Goal: Task Accomplishment & Management: Manage account settings

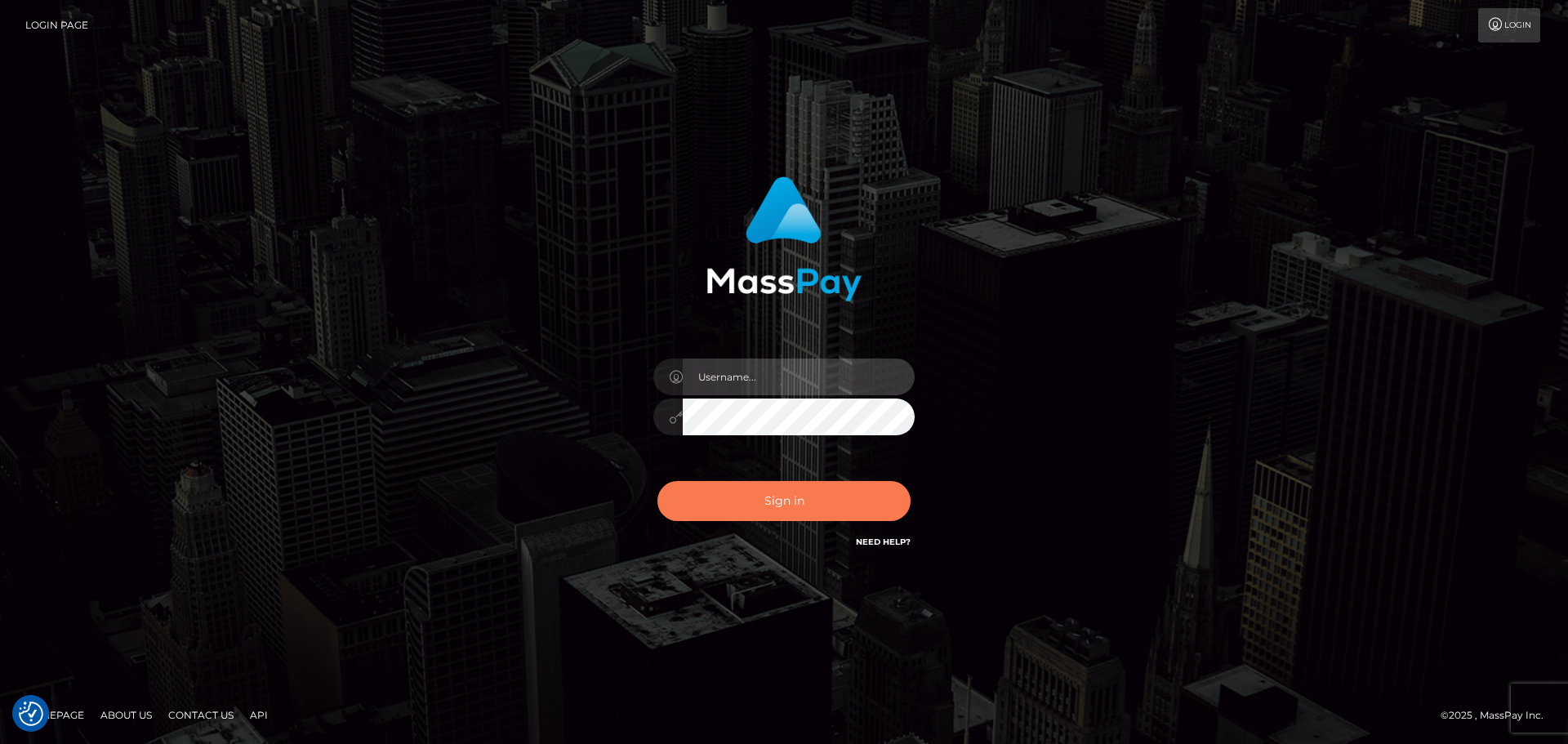
type input "constantin.mp"
click at [733, 497] on button "Sign in" at bounding box center [784, 500] width 253 height 40
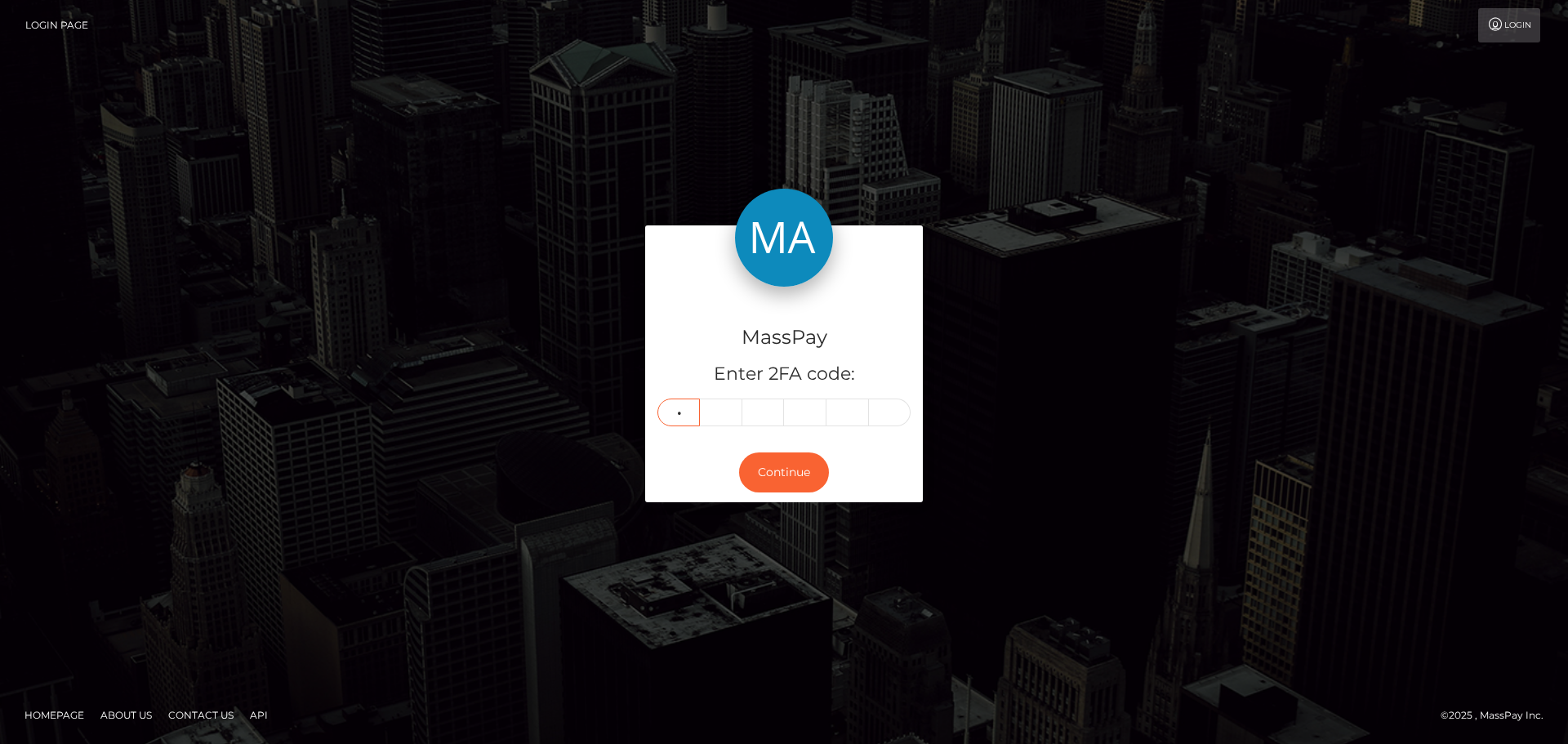
type input "6"
type input "1"
type input "5"
type input "2"
type input "6"
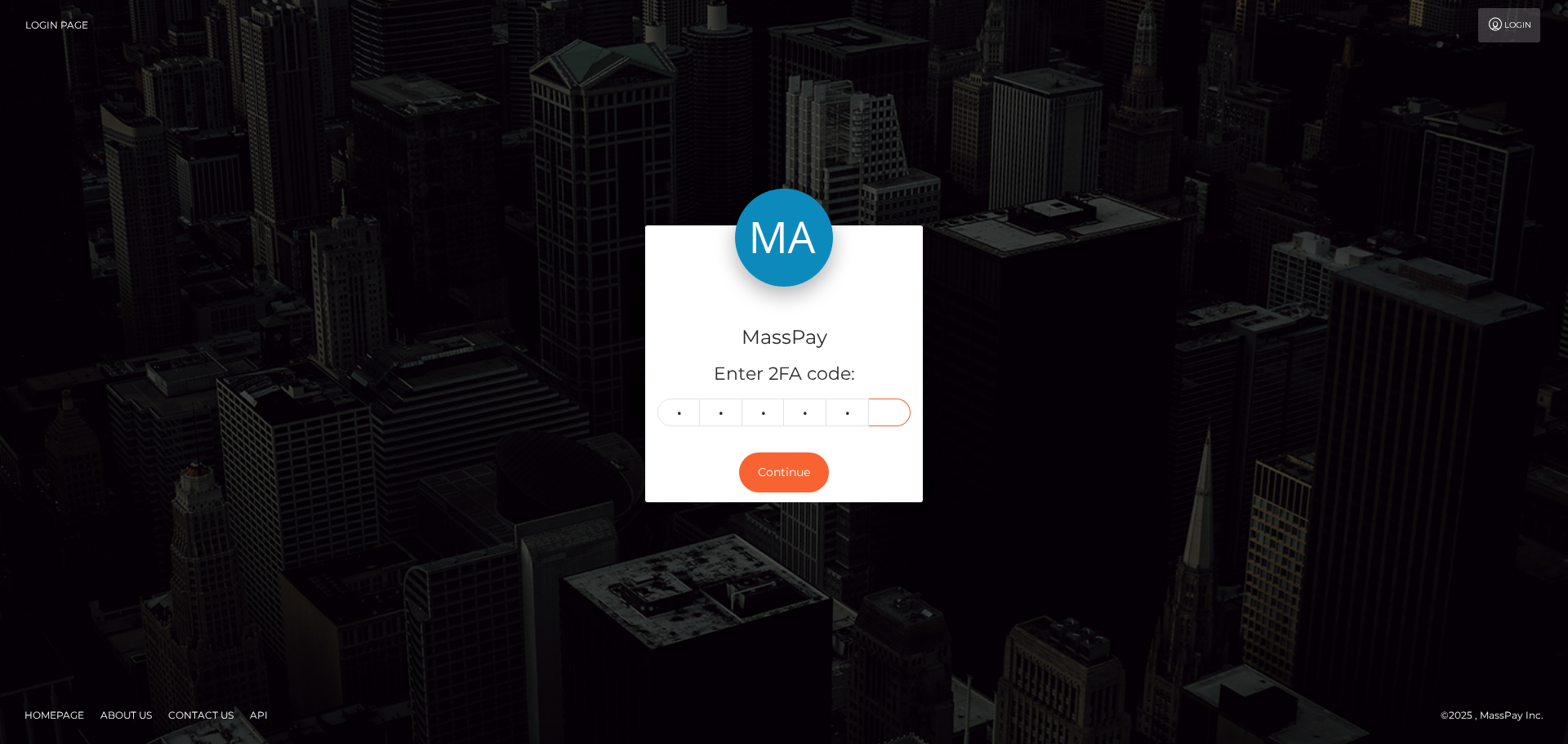
type input "0"
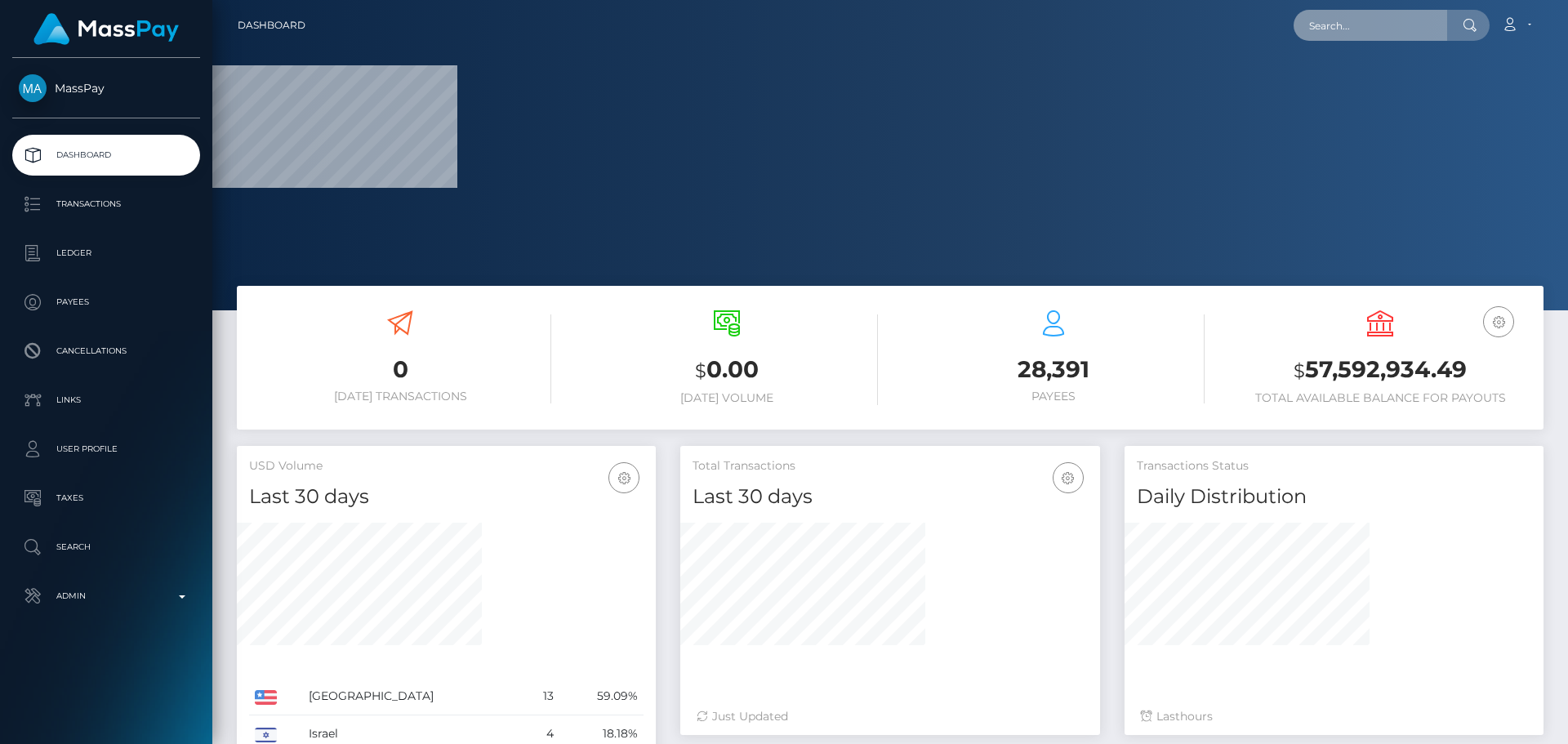
click at [1403, 34] on input "text" at bounding box center [1370, 25] width 153 height 31
paste input "poact_ioTJuzCWoNsW"
type input "poact_ioTJuzCWoNsW"
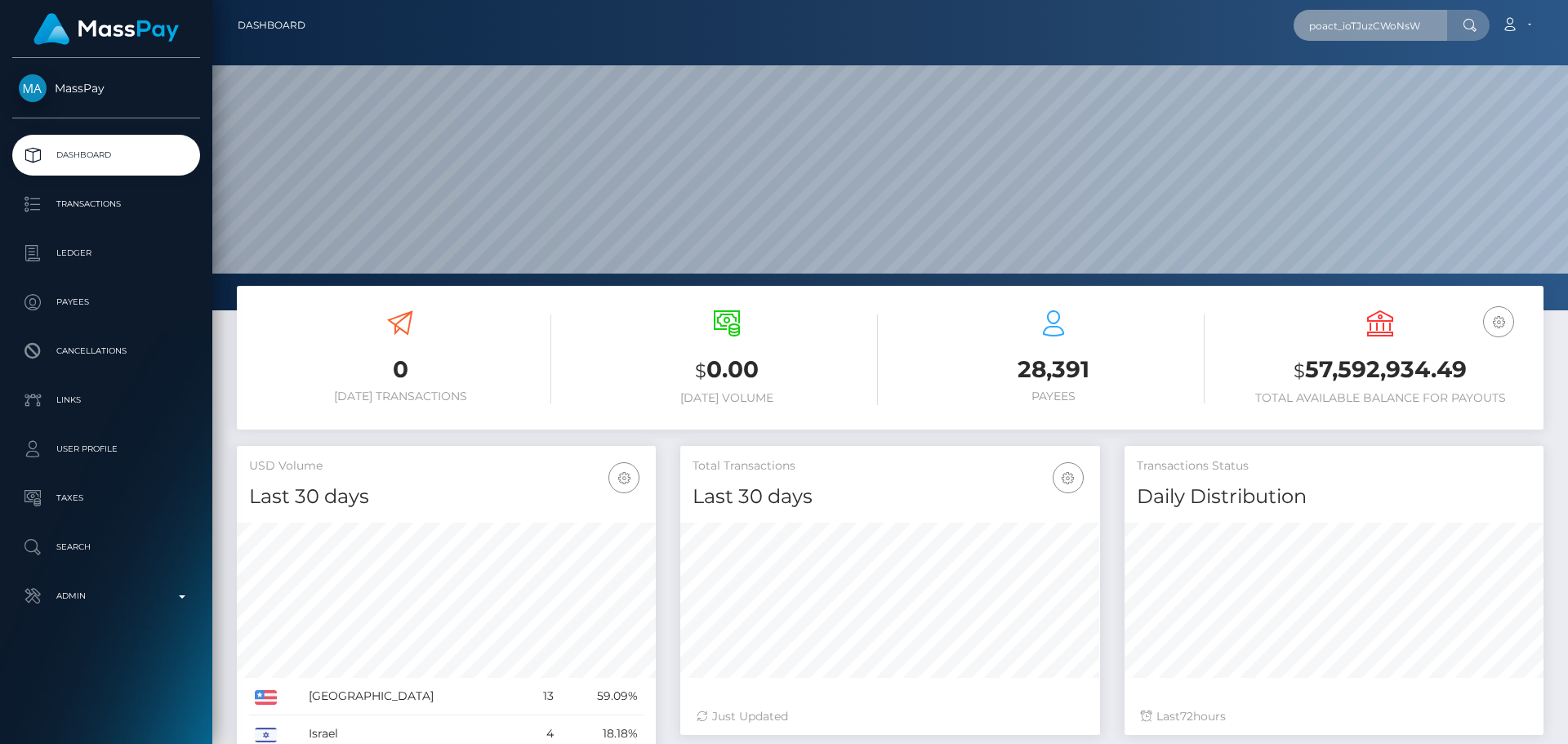
scroll to position [289, 420]
click at [1371, 35] on input "poact_ioTJuzCWoNsW" at bounding box center [1370, 25] width 153 height 31
paste input "poact_ioTJuzCWoNsW"
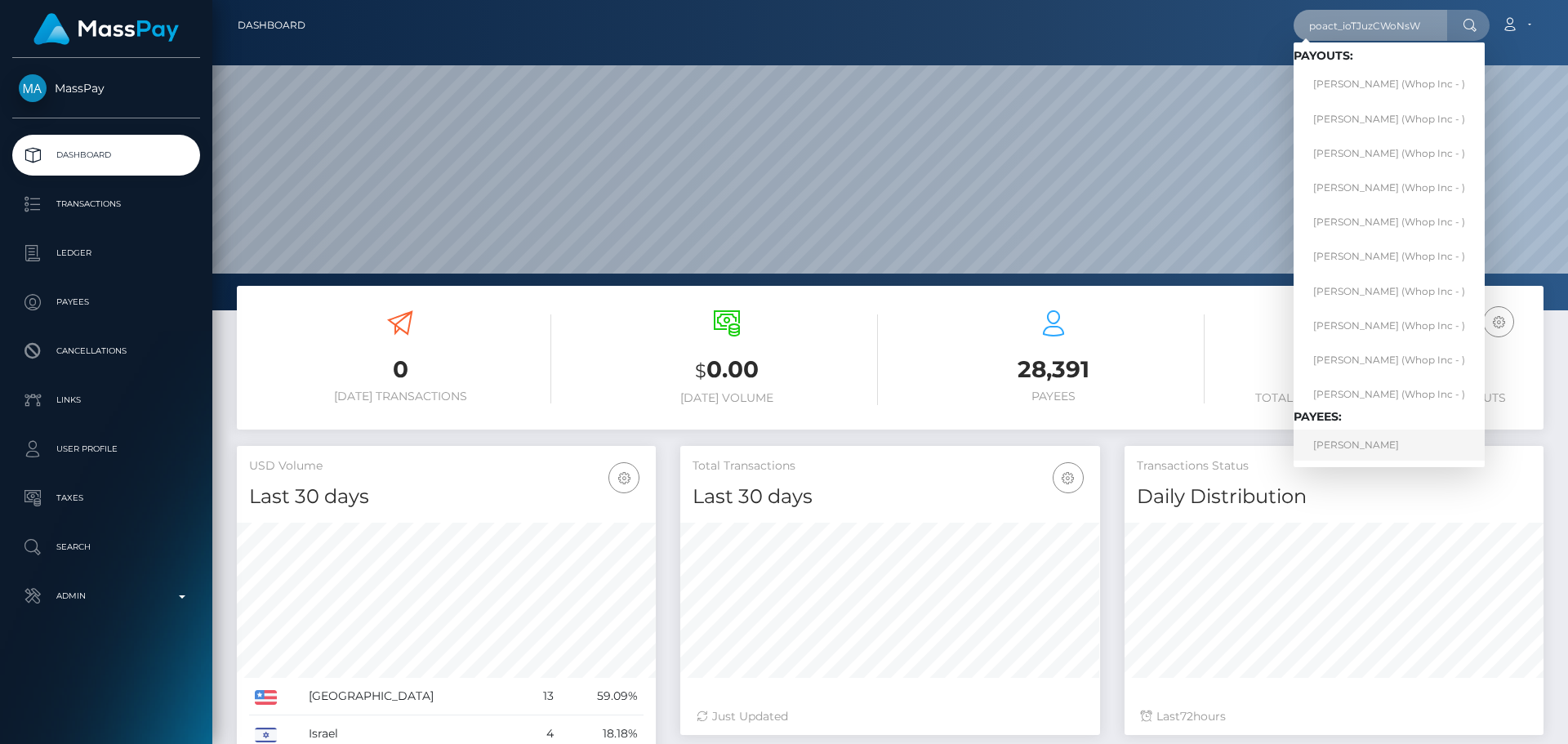
type input "poact_ioTJuzCWoNsW"
click at [1360, 444] on link "MOUAD DAHMANI" at bounding box center [1389, 445] width 191 height 30
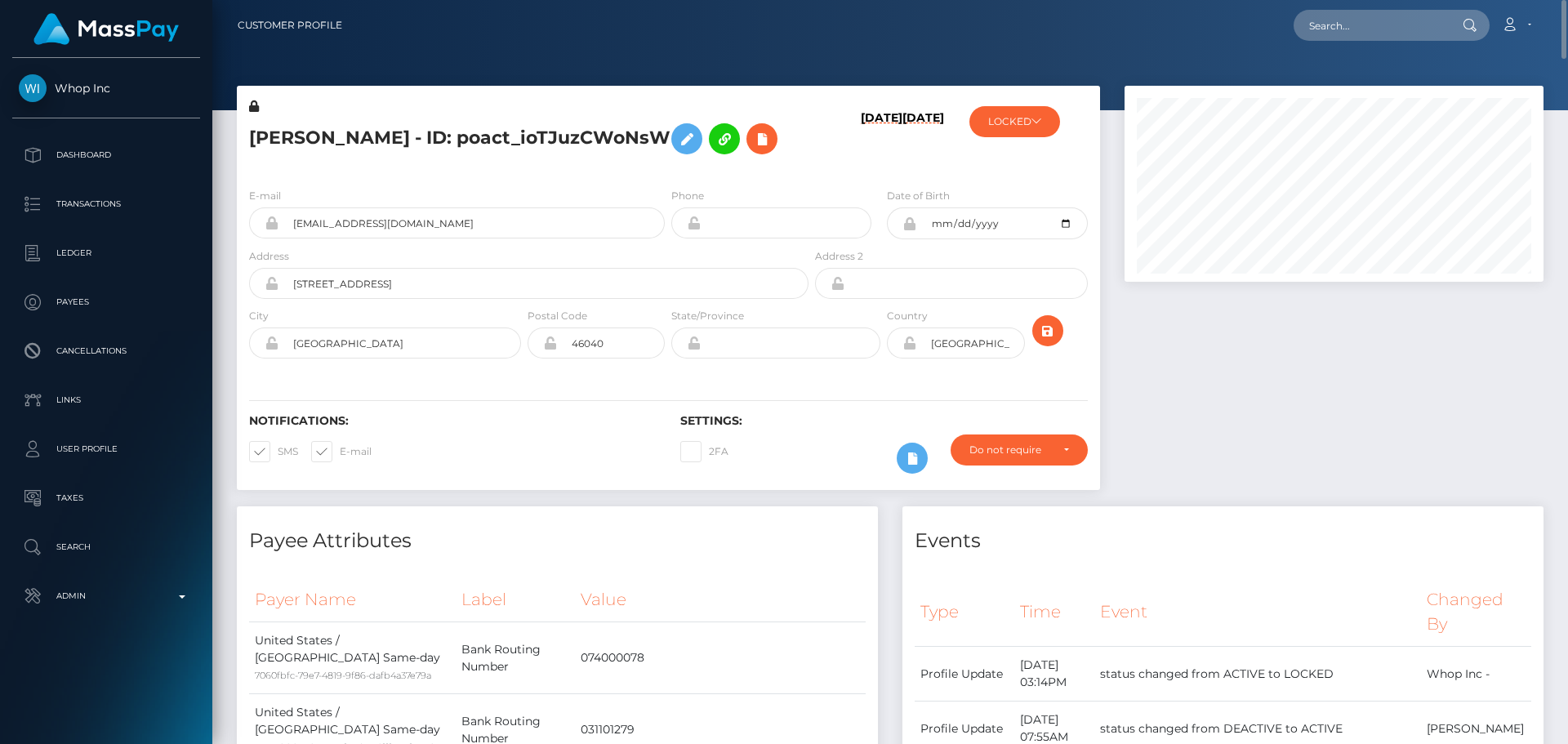
click at [413, 130] on h5 "MOUAD DAHMANI - ID: poact_ioTJuzCWoNsW" at bounding box center [523, 139] width 550 height 48
click at [413, 130] on h5 "[PERSON_NAME] - ID: poact_ioTJuzCWoNsW" at bounding box center [523, 139] width 550 height 48
copy h5 "[PERSON_NAME] - ID: poact_ioTJuzCWoNsW"
click at [1040, 125] on button "LOCKED" at bounding box center [1014, 121] width 91 height 31
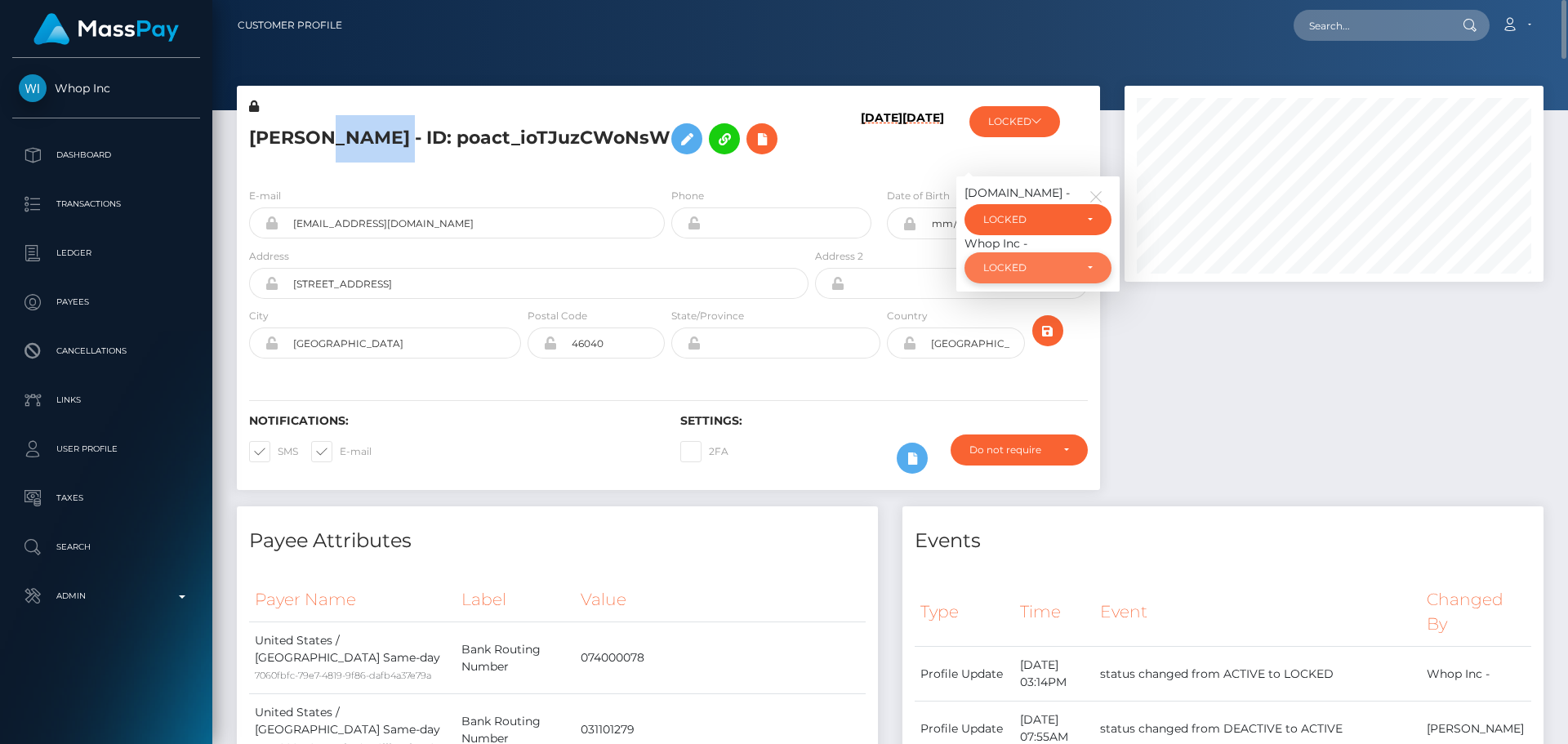
click at [1009, 264] on div "LOCKED" at bounding box center [1028, 268] width 91 height 13
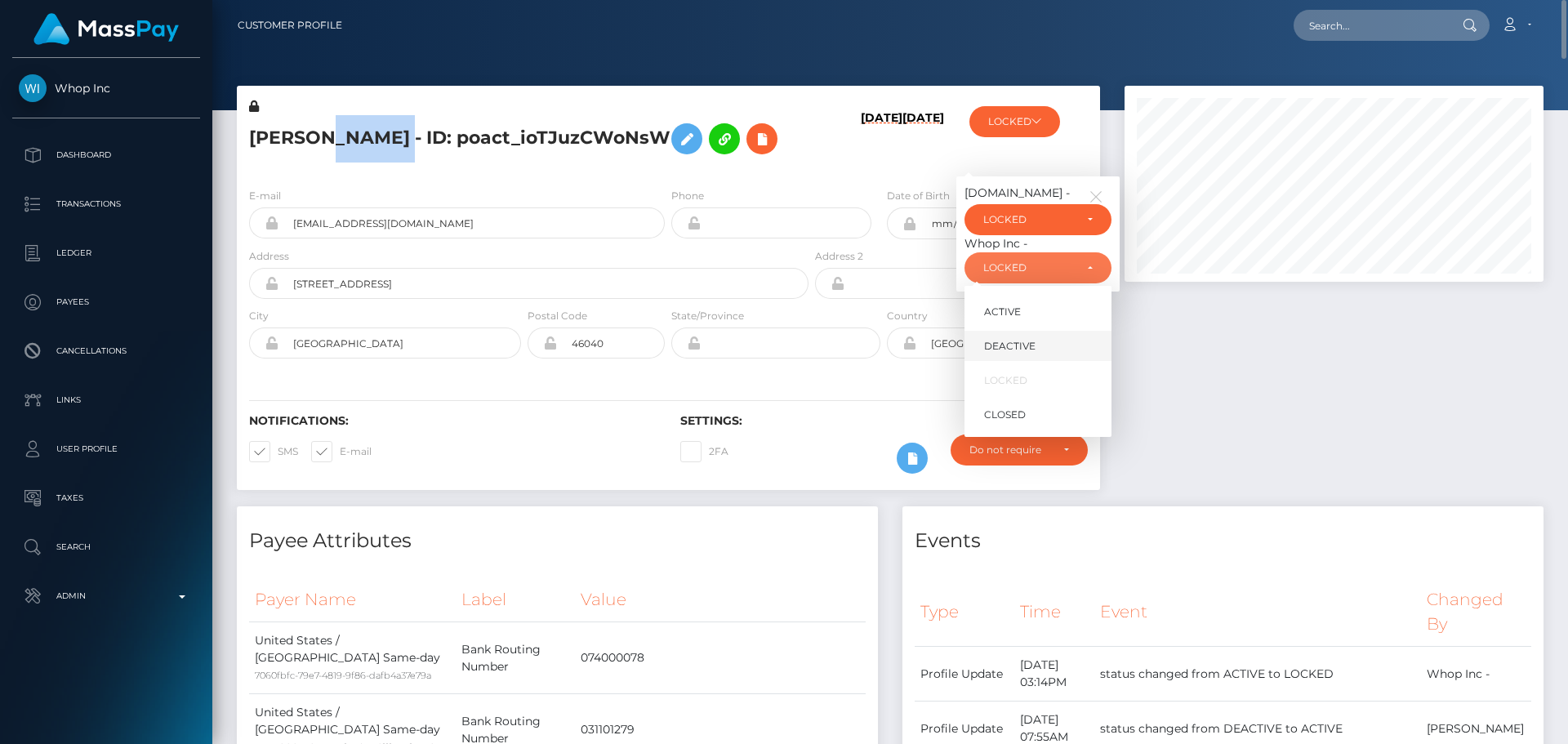
click at [996, 343] on span "DEACTIVE" at bounding box center [1010, 346] width 52 height 15
select select "DEACTIVE"
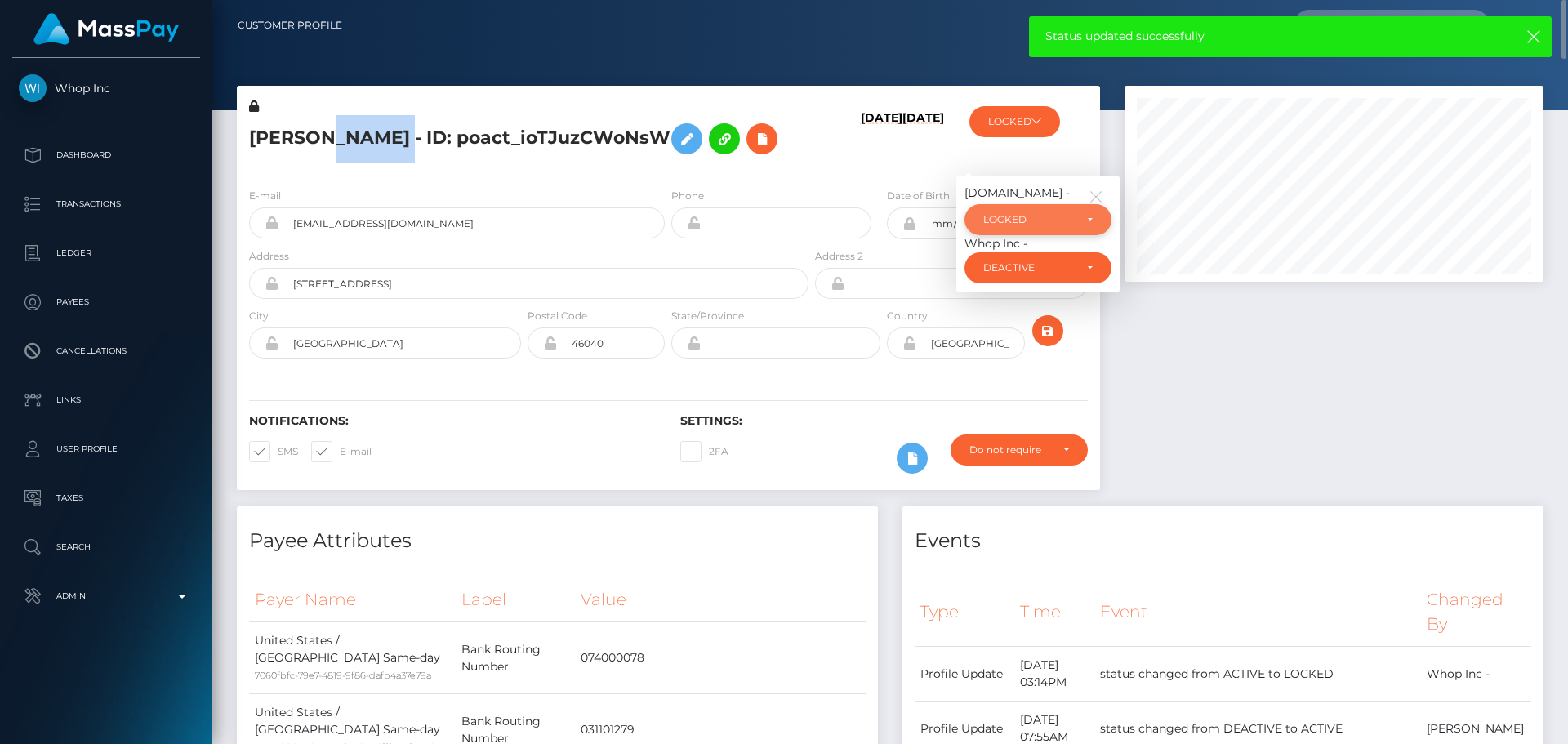
drag, startPoint x: 1030, startPoint y: 214, endPoint x: 1022, endPoint y: 215, distance: 8.1
click at [1027, 214] on div "LOCKED" at bounding box center [1028, 219] width 91 height 13
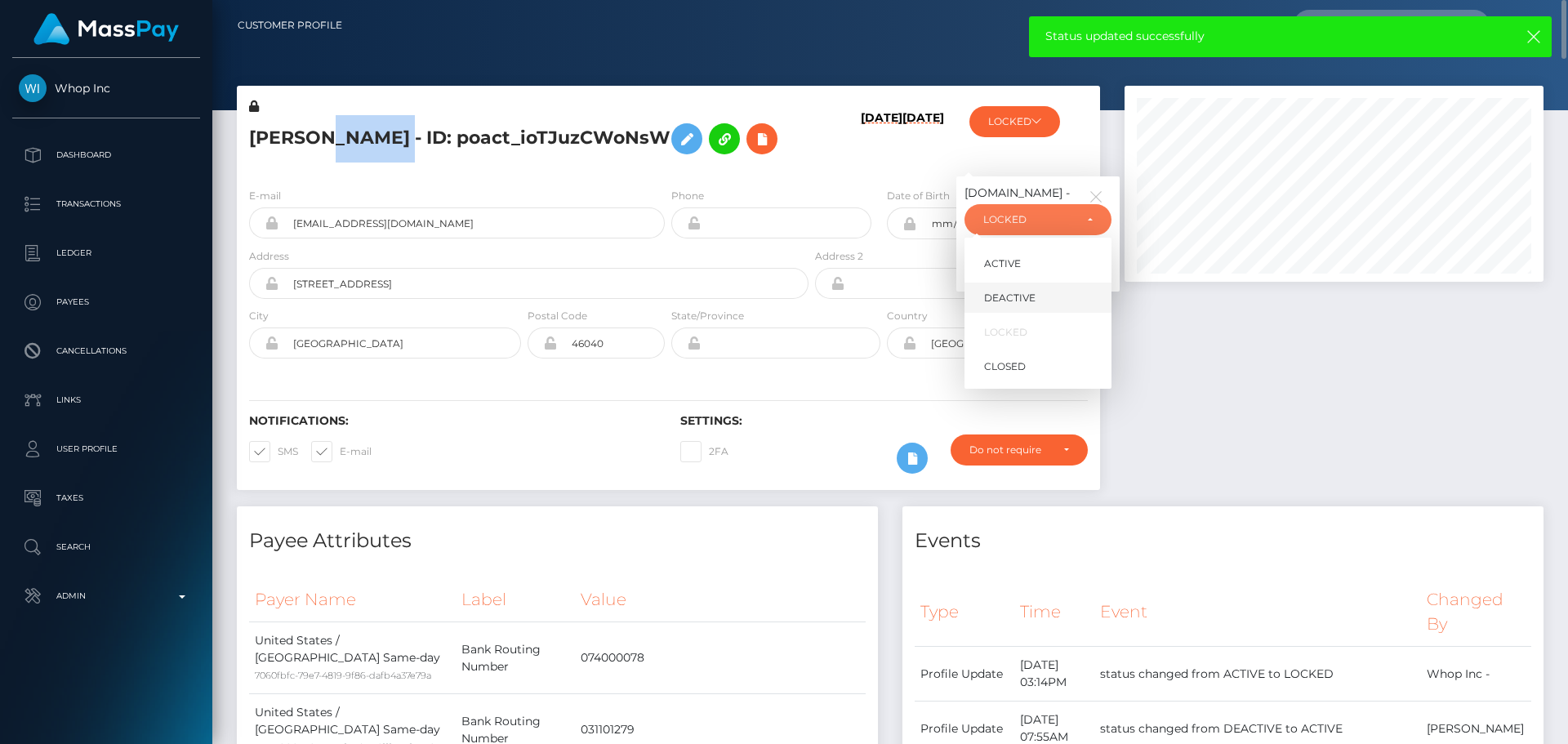
click at [1005, 297] on span "DEACTIVE" at bounding box center [1010, 297] width 52 height 15
select select "DEACTIVE"
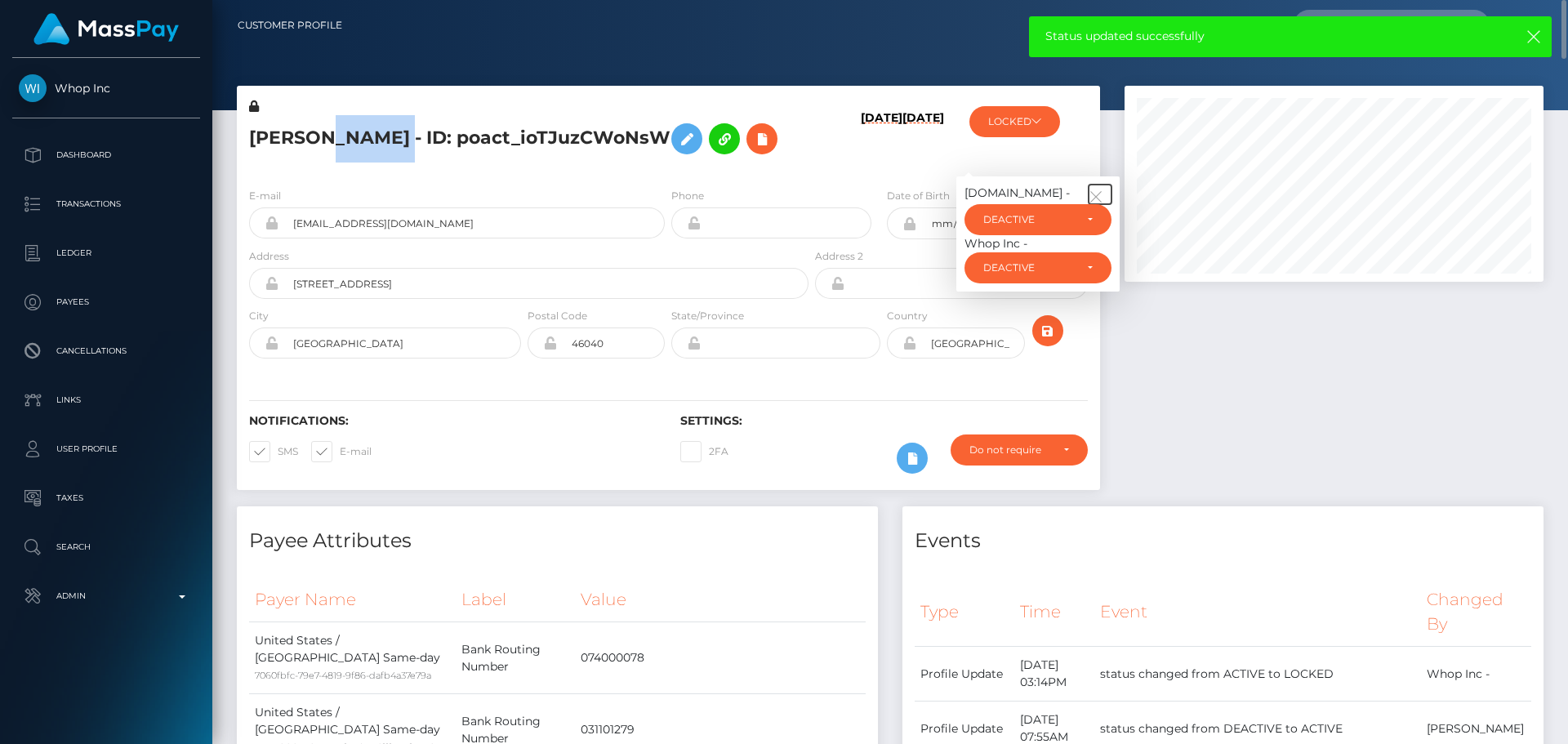
click at [1104, 189] on button "button" at bounding box center [1099, 195] width 23 height 20
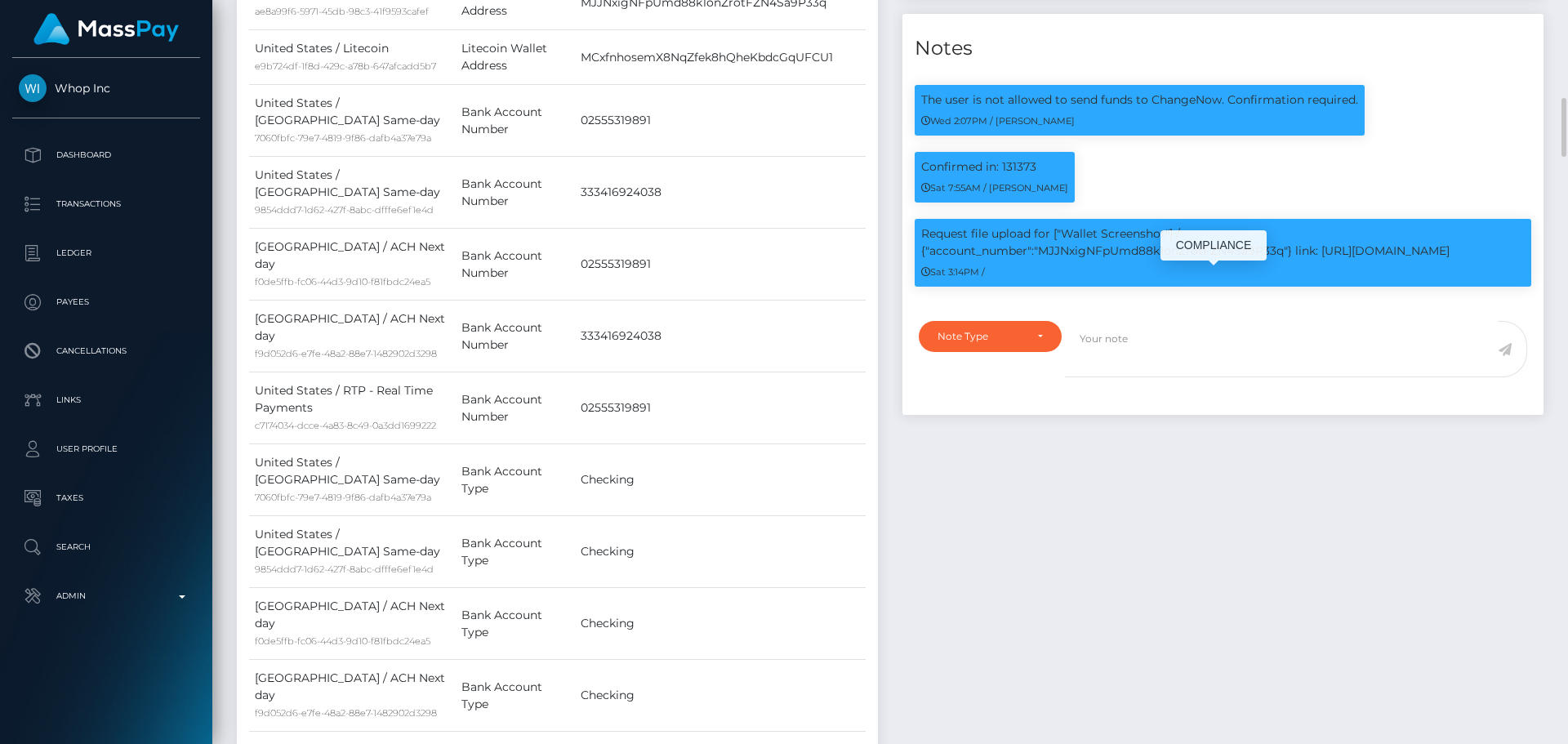
click at [1158, 251] on p "Request file upload for ["Wallet Screenshot"] / {"account_number":"MJJNxigNFpUm…" at bounding box center [1223, 243] width 604 height 34
click at [1087, 254] on p "Request file upload for ["Wallet Screenshot"] / {"account_number":"MJJNxigNFpUm…" at bounding box center [1223, 243] width 604 height 34
copy p "MJJNxigNFpUmd88k1onZrotFZN4Sa9P33q"
click at [1341, 249] on p "Request file upload for ["Wallet Screenshot"] / {"account_number":"MJJNxigNFpUm…" at bounding box center [1223, 243] width 604 height 34
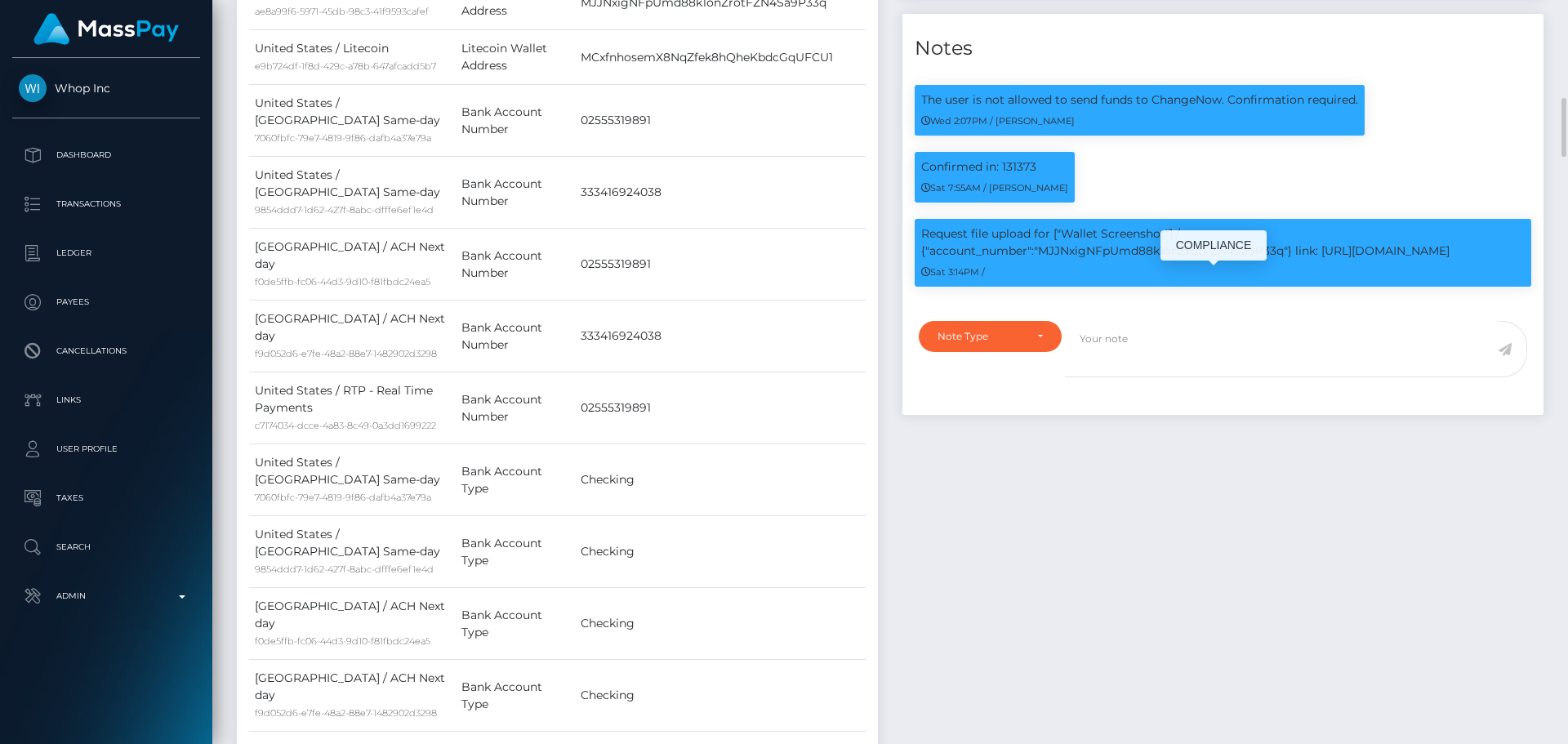
drag, startPoint x: 1341, startPoint y: 249, endPoint x: 1423, endPoint y: 256, distance: 82.3
click at [1442, 258] on p "Request file upload for ["Wallet Screenshot"] / {"account_number":"MJJNxigNFpUm…" at bounding box center [1223, 243] width 604 height 34
copy p "https://l.maspay.io/OkJY4"
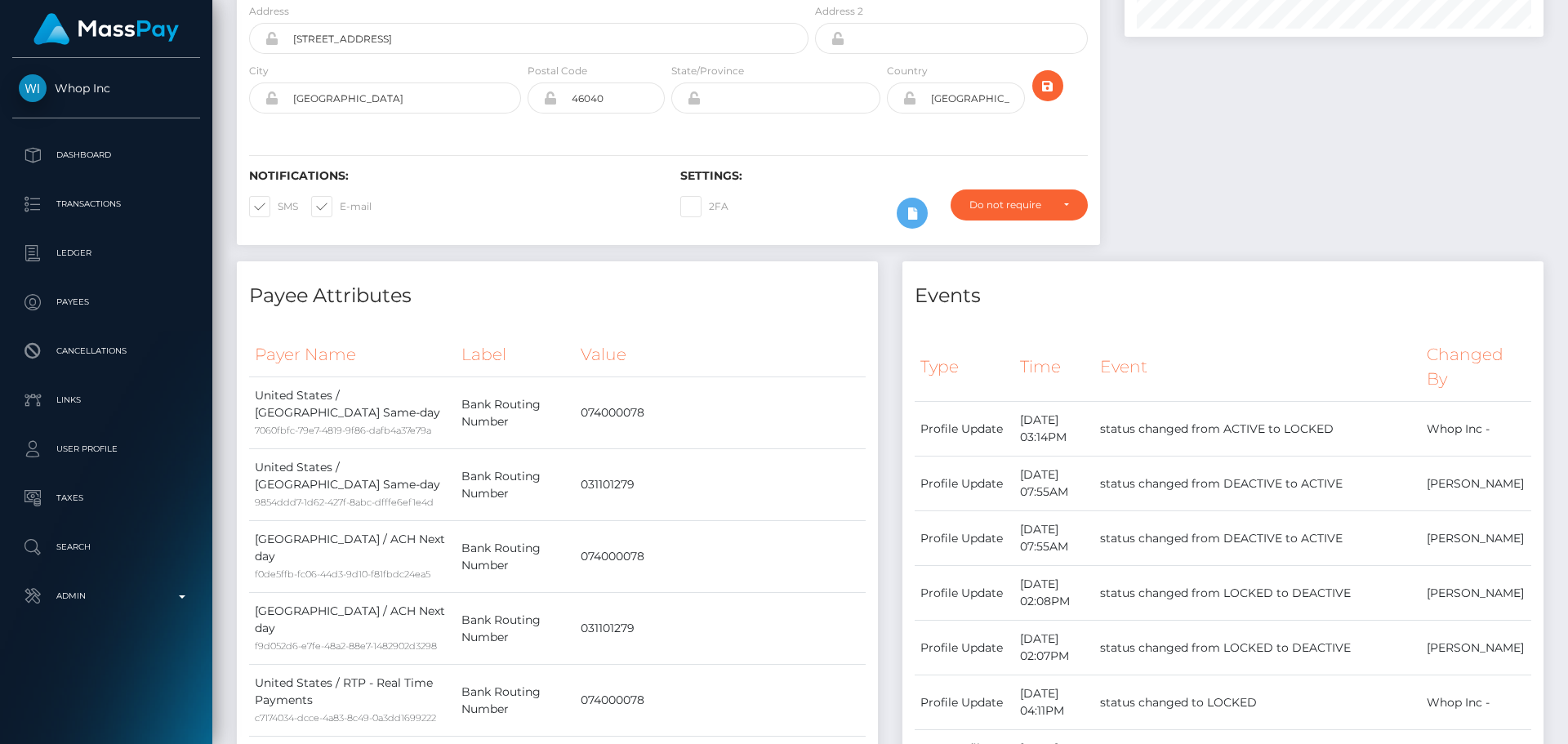
scroll to position [0, 0]
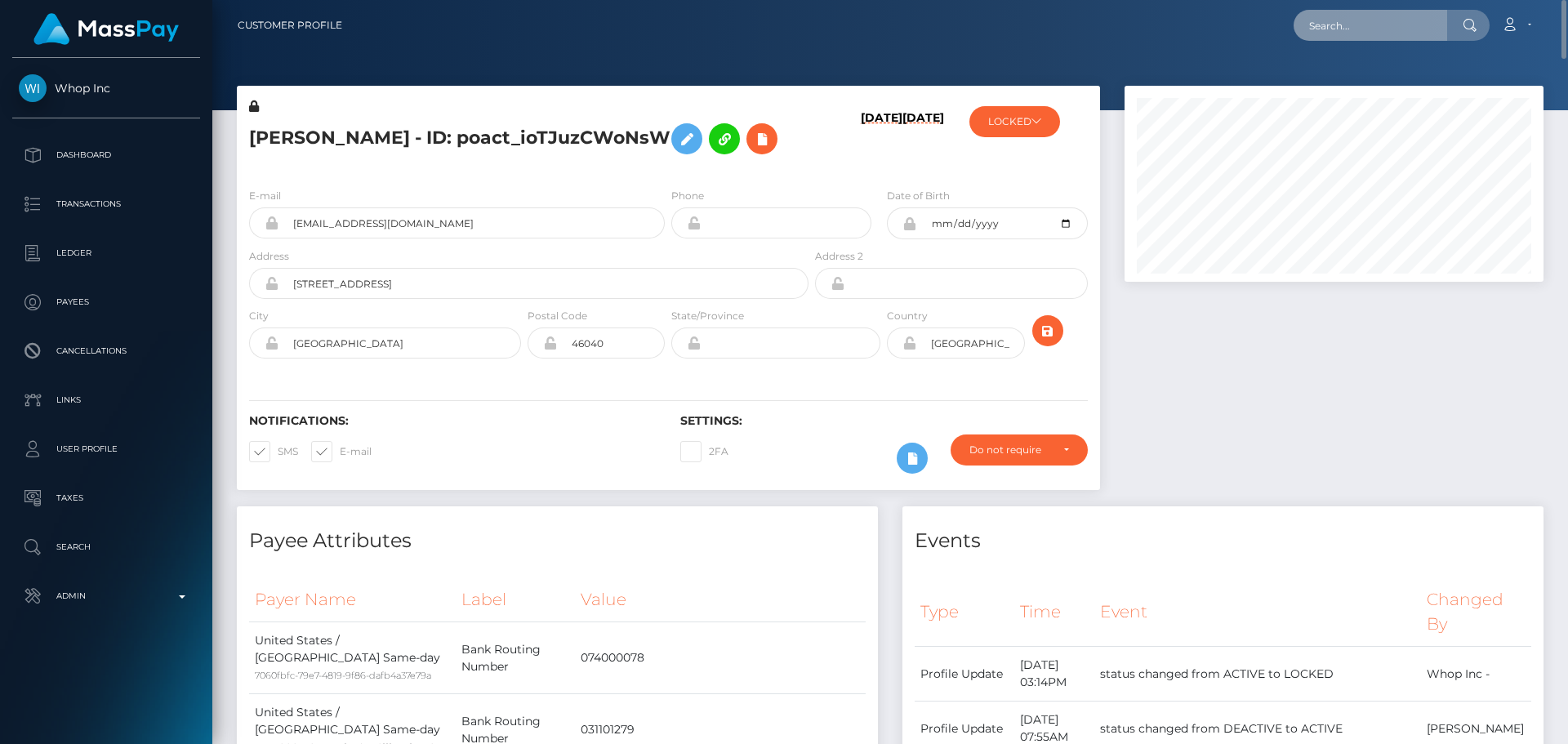
click at [1379, 22] on input "text" at bounding box center [1370, 25] width 153 height 31
paste input "thomekatrin@gmail.com"
type input "thomekatrin@gmail.com"
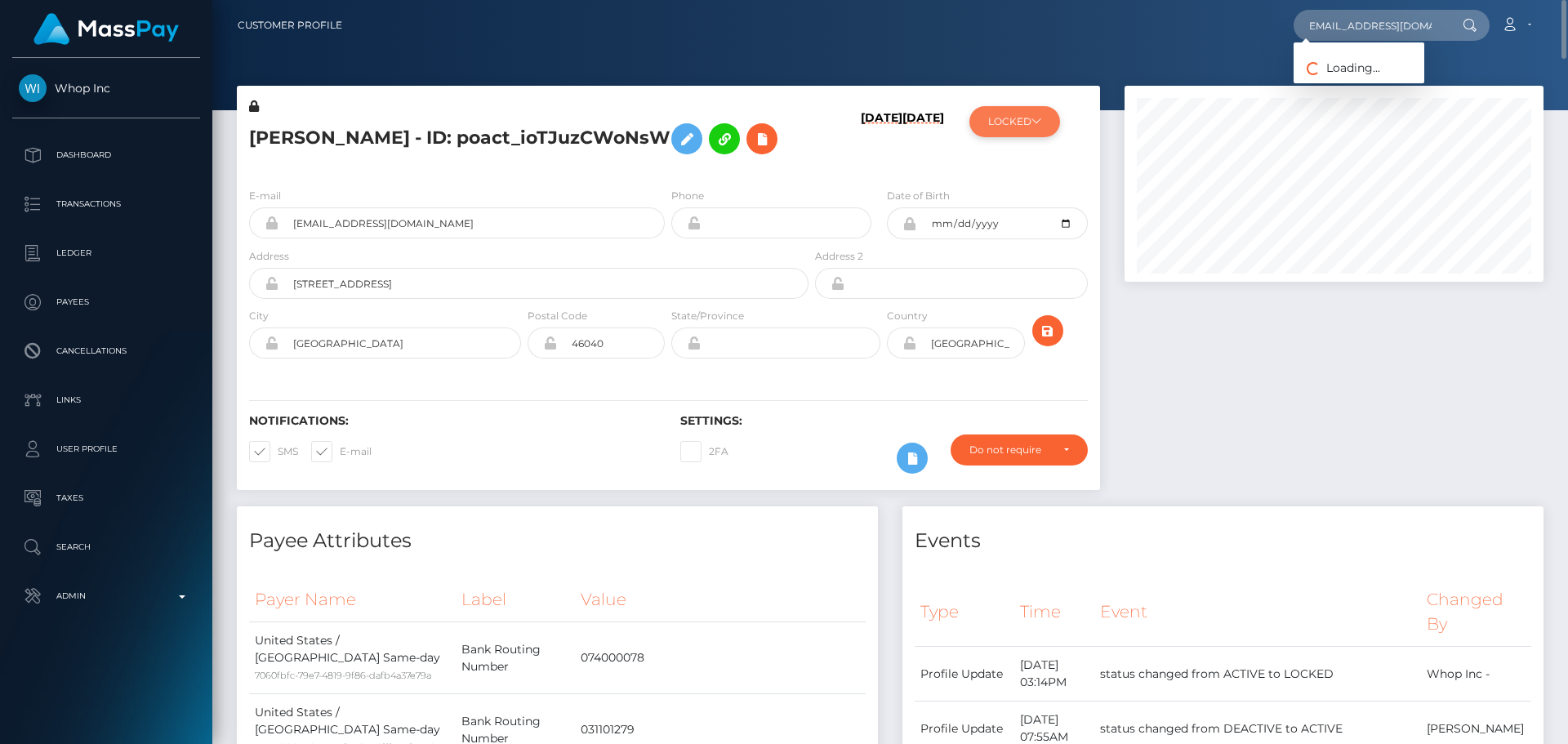
click at [1033, 117] on icon at bounding box center [1037, 121] width 10 height 10
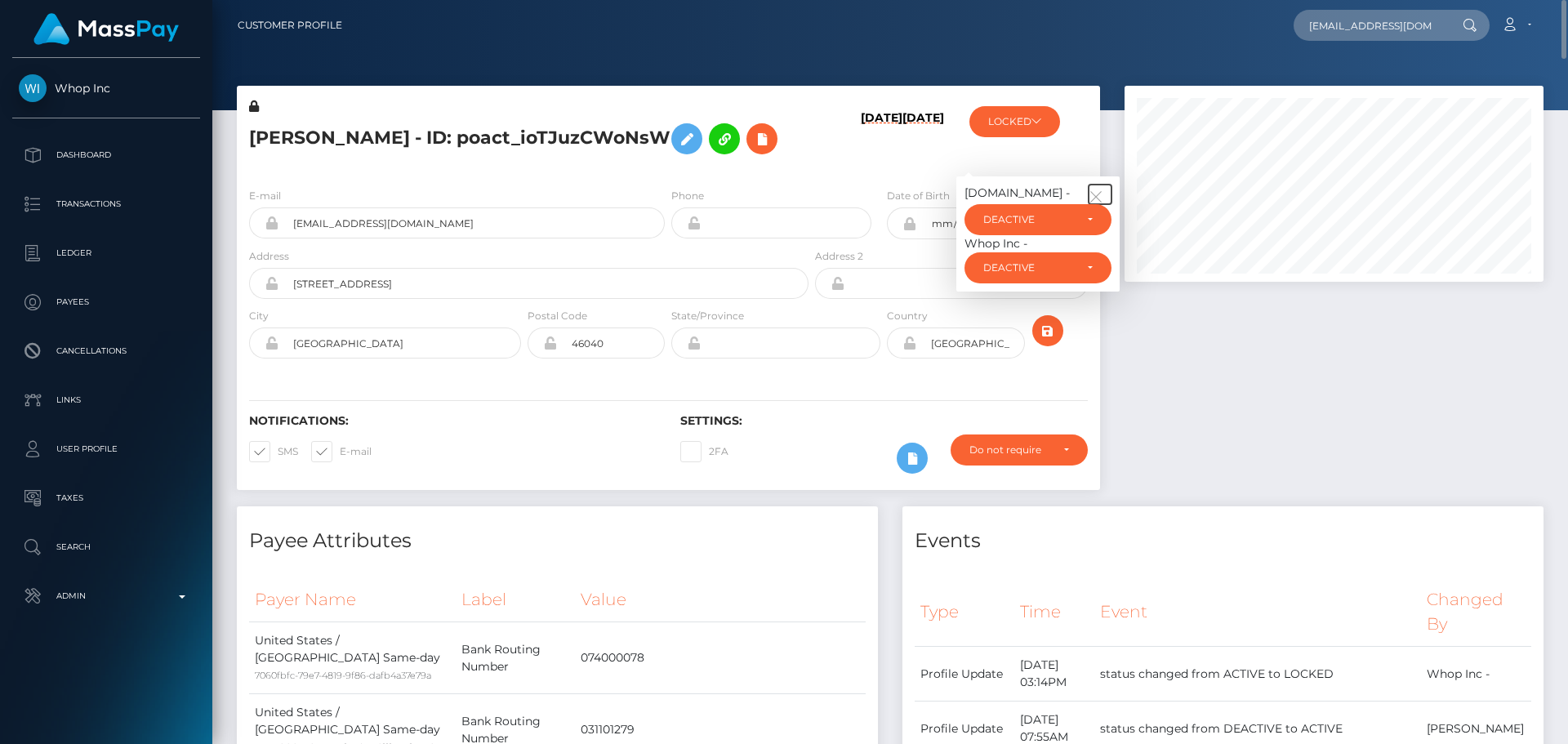
click at [1100, 194] on icon "button" at bounding box center [1095, 196] width 15 height 15
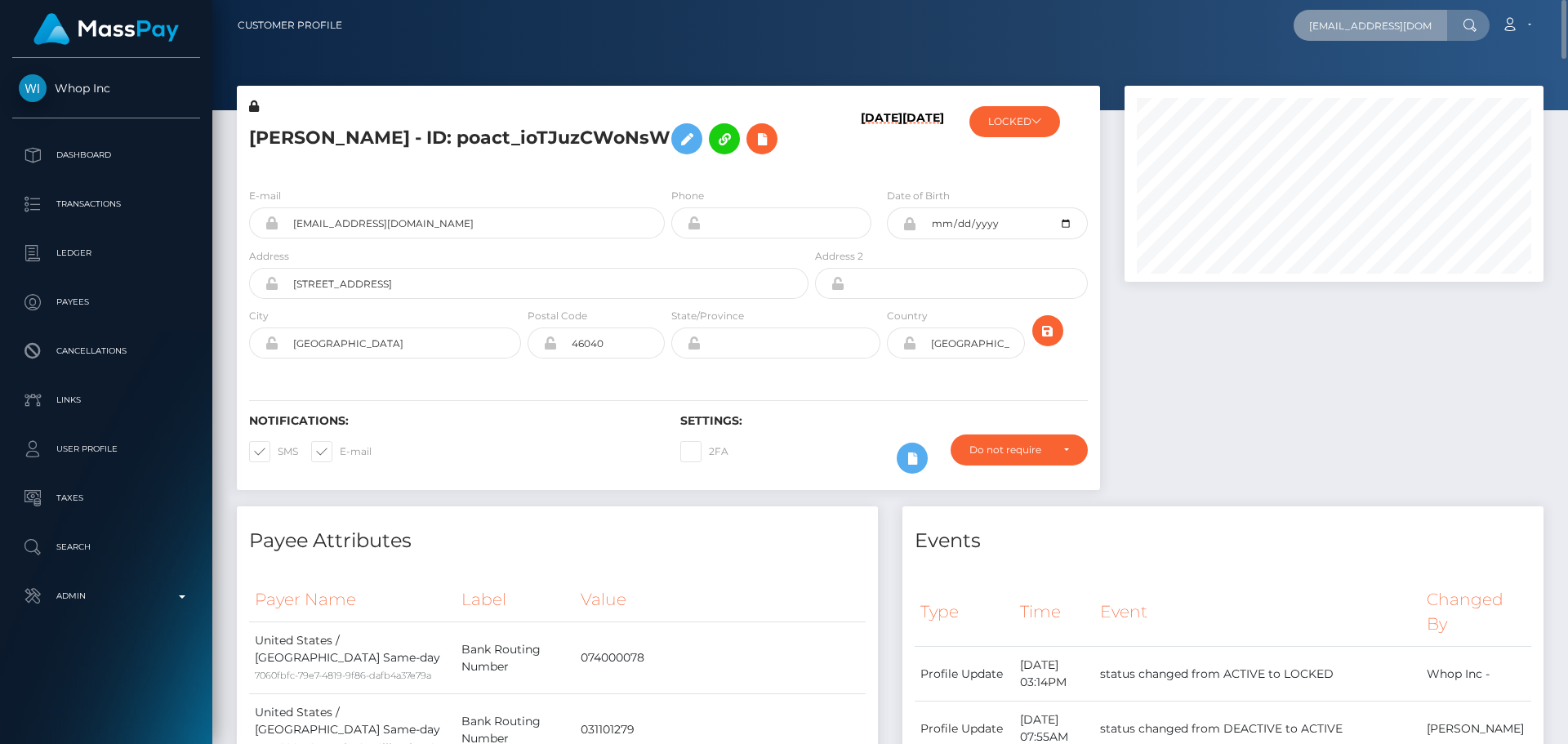
click at [1374, 25] on input "thomekatrin@gmail.com" at bounding box center [1370, 25] width 153 height 31
paste input "thomekatrin@gmail.com"
type input "thomekatrin@gmail.com"
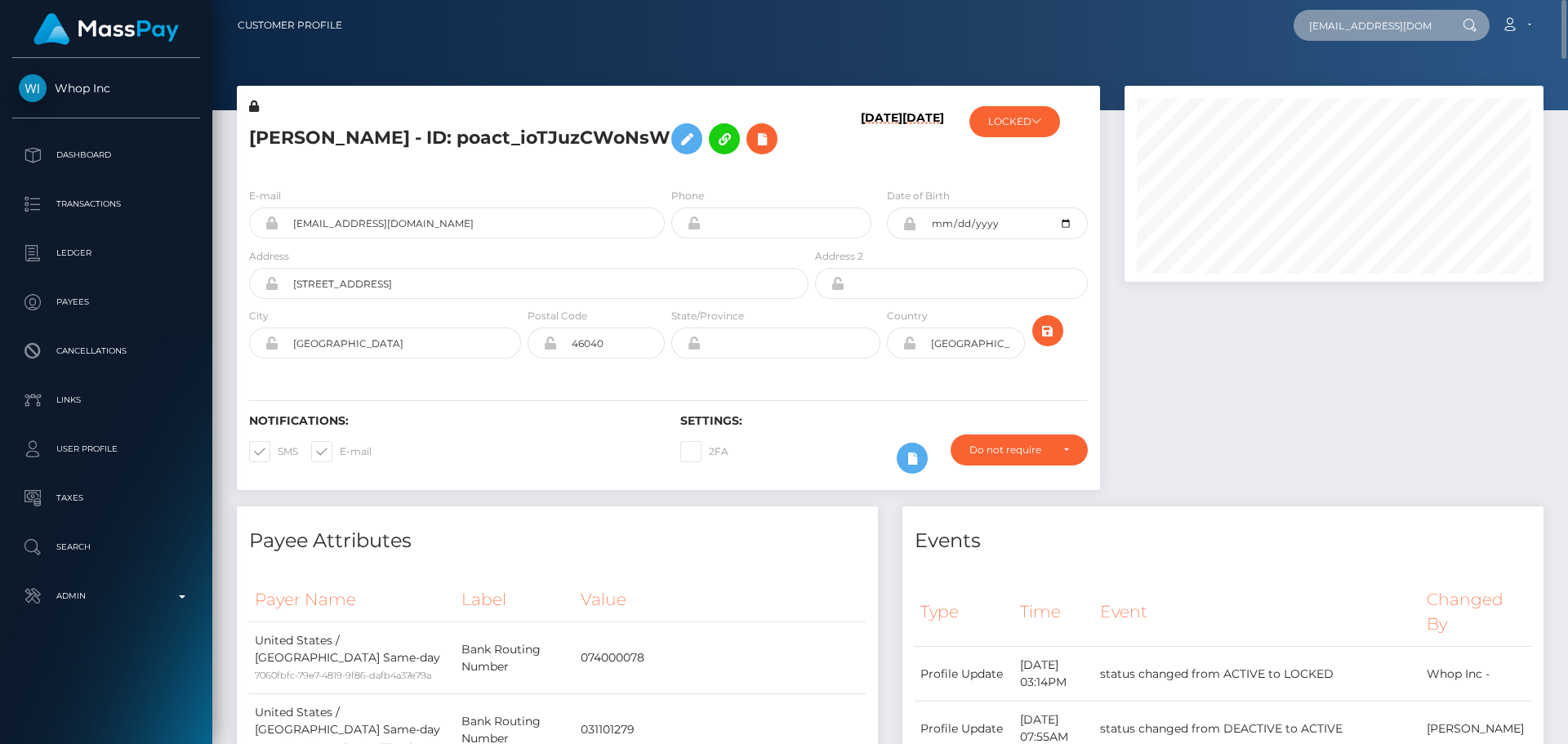
scroll to position [0, 3]
click at [1054, 331] on icon "submit" at bounding box center [1048, 331] width 20 height 21
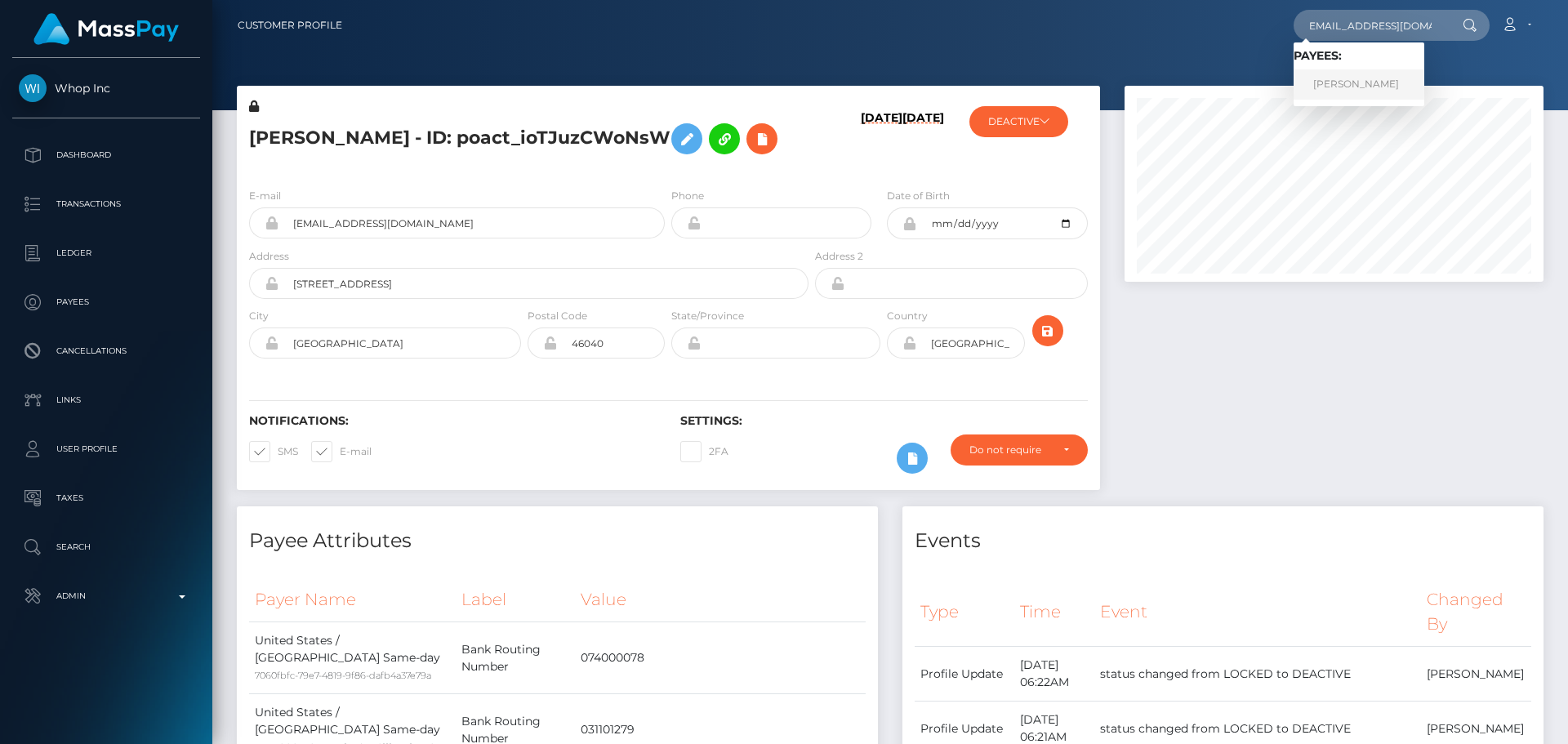
type input "[EMAIL_ADDRESS][DOMAIN_NAME]"
click at [1382, 87] on link "[PERSON_NAME]" at bounding box center [1358, 85] width 130 height 30
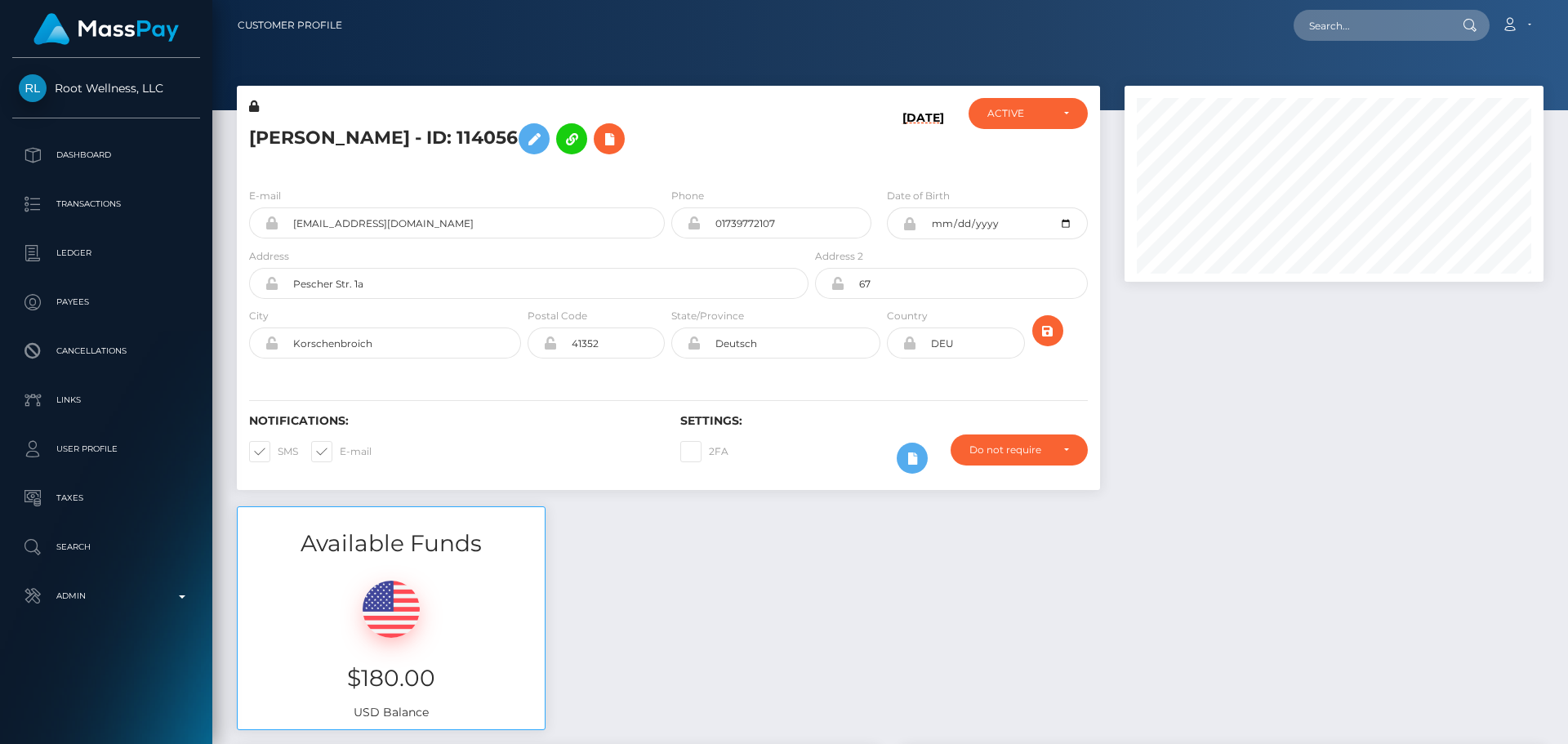
scroll to position [196, 420]
click at [739, 158] on h5 "[PERSON_NAME] - ID: 114056" at bounding box center [523, 139] width 550 height 48
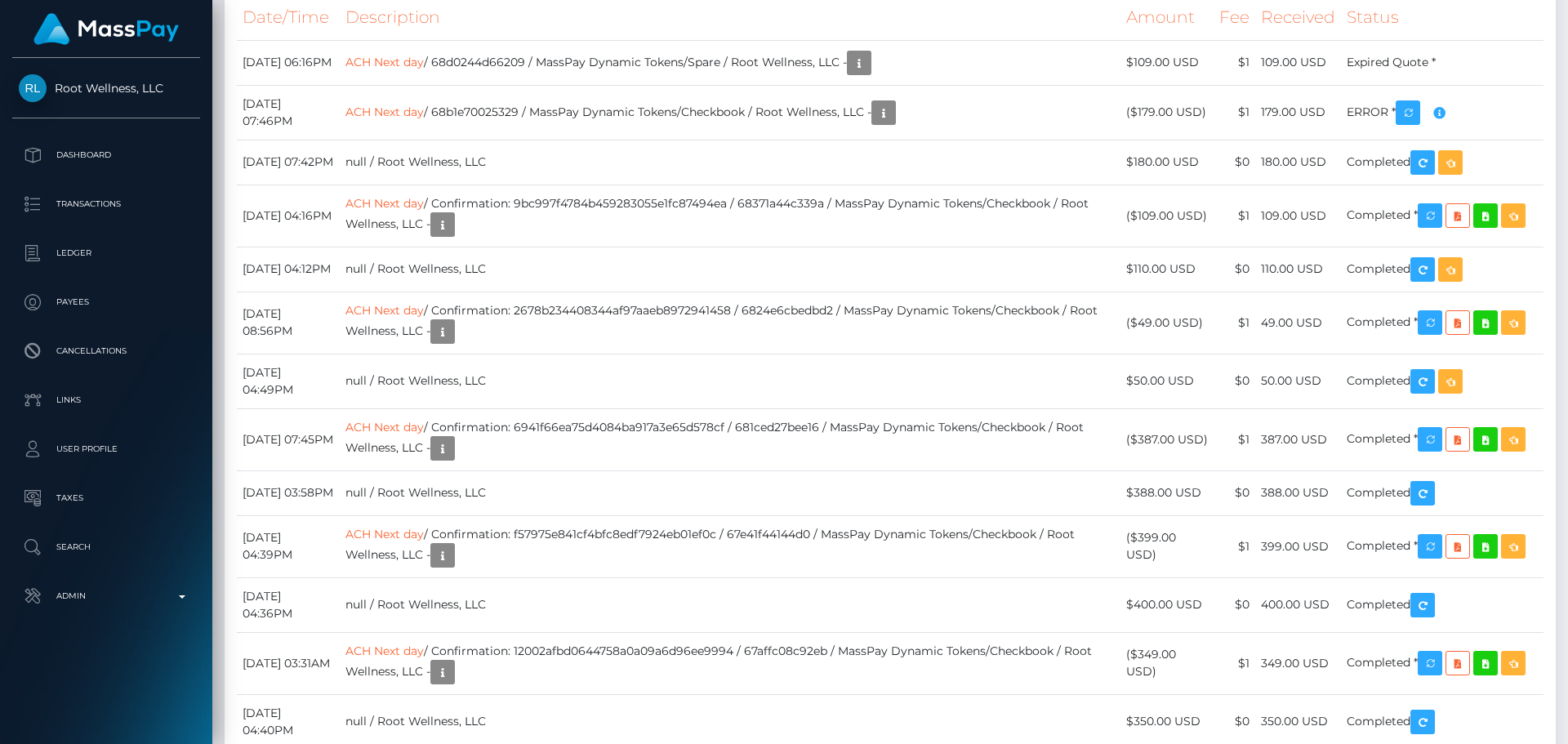
scroll to position [4408, 0]
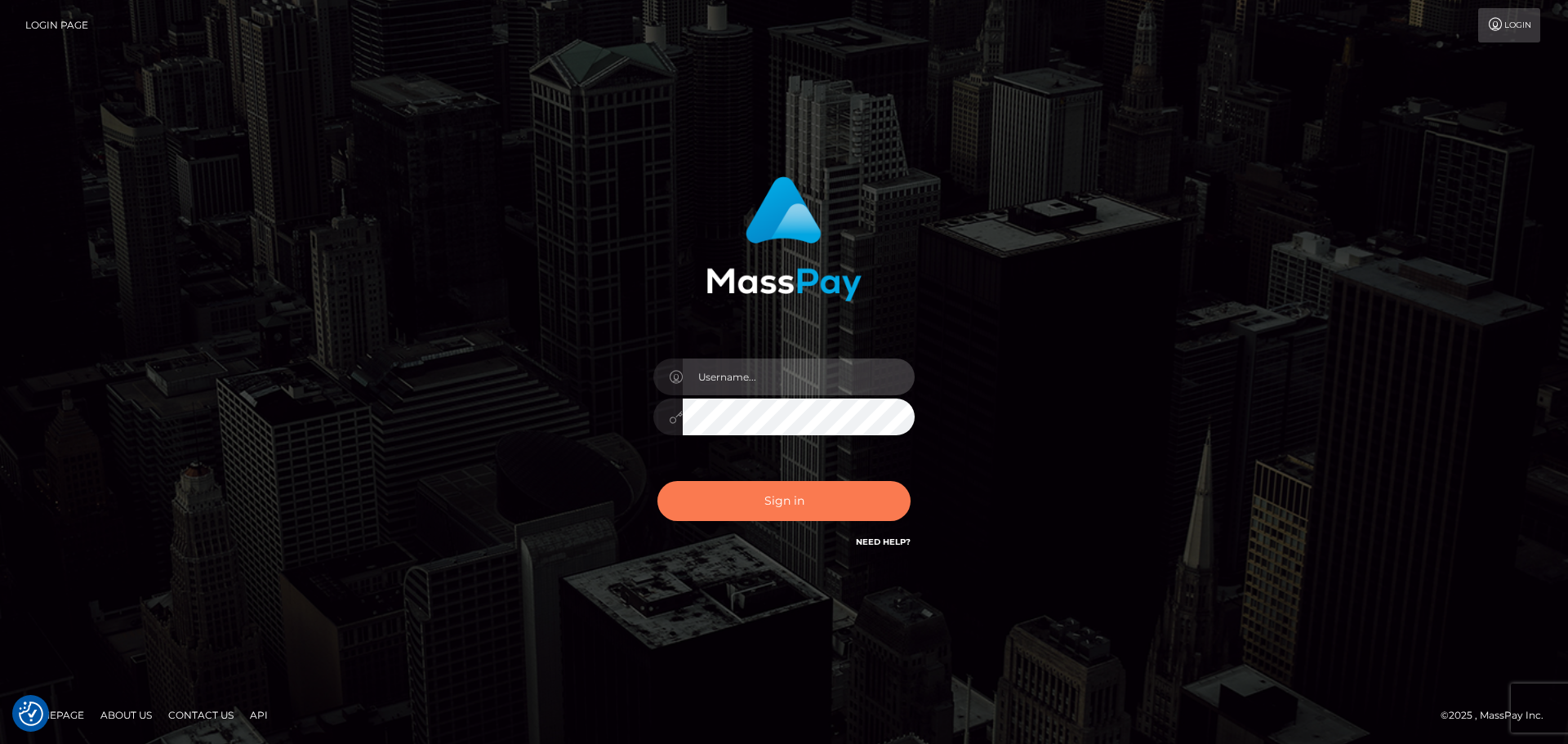
type input "constantin.mp"
click at [809, 506] on button "Sign in" at bounding box center [784, 500] width 253 height 40
type input "[DOMAIN_NAME]"
click at [807, 501] on button "Sign in" at bounding box center [784, 500] width 253 height 40
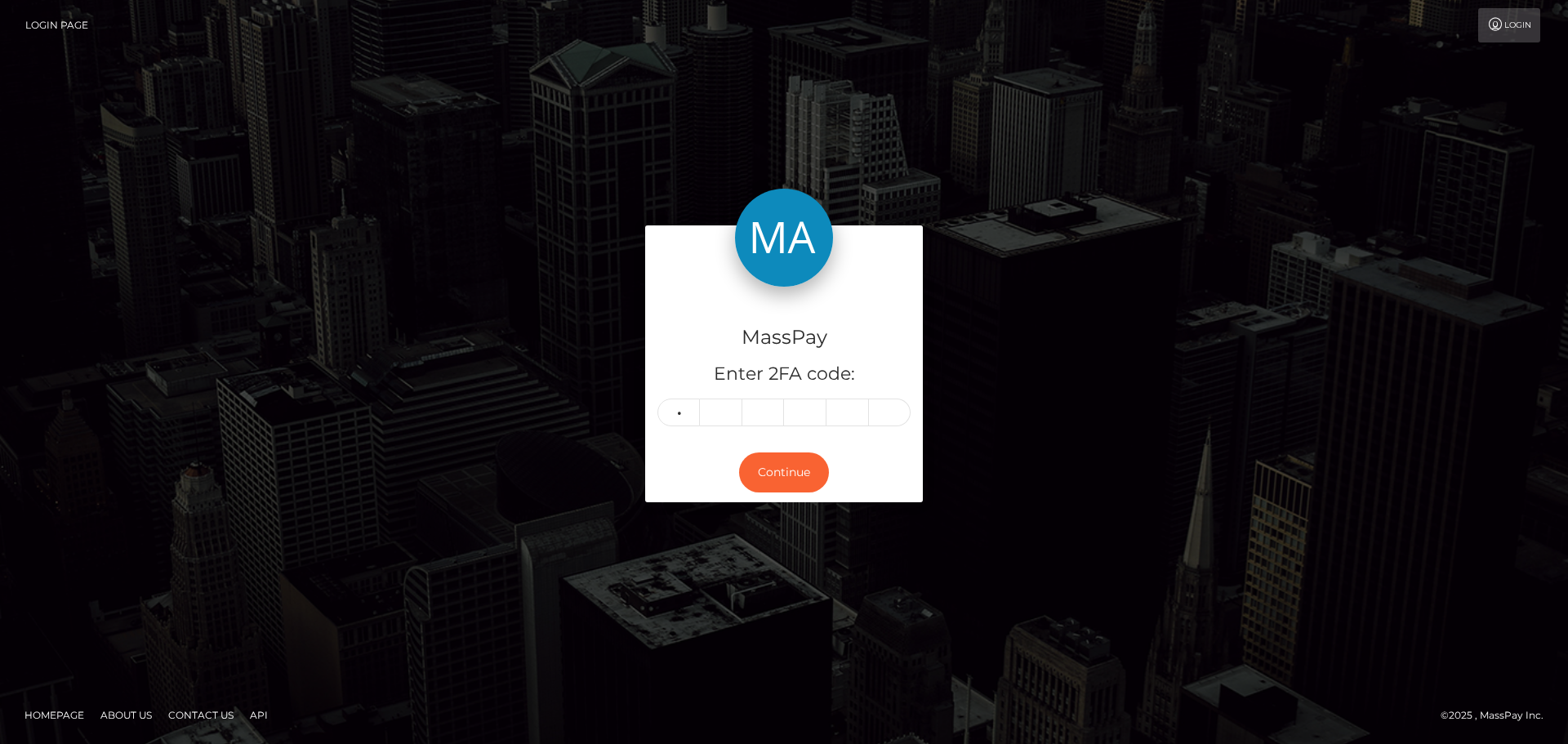
type input "3"
type input "5"
type input "3"
type input "5"
type input "9"
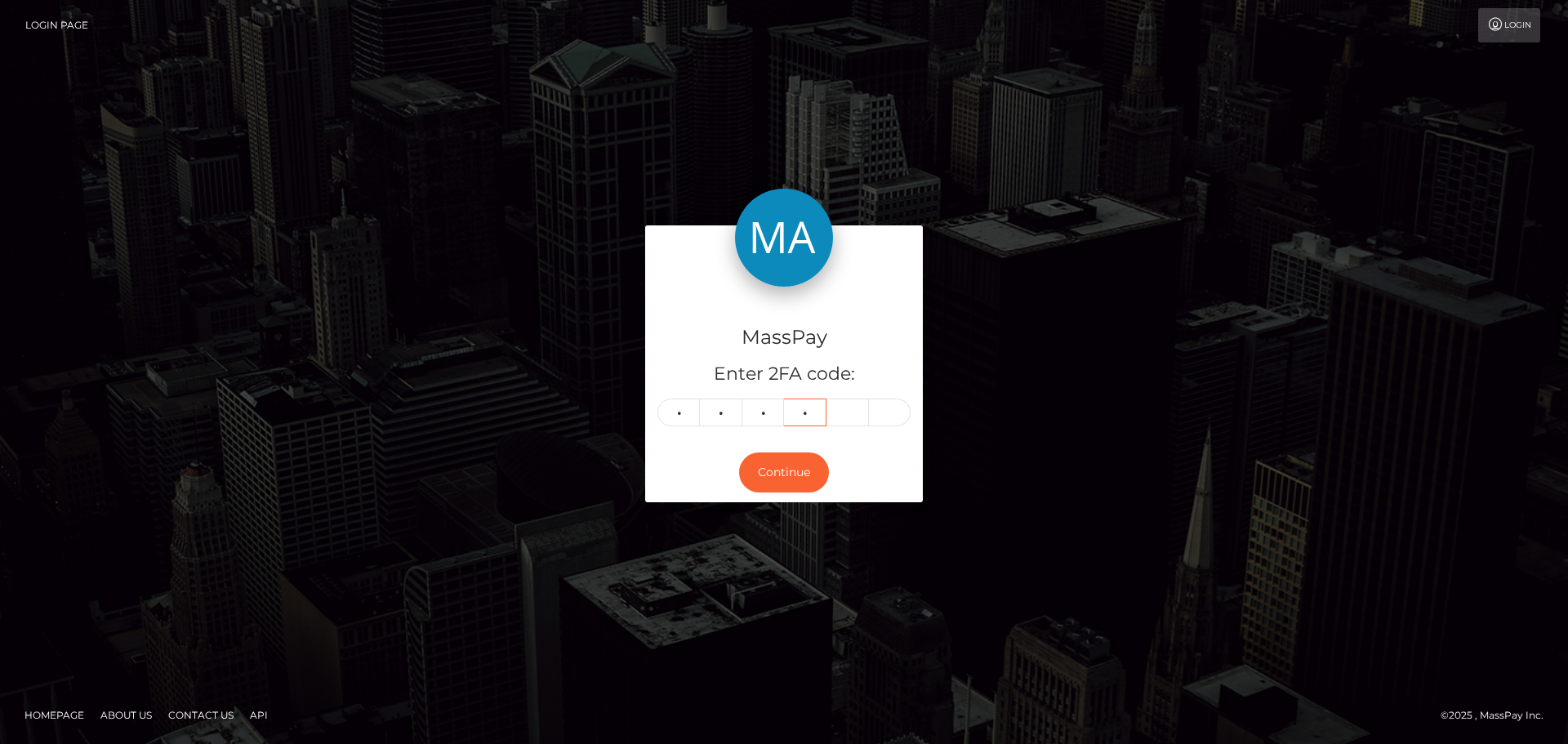
type input "1"
type input "4"
type input "9"
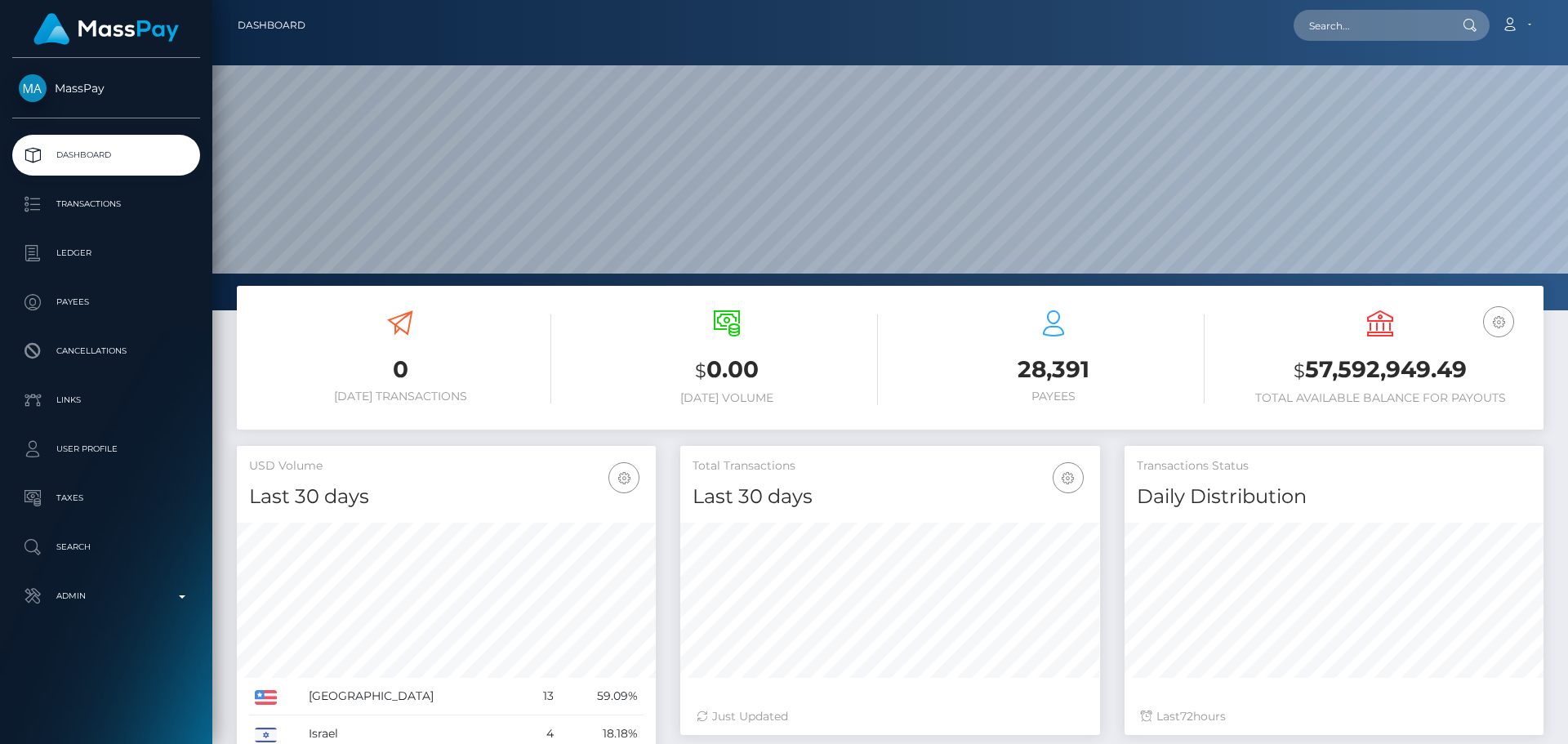
scroll to position [289, 420]
click at [1369, 33] on input "text" at bounding box center [1370, 25] width 153 height 31
paste input "430718653168623616"
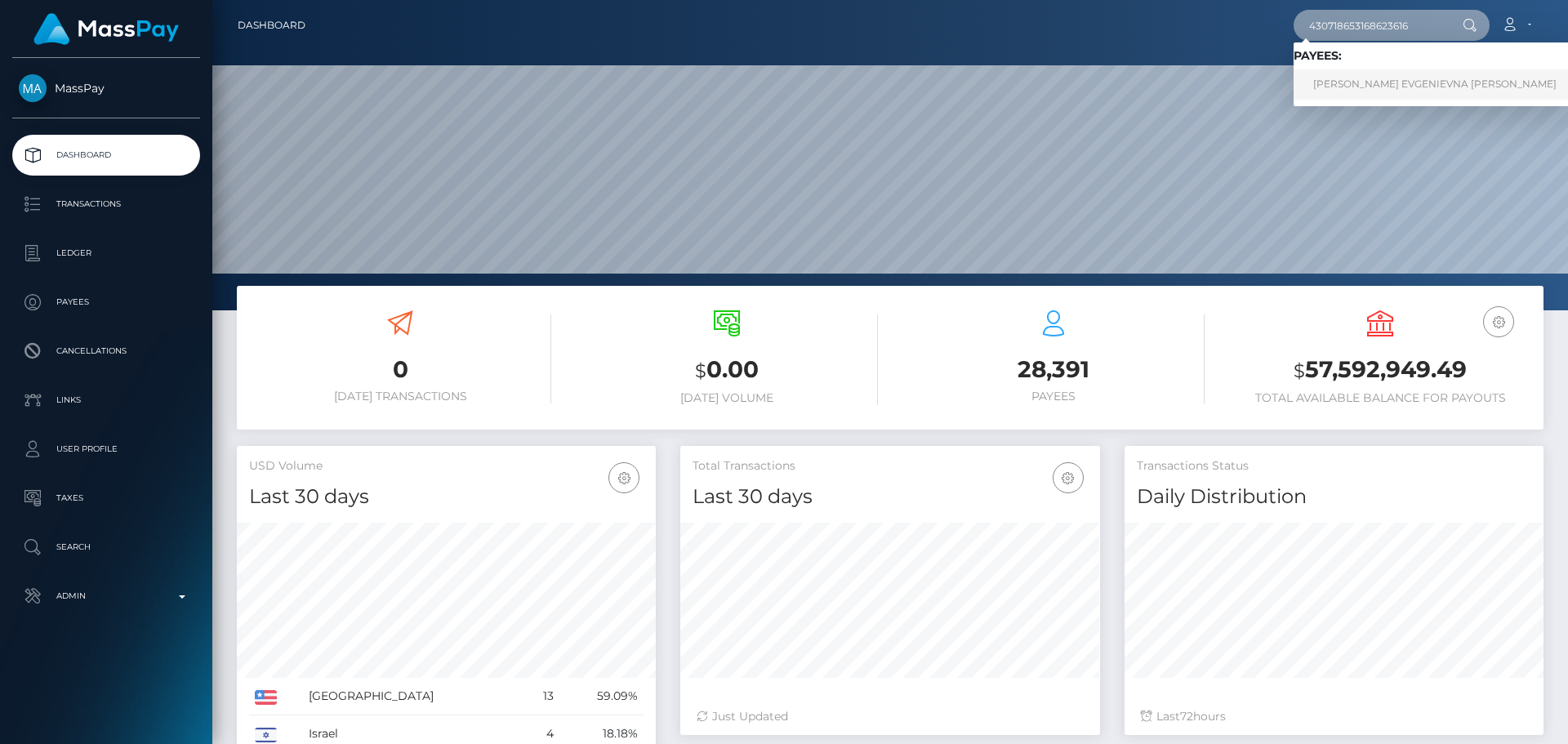
type input "430718653168623616"
click at [1348, 72] on link "[PERSON_NAME] EVGENIEVNA [PERSON_NAME]" at bounding box center [1435, 85] width 283 height 30
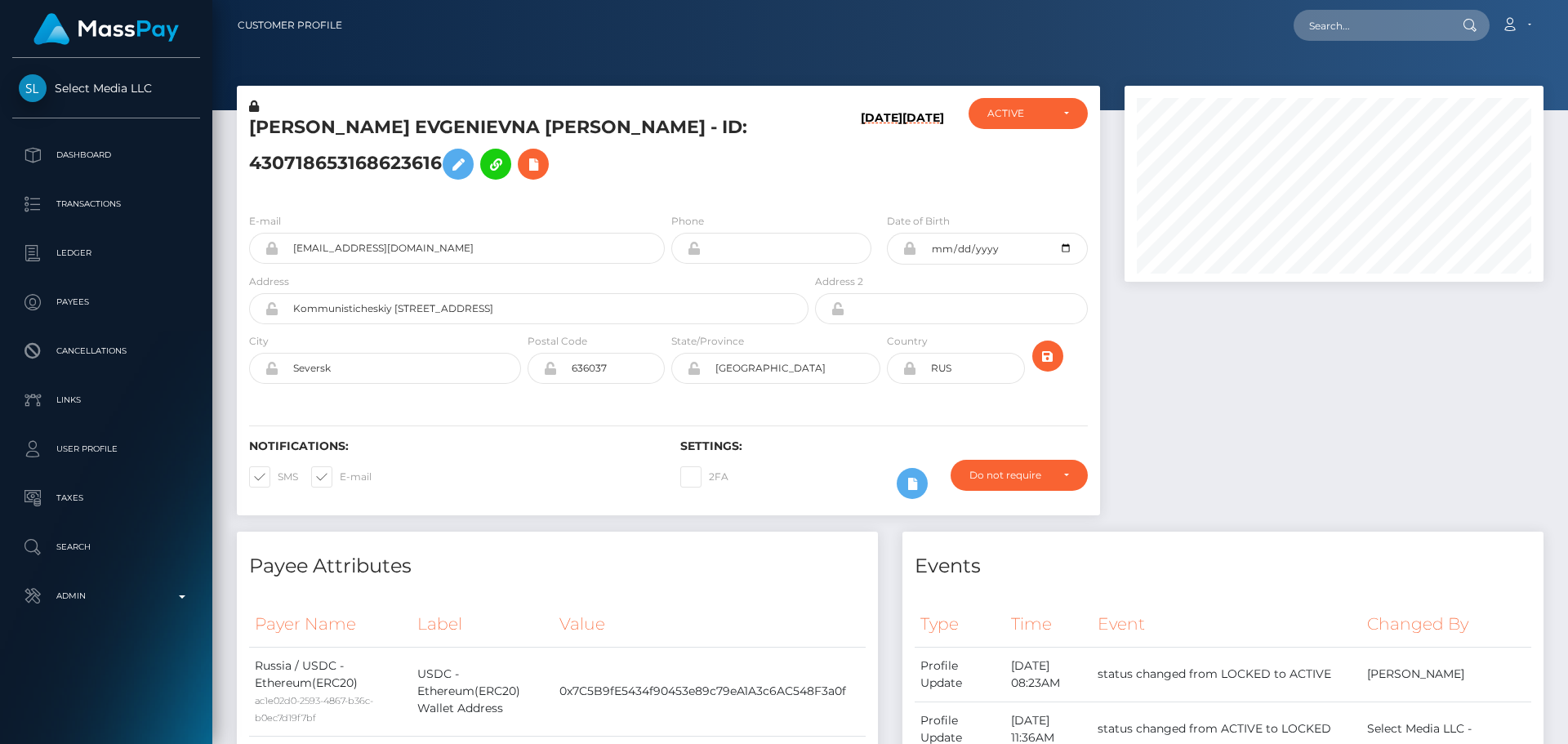
scroll to position [196, 420]
click at [1341, 24] on input "text" at bounding box center [1370, 25] width 153 height 31
paste input "gingermermaidmodel@yandex.ru"
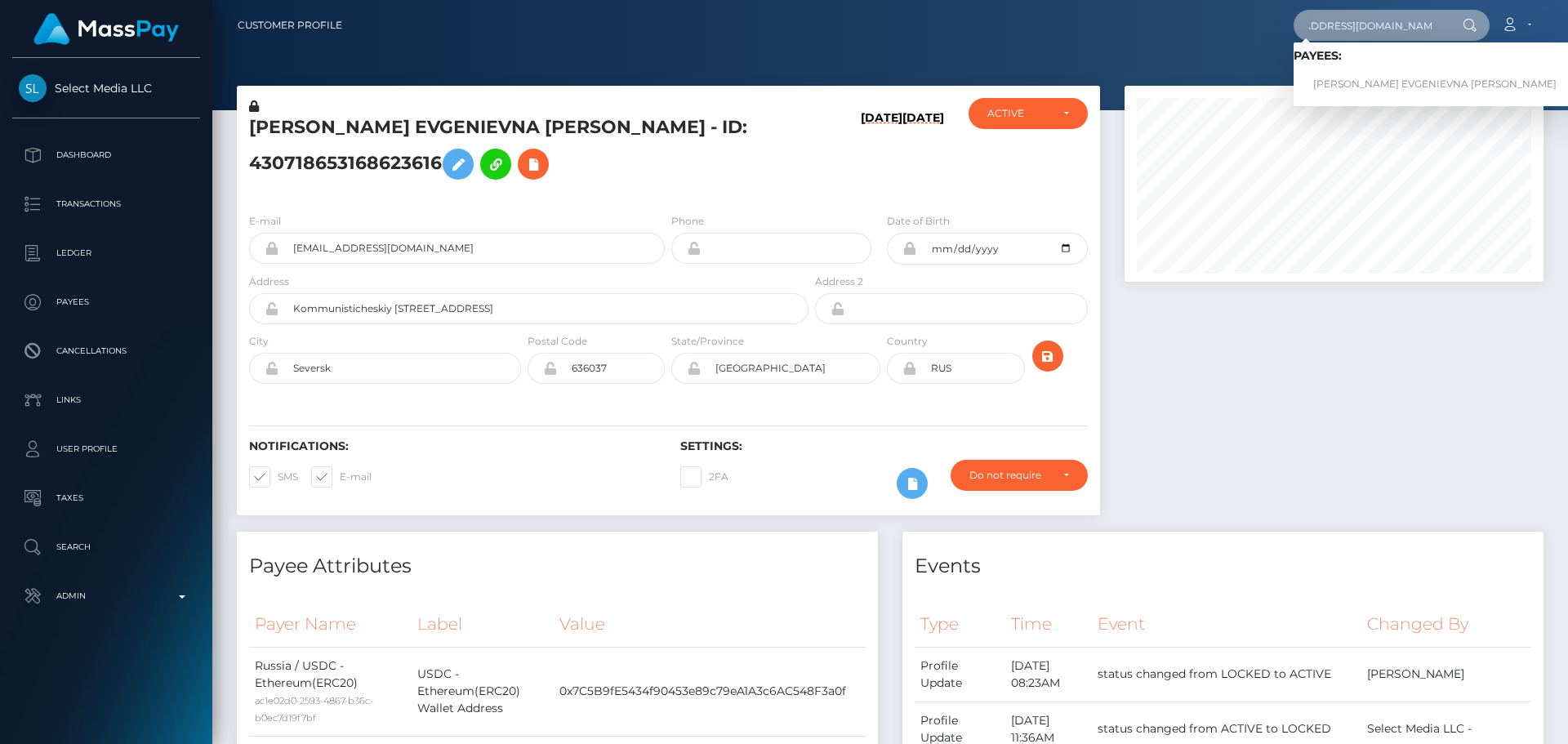
type input "gingermermaidmodel@yandex.ru"
click at [647, 162] on h5 "[PERSON_NAME] EVGENIEVNA [PERSON_NAME] - ID: 430718653168623616" at bounding box center [523, 151] width 550 height 73
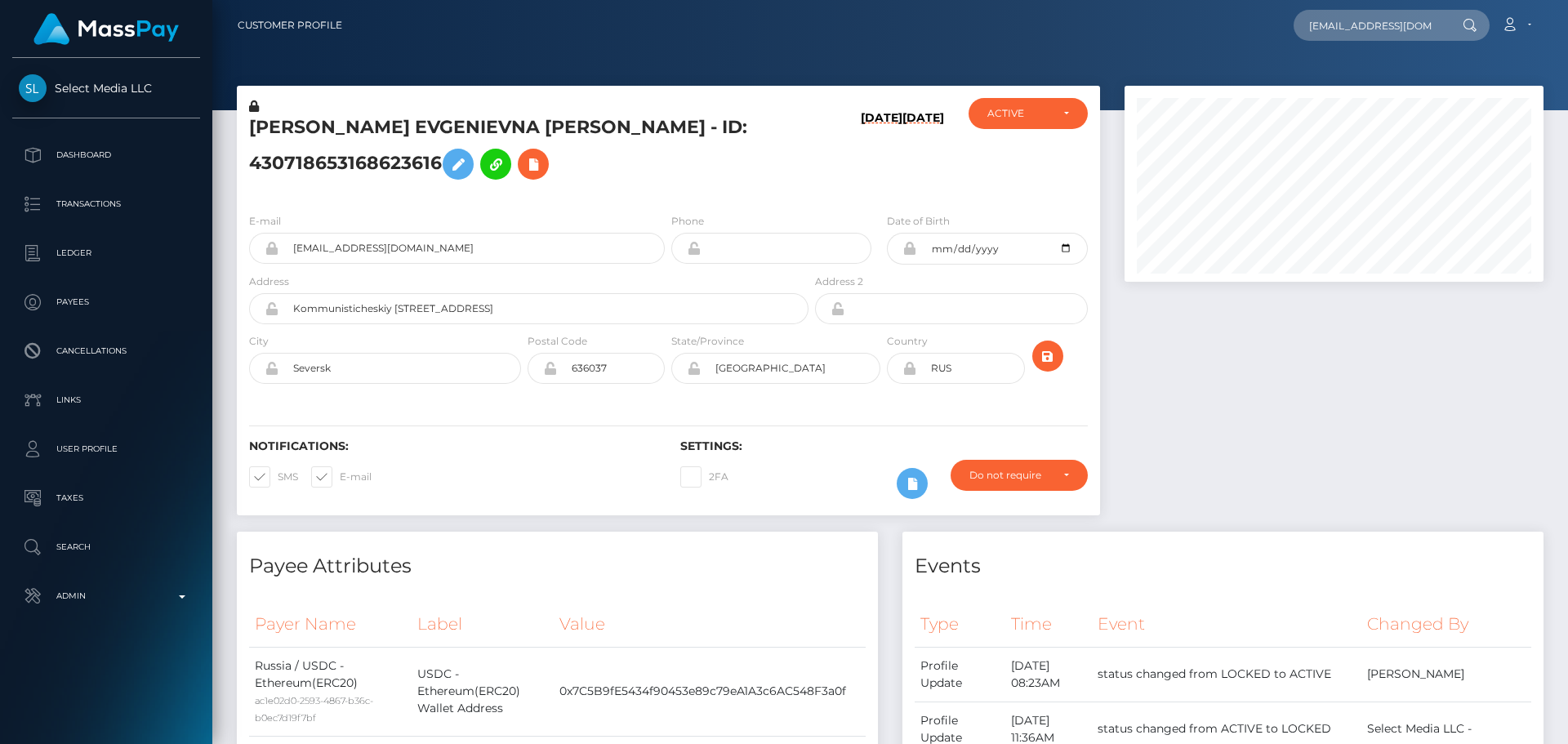
click at [699, 175] on h5 "[PERSON_NAME] EVGENIEVNA [PERSON_NAME] - ID: 430718653168623616" at bounding box center [523, 151] width 550 height 73
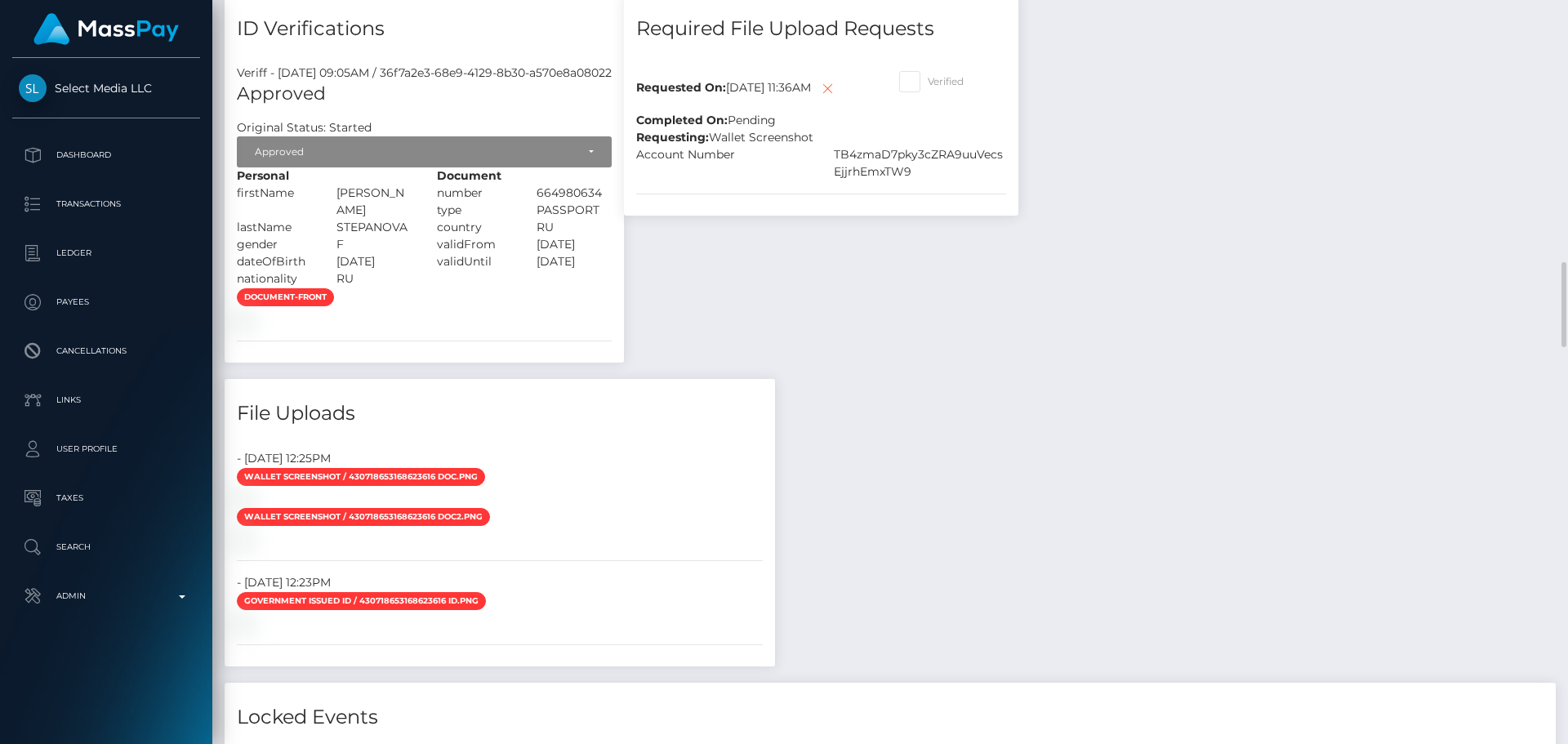
scroll to position [2041, 0]
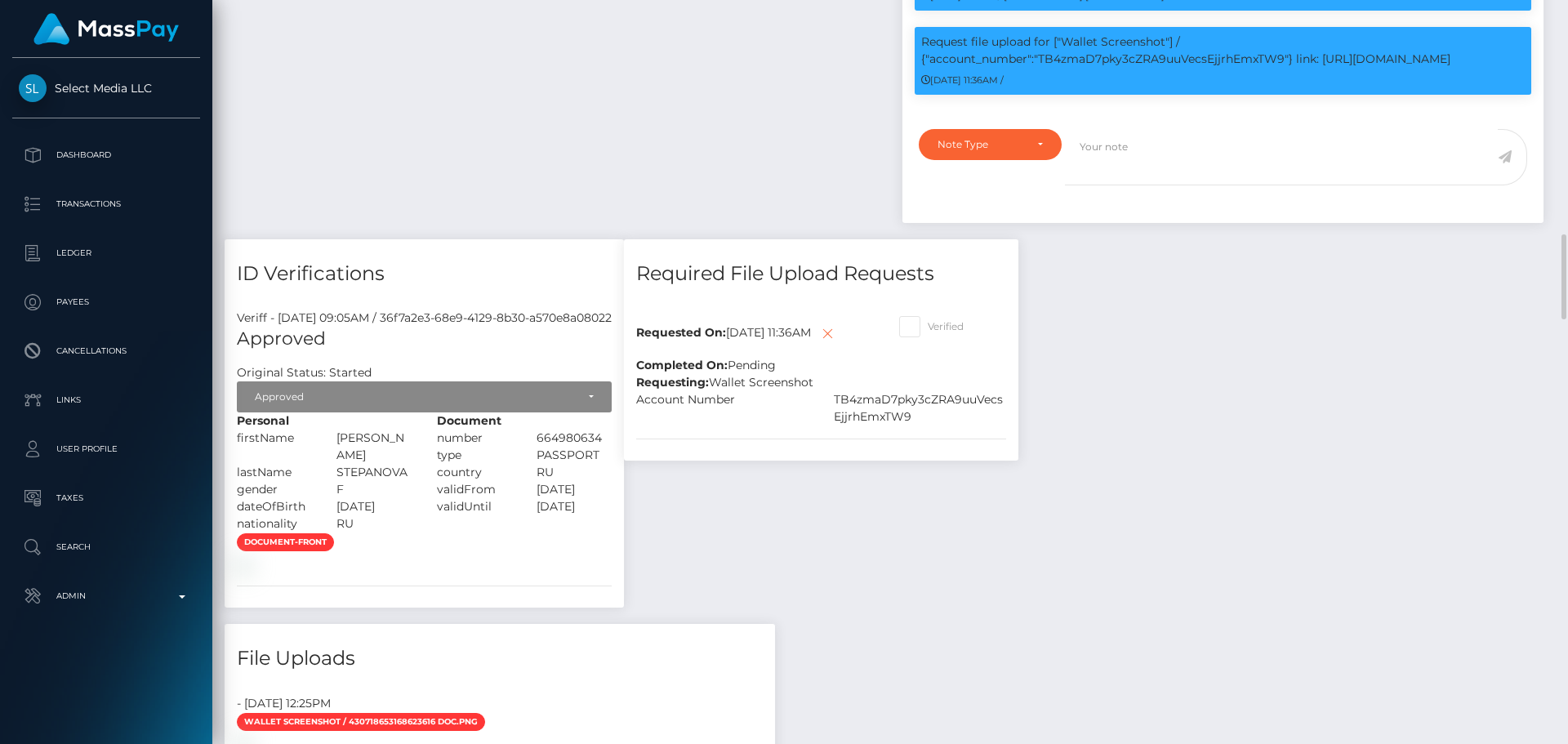
click at [904, 562] on div "Required File Upload Requests Requested On: September 7, 2025 11:36AM Completed…" at bounding box center [821, 431] width 419 height 385
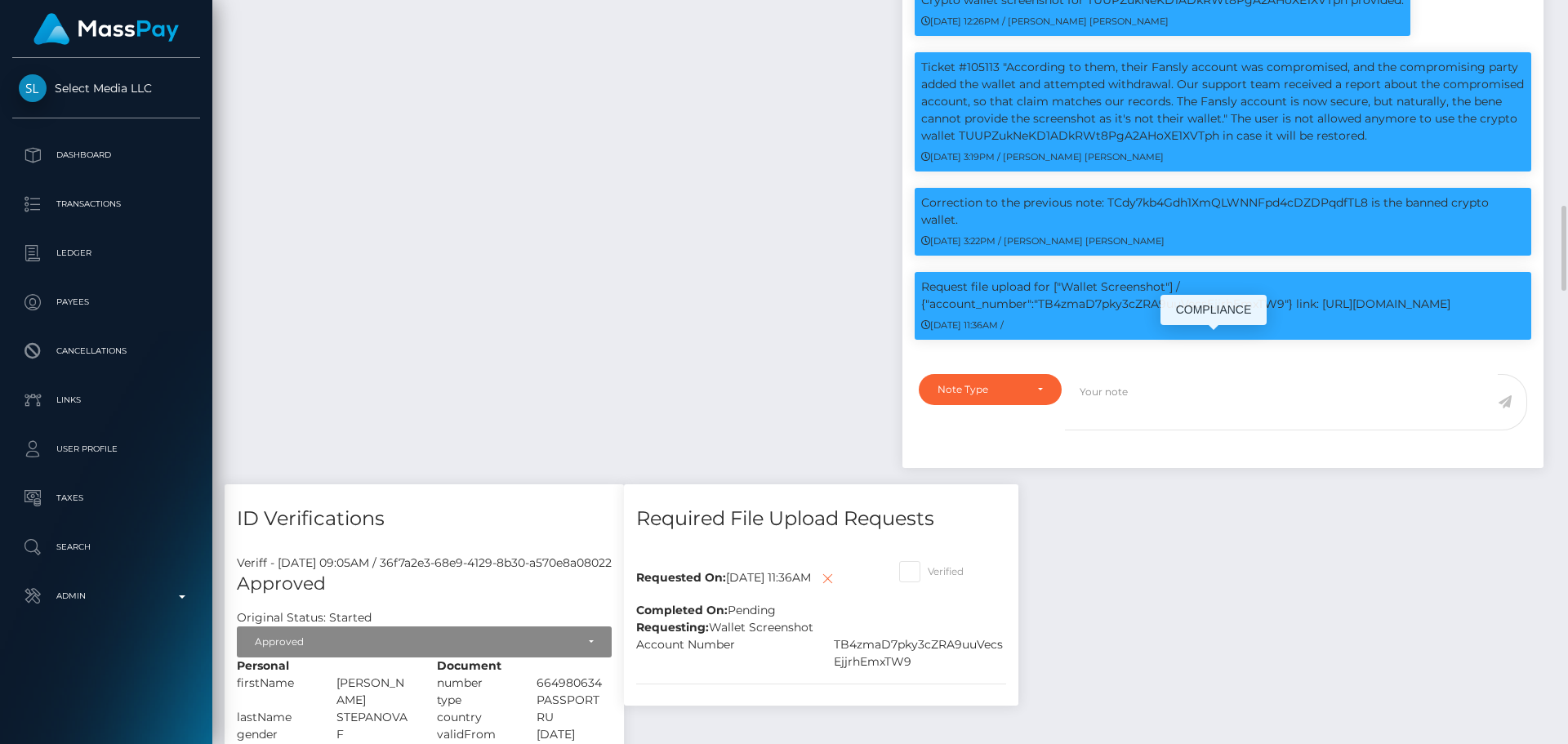
scroll to position [196, 420]
click at [1342, 312] on p "Request file upload for ["Wallet Screenshot"] / {"account_number":"TB4zmaD7pky3…" at bounding box center [1223, 295] width 604 height 34
drag, startPoint x: 1342, startPoint y: 345, endPoint x: 1451, endPoint y: 344, distance: 109.0
click at [1451, 312] on p "Request file upload for ["Wallet Screenshot"] / {"account_number":"TB4zmaD7pky3…" at bounding box center [1223, 295] width 604 height 34
copy p "https://l.maspay.io/ujj3e"
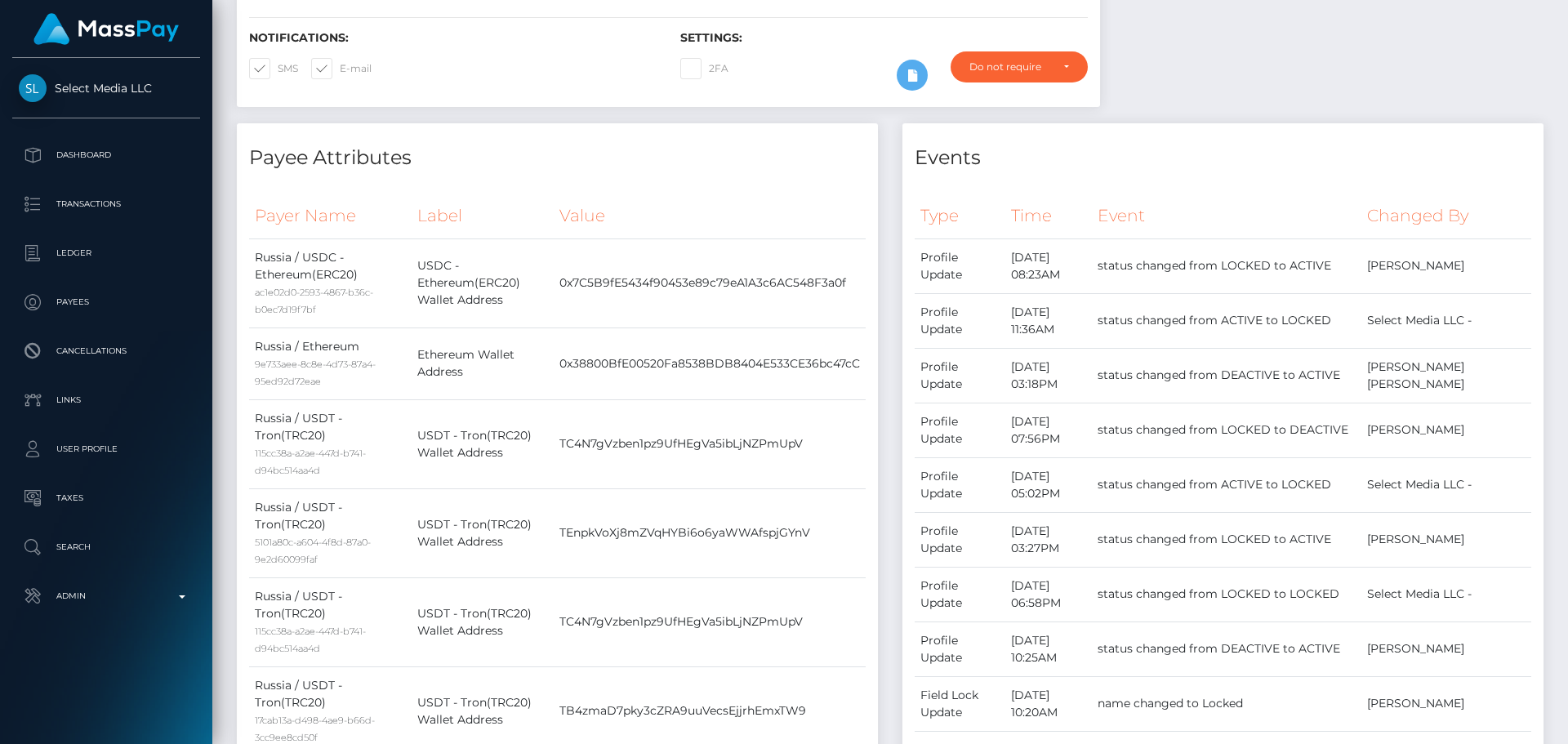
scroll to position [0, 0]
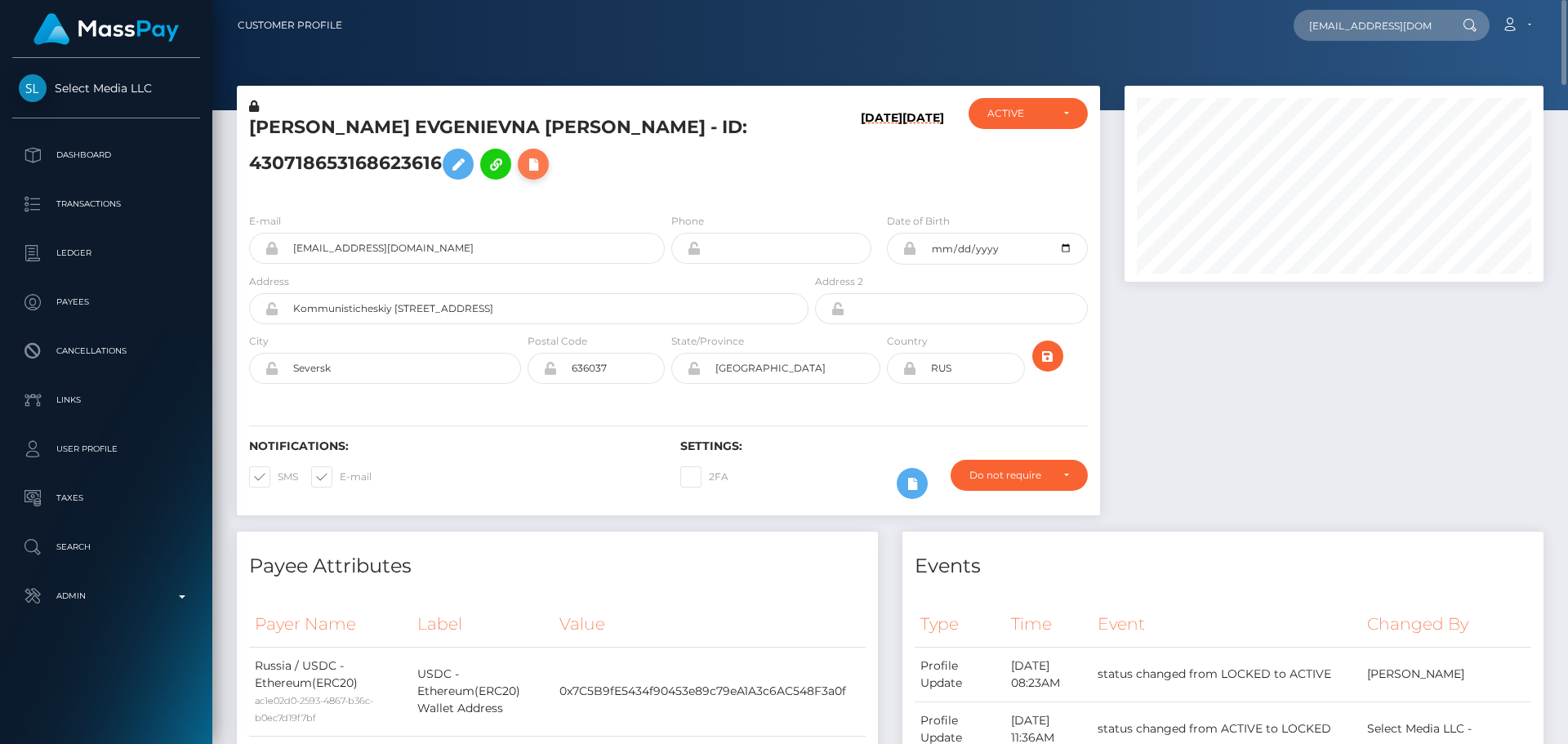
click at [523, 163] on icon at bounding box center [533, 164] width 20 height 21
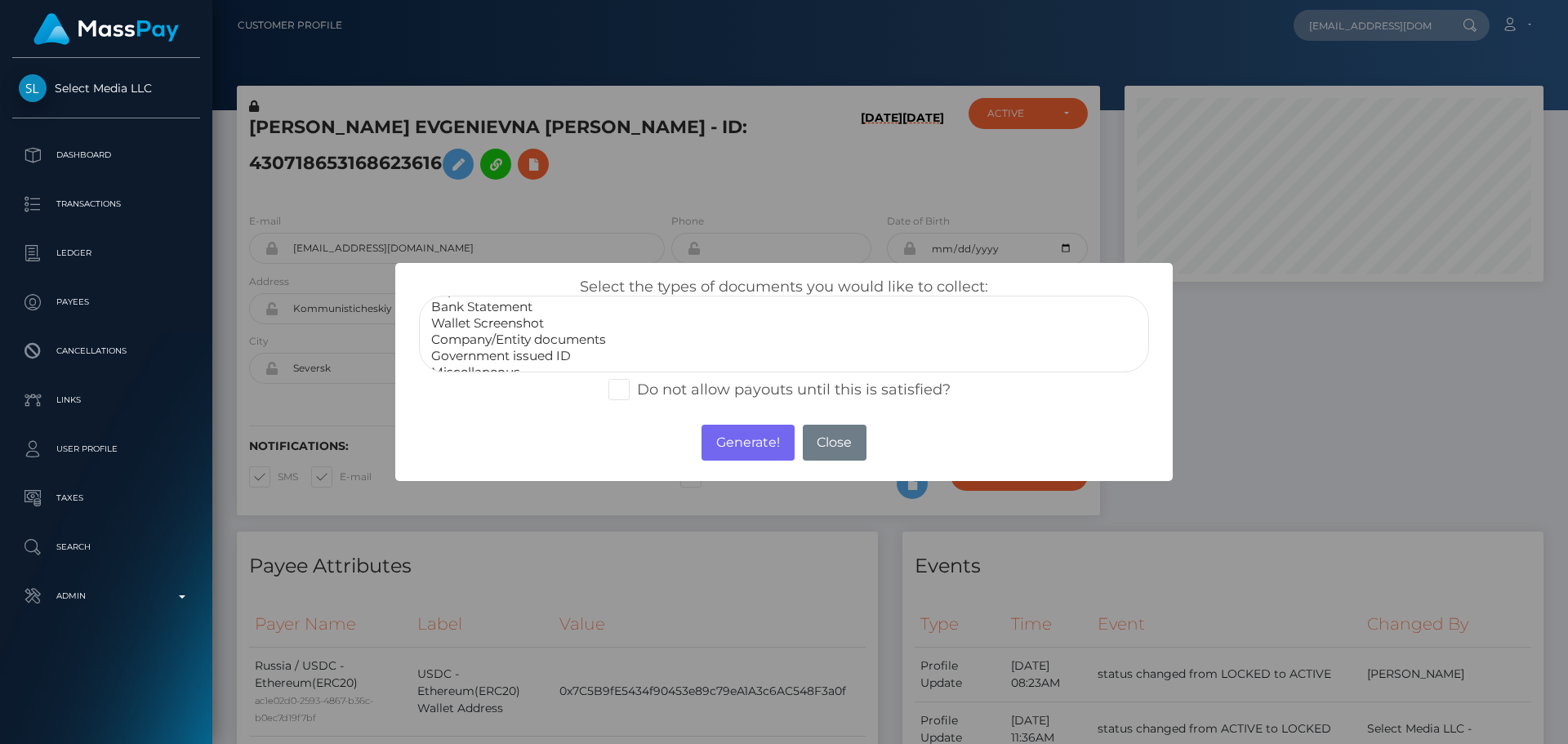
scroll to position [33, 0]
select select "Miscellaneous"
click at [493, 352] on option "Miscellaneous" at bounding box center [784, 358] width 708 height 16
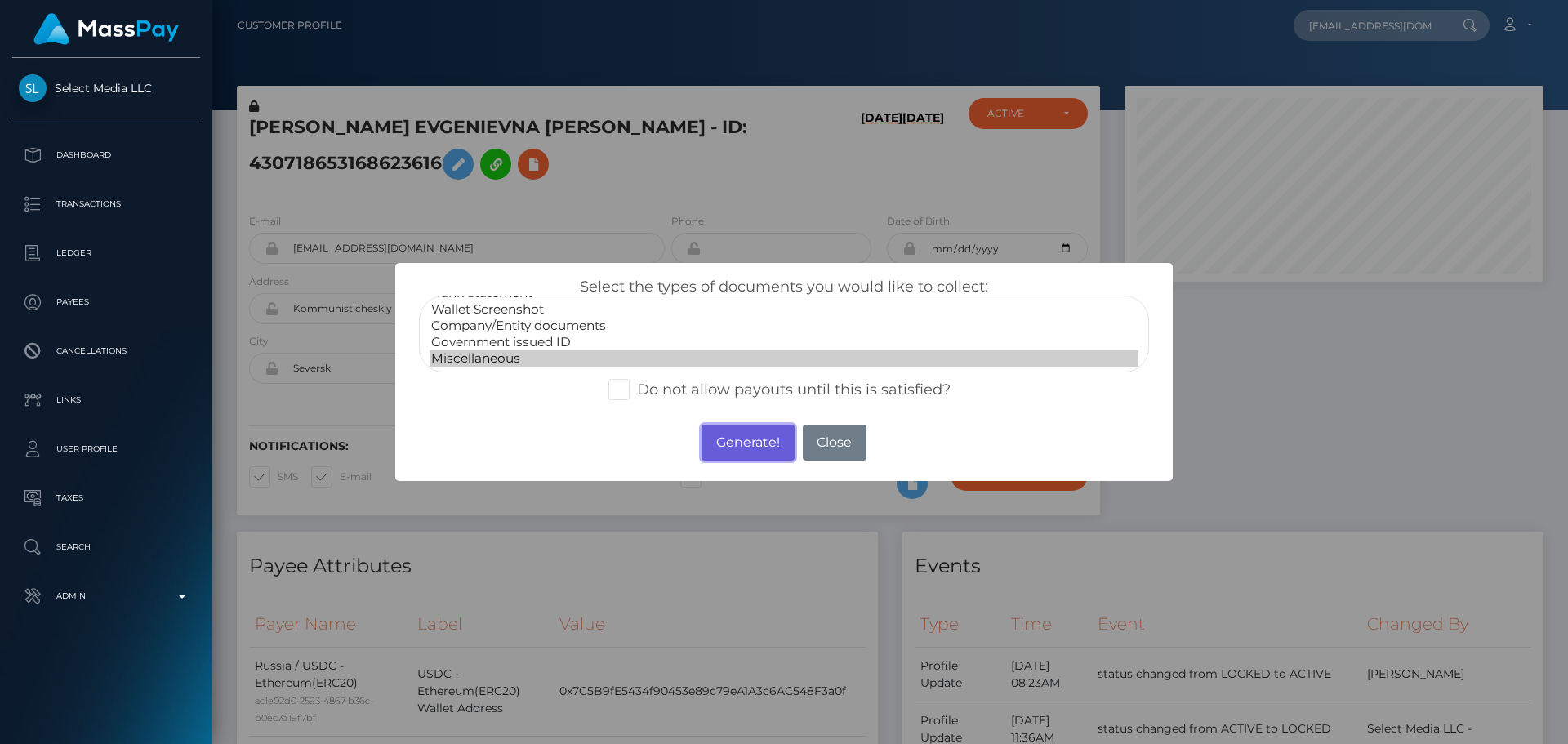
click at [730, 446] on button "Generate!" at bounding box center [747, 443] width 93 height 36
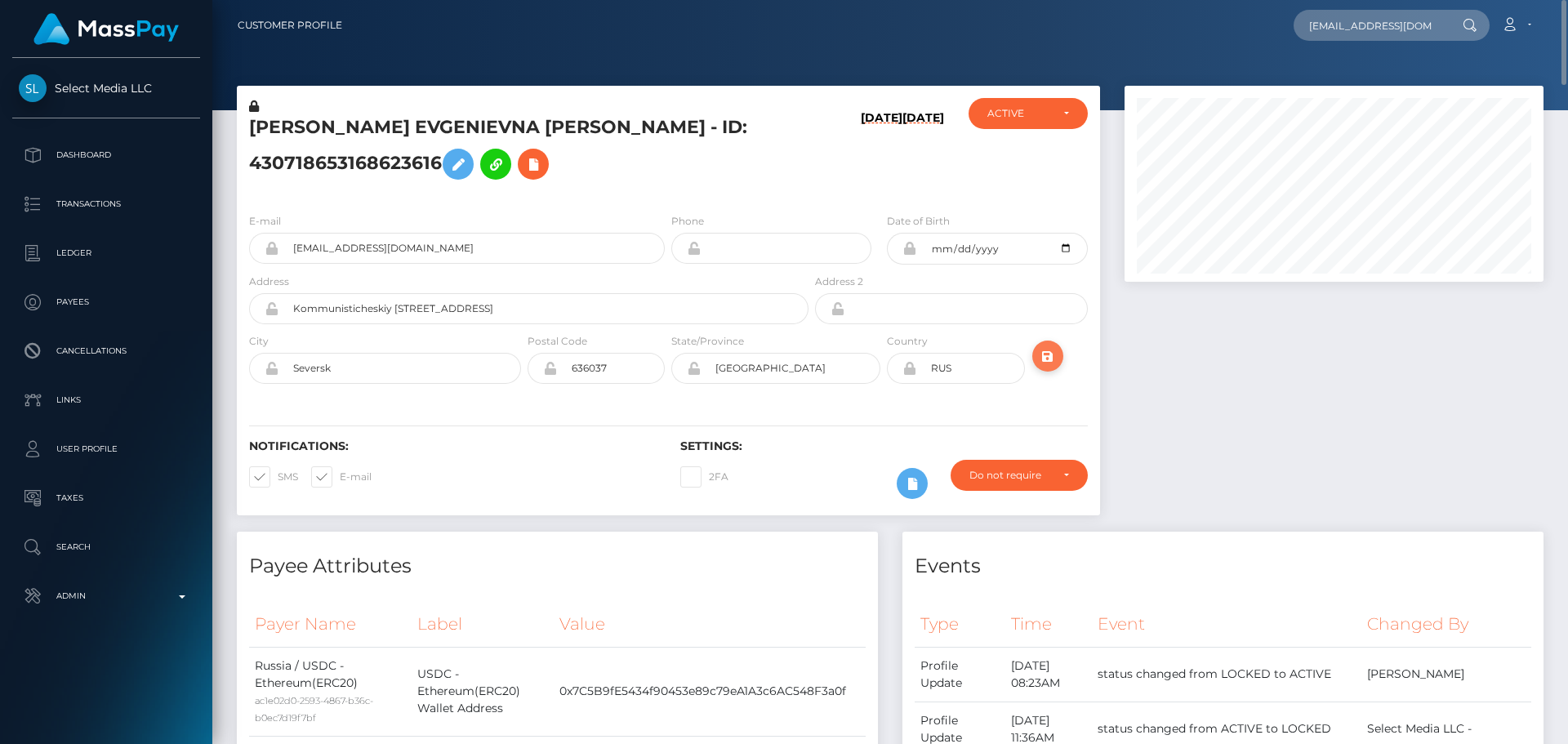
click at [1046, 351] on icon "submit" at bounding box center [1048, 356] width 20 height 21
click at [668, 185] on h5 "[PERSON_NAME] EVGENIEVNA [PERSON_NAME] - ID: 430718653168623616" at bounding box center [523, 151] width 550 height 73
click at [800, 185] on div "[PERSON_NAME] EVGENIEVNA [PERSON_NAME] - ID: 430718653168623616" at bounding box center [524, 148] width 575 height 102
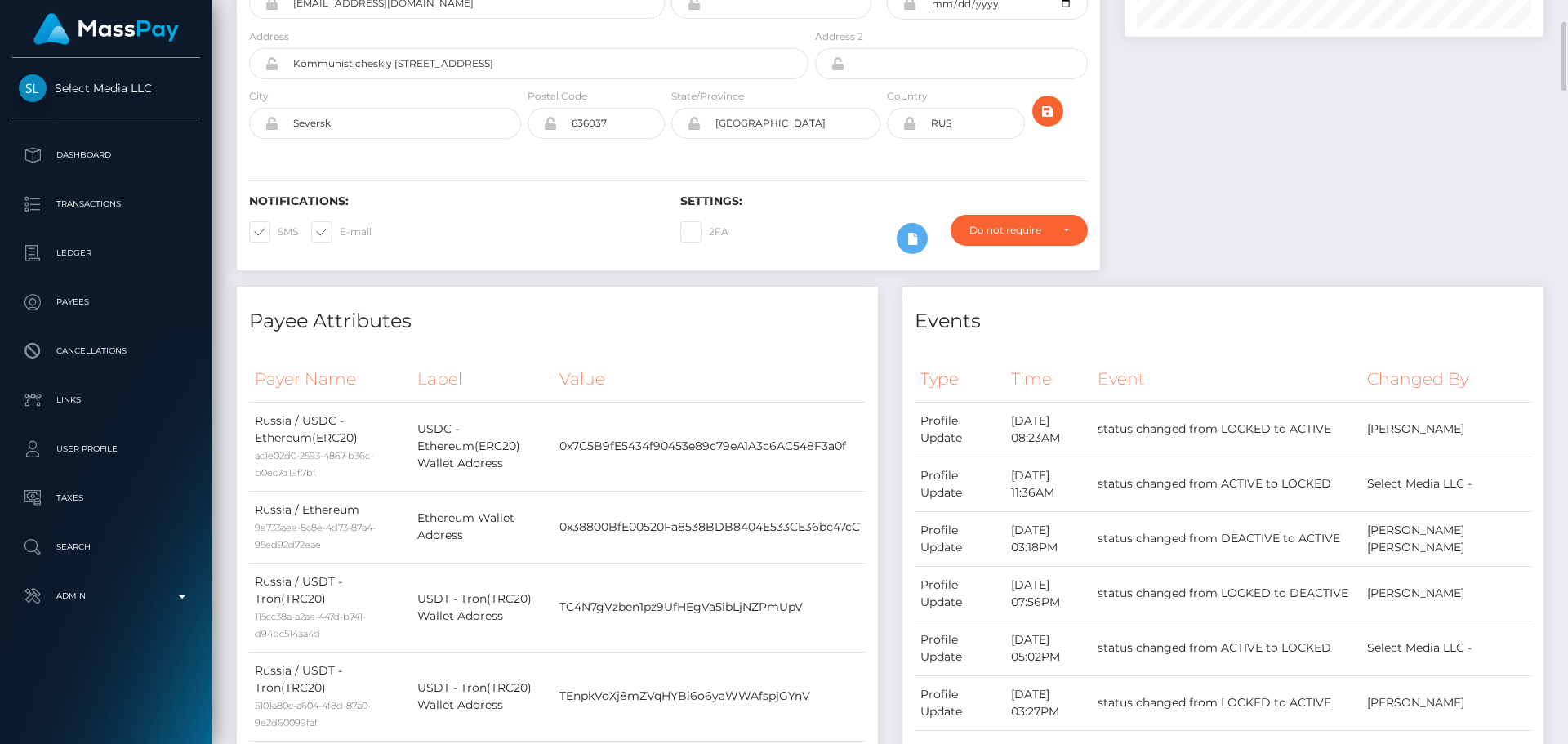
scroll to position [0, 0]
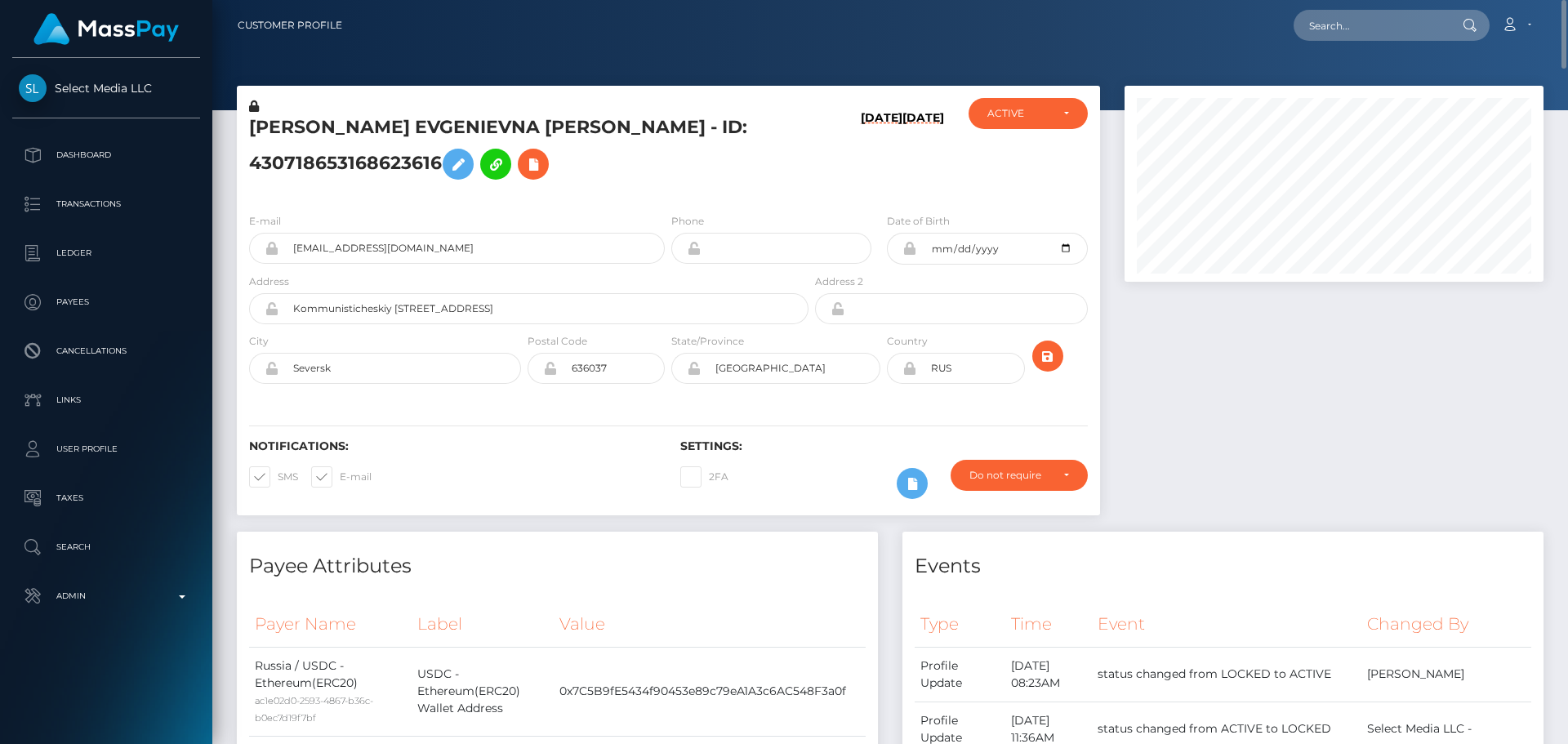
click at [668, 193] on div "[PERSON_NAME] EVGENIEVNA [PERSON_NAME] - ID: 430718653168623616" at bounding box center [524, 148] width 575 height 102
click at [678, 190] on div "[PERSON_NAME] EVGENIEVNA [PERSON_NAME] - ID: 430718653168623616" at bounding box center [524, 148] width 575 height 102
drag, startPoint x: 758, startPoint y: 184, endPoint x: 769, endPoint y: 186, distance: 11.2
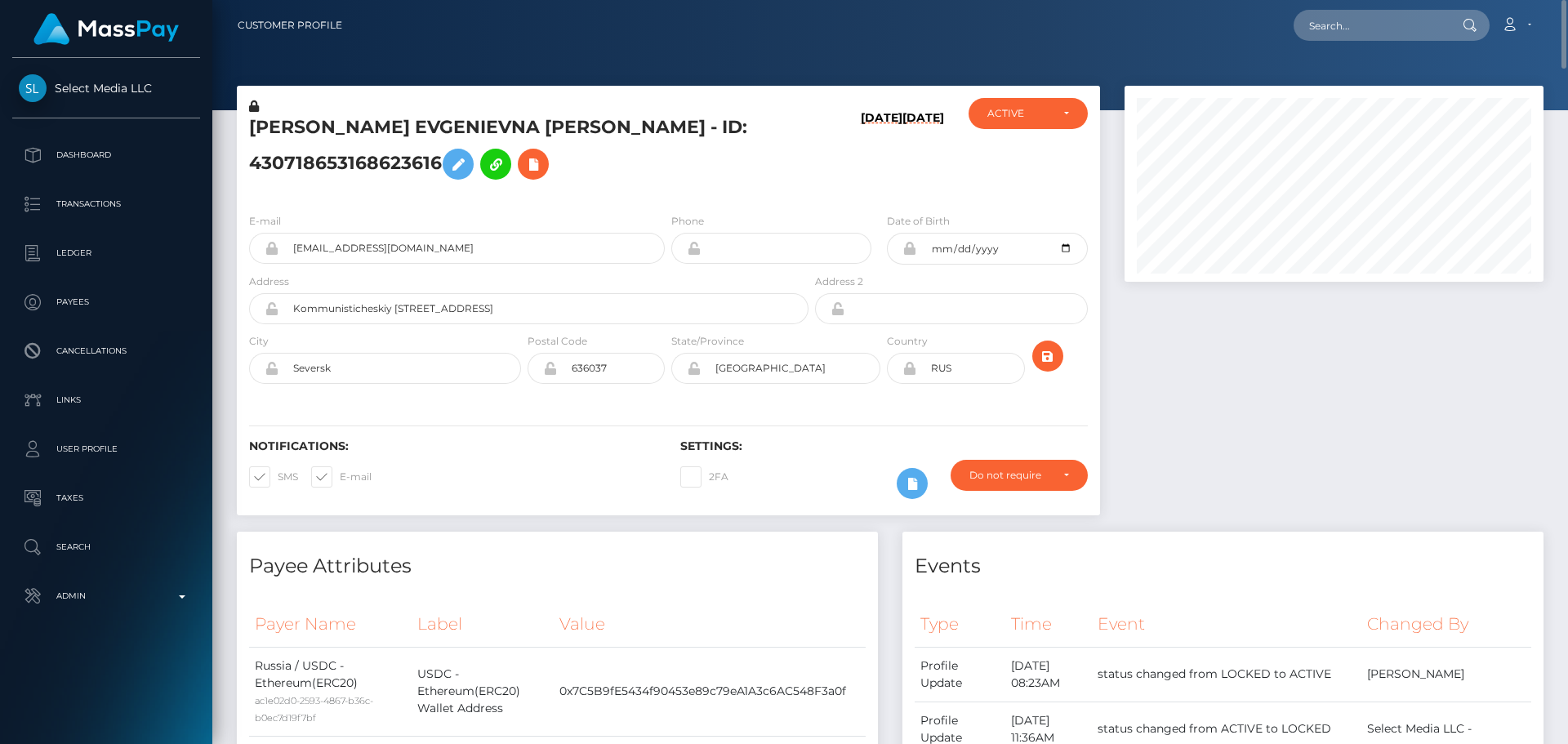
click at [763, 186] on h5 "[PERSON_NAME] EVGENIEVNA [PERSON_NAME] - ID: 430718653168623616" at bounding box center [523, 151] width 550 height 73
click at [767, 180] on h5 "[PERSON_NAME] EVGENIEVNA [PERSON_NAME] - ID: 430718653168623616" at bounding box center [523, 151] width 550 height 73
click at [679, 175] on h5 "[PERSON_NAME] EVGENIEVNA [PERSON_NAME] - ID: 430718653168623616" at bounding box center [523, 151] width 550 height 73
click at [668, 191] on div "[PERSON_NAME] EVGENIEVNA [PERSON_NAME] - ID: 430718653168623616" at bounding box center [524, 148] width 575 height 102
click at [726, 190] on div "[PERSON_NAME] EVGENIEVNA [PERSON_NAME] - ID: 430718653168623616" at bounding box center [524, 148] width 575 height 102
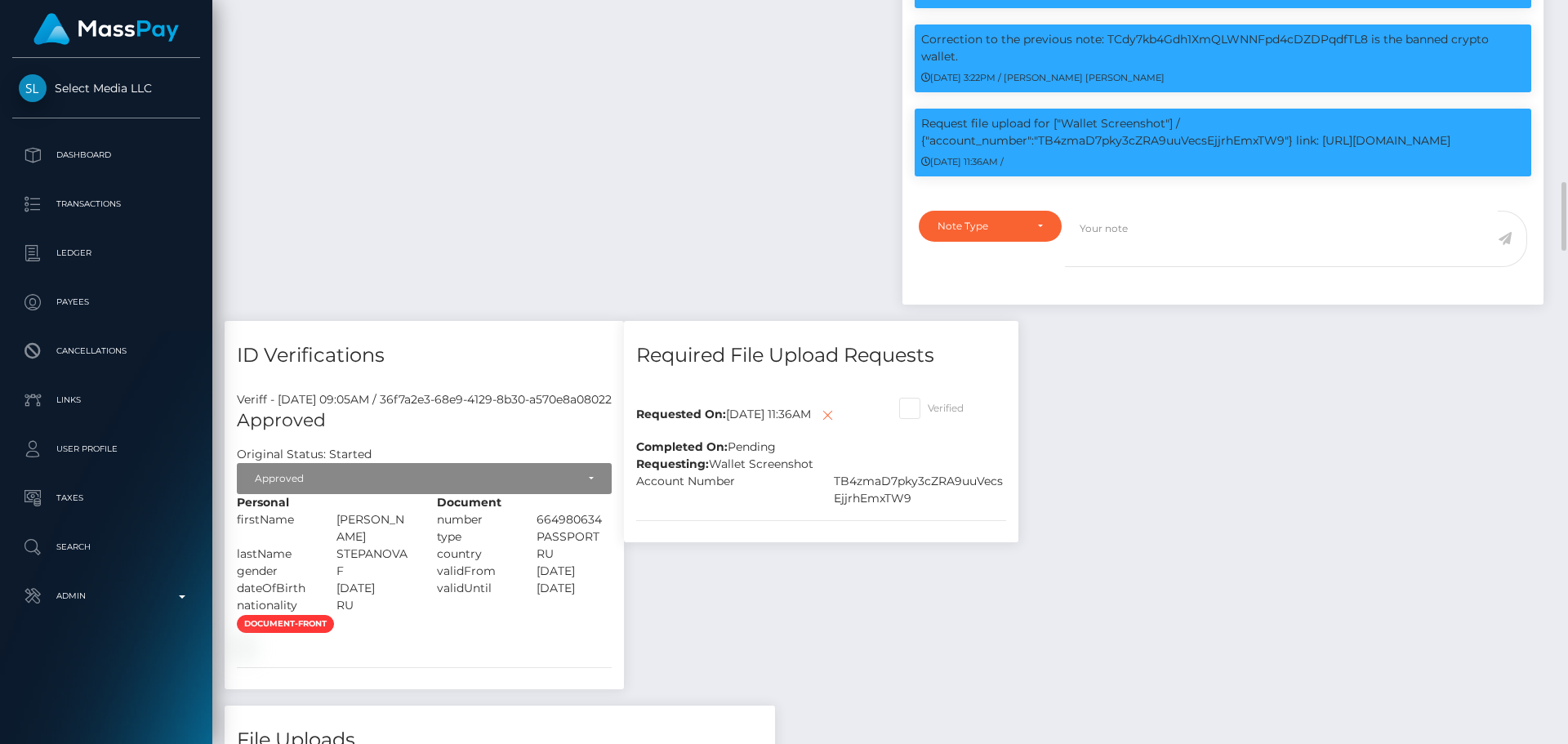
scroll to position [2041, 0]
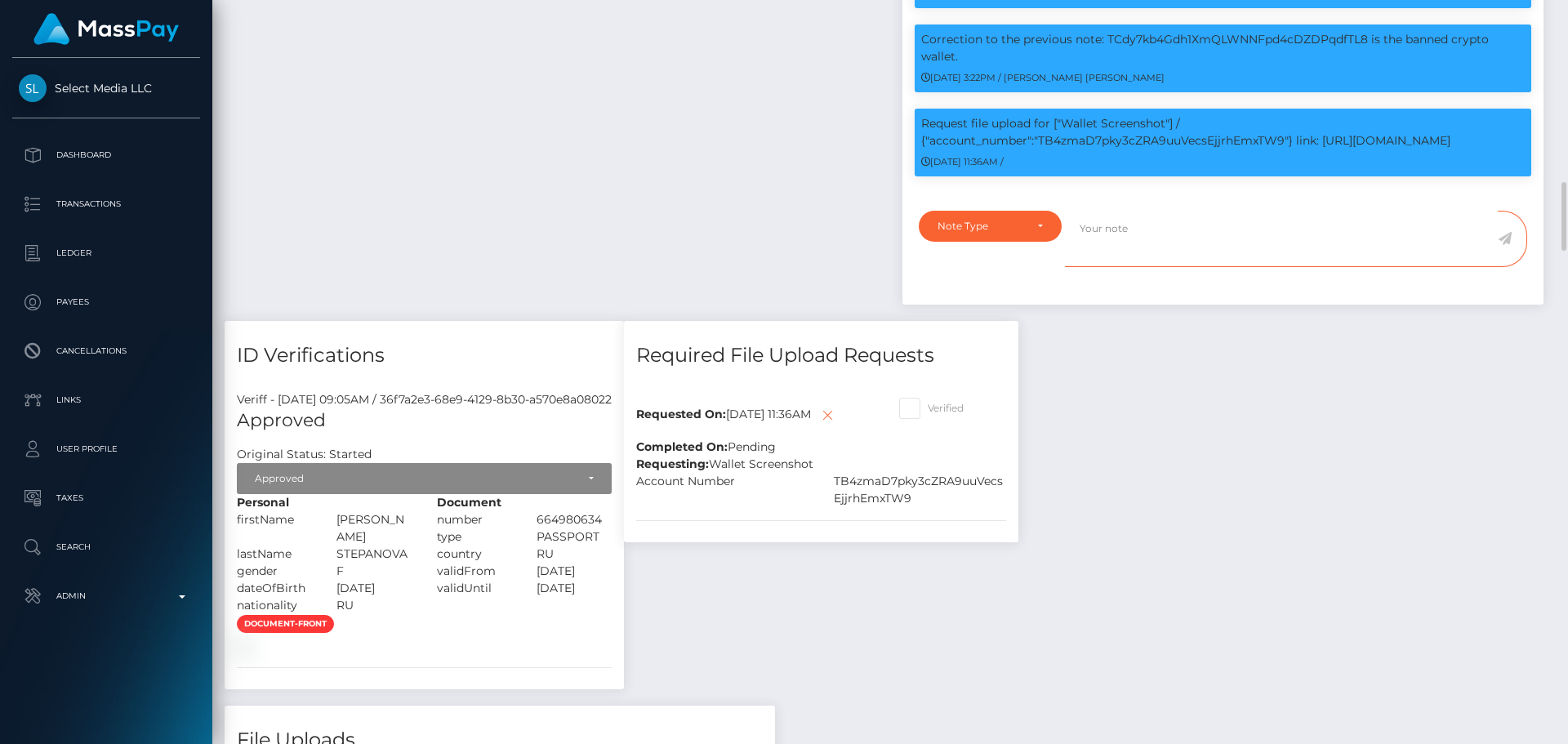
click at [1407, 267] on textarea at bounding box center [1280, 239] width 433 height 57
click at [1023, 233] on div "Note Type" at bounding box center [990, 226] width 105 height 13
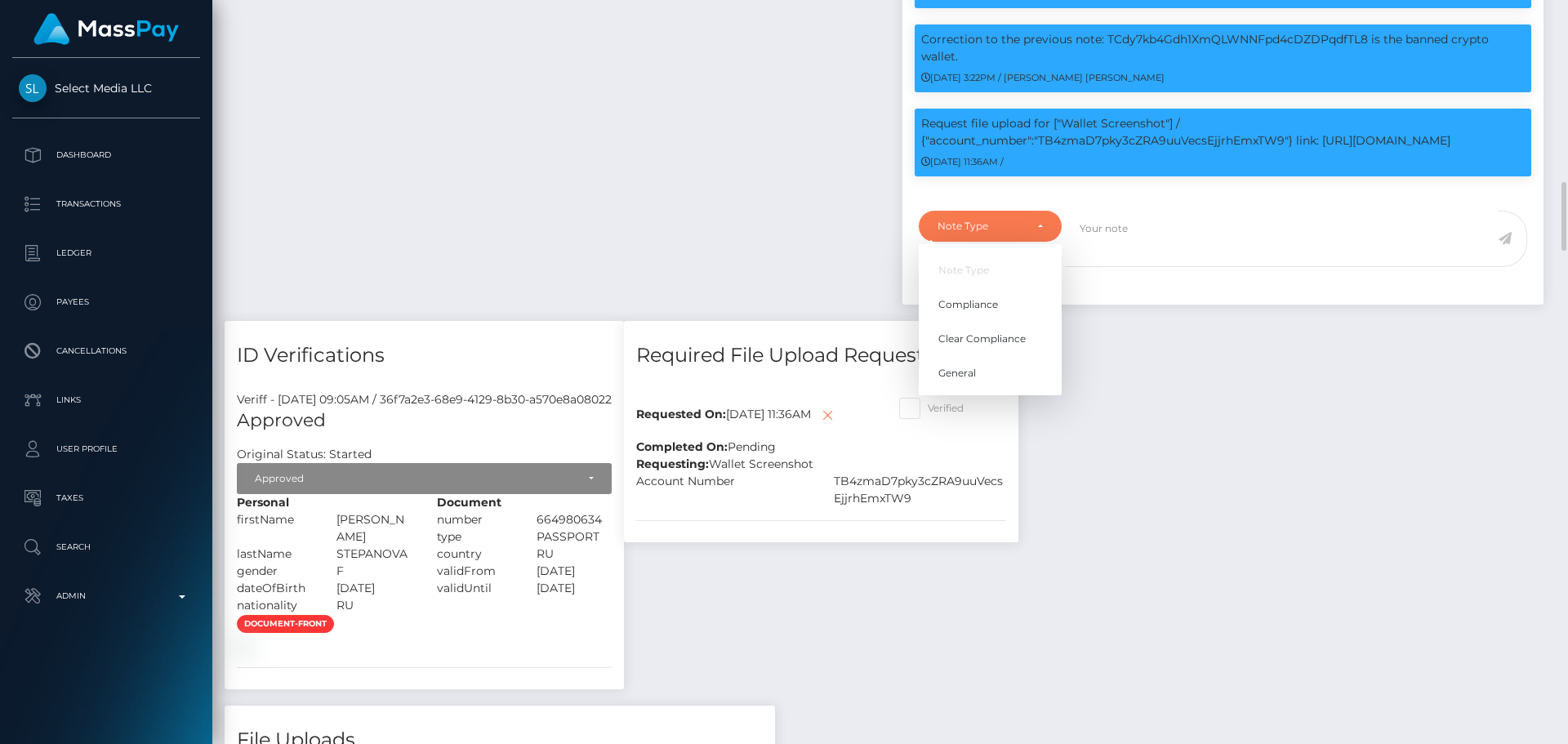
scroll to position [196, 420]
click at [965, 312] on span "Compliance" at bounding box center [968, 304] width 60 height 15
select select "COMPLIANCE"
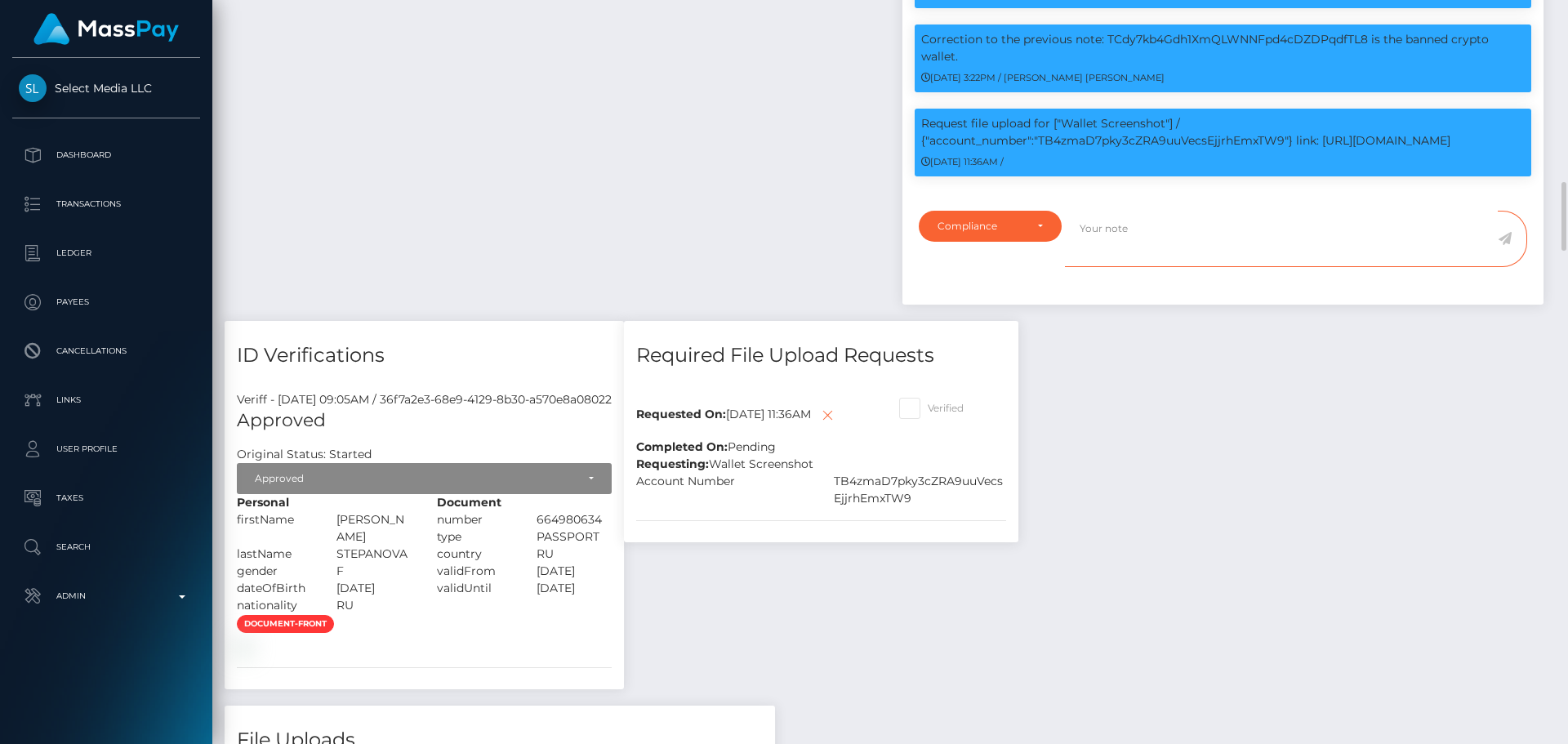
click at [1153, 267] on textarea at bounding box center [1280, 239] width 433 height 57
click at [1179, 267] on textarea at bounding box center [1280, 239] width 433 height 57
paste textarea "Crypto wallet screenshot for TJ1JVLhSiu5ToSyV63dhPCo6unjJescfAB provided. The p…"
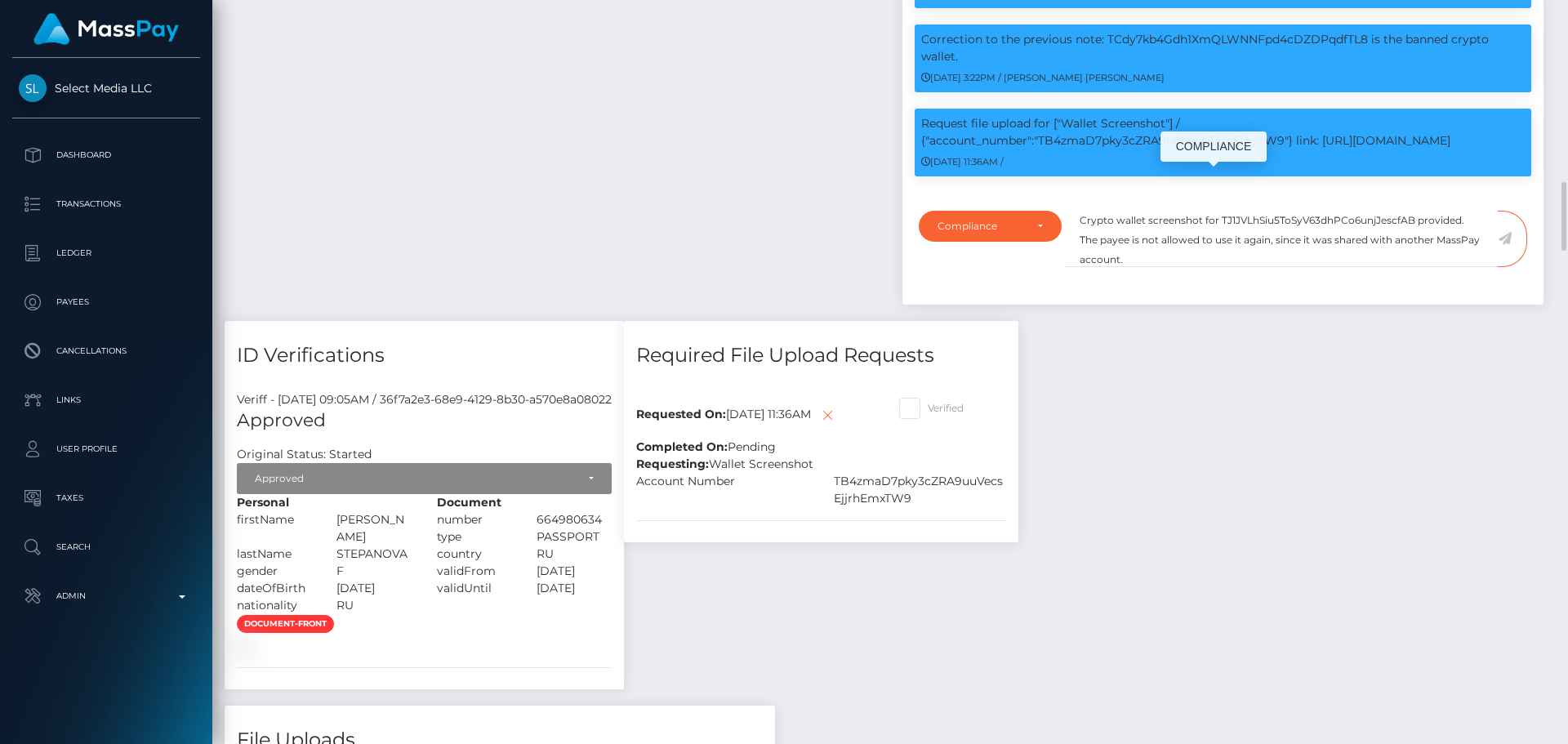
click at [1139, 149] on p "Request file upload for ["Wallet Screenshot"] / {"account_number":"TB4zmaD7pky3…" at bounding box center [1223, 132] width 604 height 34
copy p "TB4zmaD7pky3cZRA9uuVecsEjjrhEmxTW9"
click at [1248, 264] on textarea "Crypto wallet screenshot for TJ1JVLhSiu5ToSyV63dhPCo6unjJescfAB provided. The p…" at bounding box center [1280, 239] width 433 height 57
click at [1247, 263] on textarea "Crypto wallet screenshot for TJ1JVLhSiu5ToSyV63dhPCo6unjJescfAB provided. The p…" at bounding box center [1280, 239] width 433 height 57
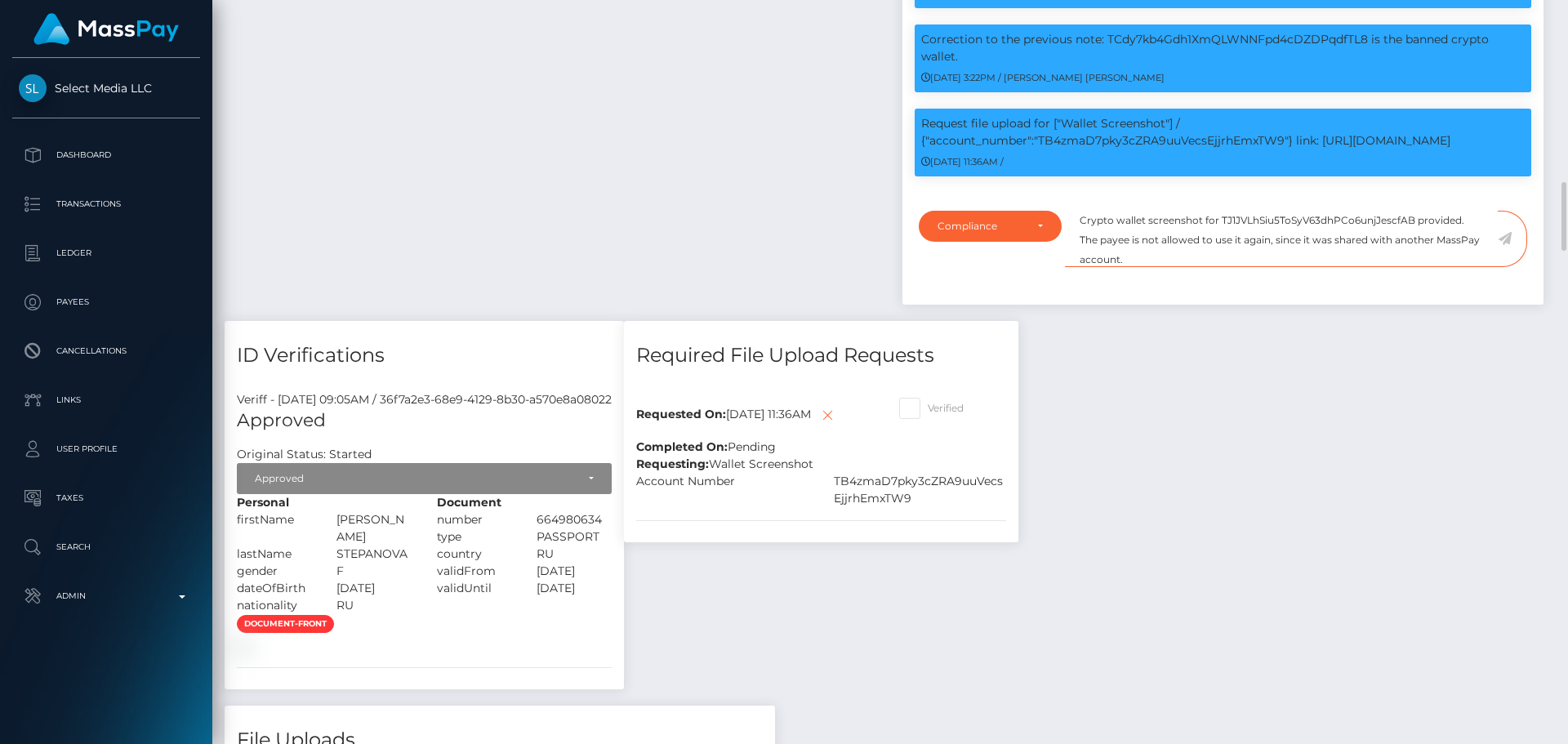
paste textarea "B4zmaD7pky3cZRA9uuVecsEjjrhEmxTW9"
drag, startPoint x: 1413, startPoint y: 298, endPoint x: 1192, endPoint y: 300, distance: 221.0
click at [1190, 267] on textarea "Crypto wallet screenshot for TB4zmaD7pky3cZRA9uuVecsEjjrhEmxTW9 provided, showi…" at bounding box center [1280, 239] width 433 height 57
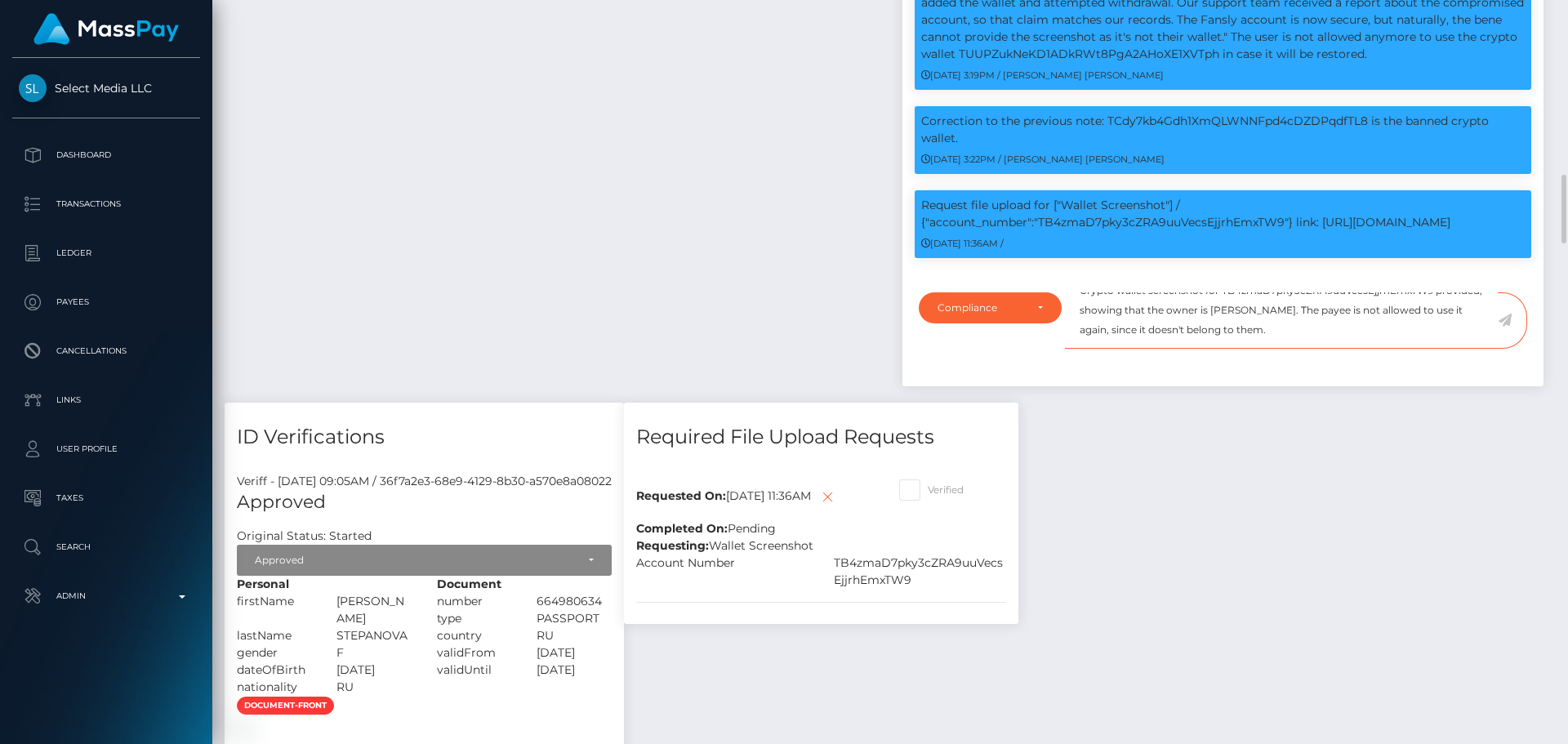
scroll to position [196, 420]
click at [1278, 348] on textarea "Crypto wallet screenshot for TB4zmaD7pky3cZRA9uuVecsEjjrhEmxTW9 provided, showi…" at bounding box center [1280, 320] width 433 height 57
drag, startPoint x: 1278, startPoint y: 354, endPoint x: 1311, endPoint y: 354, distance: 33.0
click at [1311, 348] on textarea "Crypto wallet screenshot for TB4zmaD7pky3cZRA9uuVecsEjjrhEmxTW9 provided, showi…" at bounding box center [1280, 320] width 433 height 57
click at [1392, 348] on textarea "Crypto wallet screenshot for TB4zmaD7pky3cZRA9uuVecsEjjrhEmxTW9 provided, showi…" at bounding box center [1280, 320] width 433 height 57
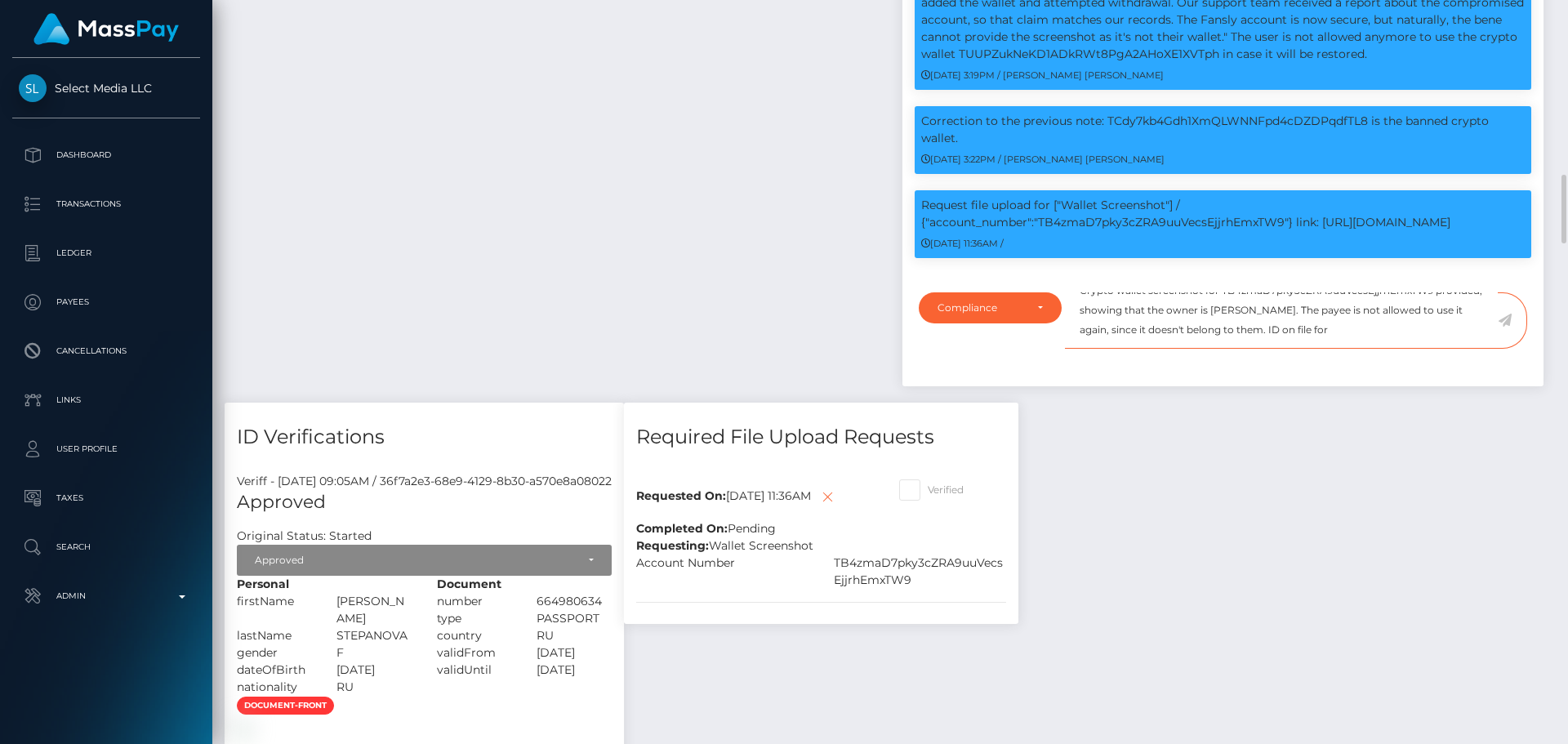
paste textarea "Oleksandr Liulko"
click at [1210, 348] on textarea "Crypto wallet screenshot for TB4zmaD7pky3cZRA9uuVecsEjjrhEmxTW9 provided, showi…" at bounding box center [1280, 320] width 433 height 57
type textarea "Crypto wallet screenshot for TB4zmaD7pky3cZRA9uuVecsEjjrhEmxTW9 provided, showi…"
click at [1506, 326] on icon at bounding box center [1504, 319] width 14 height 13
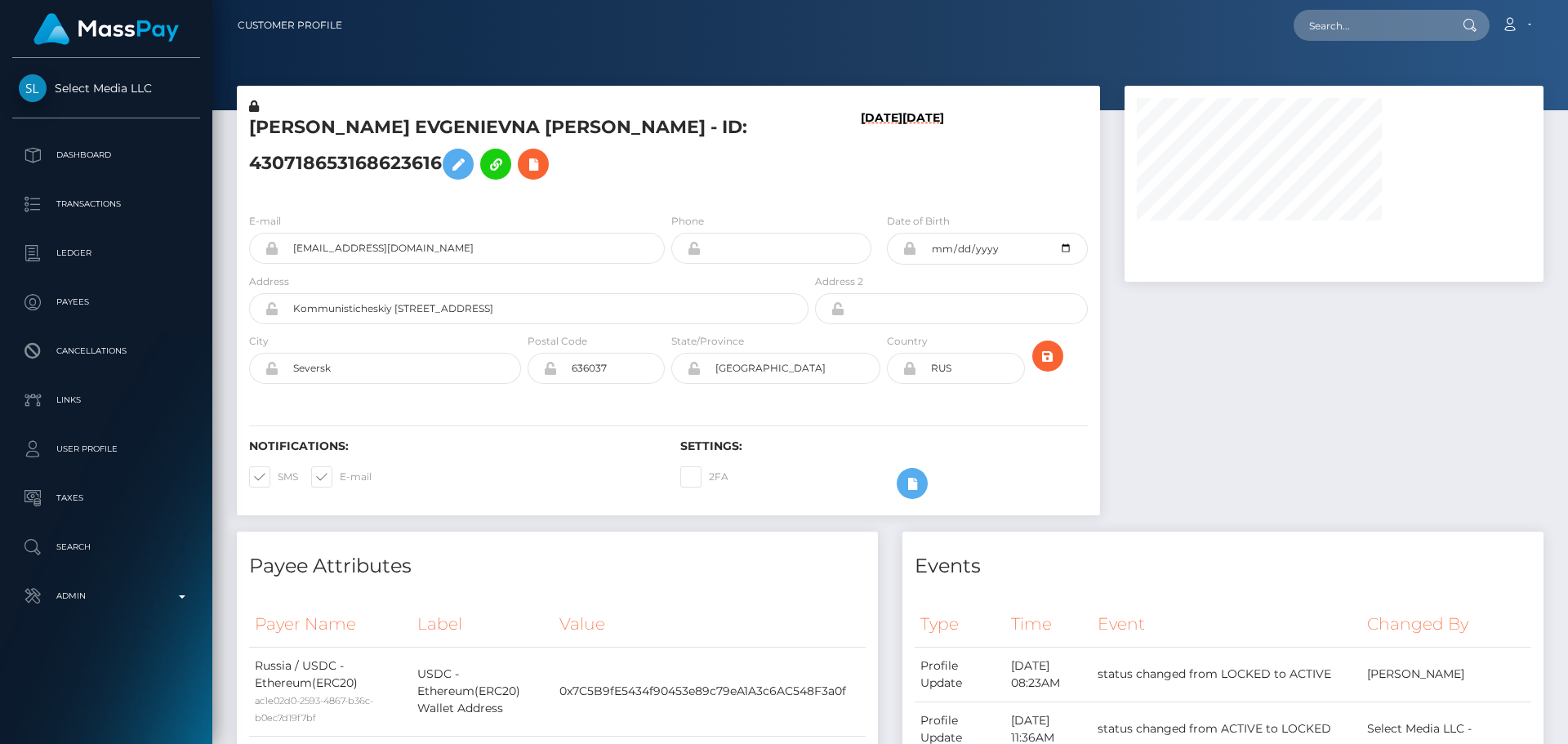
click at [818, 184] on div "[DATE] [DATE]" at bounding box center [883, 148] width 143 height 102
click at [805, 184] on div "[PERSON_NAME] EVGENIEVNA [PERSON_NAME] - ID: 430718653168623616" at bounding box center [524, 148] width 575 height 102
click at [814, 185] on div "09/07/25 05/05/25" at bounding box center [883, 148] width 143 height 102
click at [815, 188] on div "09/07/25 05/05/25" at bounding box center [883, 148] width 143 height 102
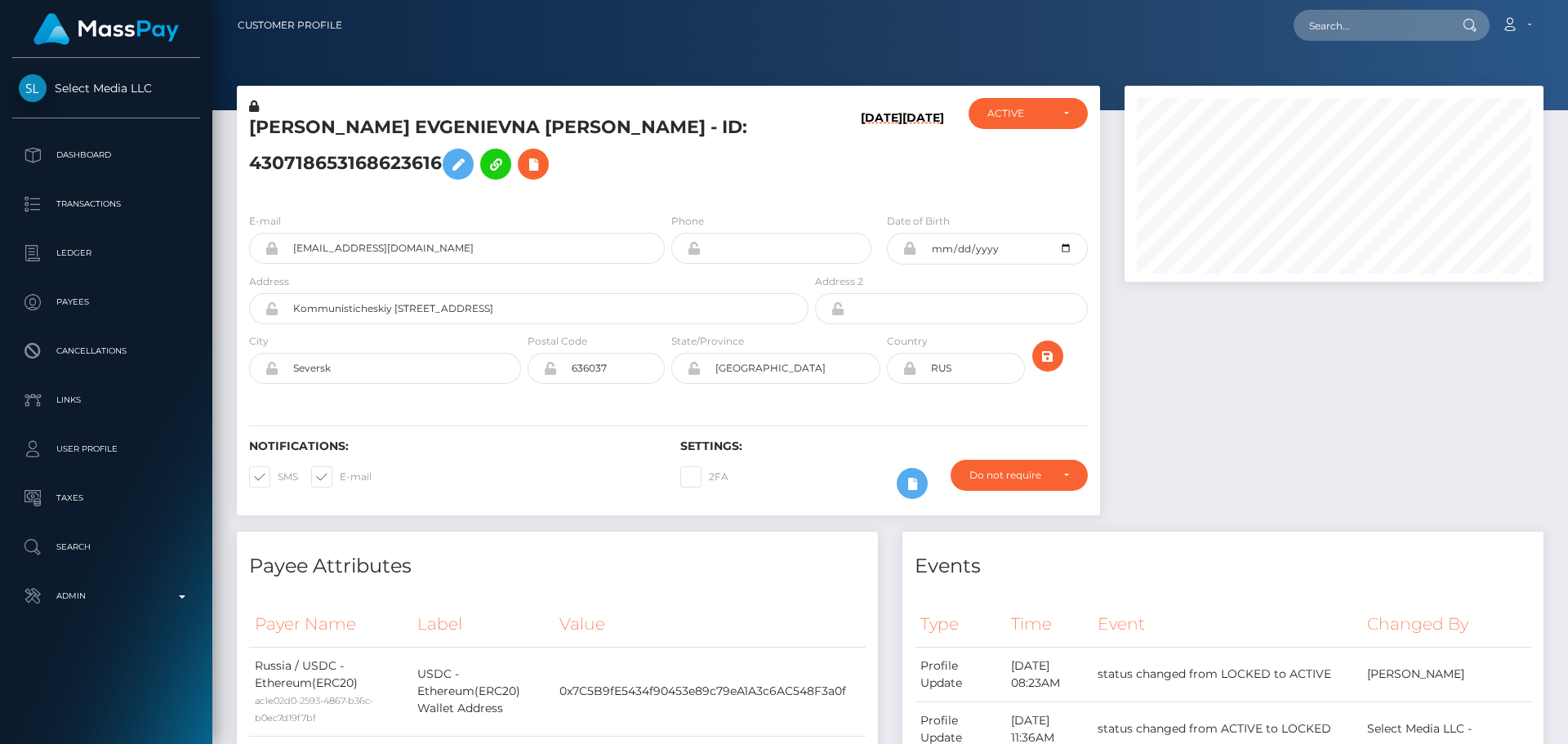
click at [804, 186] on div "[PERSON_NAME] EVGENIEVNA [PERSON_NAME] - ID: 430718653168623616" at bounding box center [524, 148] width 575 height 102
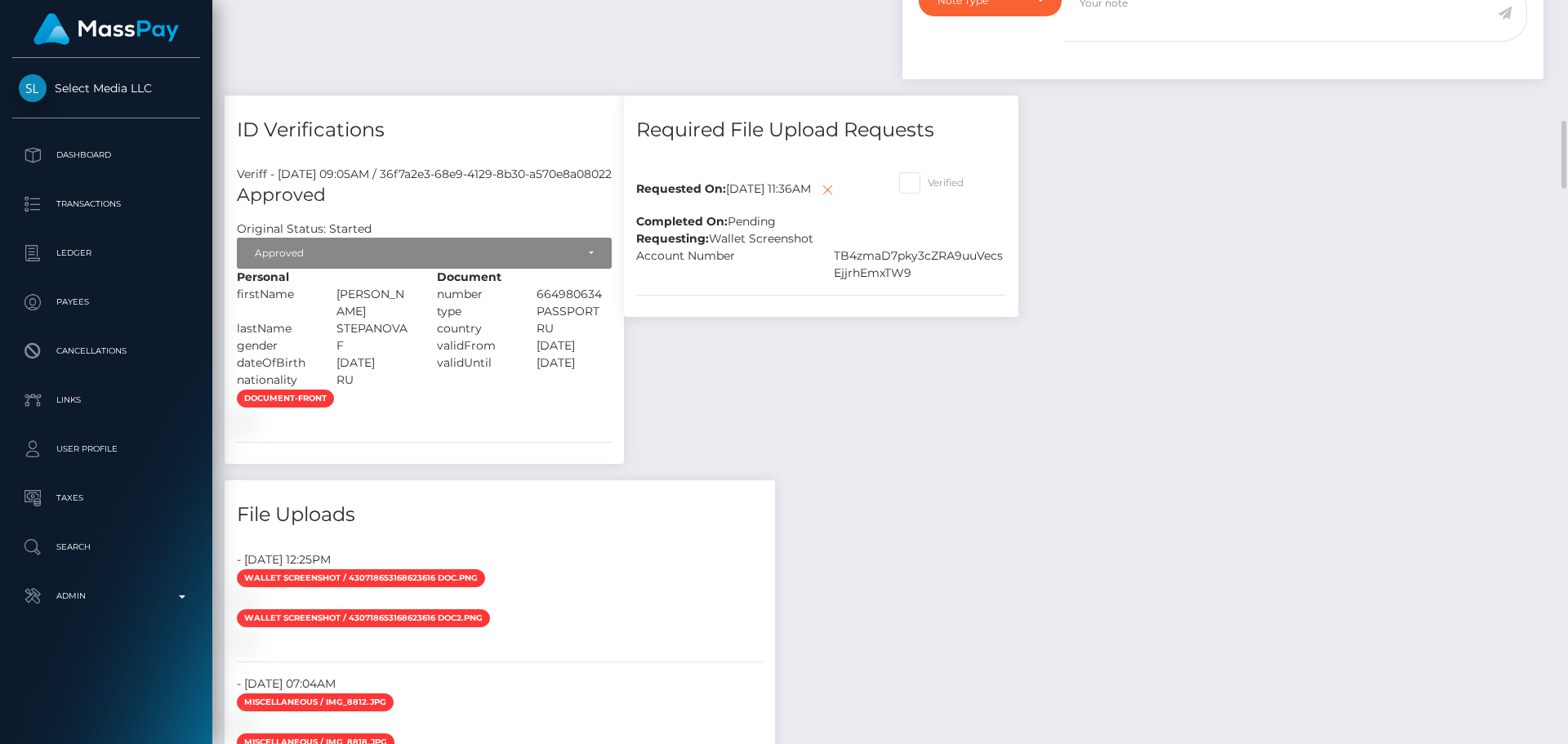
scroll to position [2204, 0]
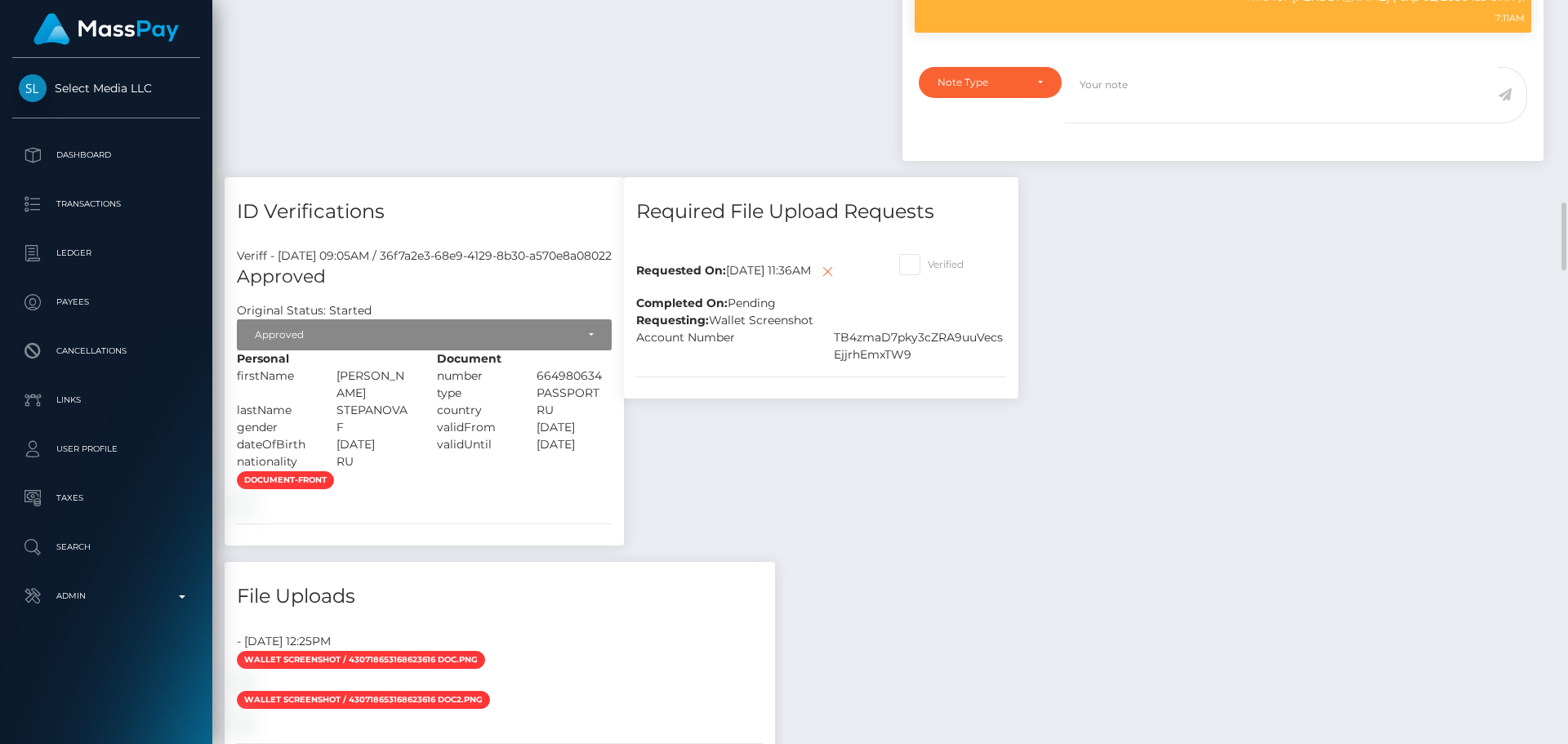
click at [927, 271] on span at bounding box center [927, 264] width 0 height 12
click at [938, 265] on input "Verified" at bounding box center [932, 259] width 11 height 11
checkbox input "true"
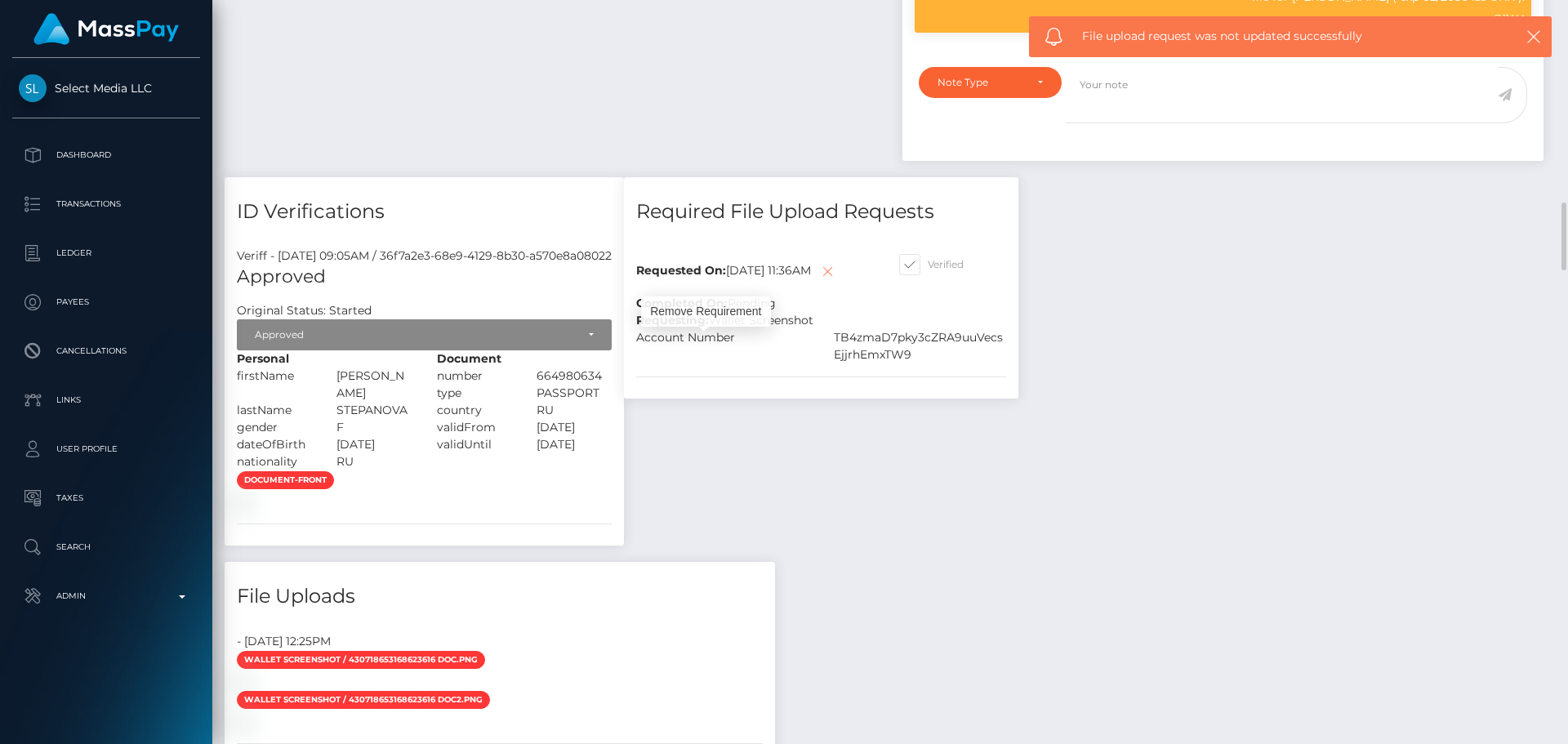
scroll to position [196, 420]
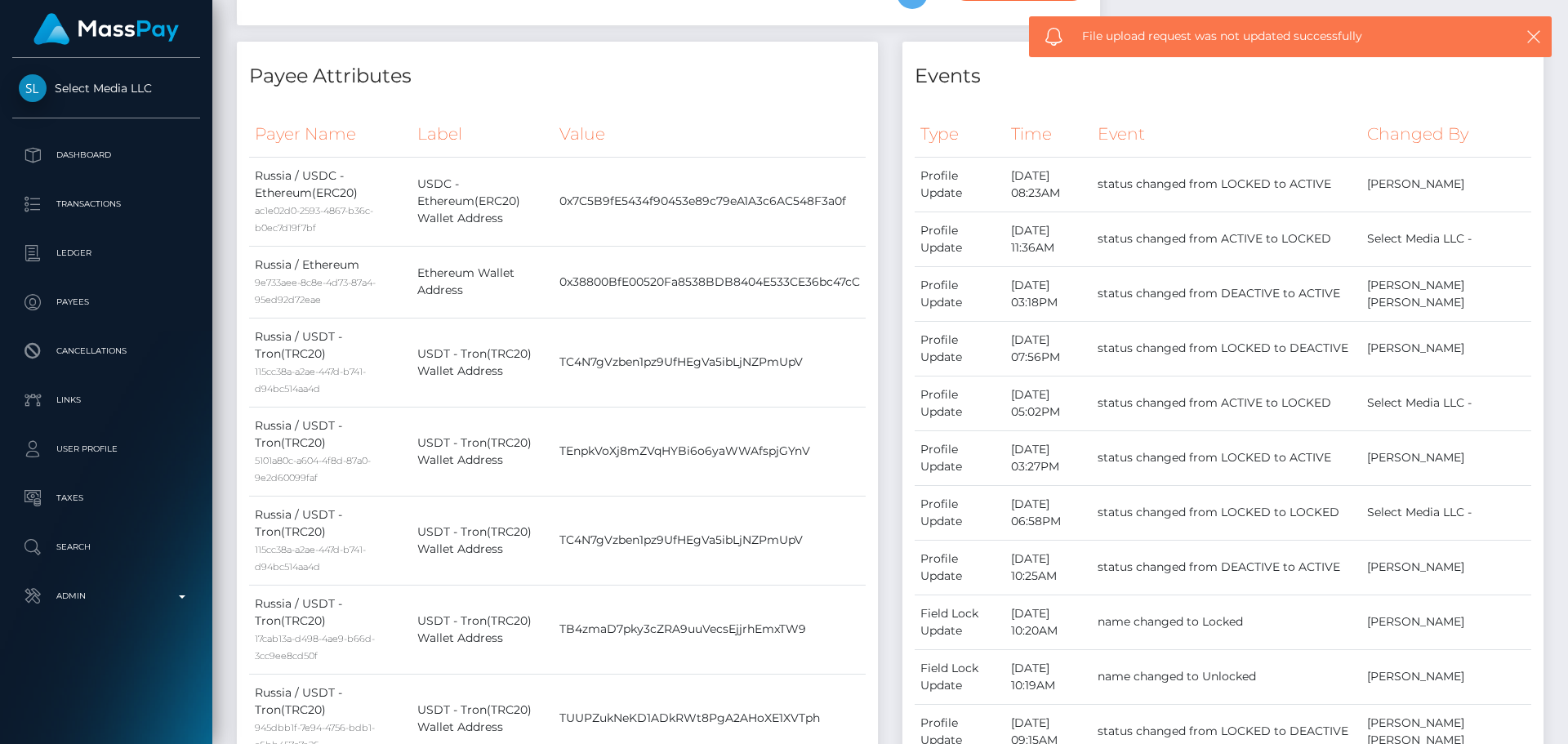
scroll to position [0, 0]
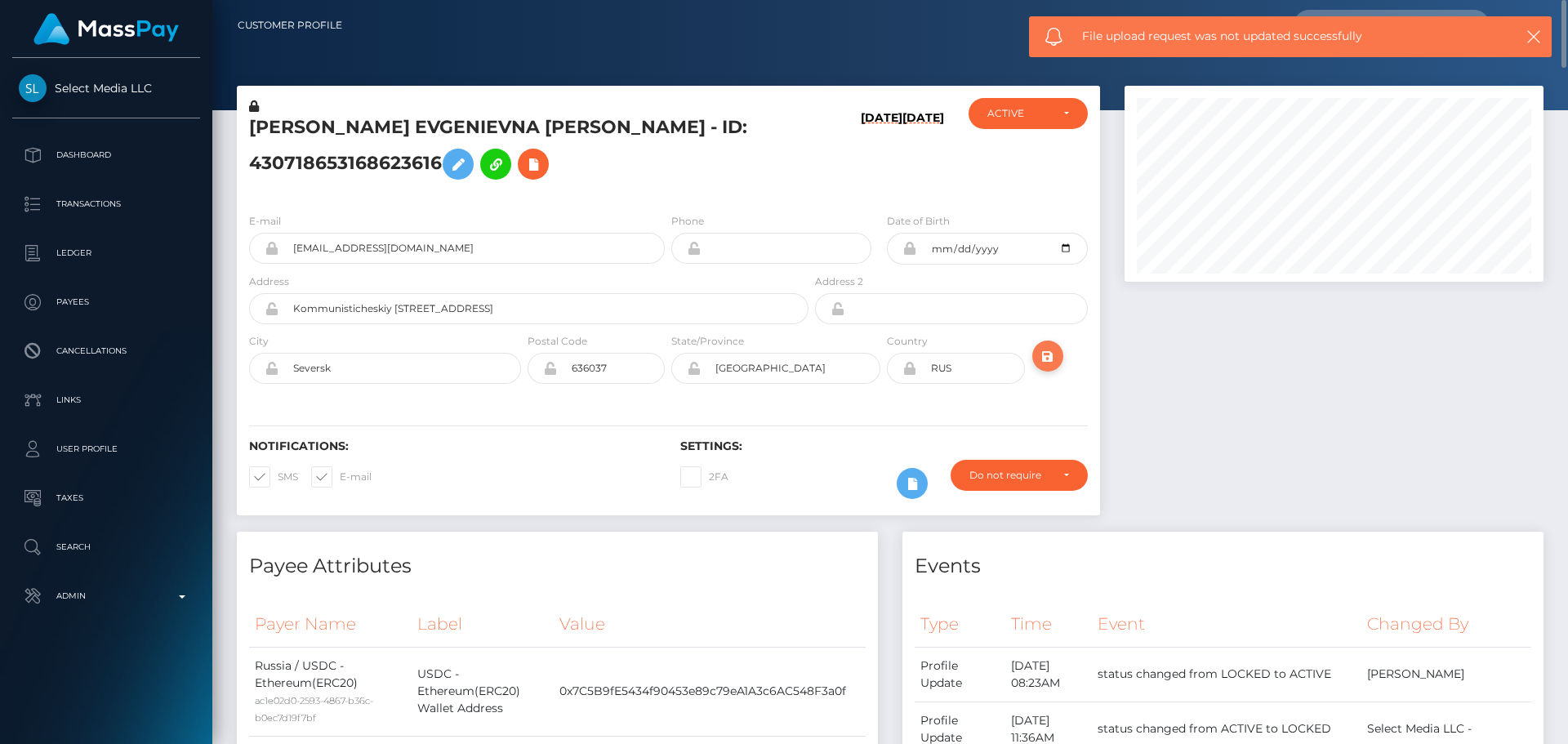
click at [1033, 362] on button "submit" at bounding box center [1048, 355] width 31 height 31
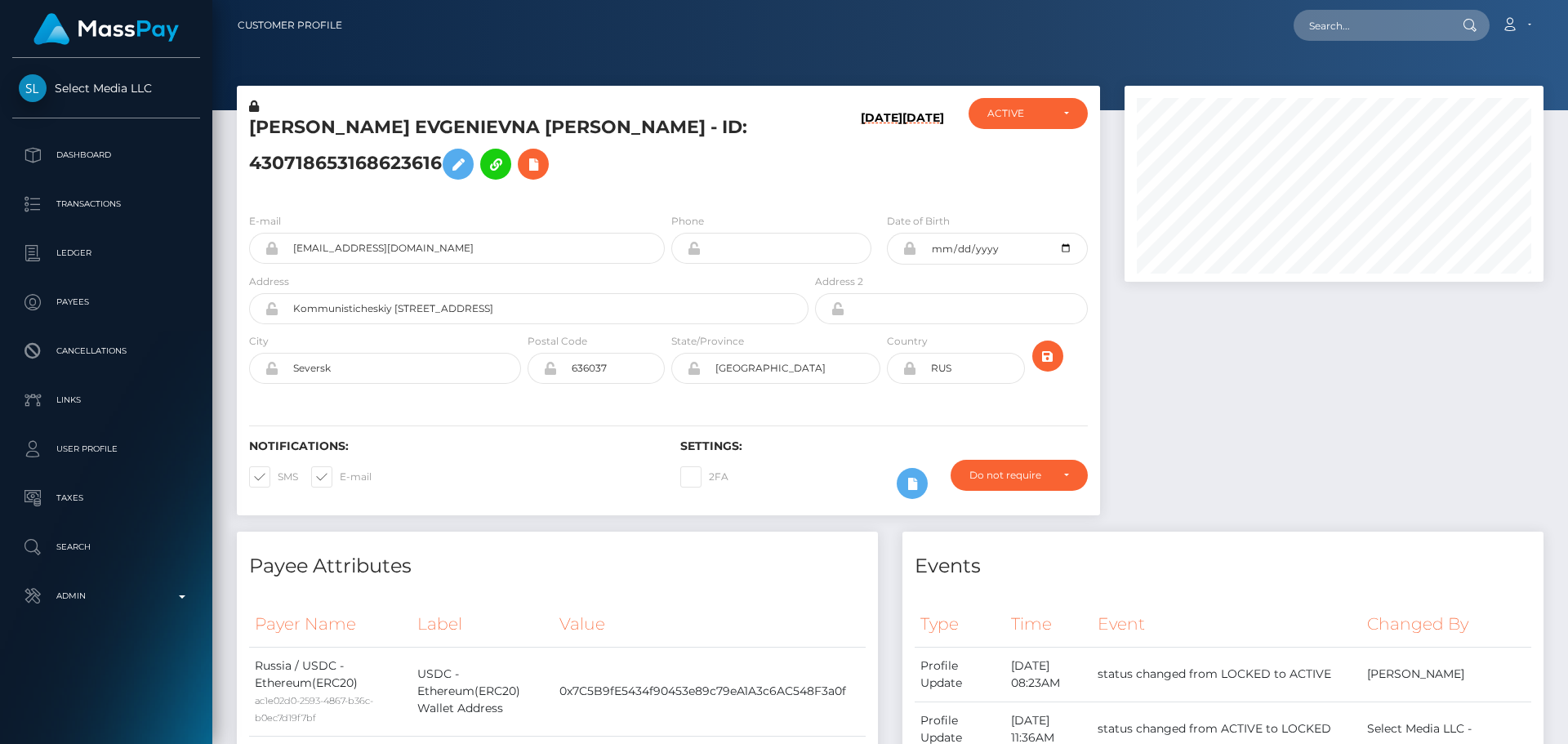
scroll to position [196, 420]
click at [747, 161] on h5 "[PERSON_NAME] EVGENIEVNA [PERSON_NAME] - ID: 430718653168623616" at bounding box center [523, 151] width 550 height 73
click at [645, 173] on h5 "[PERSON_NAME] EVGENIEVNA [PERSON_NAME] - ID: 430718653168623616" at bounding box center [523, 151] width 550 height 73
click at [670, 175] on h5 "[PERSON_NAME] EVGENIEVNA [PERSON_NAME] - ID: 430718653168623616" at bounding box center [523, 151] width 550 height 73
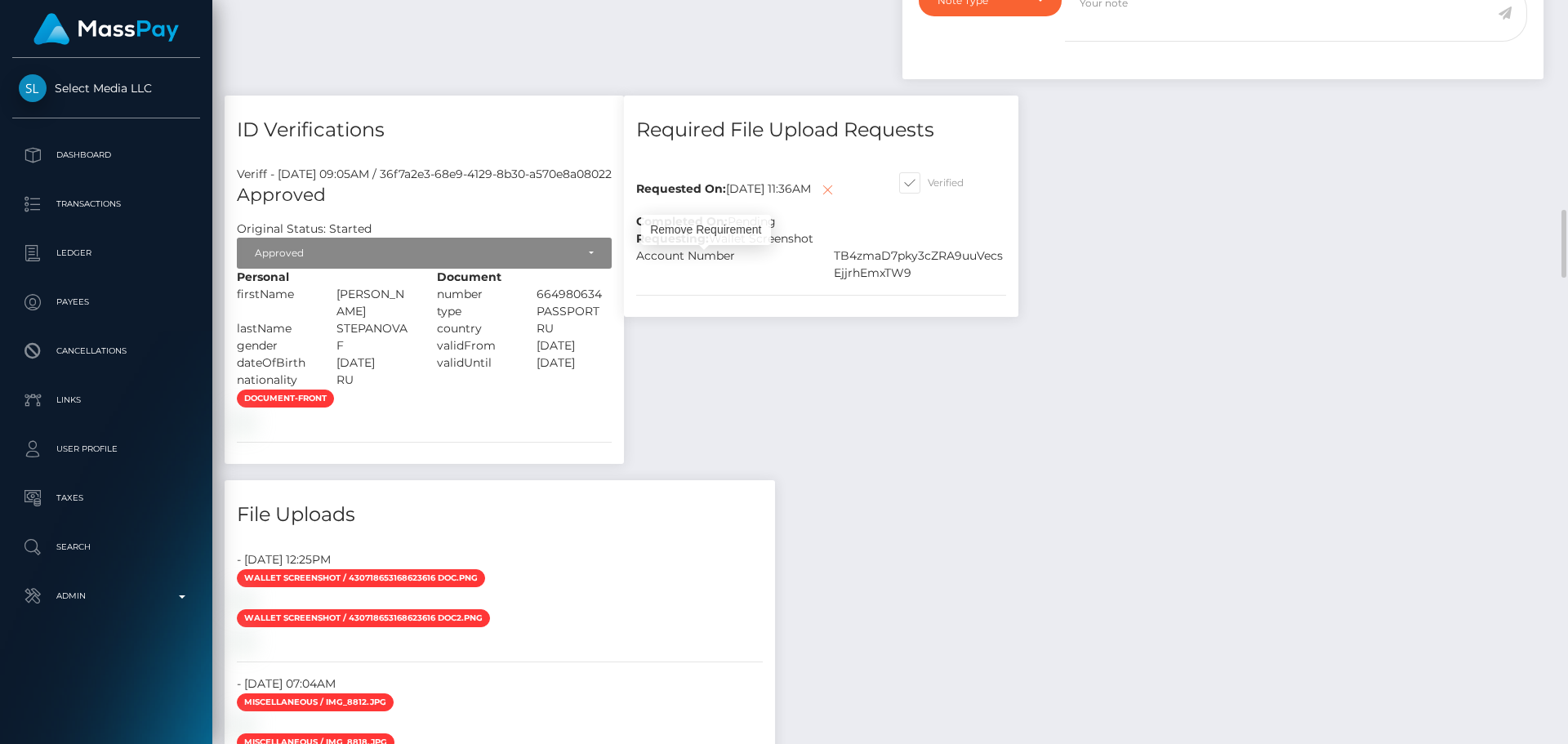
click at [818, 200] on icon at bounding box center [828, 190] width 20 height 21
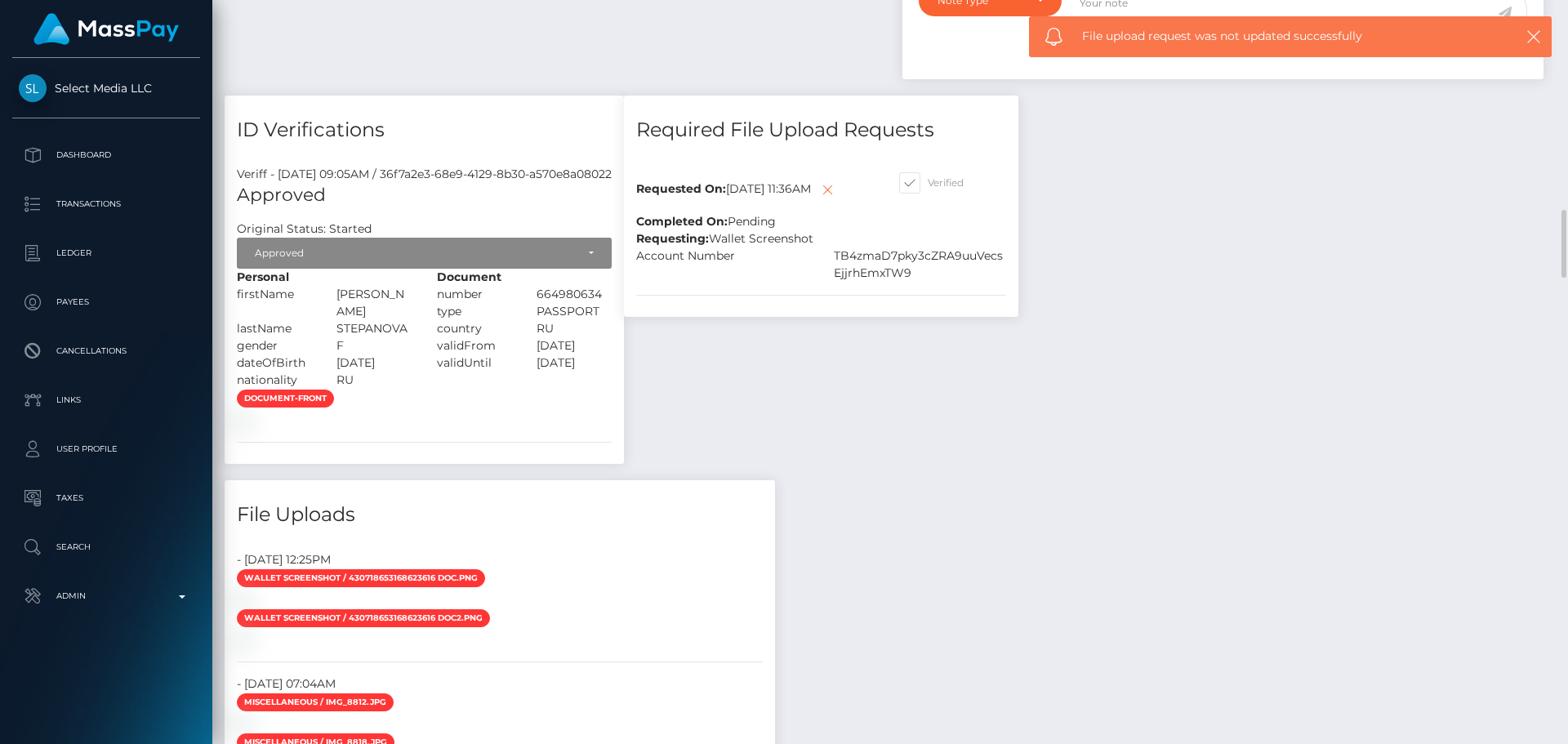
click at [814, 428] on div "Required File Upload Requests Requested On: [DATE] 11:36AM Completed On: Pendin…" at bounding box center [821, 287] width 419 height 385
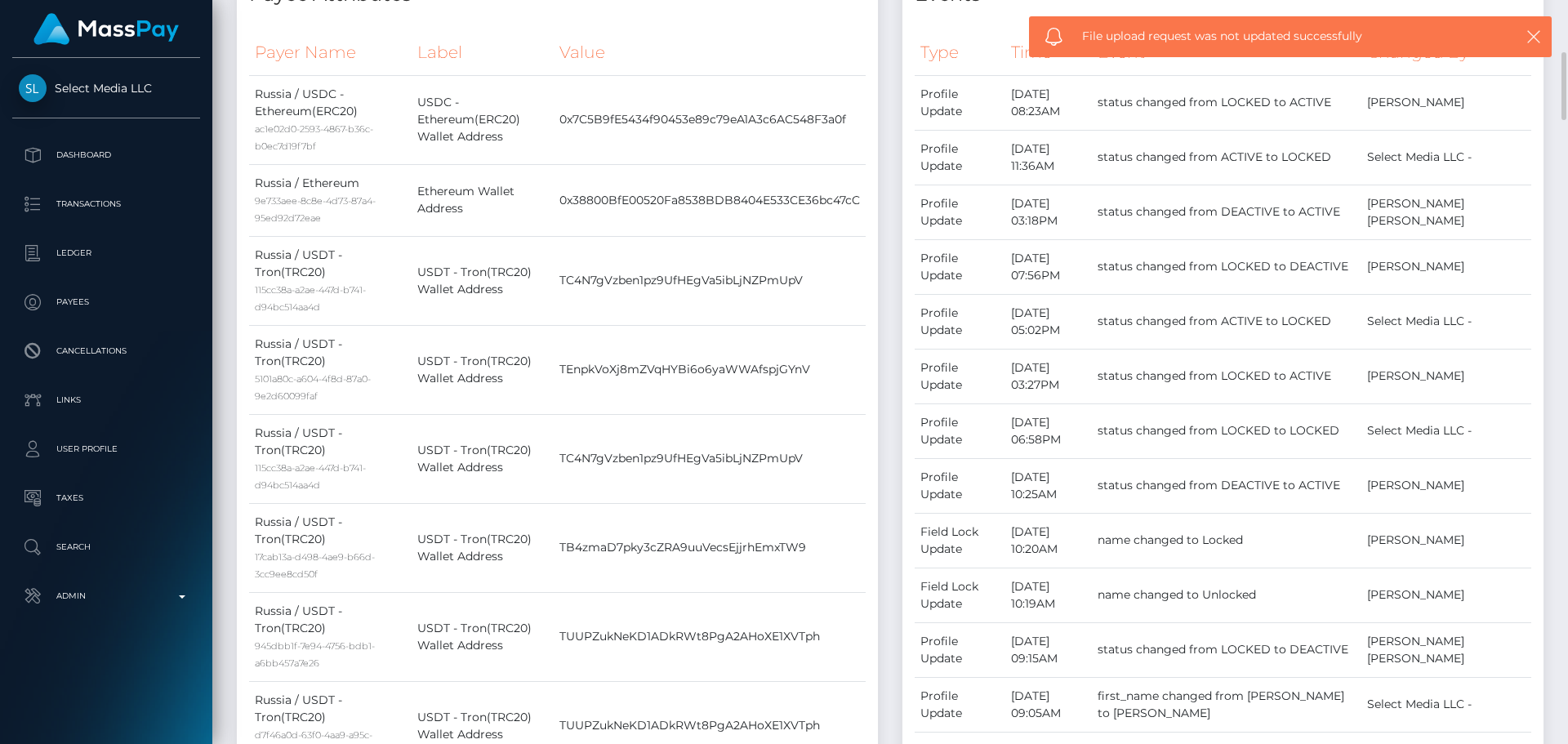
scroll to position [0, 0]
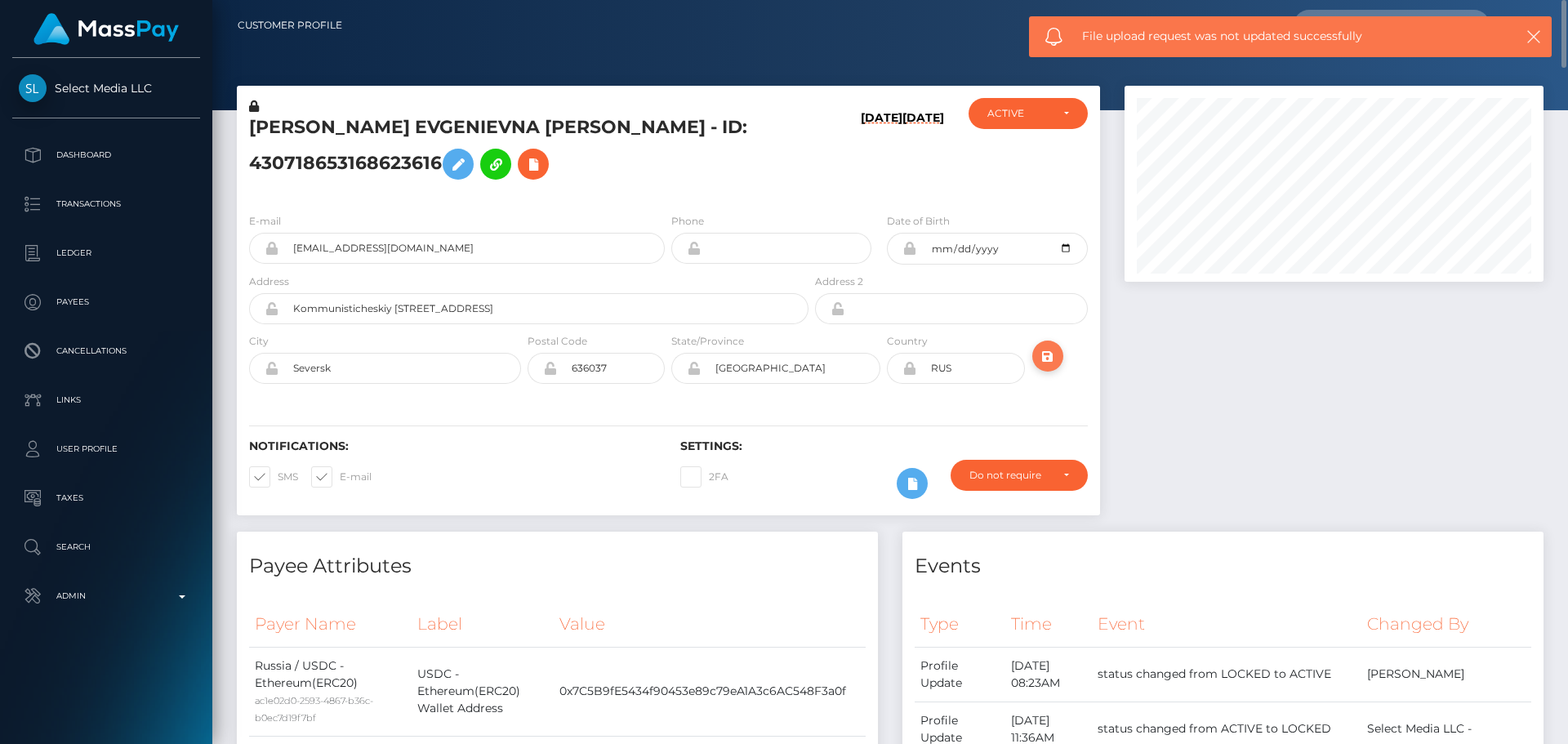
click at [1044, 351] on icon "submit" at bounding box center [1048, 356] width 20 height 21
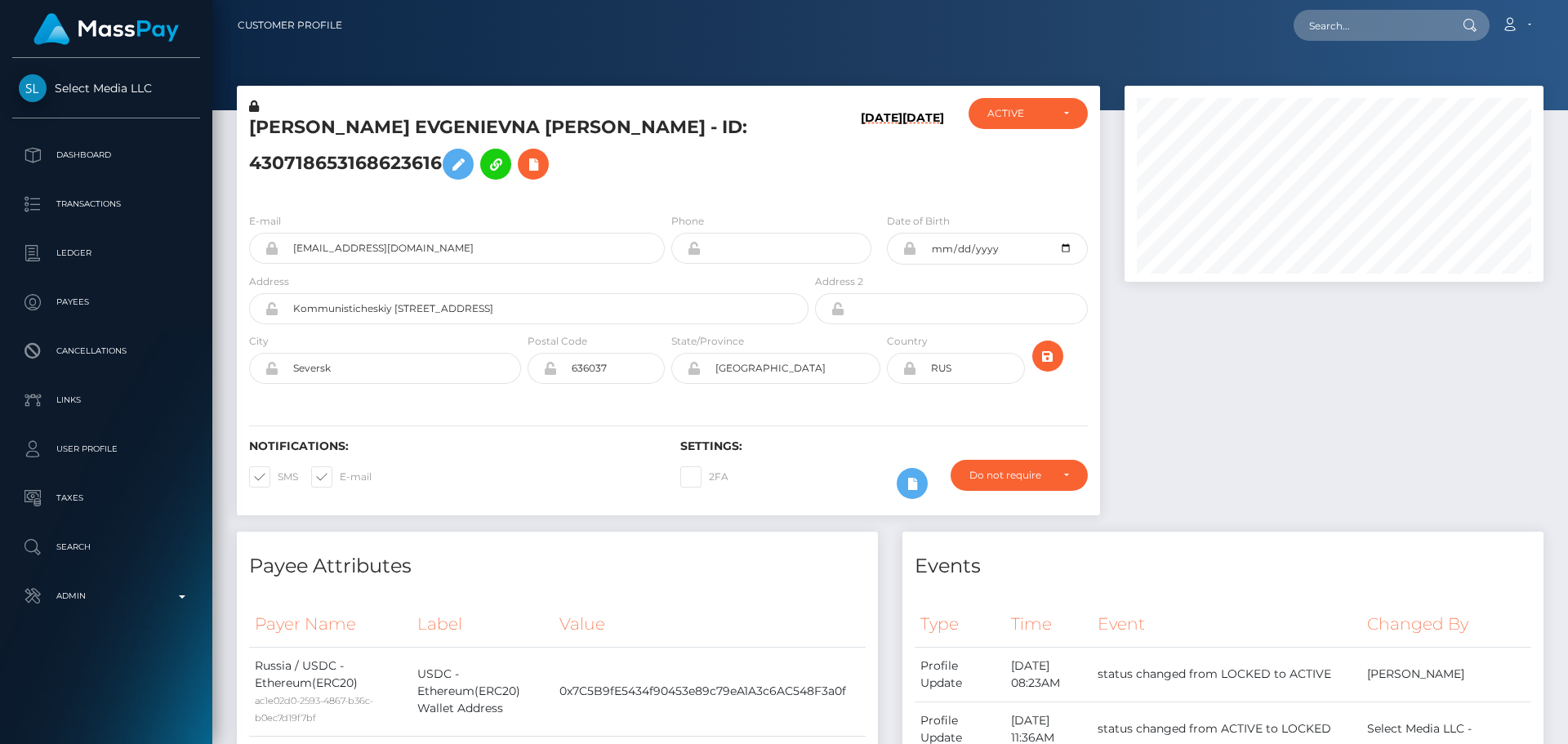
scroll to position [196, 420]
click at [667, 194] on div "OLGA EVGENIEVNA STEPANOVA - ID: 430718653168623616" at bounding box center [524, 148] width 575 height 102
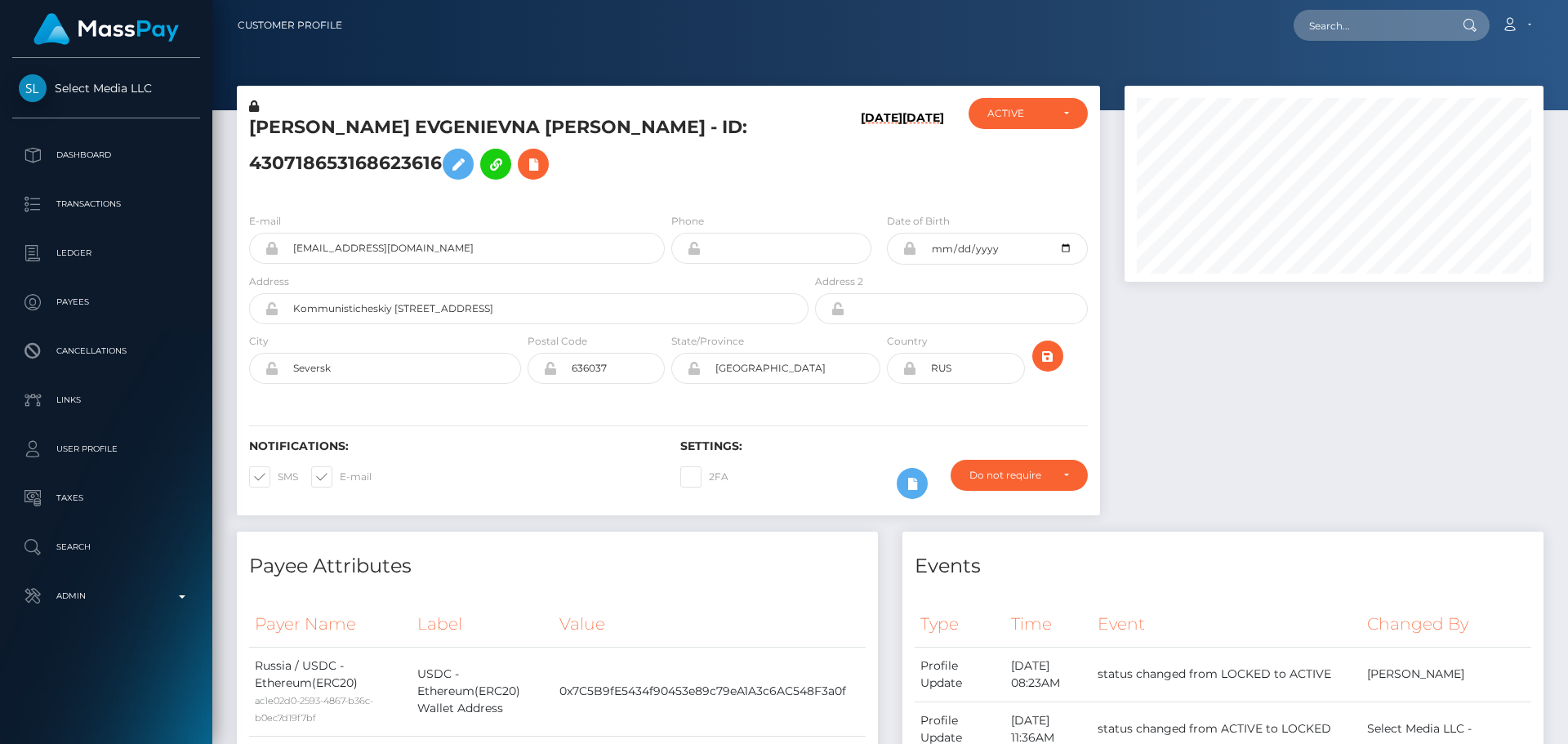
click at [667, 194] on div "OLGA EVGENIEVNA STEPANOVA - ID: 430718653168623616" at bounding box center [524, 148] width 575 height 102
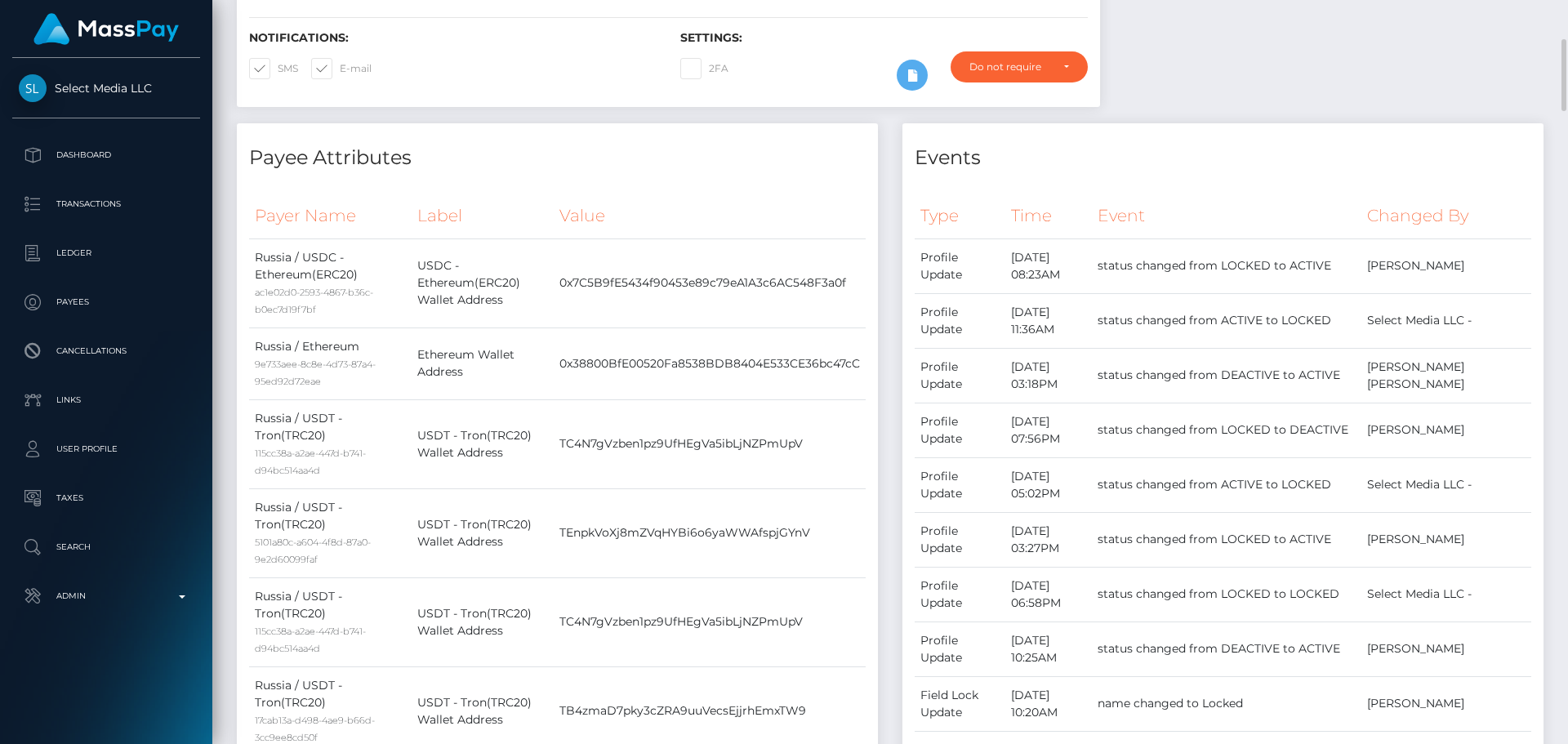
scroll to position [0, 0]
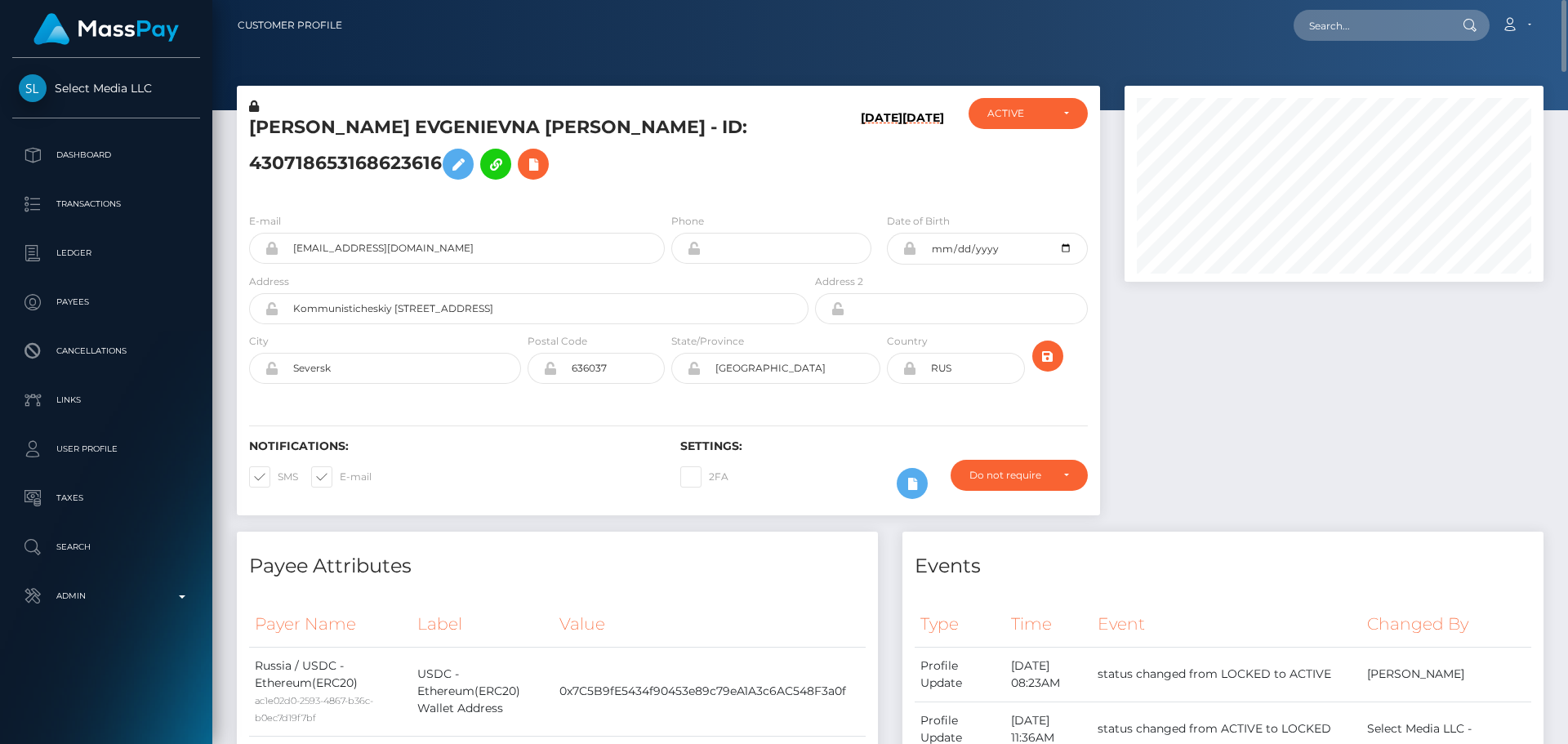
click at [668, 189] on div "OLGA EVGENIEVNA STEPANOVA - ID: 430718653168623616" at bounding box center [524, 148] width 575 height 102
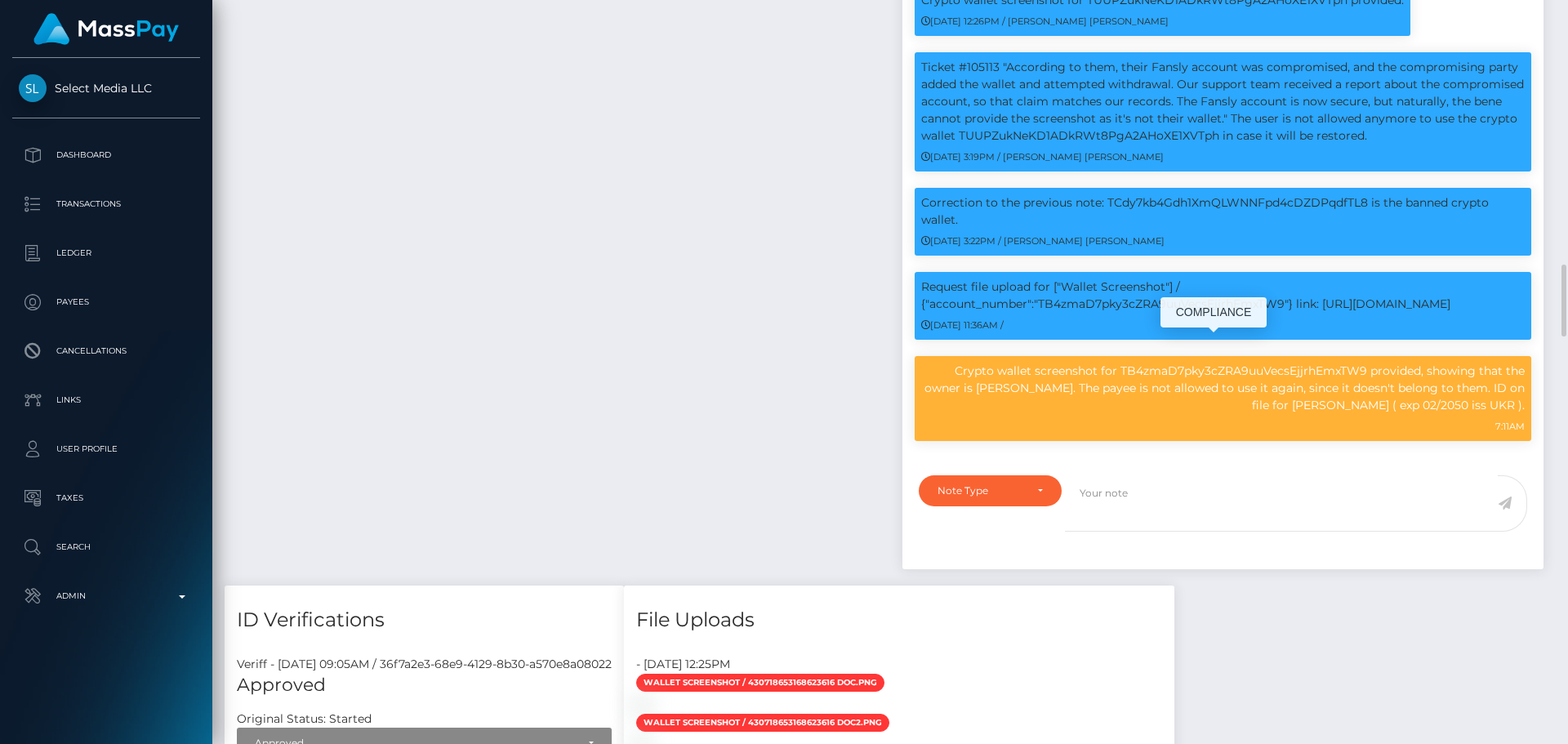
scroll to position [196, 420]
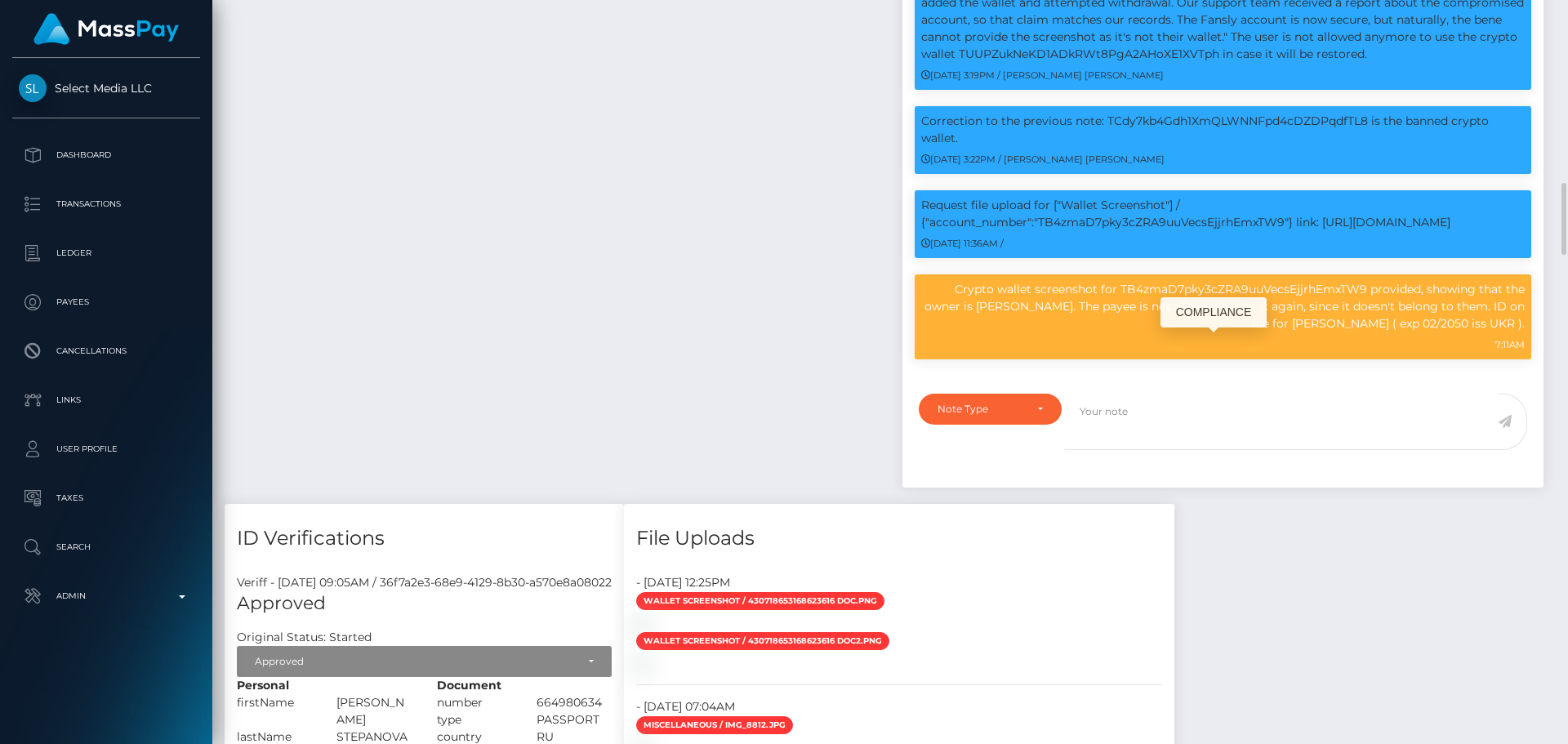
click at [980, 326] on p "Crypto wallet screenshot for TB4zmaD7pky3cZRA9uuVecsEjjrhEmxTW9 provided, showi…" at bounding box center [1223, 306] width 604 height 52
drag, startPoint x: 980, startPoint y: 326, endPoint x: 1522, endPoint y: 370, distance: 543.8
click at [1522, 332] on p "Crypto wallet screenshot for TB4zmaD7pky3cZRA9uuVecsEjjrhEmxTW9 provided, showi…" at bounding box center [1223, 306] width 604 height 52
copy p "Crypto wallet screenshot for TB4zmaD7pky3cZRA9uuVecsEjjrhEmxTW9 provided, showi…"
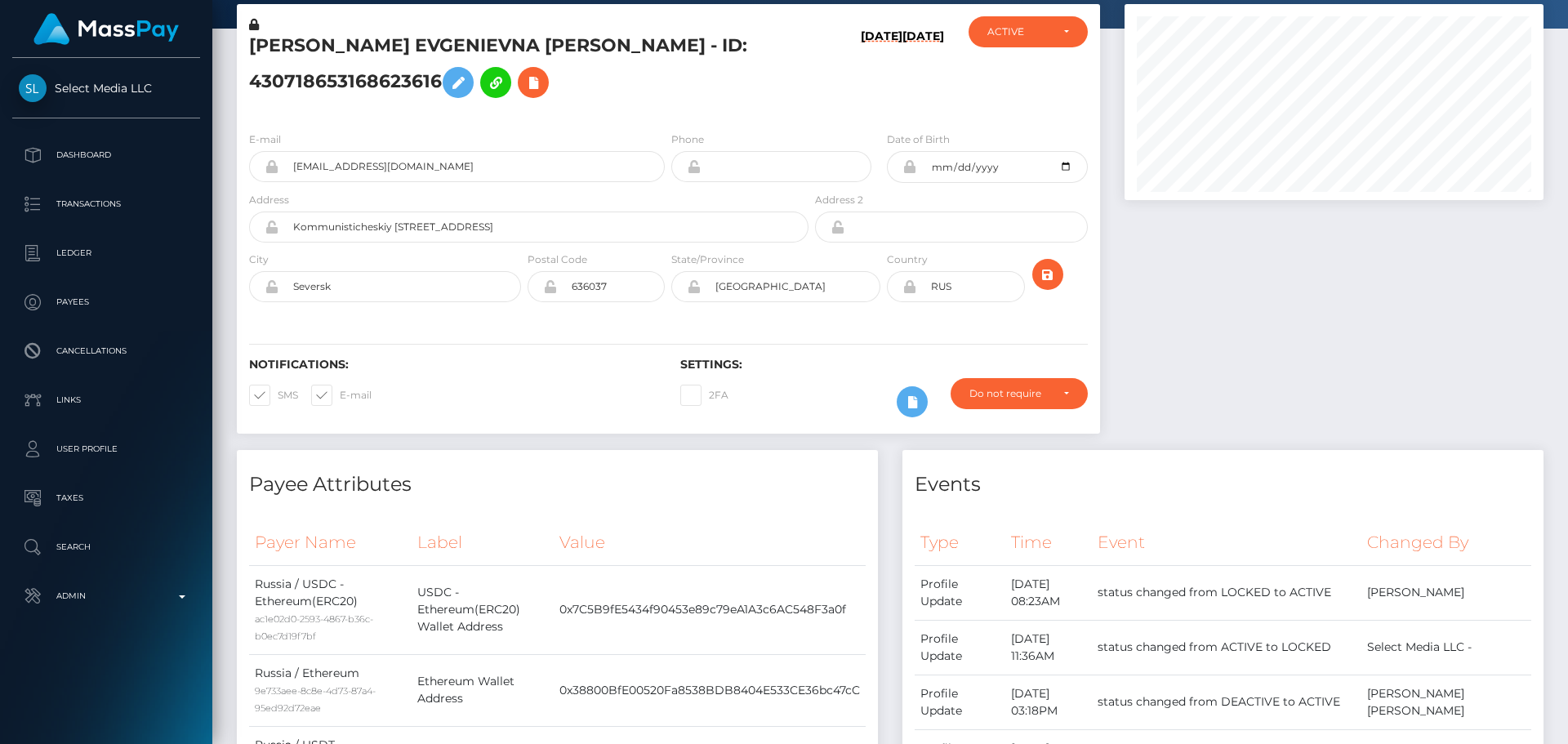
scroll to position [0, 0]
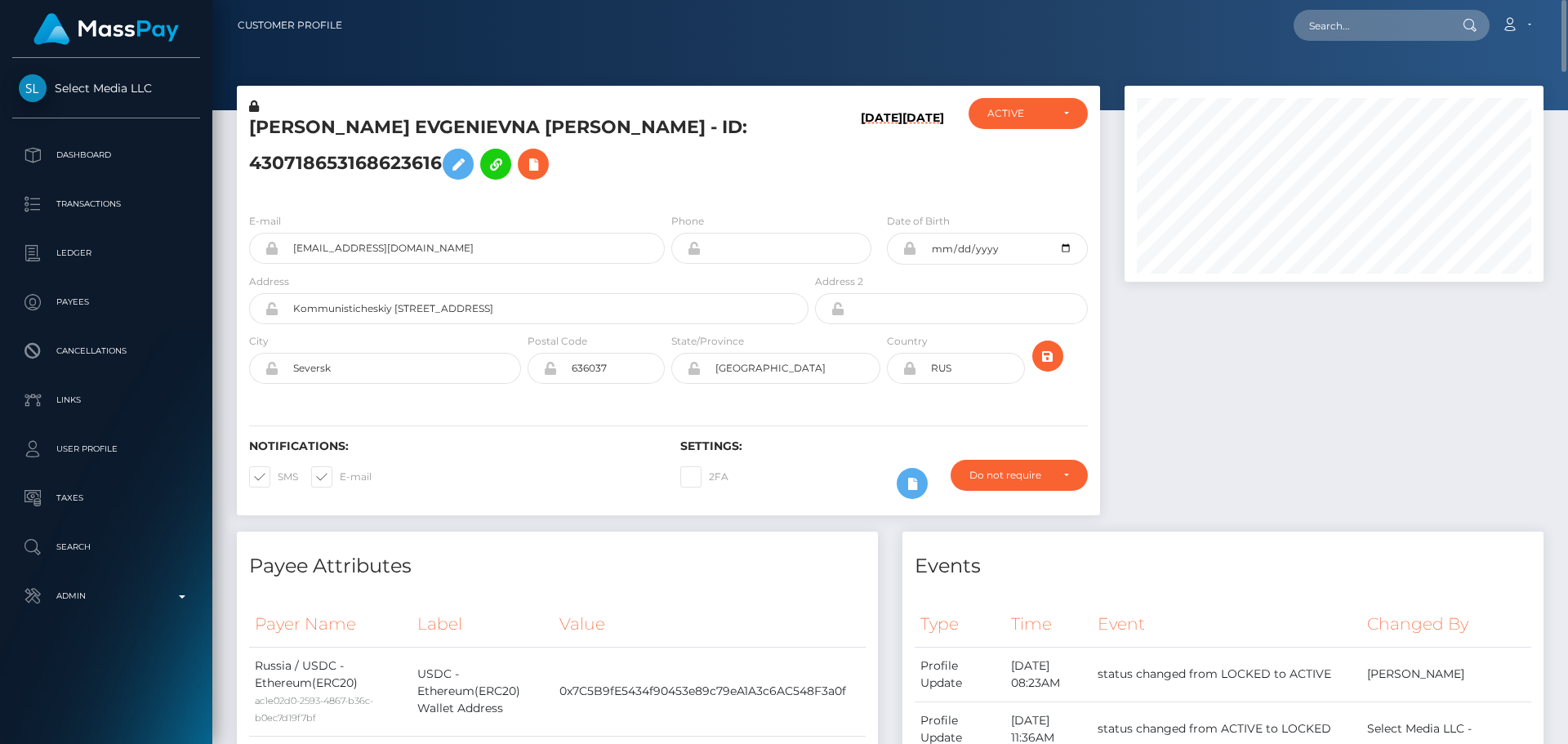
click at [489, 122] on h5 "OLGA EVGENIEVNA STEPANOVA - ID: 430718653168623616" at bounding box center [523, 151] width 550 height 73
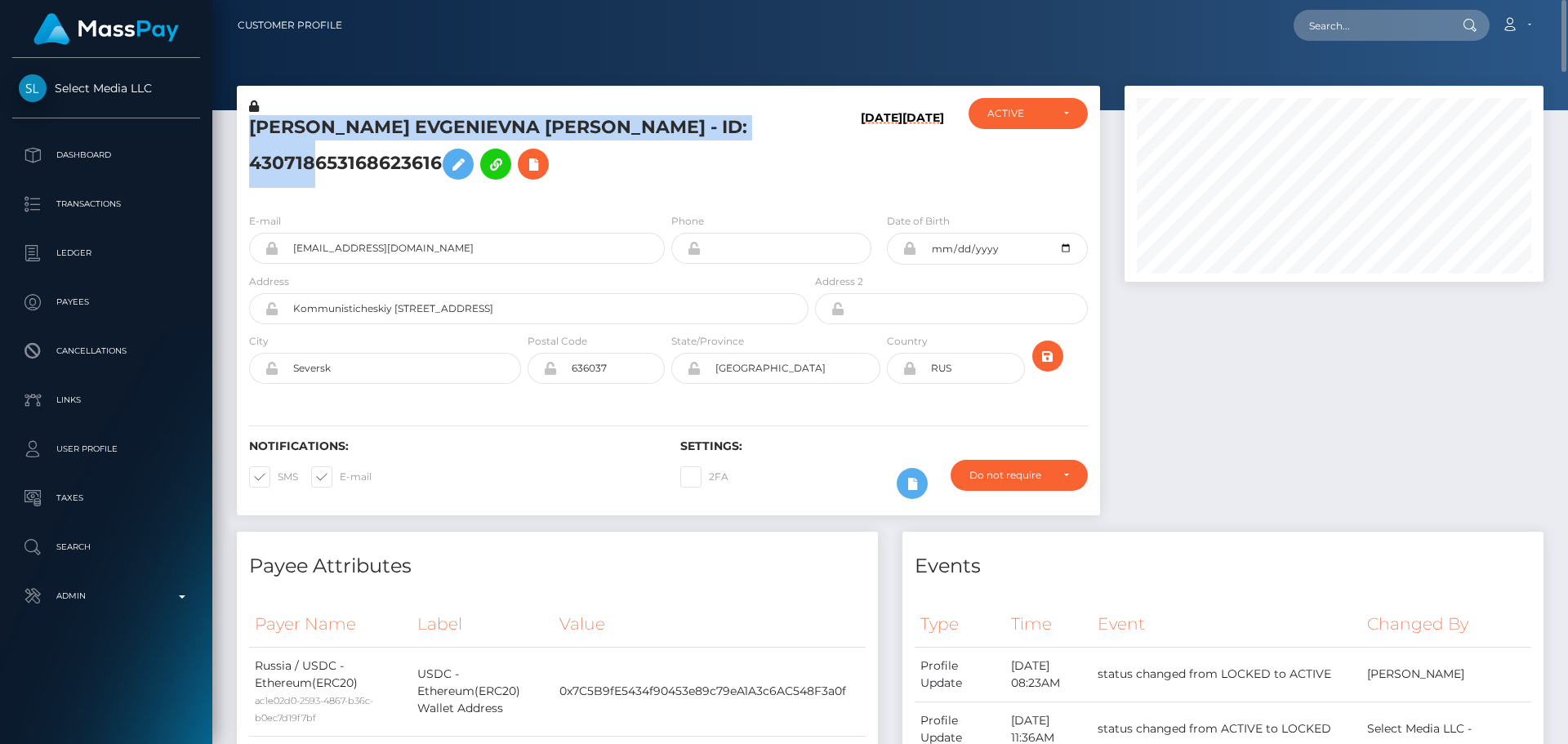
click at [489, 122] on h5 "OLGA EVGENIEVNA STEPANOVA - ID: 430718653168623616" at bounding box center [523, 151] width 550 height 73
copy h5 "OLGA EVGENIEVNA STEPANOVA - ID: 430718653168623616"
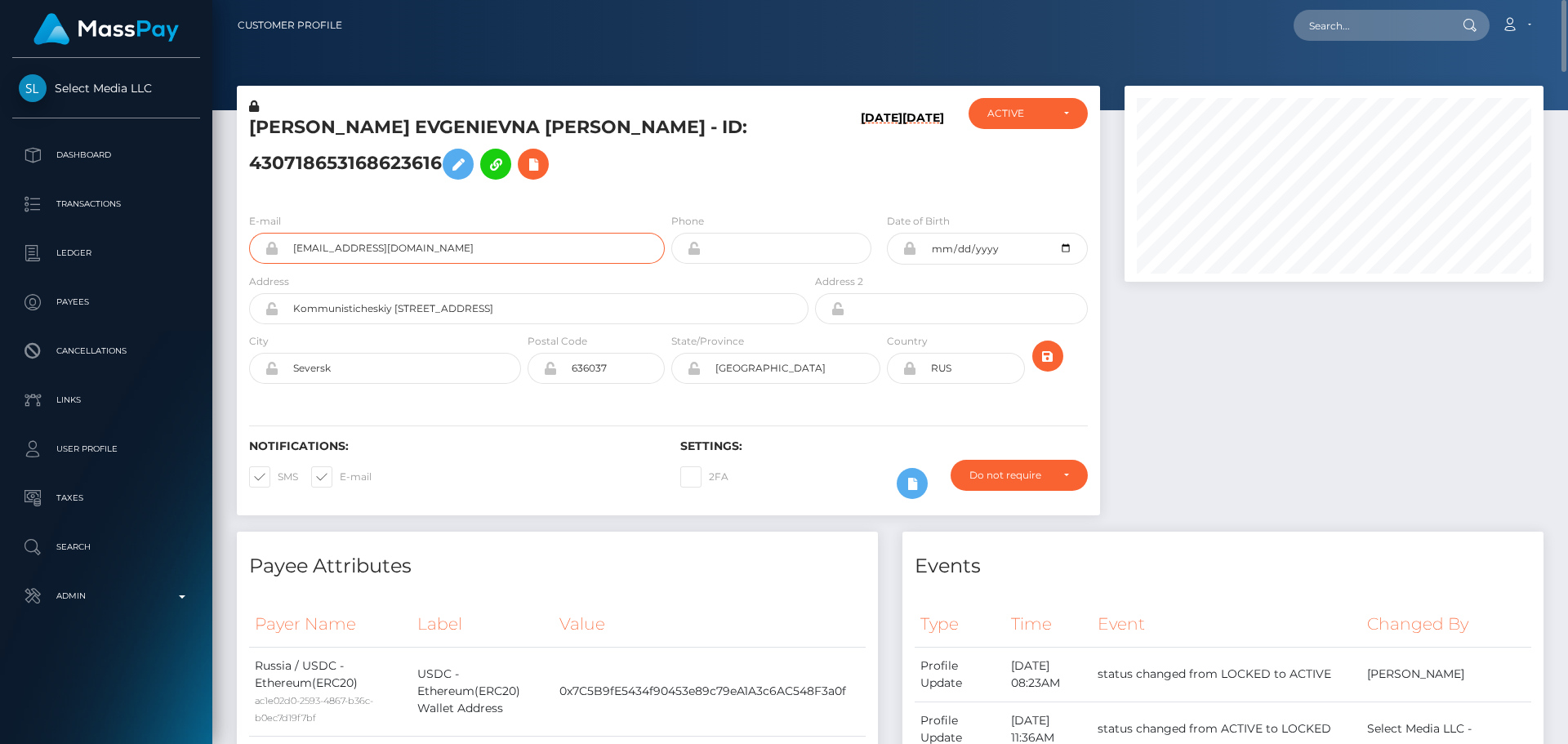
drag, startPoint x: 505, startPoint y: 249, endPoint x: 243, endPoint y: 230, distance: 262.7
click at [243, 230] on div "E-mail GingerMermaidModel@yandex.ru" at bounding box center [452, 242] width 431 height 61
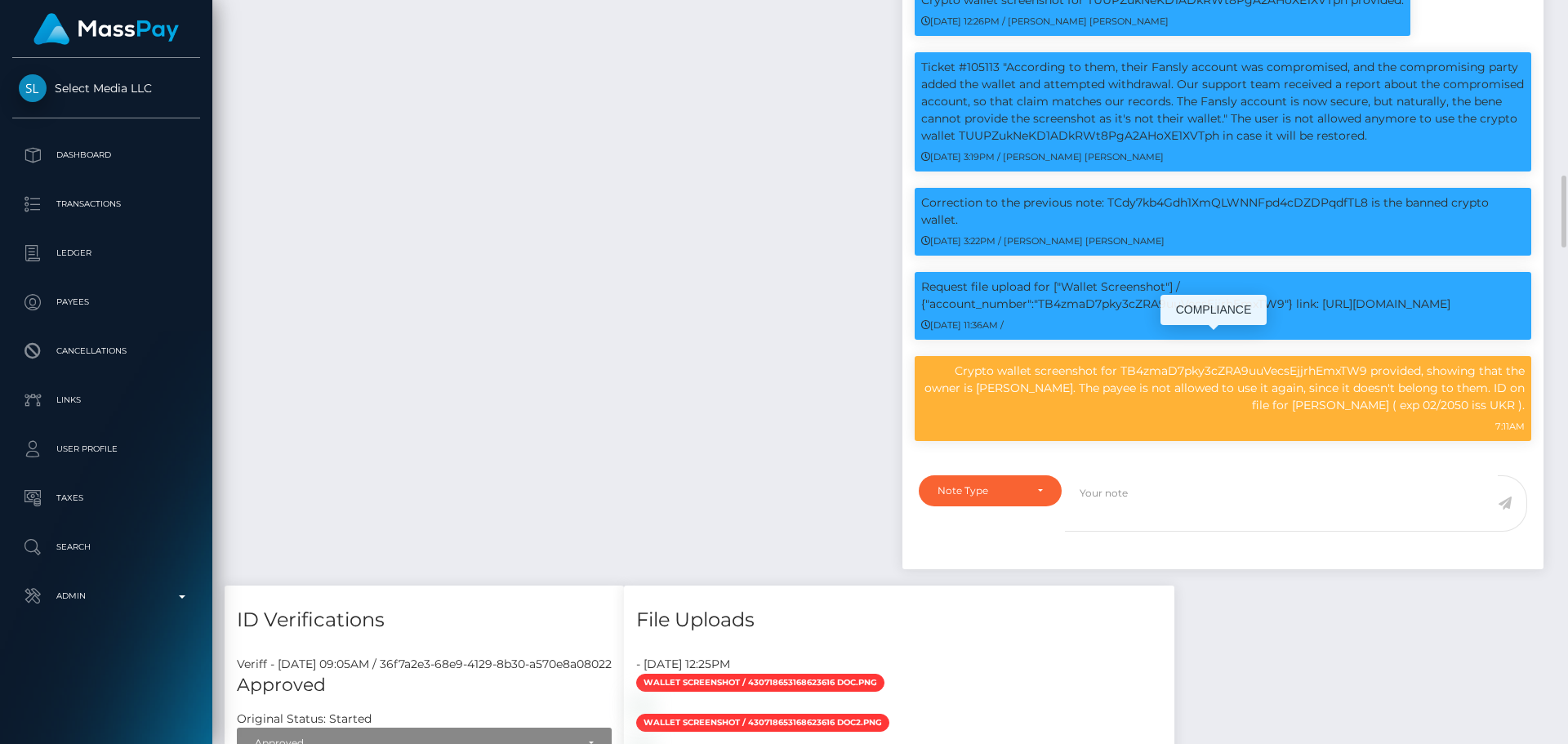
scroll to position [196, 420]
click at [1132, 414] on p "Crypto wallet screenshot for TB4zmaD7pky3cZRA9uuVecsEjjrhEmxTW9 provided, showi…" at bounding box center [1223, 388] width 604 height 52
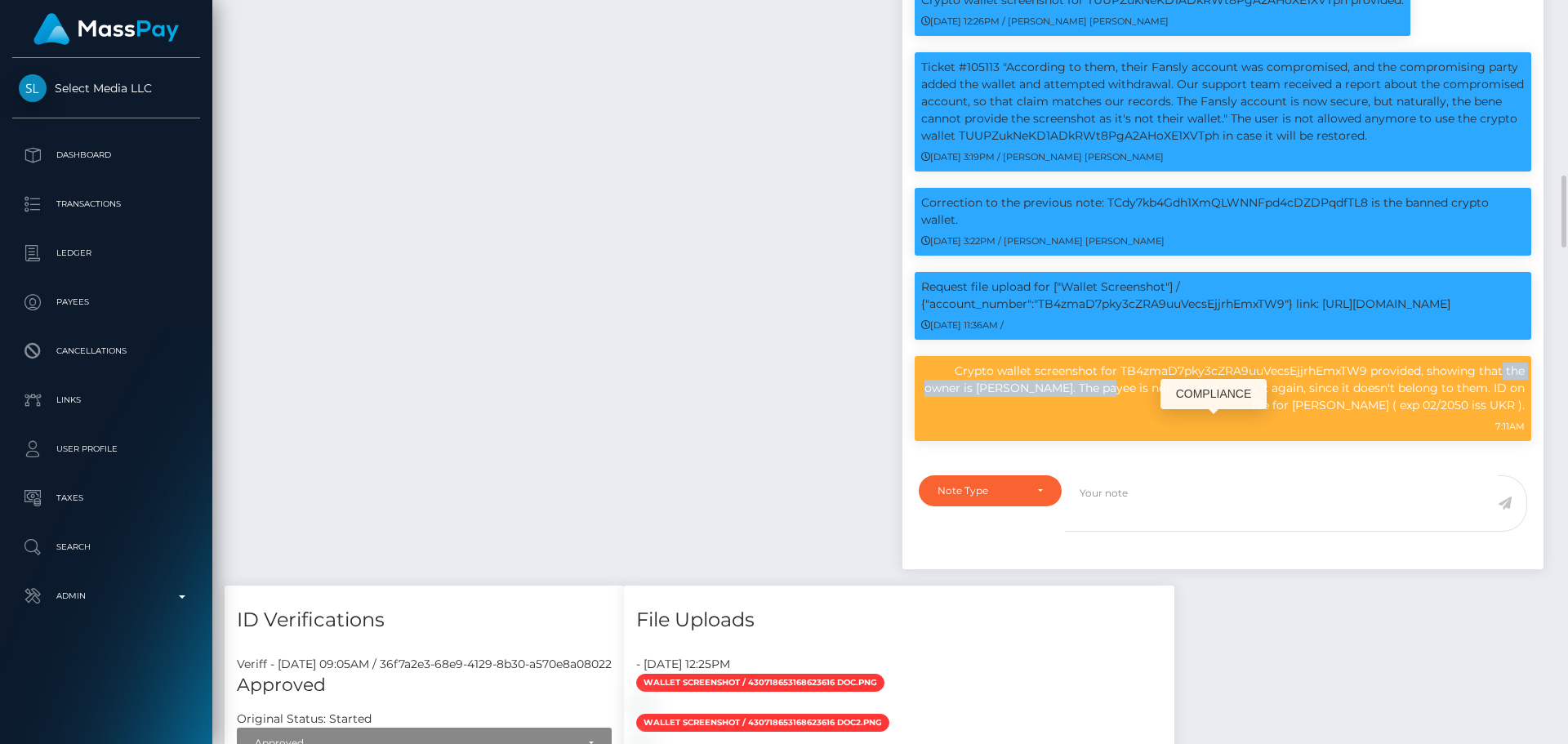
click at [1132, 414] on p "Crypto wallet screenshot for TB4zmaD7pky3cZRA9uuVecsEjjrhEmxTW9 provided, showi…" at bounding box center [1223, 388] width 604 height 52
copy p "TB4zmaD7pky3cZRA9uuVecsEjjrhEmxTW9"
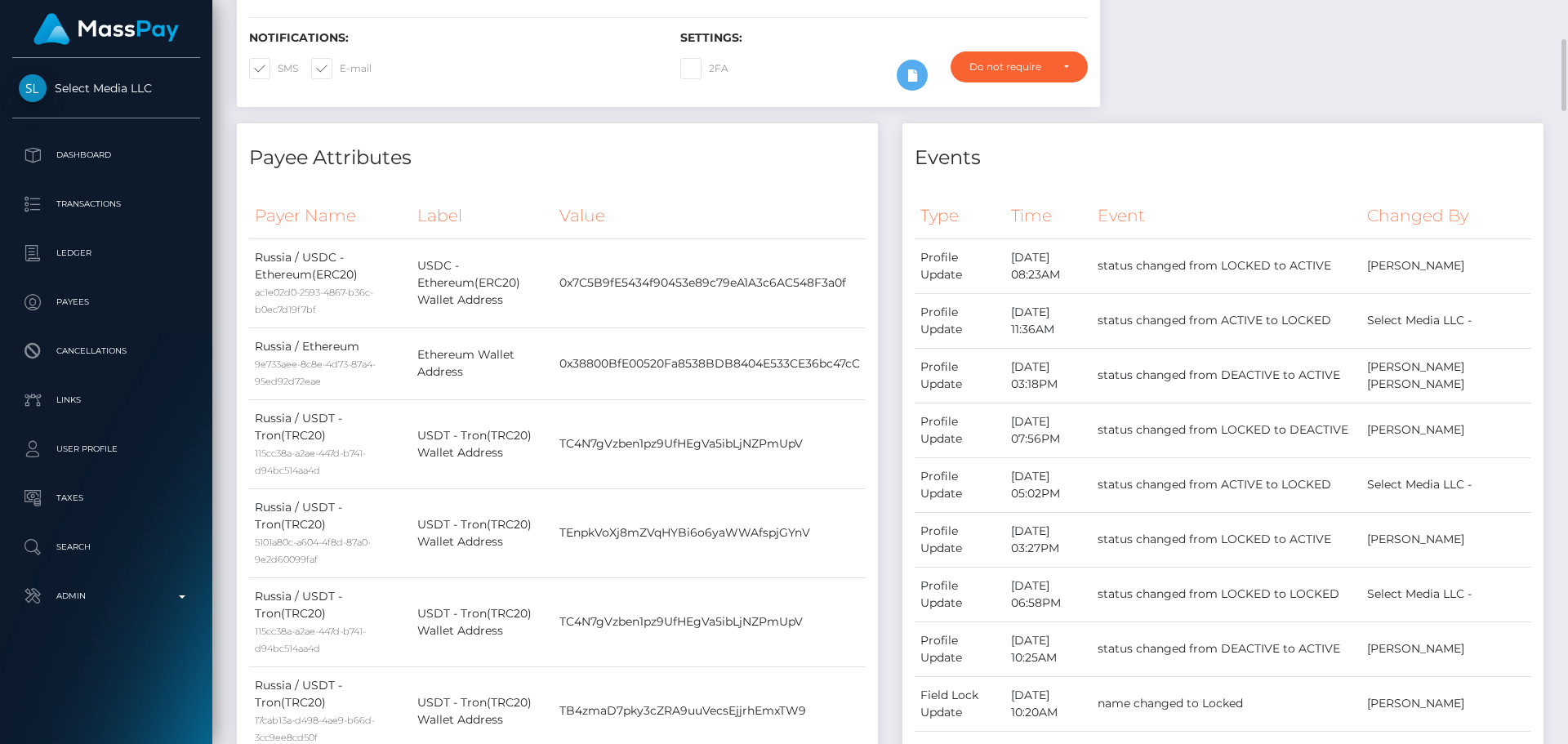
scroll to position [0, 0]
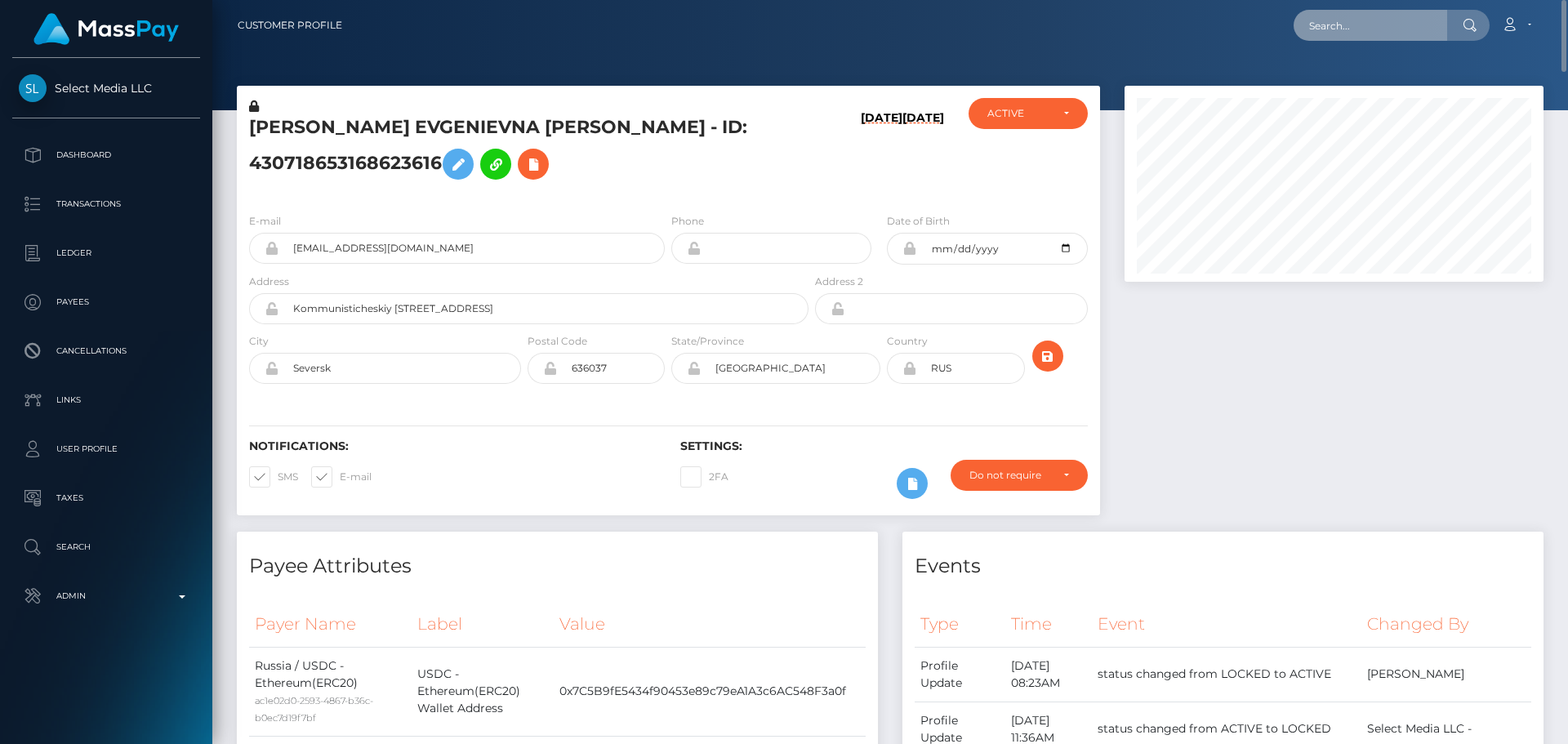
click at [1350, 30] on input "text" at bounding box center [1370, 25] width 153 height 31
paste input "779448394857848832"
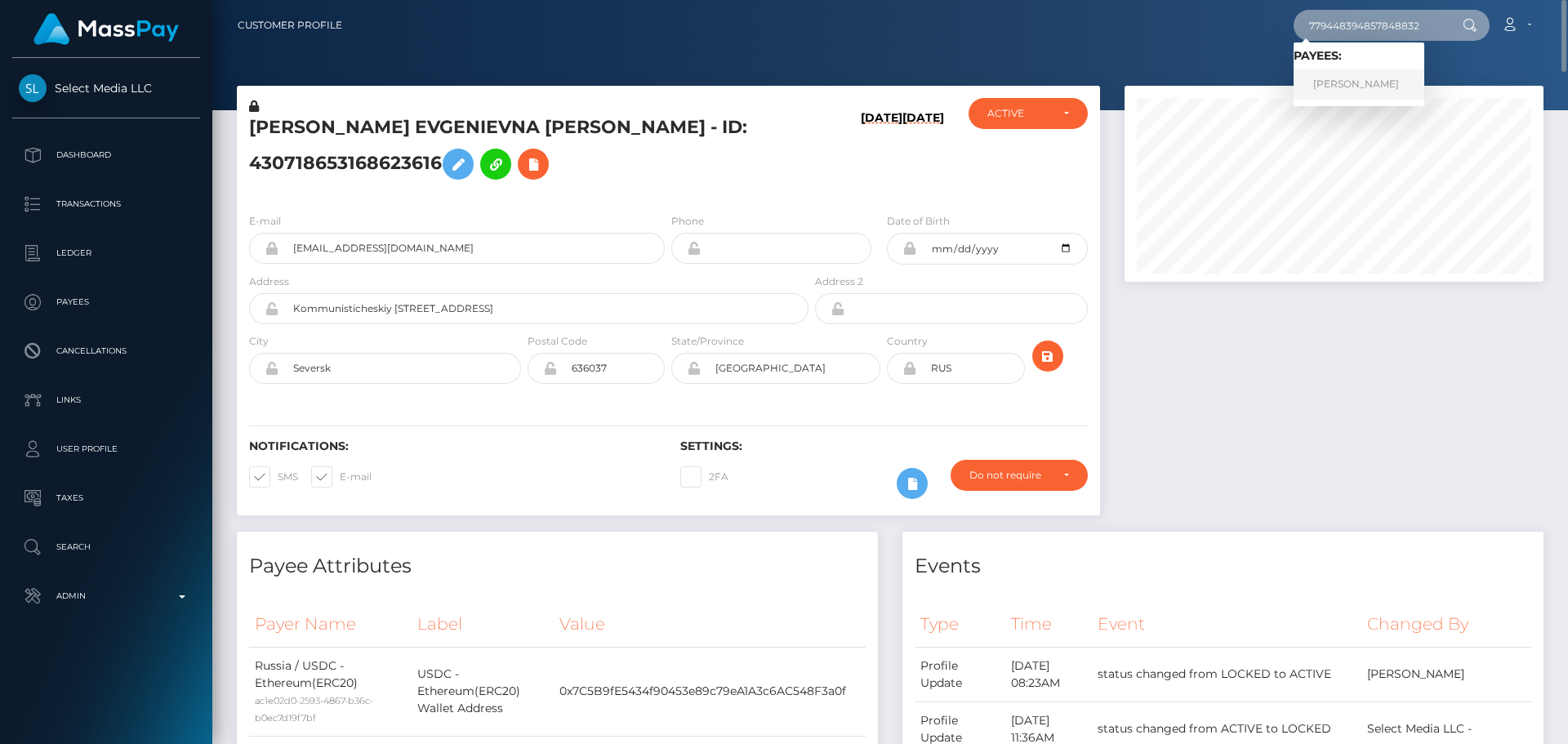
type input "779448394857848832"
click at [1336, 81] on link "LUCRECIA ALVAREZ" at bounding box center [1358, 85] width 130 height 30
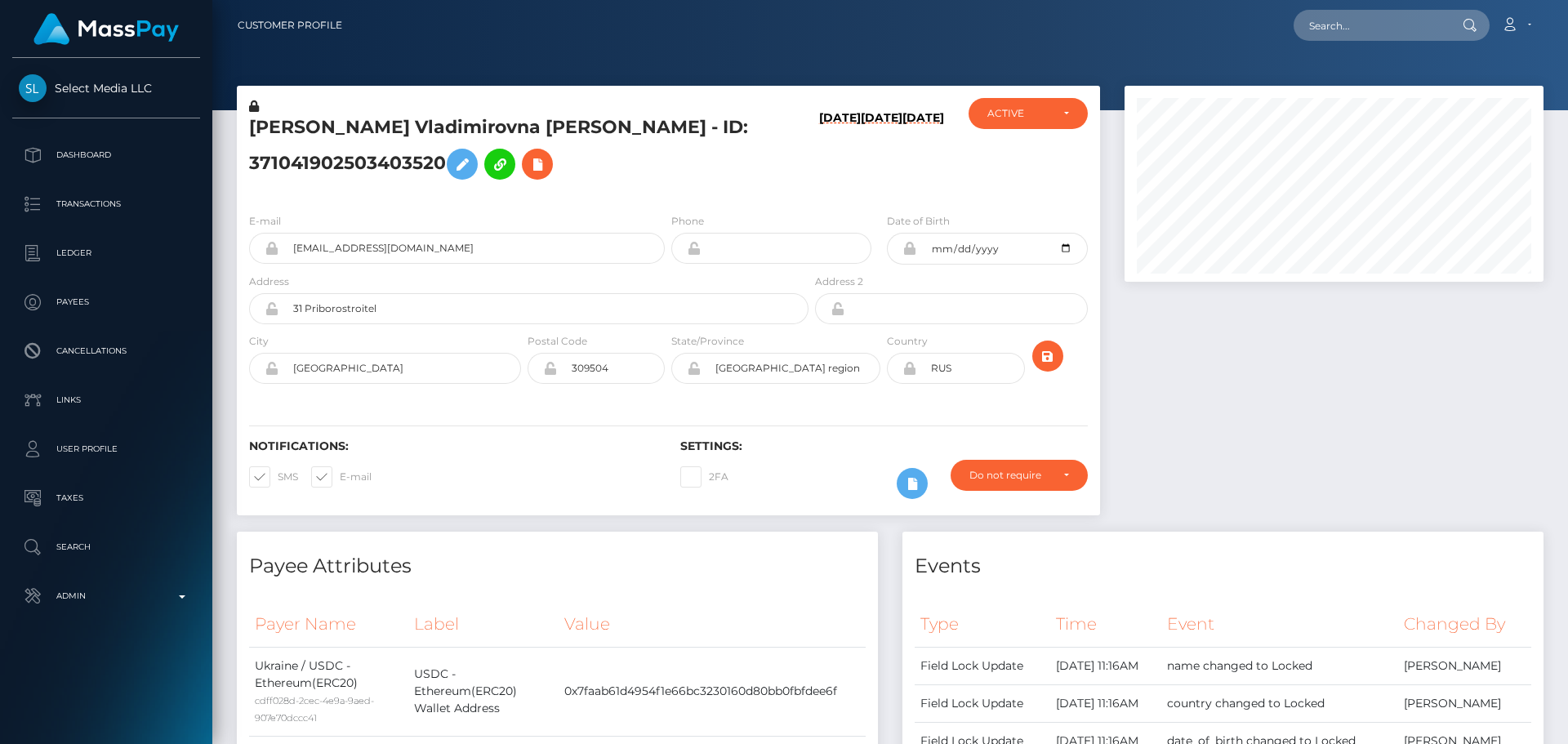
scroll to position [196, 420]
click at [668, 196] on div "Valentina Vladimirovna Kvitko - ID: 371041902503403520" at bounding box center [524, 148] width 575 height 102
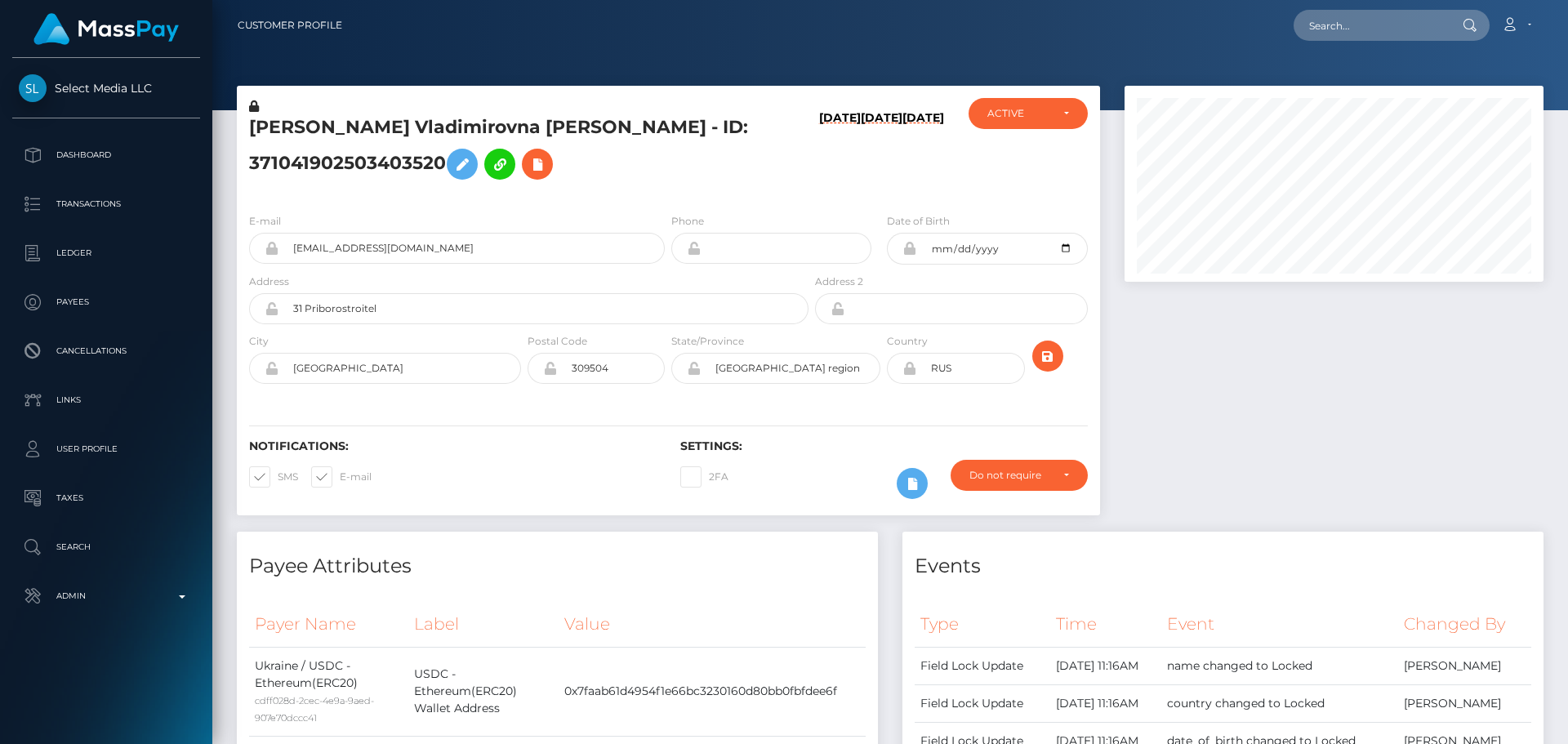
click at [668, 196] on div "Valentina Vladimirovna Kvitko - ID: 371041902503403520" at bounding box center [524, 148] width 575 height 102
click at [667, 198] on div "Valentina Vladimirovna Kvitko - ID: 371041902503403520" at bounding box center [524, 148] width 575 height 102
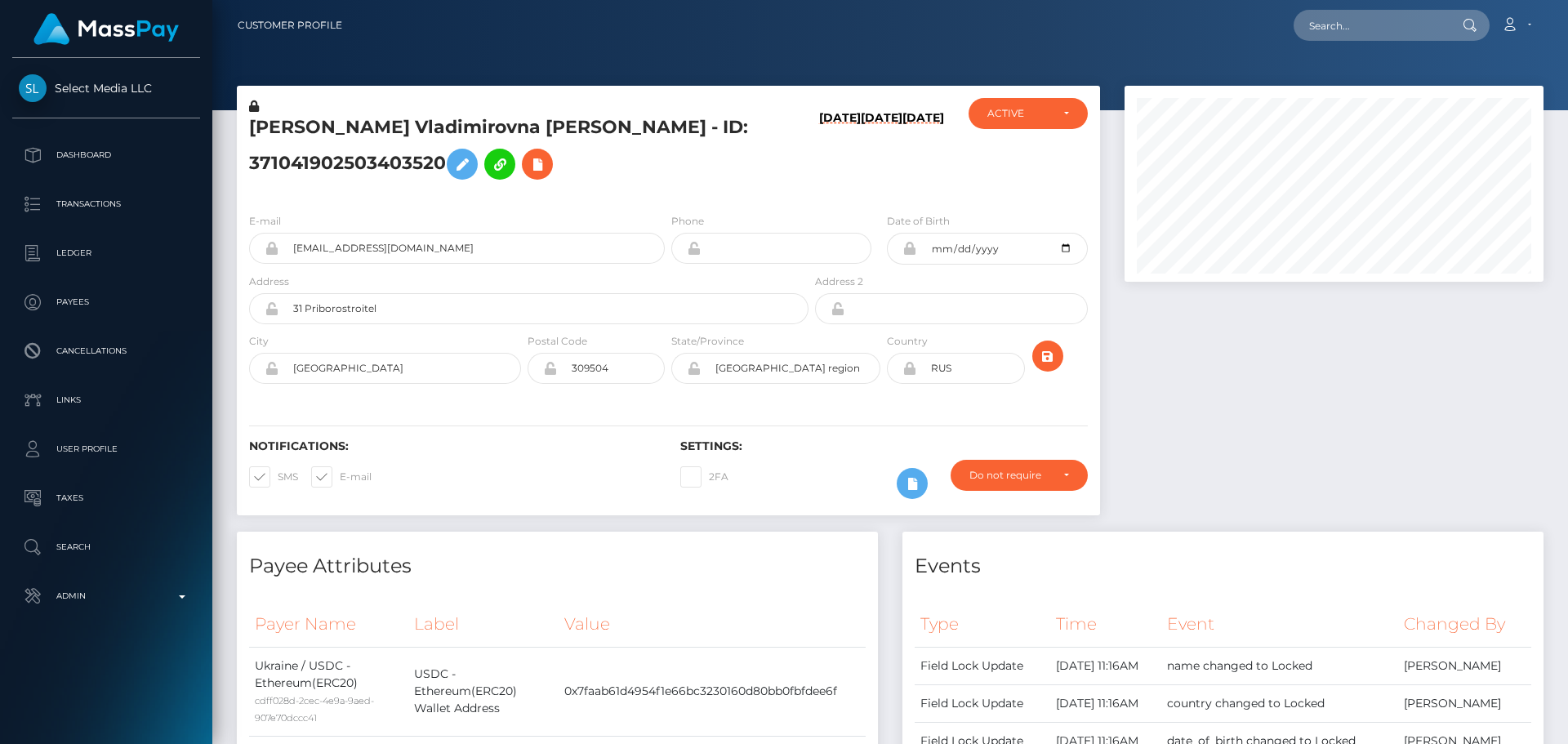
click at [668, 196] on div "Valentina Vladimirovna Kvitko - ID: 371041902503403520" at bounding box center [524, 148] width 575 height 102
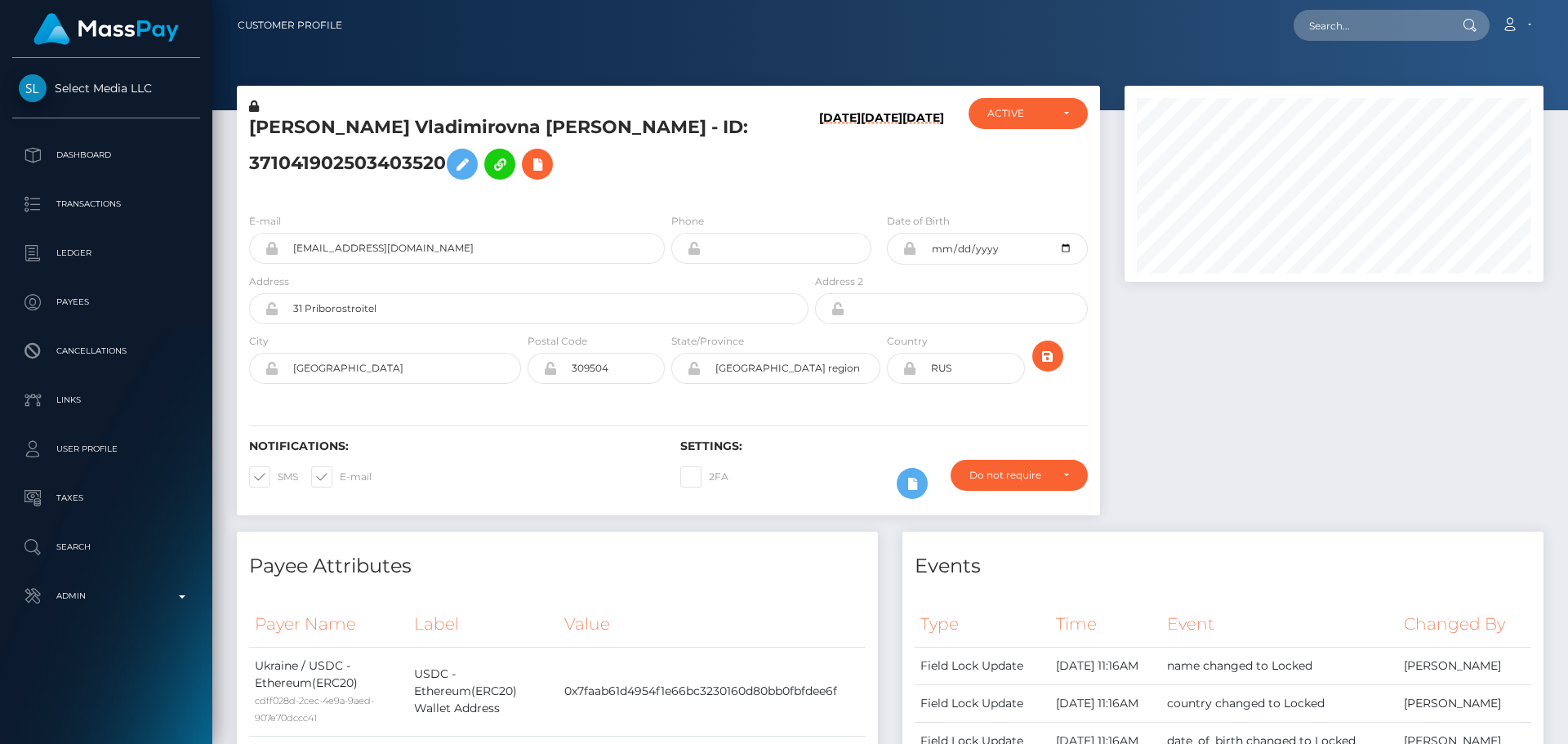
click at [668, 196] on div "Valentina Vladimirovna Kvitko - ID: 371041902503403520" at bounding box center [524, 148] width 575 height 102
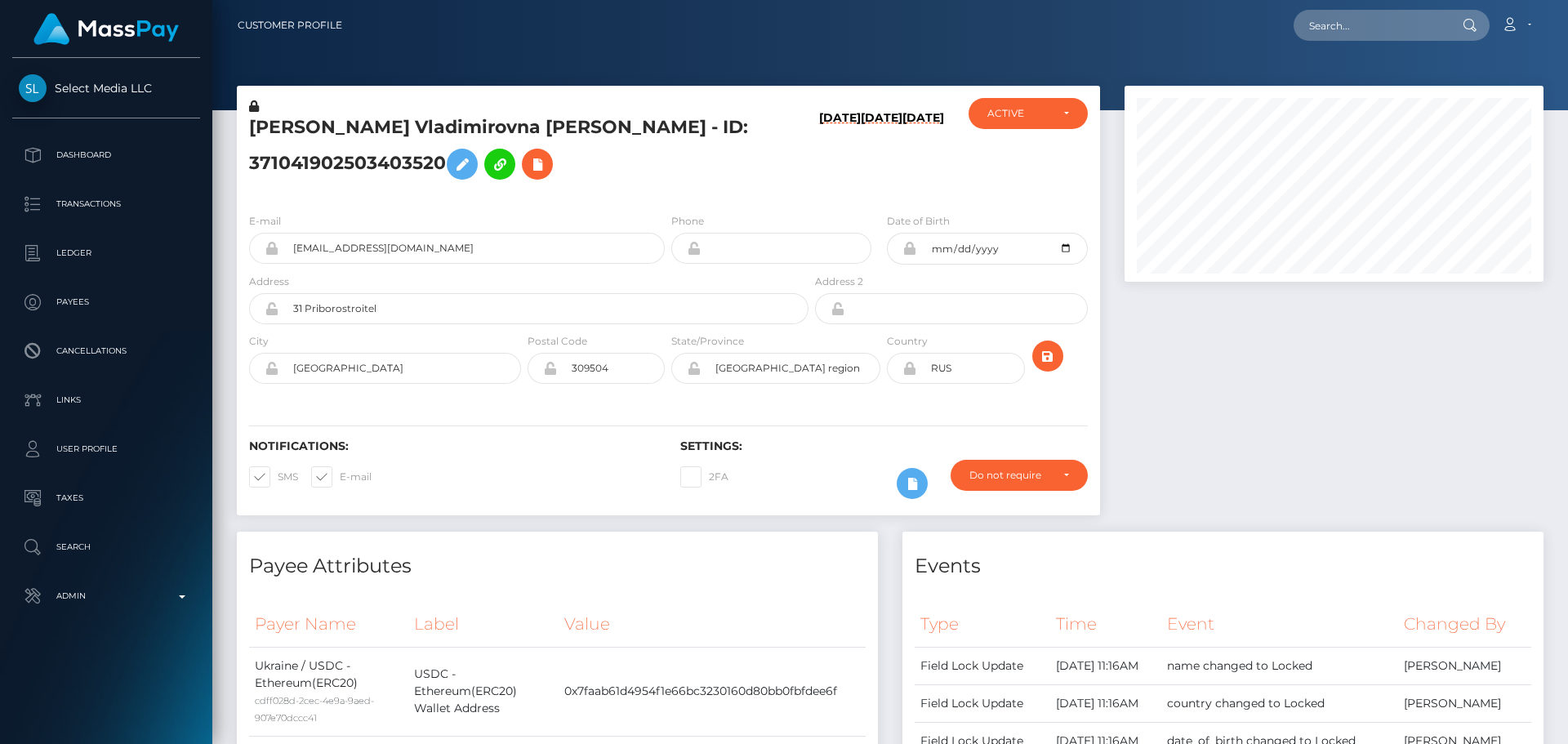
click at [668, 196] on div "Valentina Vladimirovna Kvitko - ID: 371041902503403520" at bounding box center [524, 148] width 575 height 102
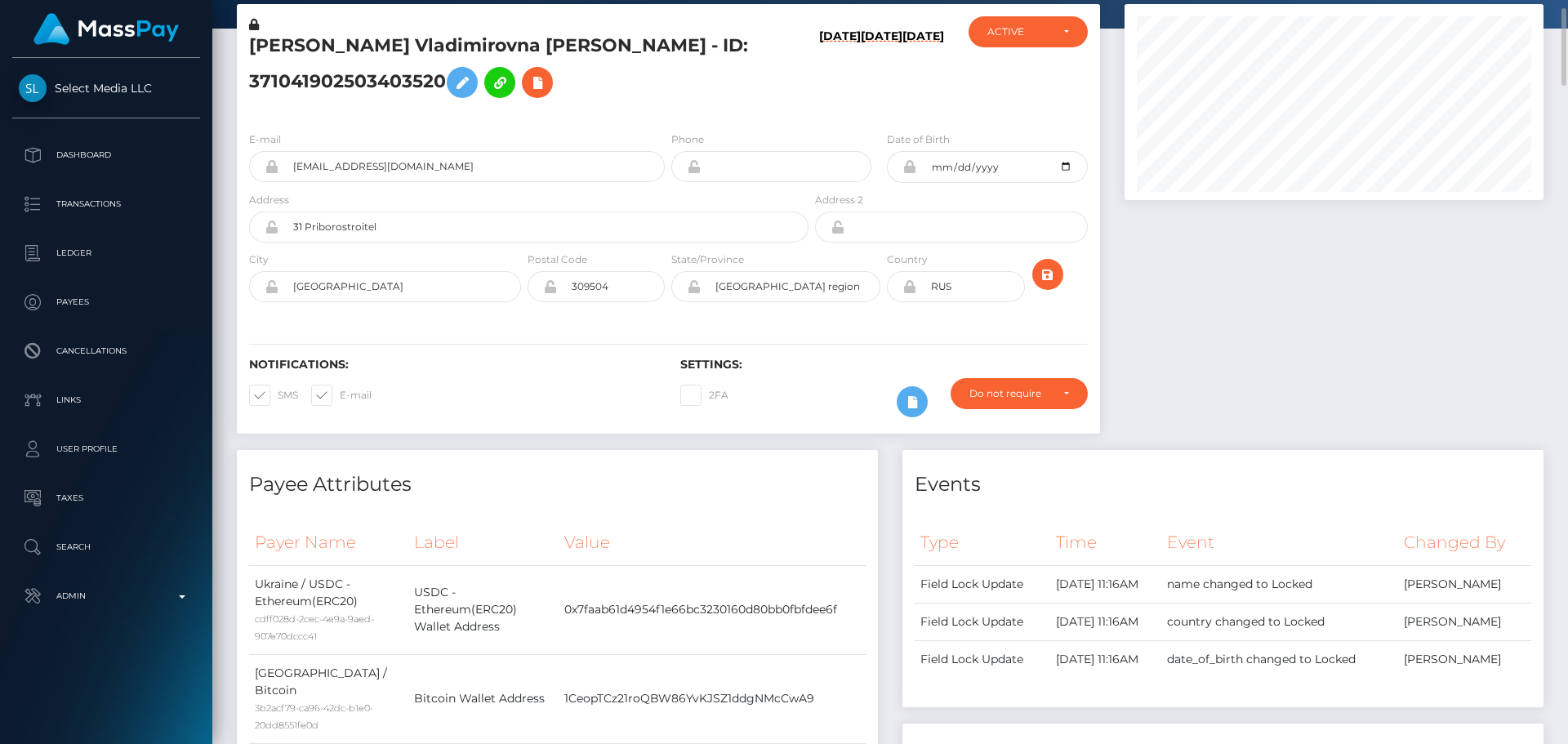
scroll to position [163, 0]
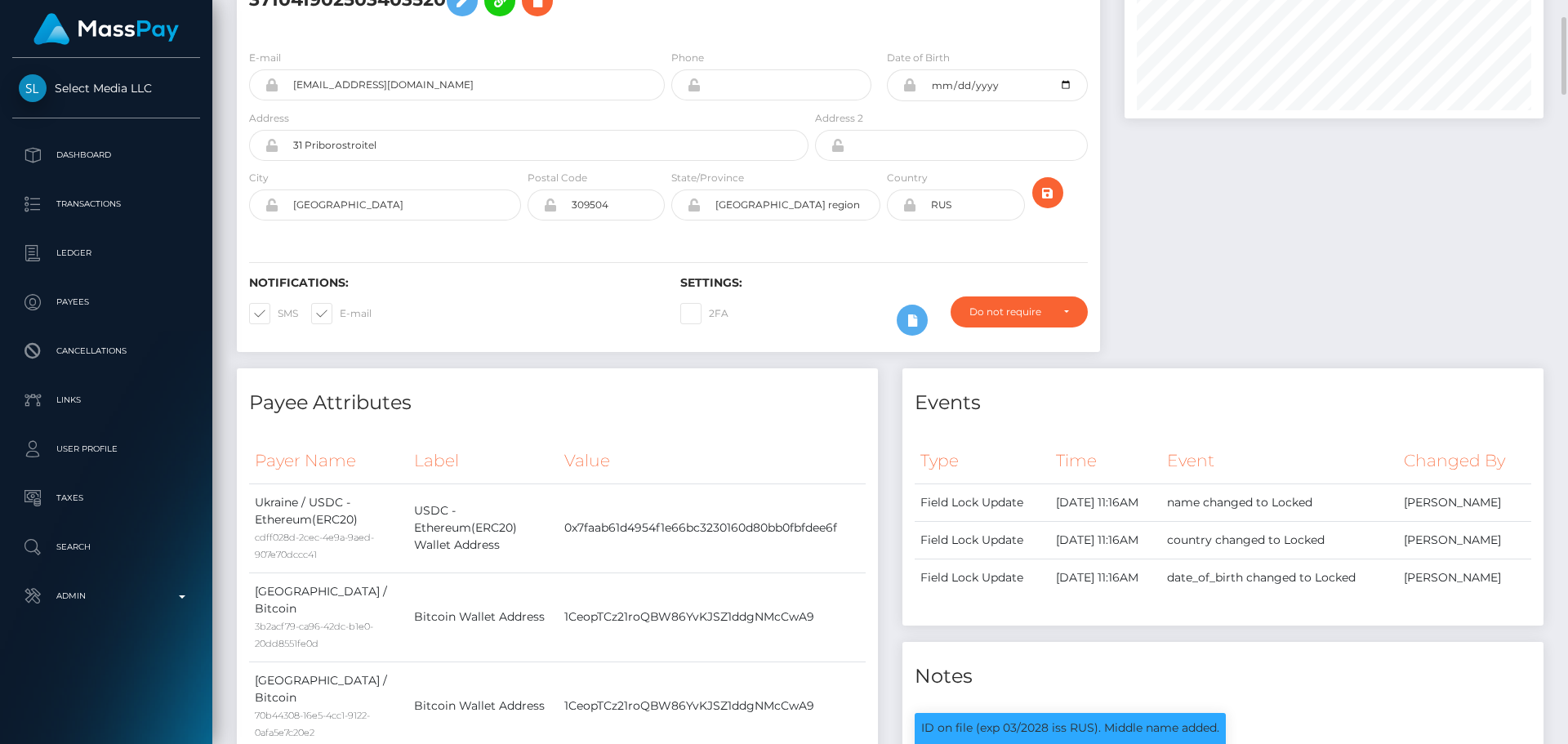
click at [669, 229] on div "E-mail valya.kvitko23@yahoo.com Phone 1992-11-22" at bounding box center [669, 136] width 864 height 200
click at [774, 246] on div "Notifications: SMS E-mail Settings: 2FA" at bounding box center [669, 294] width 864 height 115
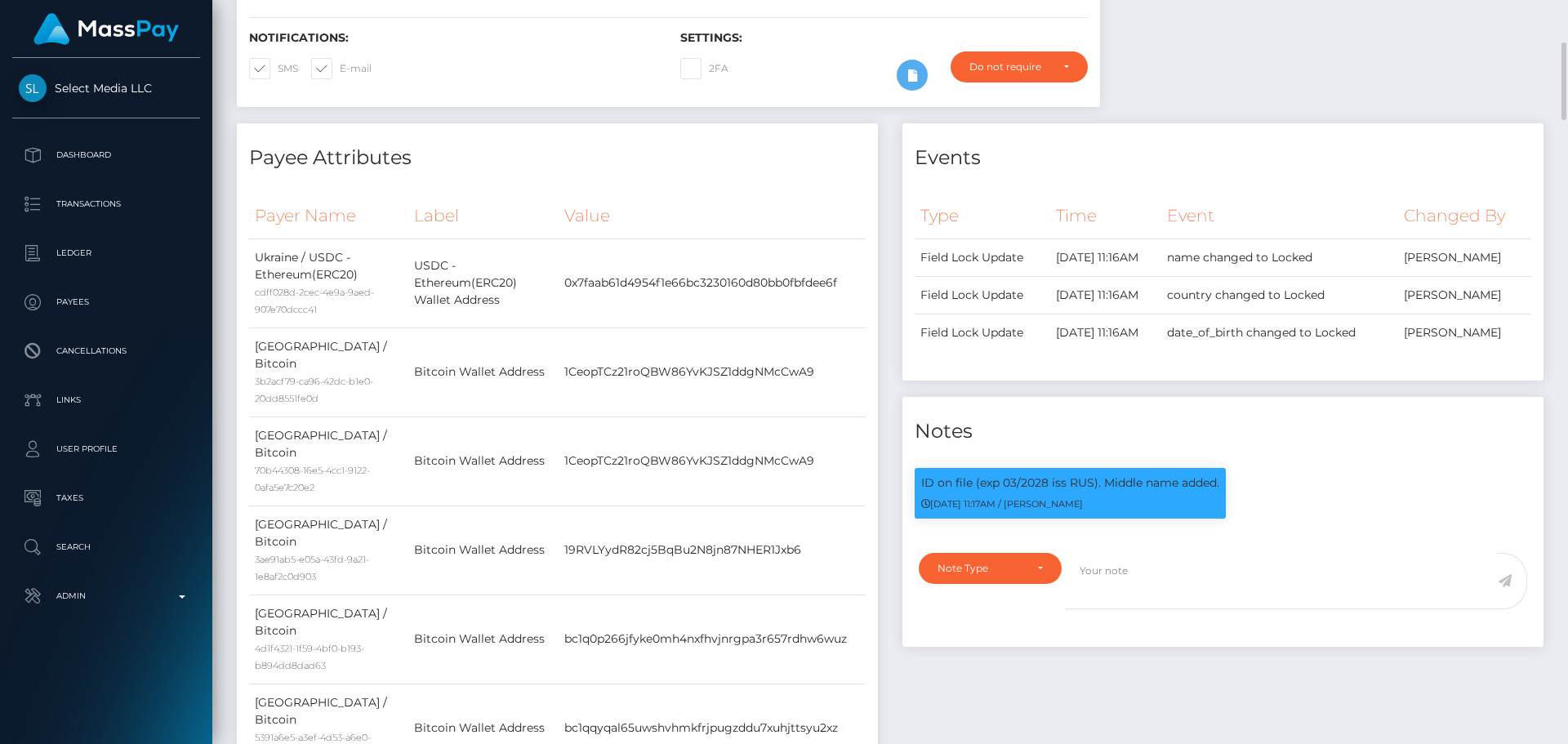
scroll to position [0, 0]
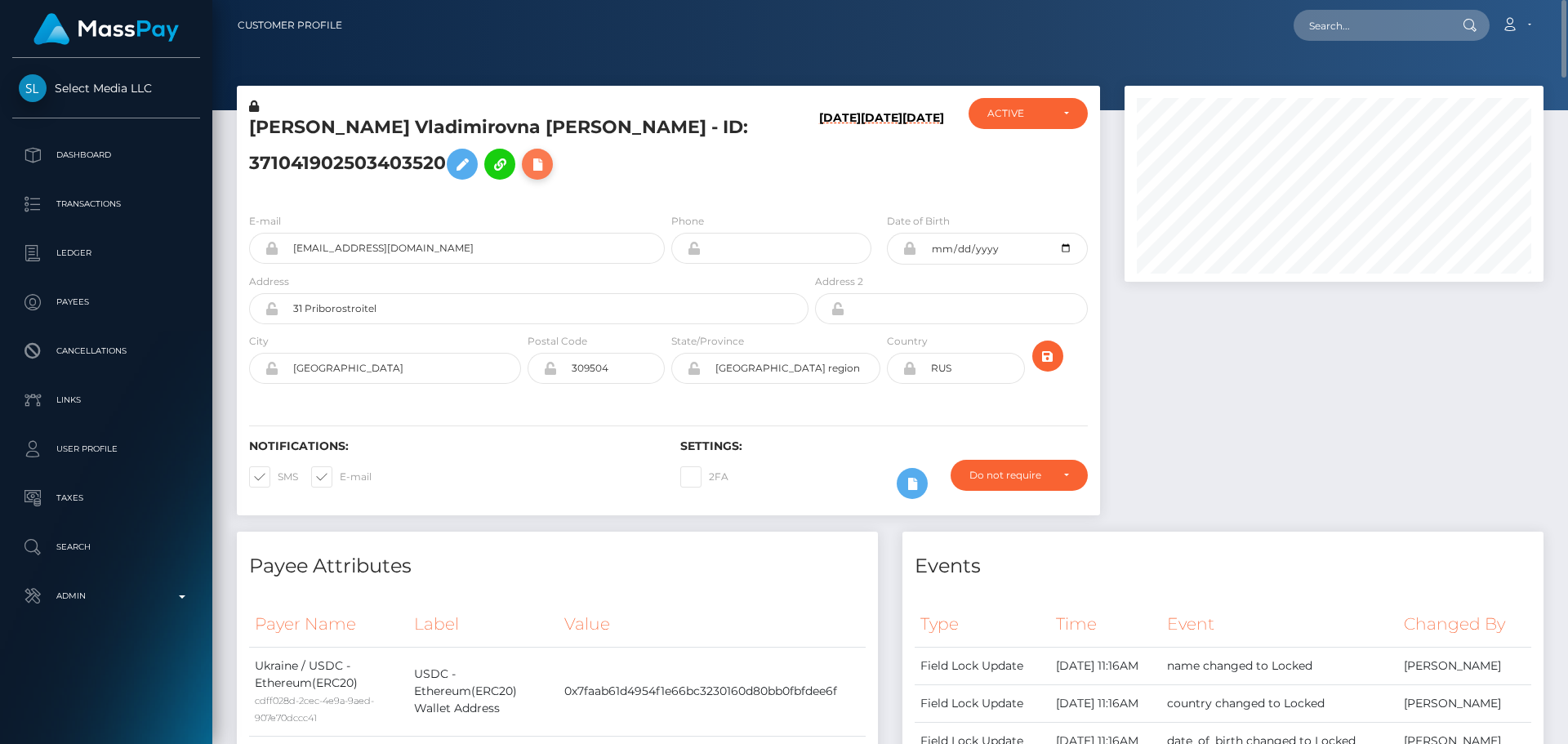
click at [527, 160] on icon at bounding box center [537, 164] width 20 height 21
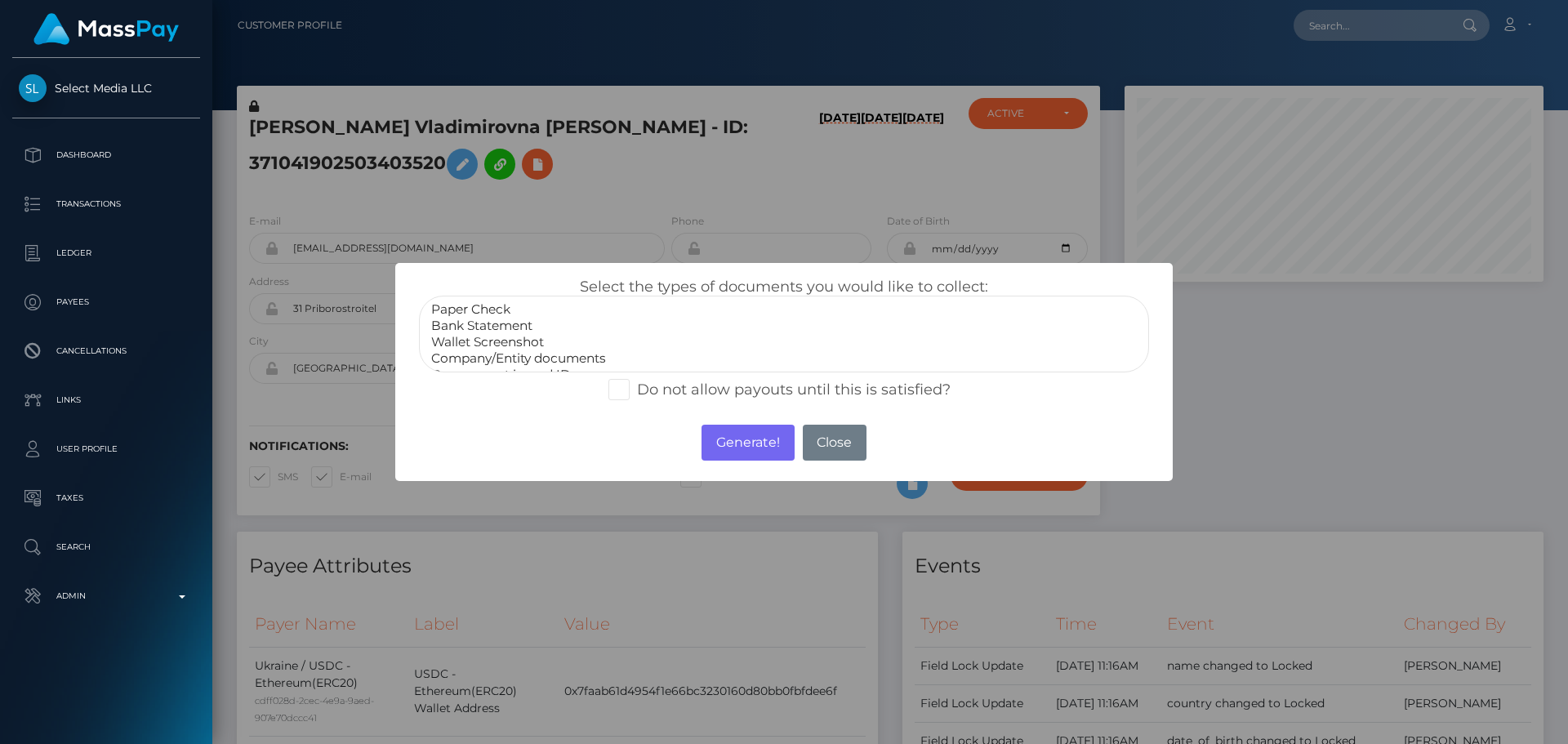
scroll to position [33, 0]
select select "Miscellaneous"
click at [489, 361] on option "Miscellaneous" at bounding box center [784, 358] width 708 height 16
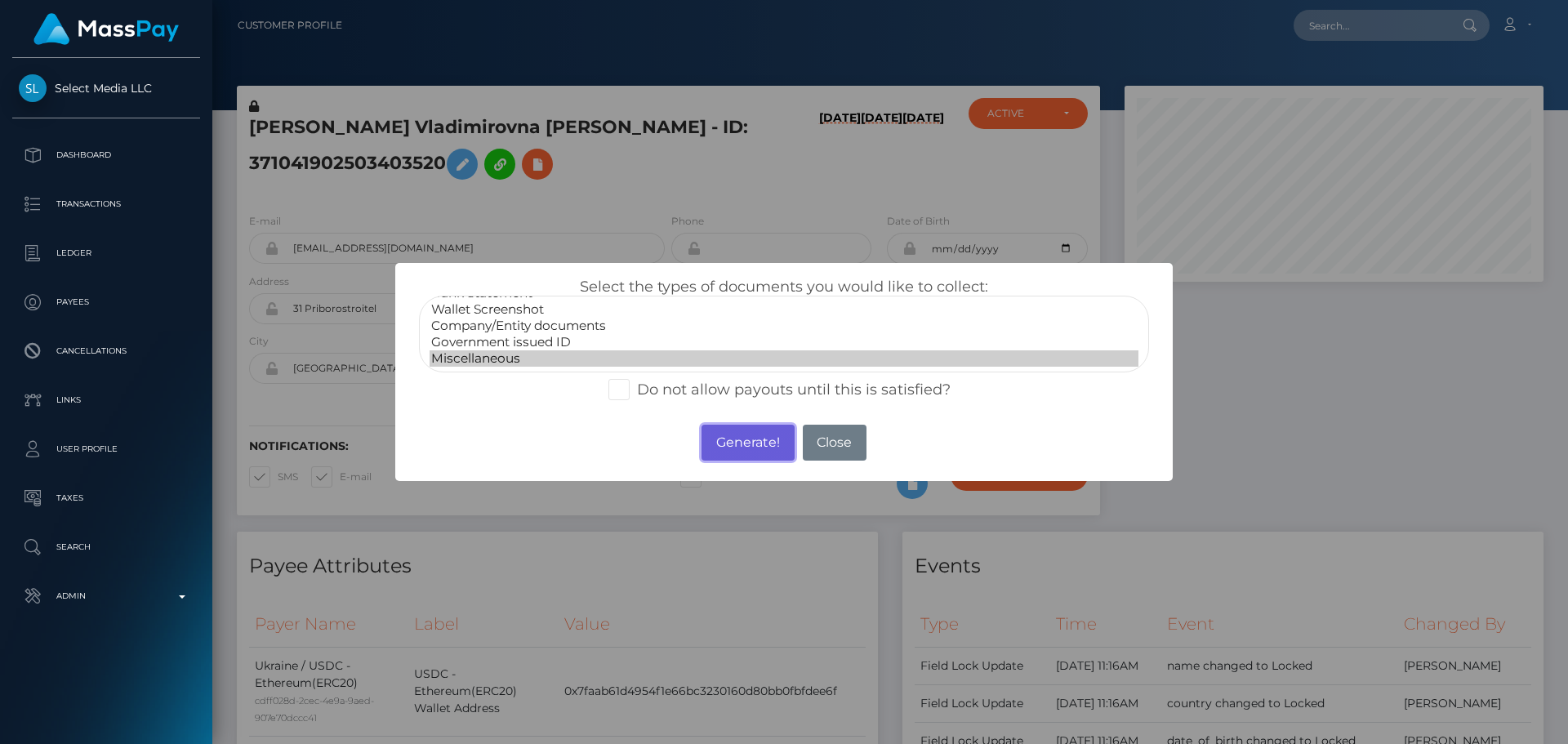
click at [745, 438] on button "Generate!" at bounding box center [747, 443] width 93 height 36
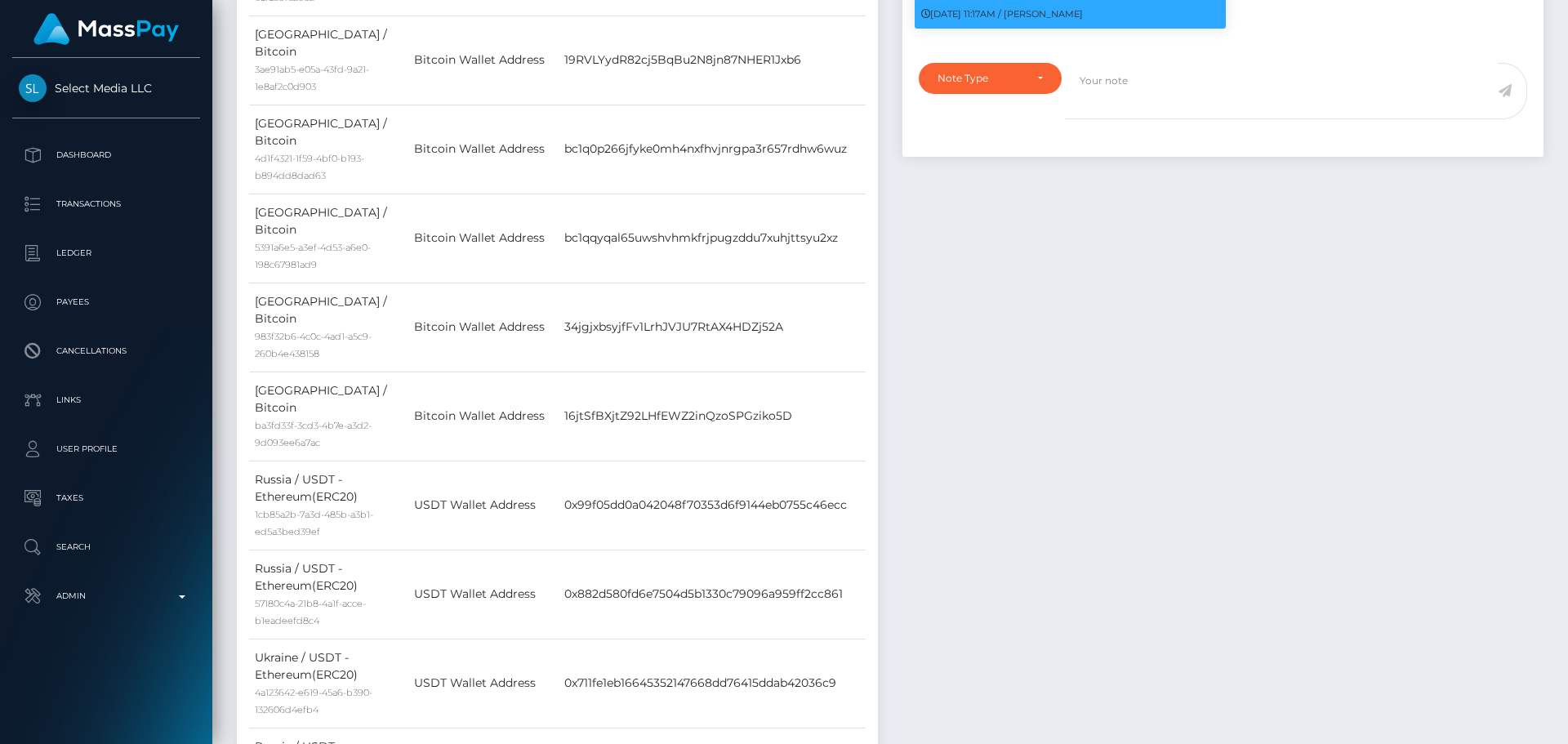
scroll to position [653, 0]
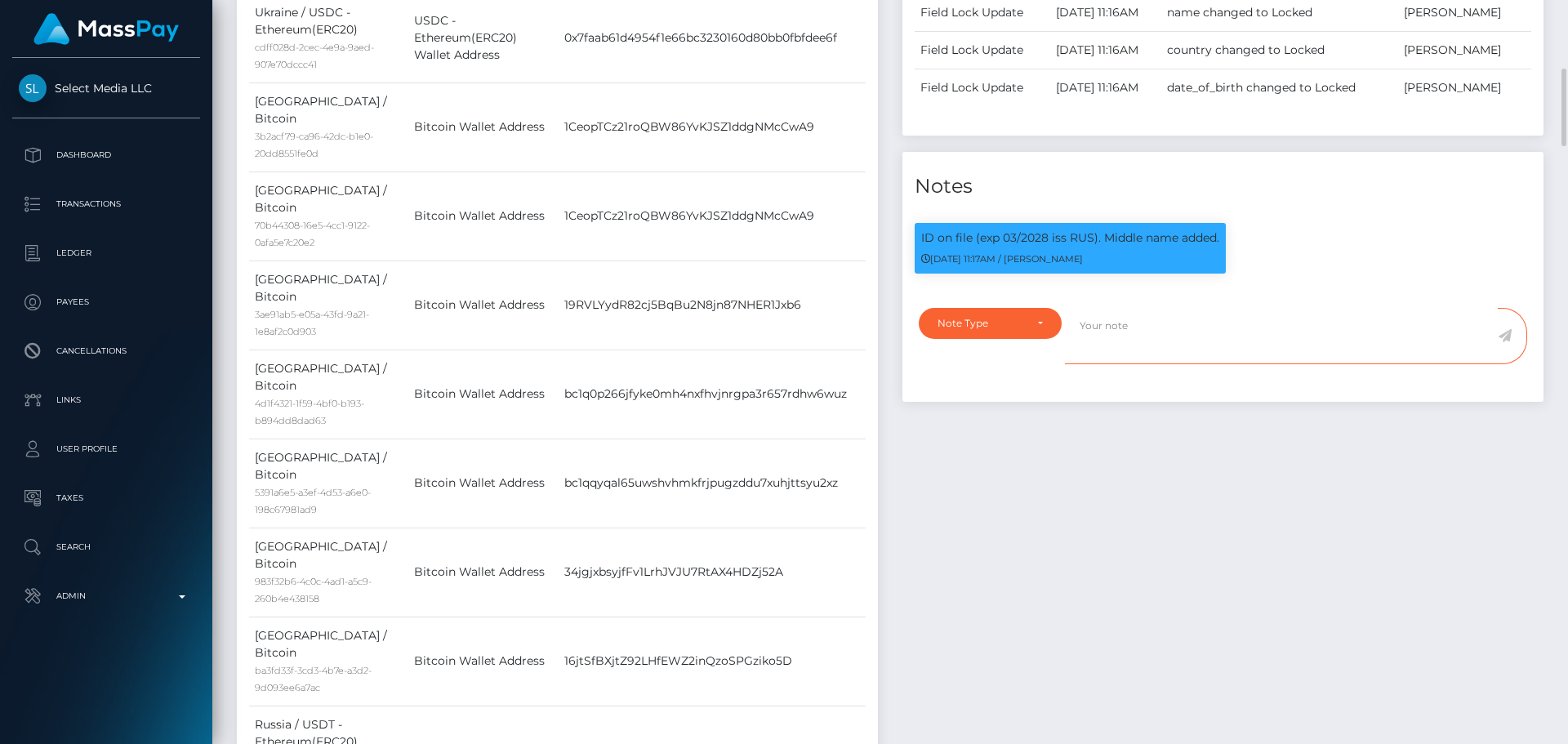
click at [1163, 324] on textarea at bounding box center [1280, 335] width 433 height 57
paste textarea "Crypto wallet screenshot for TB4zmaD7pky3cZRA9uuVecsEjjrhEmxTW9 provided, showi…"
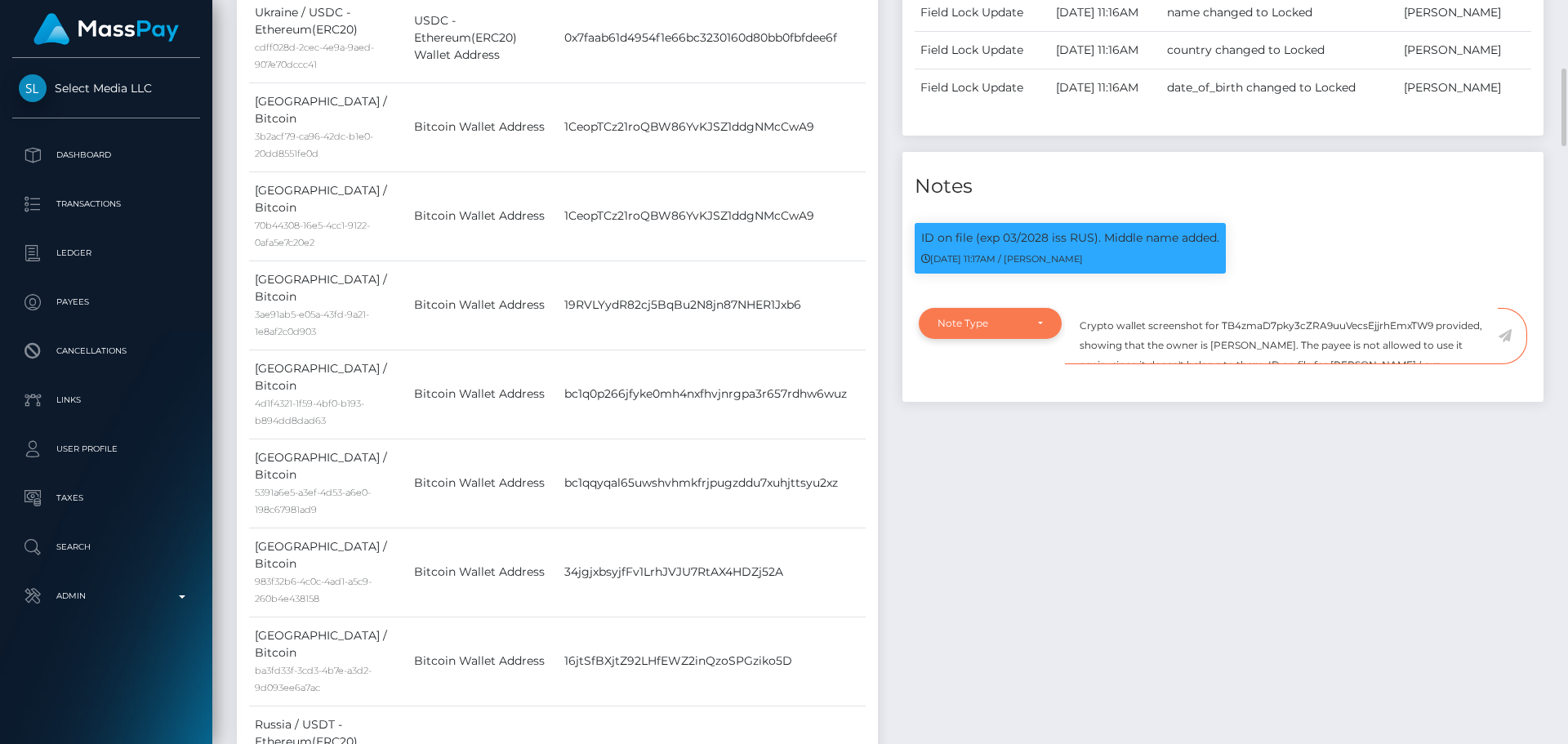
scroll to position [27, 0]
type textarea "Crypto wallet screenshot for TB4zmaD7pky3cZRA9uuVecsEjjrhEmxTW9 provided, showi…"
click at [1047, 322] on div "Note Type" at bounding box center [990, 322] width 143 height 31
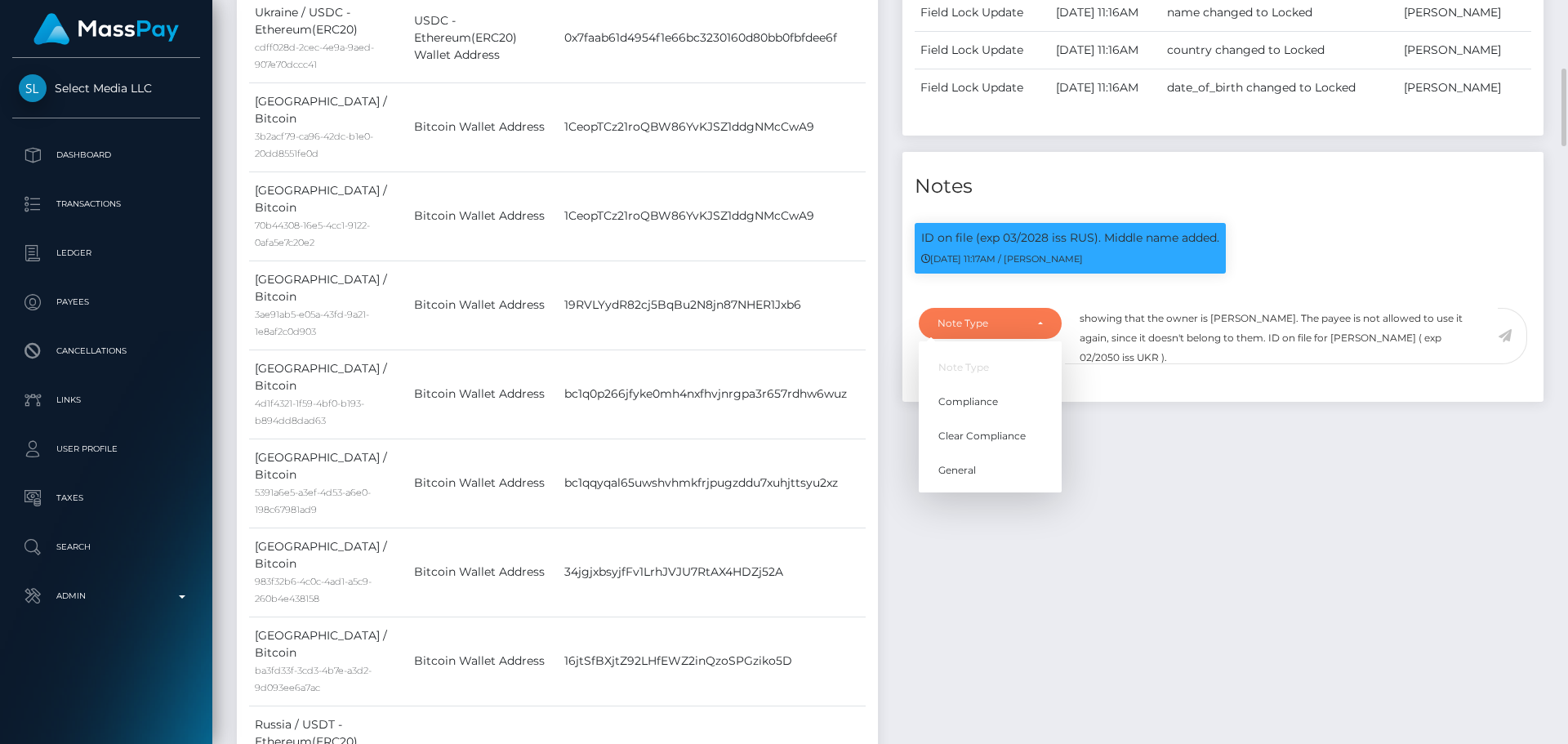
scroll to position [196, 420]
click at [975, 393] on link "Compliance" at bounding box center [990, 401] width 143 height 30
select select "COMPLIANCE"
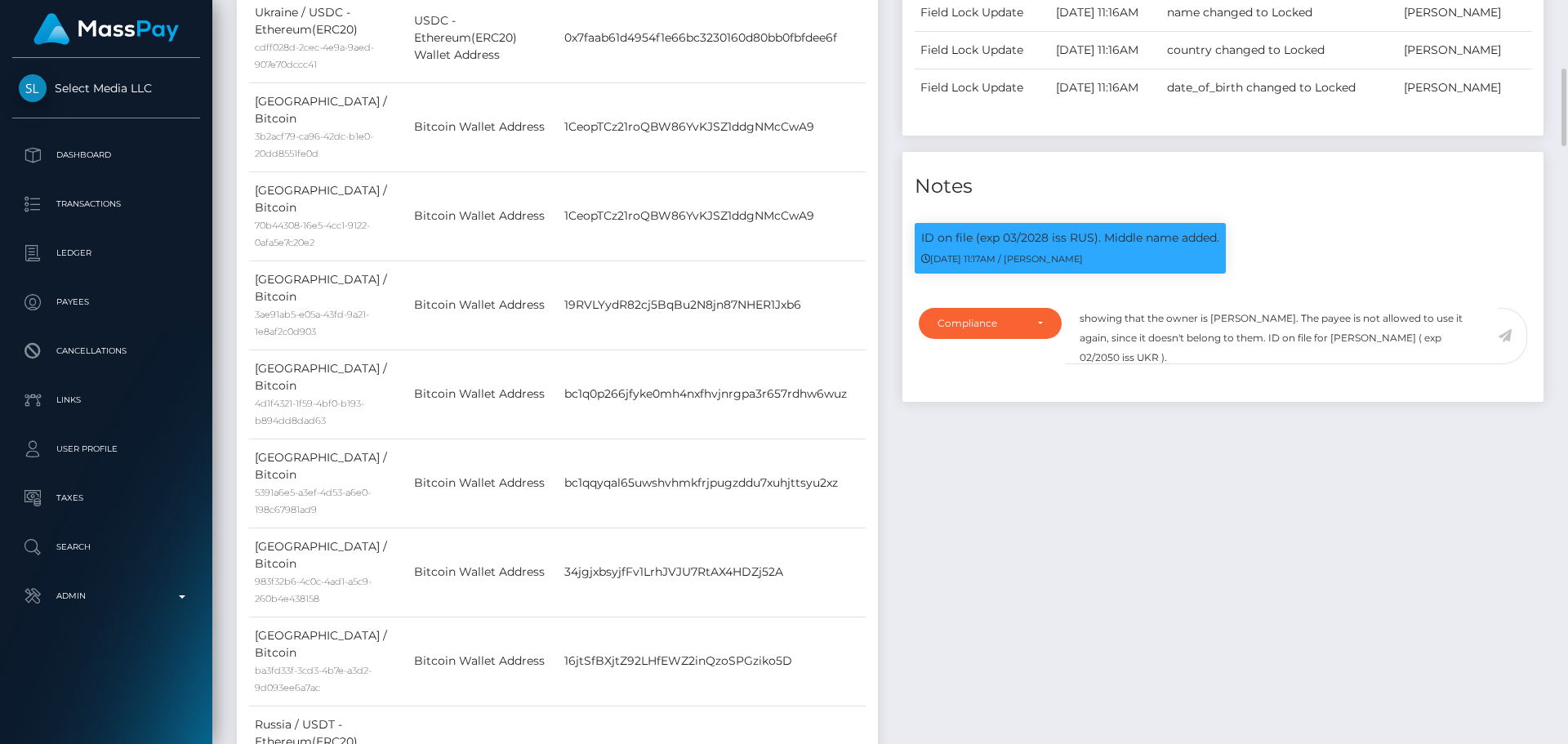
click at [1506, 335] on icon at bounding box center [1504, 335] width 14 height 13
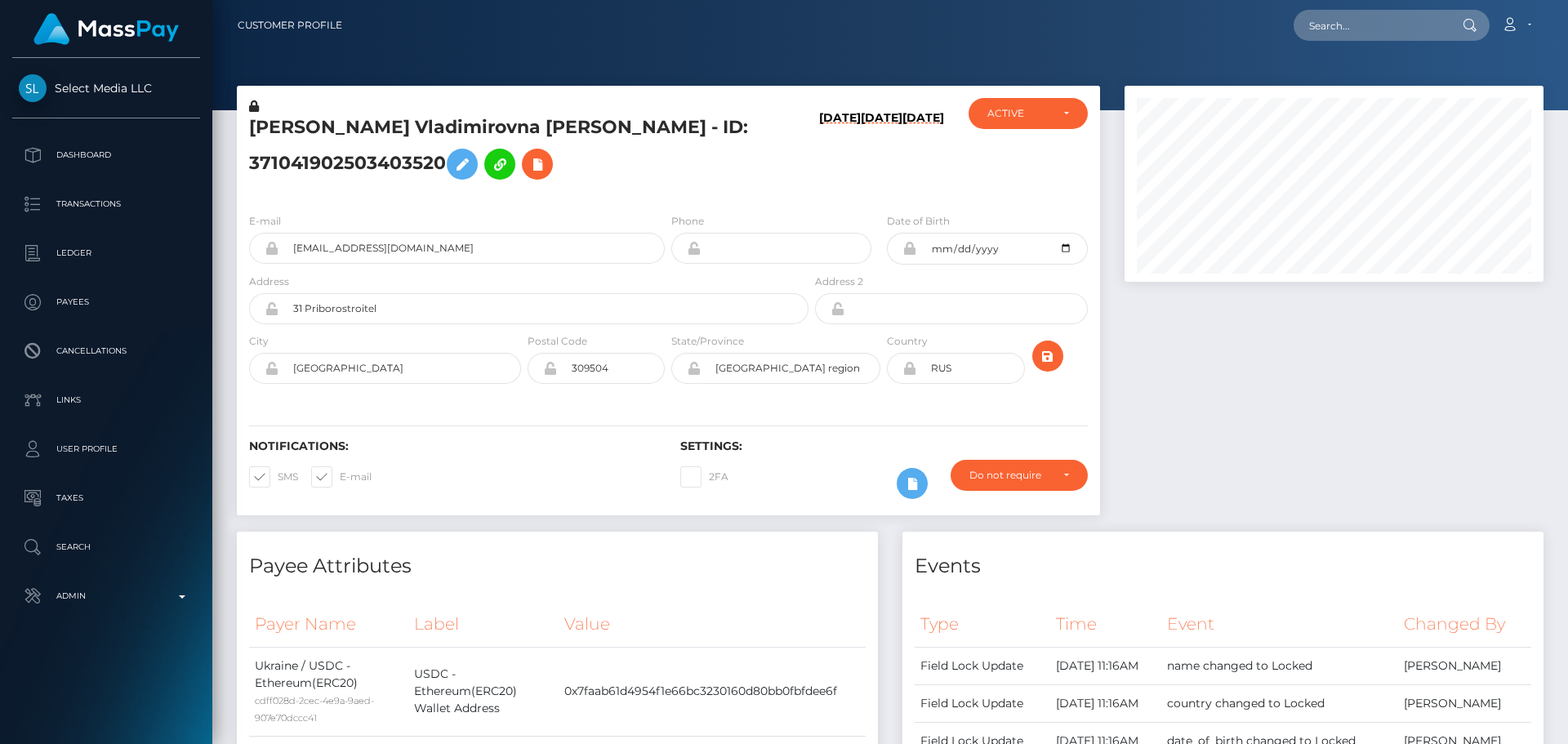
scroll to position [196, 420]
click at [712, 178] on h5 "[PERSON_NAME] Vladimirovna [PERSON_NAME] - ID: 371041902503403520" at bounding box center [523, 151] width 550 height 73
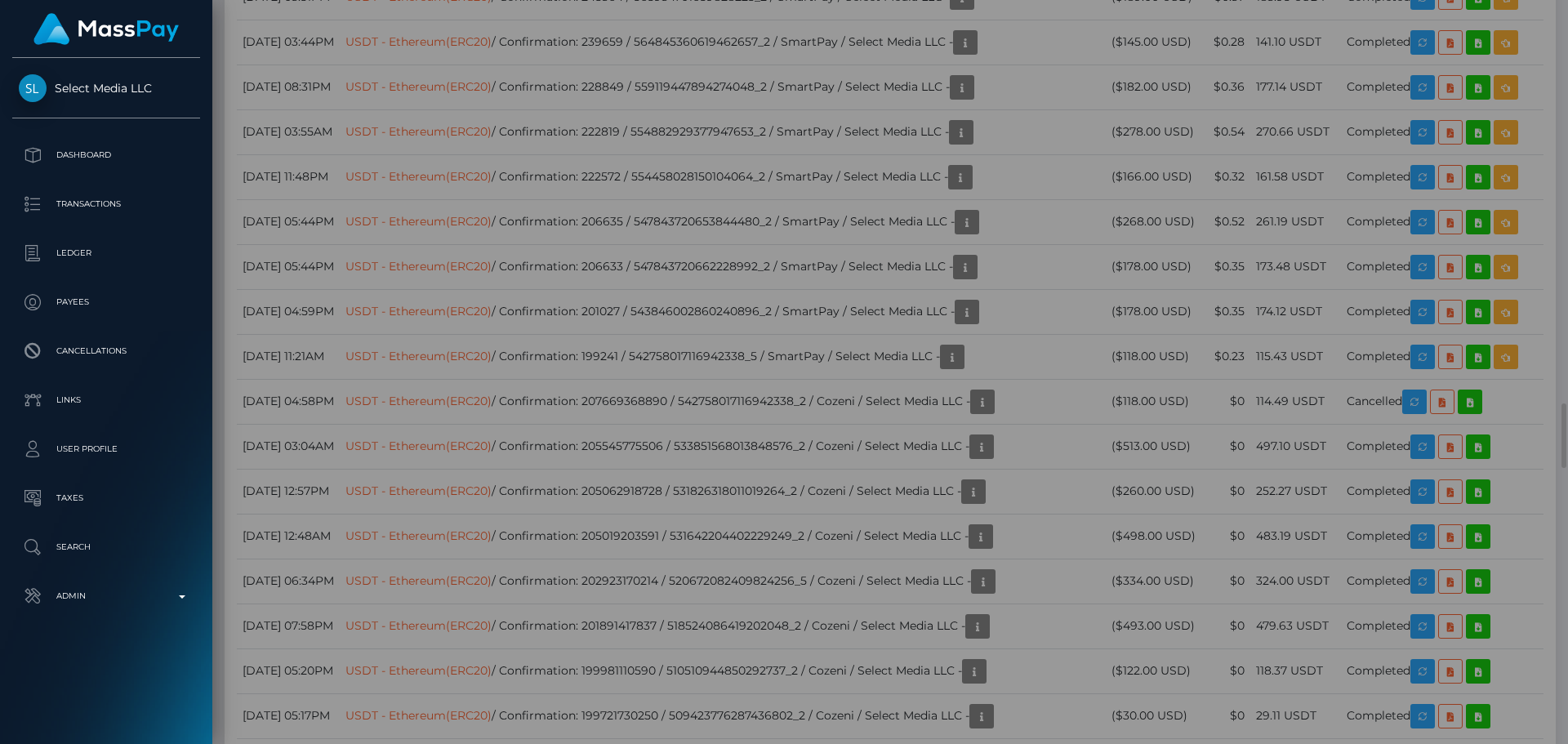
scroll to position [0, 0]
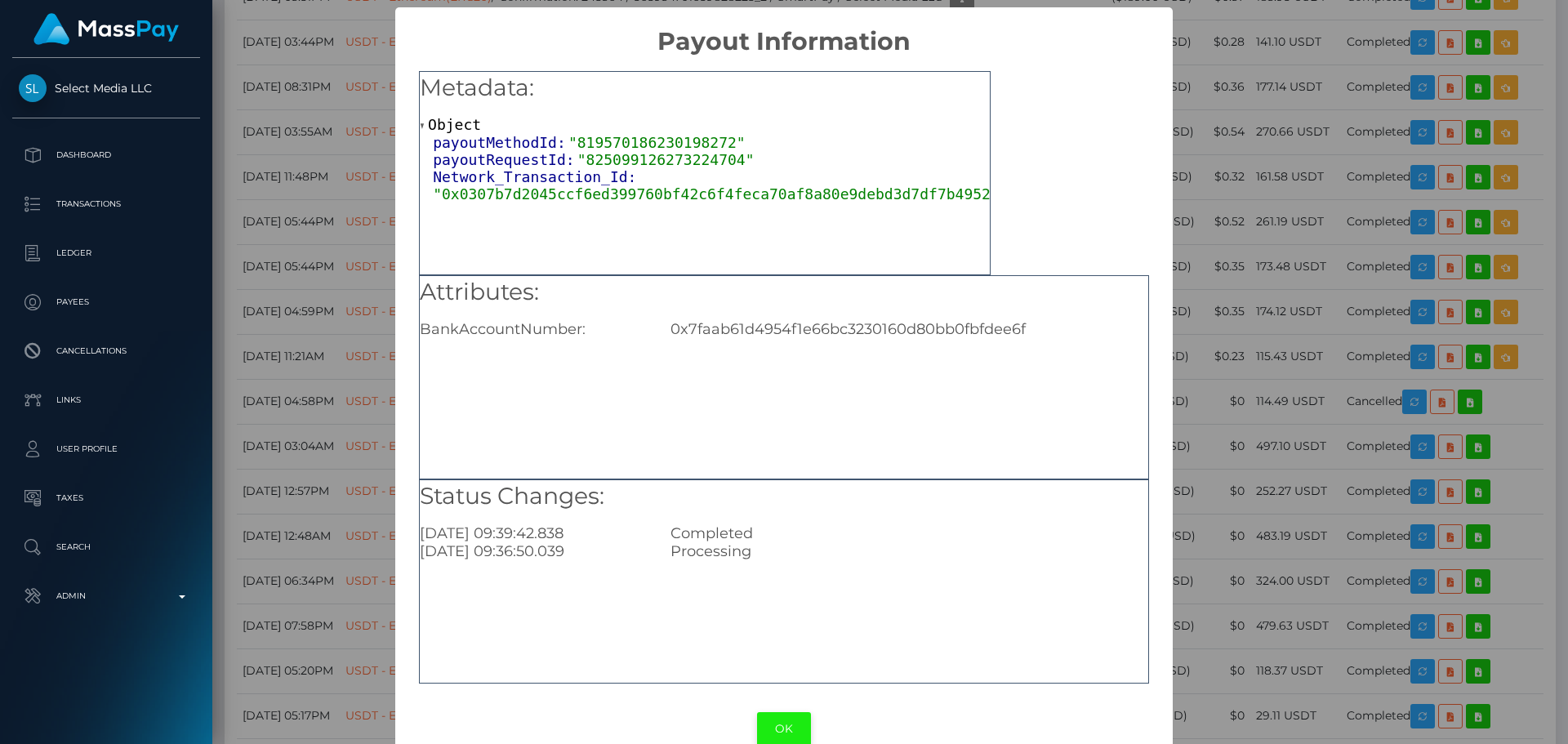
click at [768, 736] on button "OK" at bounding box center [784, 729] width 54 height 34
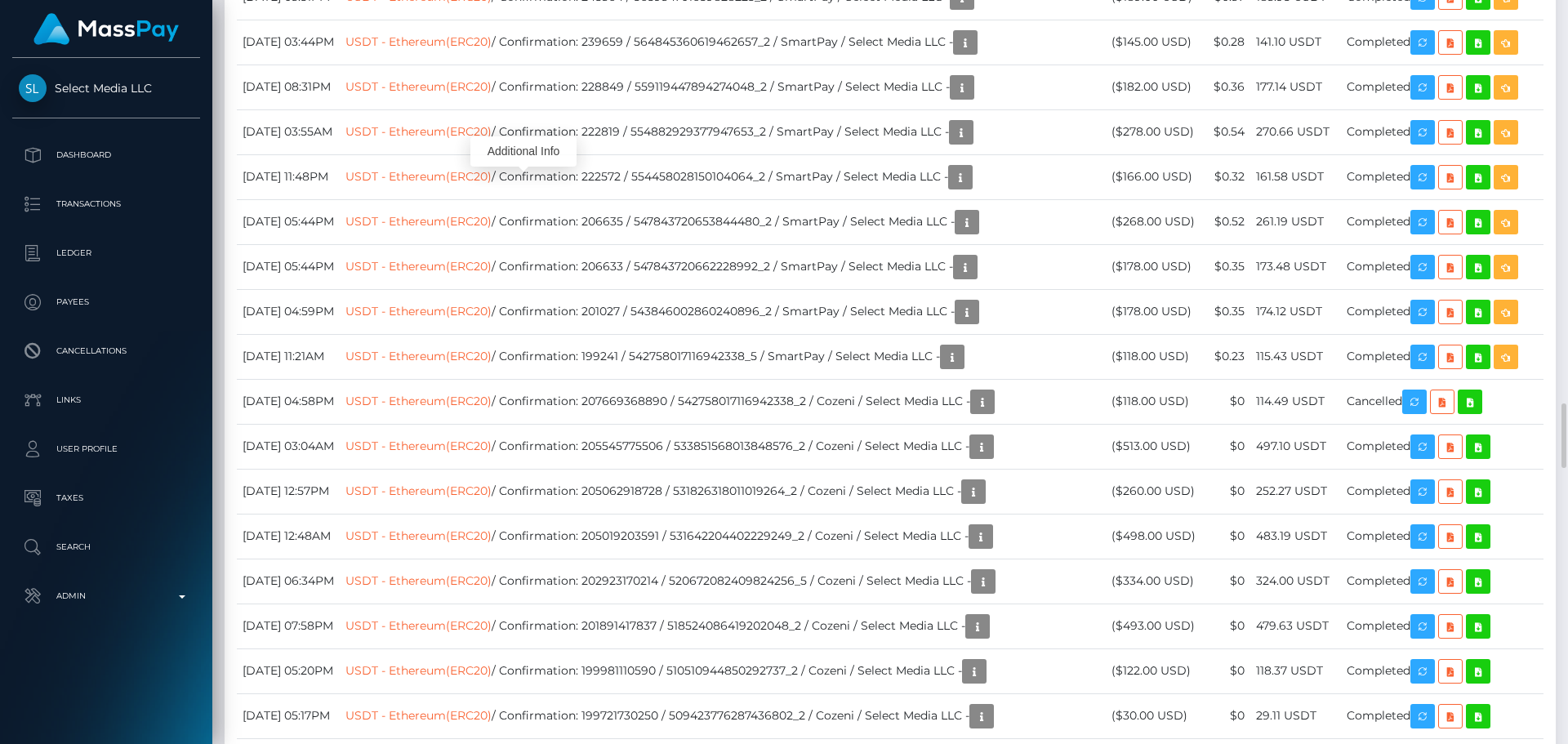
scroll to position [196, 420]
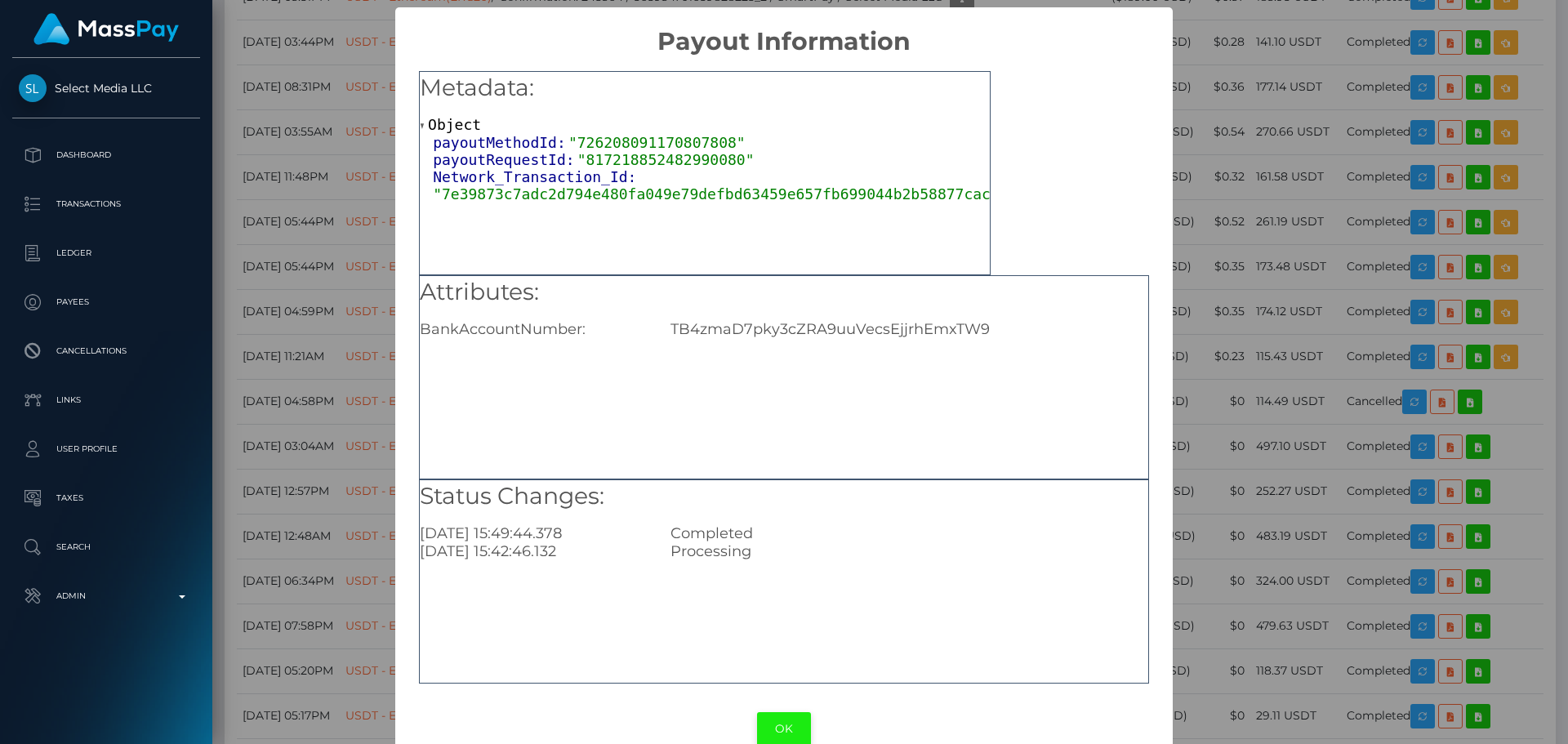
click at [788, 731] on button "OK" at bounding box center [784, 729] width 54 height 34
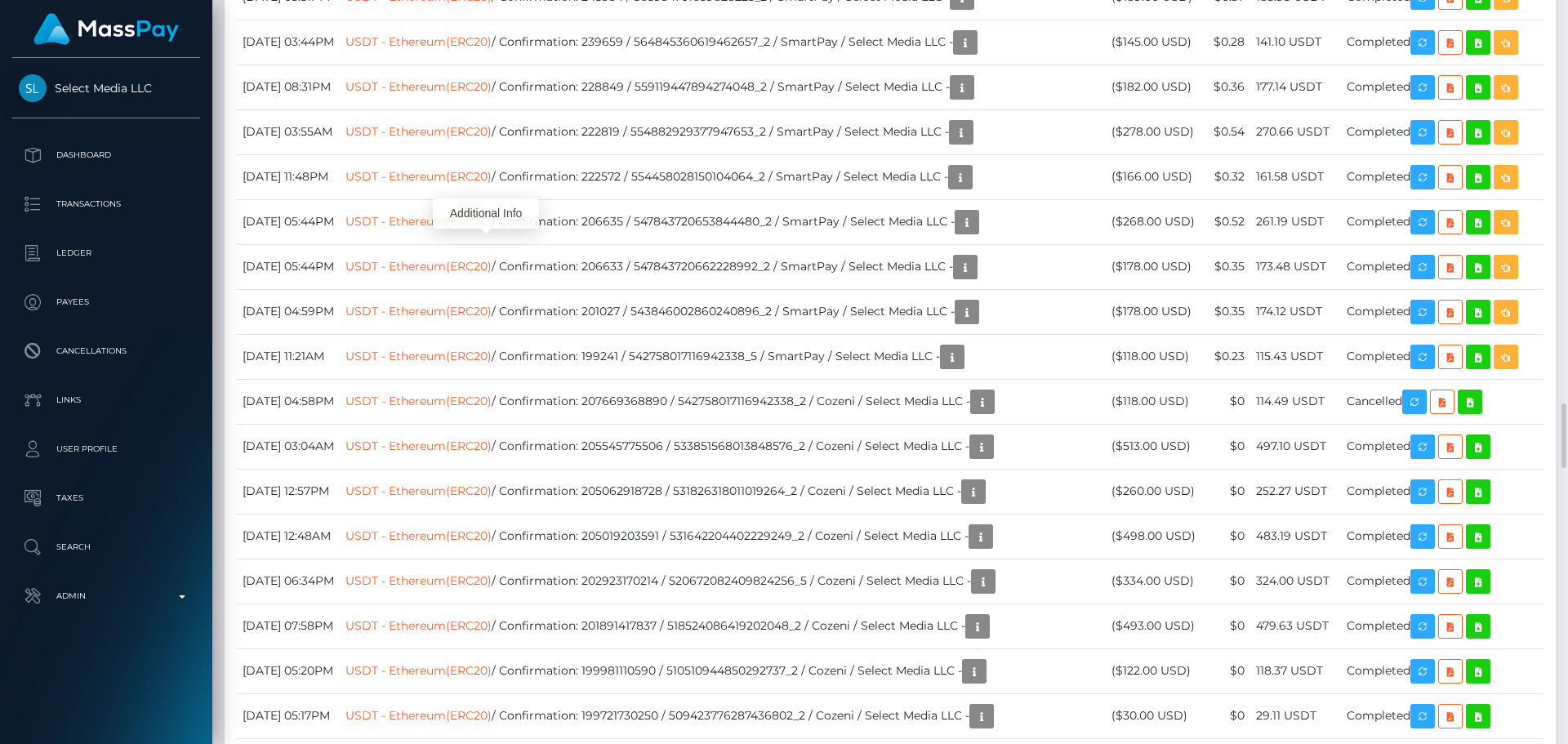
drag, startPoint x: 915, startPoint y: 340, endPoint x: 996, endPoint y: 360, distance: 83.4
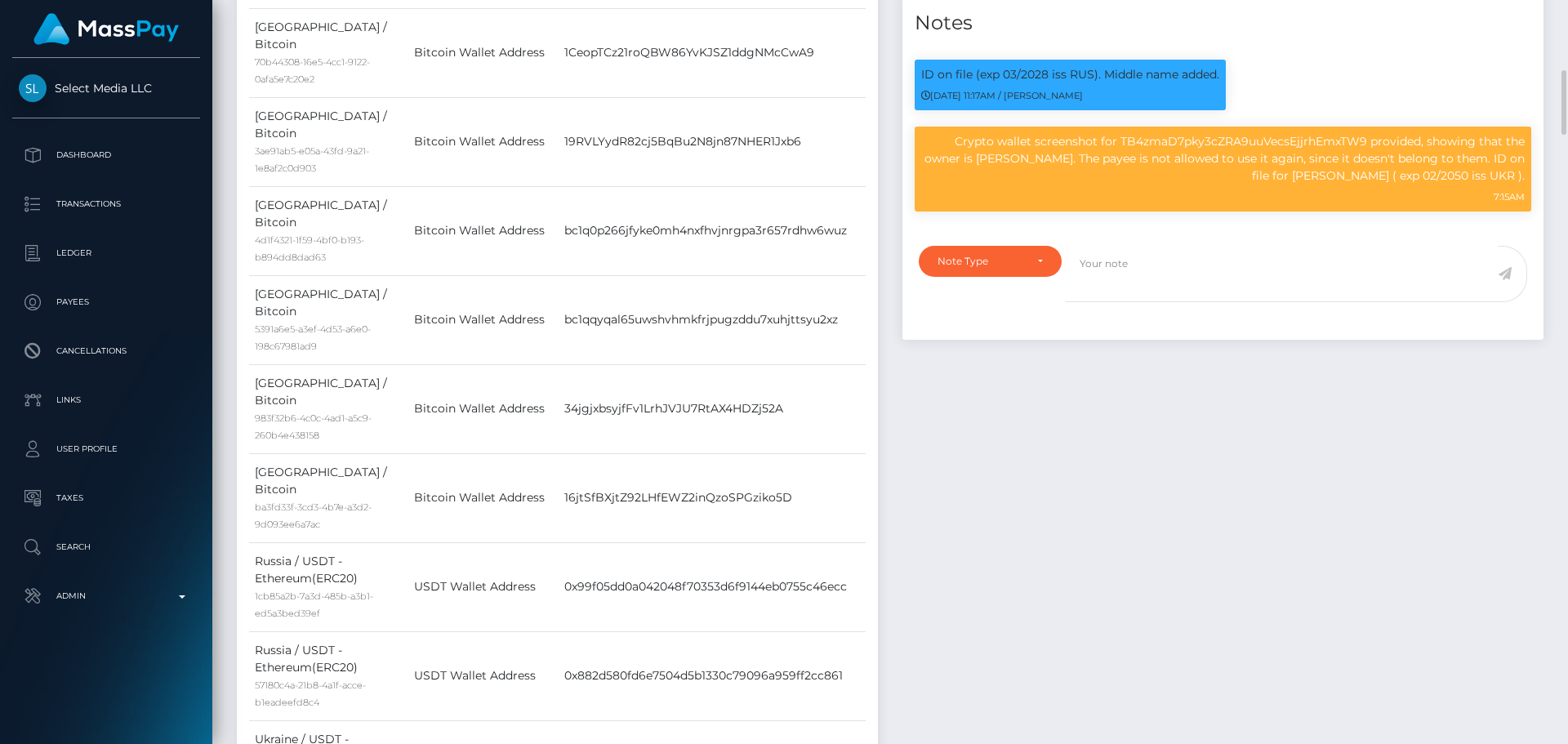
scroll to position [735, 0]
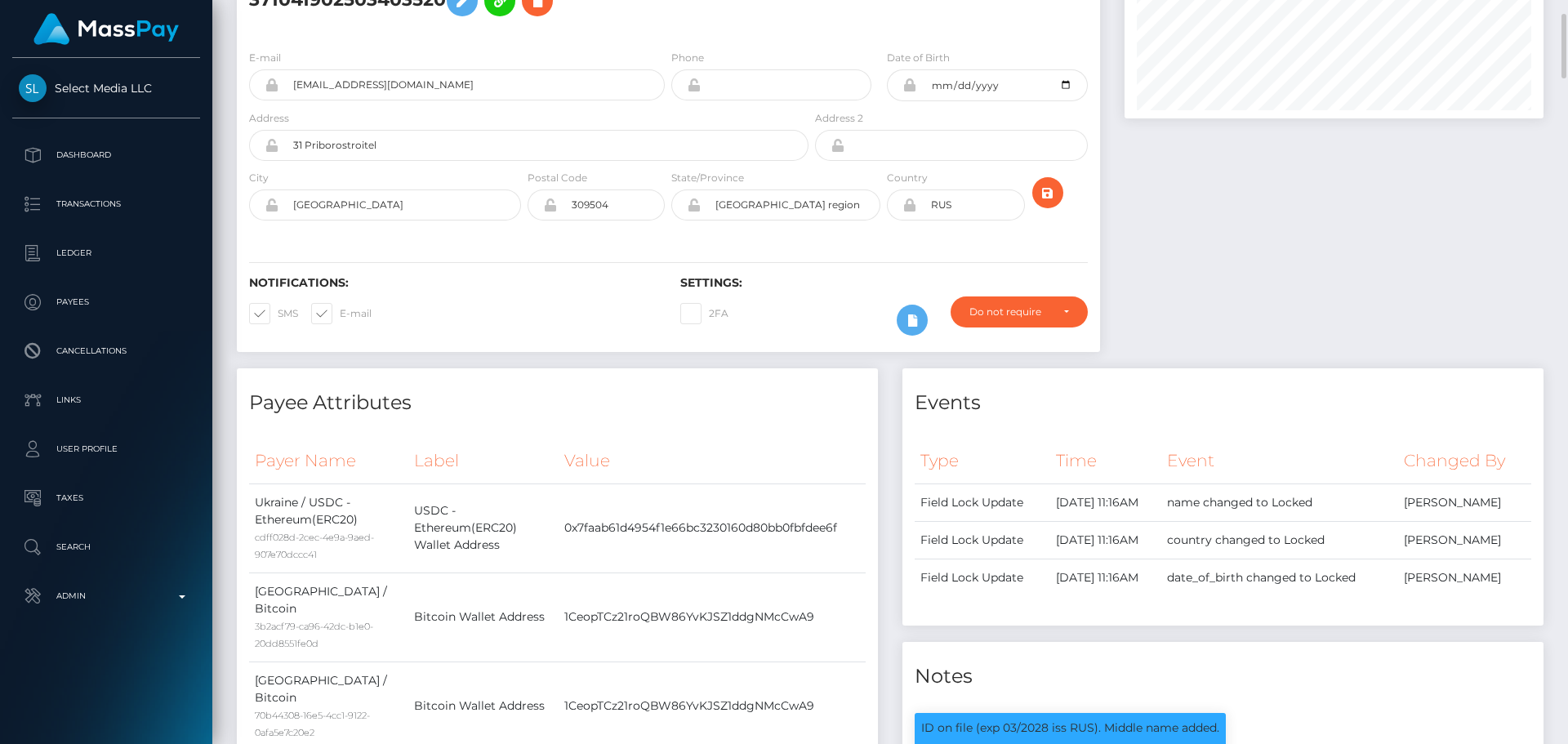
scroll to position [0, 0]
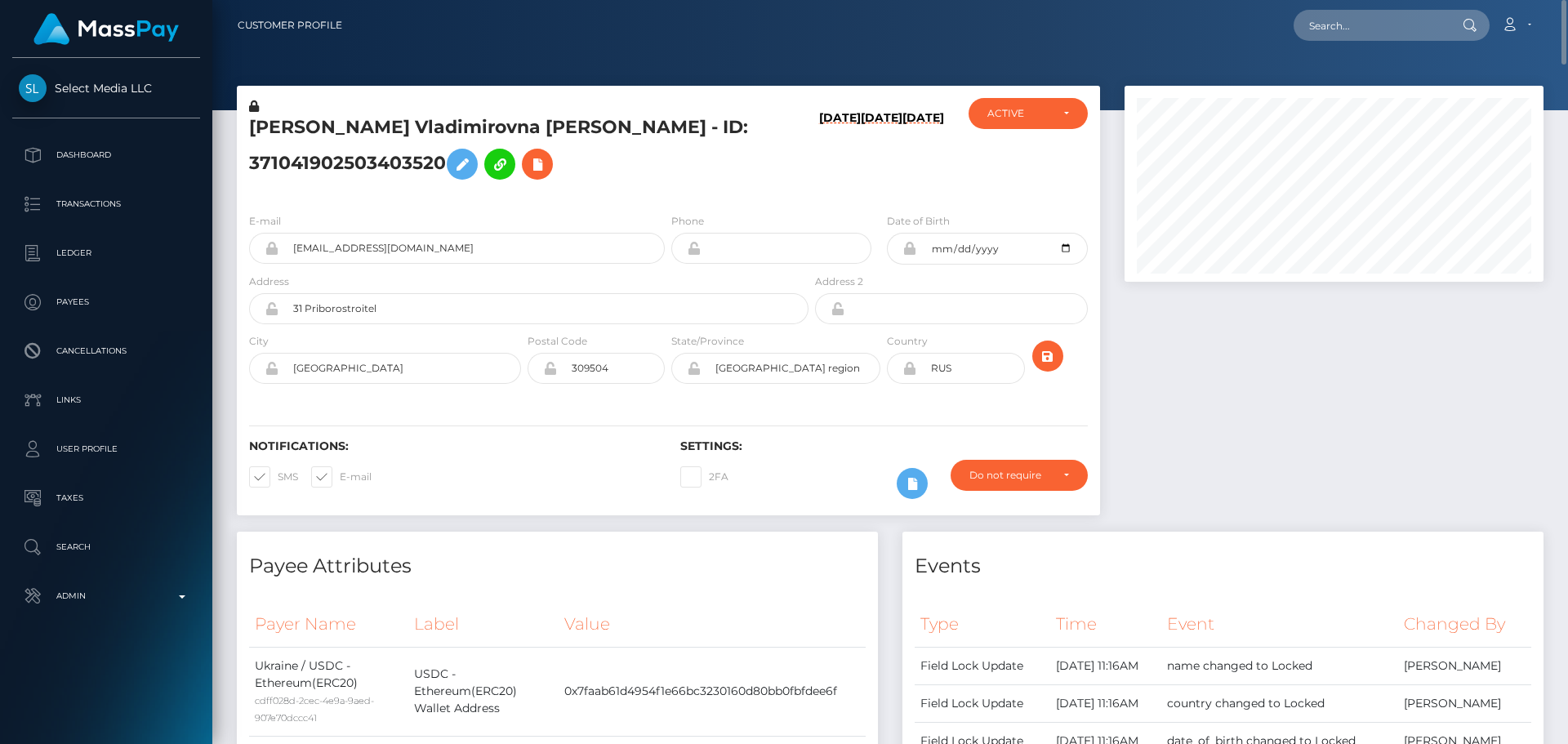
click at [820, 171] on h6 "09/18/25" at bounding box center [840, 152] width 42 height 83
click at [460, 125] on h5 "Valentina Vladimirovna Kvitko - ID: 371041902503403520" at bounding box center [523, 151] width 550 height 73
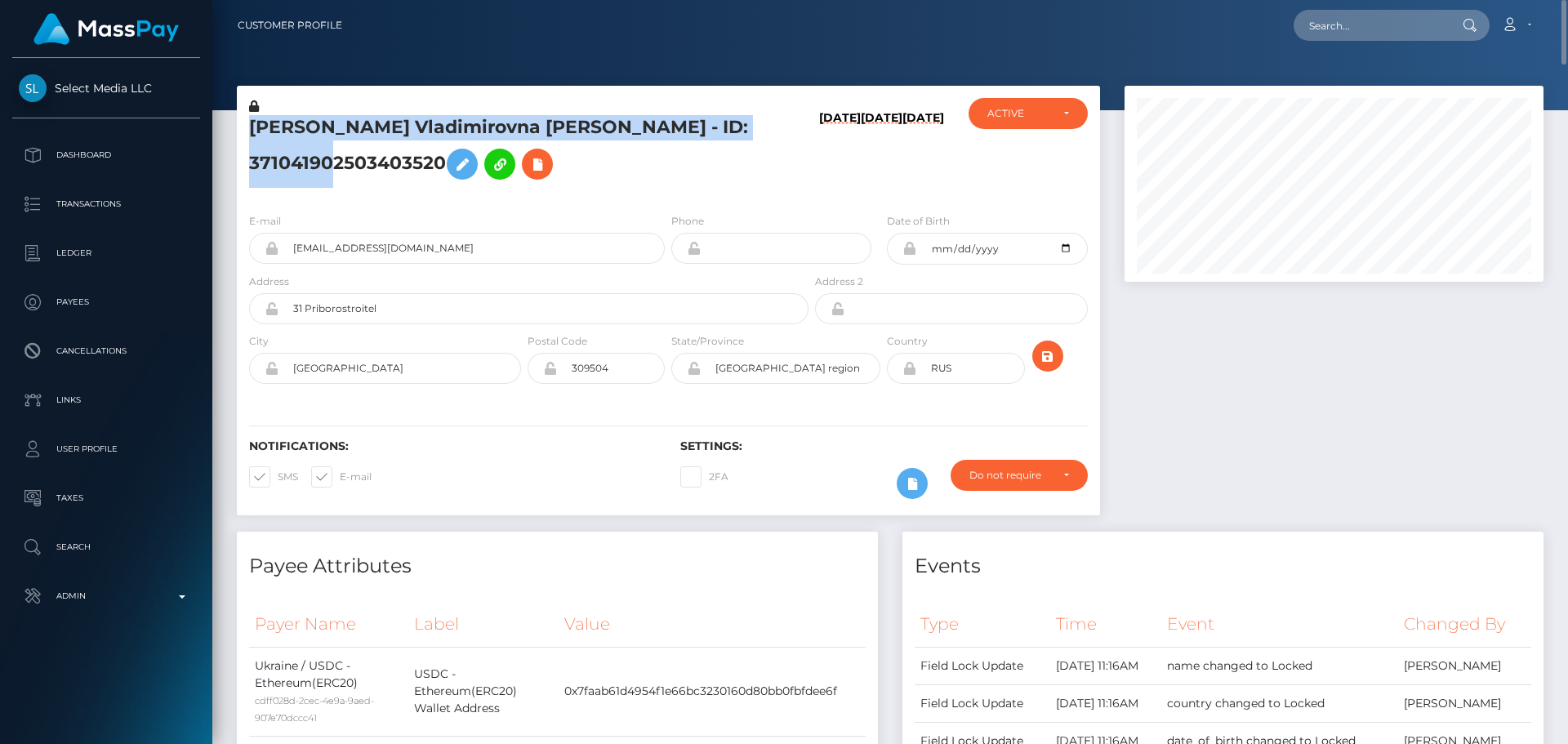
click at [460, 125] on h5 "Valentina Vladimirovna Kvitko - ID: 371041902503403520" at bounding box center [523, 151] width 550 height 73
copy h5 "Valentina Vladimirovna Kvitko - ID: 371041902503403520"
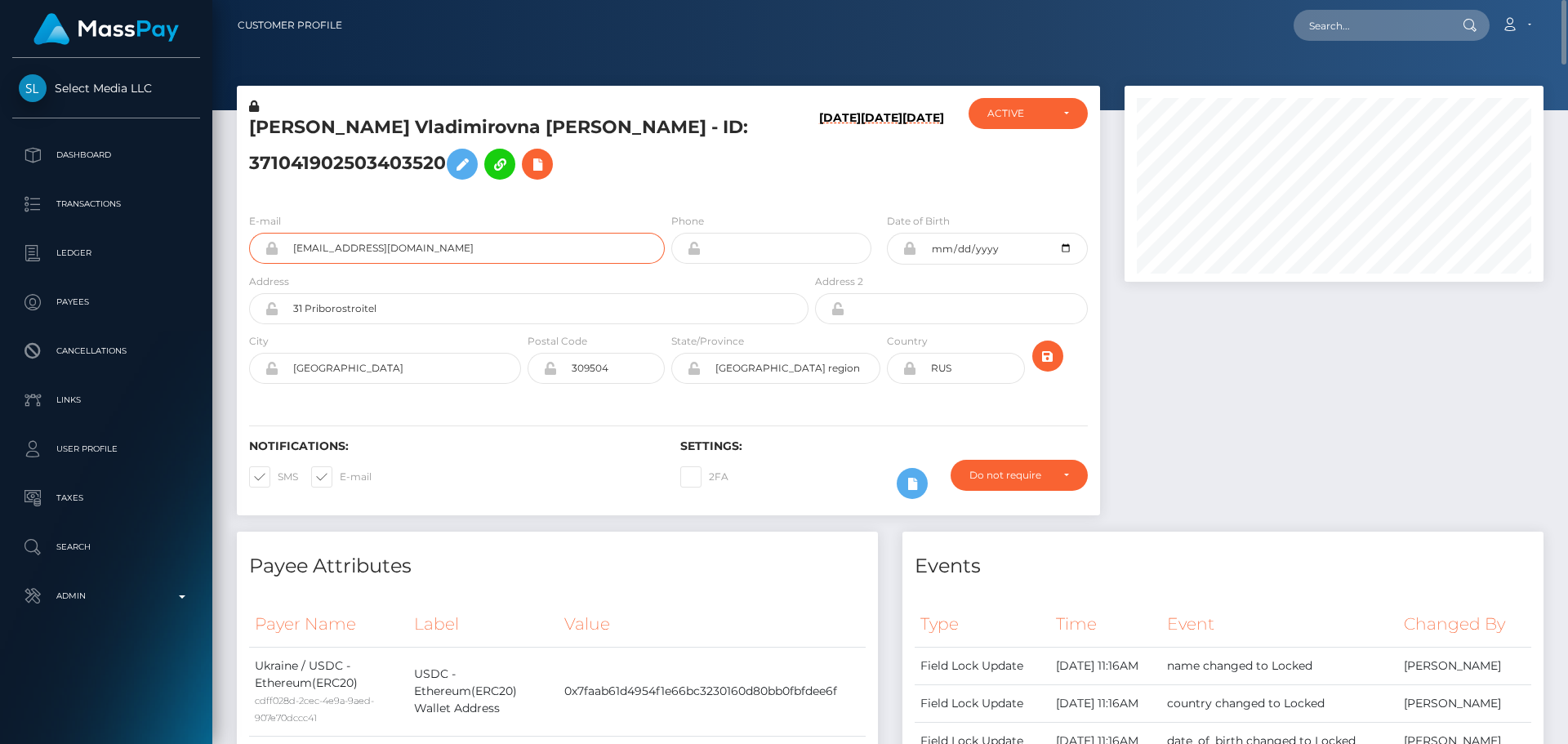
drag, startPoint x: 468, startPoint y: 244, endPoint x: 243, endPoint y: 239, distance: 225.1
click at [243, 239] on div "E-mail valya.kvitko23@yahoo.com" at bounding box center [452, 242] width 431 height 61
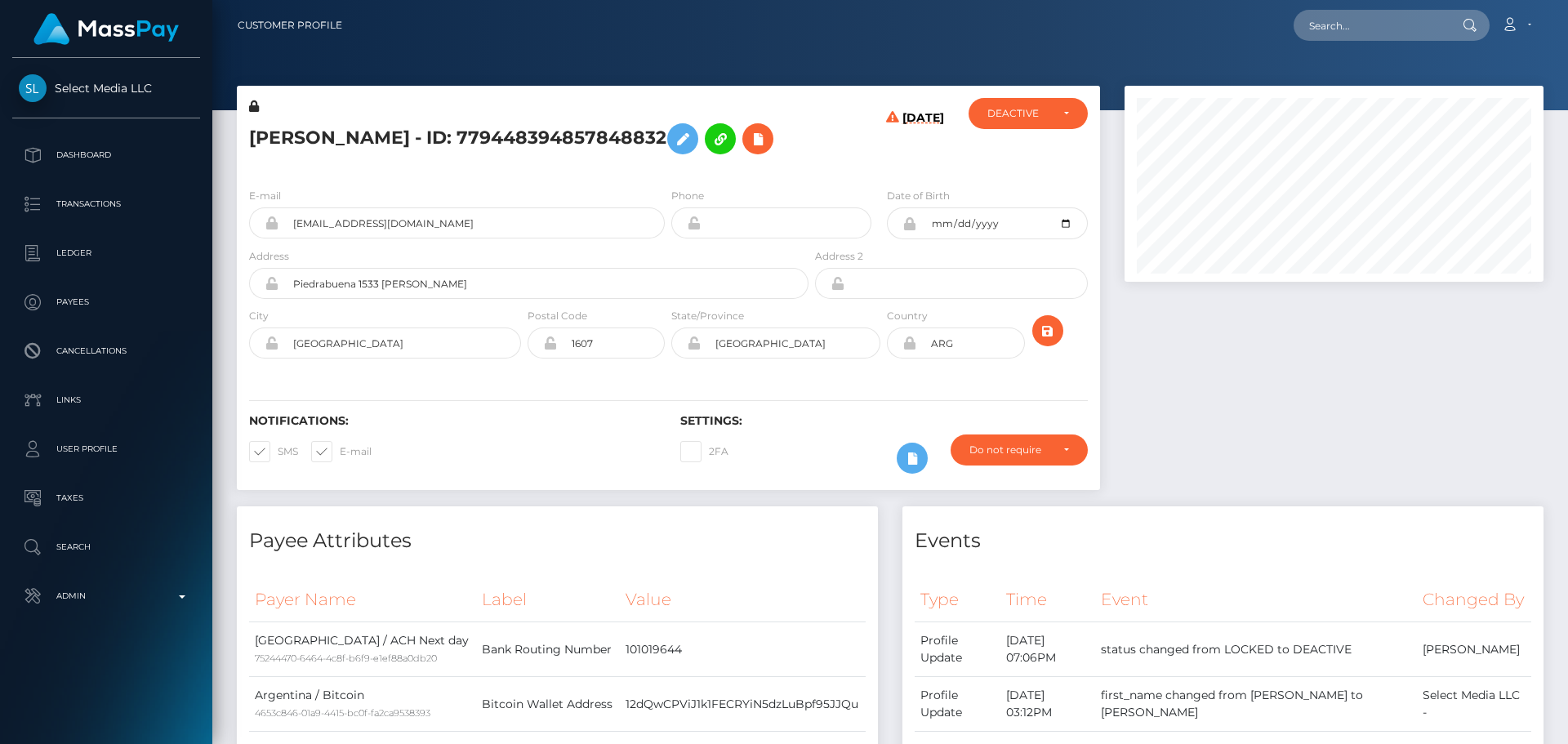
scroll to position [196, 420]
click at [738, 162] on h5 "[PERSON_NAME] - ID: 779448394857848832" at bounding box center [523, 139] width 550 height 48
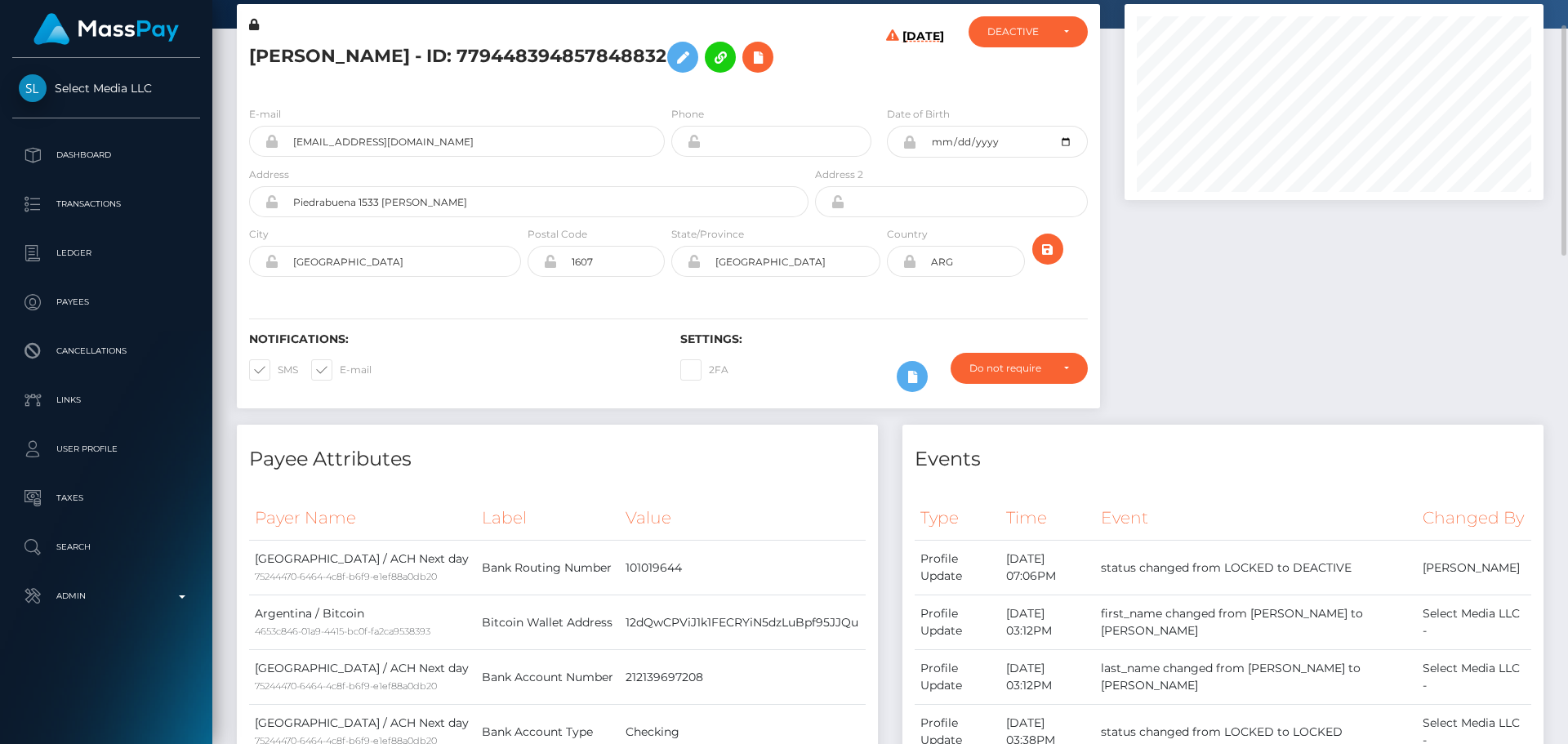
scroll to position [0, 0]
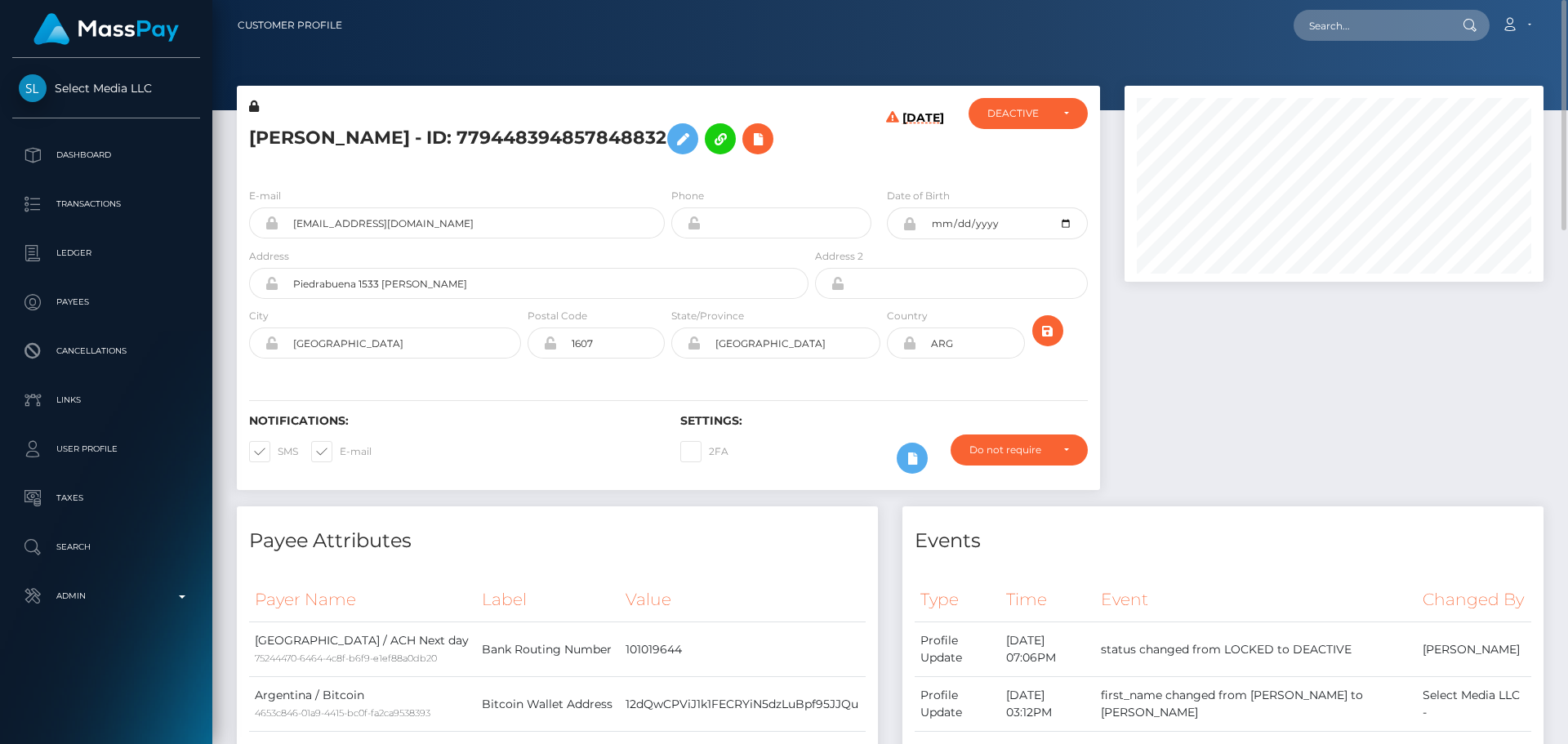
click at [291, 138] on h5 "[PERSON_NAME] - ID: 779448394857848832" at bounding box center [523, 139] width 550 height 48
copy h5 "[PERSON_NAME]"
click at [399, 133] on h5 "[PERSON_NAME] - ID: 779448394857848832" at bounding box center [523, 139] width 550 height 48
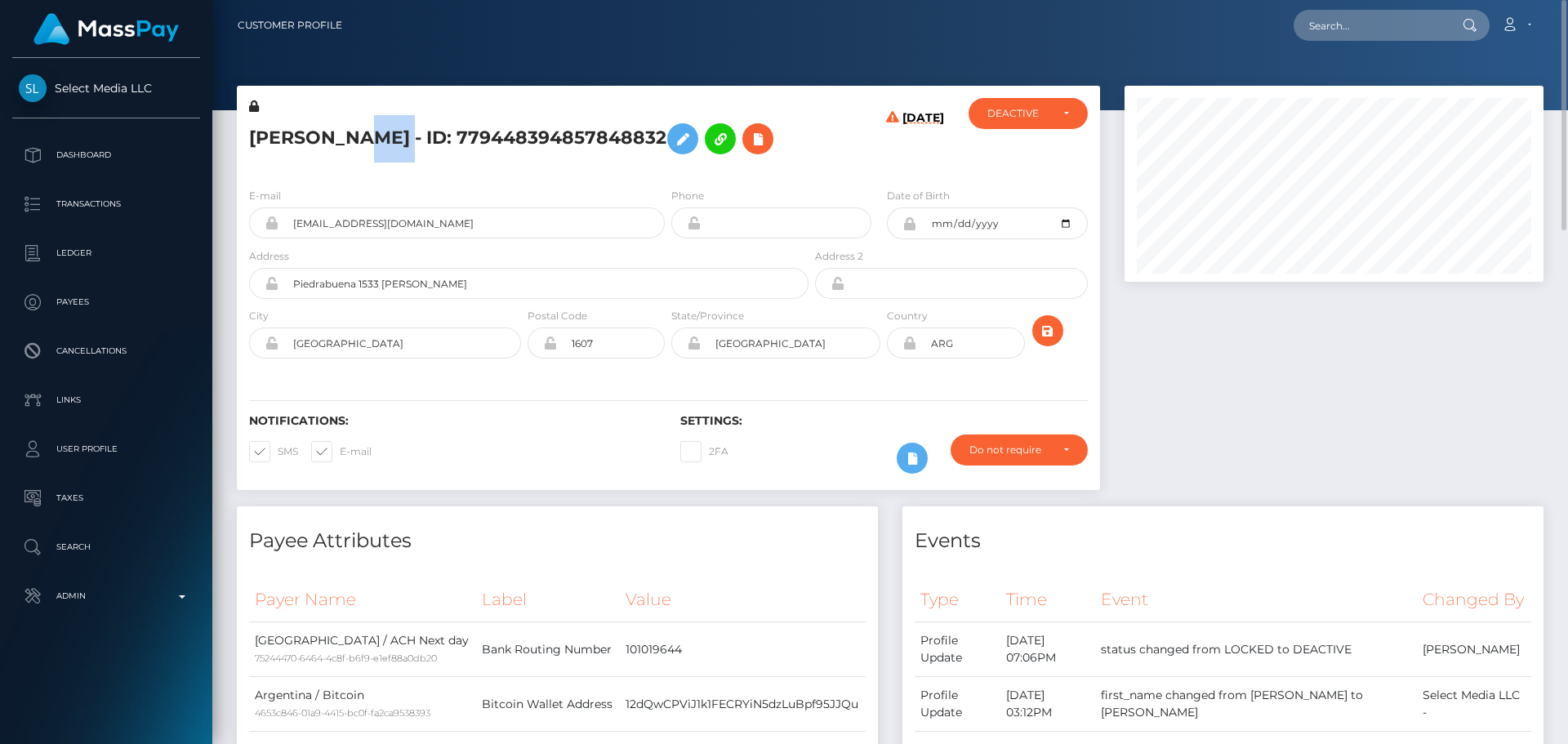
copy h5 "[PERSON_NAME]"
click at [659, 162] on h5 "[PERSON_NAME] - ID: 779448394857848832" at bounding box center [523, 139] width 550 height 48
click at [663, 162] on h5 "[PERSON_NAME] - ID: 779448394857848832" at bounding box center [523, 139] width 550 height 48
click at [643, 162] on h5 "[PERSON_NAME] - ID: 779448394857848832" at bounding box center [523, 139] width 550 height 48
click at [827, 175] on div "[DATE]" at bounding box center [883, 135] width 143 height 77
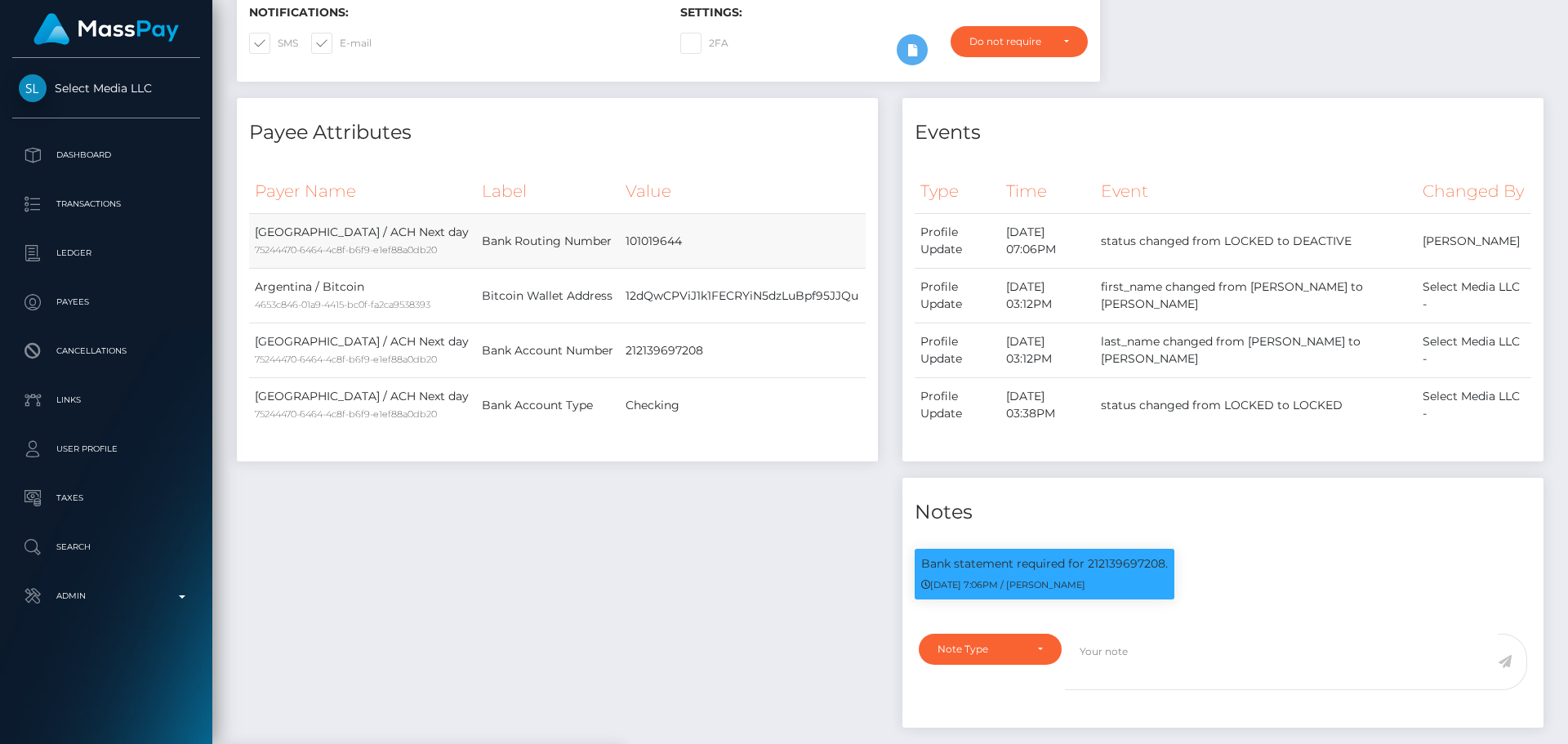
scroll to position [489, 0]
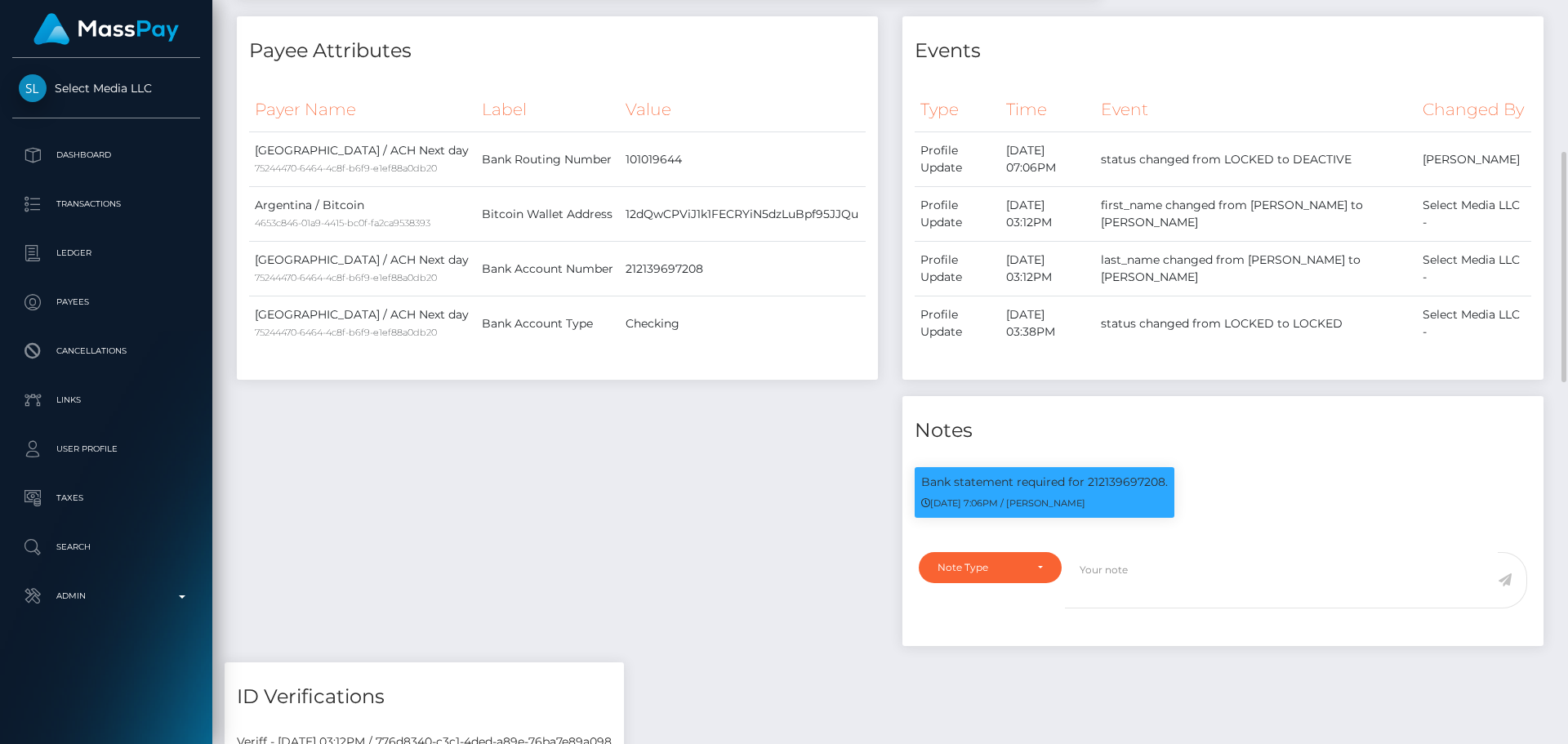
click at [687, 446] on div "Payee Attributes Payer Name Label Value [GEOGRAPHIC_DATA] / ACH Next day 752444…" at bounding box center [557, 338] width 666 height 646
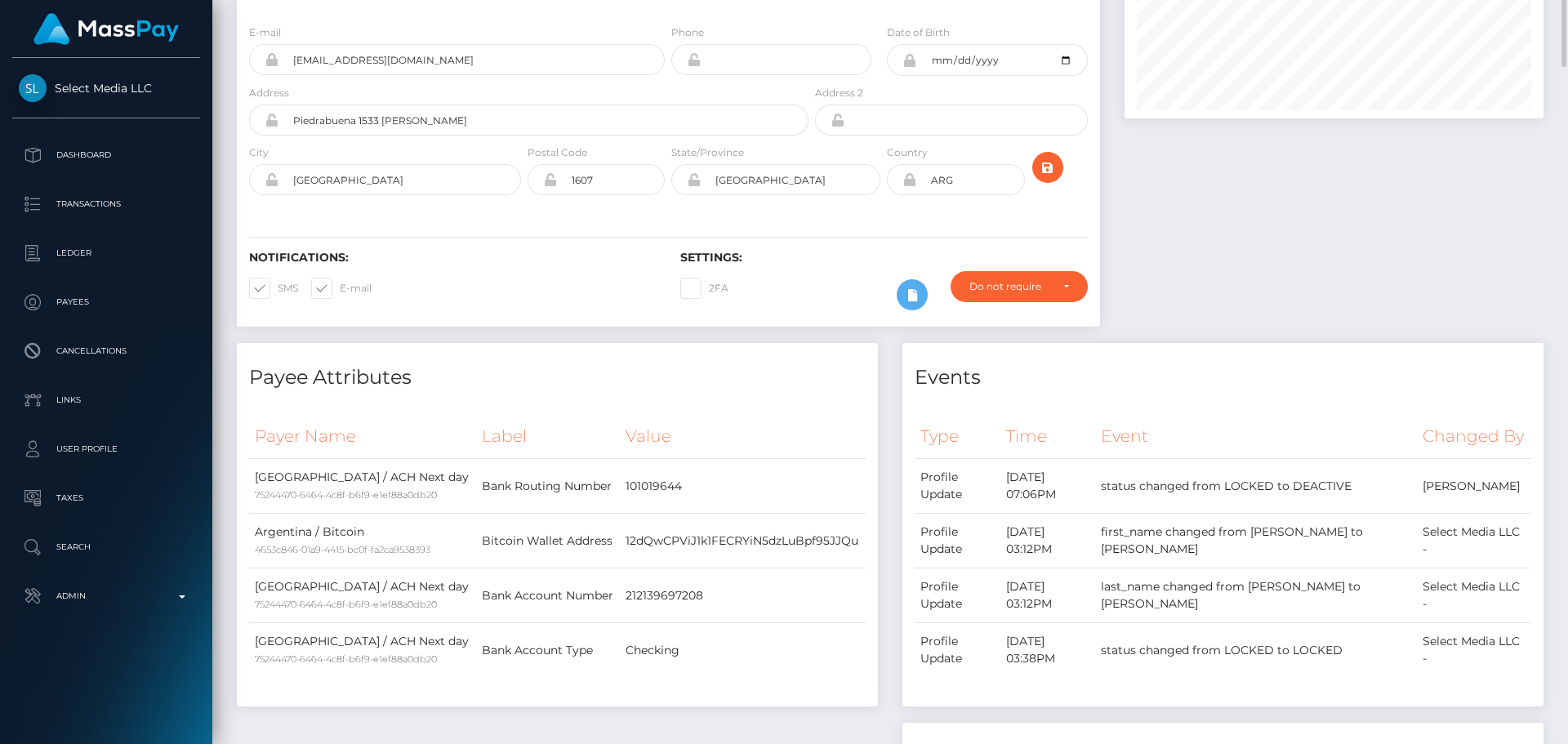
scroll to position [0, 0]
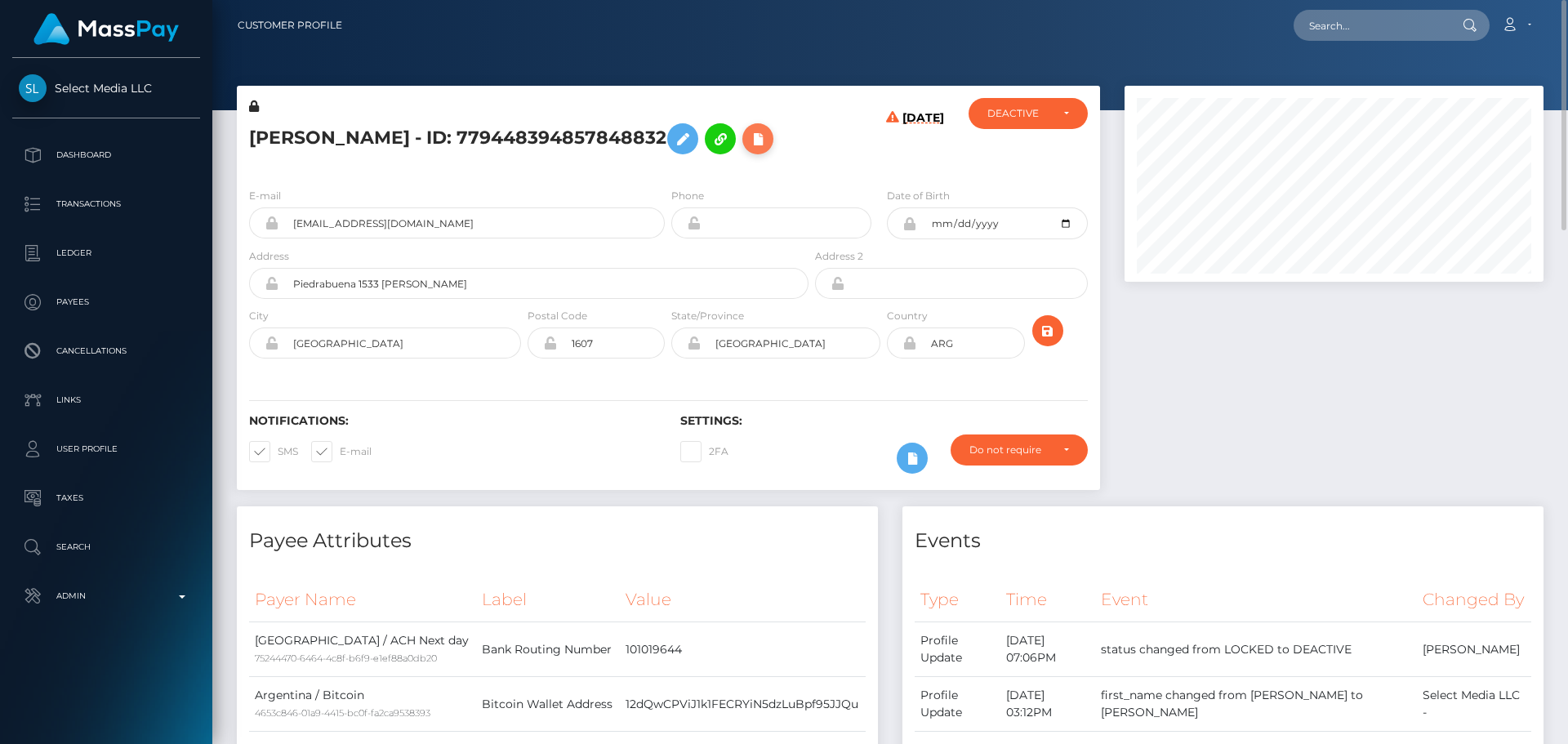
click at [748, 149] on icon at bounding box center [758, 139] width 20 height 21
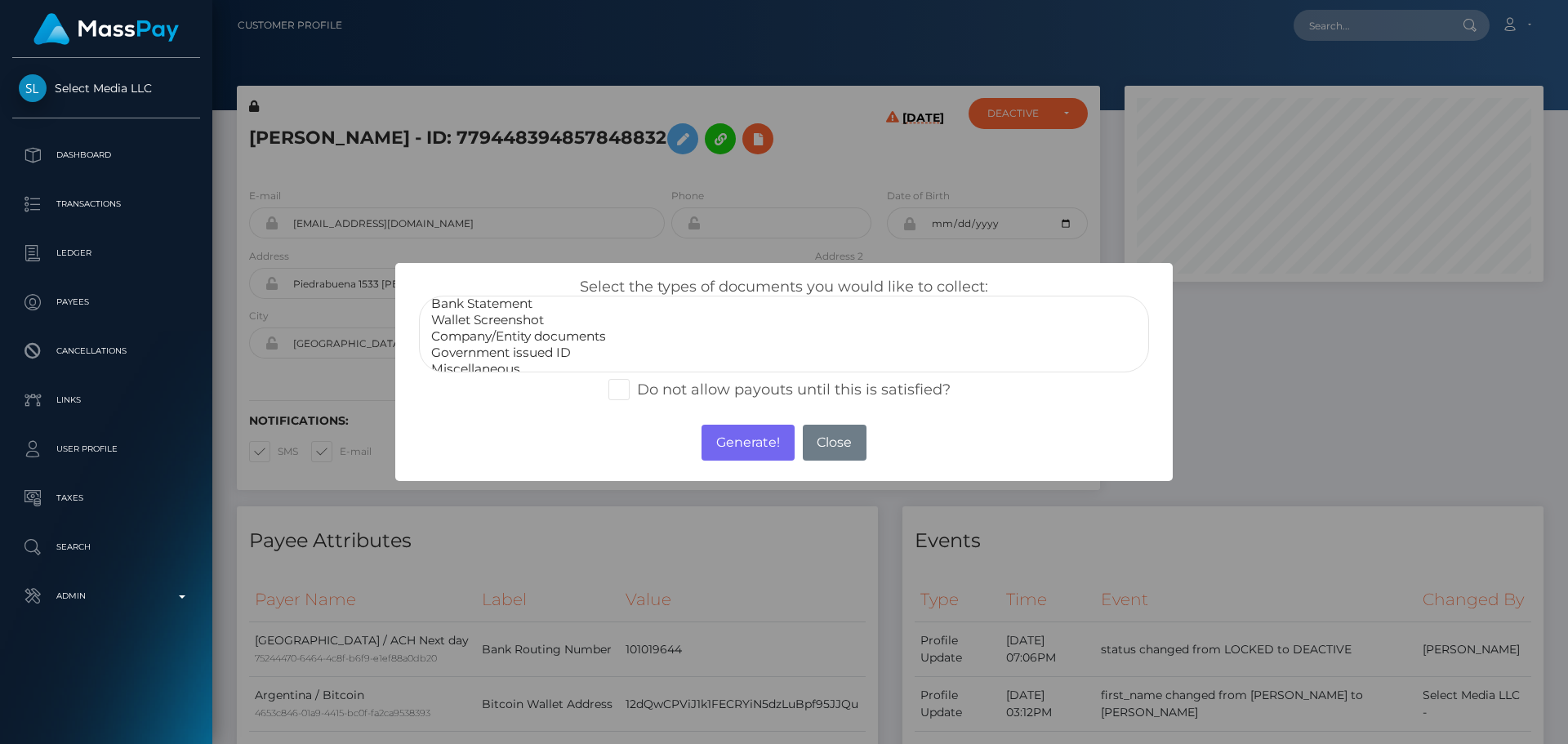
scroll to position [33, 0]
select select "Miscellaneous"
click at [480, 363] on option "Miscellaneous" at bounding box center [784, 358] width 708 height 16
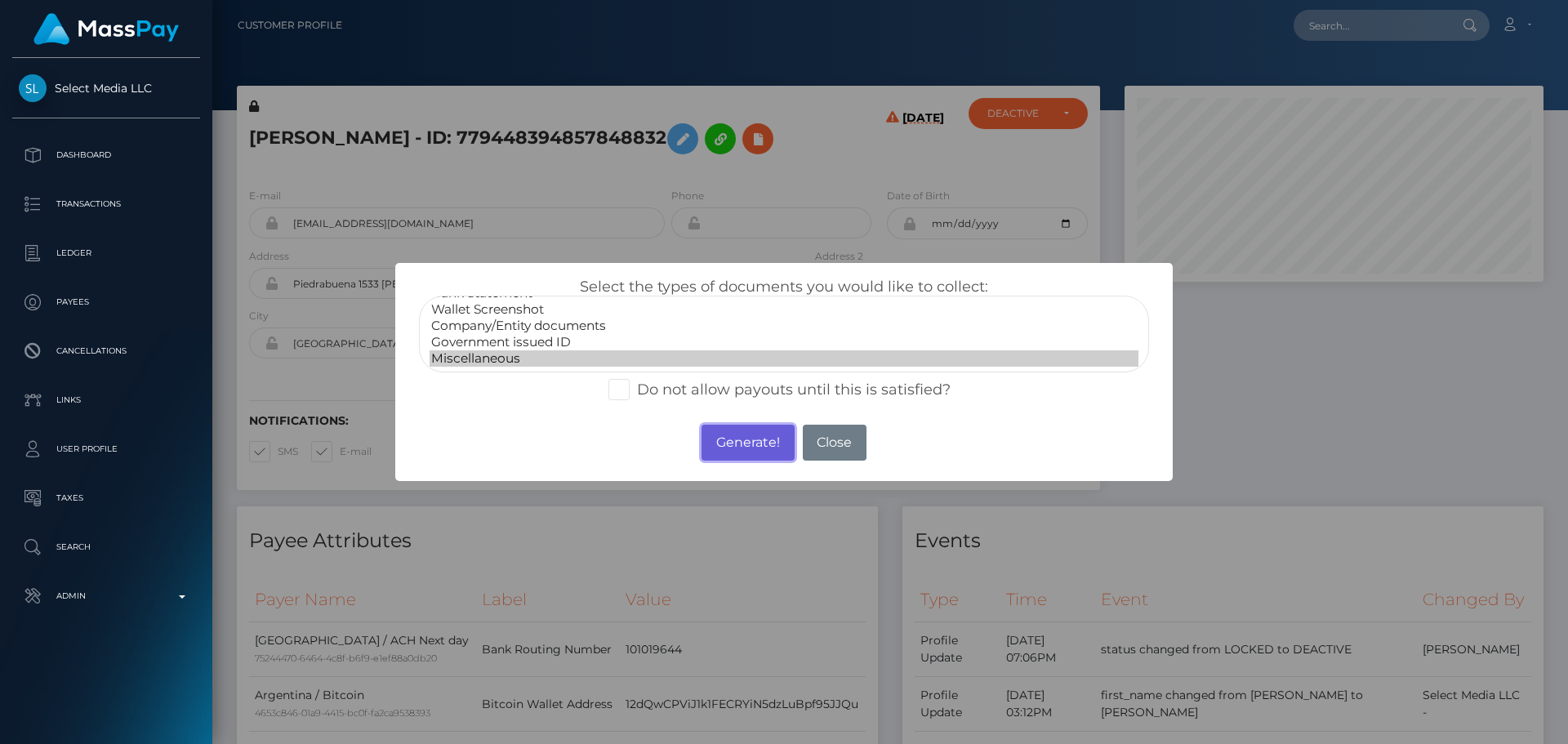
click at [757, 432] on button "Generate!" at bounding box center [747, 443] width 93 height 36
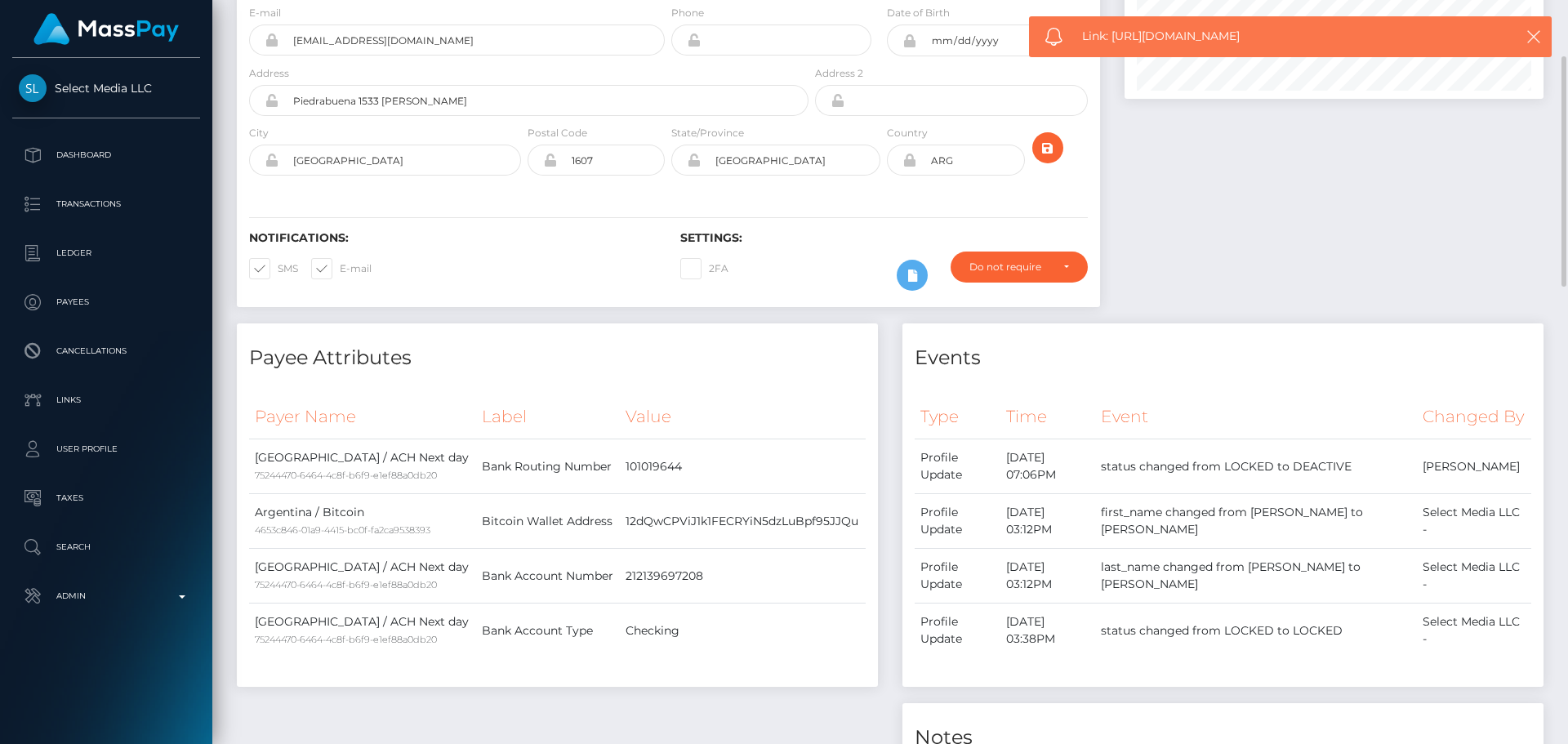
scroll to position [0, 0]
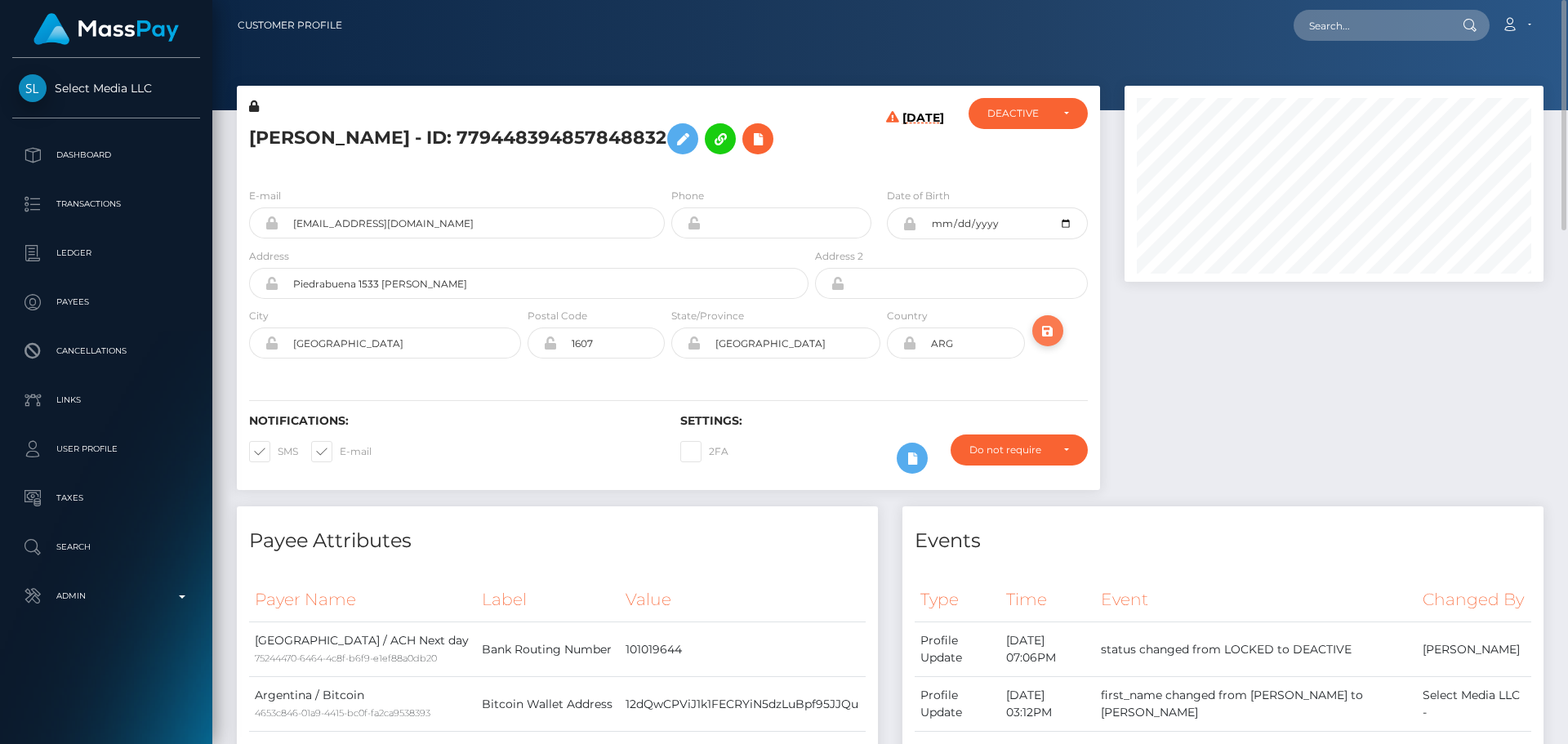
click at [1053, 341] on icon "submit" at bounding box center [1048, 331] width 20 height 21
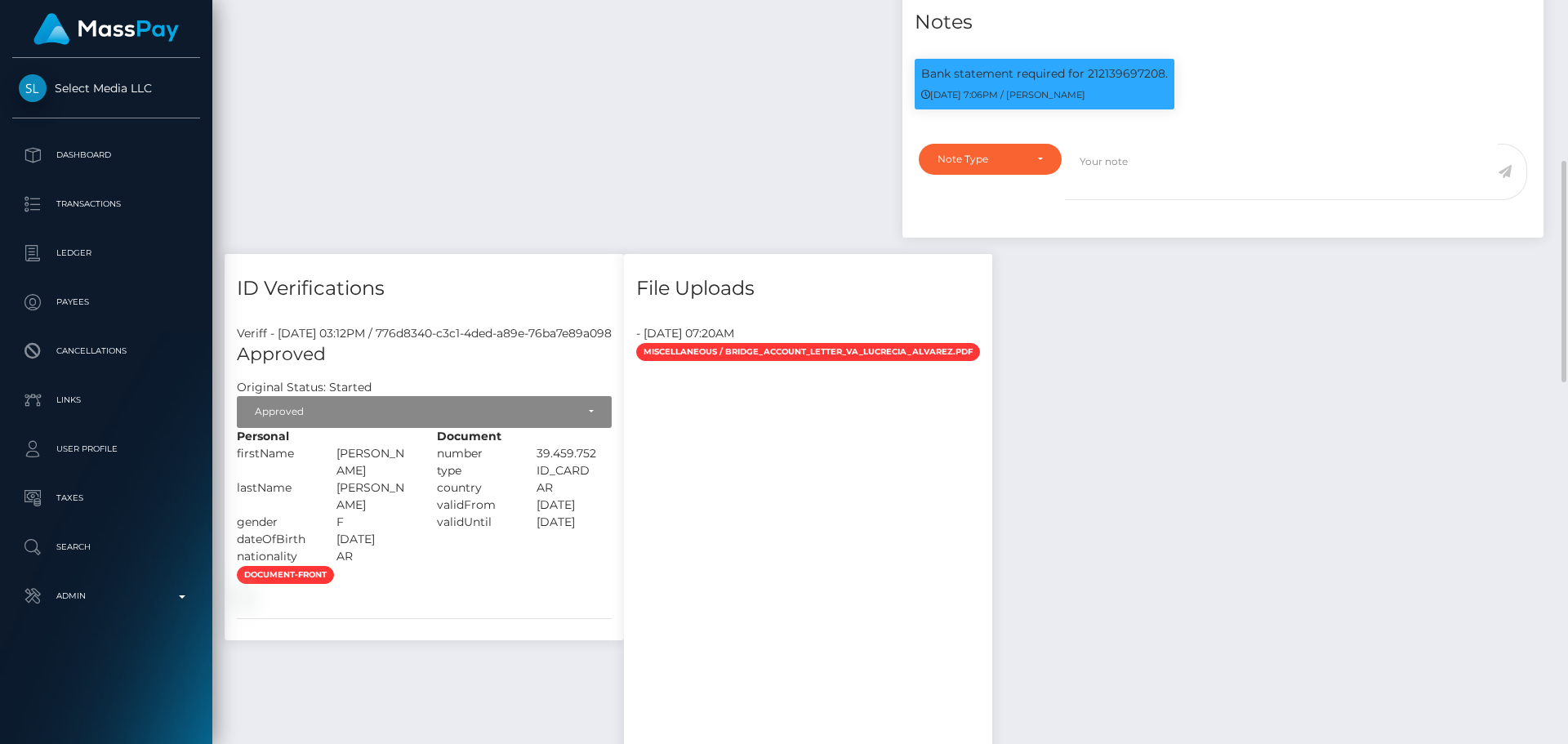
scroll to position [817, 0]
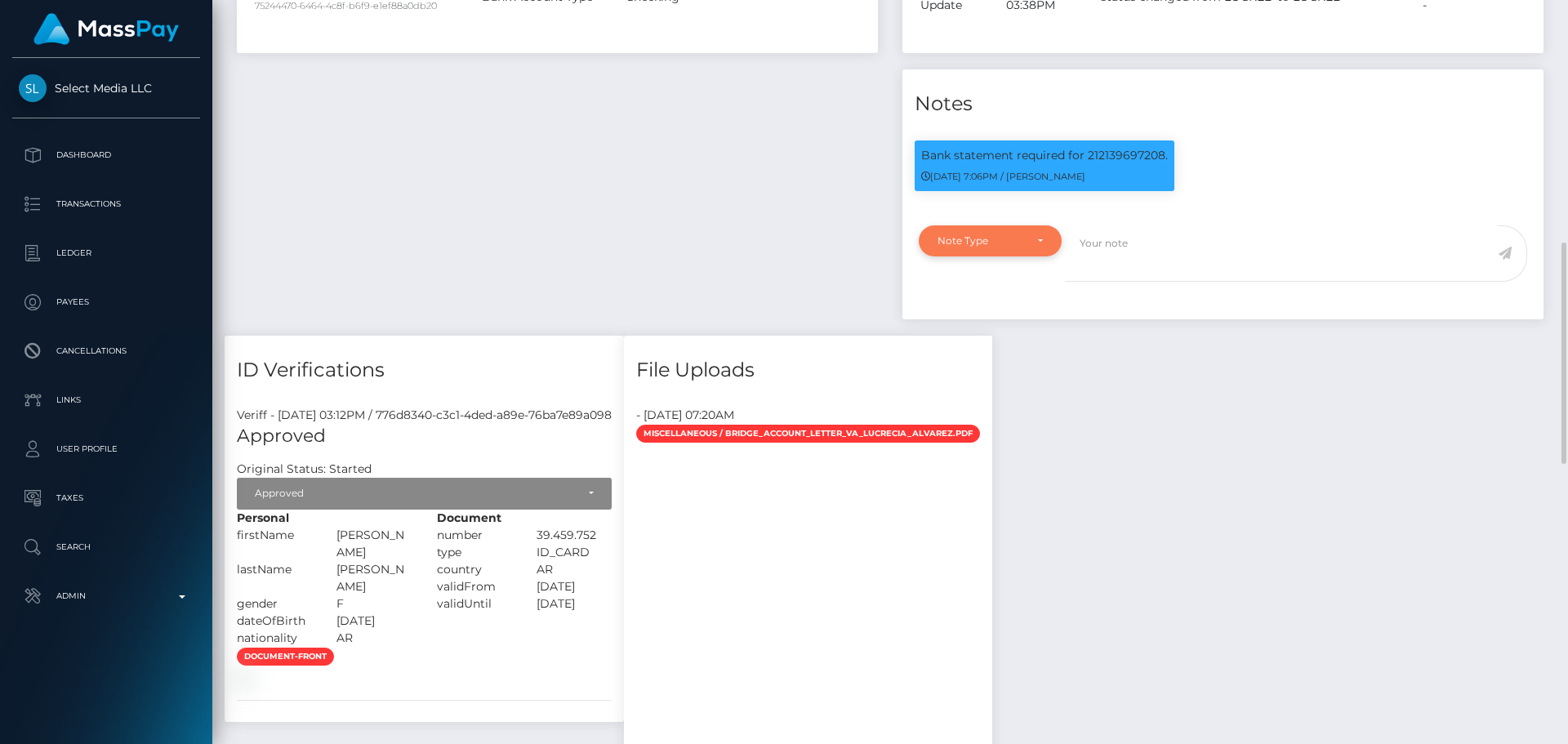
click at [1019, 257] on div "Note Type" at bounding box center [990, 241] width 143 height 31
click at [983, 368] on link "Clear Compliance" at bounding box center [990, 353] width 143 height 30
select select "CLEAR_COMPLIANCE"
click at [1137, 281] on textarea at bounding box center [1280, 254] width 433 height 57
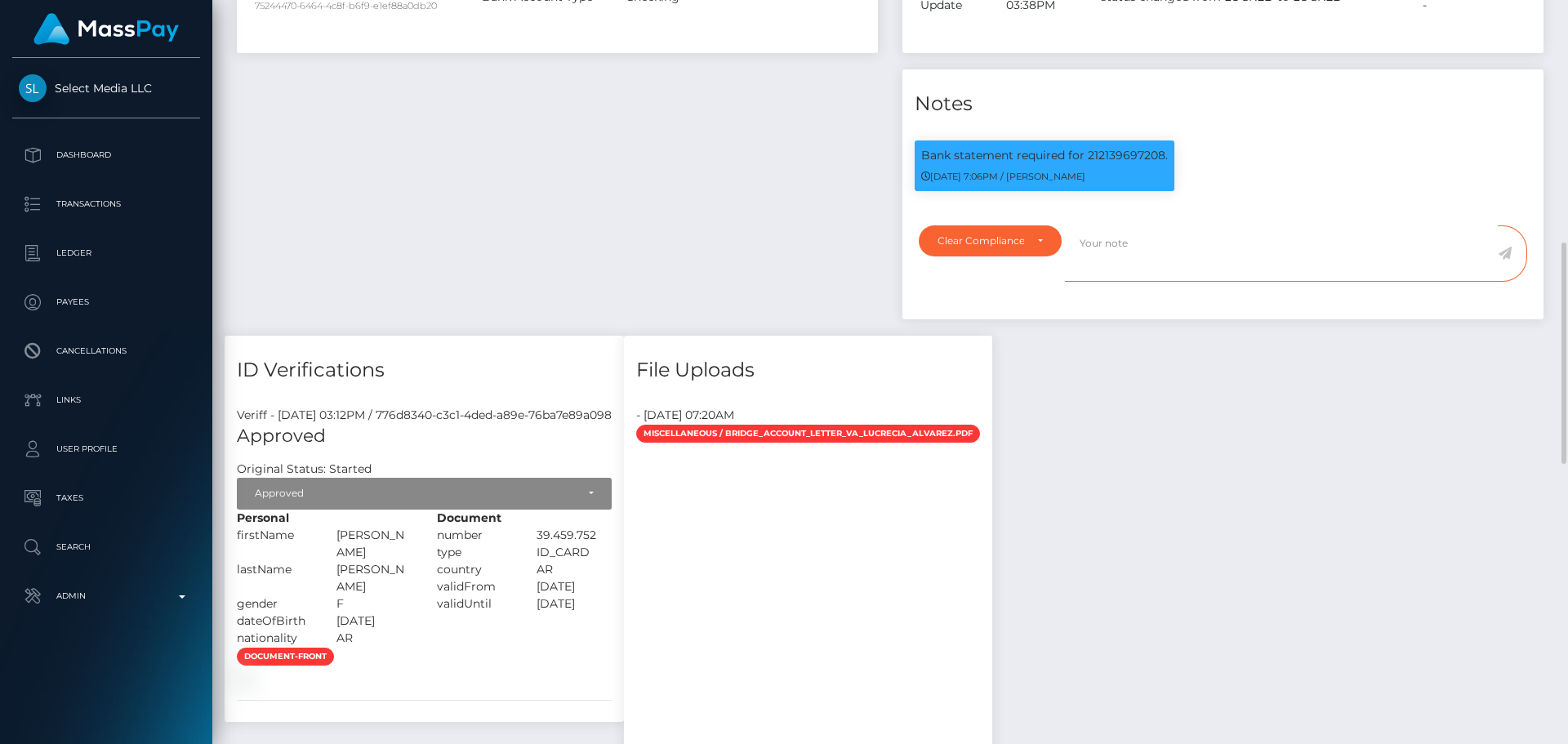
paste textarea "Bank statement provided for showing that the bank account belongs to [PERSON_NA…"
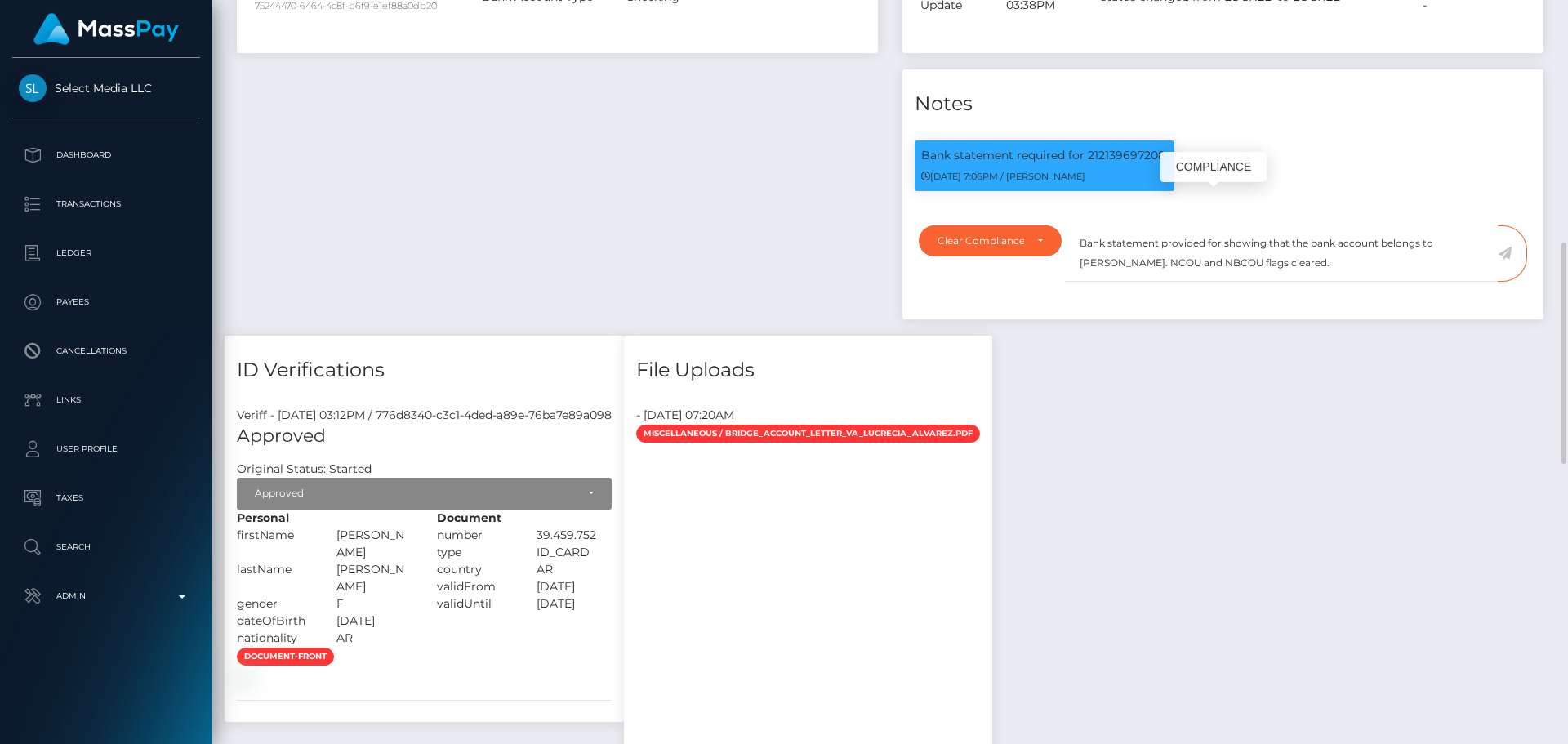
click at [1114, 164] on p "Bank statement required for 212139697208." at bounding box center [1045, 155] width 247 height 17
copy p "212139697208"
click at [1219, 281] on textarea "Bank statement provided for showing that the bank account belongs to [PERSON_NA…" at bounding box center [1280, 254] width 433 height 57
paste textarea "212139697208"
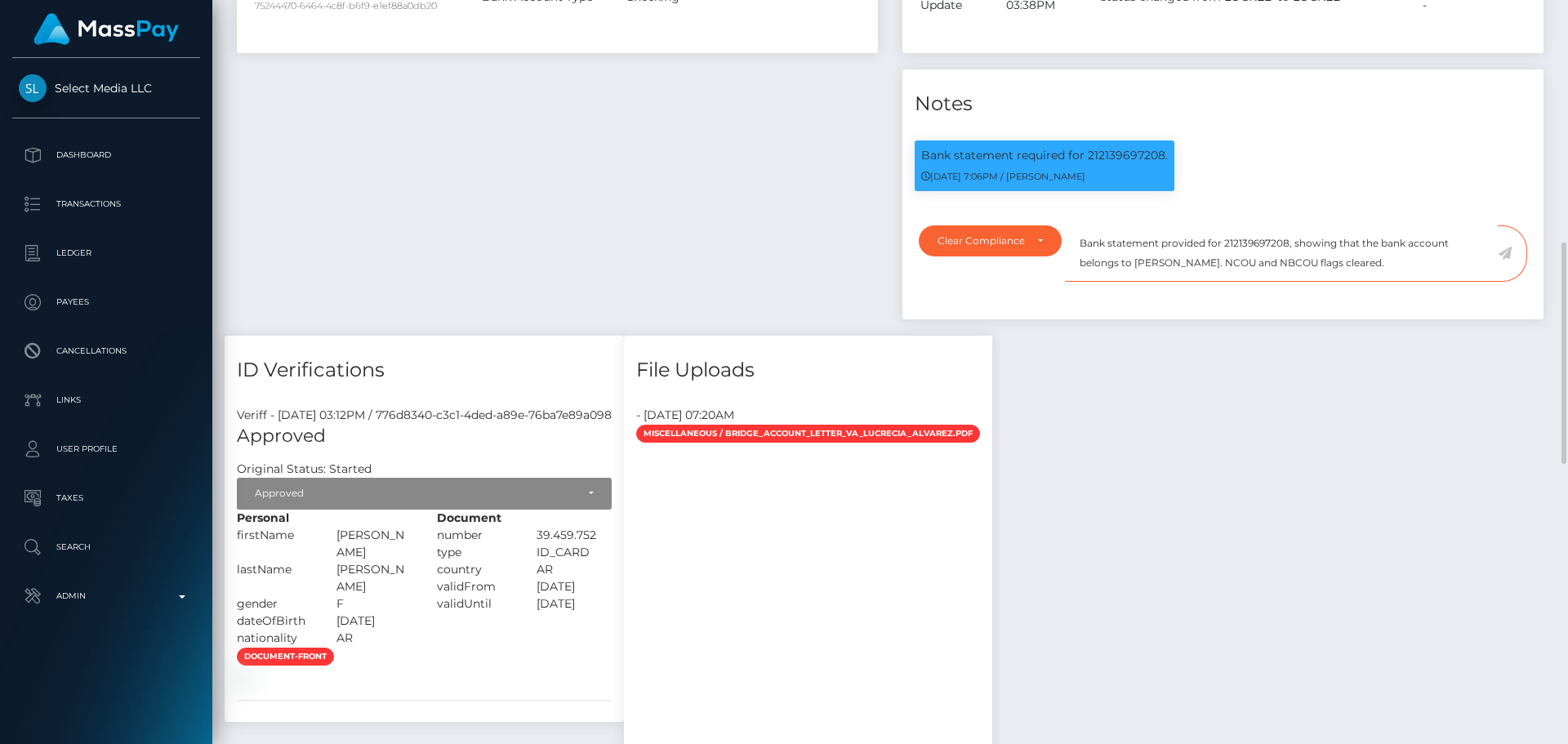
click at [1151, 281] on textarea "Bank statement provided for 212139697208, showing that the bank account belongs…" at bounding box center [1280, 254] width 433 height 57
drag, startPoint x: 1151, startPoint y: 309, endPoint x: 1217, endPoint y: 308, distance: 66.0
click at [1217, 281] on textarea "Bank statement provided for 212139697208, showing that the bank account belongs…" at bounding box center [1280, 254] width 433 height 57
paste textarea "[PERSON_NAME]"
drag, startPoint x: 1402, startPoint y: 313, endPoint x: 1079, endPoint y: 289, distance: 323.9
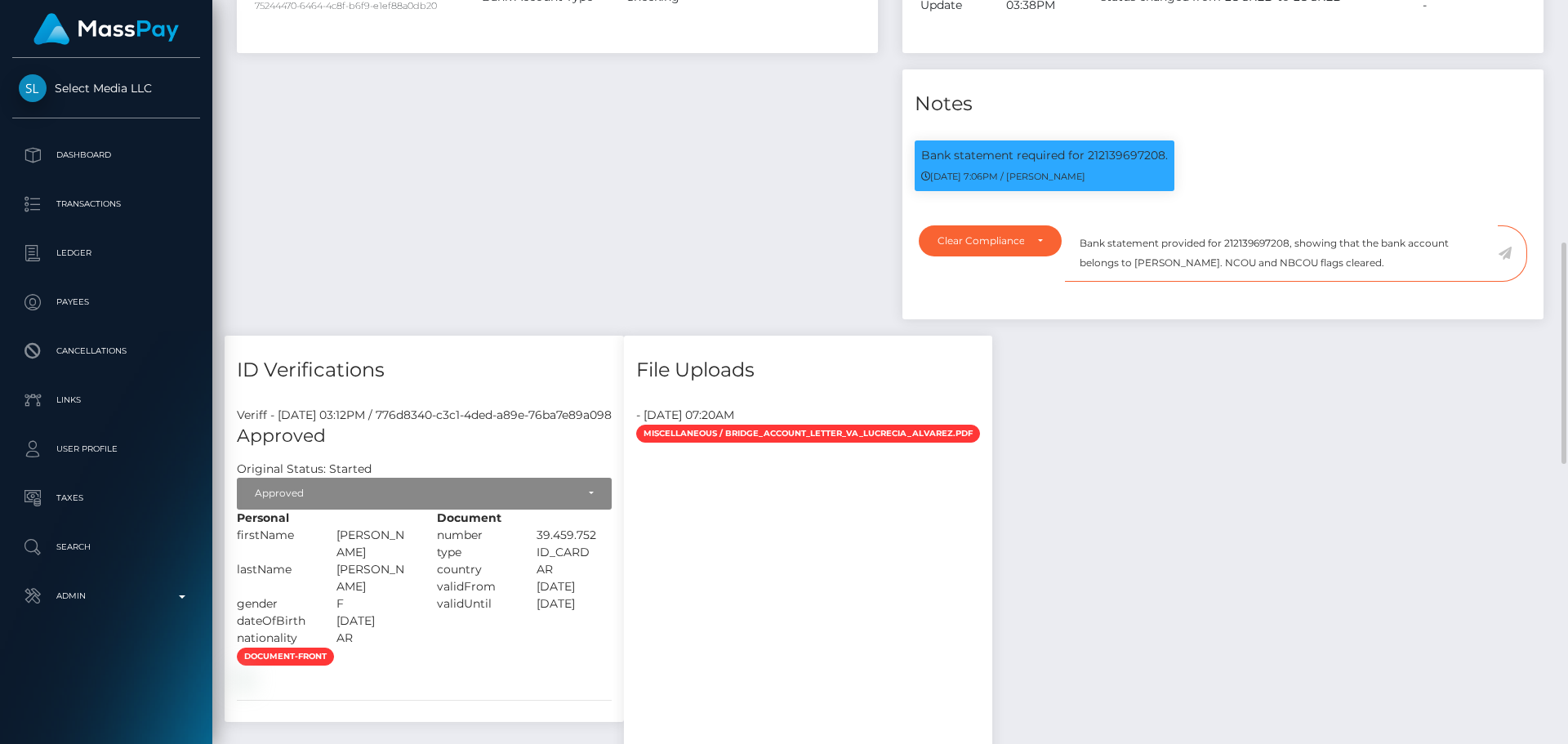
click at [1079, 281] on textarea "Bank statement provided for 212139697208, showing that the bank account belongs…" at bounding box center [1280, 254] width 433 height 57
type textarea "Bank statement provided for 212139697208, showing that the bank account belongs…"
click at [1419, 281] on textarea "Bank statement provided for 212139697208, showing that the bank account belongs…" at bounding box center [1280, 254] width 433 height 57
click at [1500, 260] on icon at bounding box center [1504, 253] width 14 height 13
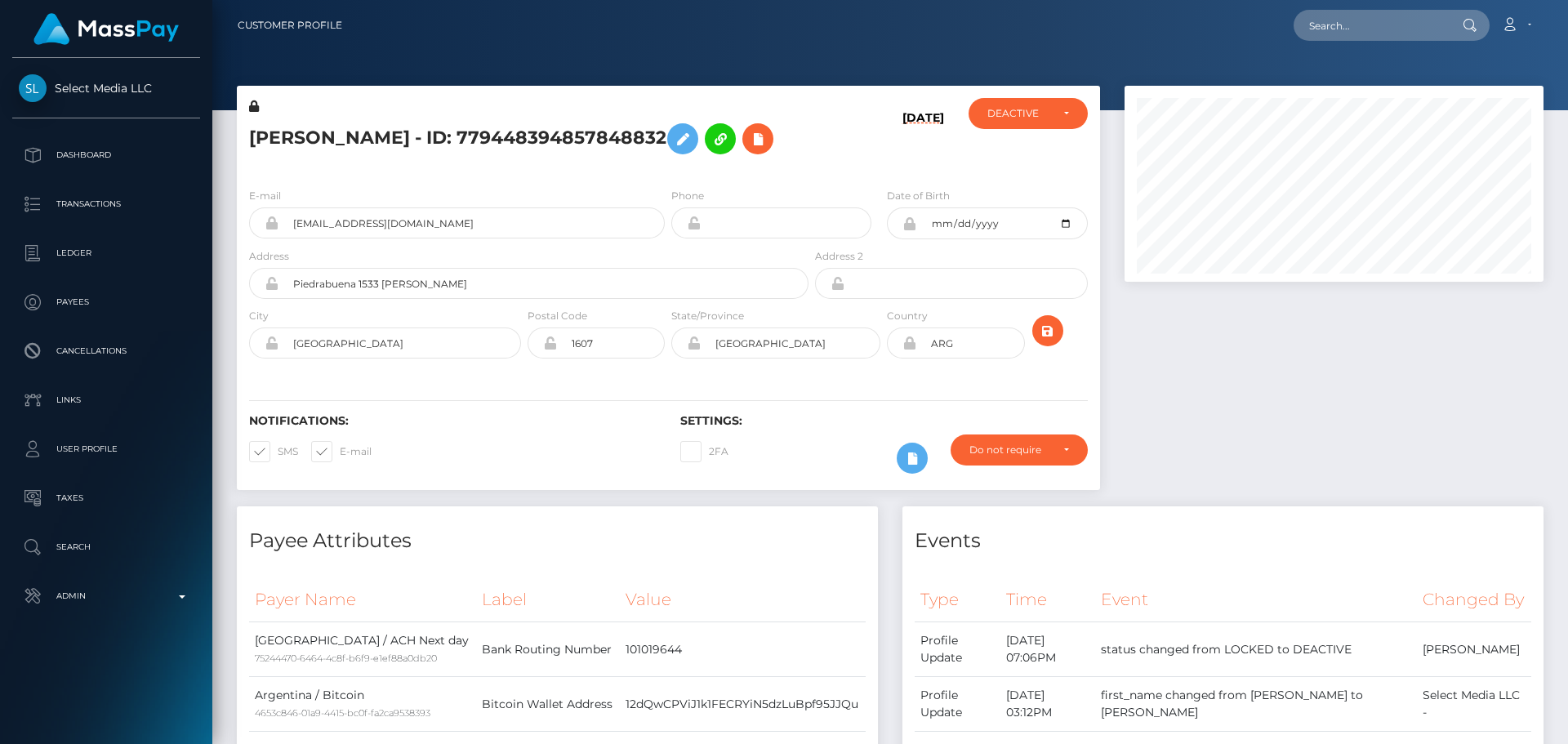
scroll to position [196, 420]
click at [902, 168] on h6 "[DATE]" at bounding box center [923, 139] width 42 height 57
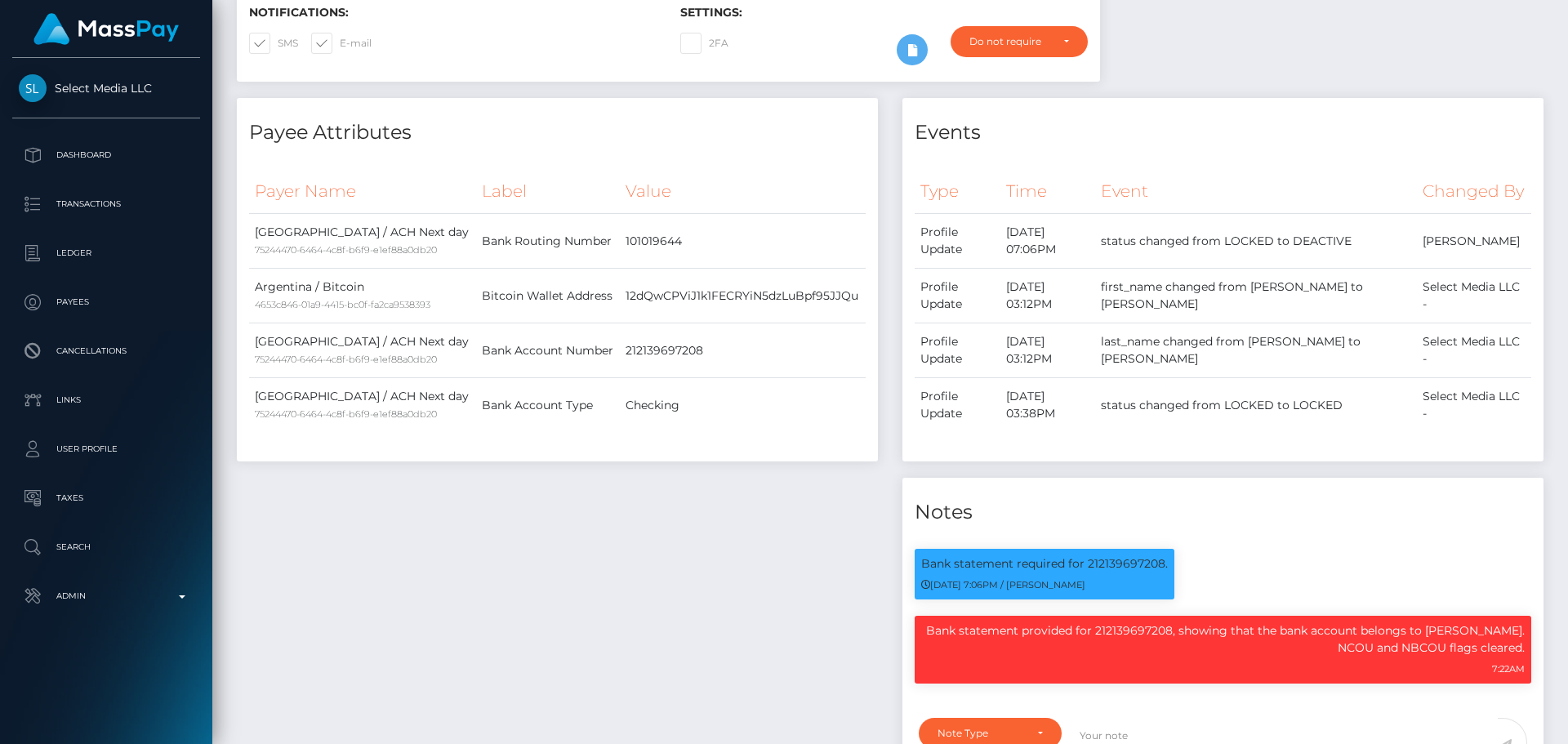
scroll to position [0, 0]
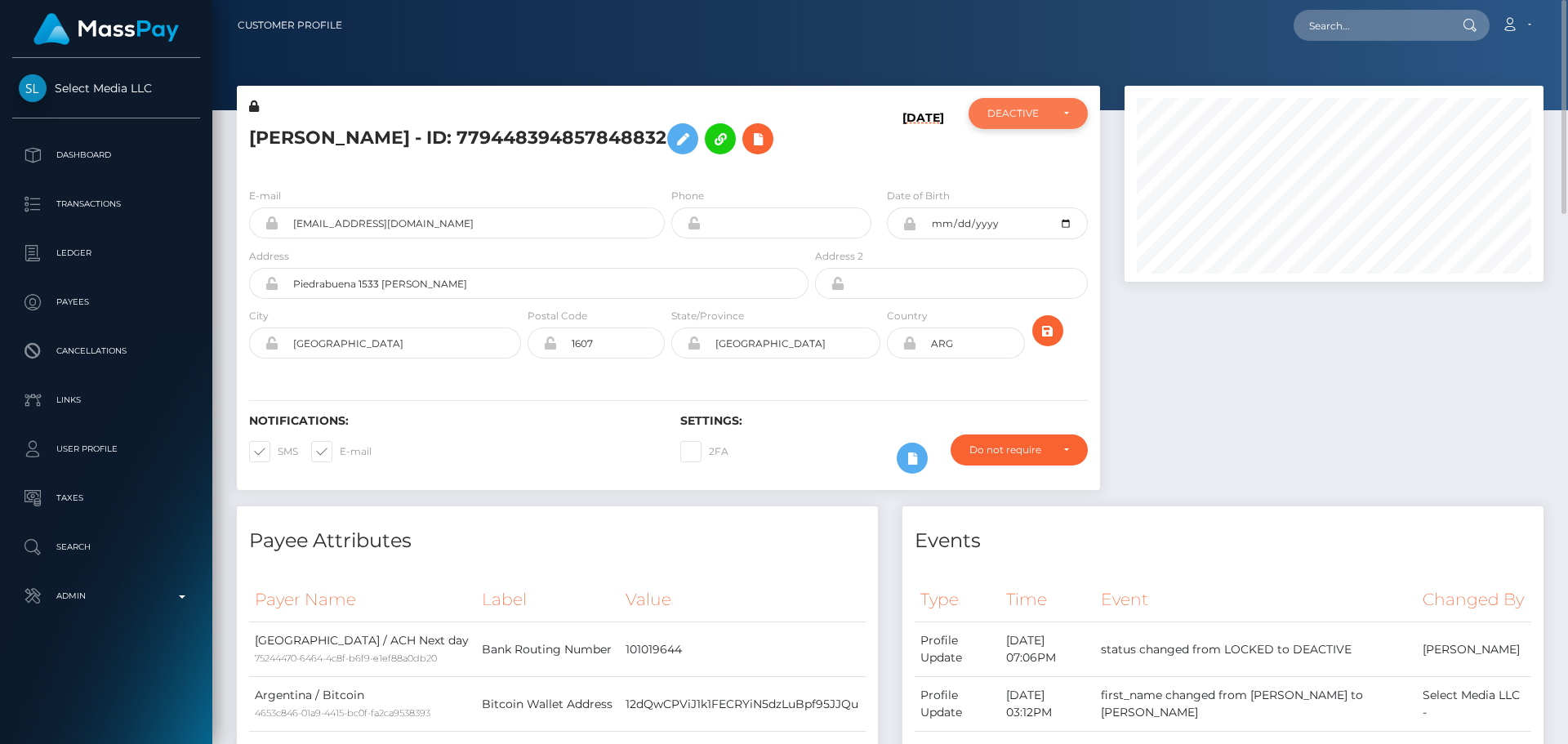
click at [1028, 120] on div "DEACTIVE" at bounding box center [1028, 112] width 119 height 31
click at [1027, 143] on link "ACTIVE" at bounding box center [1028, 157] width 119 height 30
select select "ACTIVE"
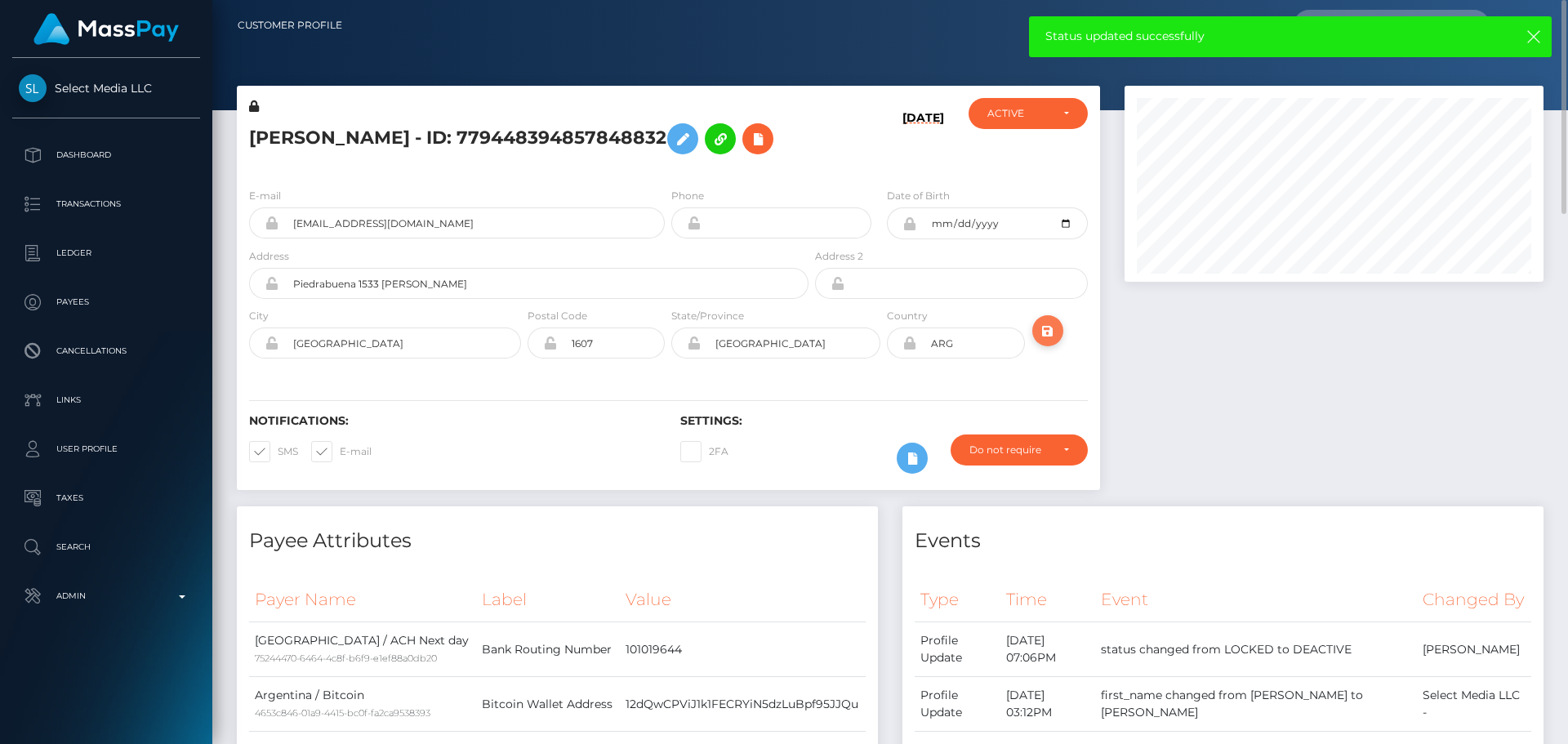
click at [1050, 341] on icon "submit" at bounding box center [1048, 331] width 20 height 21
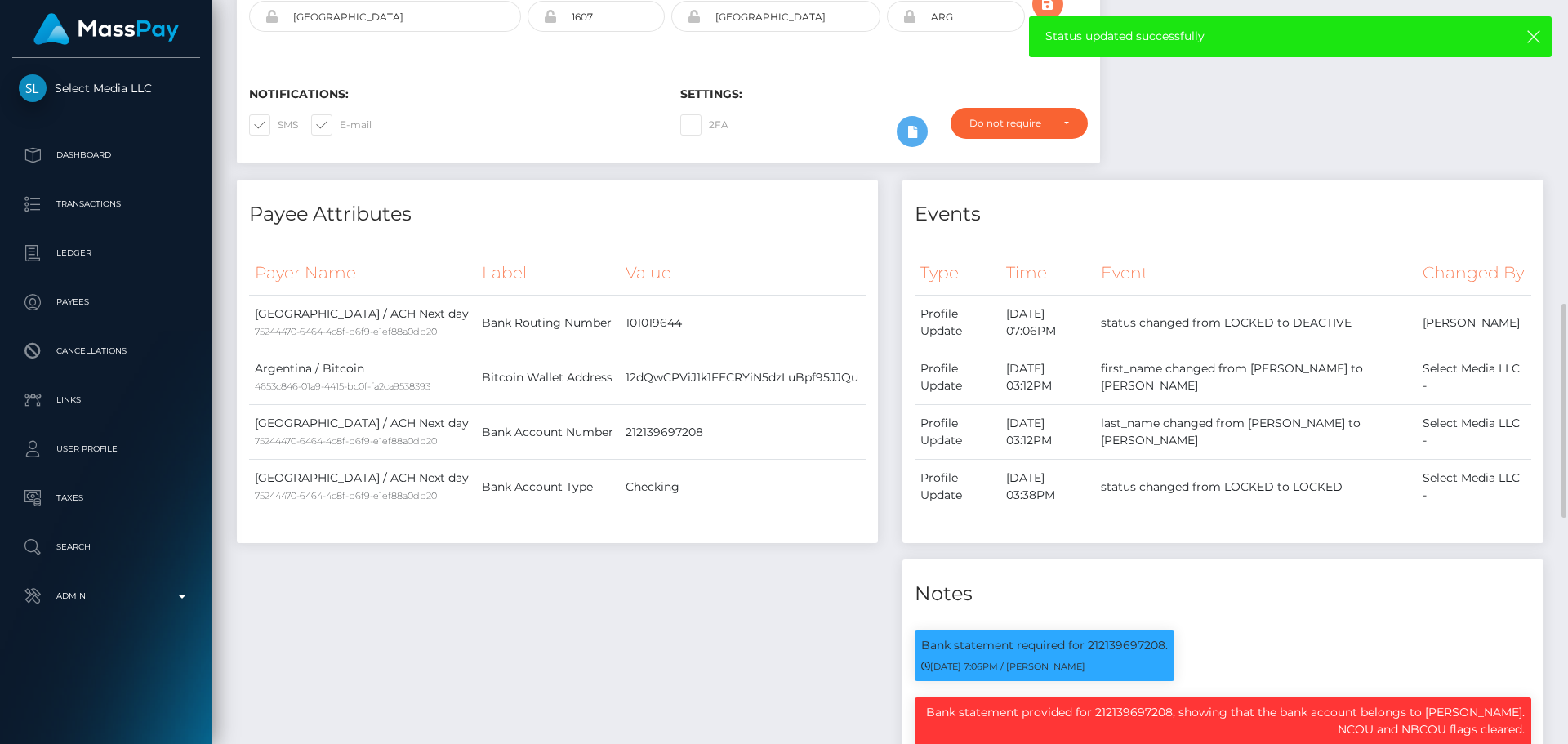
scroll to position [489, 0]
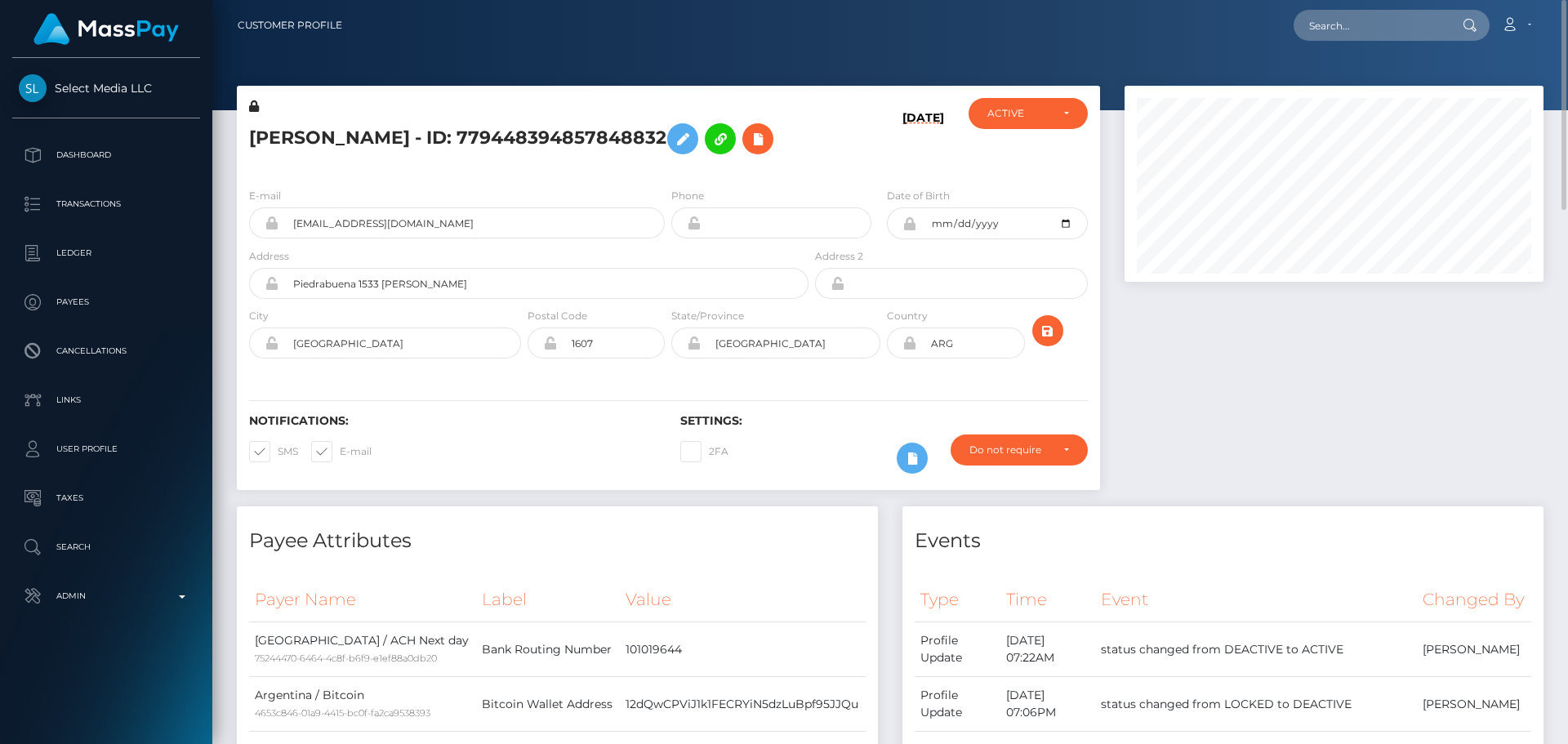
click at [806, 175] on div "[PERSON_NAME] - ID: 779448394857848832" at bounding box center [524, 135] width 575 height 77
click at [782, 162] on h5 "[PERSON_NAME] - ID: 779448394857848832" at bounding box center [523, 139] width 550 height 48
click at [755, 162] on h5 "[PERSON_NAME] - ID: 779448394857848832" at bounding box center [523, 139] width 550 height 48
click at [409, 139] on h5 "[PERSON_NAME] - ID: 779448394857848832" at bounding box center [523, 139] width 550 height 48
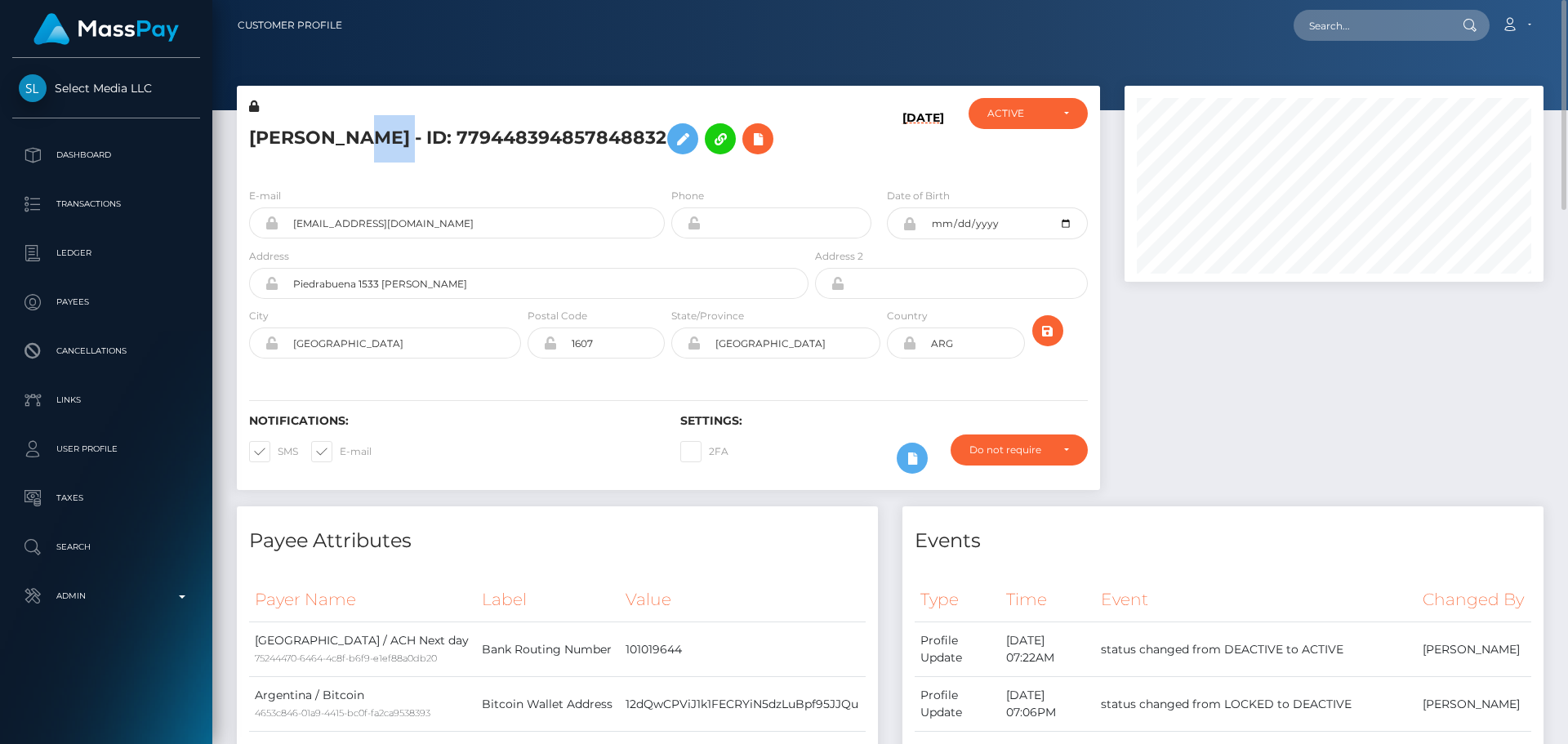
click at [409, 139] on h5 "[PERSON_NAME] - ID: 779448394857848832" at bounding box center [523, 139] width 550 height 48
copy h5 "[PERSON_NAME] - ID: 779448394857848832"
drag, startPoint x: 489, startPoint y: 278, endPoint x: 227, endPoint y: 255, distance: 263.0
click at [227, 255] on div "[PERSON_NAME] - ID: 779448394857848832 [DATE] CLOSED" at bounding box center [669, 295] width 887 height 421
click at [668, 175] on div "[PERSON_NAME] - ID: 779448394857848832" at bounding box center [524, 135] width 575 height 77
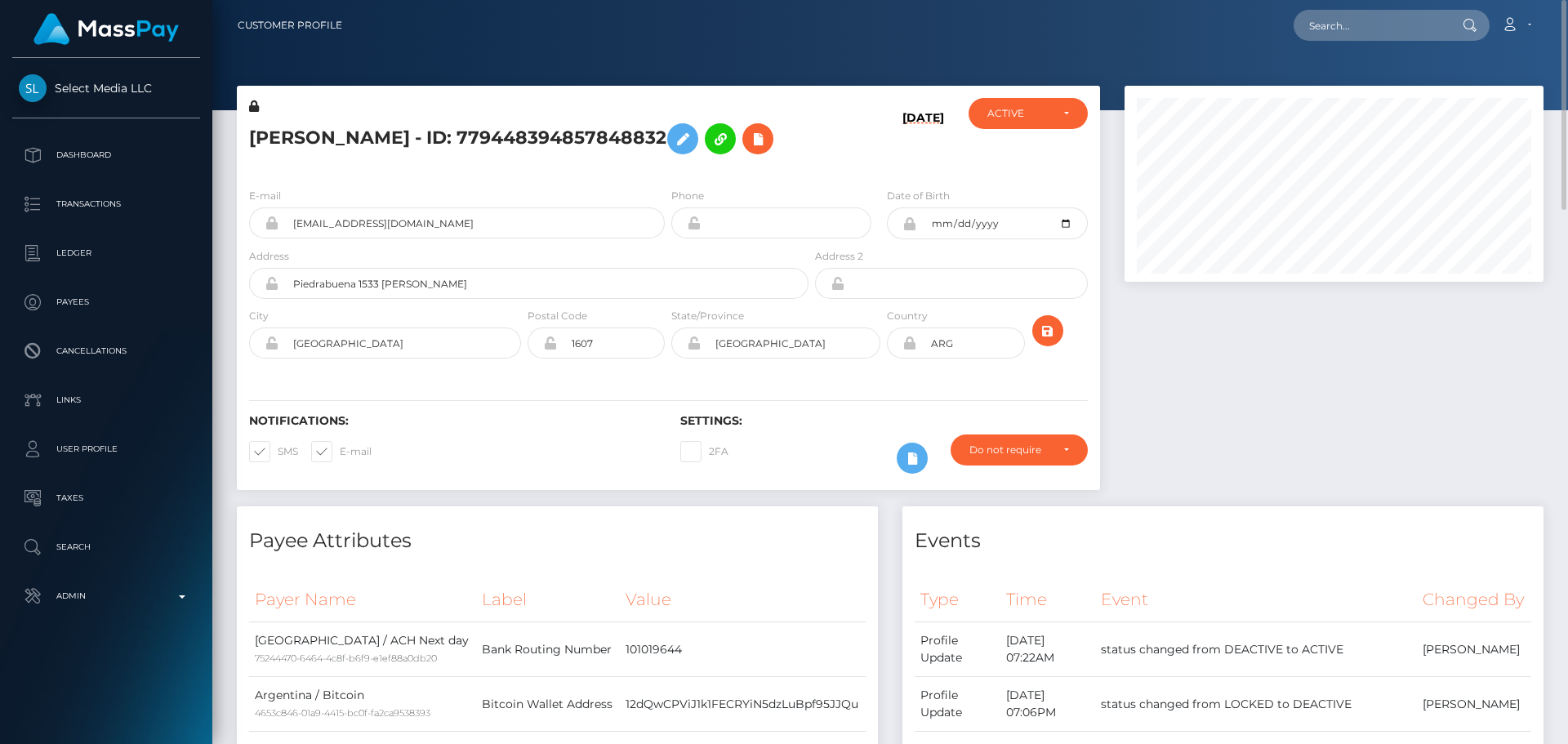
click at [668, 175] on div "[PERSON_NAME] - ID: 779448394857848832" at bounding box center [524, 135] width 575 height 77
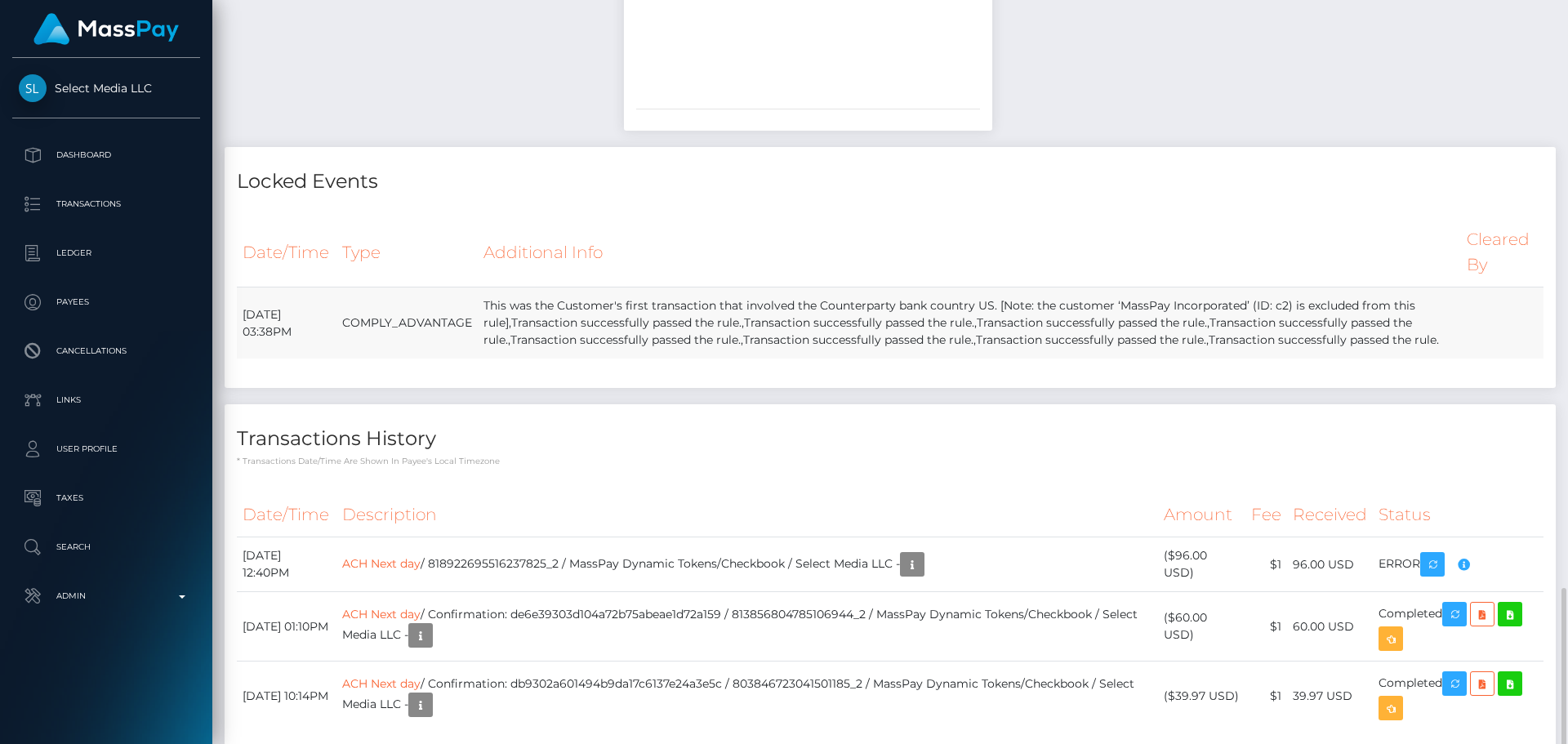
scroll to position [1796, 0]
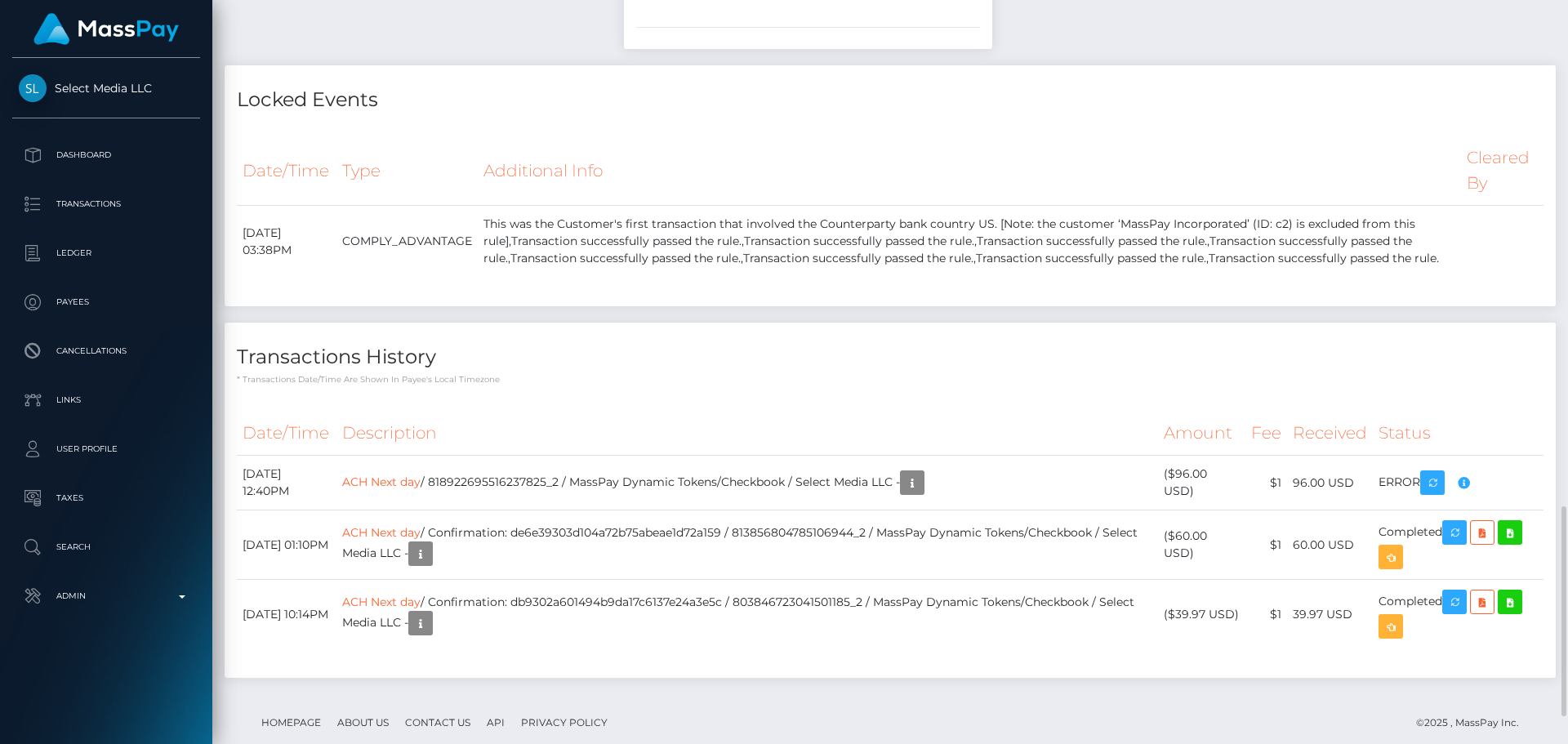
click at [657, 385] on div "Transactions History * Transactions date/time are shown in payee's local timezo…" at bounding box center [890, 353] width 1331 height 63
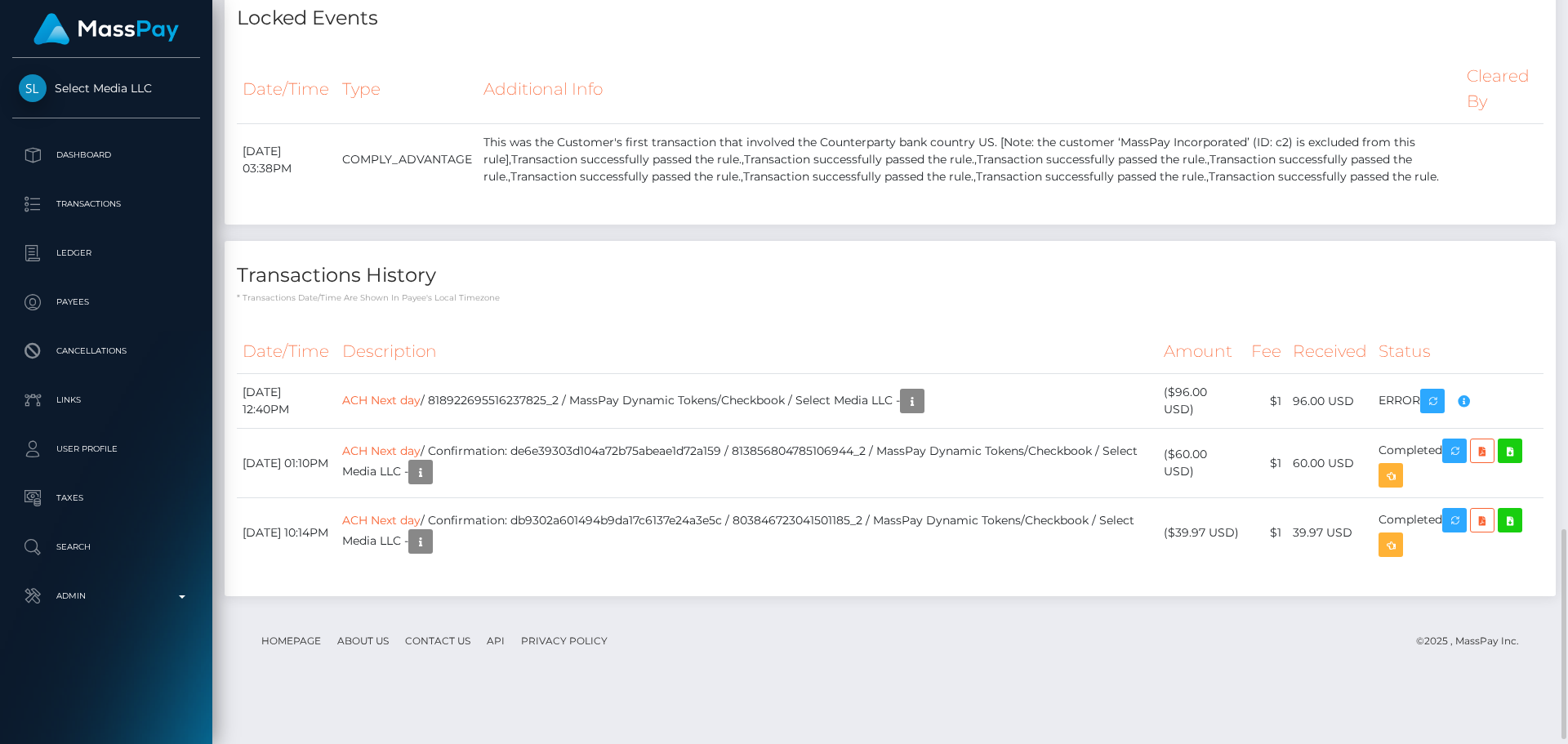
click at [630, 303] on p "* Transactions date/time are shown in payee's local timezone" at bounding box center [889, 297] width 1306 height 12
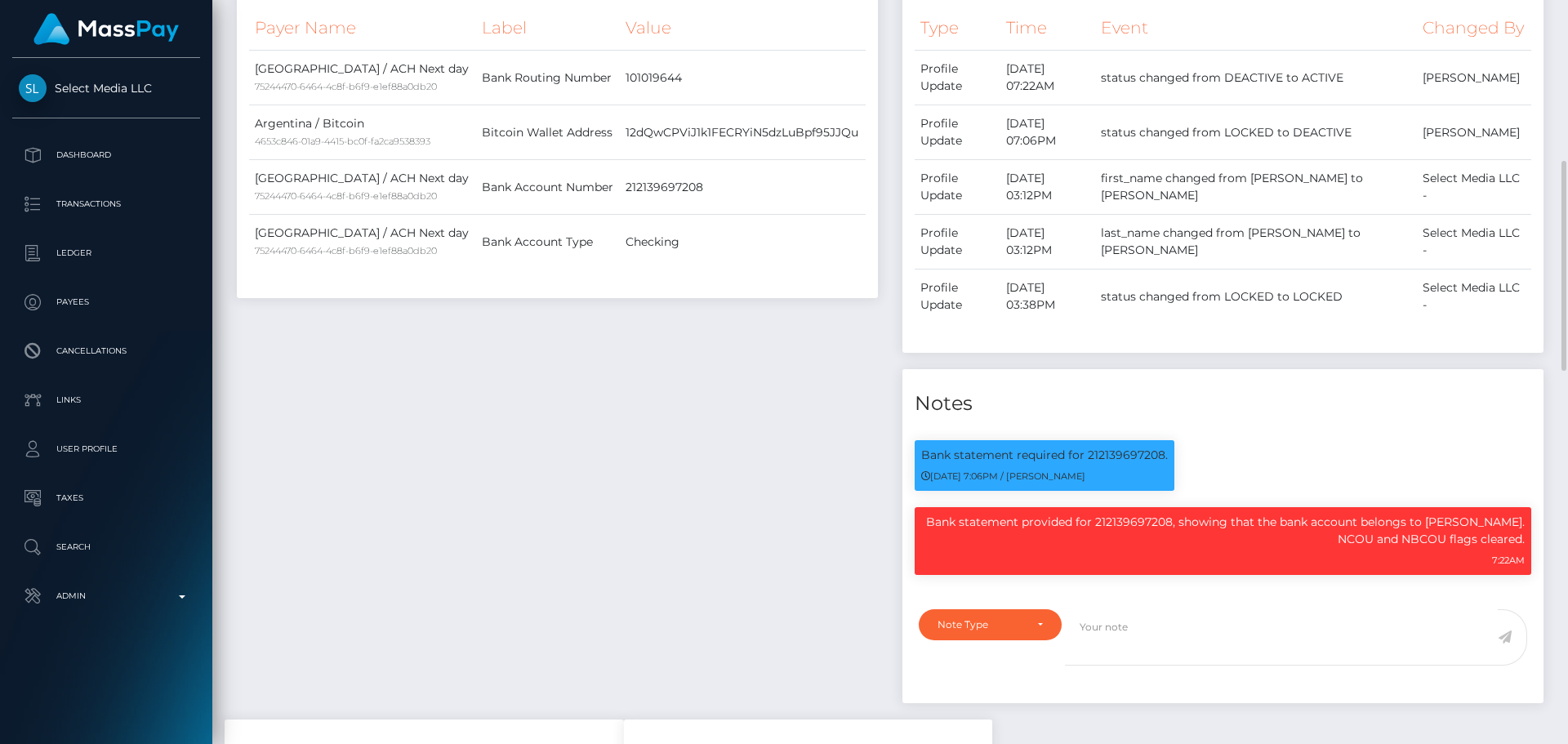
scroll to position [489, 0]
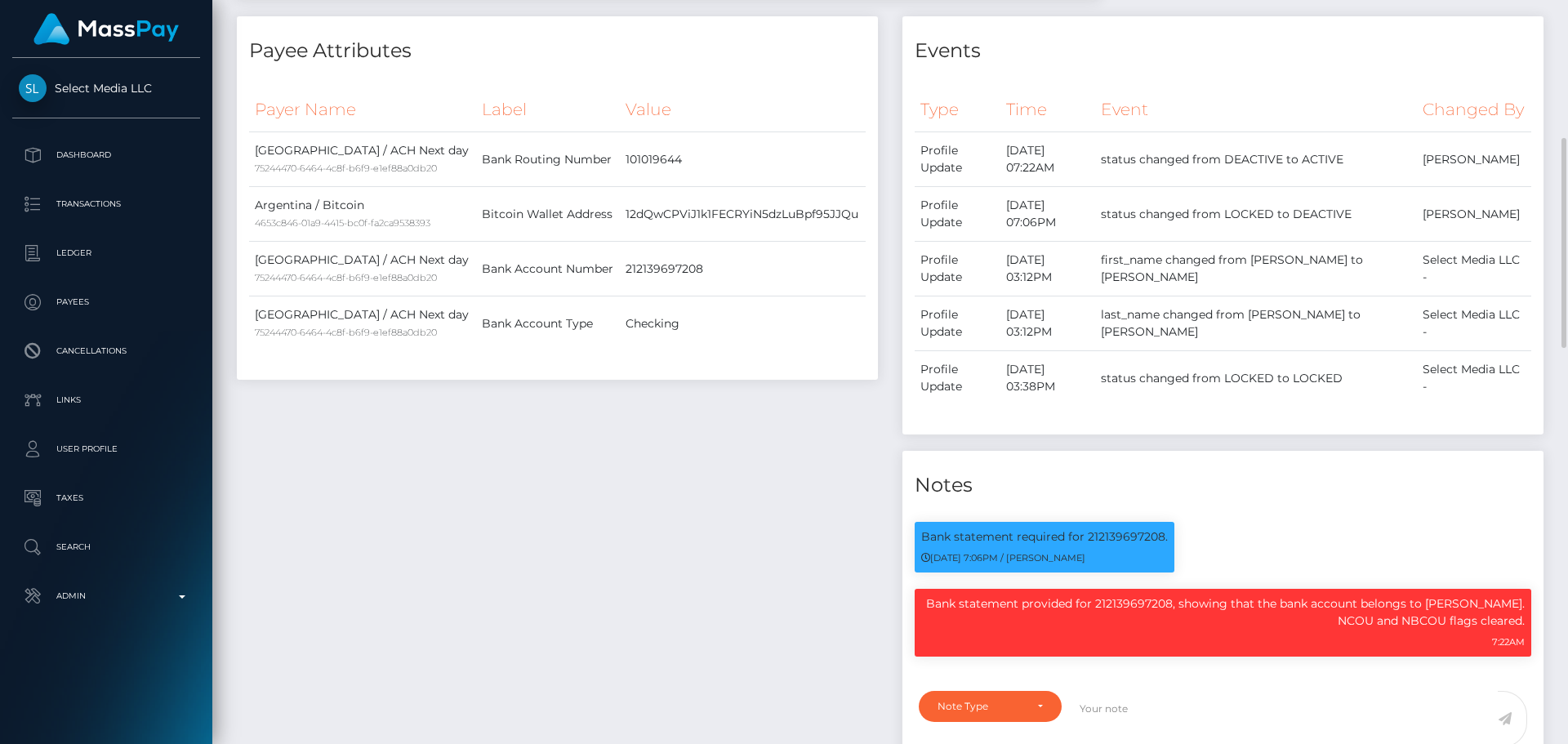
click at [539, 445] on div "Payee Attributes Payer Name Label Value [GEOGRAPHIC_DATA] / ACH Next day 752444…" at bounding box center [557, 408] width 666 height 785
click at [539, 447] on div "Payee Attributes Payer Name Label Value [GEOGRAPHIC_DATA] / ACH Next day 752444…" at bounding box center [557, 408] width 666 height 785
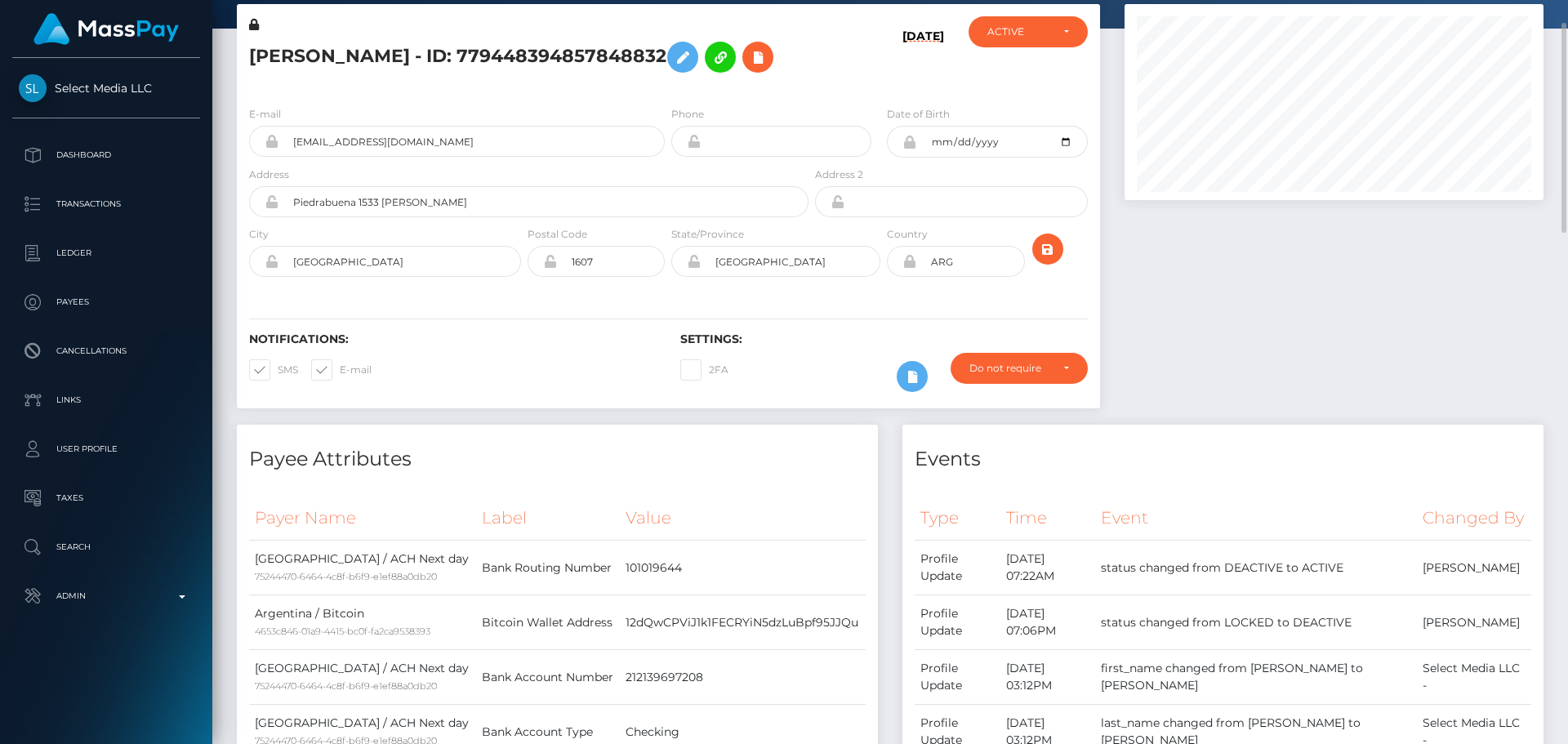
scroll to position [0, 0]
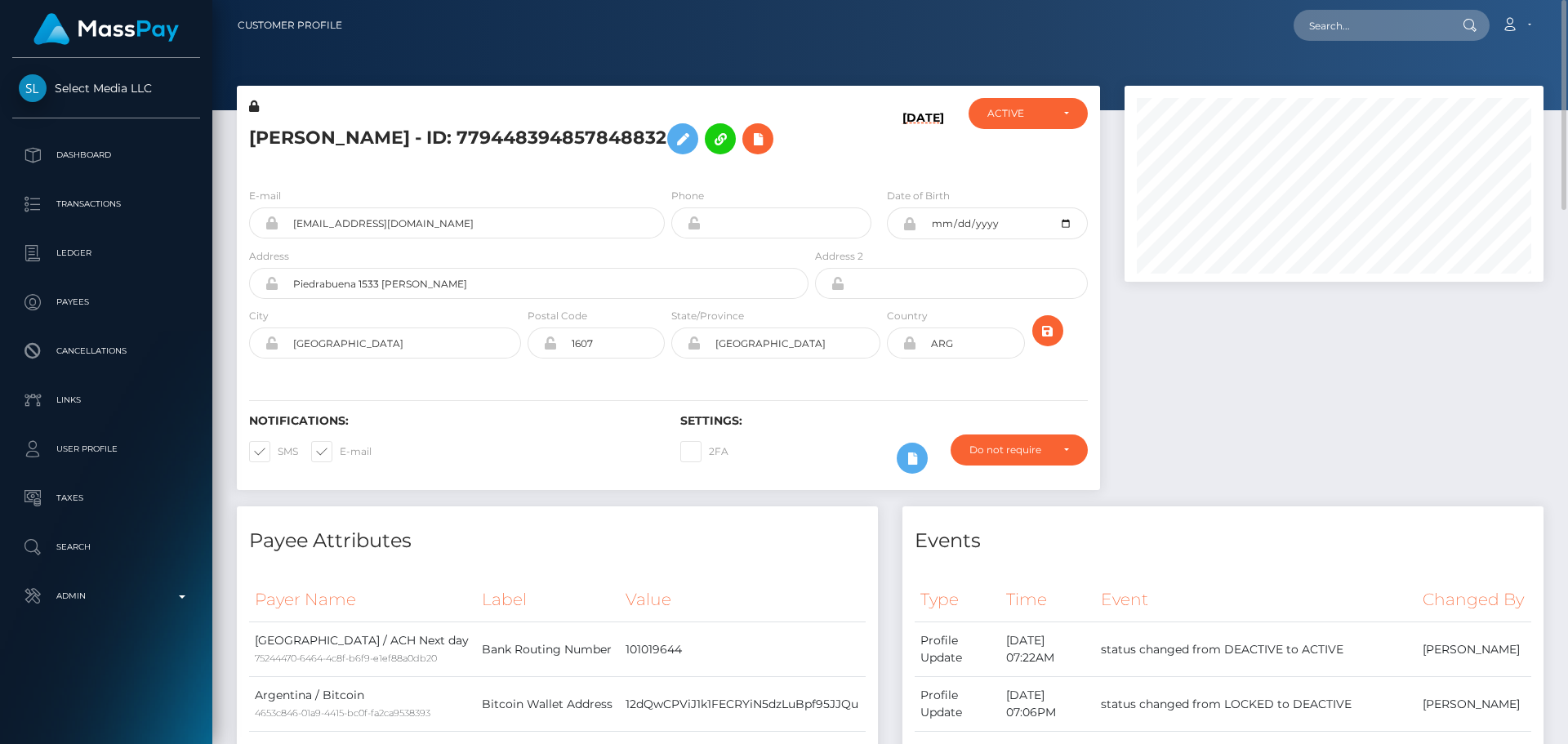
click at [665, 175] on div "[PERSON_NAME] - ID: 779448394857848832" at bounding box center [524, 135] width 575 height 77
click at [666, 175] on div "[PERSON_NAME] - ID: 779448394857848832" at bounding box center [524, 135] width 575 height 77
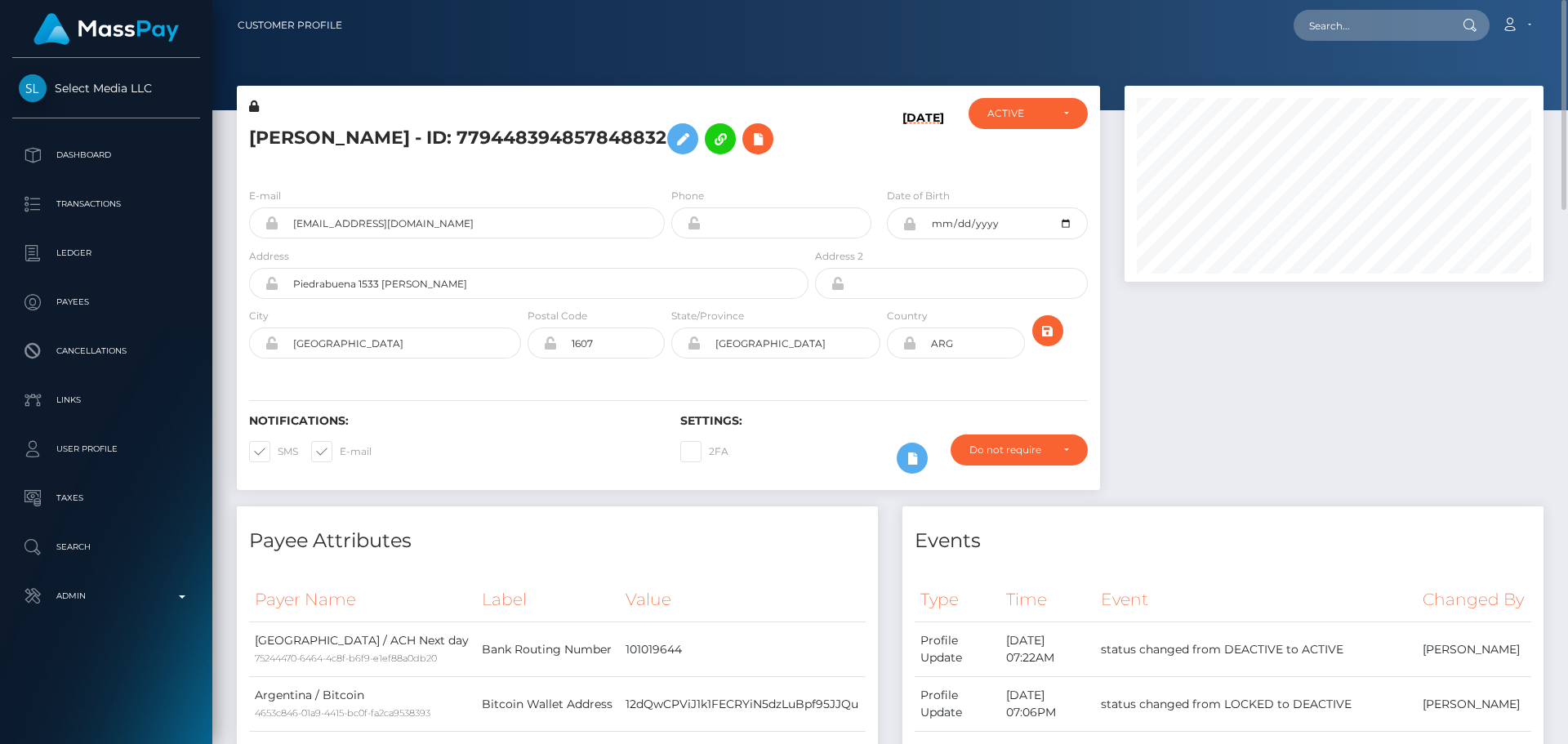
click at [666, 175] on div "[PERSON_NAME] - ID: 779448394857848832" at bounding box center [524, 135] width 575 height 77
click at [1048, 341] on icon "submit" at bounding box center [1048, 331] width 20 height 21
click at [1358, 30] on input "text" at bounding box center [1370, 25] width 153 height 31
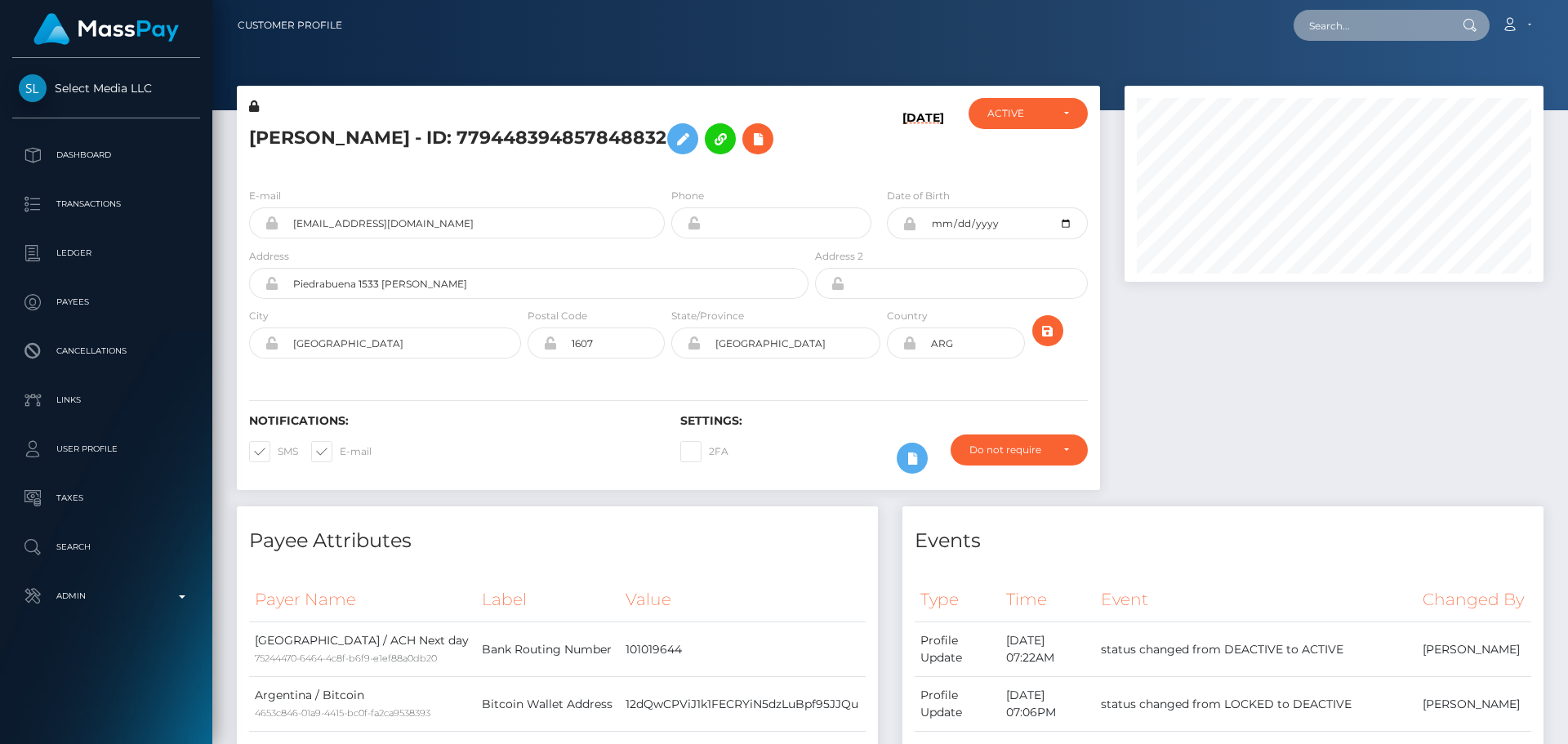
paste input "753683366720577537"
type input "753683366720577537"
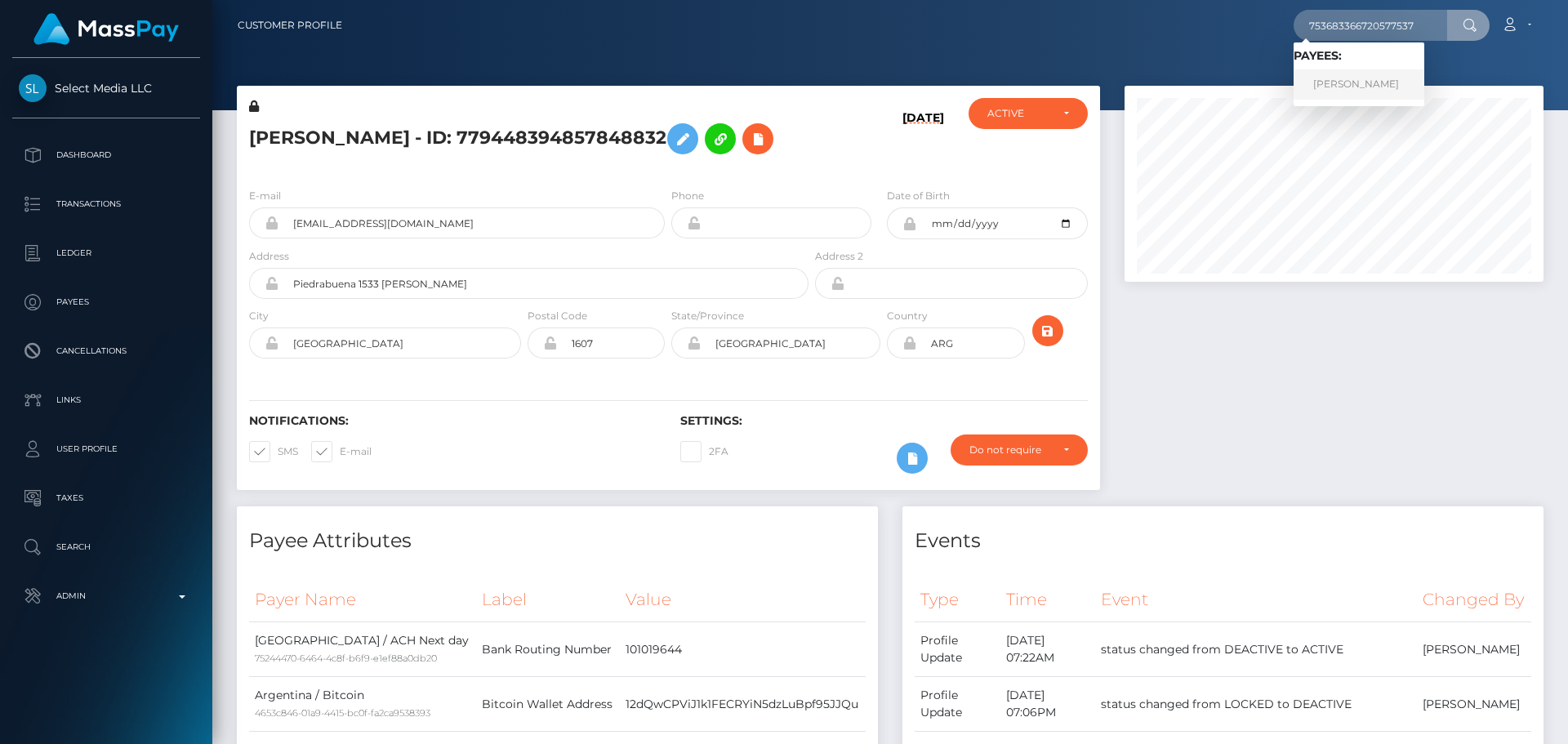
click at [1337, 76] on link "[PERSON_NAME]" at bounding box center [1358, 85] width 130 height 30
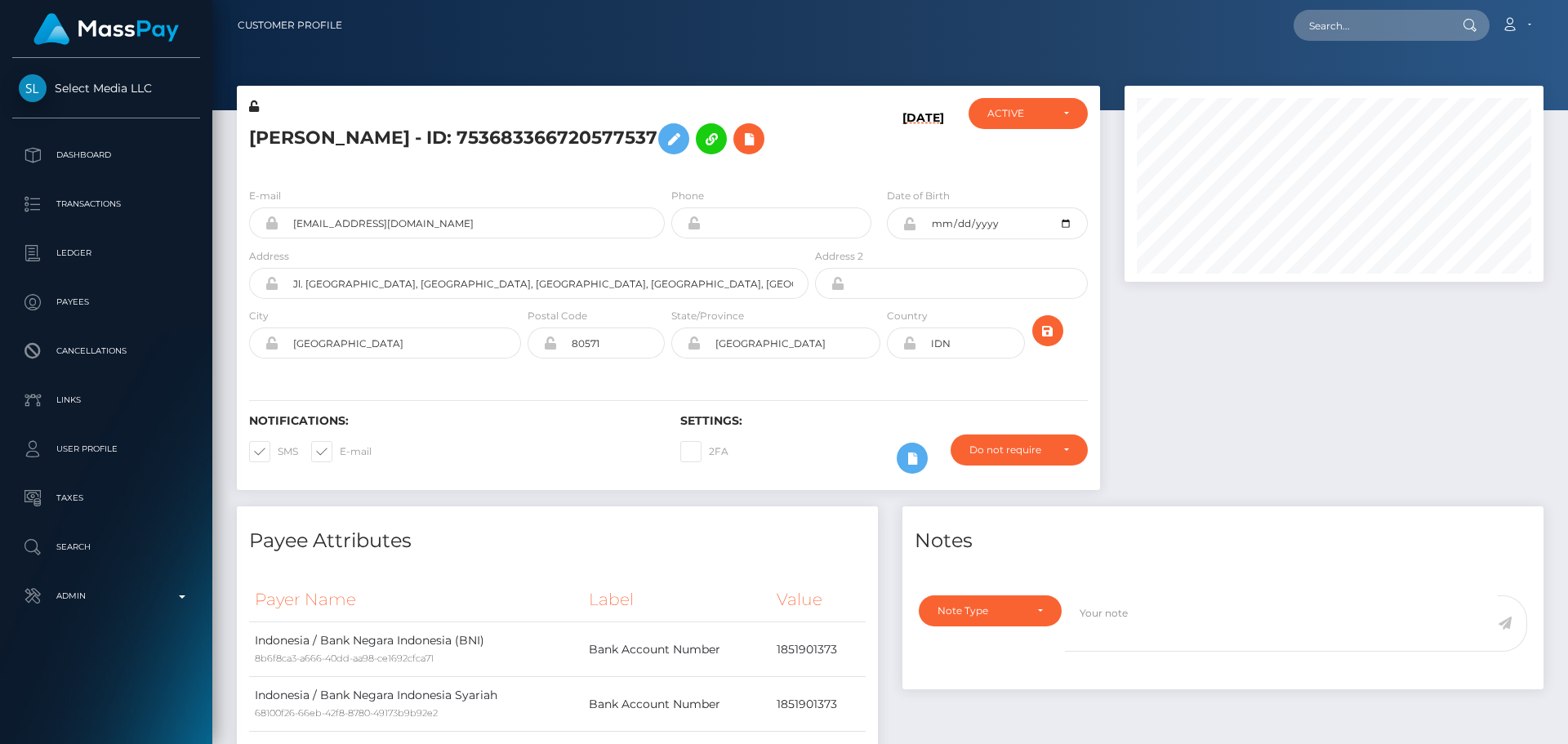
scroll to position [196, 420]
click at [739, 149] on icon at bounding box center [749, 139] width 20 height 21
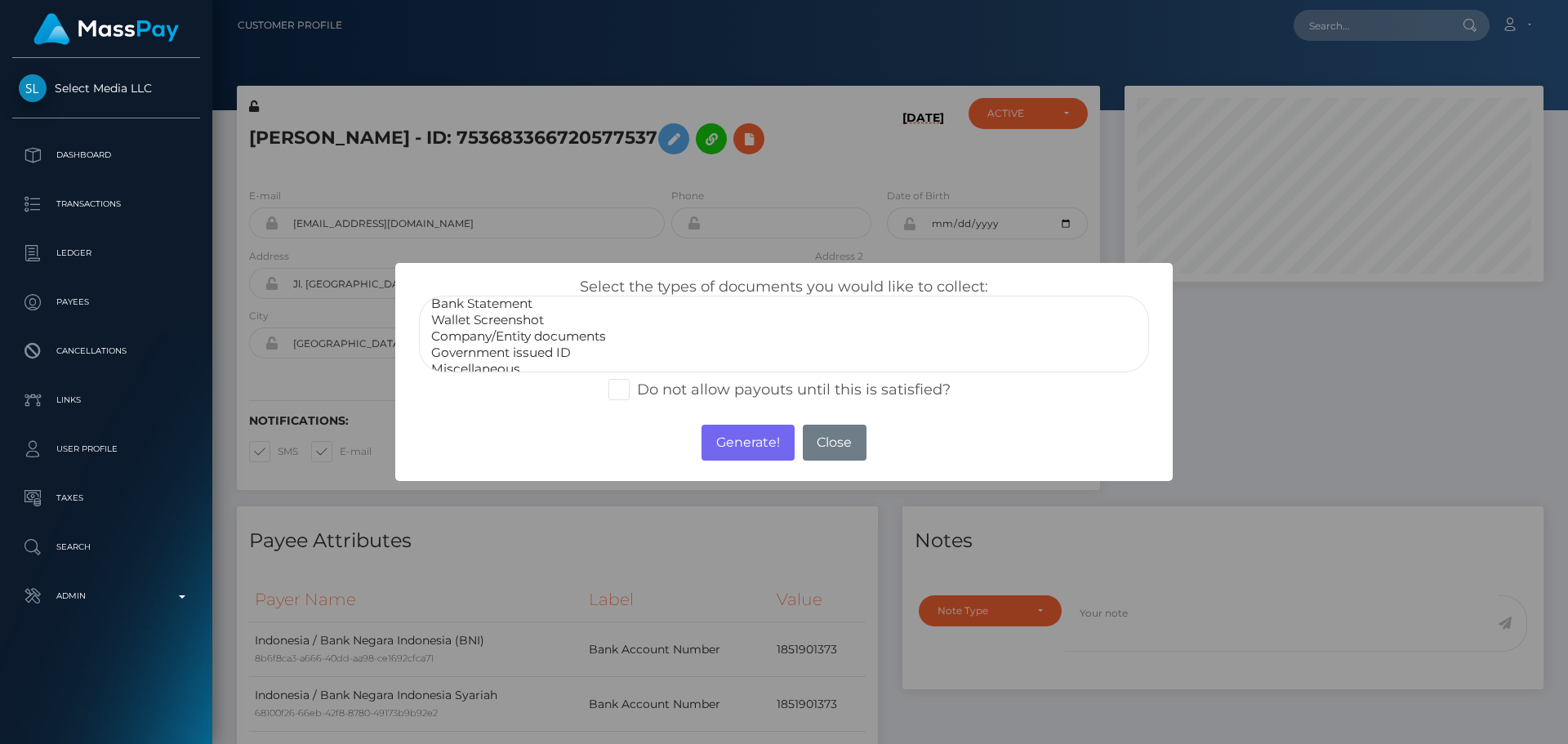
scroll to position [33, 0]
select select "Miscellaneous"
click at [500, 359] on option "Miscellaneous" at bounding box center [784, 358] width 708 height 16
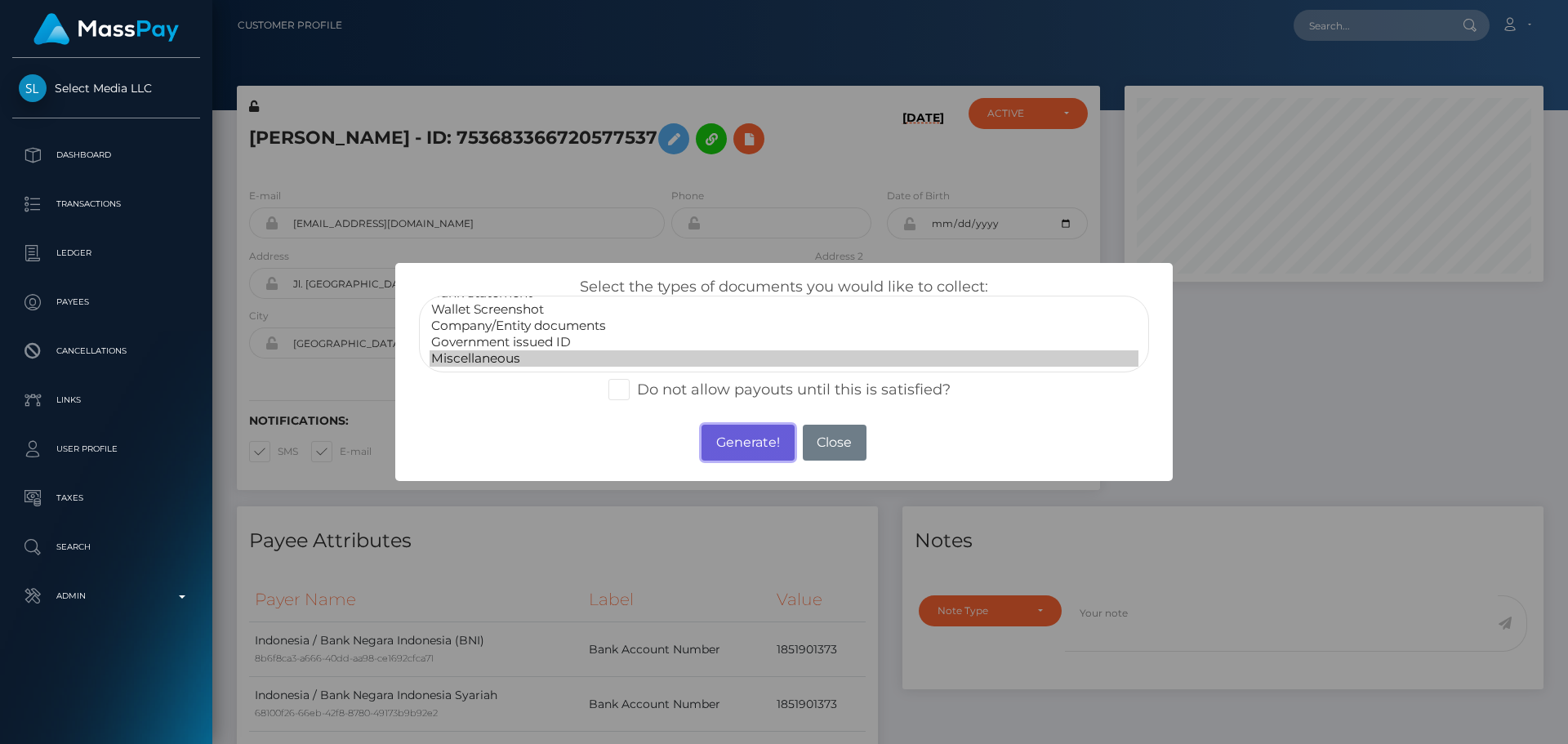
click at [768, 439] on button "Generate!" at bounding box center [747, 443] width 93 height 36
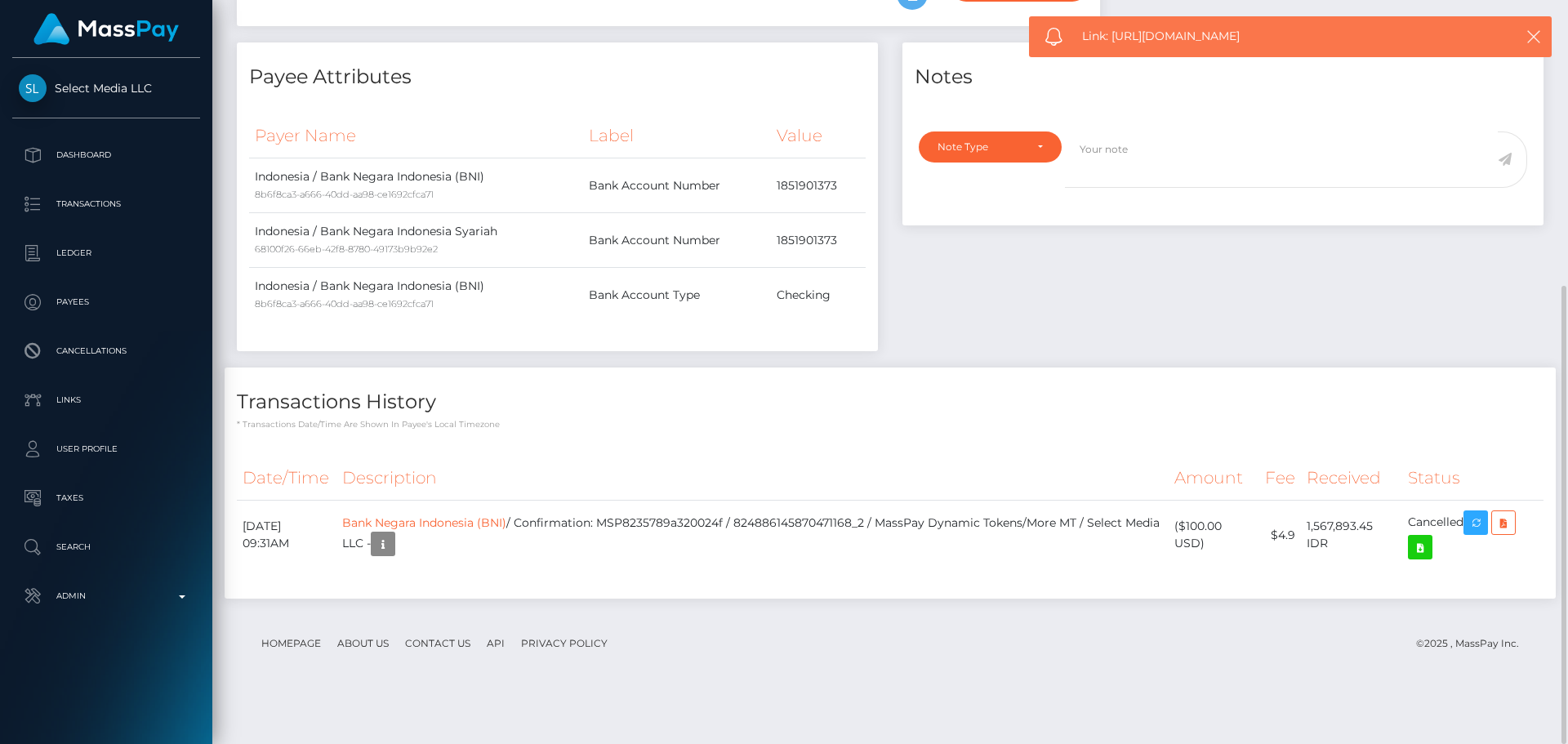
scroll to position [0, 0]
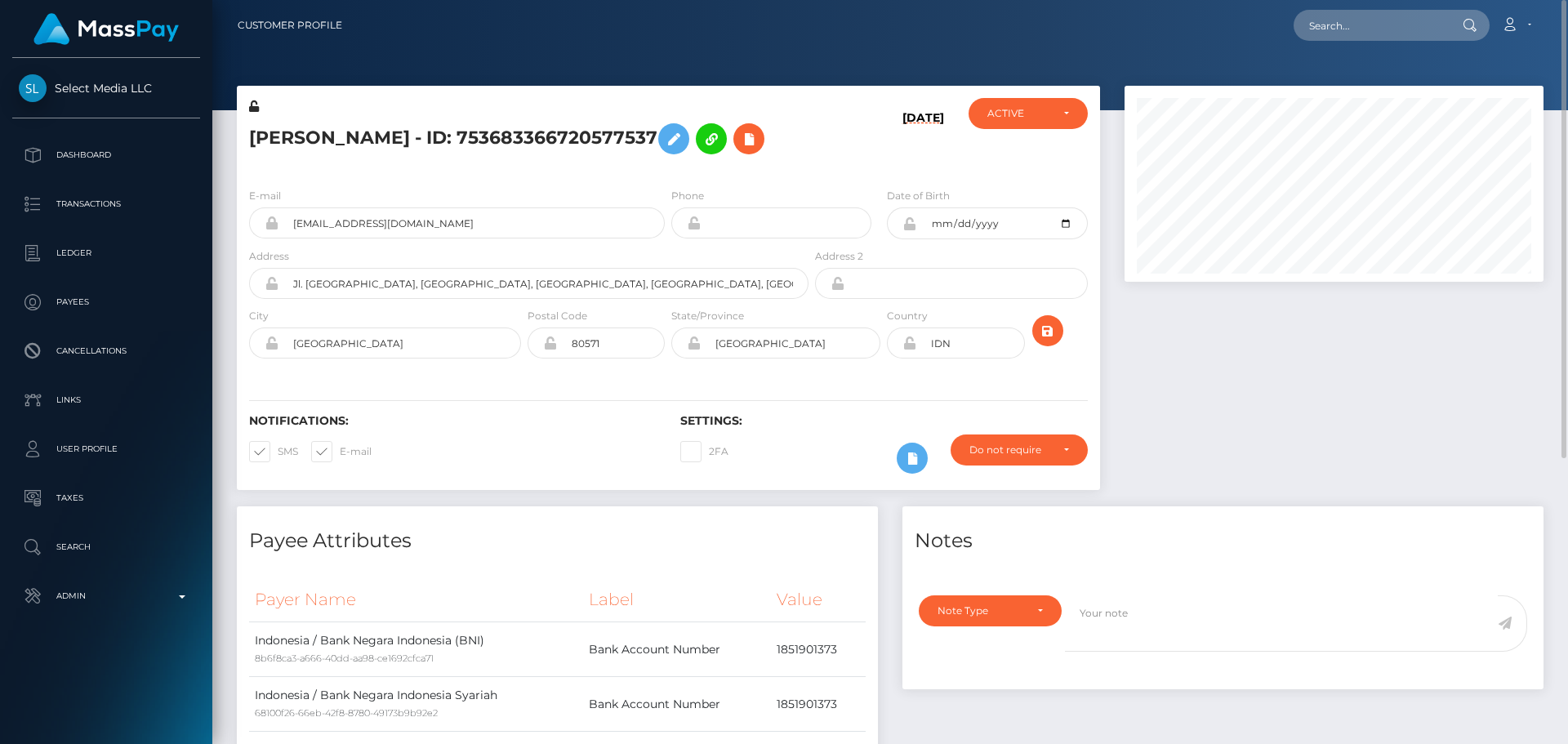
click at [857, 166] on div "[DATE]" at bounding box center [883, 135] width 143 height 77
click at [909, 349] on icon at bounding box center [909, 342] width 14 height 13
click at [694, 349] on icon at bounding box center [693, 342] width 14 height 13
click at [550, 349] on icon at bounding box center [550, 342] width 14 height 13
click at [273, 349] on icon at bounding box center [272, 342] width 14 height 13
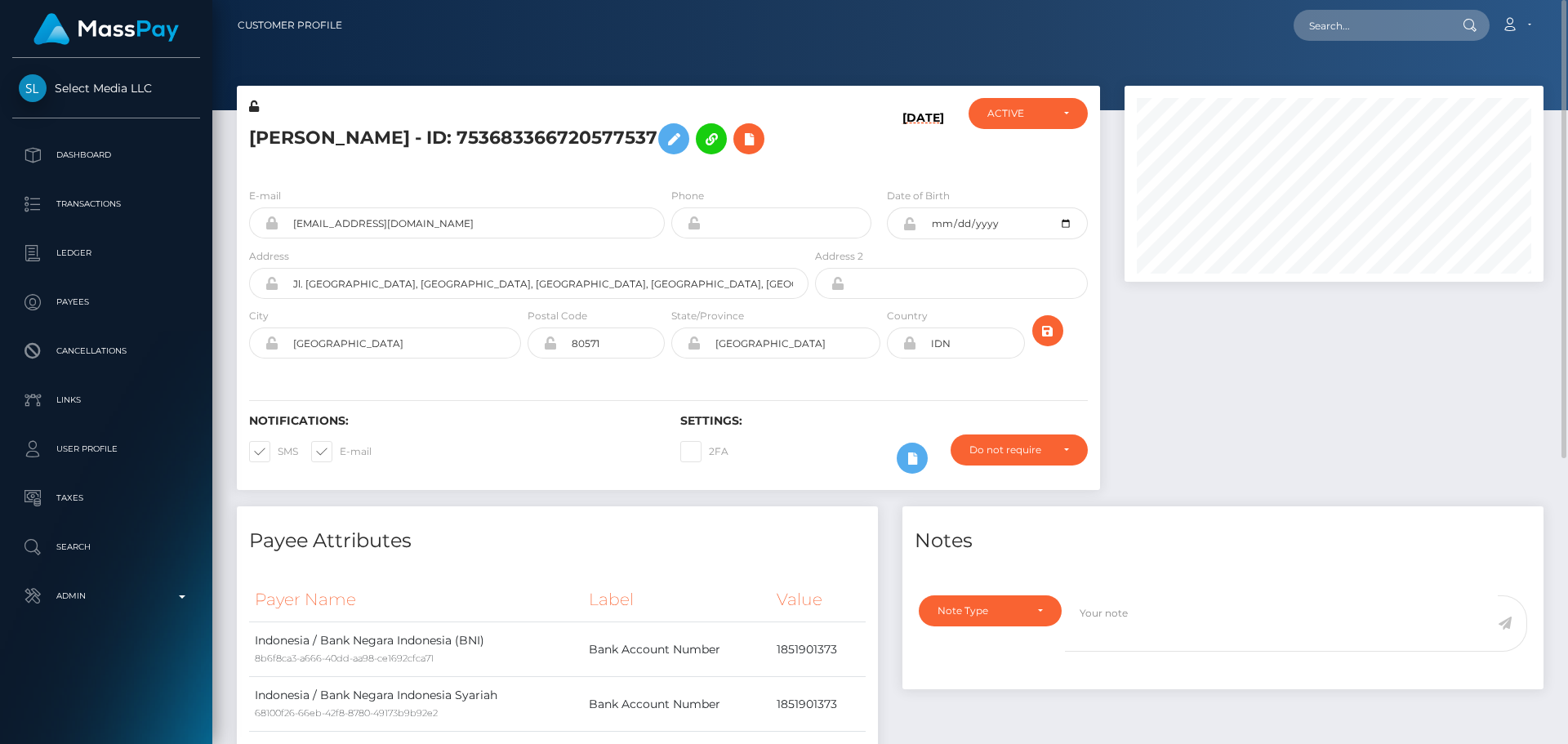
click at [273, 289] on icon at bounding box center [272, 282] width 14 height 13
click at [816, 435] on div "Notifications: SMS E-mail Settings: 2FA" at bounding box center [669, 433] width 864 height 115
click at [909, 468] on icon at bounding box center [912, 459] width 20 height 21
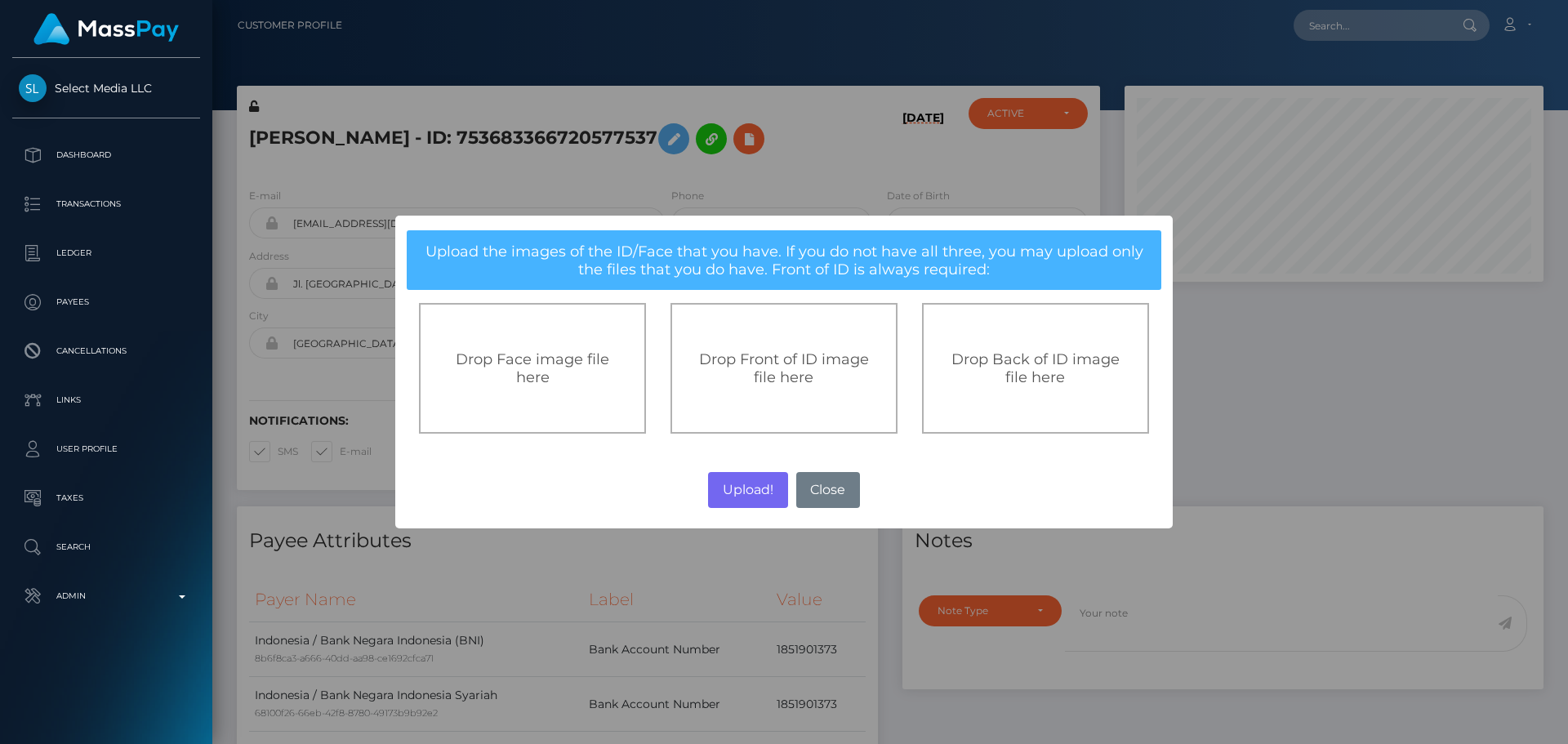
click at [783, 362] on span "Drop Front of ID image file here" at bounding box center [784, 368] width 170 height 36
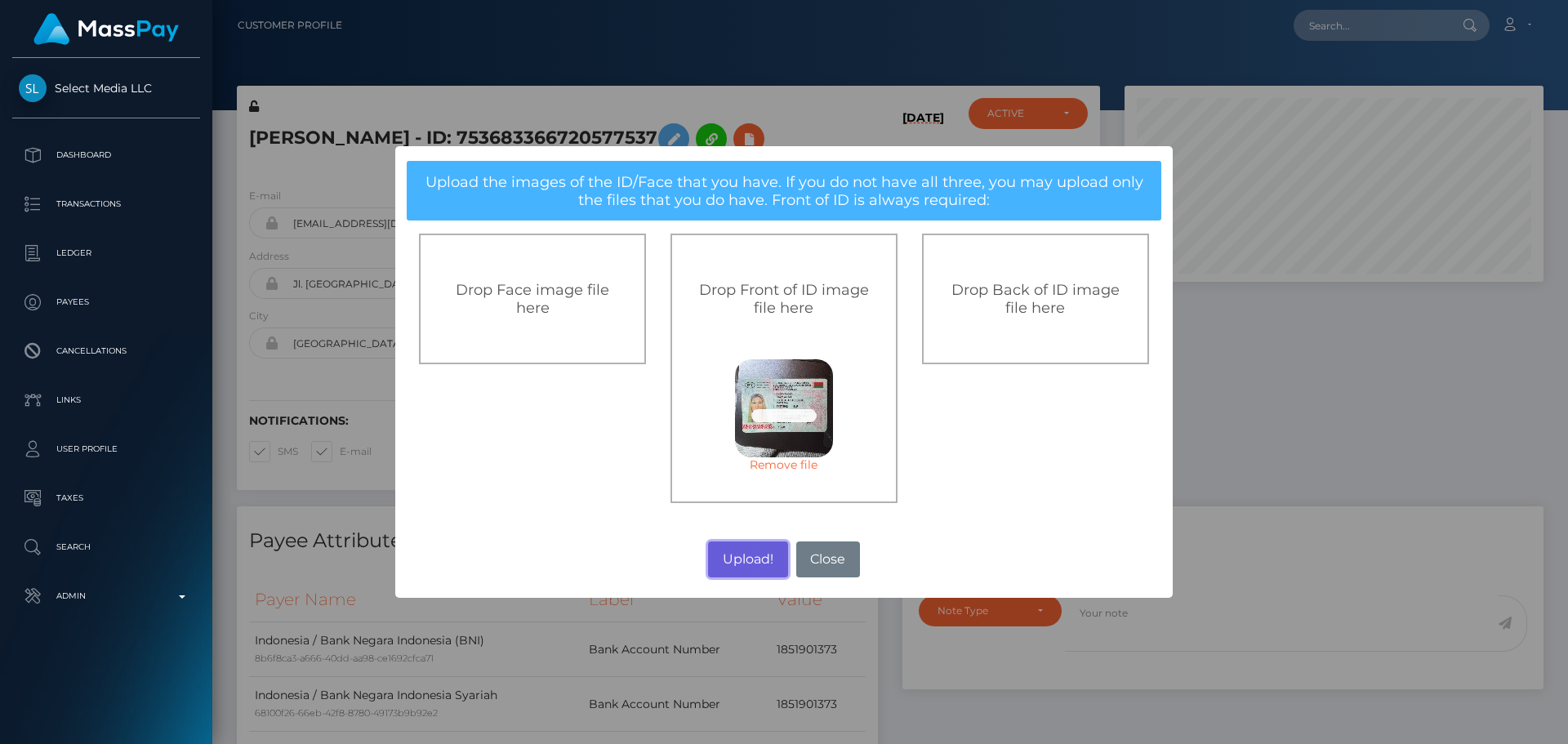
click at [748, 558] on button "Upload!" at bounding box center [748, 559] width 80 height 36
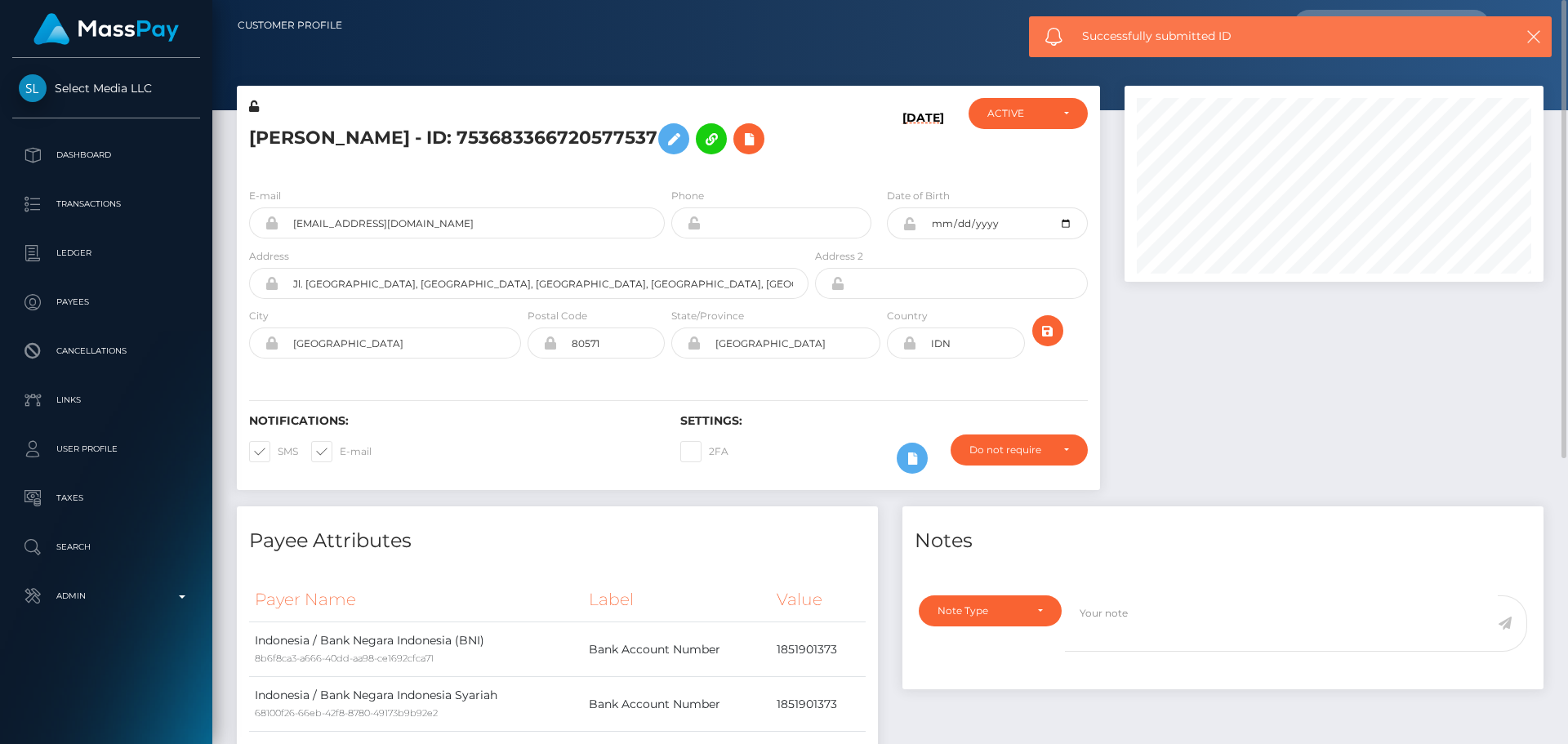
click at [837, 175] on div "09/17/25" at bounding box center [883, 135] width 143 height 77
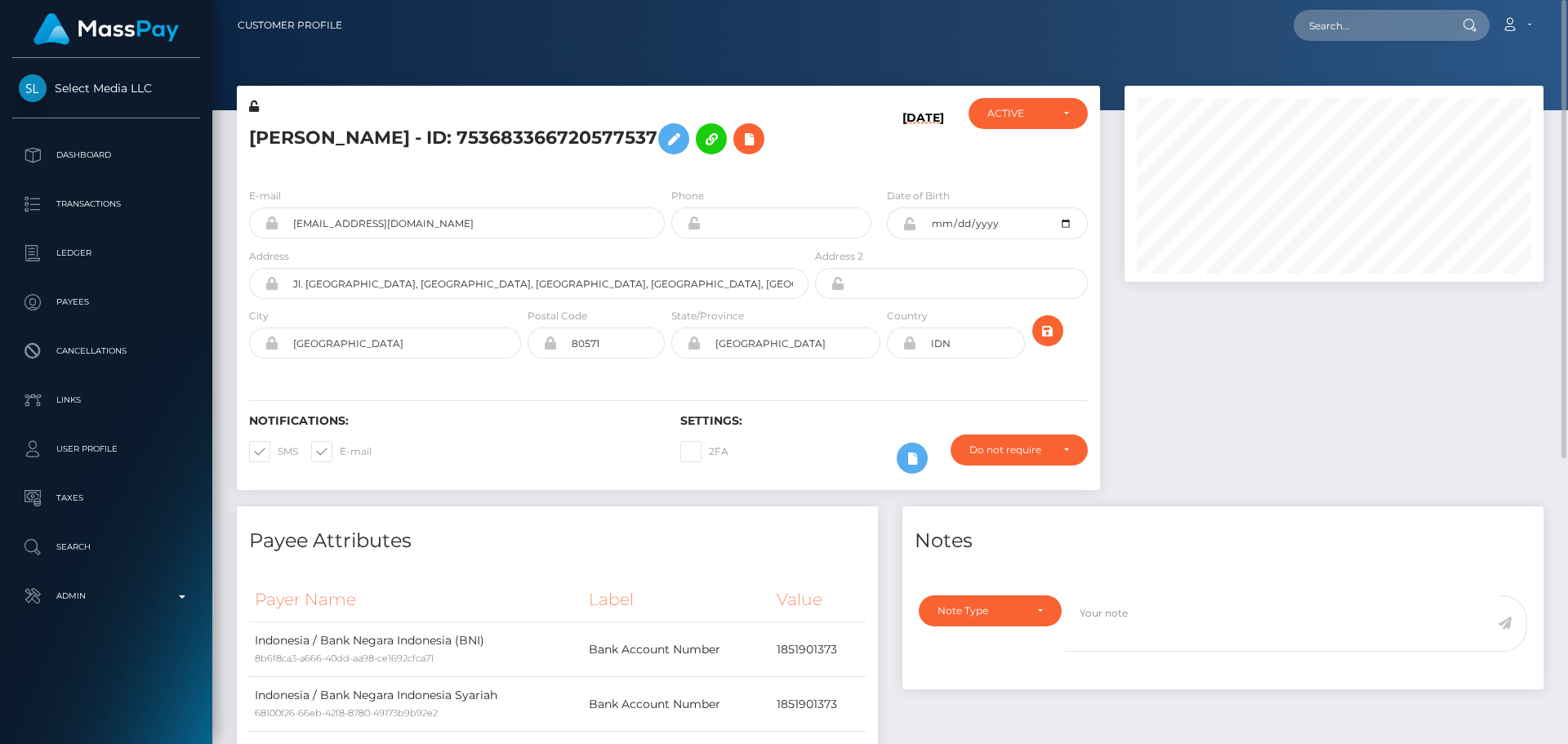
click at [847, 175] on div "09/17/25" at bounding box center [883, 135] width 143 height 77
click at [1048, 341] on icon "submit" at bounding box center [1048, 331] width 20 height 21
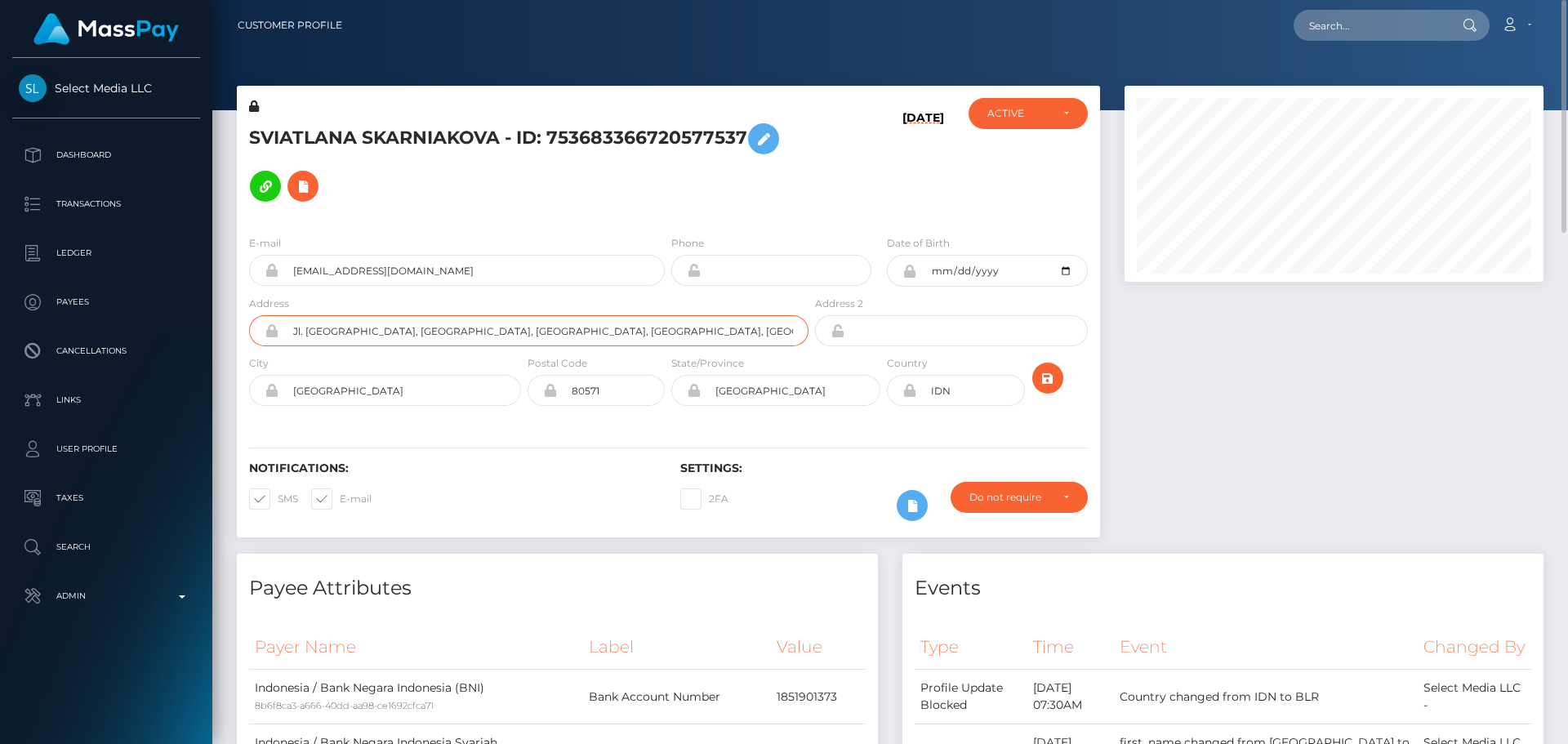
drag, startPoint x: 722, startPoint y: 331, endPoint x: 272, endPoint y: 331, distance: 450.0
click at [272, 331] on div "Jl. [GEOGRAPHIC_DATA], [GEOGRAPHIC_DATA], [GEOGRAPHIC_DATA], [GEOGRAPHIC_DATA],…" at bounding box center [528, 330] width 559 height 31
click at [515, 429] on div "Notifications: SMS E-mail Settings: 2FA" at bounding box center [669, 479] width 864 height 115
click at [540, 328] on input "Jl. [GEOGRAPHIC_DATA], [GEOGRAPHIC_DATA], [GEOGRAPHIC_DATA], [GEOGRAPHIC_DATA],…" at bounding box center [543, 330] width 530 height 31
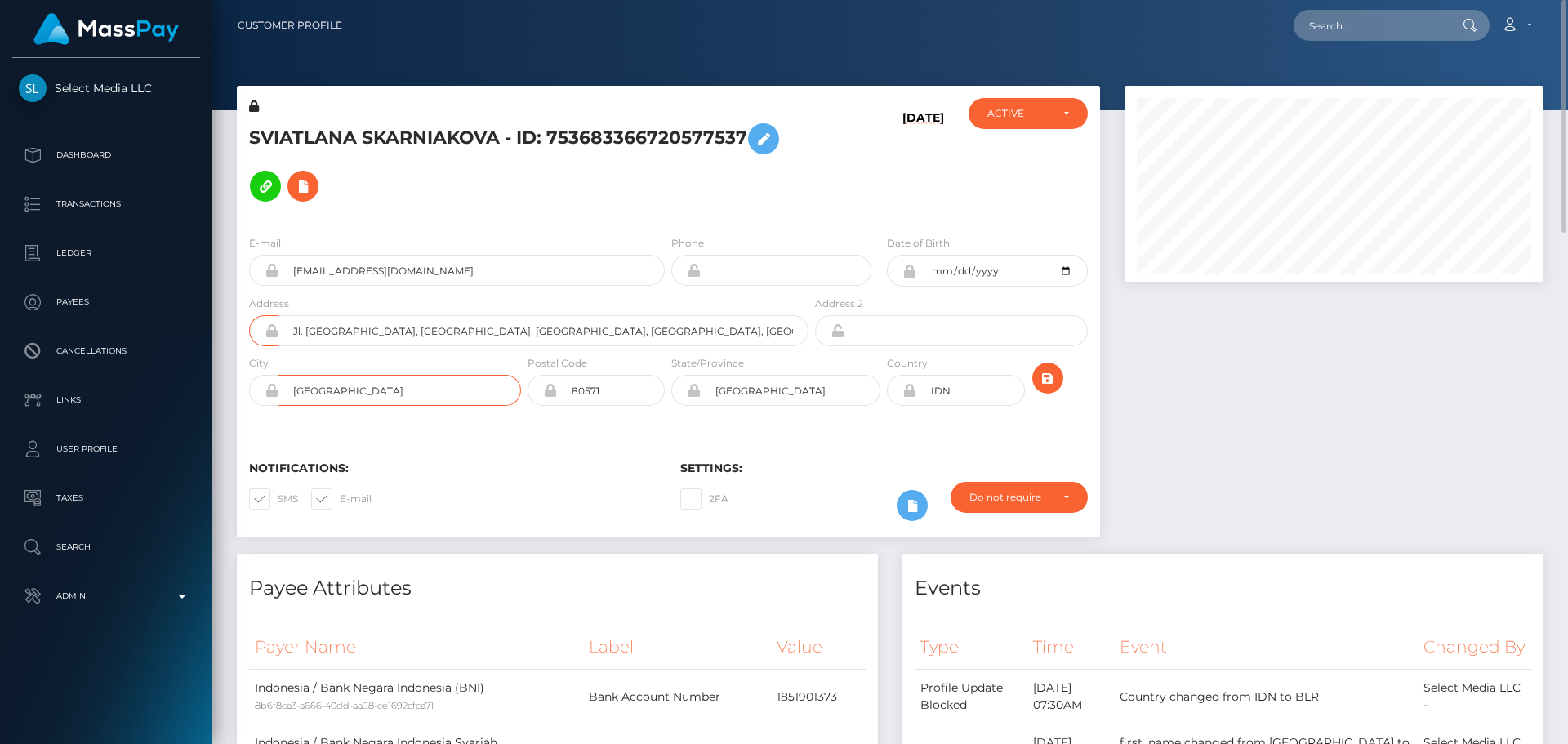
click at [411, 383] on input "[GEOGRAPHIC_DATA]" at bounding box center [400, 390] width 243 height 31
paste input "Ubud"
type input "Ubud"
click at [558, 425] on div "Notifications: SMS E-mail Settings: 2FA" at bounding box center [669, 479] width 864 height 115
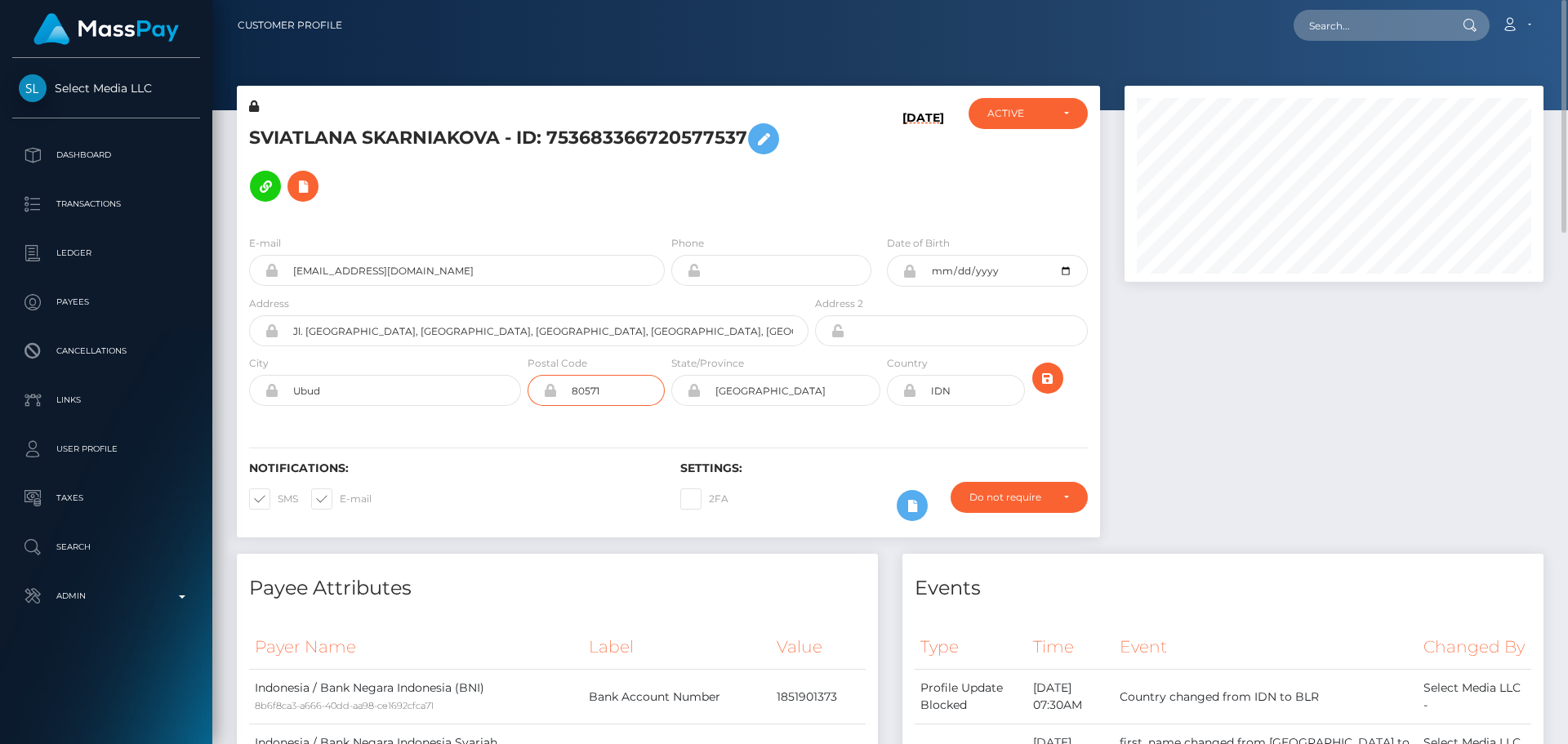
drag, startPoint x: 617, startPoint y: 390, endPoint x: 540, endPoint y: 394, distance: 77.1
click at [540, 394] on div "80571" at bounding box center [596, 390] width 137 height 31
click at [499, 443] on div "Notifications: SMS E-mail Settings: 2FA" at bounding box center [669, 479] width 864 height 115
drag, startPoint x: 695, startPoint y: 332, endPoint x: 661, endPoint y: 334, distance: 34.1
click at [661, 334] on input "Jl. [GEOGRAPHIC_DATA], [GEOGRAPHIC_DATA], [GEOGRAPHIC_DATA], [GEOGRAPHIC_DATA],…" at bounding box center [543, 330] width 530 height 31
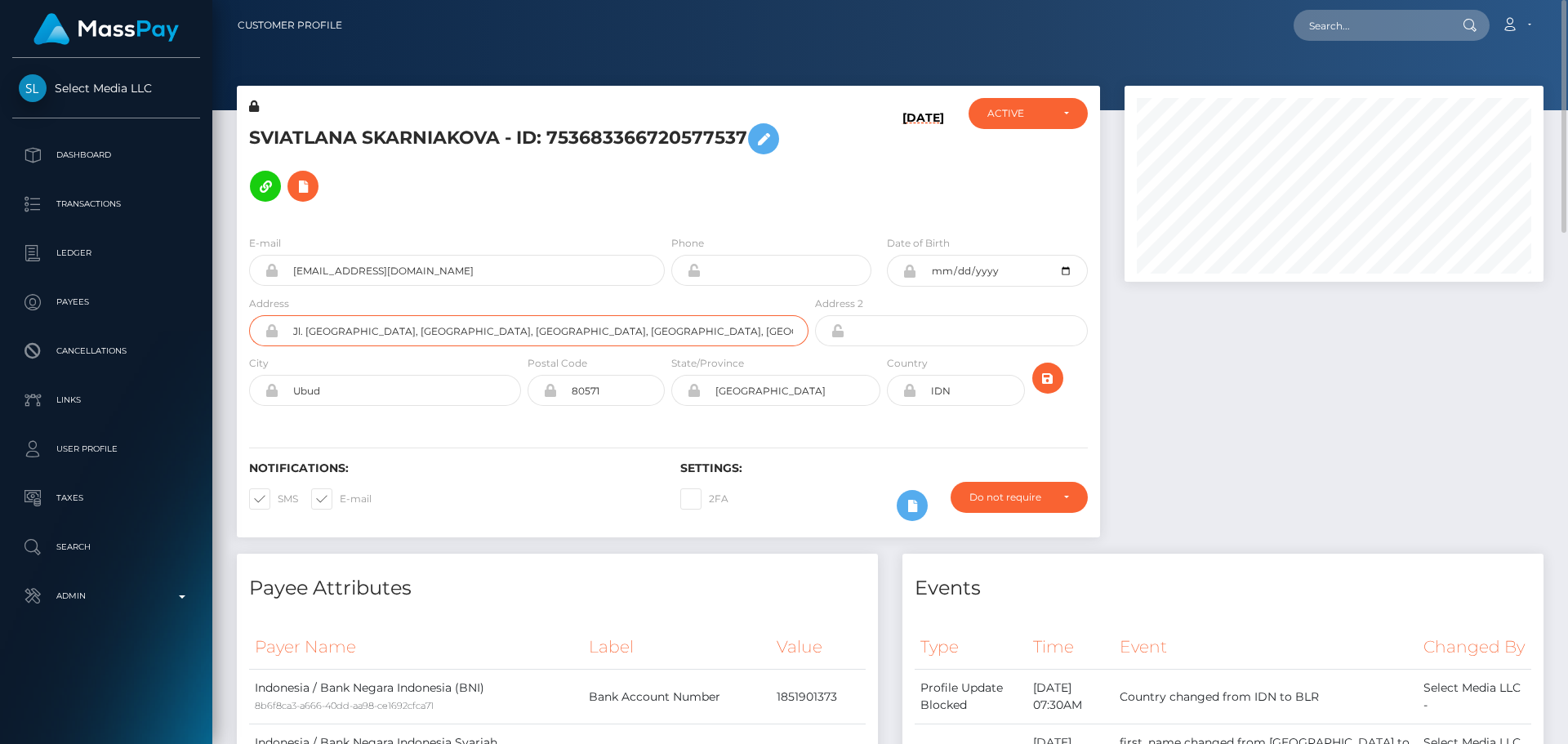
click at [558, 331] on input "Jl. Raya Demayu, Tewel, Singakerta, Kecamatan Ubud, Kabupaten Gianyar" at bounding box center [543, 330] width 530 height 31
type input "Jl. Raya Demayu, Tewel, Singakerta, Kabupaten Gianyar"
click at [564, 431] on div "Notifications: SMS E-mail Settings: 2FA" at bounding box center [669, 479] width 864 height 115
click at [272, 331] on icon at bounding box center [272, 330] width 14 height 13
click at [272, 393] on icon at bounding box center [272, 390] width 14 height 13
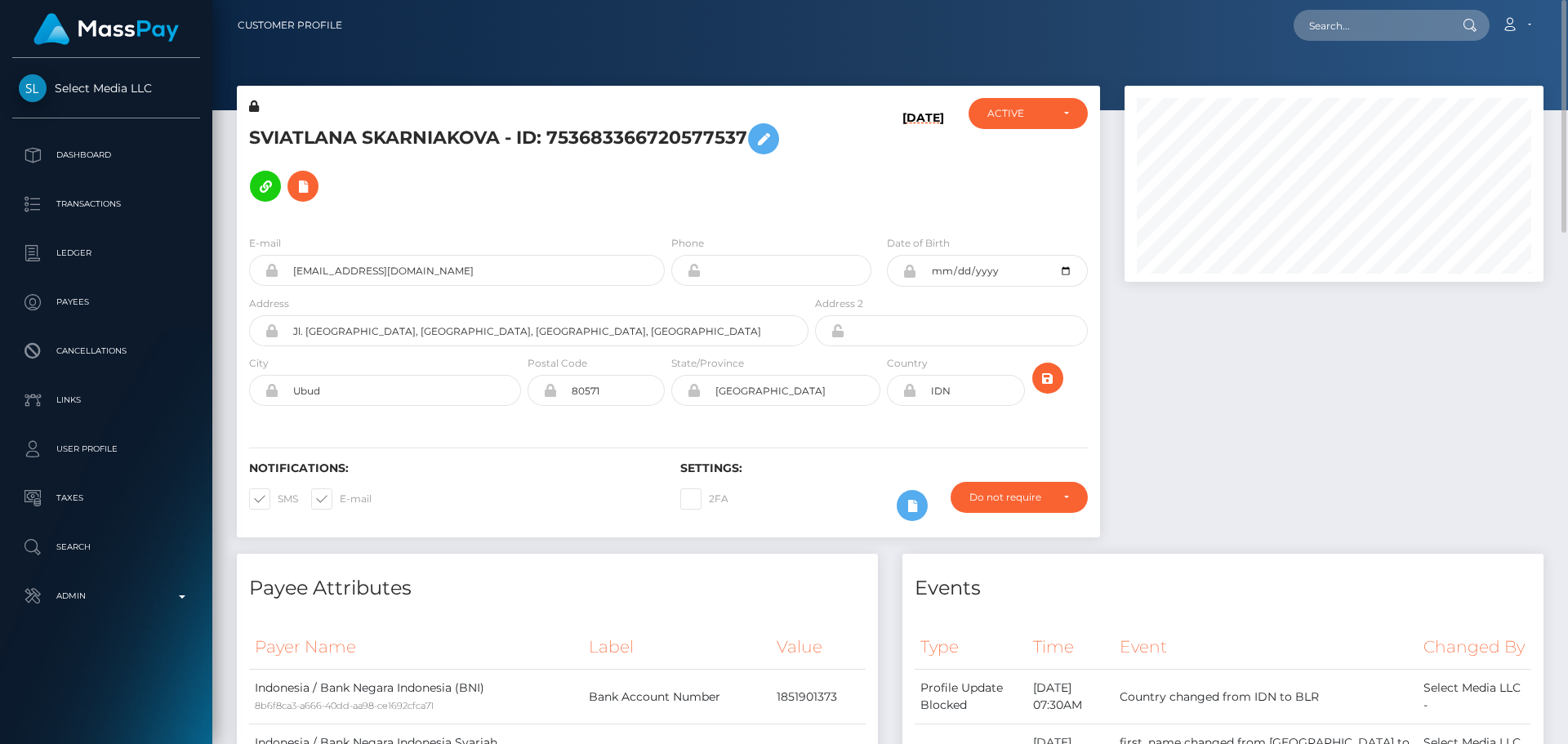
click at [548, 394] on icon at bounding box center [550, 390] width 14 height 13
click at [691, 391] on icon at bounding box center [693, 390] width 14 height 13
click at [849, 426] on div "Notifications: SMS E-mail Settings: 2FA" at bounding box center [669, 479] width 864 height 115
click at [847, 426] on div "Notifications: SMS E-mail Settings: 2FA" at bounding box center [669, 479] width 864 height 115
click at [1046, 382] on icon "submit" at bounding box center [1048, 378] width 20 height 21
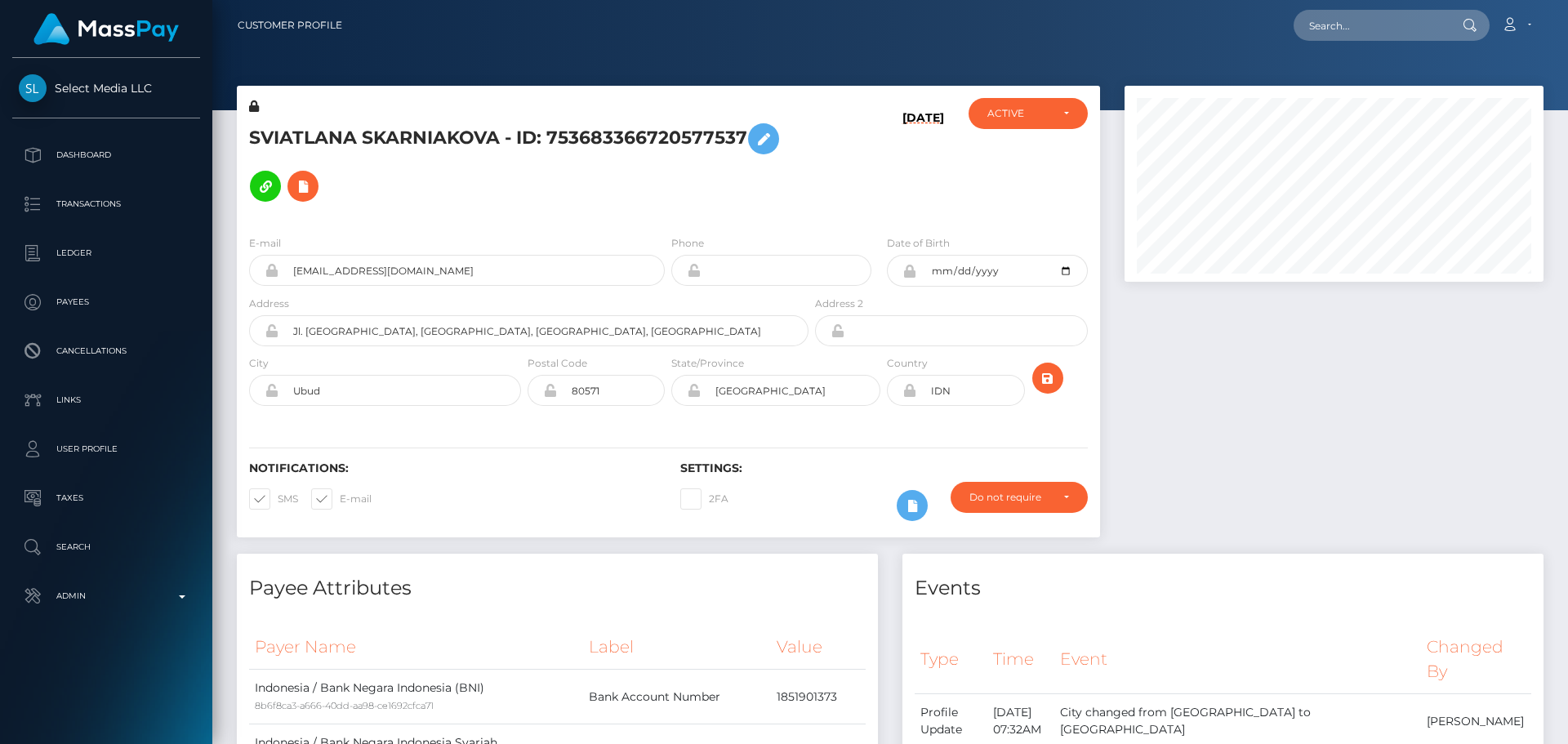
scroll to position [196, 420]
click at [763, 198] on h5 "SVIATLANA SKARNIAKOVA - ID: 753683366720577537" at bounding box center [523, 162] width 550 height 94
click at [764, 198] on h5 "SVIATLANA SKARNIAKOVA - ID: 753683366720577537" at bounding box center [523, 162] width 550 height 94
click at [1049, 382] on icon "submit" at bounding box center [1048, 378] width 20 height 21
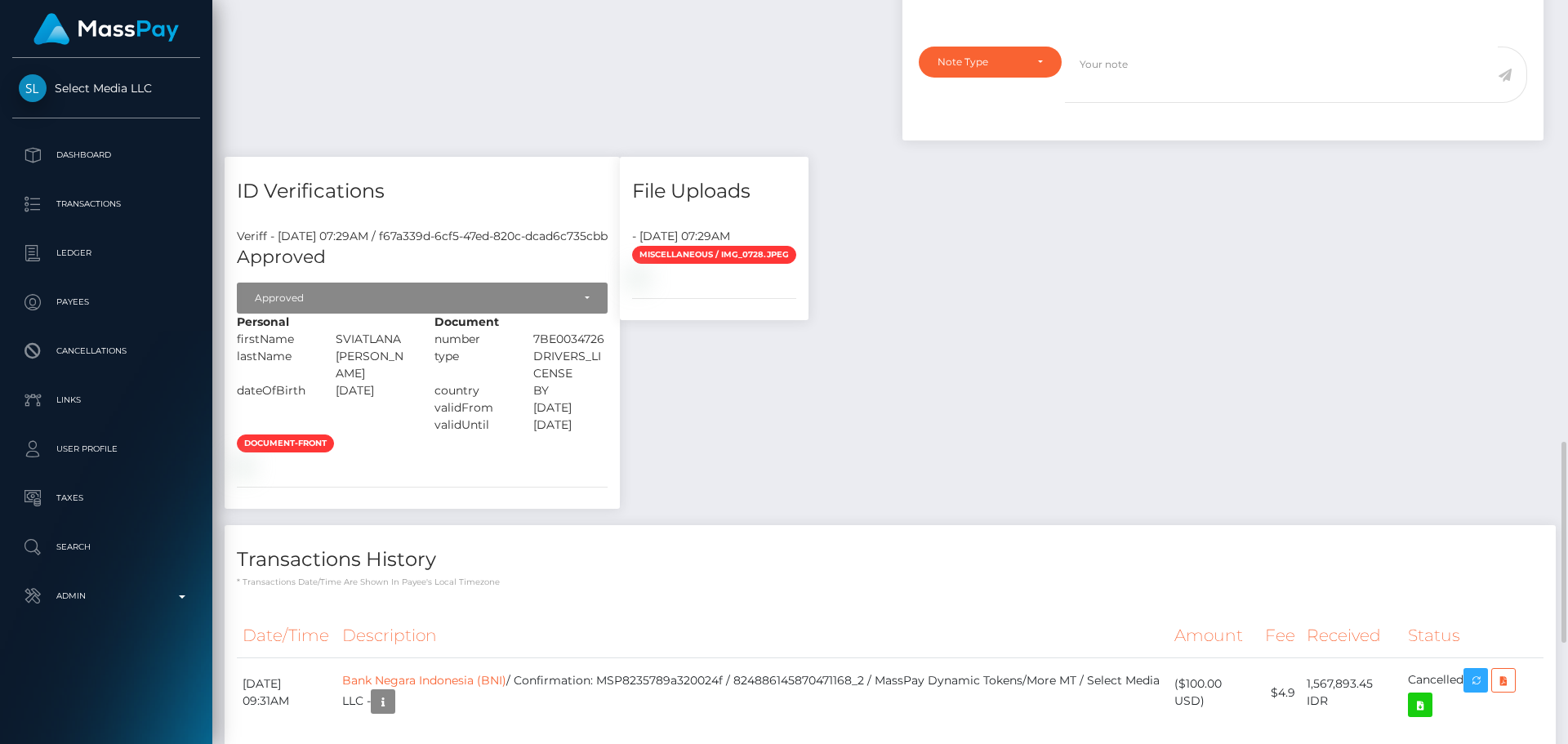
scroll to position [1715, 0]
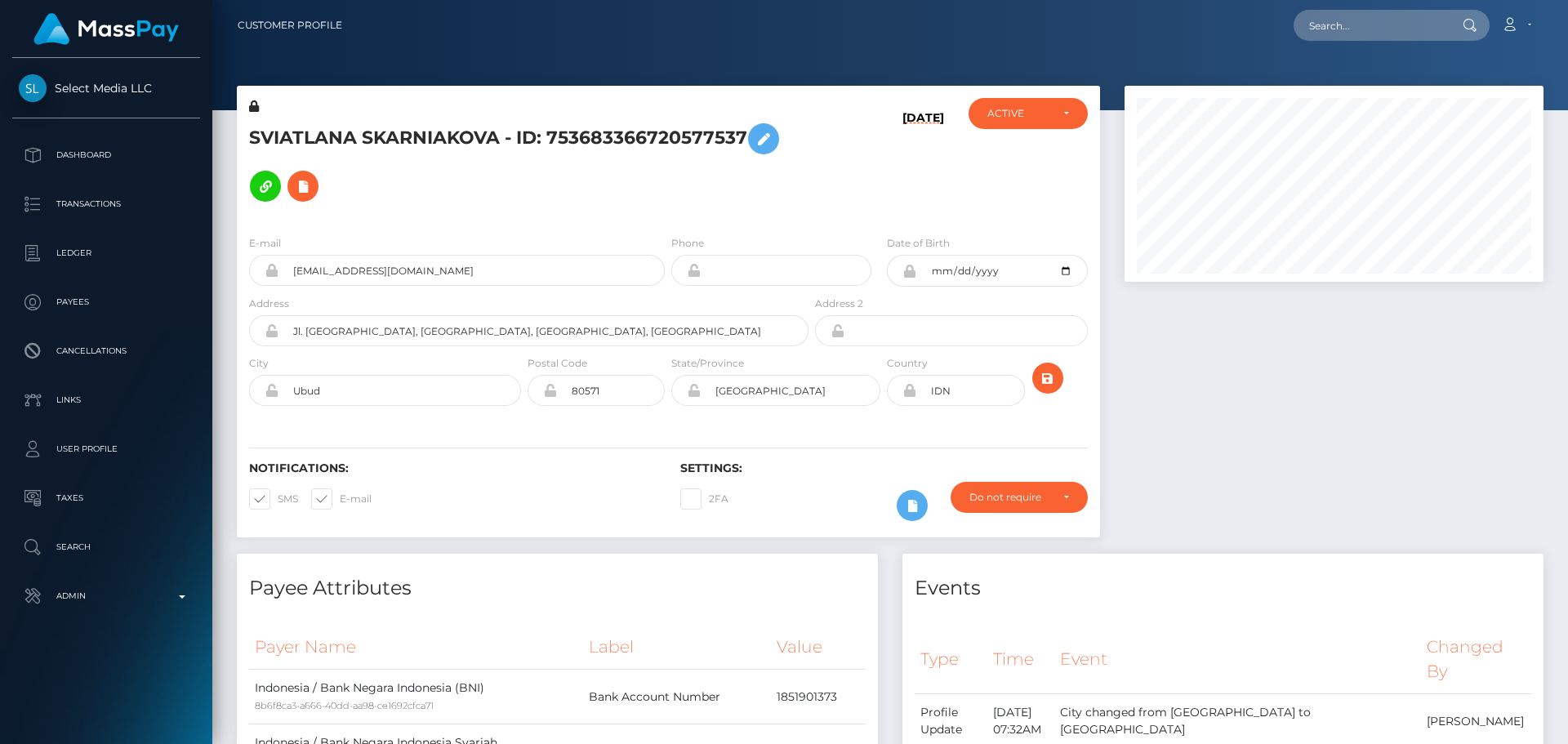
scroll to position [196, 420]
click at [1402, 31] on input "text" at bounding box center [1370, 25] width 153 height 31
paste input "687109076282257408"
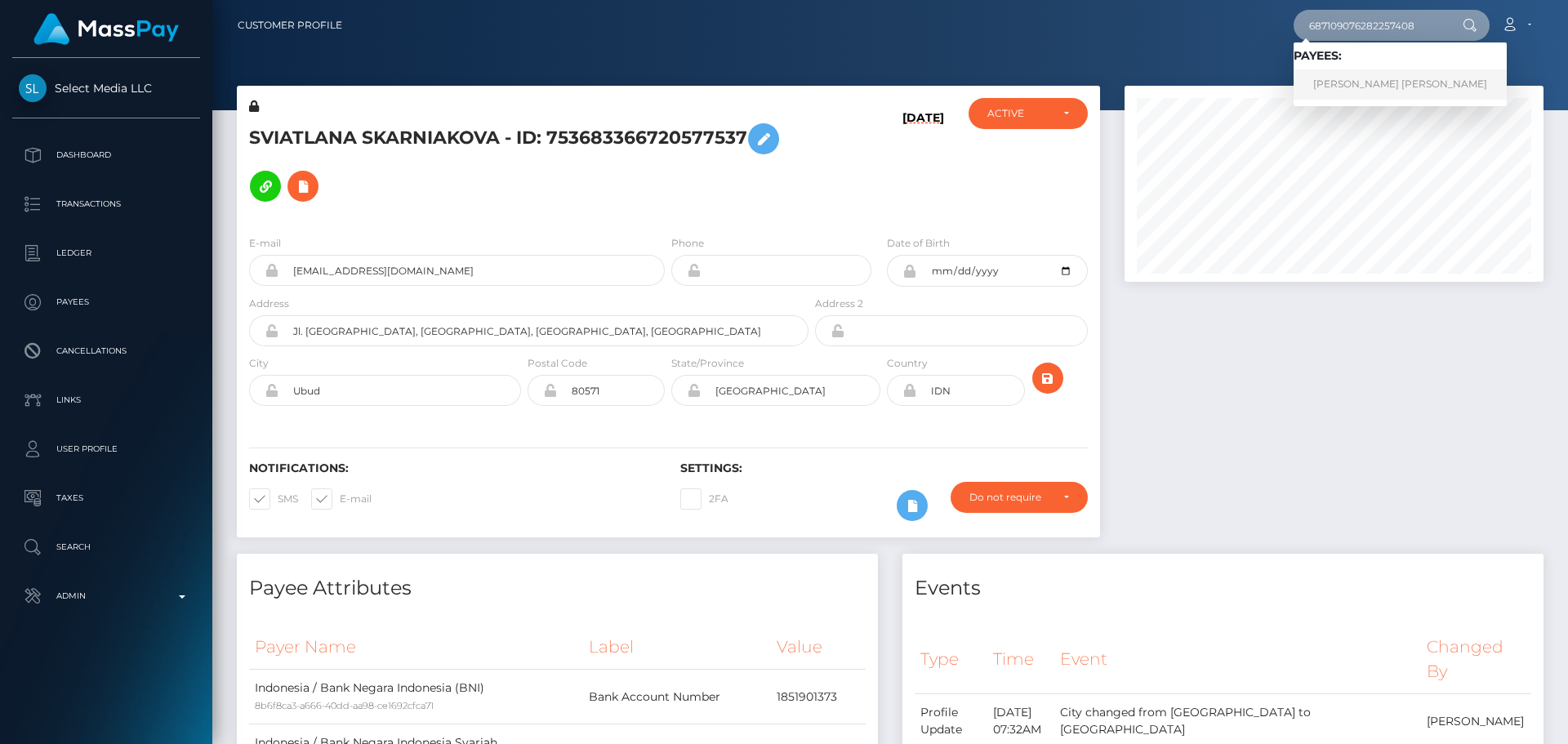
type input "687109076282257408"
click at [1388, 80] on link "GASTON NICOLAS PINTO" at bounding box center [1400, 85] width 213 height 30
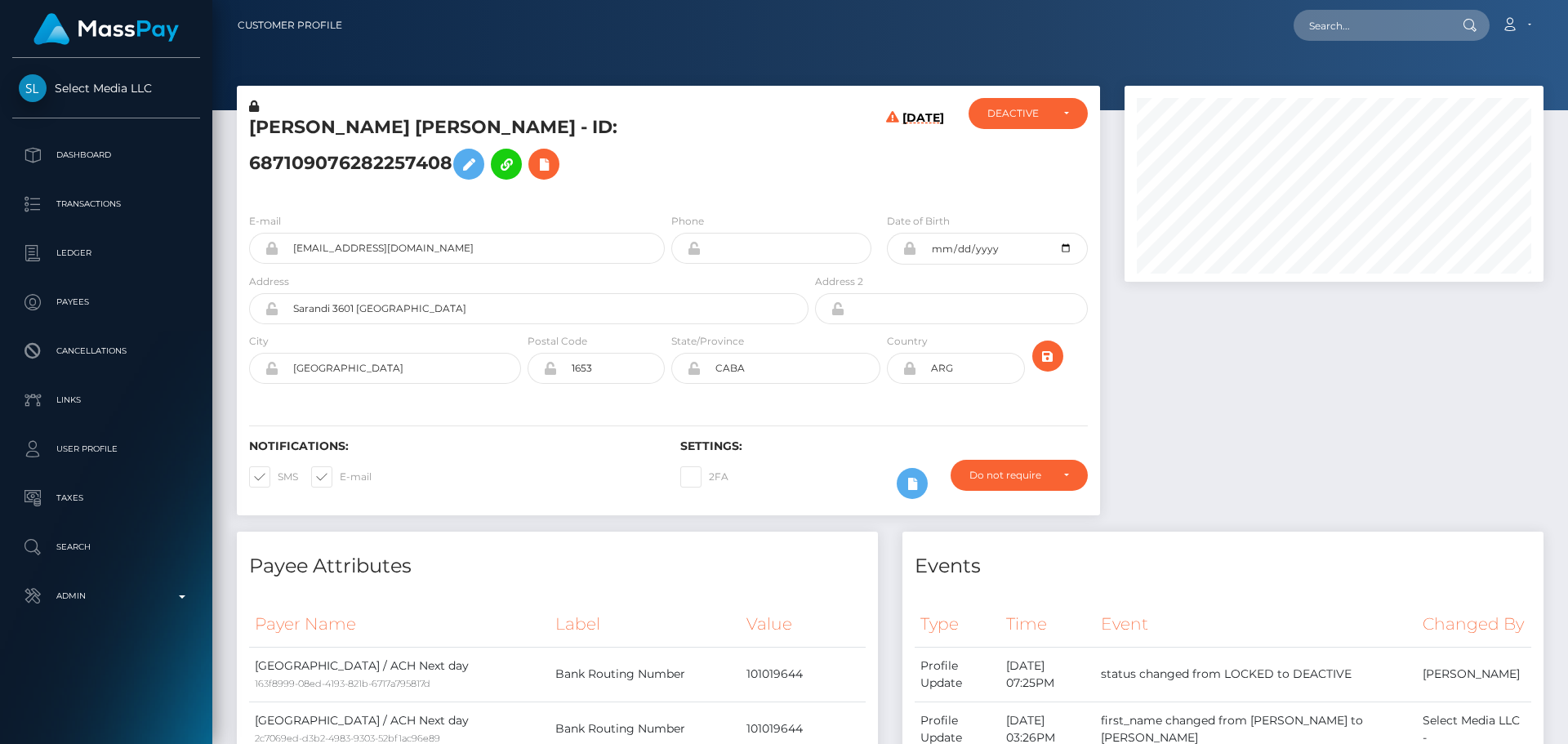
scroll to position [196, 420]
click at [664, 188] on h5 "[PERSON_NAME] [PERSON_NAME] - ID: 687109076282257408" at bounding box center [523, 151] width 550 height 73
click at [275, 139] on h5 "[PERSON_NAME] [PERSON_NAME] - ID: 687109076282257408" at bounding box center [523, 151] width 550 height 73
copy h5 "[PERSON_NAME]"
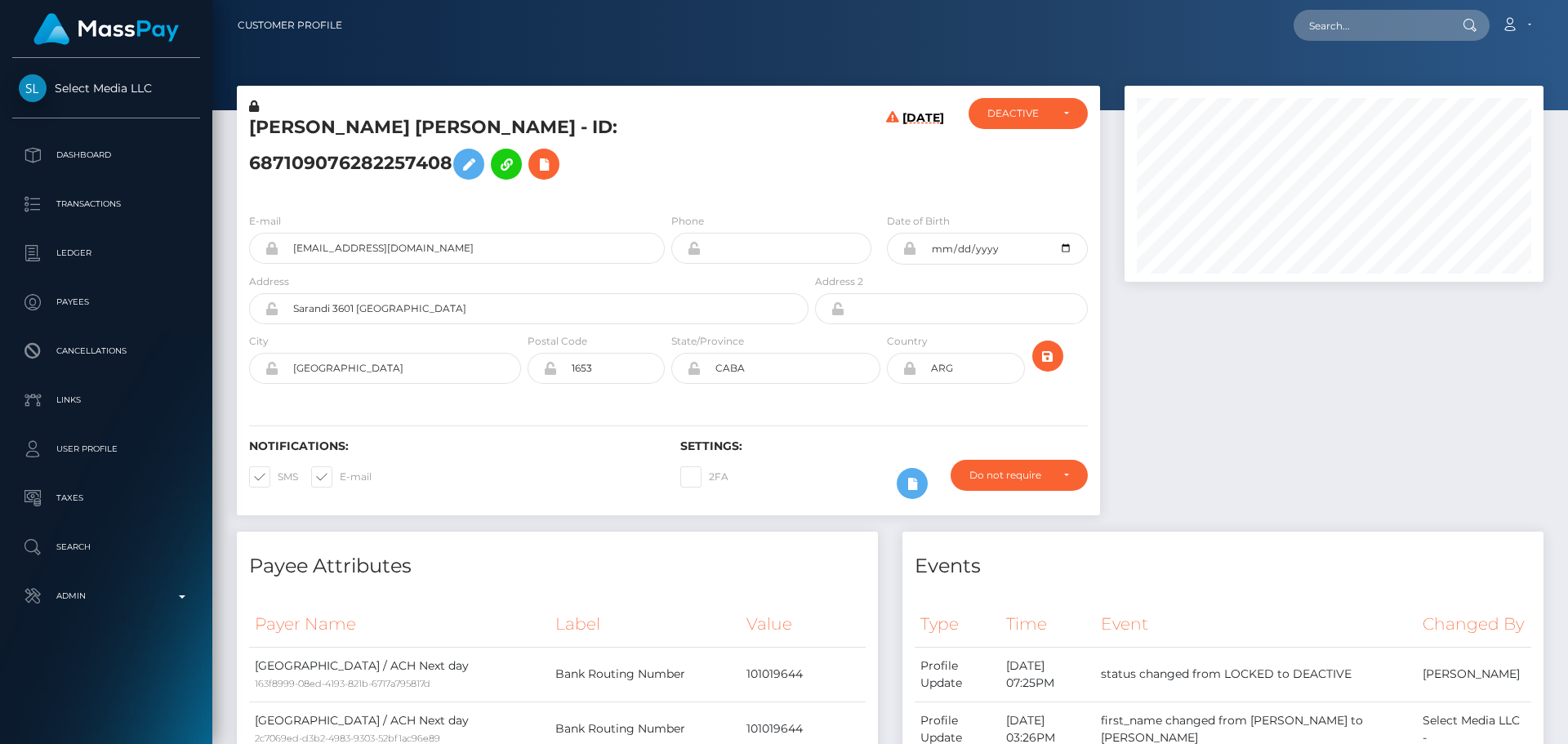
click at [442, 139] on h5 "[PERSON_NAME] [PERSON_NAME] - ID: 687109076282257408" at bounding box center [523, 151] width 550 height 73
copy h5 "PINTO"
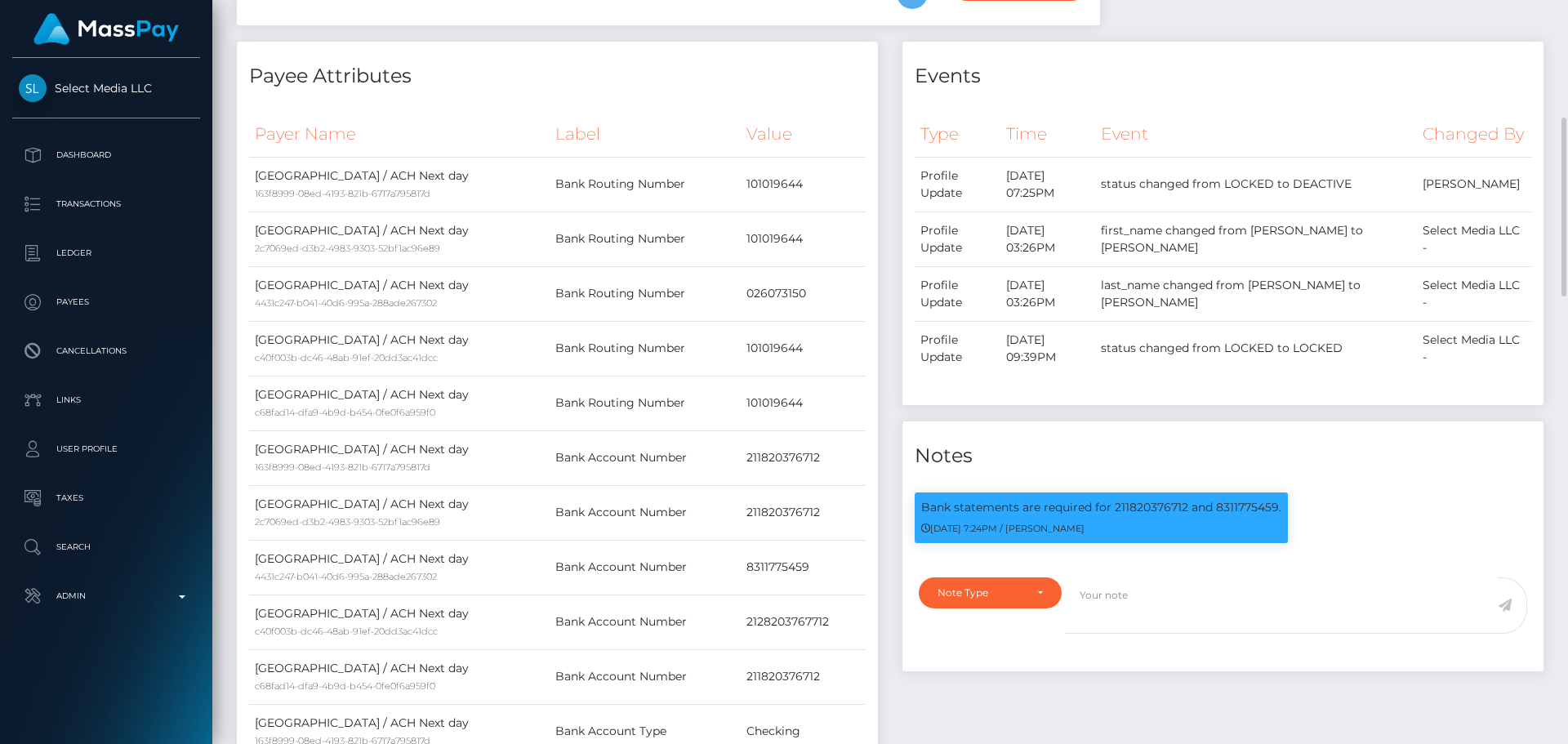
scroll to position [572, 0]
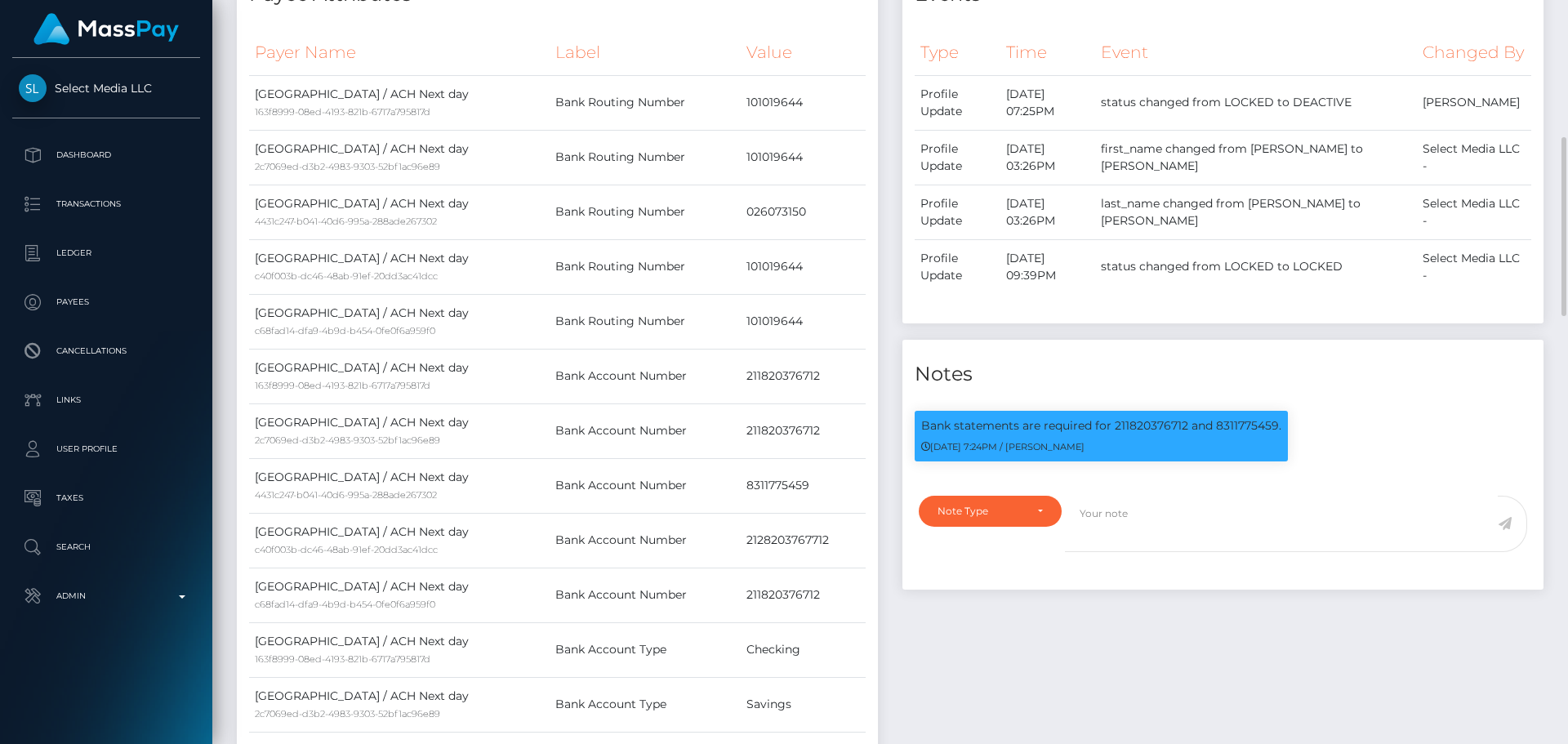
click at [892, 226] on div "Events Type Time Event Changed By" at bounding box center [1223, 451] width 666 height 982
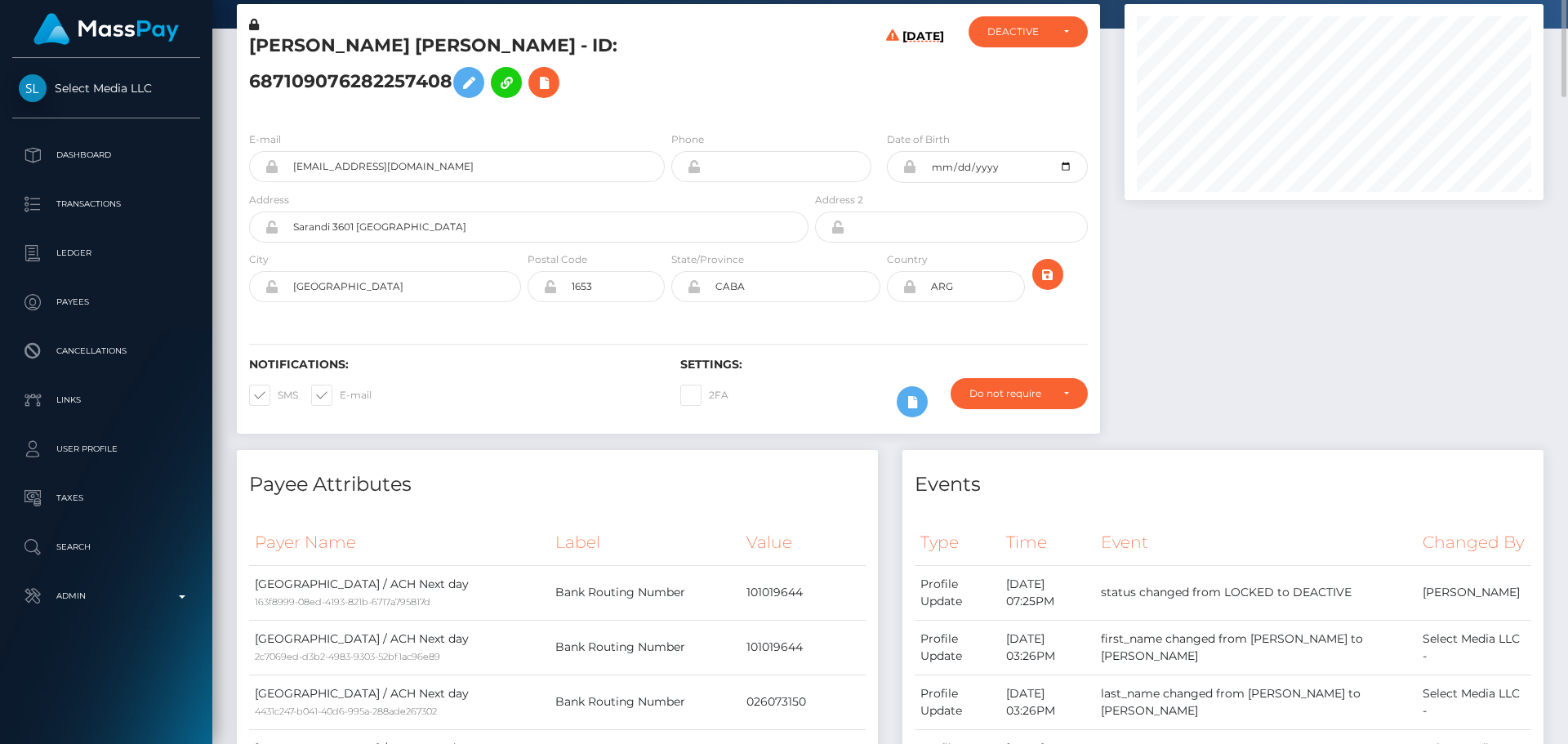
scroll to position [0, 0]
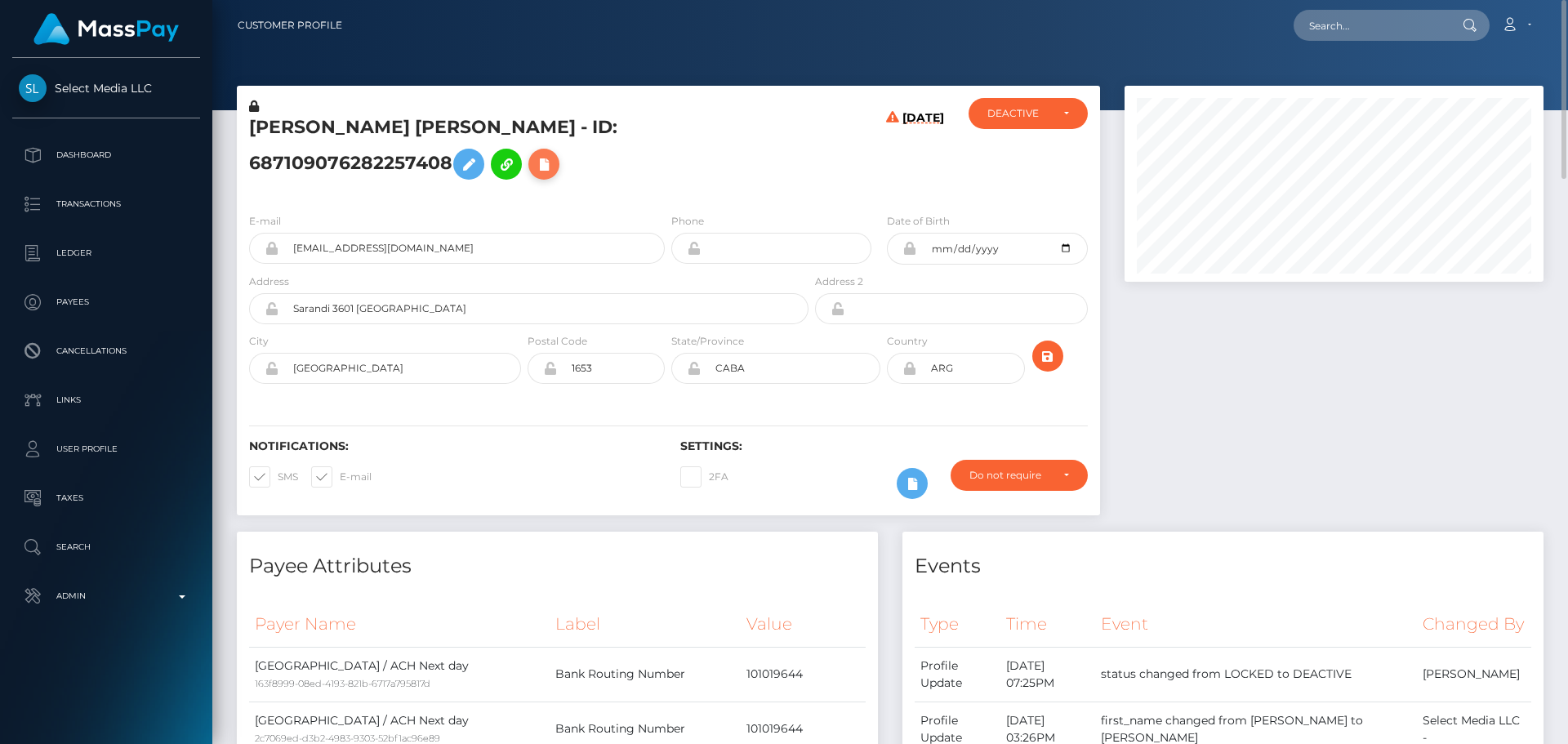
click at [534, 175] on icon at bounding box center [544, 164] width 20 height 21
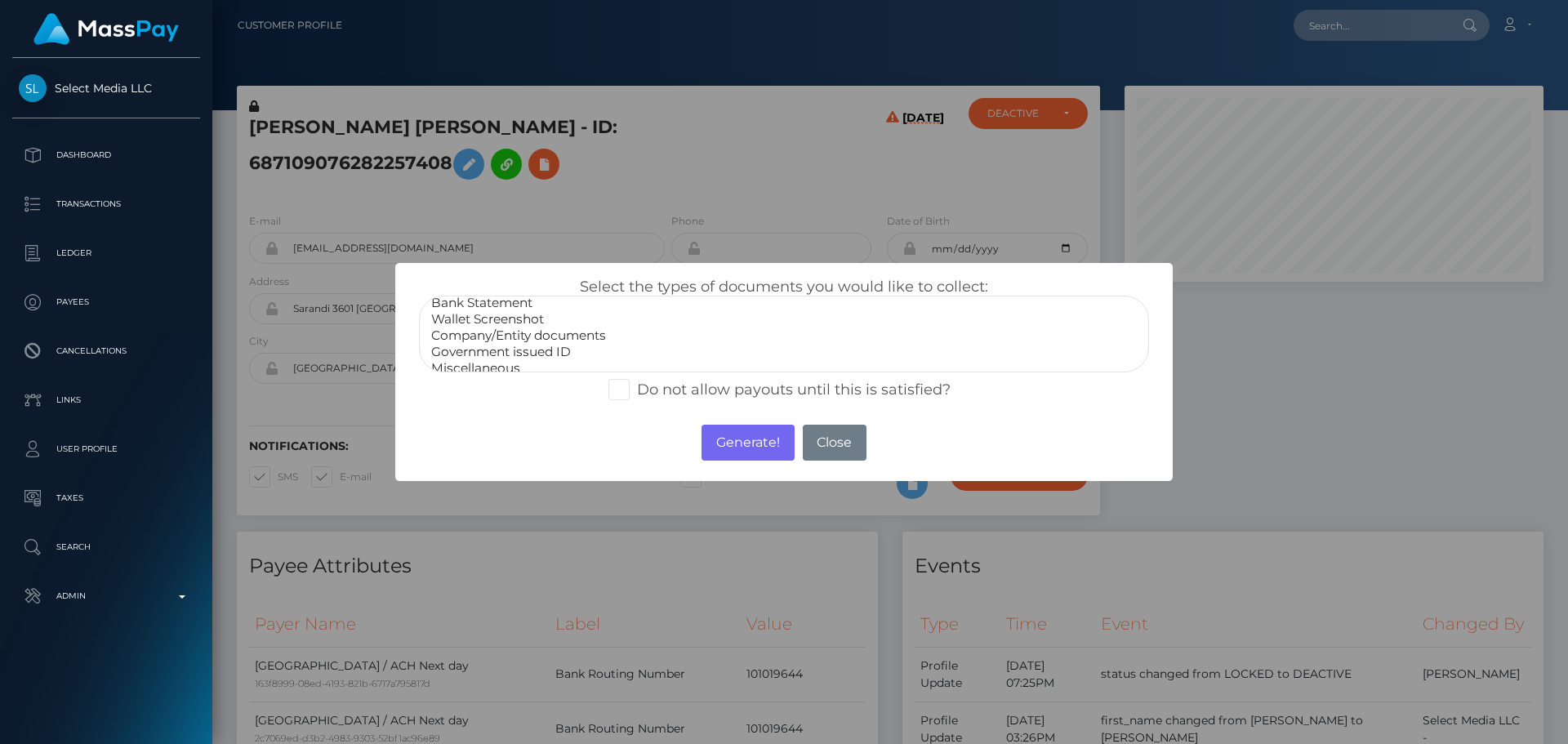
scroll to position [33, 0]
select select "Miscellaneous"
click at [474, 358] on option "Miscellaneous" at bounding box center [784, 358] width 708 height 16
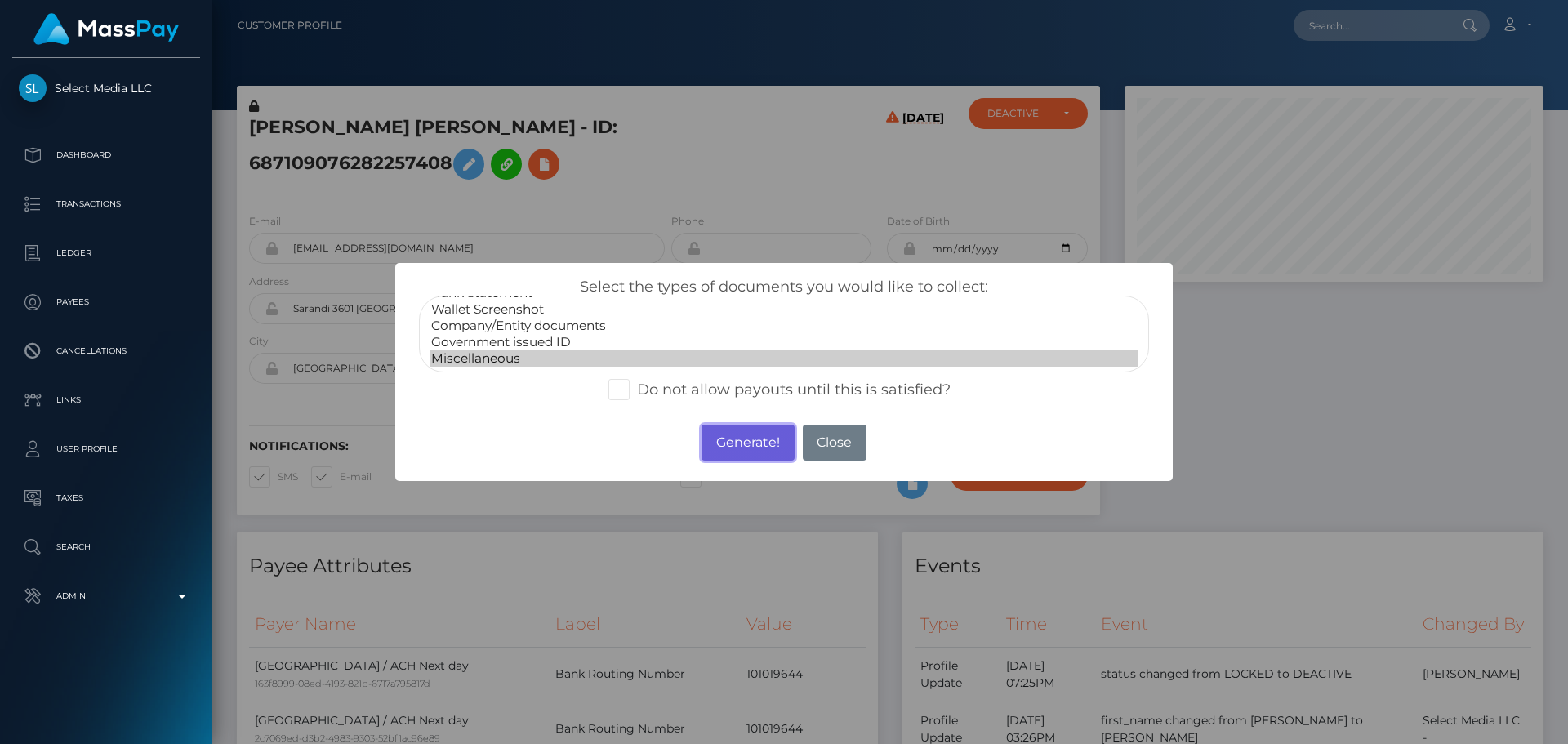
click at [750, 441] on button "Generate!" at bounding box center [747, 443] width 93 height 36
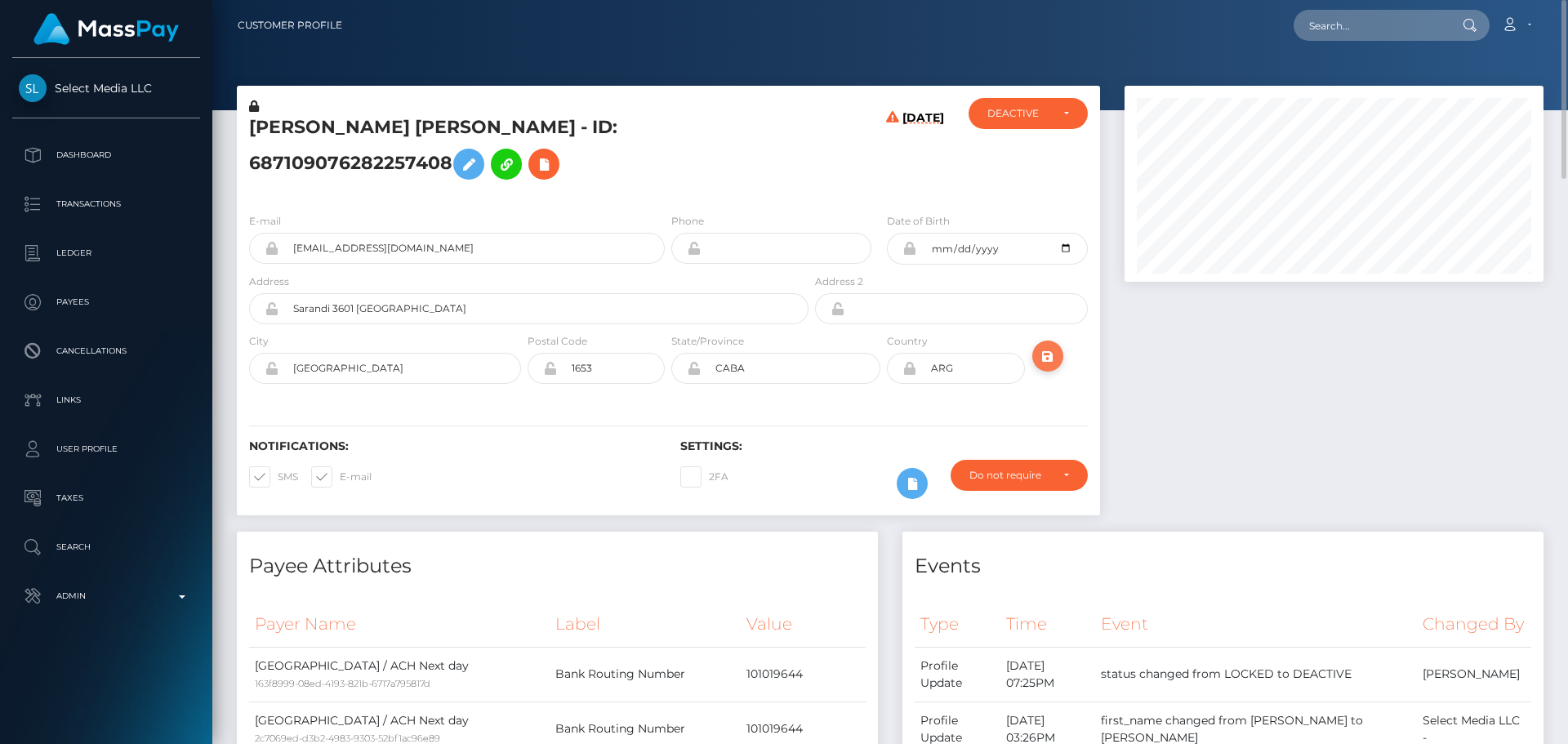
click at [1047, 367] on icon "submit" at bounding box center [1048, 356] width 20 height 21
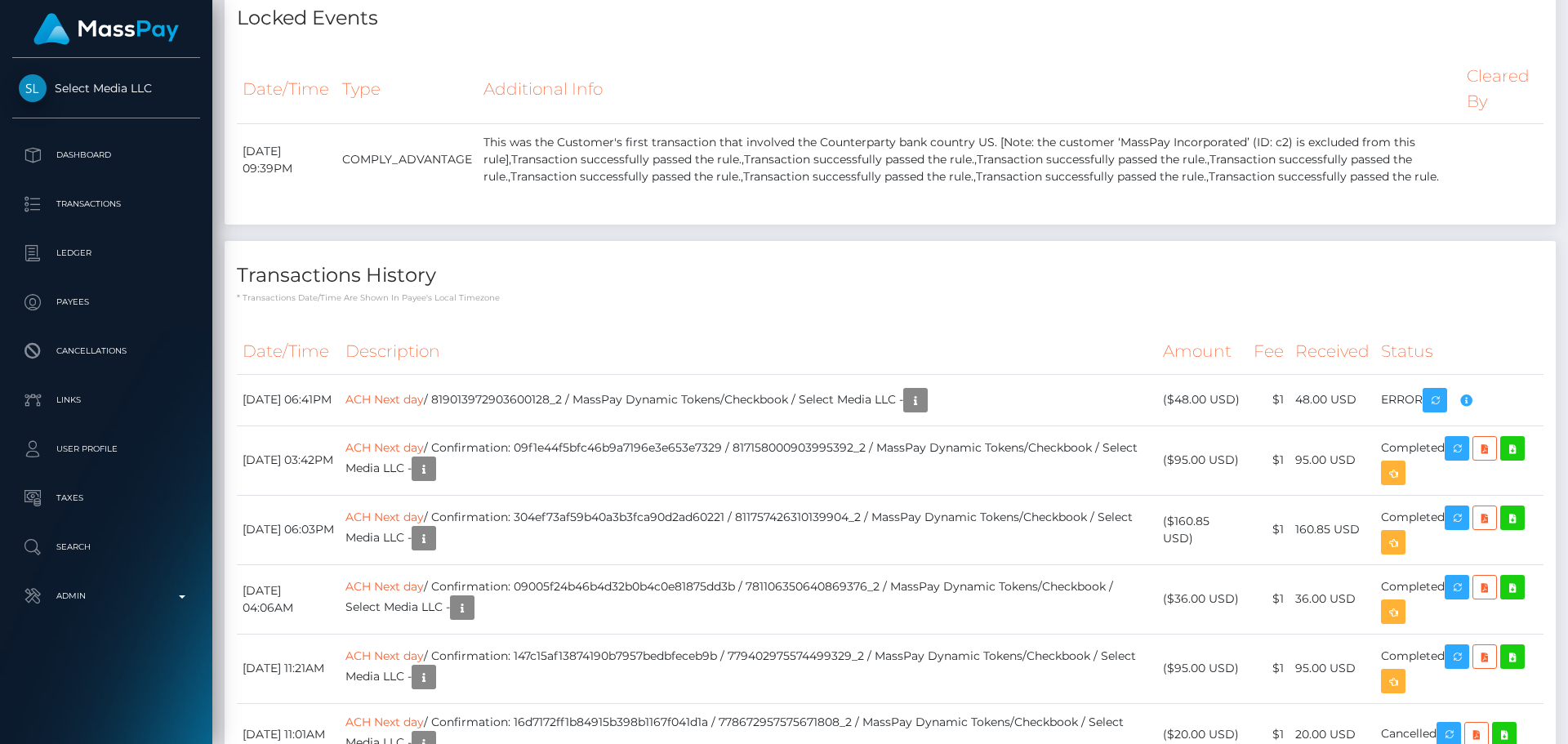
scroll to position [2449, 0]
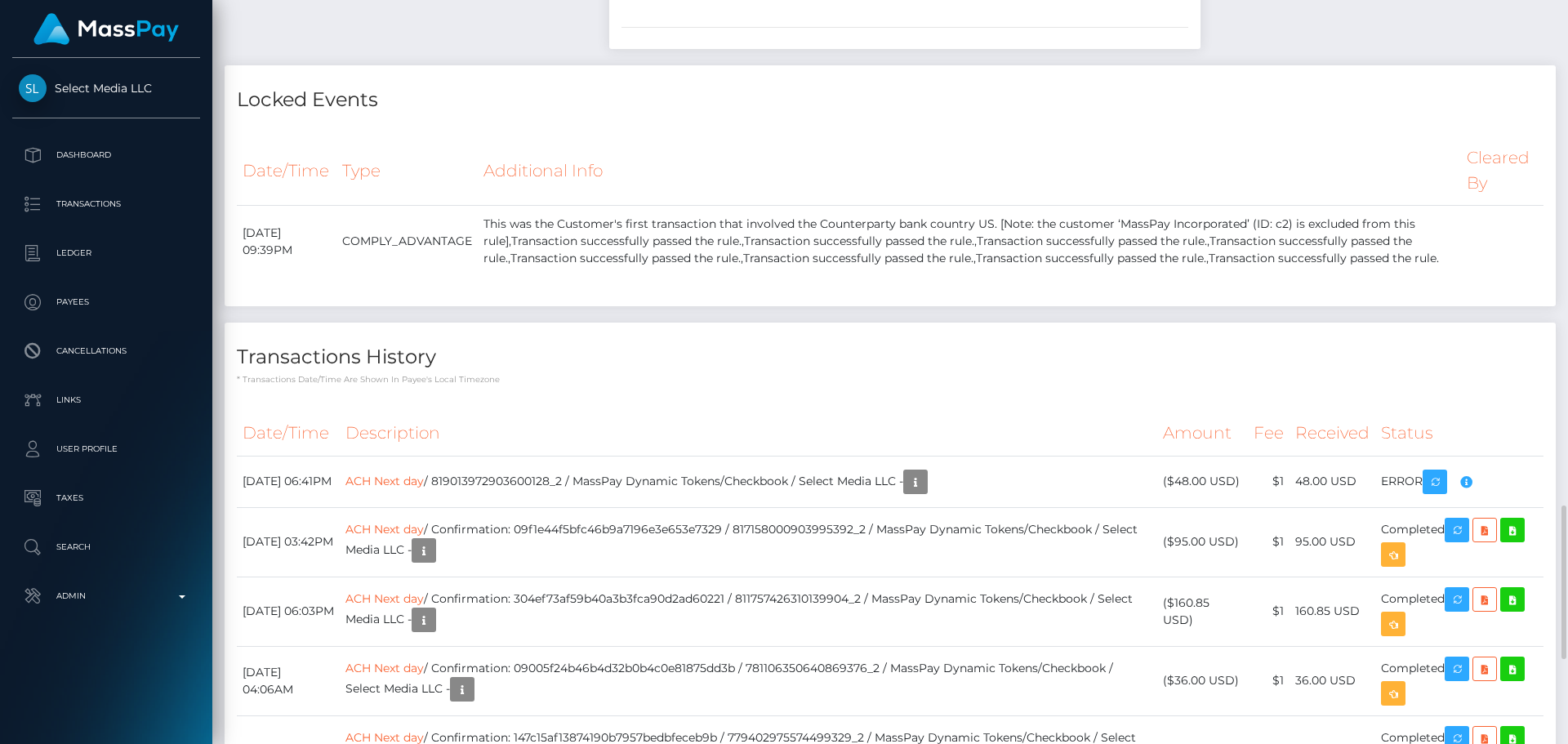
click at [790, 385] on p "* Transactions date/time are shown in payee's local timezone" at bounding box center [889, 379] width 1306 height 12
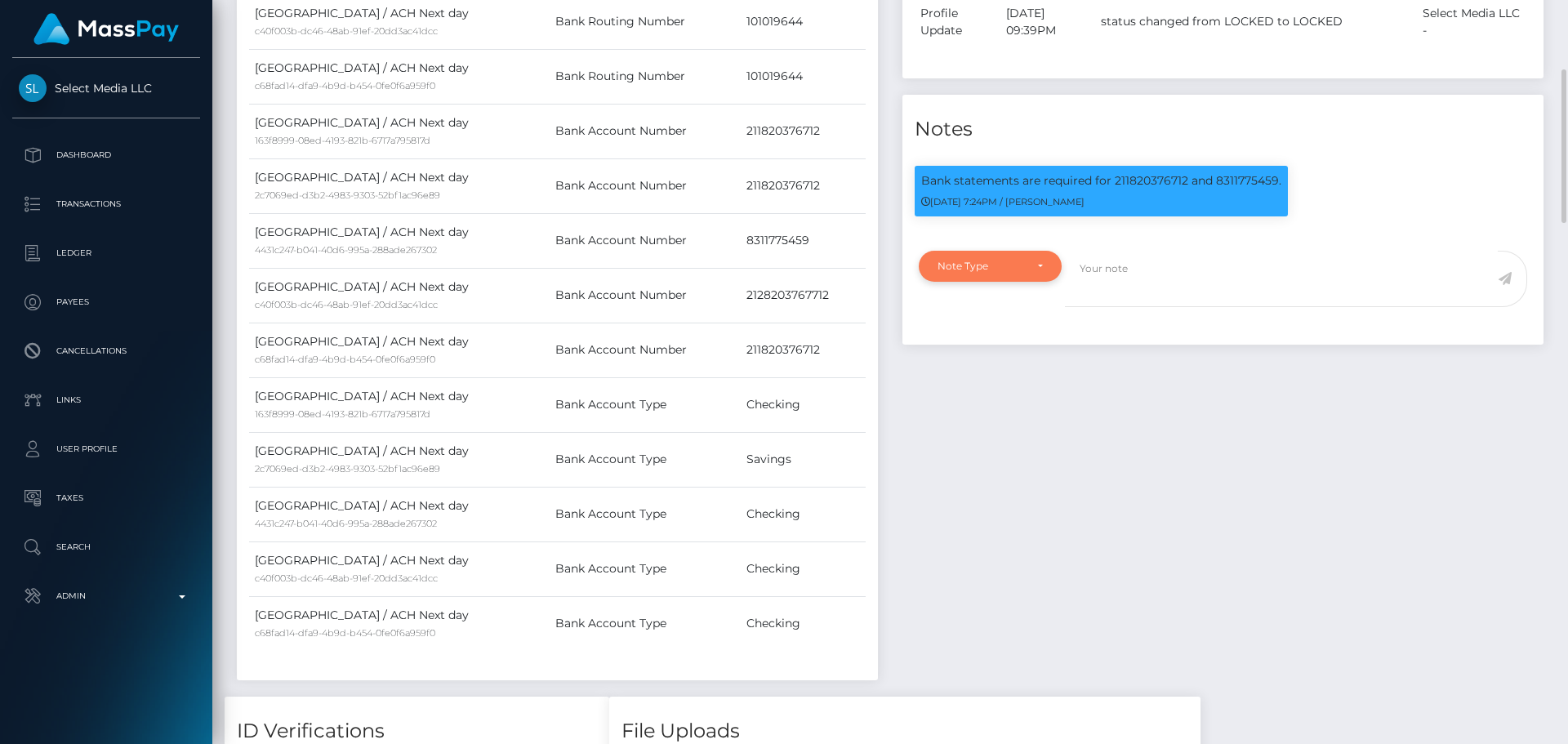
scroll to position [735, 0]
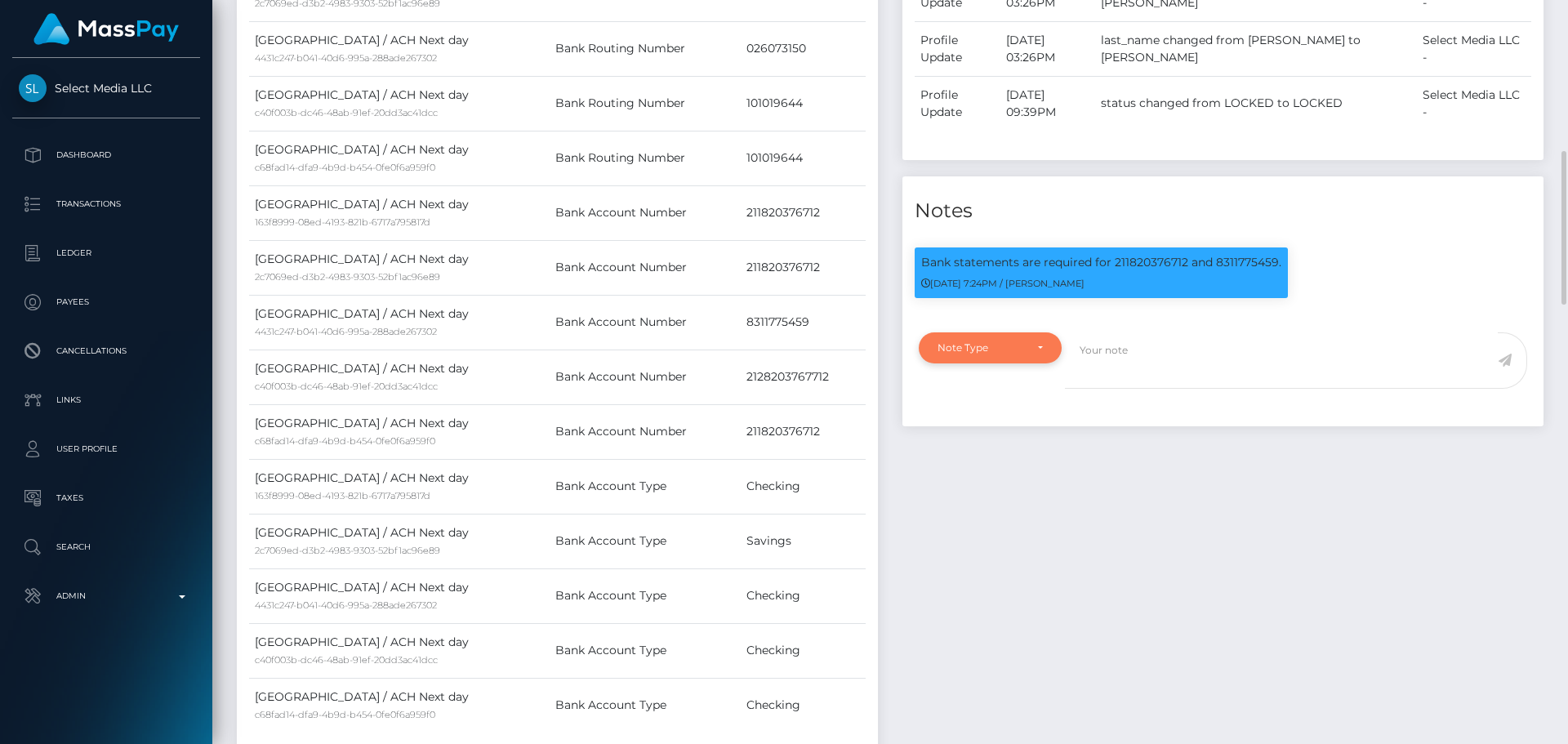
click at [1013, 354] on div "Note Type" at bounding box center [980, 347] width 87 height 13
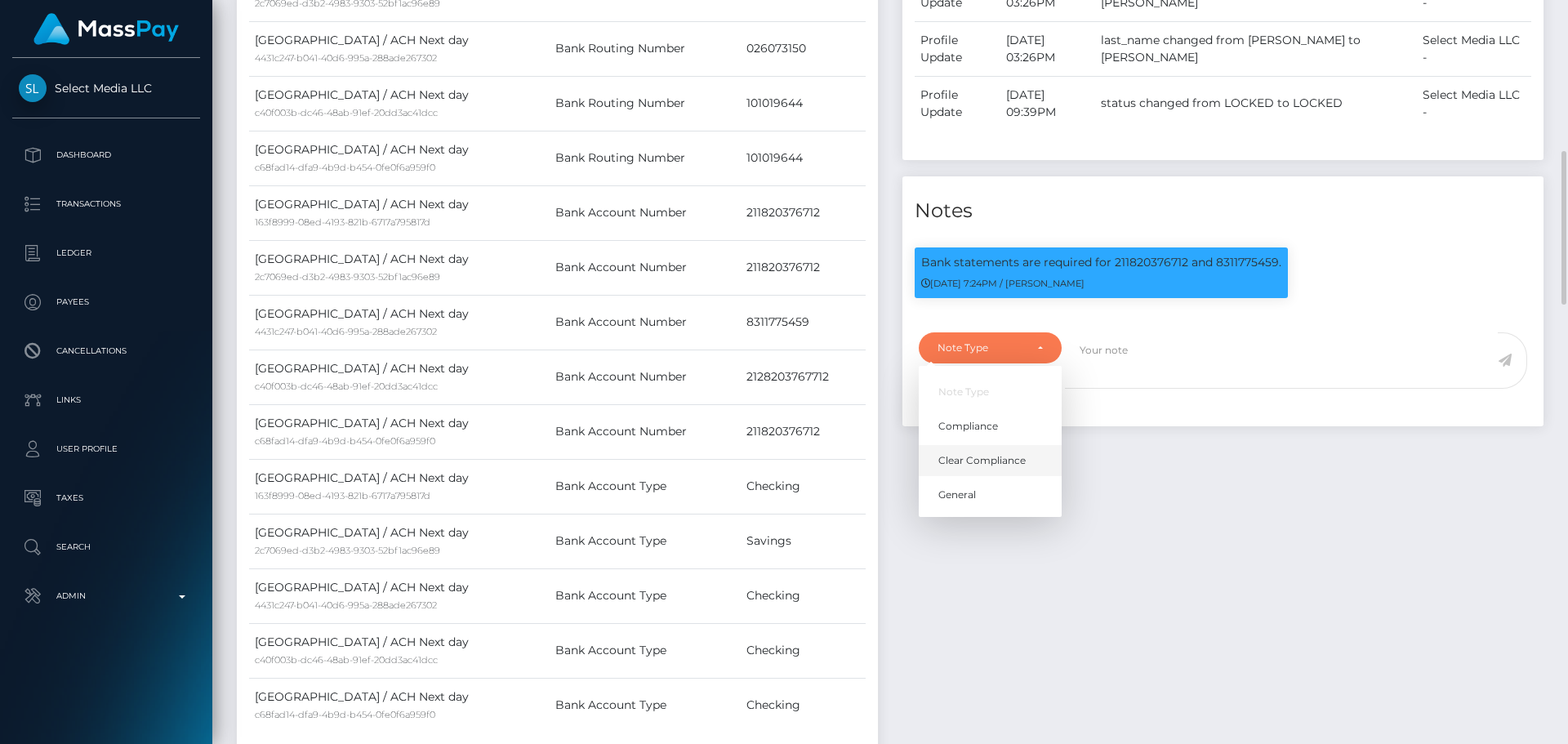
click at [984, 467] on span "Clear Compliance" at bounding box center [982, 461] width 88 height 15
select select "CLEAR_COMPLIANCE"
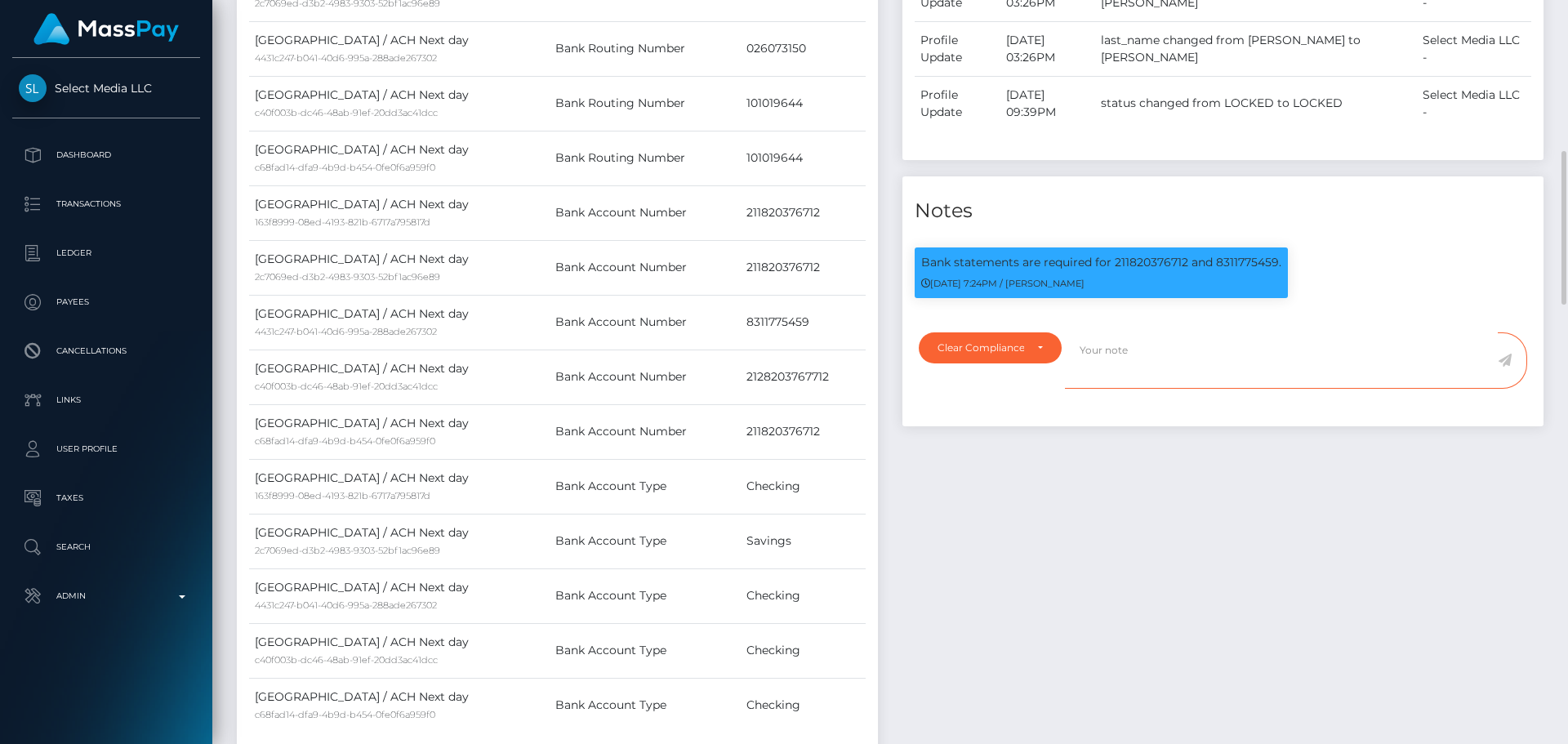
click at [1162, 389] on textarea at bounding box center [1280, 360] width 433 height 57
paste textarea "Bank statement provided for showing that the bank account belongs to [PERSON_NA…"
click at [1156, 389] on textarea "Bank statement provided for showing that the bank account belongs to [PERSON_NA…" at bounding box center [1280, 360] width 433 height 57
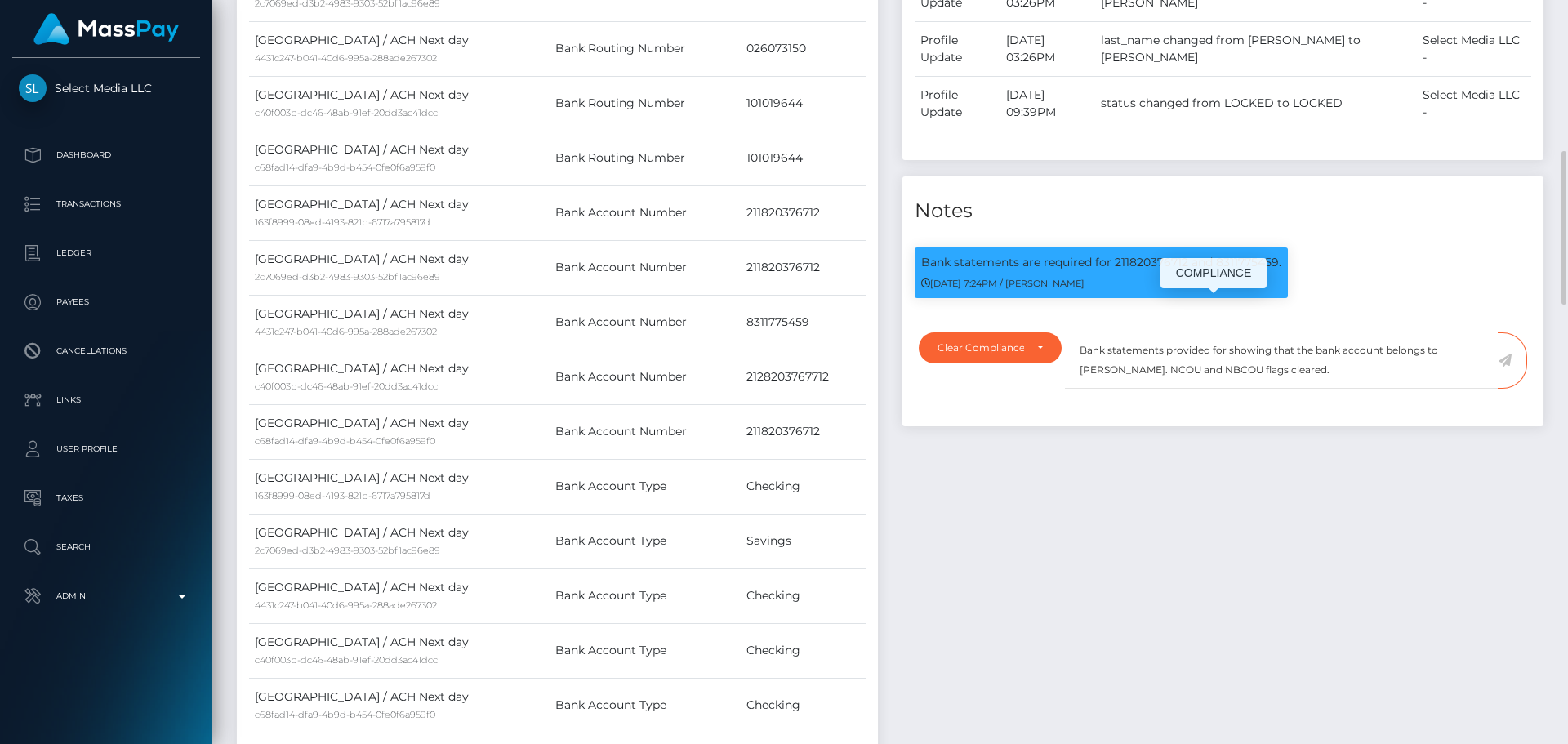
click at [1134, 272] on p "Bank statements are required for 211820376712 and 8311775459." at bounding box center [1101, 262] width 360 height 17
drag, startPoint x: 1134, startPoint y: 310, endPoint x: 1225, endPoint y: 312, distance: 91.0
click at [1225, 272] on p "Bank statements are required for 211820376712 and 8311775459." at bounding box center [1101, 262] width 360 height 17
copy p "211820376712 and 8311775459"
click at [1224, 389] on textarea "Bank statements provided for showing that the bank account belongs to Heather N…" at bounding box center [1280, 360] width 433 height 57
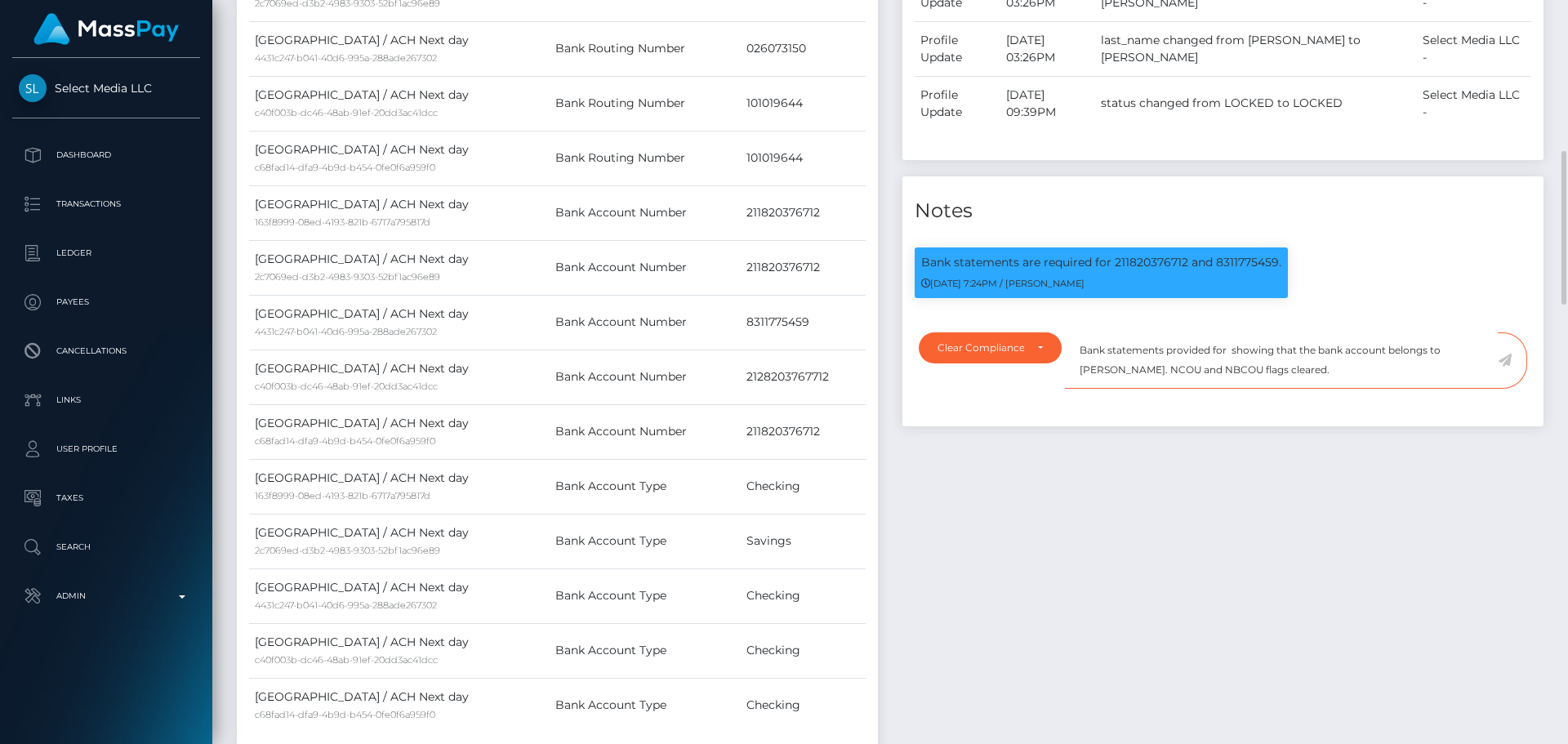
paste textarea "211820376712 and 8311775459"
click at [1147, 389] on textarea "Bank statements provided for 211820376712 and 8311775459, showing that the bank…" at bounding box center [1280, 360] width 433 height 57
click at [1196, 389] on textarea "Bank statements provided for 211820376712 and 8311775459, showing that the bank…" at bounding box center [1280, 360] width 433 height 57
click at [1218, 389] on textarea "Bank statements provided for 211820376712 and 8311775459, showing that the bank…" at bounding box center [1280, 360] width 433 height 57
drag, startPoint x: 1218, startPoint y: 422, endPoint x: 1287, endPoint y: 416, distance: 69.3
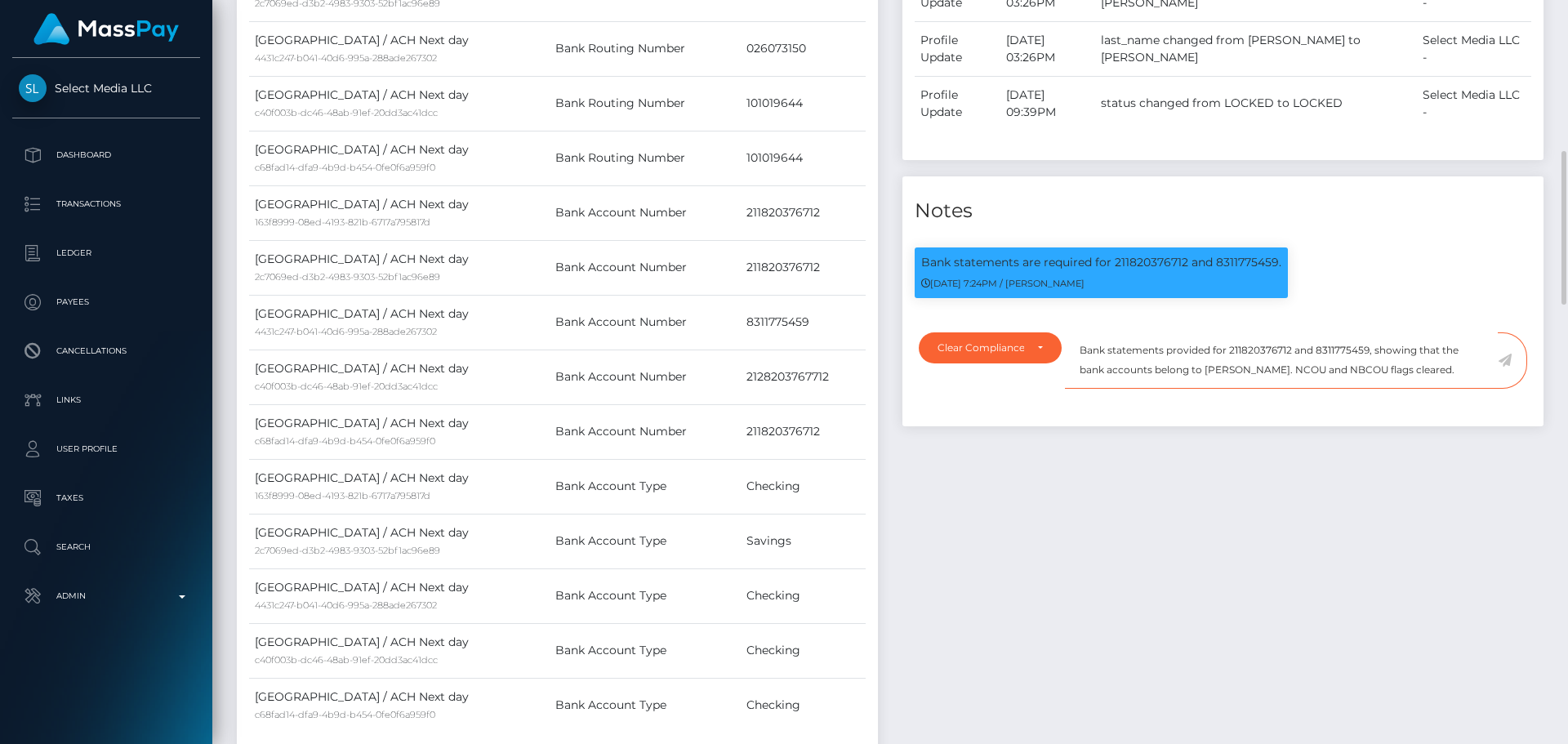
click at [1287, 389] on textarea "Bank statements provided for 211820376712 and 8311775459, showing that the bank…" at bounding box center [1280, 360] width 433 height 57
paste textarea "Gaston Nicolas Pinto"
drag, startPoint x: 1478, startPoint y: 422, endPoint x: 1081, endPoint y: 389, distance: 398.4
click at [1081, 389] on textarea "Bank statements provided for 211820376712 and 8311775459, showing that the bank…" at bounding box center [1280, 360] width 433 height 57
type textarea "Bank statements provided for 211820376712 and 8311775459, showing that the bank…"
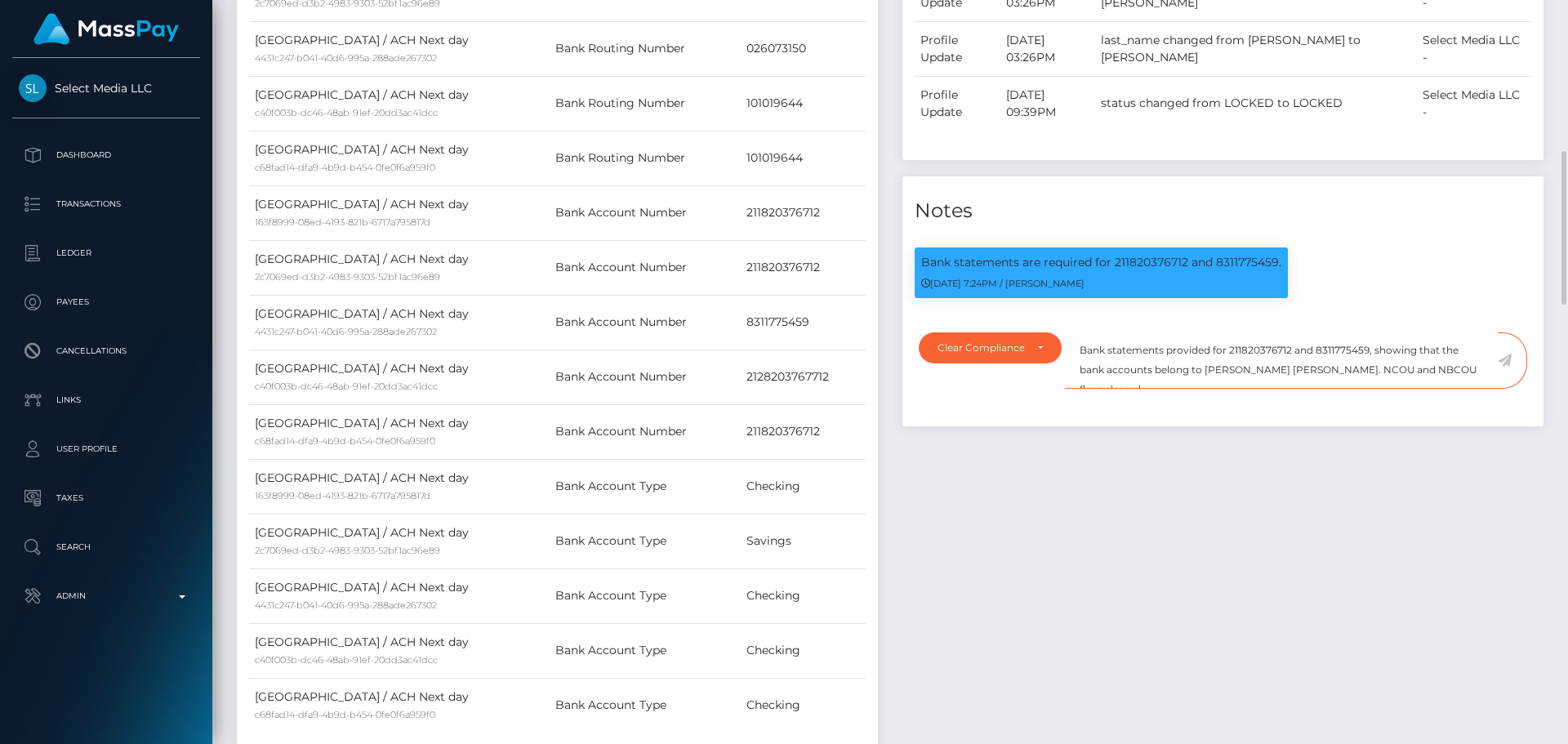
click at [1470, 389] on textarea "Bank statements provided for 211820376712 and 8311775459, showing that the bank…" at bounding box center [1280, 360] width 433 height 57
click at [1504, 367] on icon at bounding box center [1504, 359] width 14 height 13
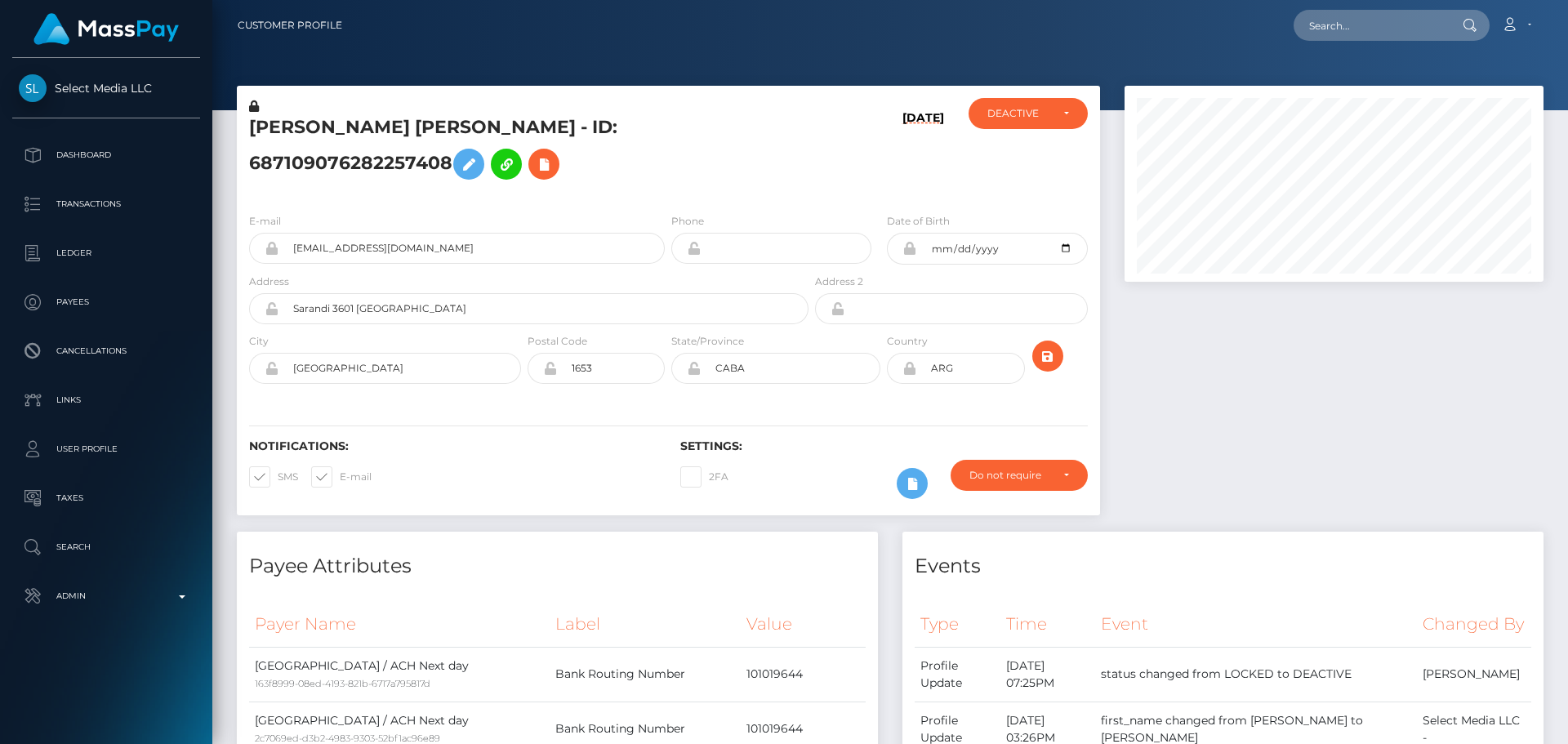
scroll to position [196, 420]
click at [886, 194] on div "[DATE]" at bounding box center [883, 148] width 143 height 102
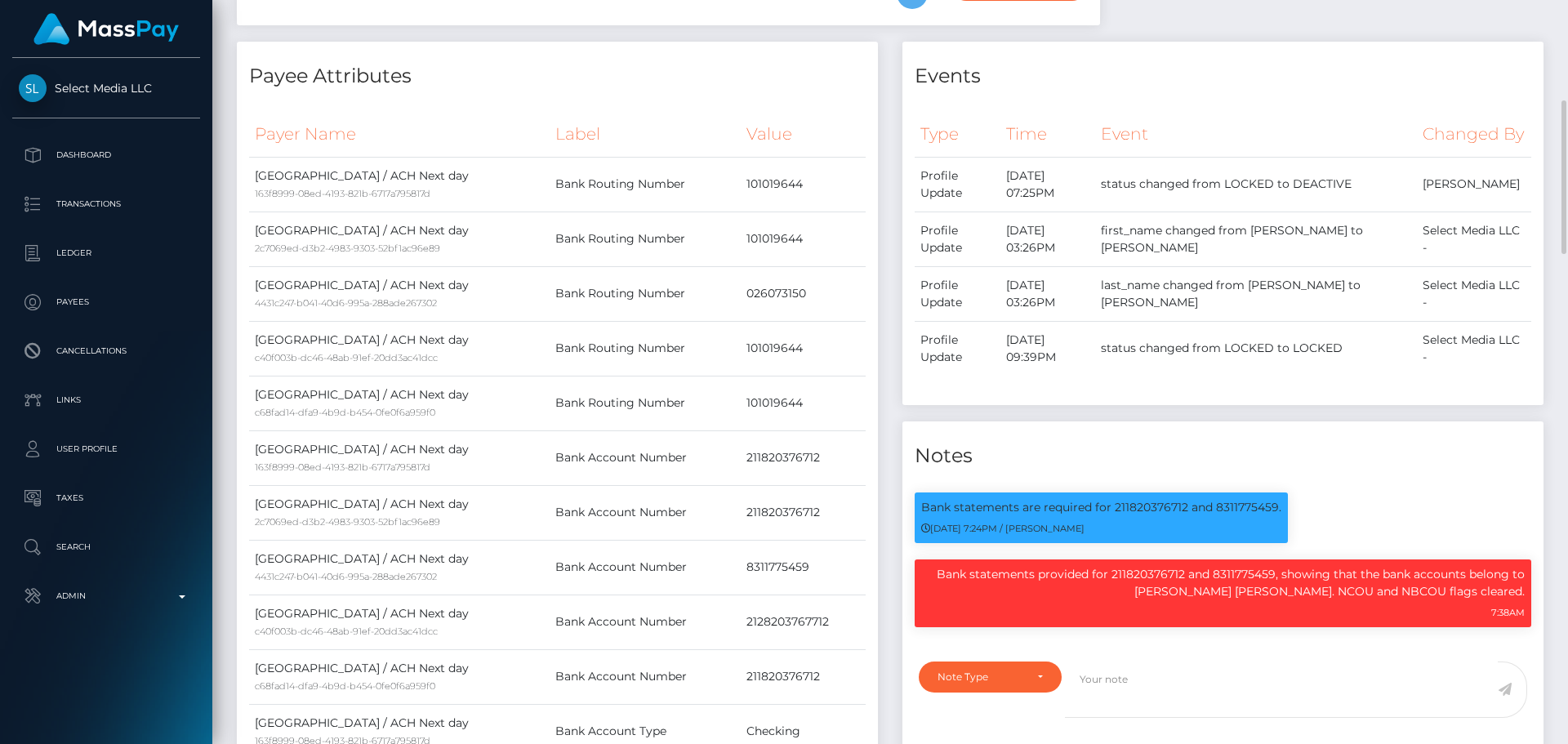
scroll to position [0, 0]
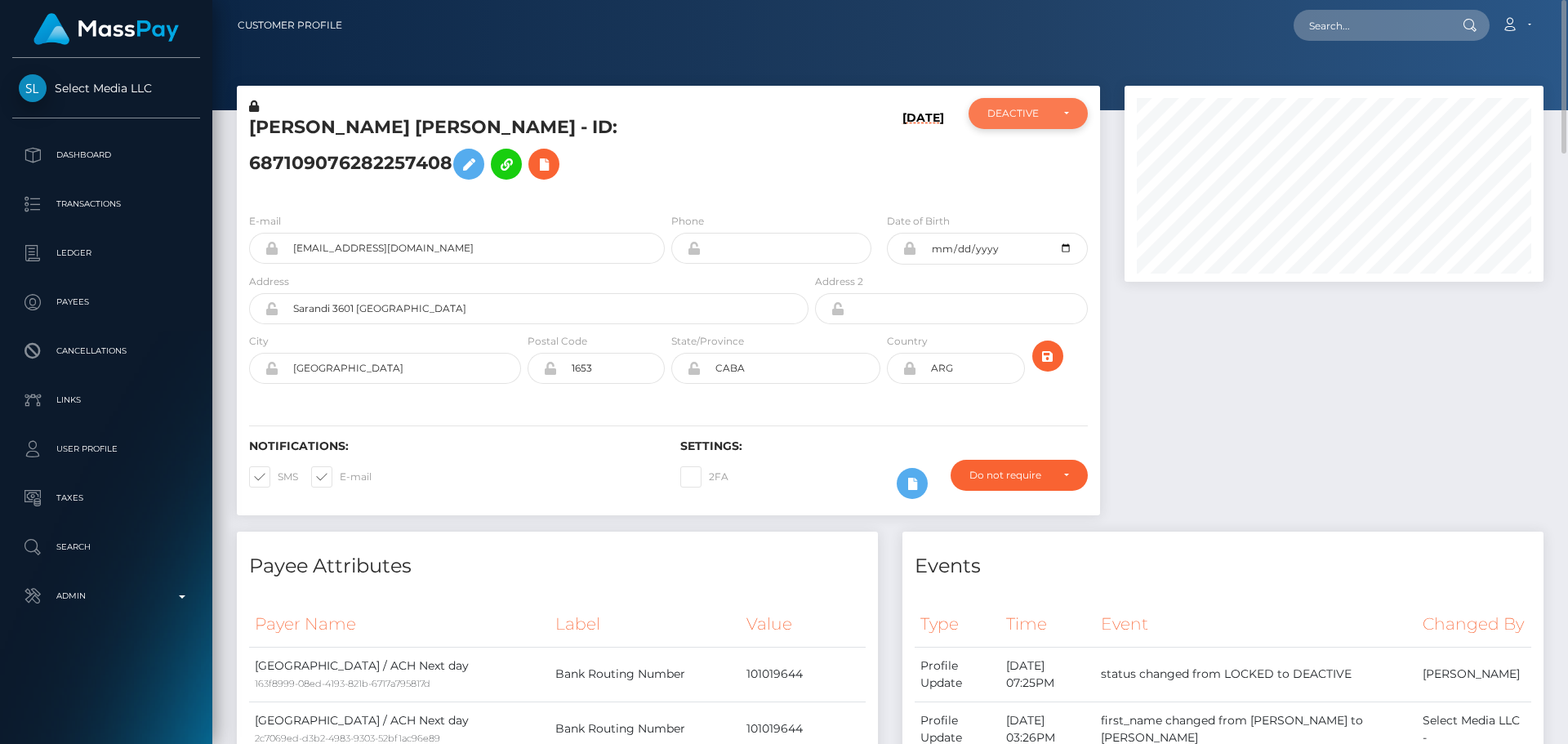
click at [1032, 112] on div "DEACTIVE" at bounding box center [1018, 113] width 63 height 13
click at [1023, 151] on span "ACTIVE" at bounding box center [1006, 157] width 37 height 15
select select "ACTIVE"
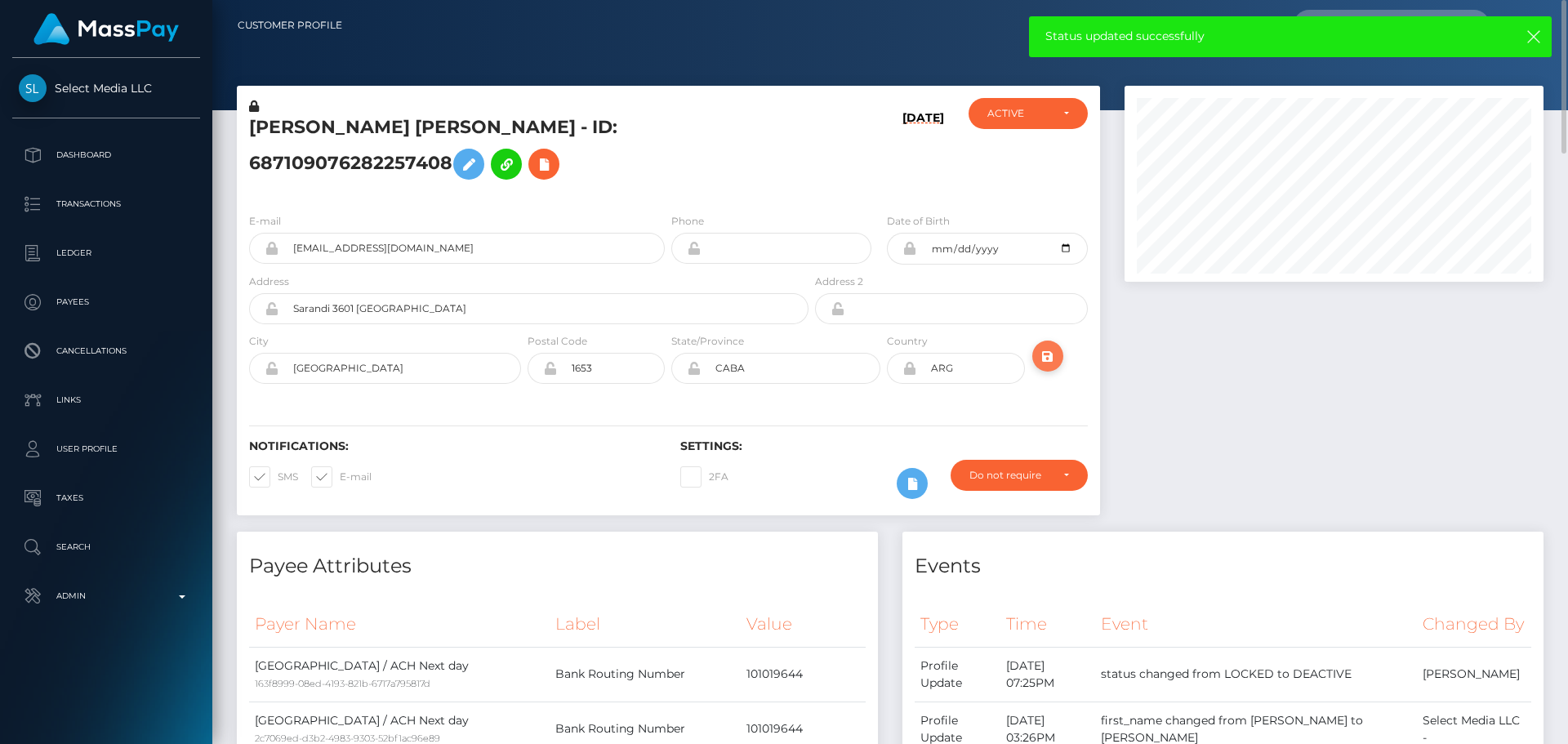
click at [1053, 367] on icon "submit" at bounding box center [1048, 356] width 20 height 21
click at [690, 187] on h5 "[PERSON_NAME] [PERSON_NAME] - ID: 687109076282257408" at bounding box center [523, 151] width 550 height 73
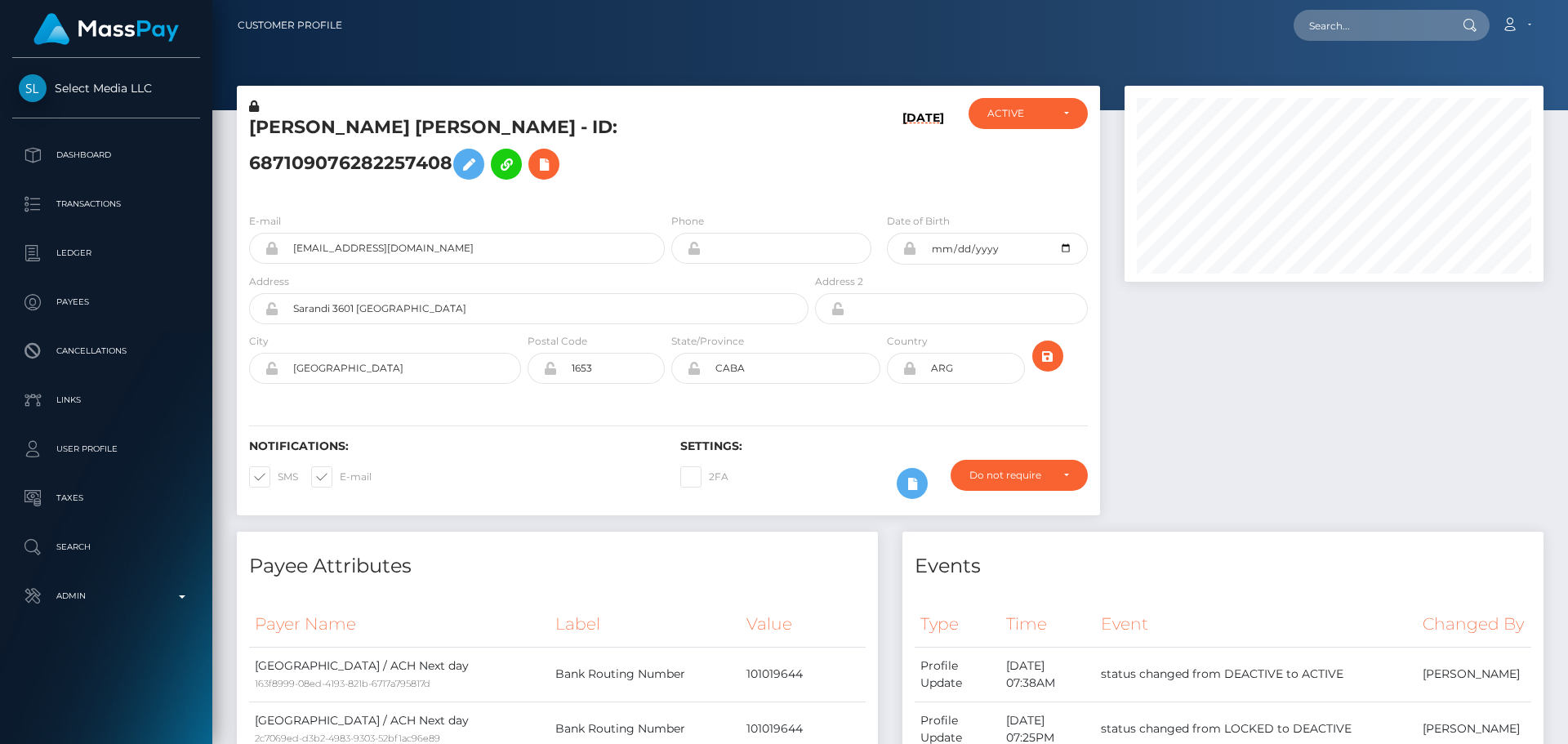
scroll to position [196, 420]
click at [1051, 367] on icon "submit" at bounding box center [1048, 356] width 20 height 21
click at [391, 143] on h5 "[PERSON_NAME] [PERSON_NAME] - ID: 687109076282257408" at bounding box center [523, 151] width 550 height 73
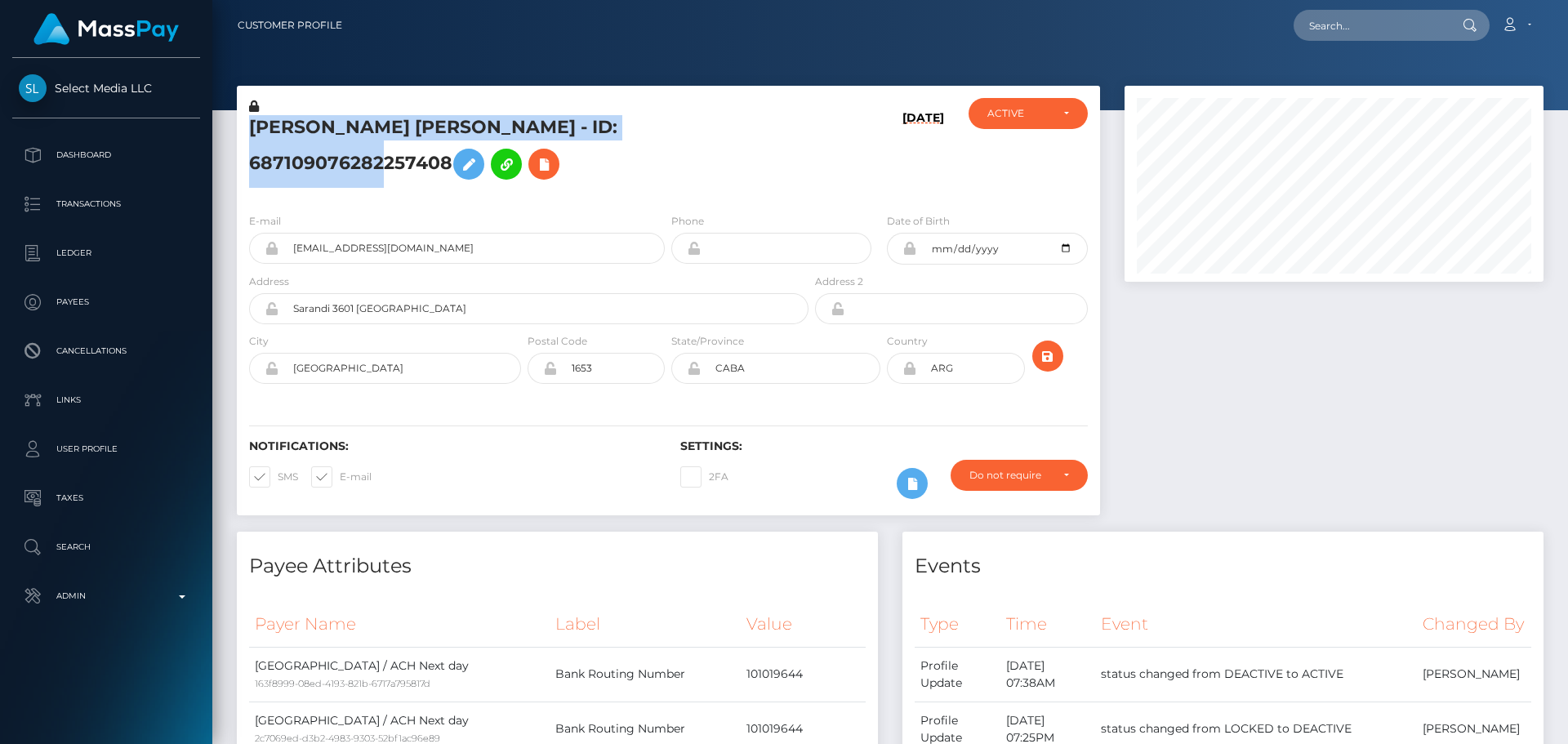
click at [391, 143] on h5 "[PERSON_NAME] [PERSON_NAME] - ID: 687109076282257408" at bounding box center [523, 151] width 550 height 73
copy h5 "[PERSON_NAME] [PERSON_NAME] - ID: 687109076282257408"
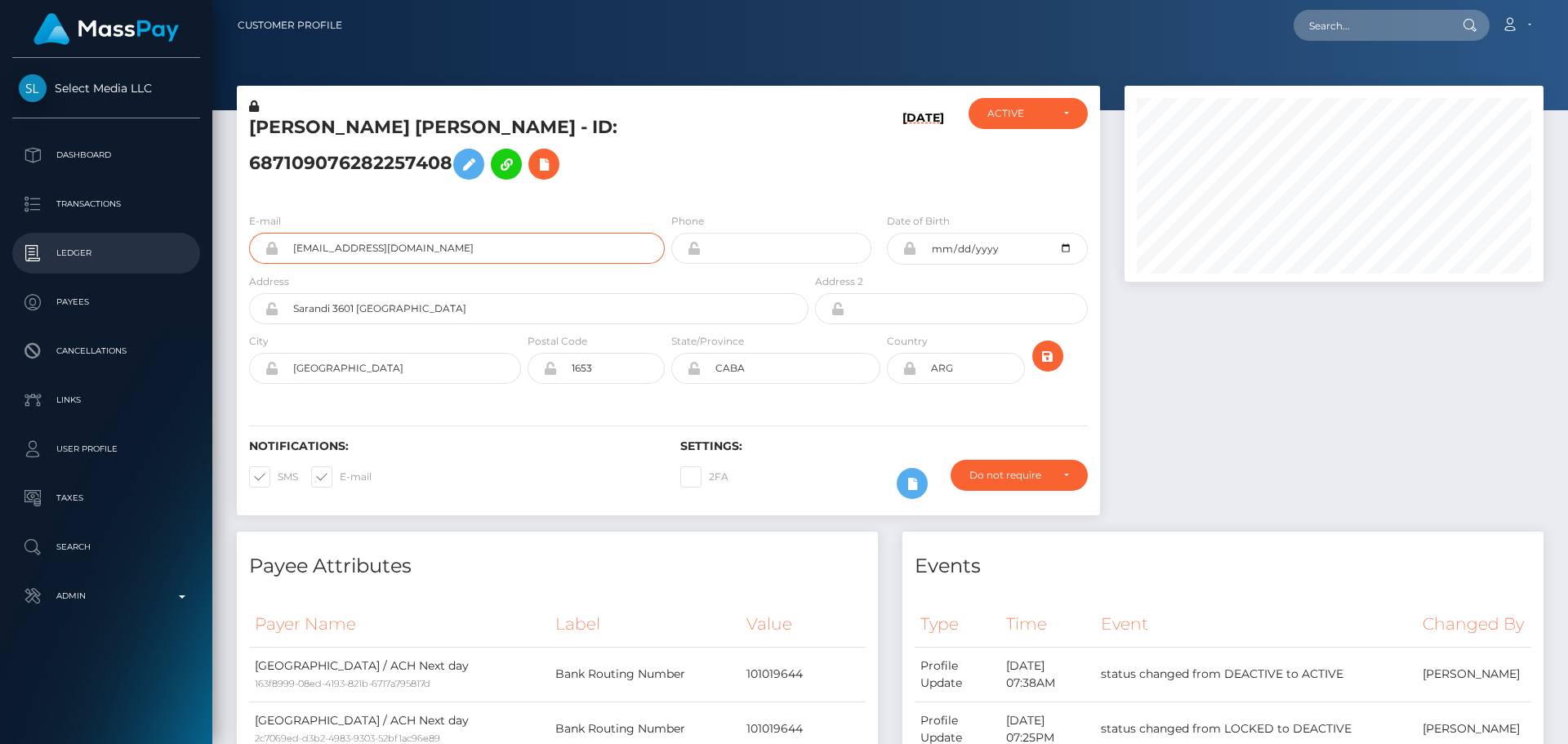
drag, startPoint x: 463, startPoint y: 272, endPoint x: 208, endPoint y: 260, distance: 255.3
click at [205, 263] on div "Select Media LLC Dashboard Transactions Ledger Payees Cancellations" at bounding box center [784, 372] width 1568 height 744
click at [872, 177] on div "[DATE]" at bounding box center [883, 148] width 143 height 102
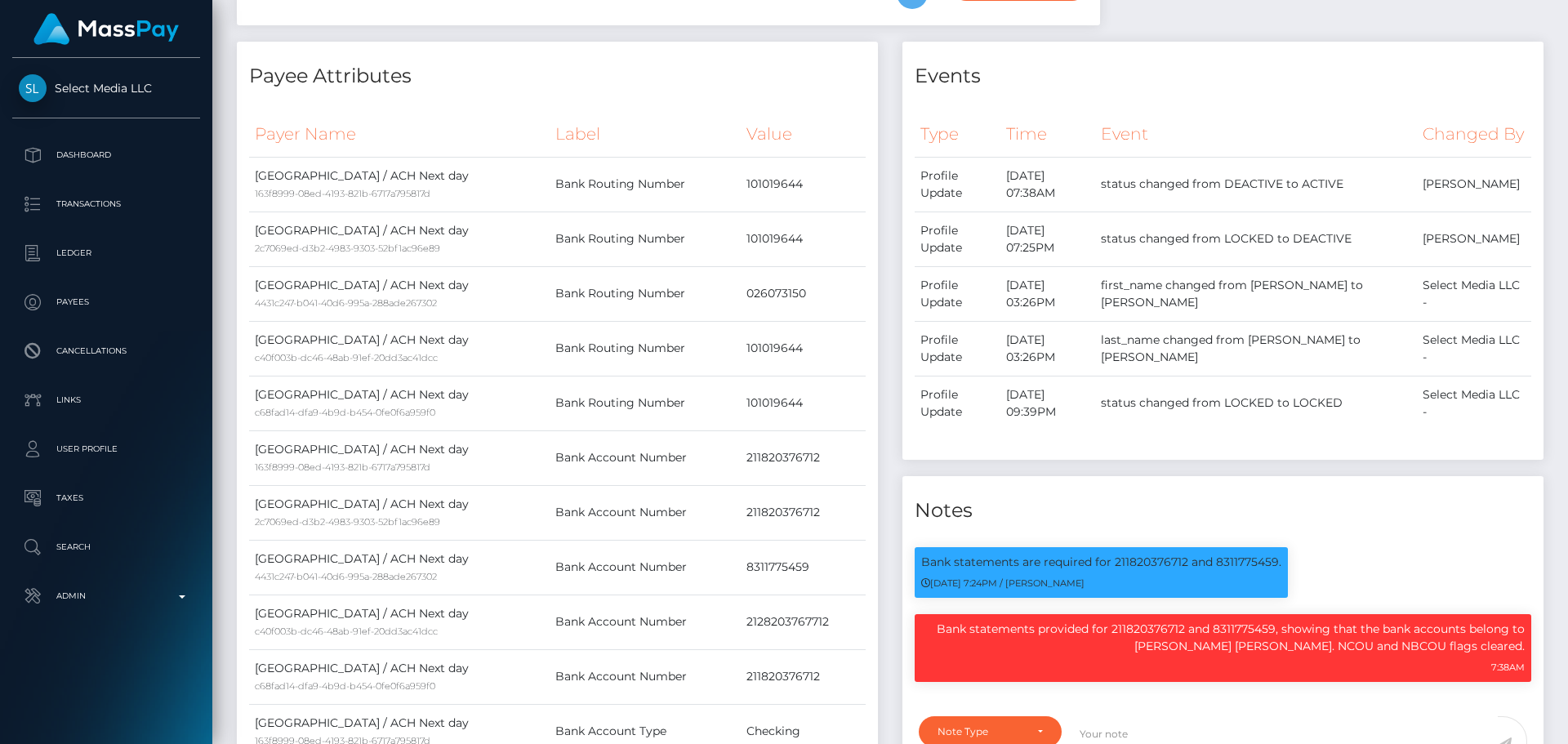
scroll to position [0, 0]
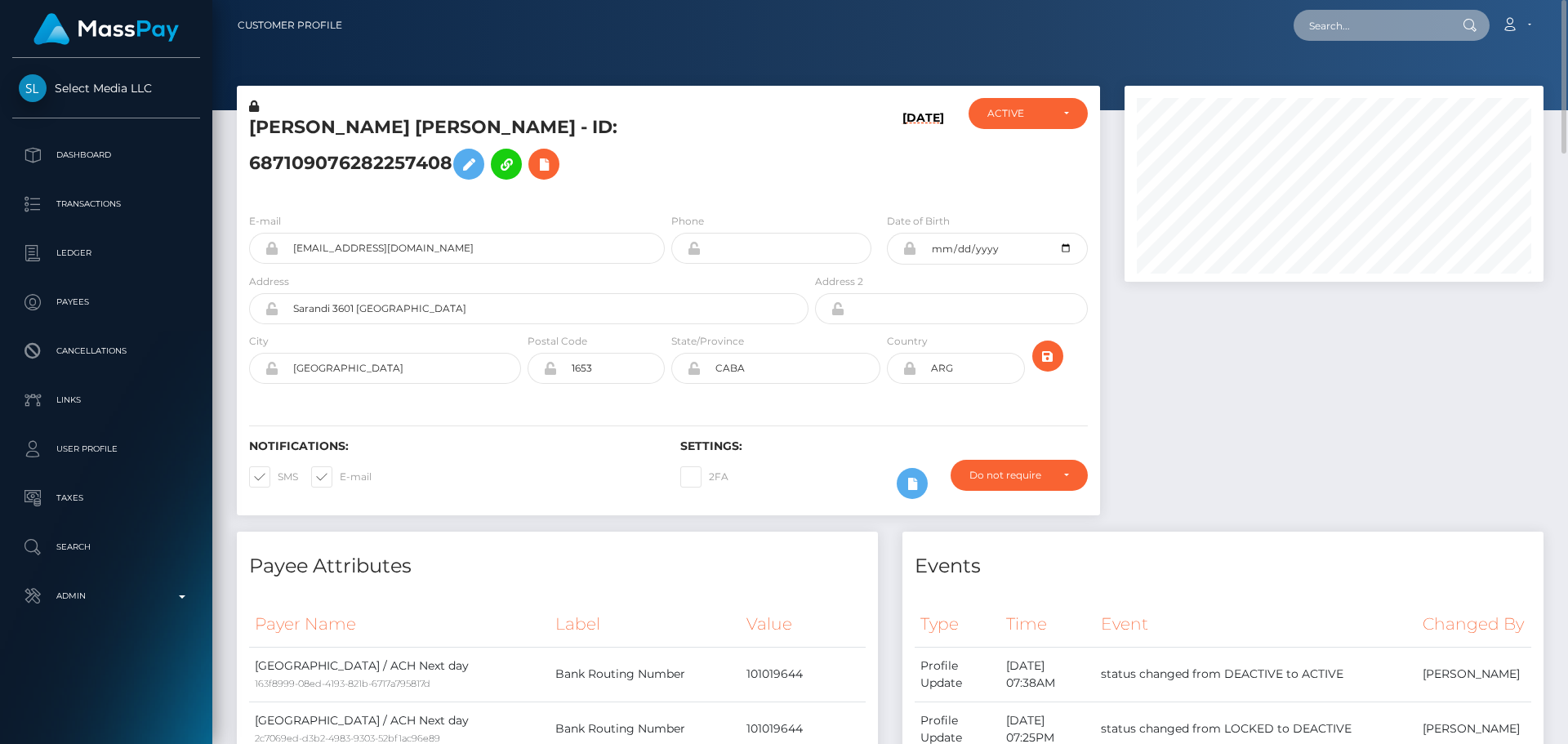
click at [1353, 21] on input "text" at bounding box center [1370, 25] width 153 height 31
paste input "poact_BjZyo0jCGQZ5"
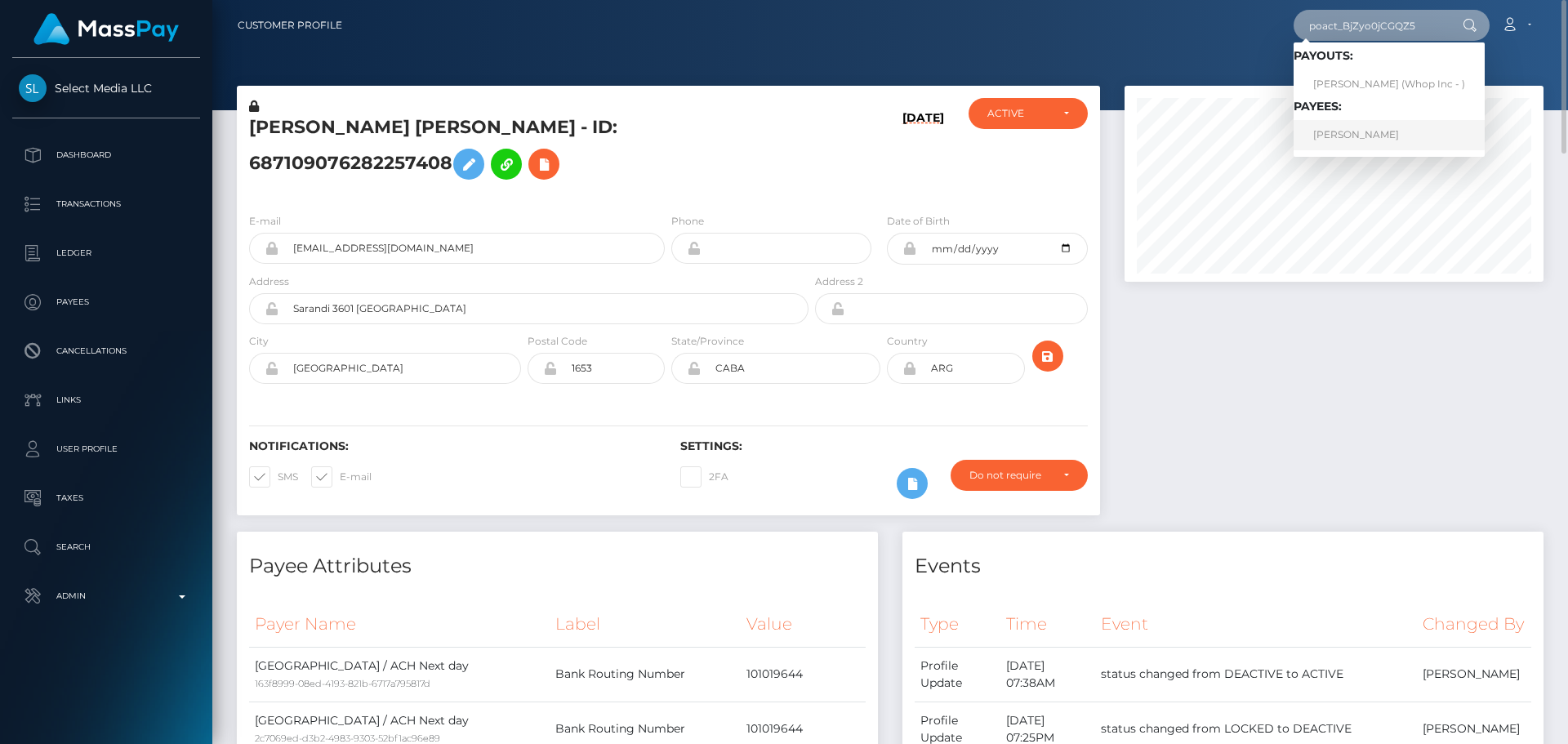
type input "poact_BjZyo0jCGQZ5"
click at [1359, 134] on link "ONTOR DAS" at bounding box center [1389, 135] width 191 height 30
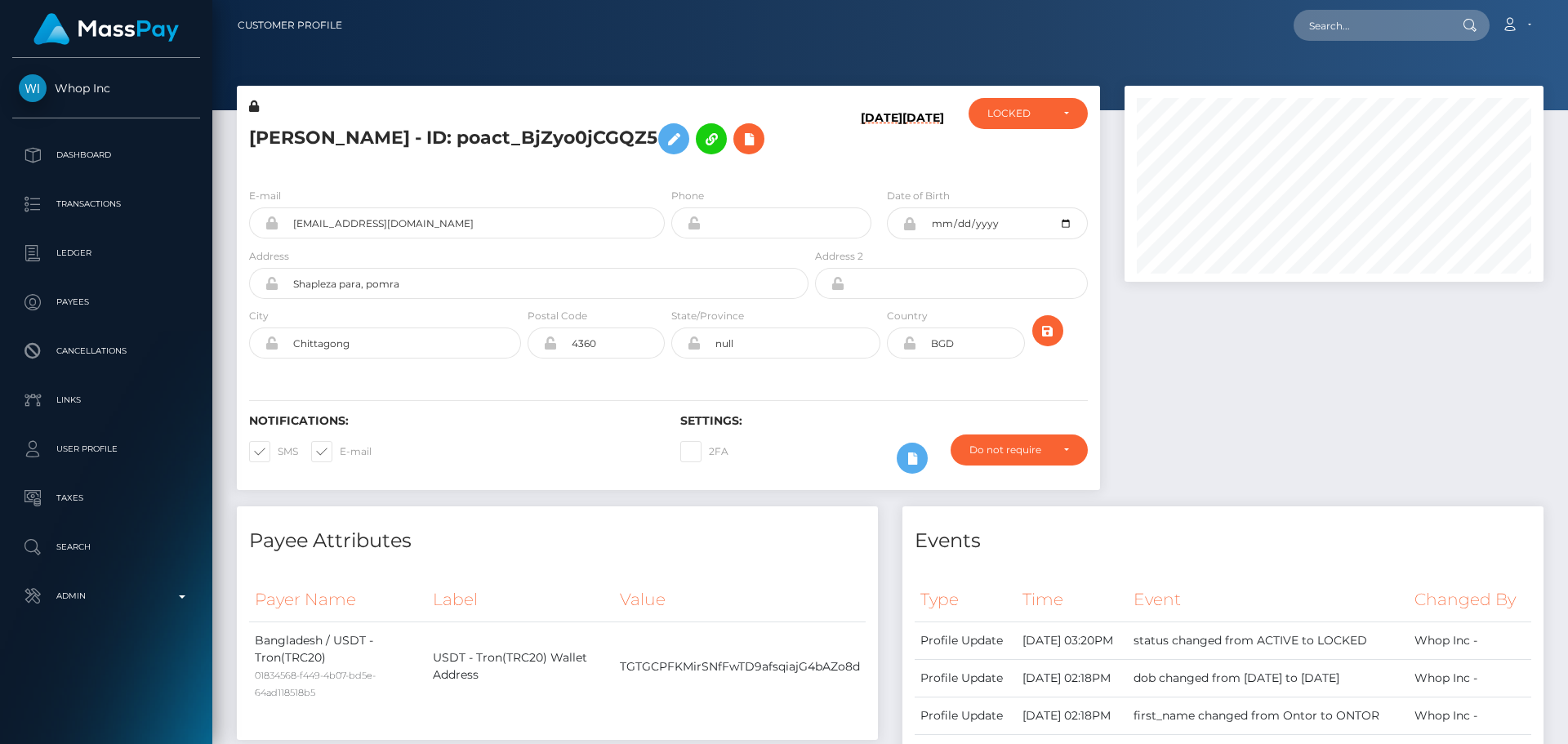
scroll to position [196, 420]
click at [805, 161] on div "ONTOR DAS - ID: poact_BjZyo0jCGQZ5" at bounding box center [524, 135] width 575 height 77
click at [785, 164] on div "ONTOR DAS - ID: poact_BjZyo0jCGQZ5" at bounding box center [524, 135] width 575 height 77
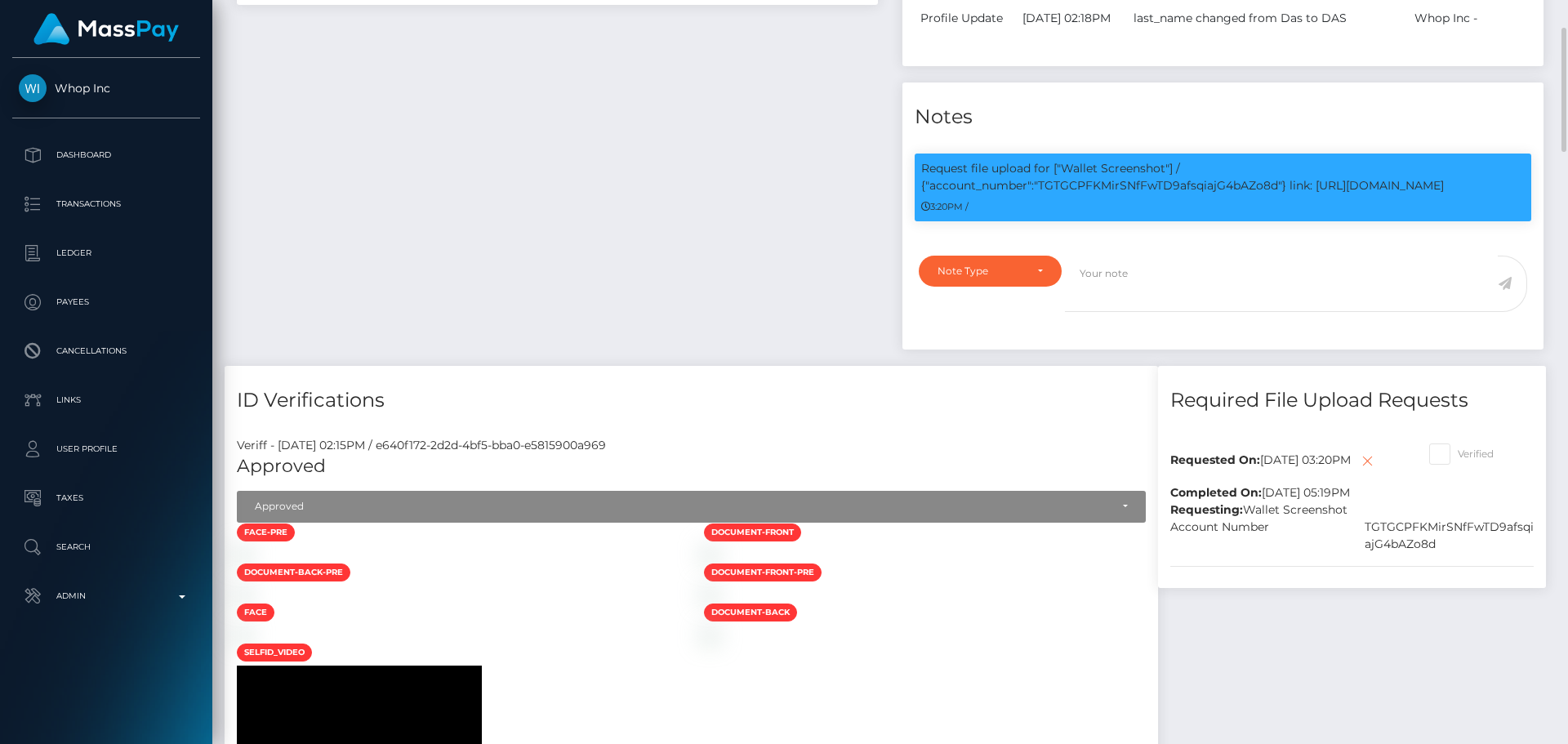
scroll to position [653, 0]
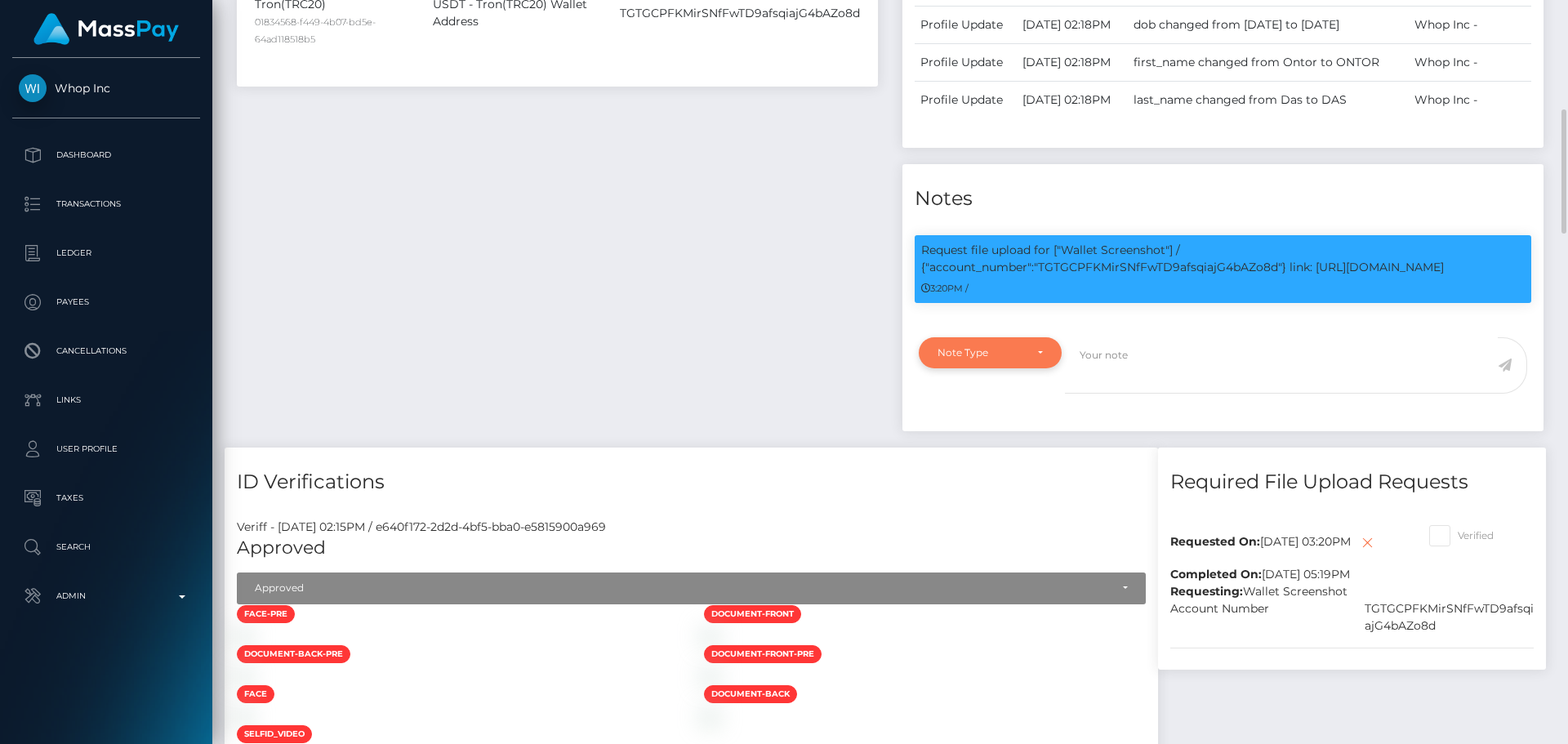
click at [1023, 359] on div "Note Type" at bounding box center [980, 352] width 87 height 13
click at [987, 446] on link "Compliance" at bounding box center [990, 431] width 143 height 30
select select "COMPLIANCE"
click at [1146, 394] on textarea at bounding box center [1280, 365] width 433 height 57
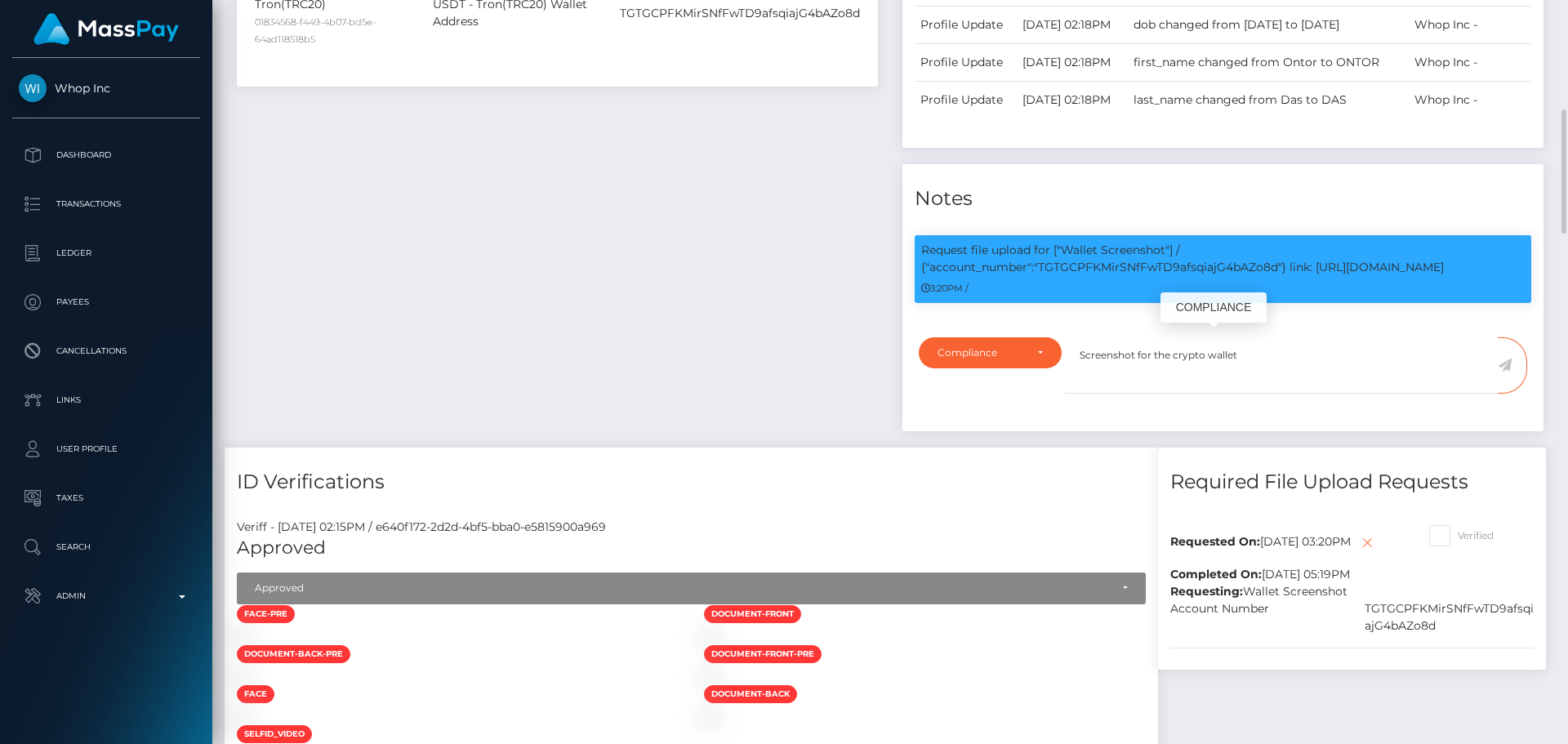
click at [1130, 276] on p "Request file upload for ["Wallet Screenshot"] / {"account_number":"TGTGCPFKMirS…" at bounding box center [1223, 259] width 604 height 34
copy p "TGTGCPFKMirSNfFwTD9afsqiajG4bAZo8d"
click at [1256, 394] on textarea "Screenshot for the crypto wallet" at bounding box center [1280, 365] width 433 height 57
paste textarea "TGTGCPFKMirSNfFwTD9afsqiajG4bAZo8d"
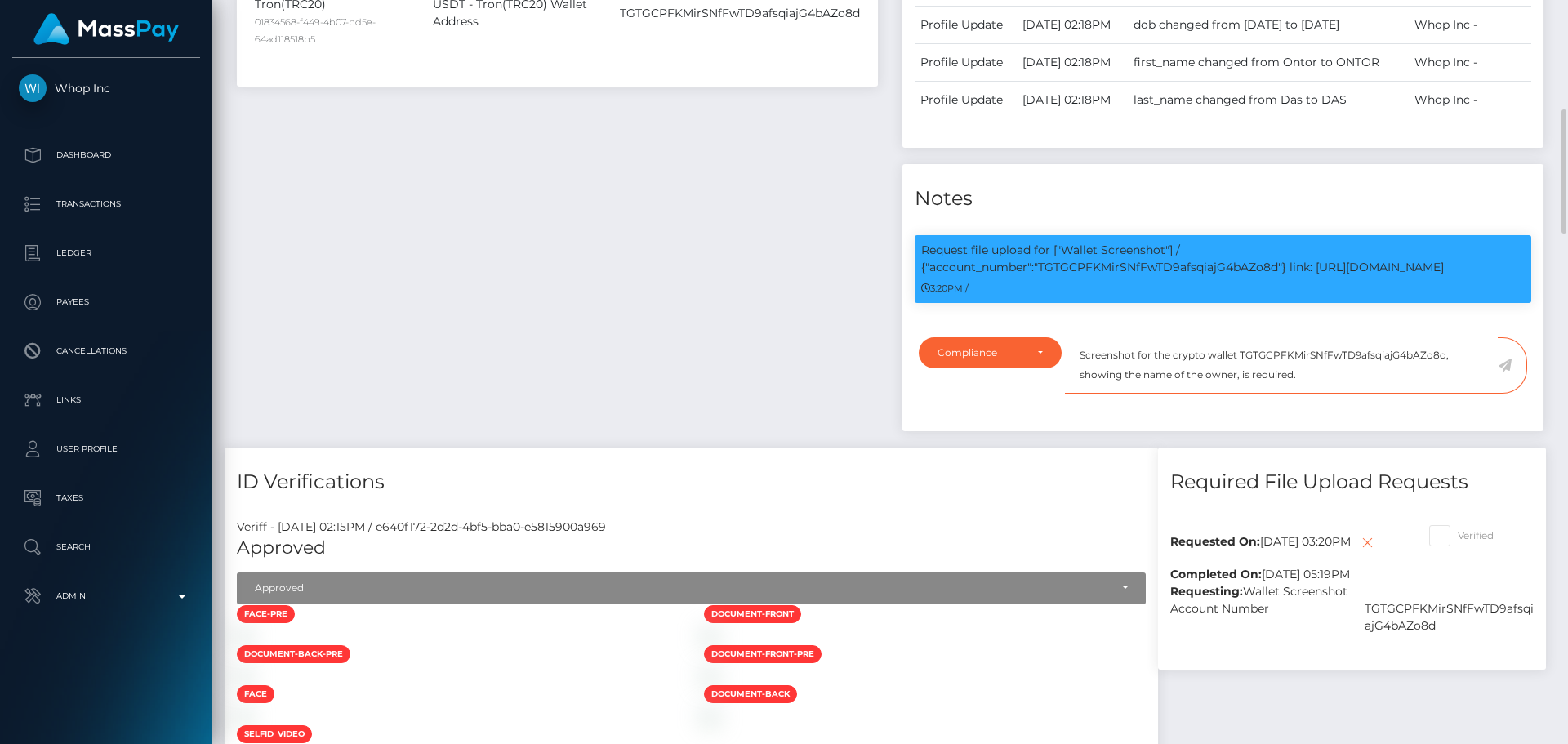
type textarea "Screenshot for the crypto wallet TGTGCPFKMirSNfFwTD9afsqiajG4bAZo8d, showing th…"
click at [1501, 371] on icon at bounding box center [1504, 364] width 14 height 13
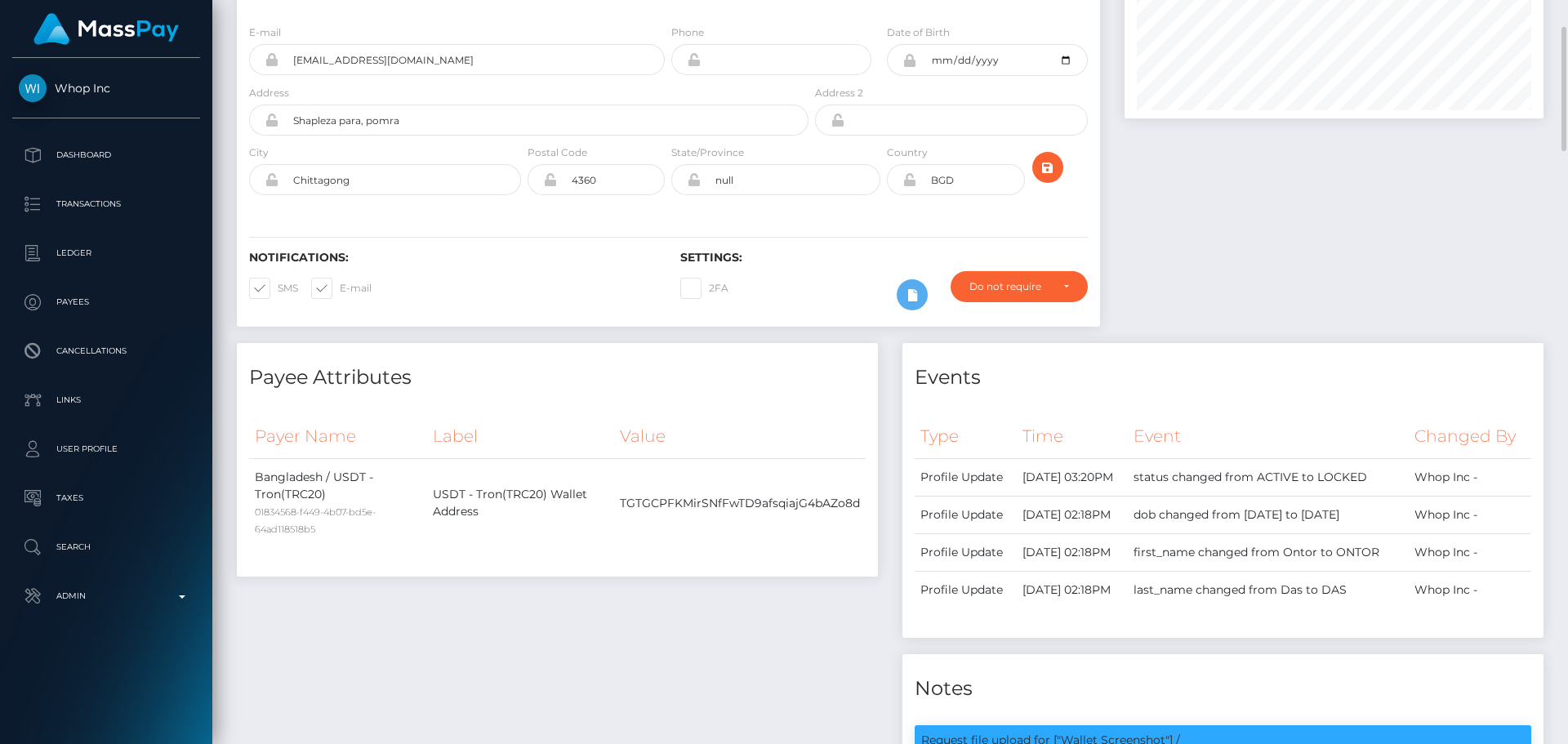
scroll to position [0, 0]
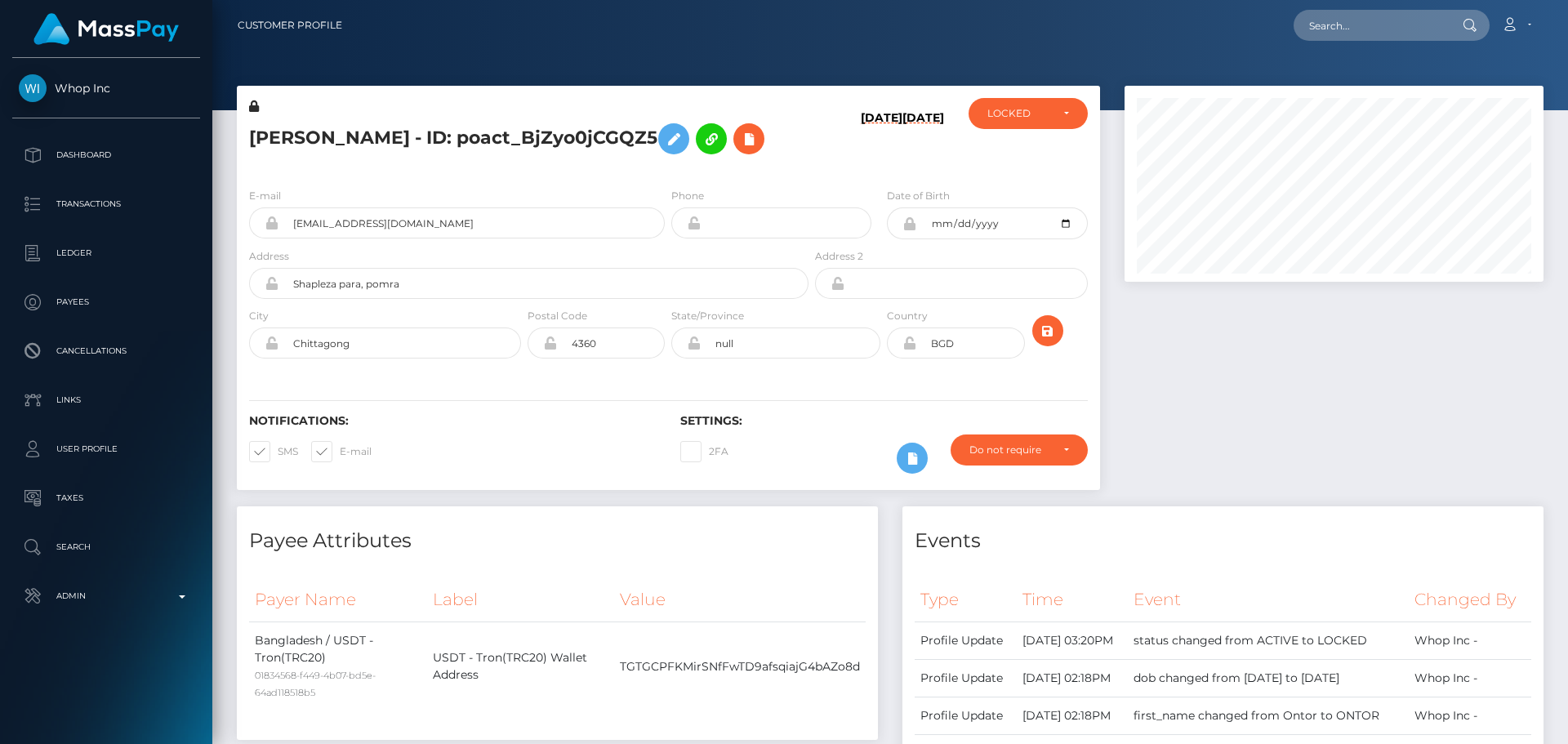
scroll to position [816231, 816231]
click at [1007, 111] on div "LOCKED" at bounding box center [1018, 113] width 63 height 13
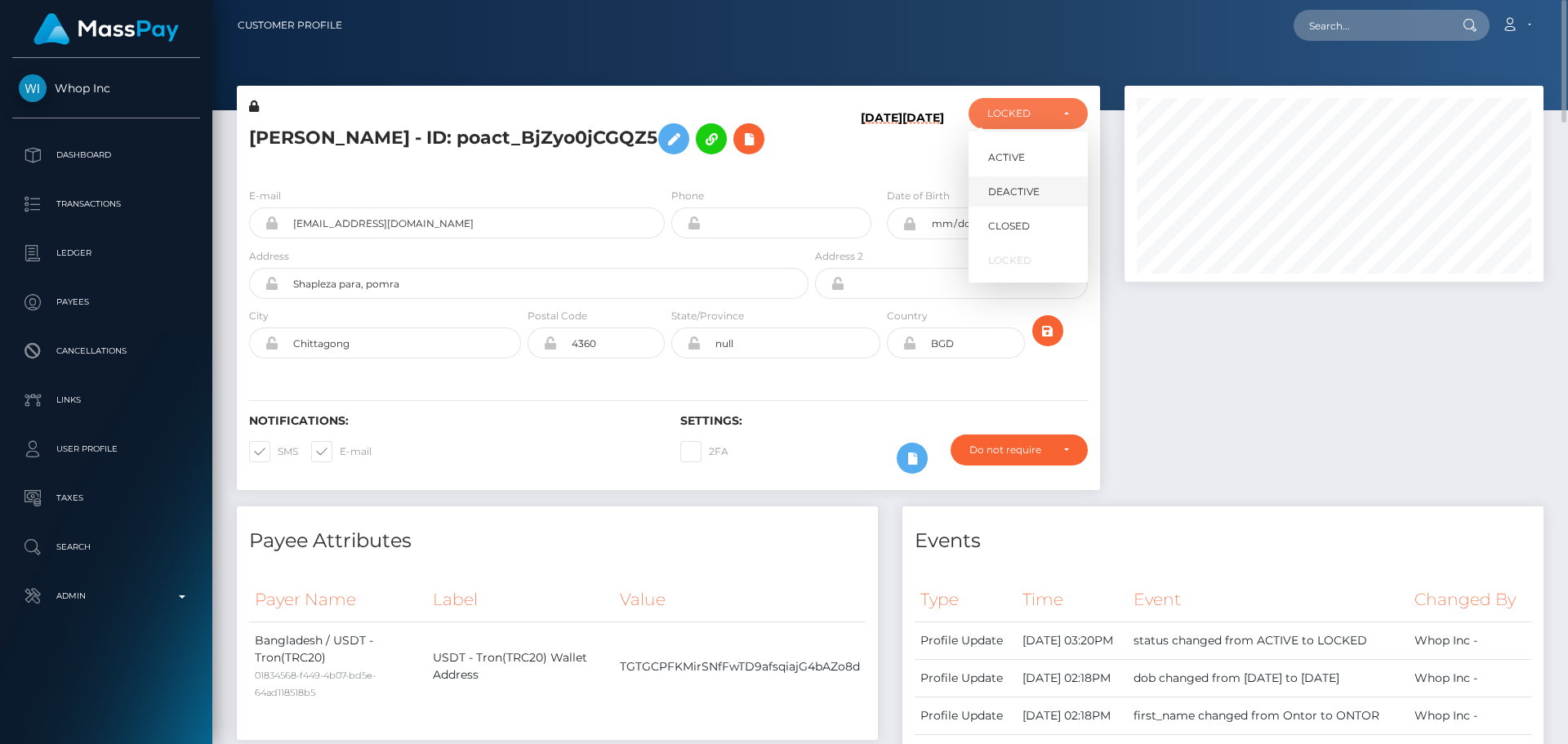
click at [1007, 192] on span "DEACTIVE" at bounding box center [1014, 192] width 52 height 15
select select "DEACTIVE"
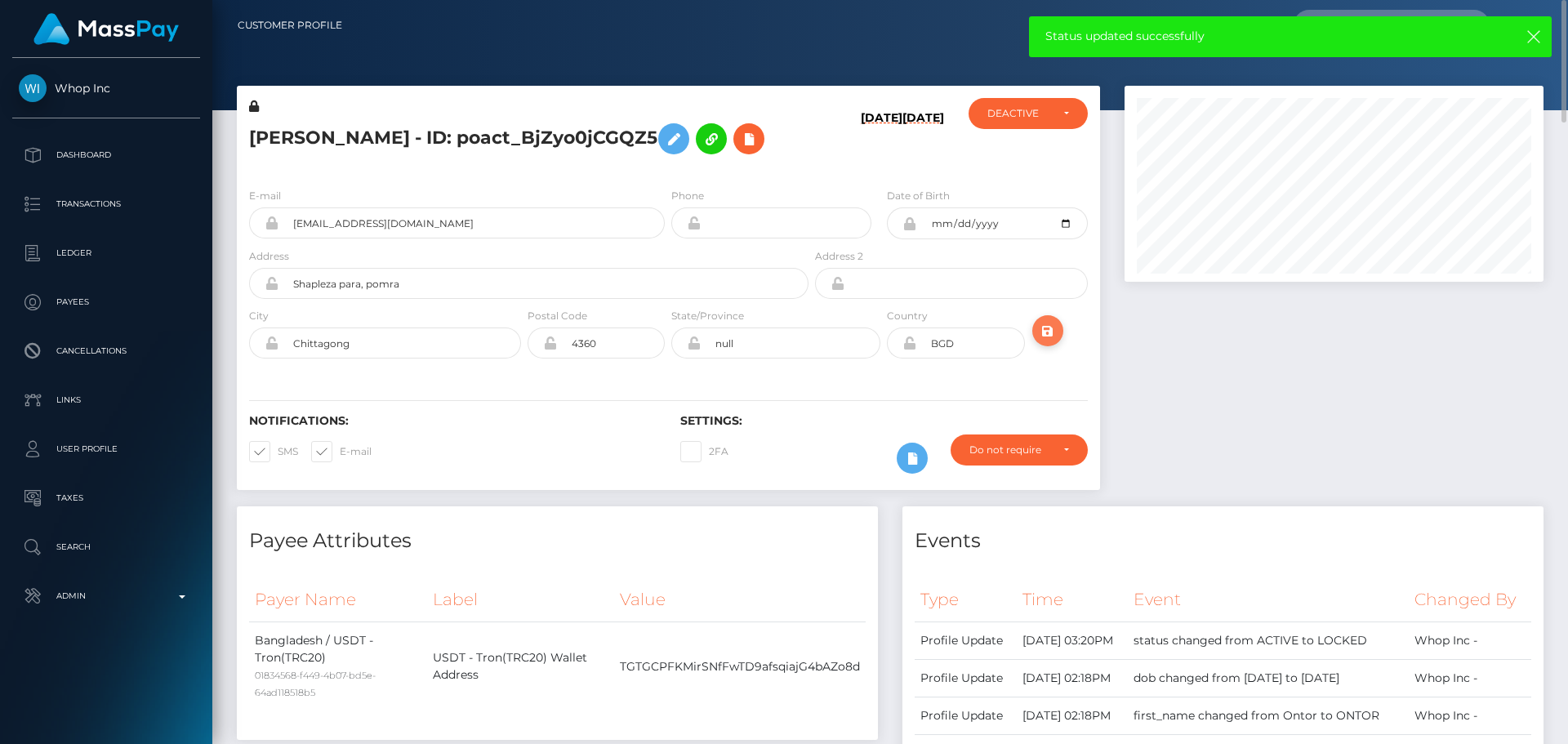
click at [1047, 325] on icon "submit" at bounding box center [1048, 331] width 20 height 21
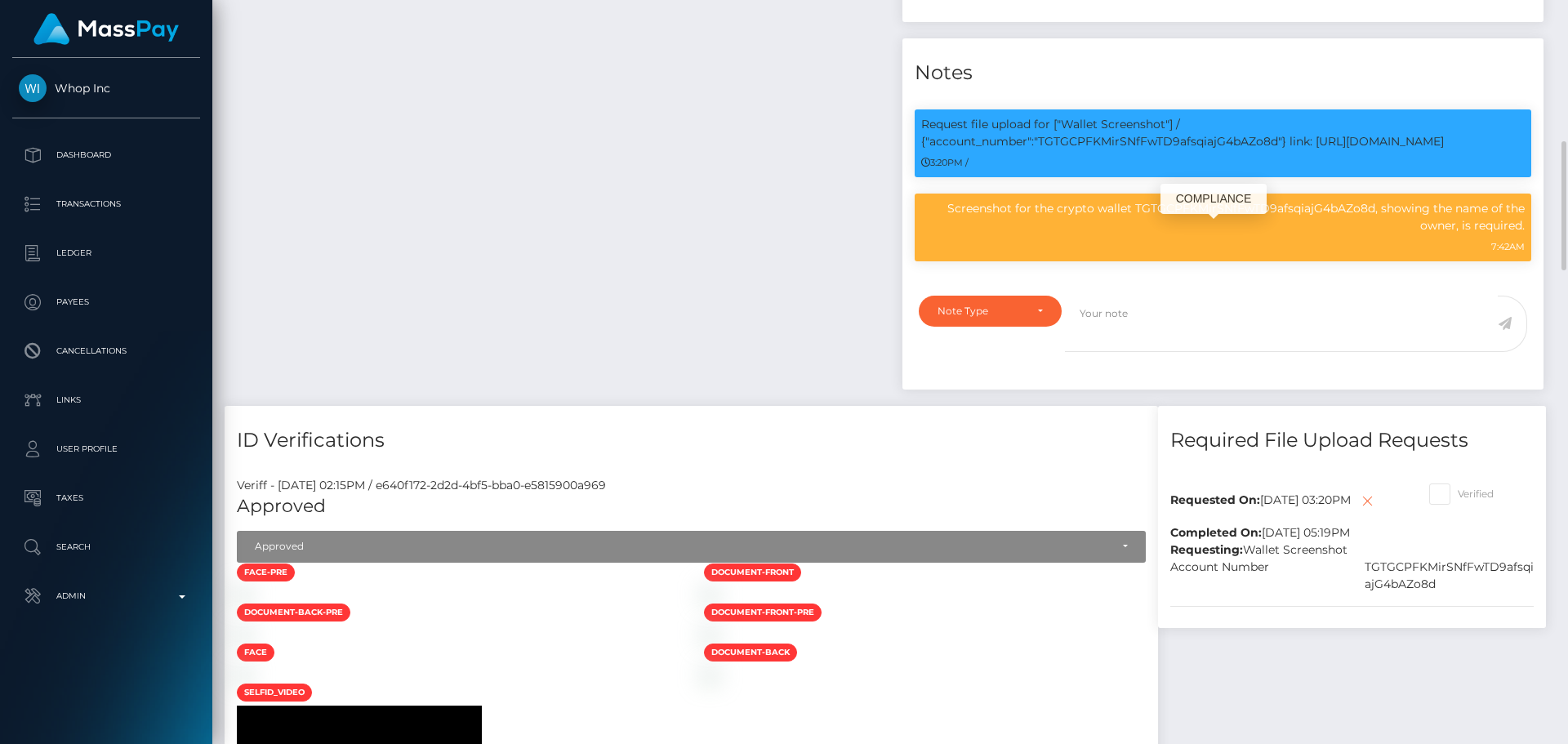
scroll to position [196, 420]
click at [1112, 150] on p "Request file upload for ["Wallet Screenshot"] / {"account_number":"TGTGCPFKMirS…" at bounding box center [1223, 133] width 604 height 34
copy p "TGTGCPFKMirSNfFwTD9afsqiajG4bAZo8d"
click at [1403, 235] on p "Screenshot for the crypto wallet TGTGCPFKMirSNfFwTD9afsqiajG4bAZo8d, showing th…" at bounding box center [1223, 217] width 604 height 34
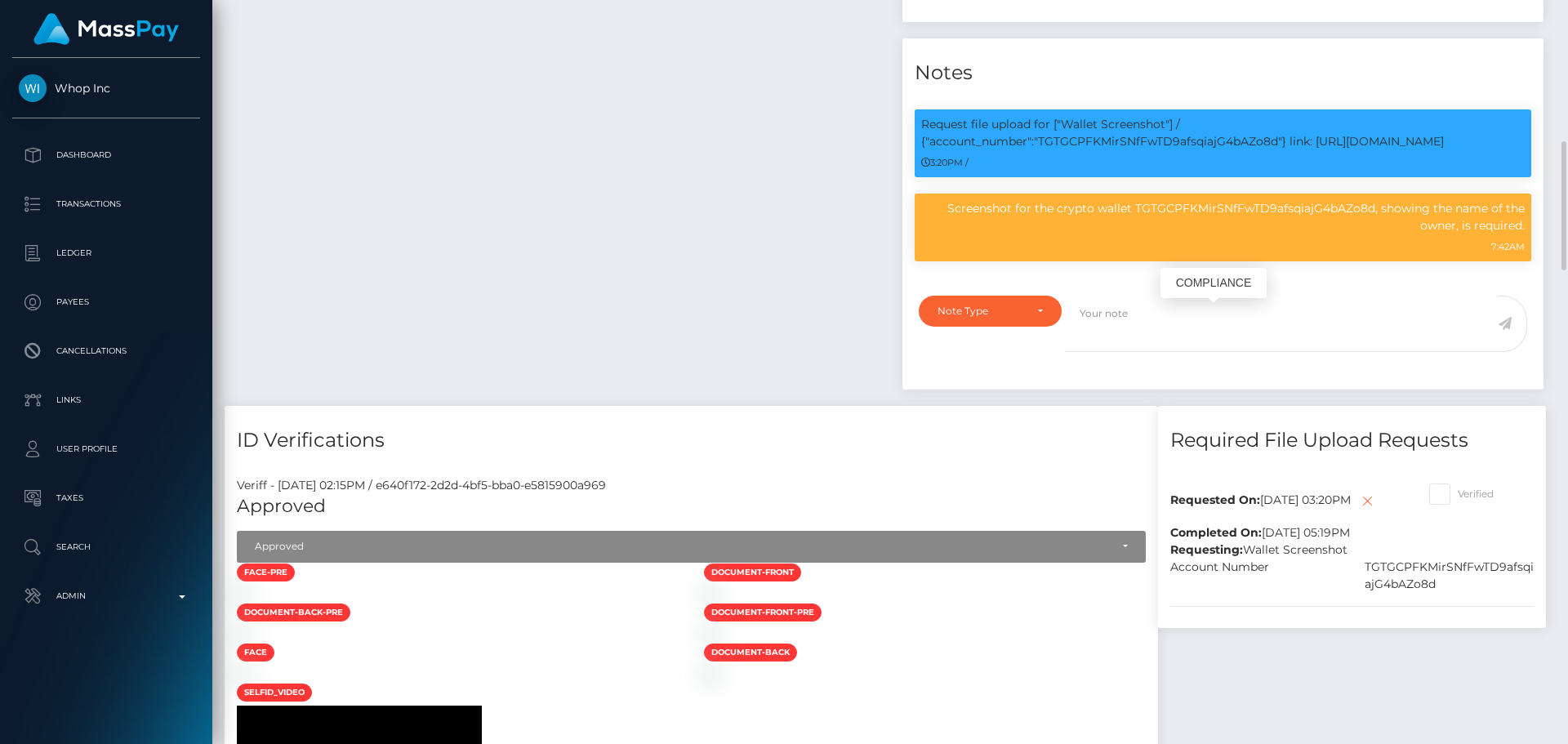
drag, startPoint x: 1403, startPoint y: 319, endPoint x: 1437, endPoint y: 334, distance: 37.2
click at [1437, 235] on p "Screenshot for the crypto wallet TGTGCPFKMirSNfFwTD9afsqiajG4bAZo8d, showing th…" at bounding box center [1223, 217] width 604 height 34
copy p "showing the name of the owner"
click at [1363, 255] on div "7:42AM" at bounding box center [1223, 246] width 604 height 17
click at [1326, 150] on p "Request file upload for ["Wallet Screenshot"] / {"account_number":"TGTGCPFKMirS…" at bounding box center [1223, 133] width 604 height 34
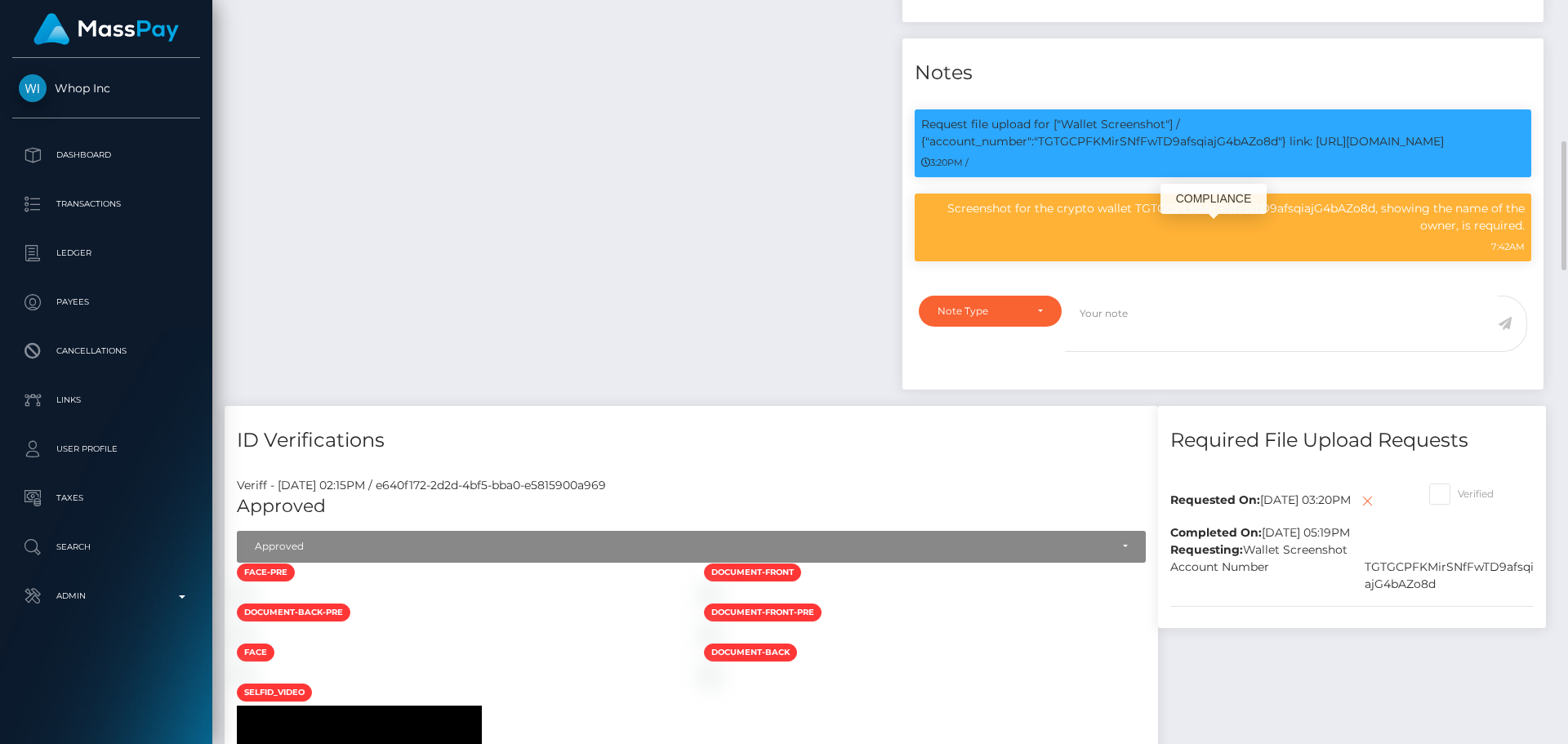
drag, startPoint x: 1326, startPoint y: 253, endPoint x: 1425, endPoint y: 261, distance: 99.3
click at [1423, 177] on div "Request file upload for ["Wallet Screenshot"] / {"account_number":"TGTGCPFKMirS…" at bounding box center [1223, 143] width 617 height 68
drag, startPoint x: 1418, startPoint y: 258, endPoint x: 1388, endPoint y: 254, distance: 30.3
click at [1417, 150] on p "Request file upload for ["Wallet Screenshot"] / {"account_number":"TGTGCPFKMirS…" at bounding box center [1223, 133] width 604 height 34
click at [1327, 150] on p "Request file upload for ["Wallet Screenshot"] / {"account_number":"TGTGCPFKMirS…" at bounding box center [1223, 133] width 604 height 34
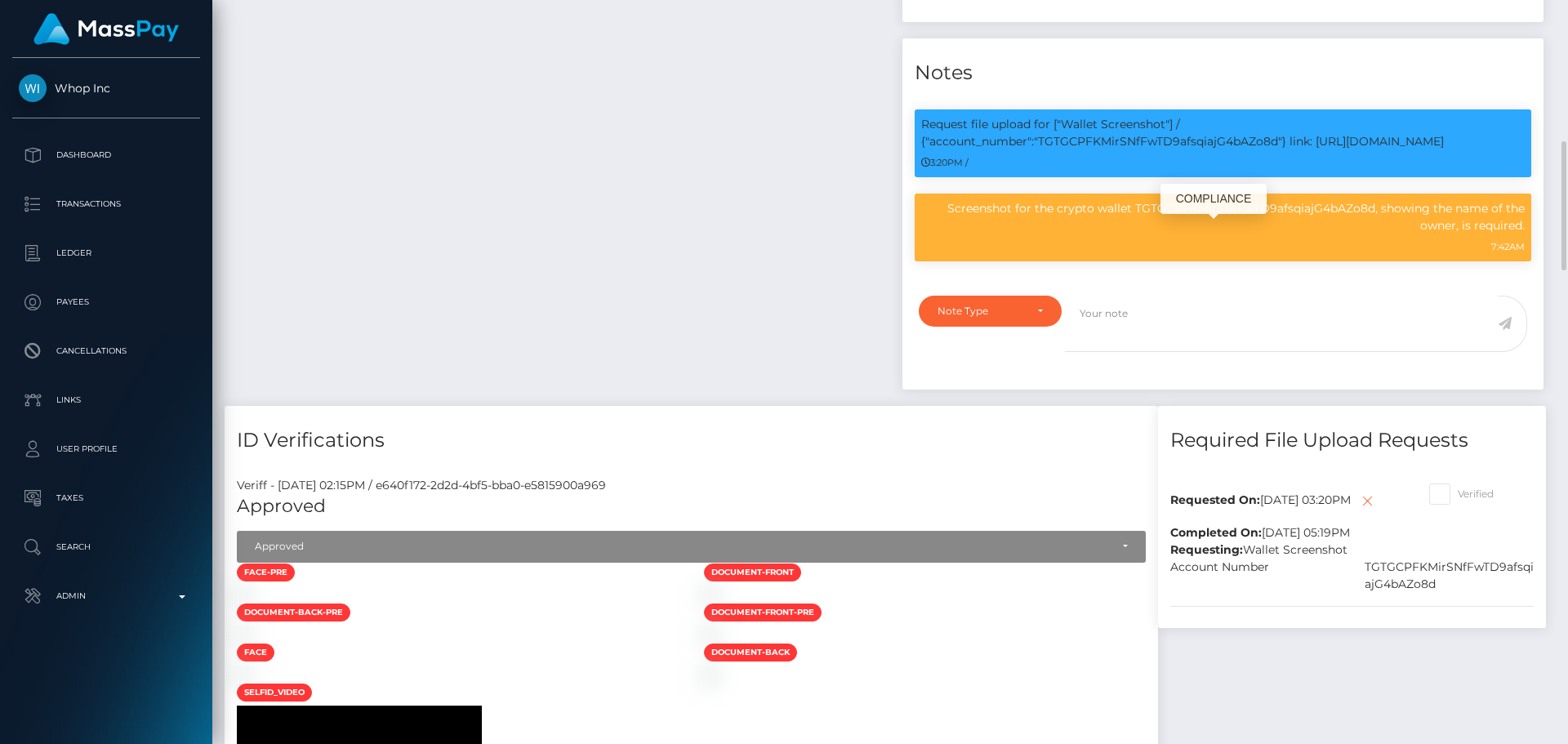
click at [1331, 150] on p "Request file upload for ["Wallet Screenshot"] / {"account_number":"TGTGCPFKMirS…" at bounding box center [1223, 133] width 604 height 34
drag, startPoint x: 1331, startPoint y: 250, endPoint x: 1427, endPoint y: 252, distance: 96.0
click at [1427, 150] on p "Request file upload for ["Wallet Screenshot"] / {"account_number":"TGTGCPFKMirS…" at bounding box center [1223, 133] width 604 height 34
copy p "https://l.maspay.io/vkKIY"
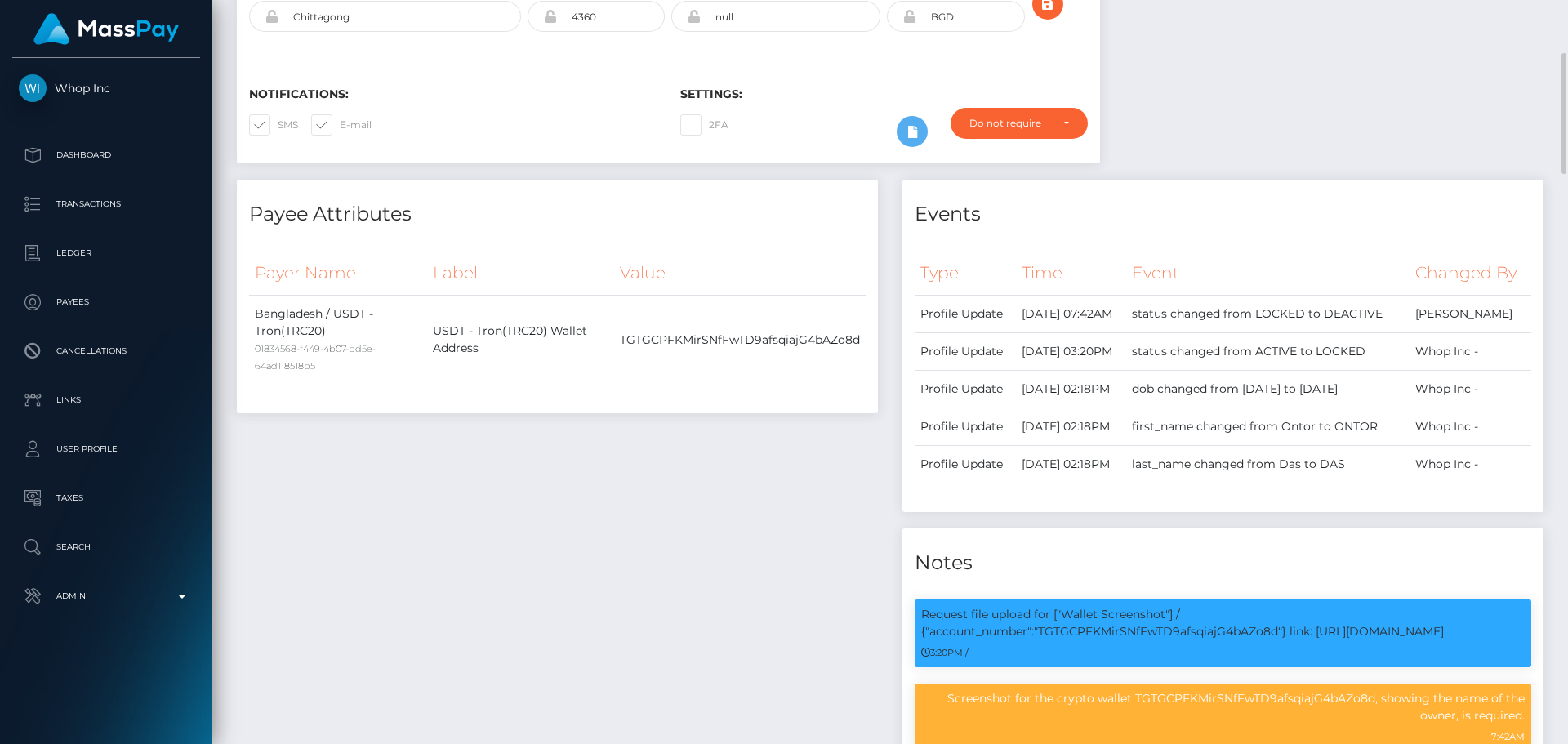
scroll to position [0, 0]
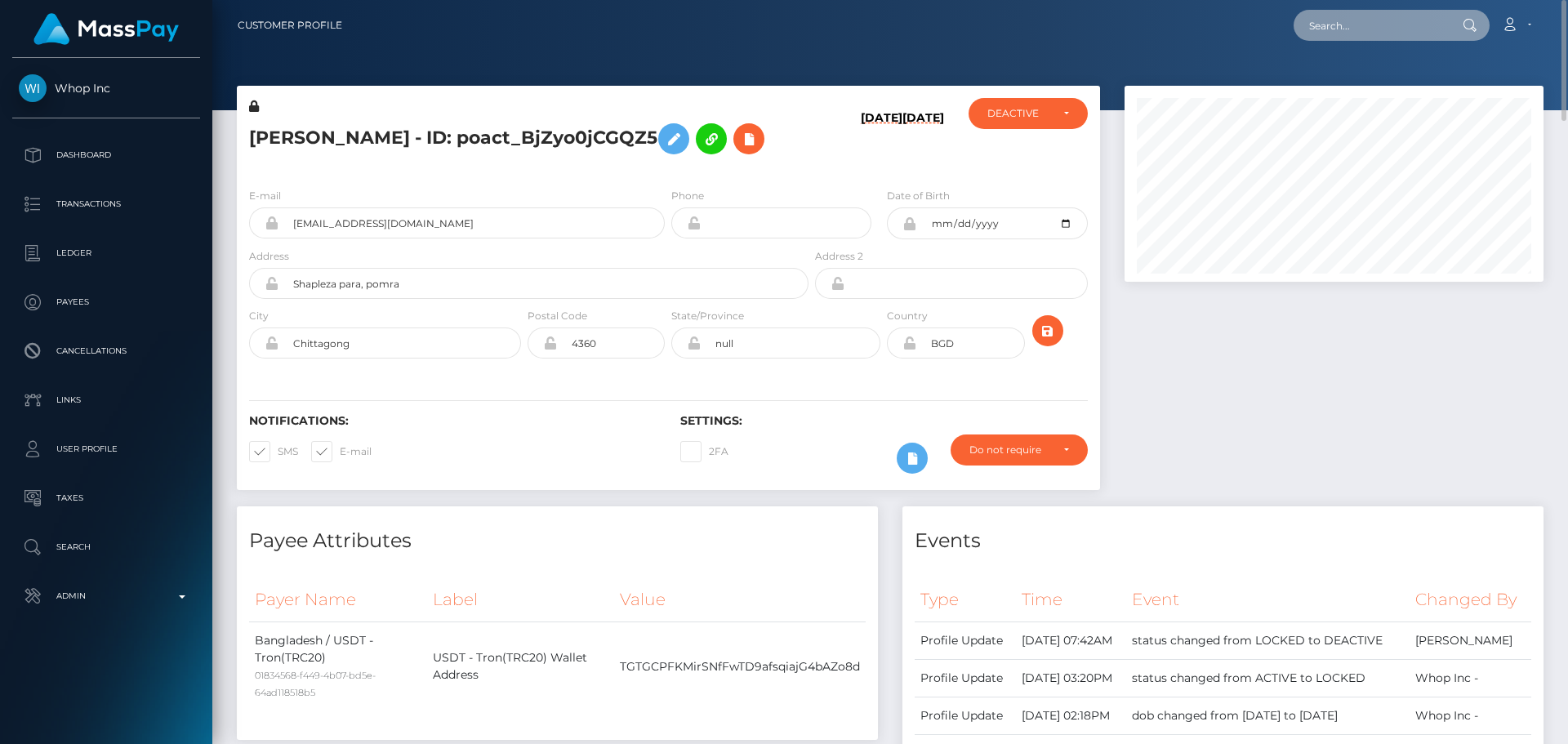
click at [1376, 39] on input "text" at bounding box center [1370, 25] width 153 height 31
paste input "poact_9a6gXIbCkhTW"
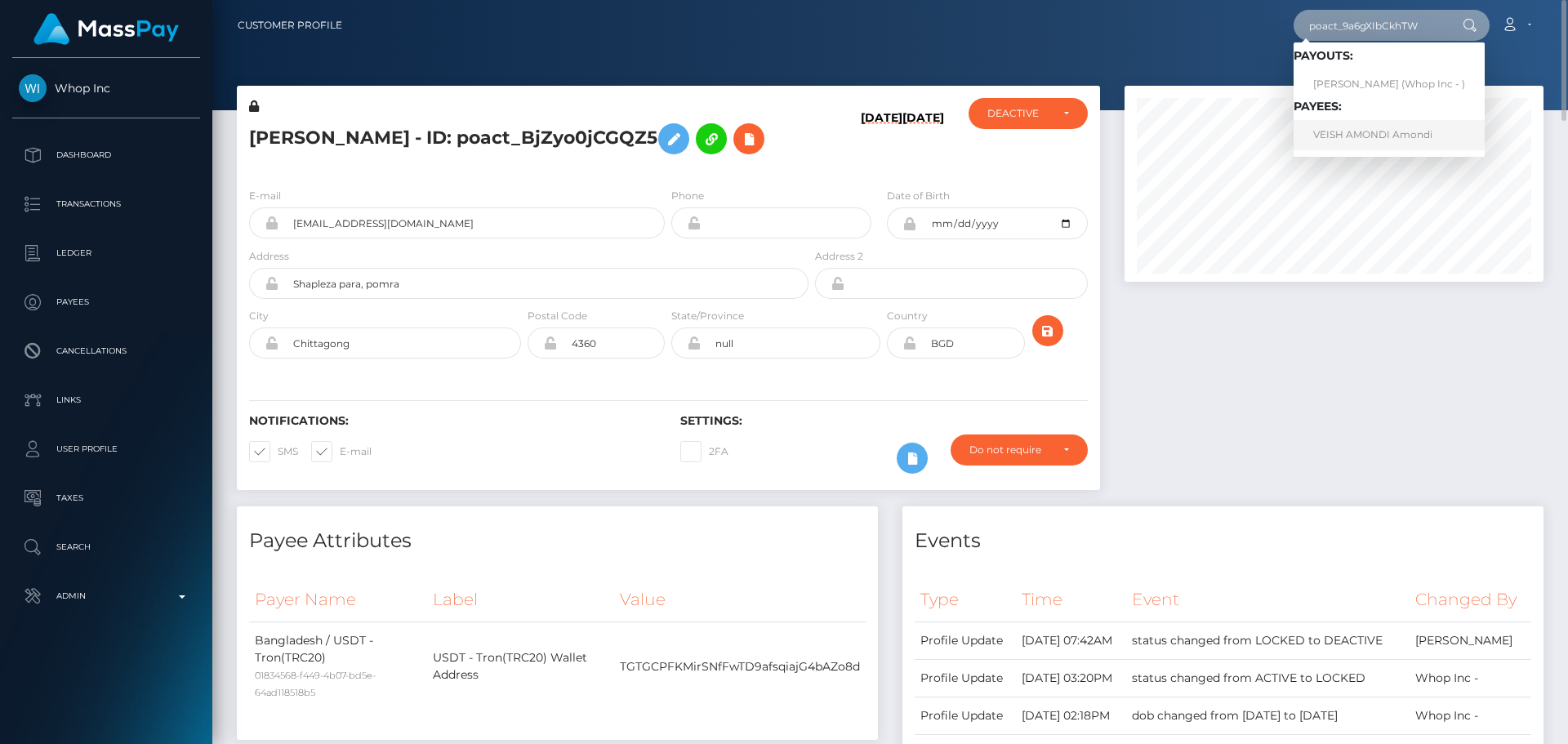
type input "poact_9a6gXIbCkhTW"
click at [1351, 142] on link "VEISH AMONDI Amondi" at bounding box center [1389, 135] width 191 height 30
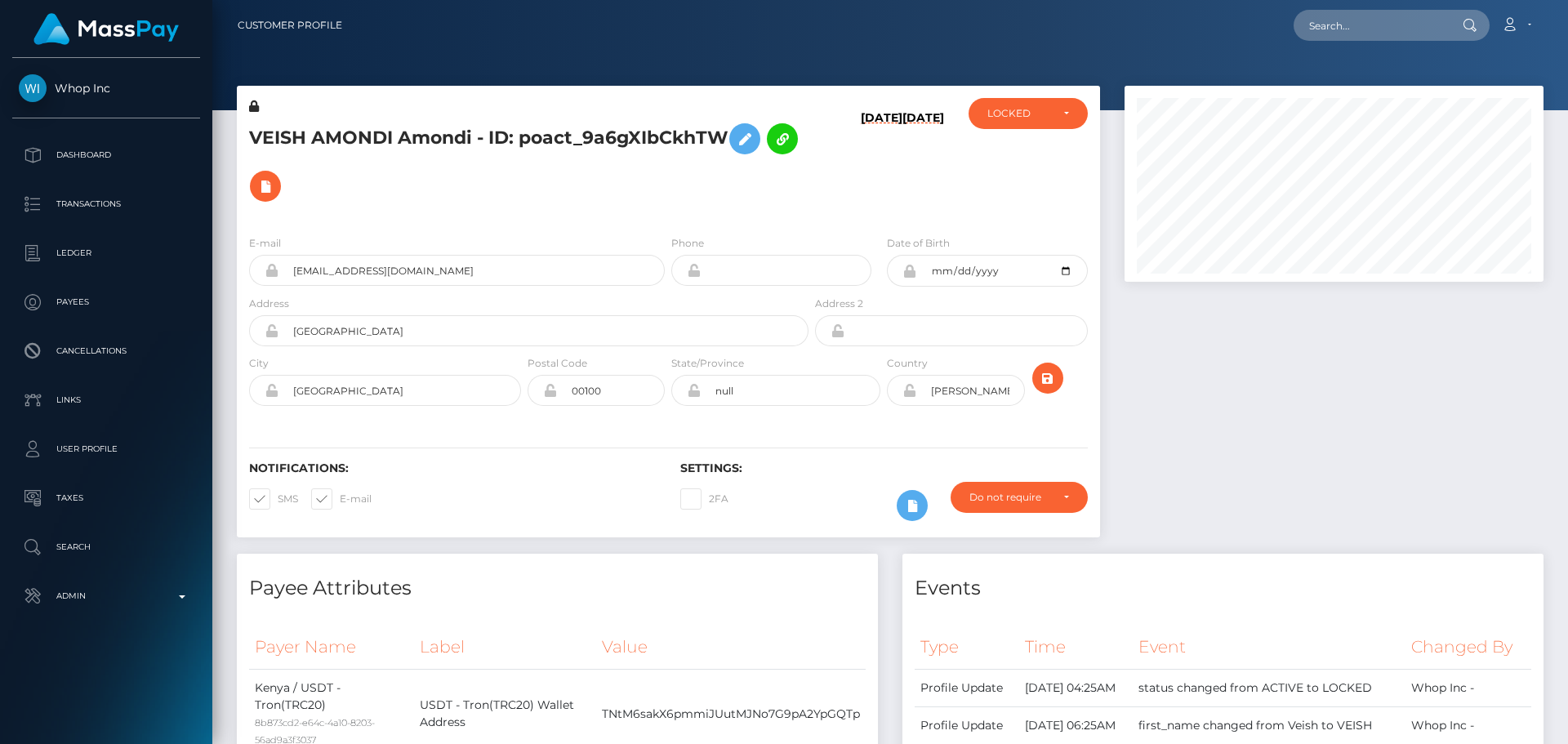
scroll to position [196, 420]
click at [727, 203] on h5 "VEISH AMONDI Amondi - ID: poact_9a6gXIbCkhTW" at bounding box center [523, 162] width 550 height 94
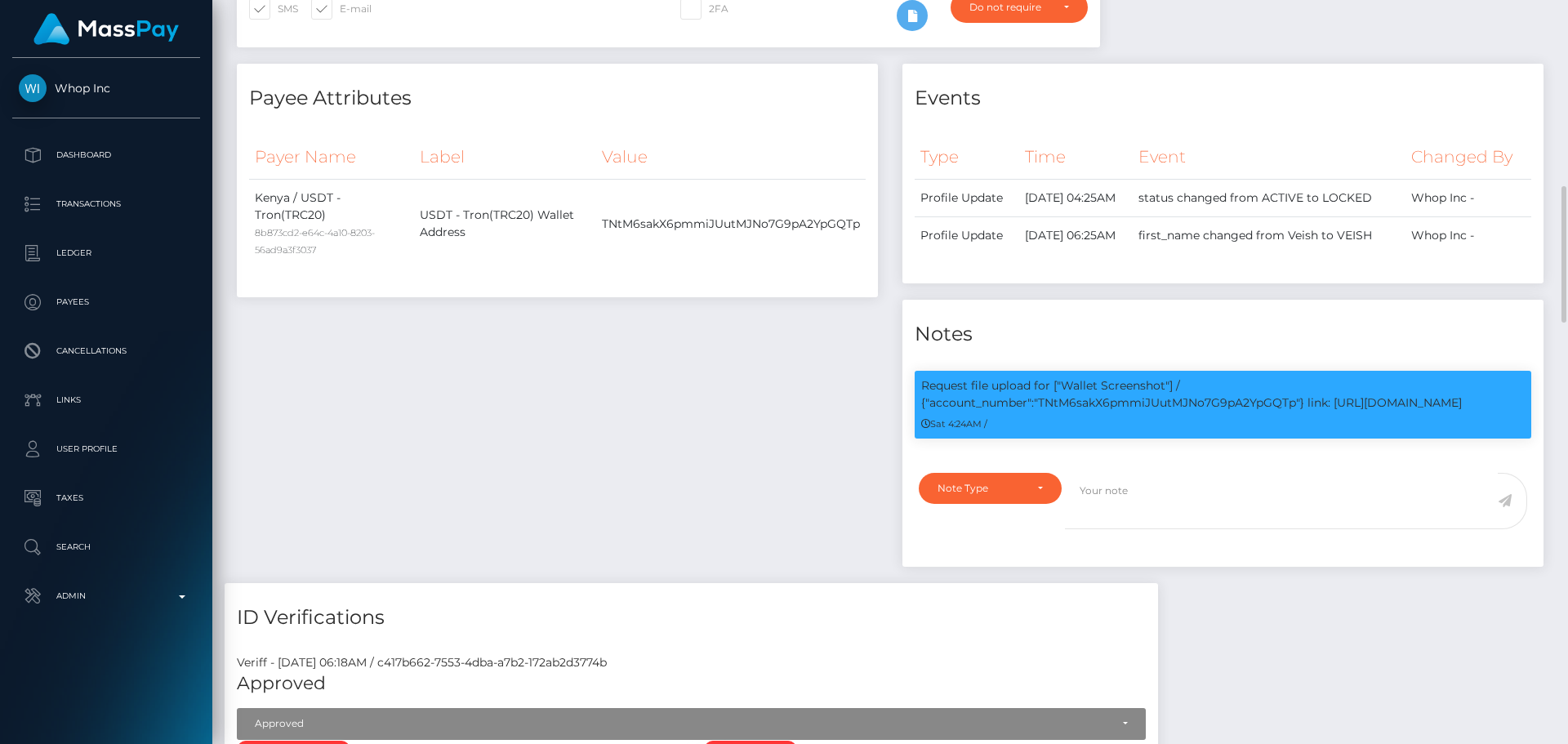
scroll to position [572, 0]
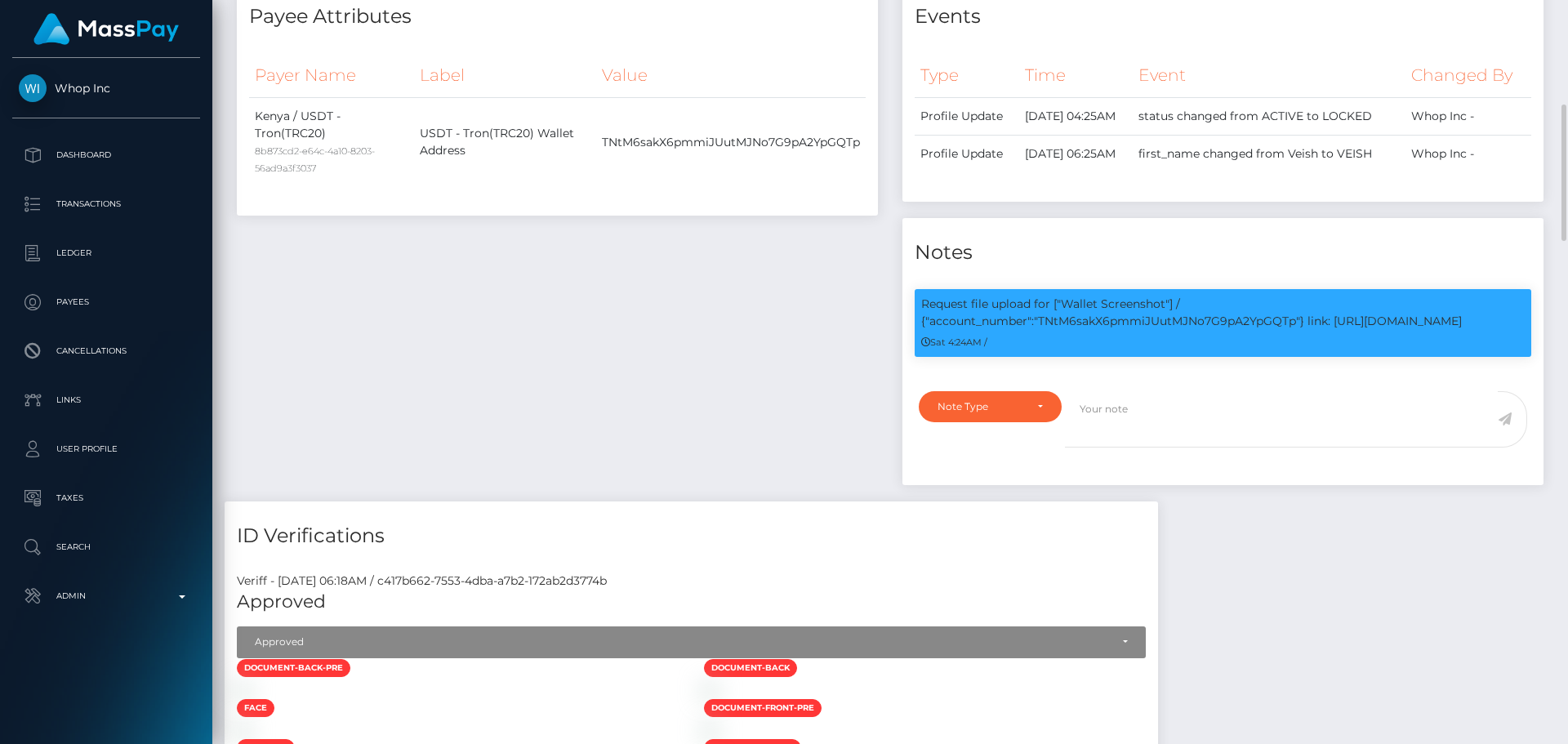
click at [633, 383] on div "Payee Attributes Payer Name Label Value Kenya / USDT - Tron(TRC20) 8b873cd2-e64…" at bounding box center [557, 242] width 666 height 519
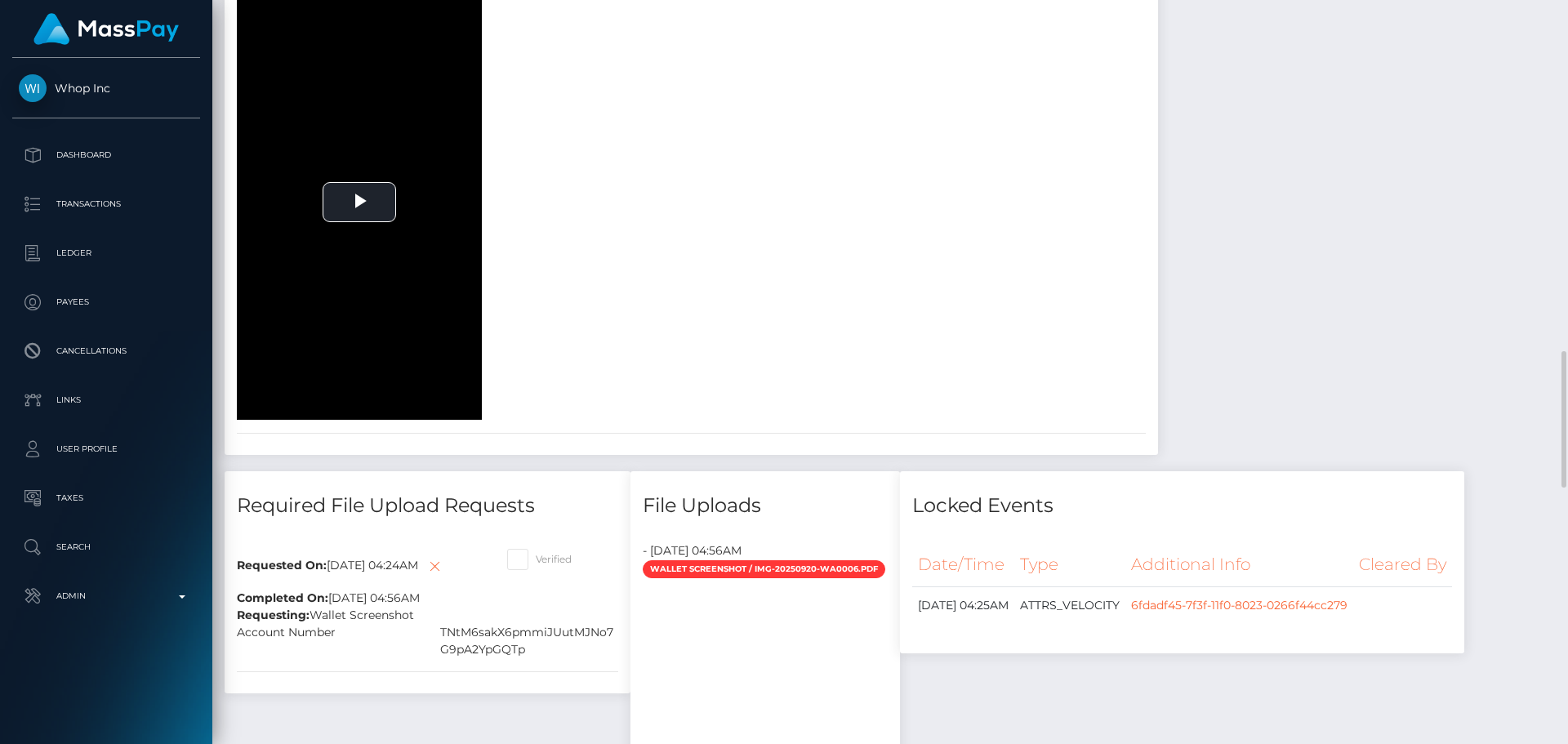
scroll to position [1469, 0]
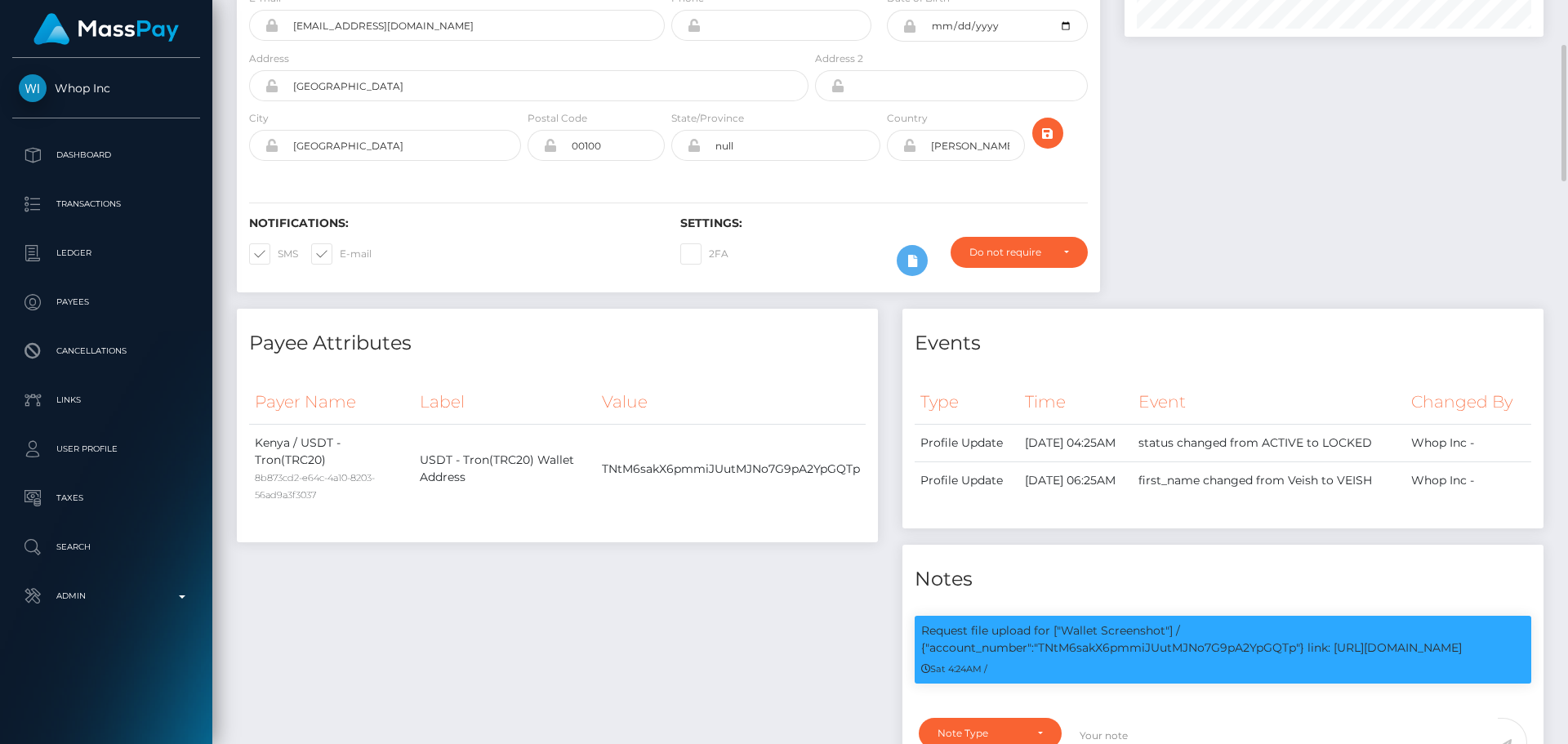
scroll to position [0, 0]
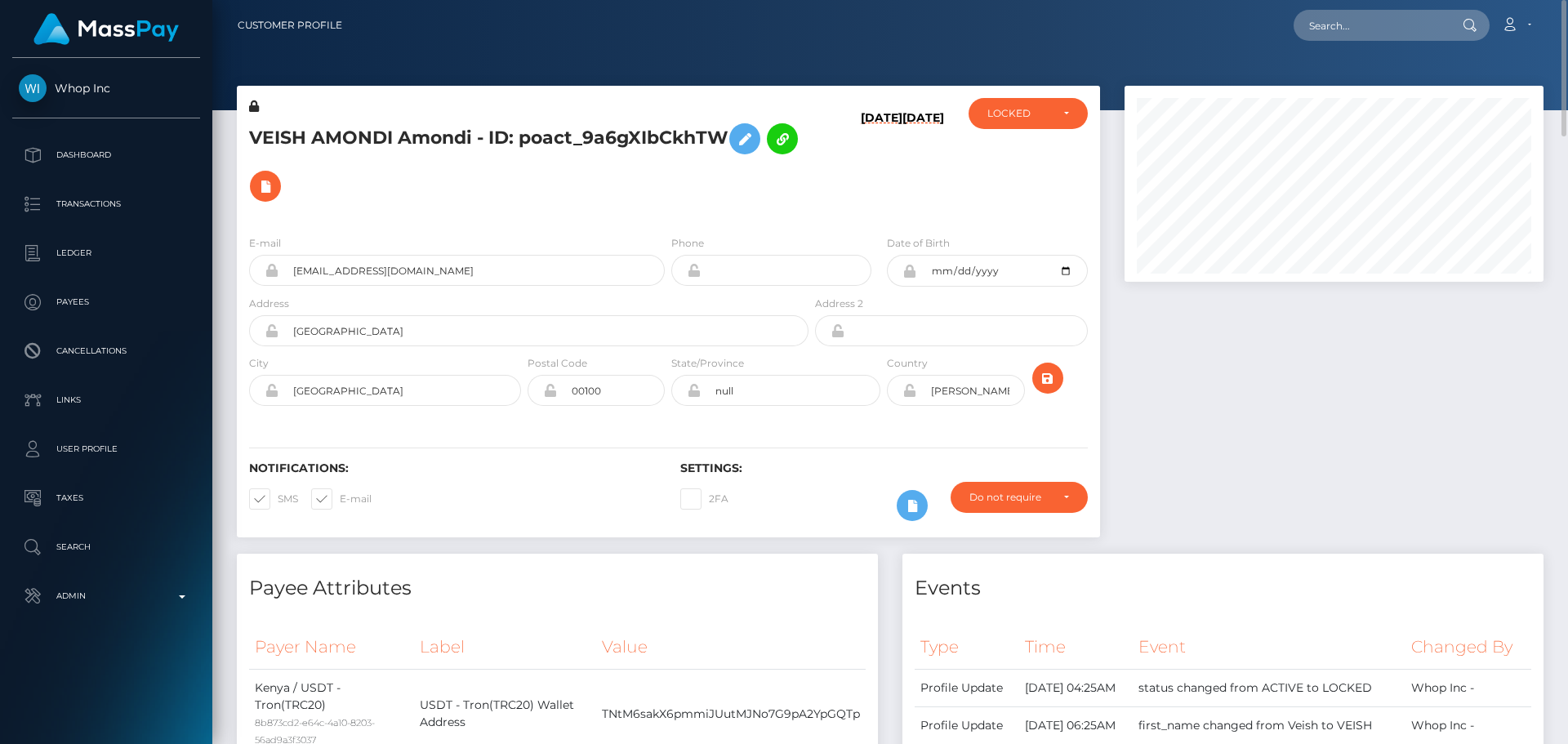
click at [254, 105] on icon at bounding box center [254, 105] width 10 height 11
click at [749, 143] on icon at bounding box center [745, 139] width 20 height 21
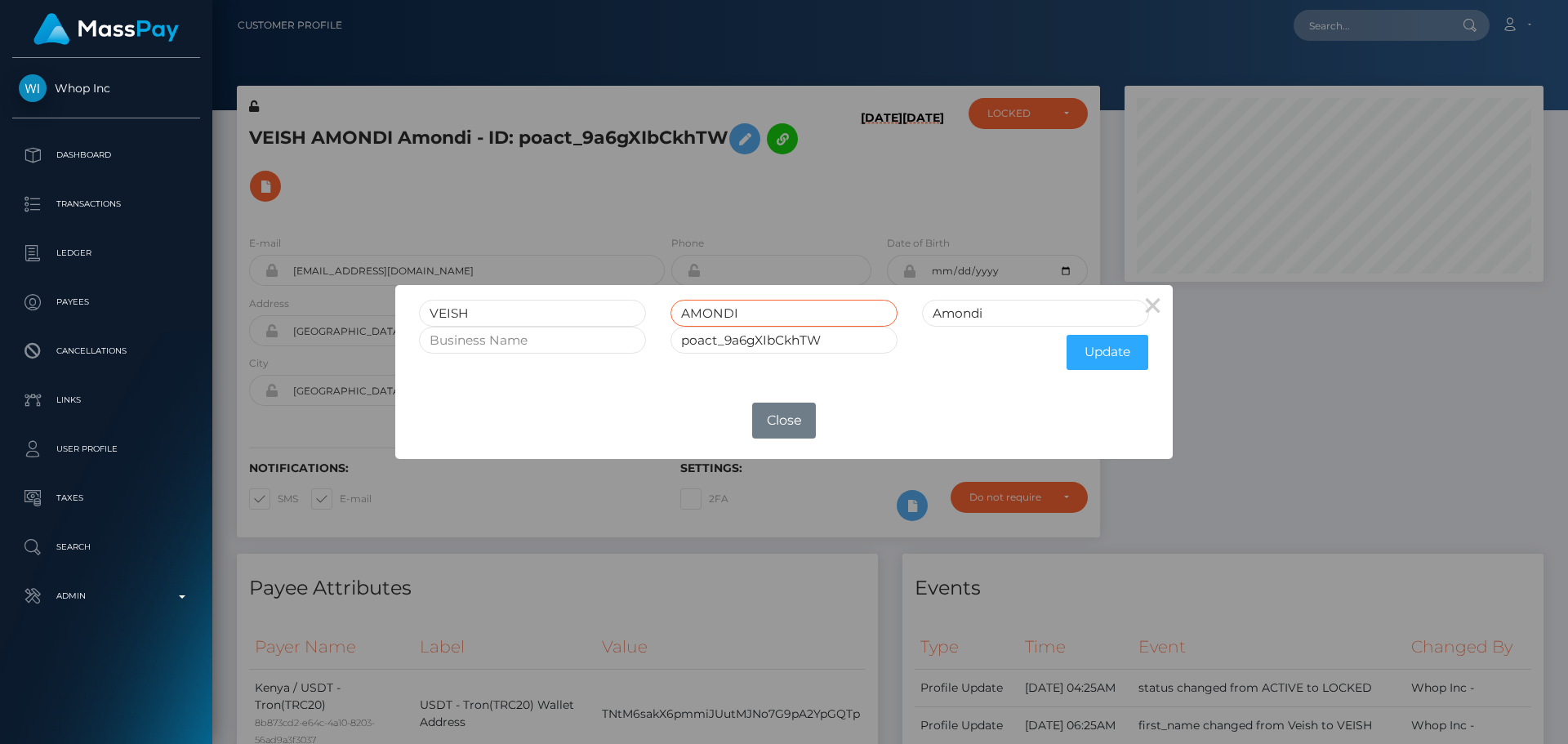
click at [718, 311] on input "AMONDI" at bounding box center [784, 312] width 227 height 27
click at [1010, 314] on input "Amondi" at bounding box center [1036, 312] width 227 height 27
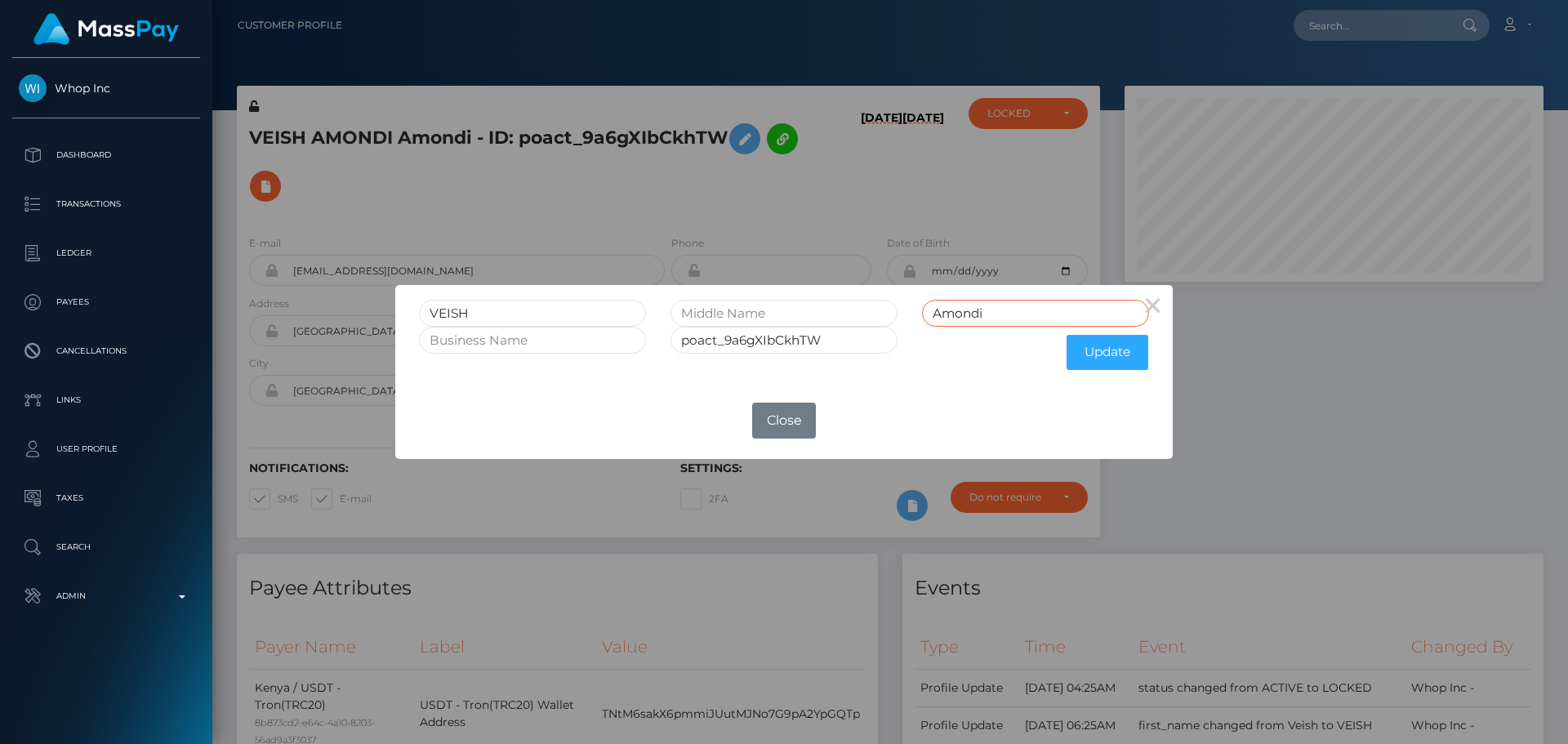
paste input "MONDI"
type input "AMONDI"
click at [1082, 348] on button "Update" at bounding box center [1107, 352] width 82 height 35
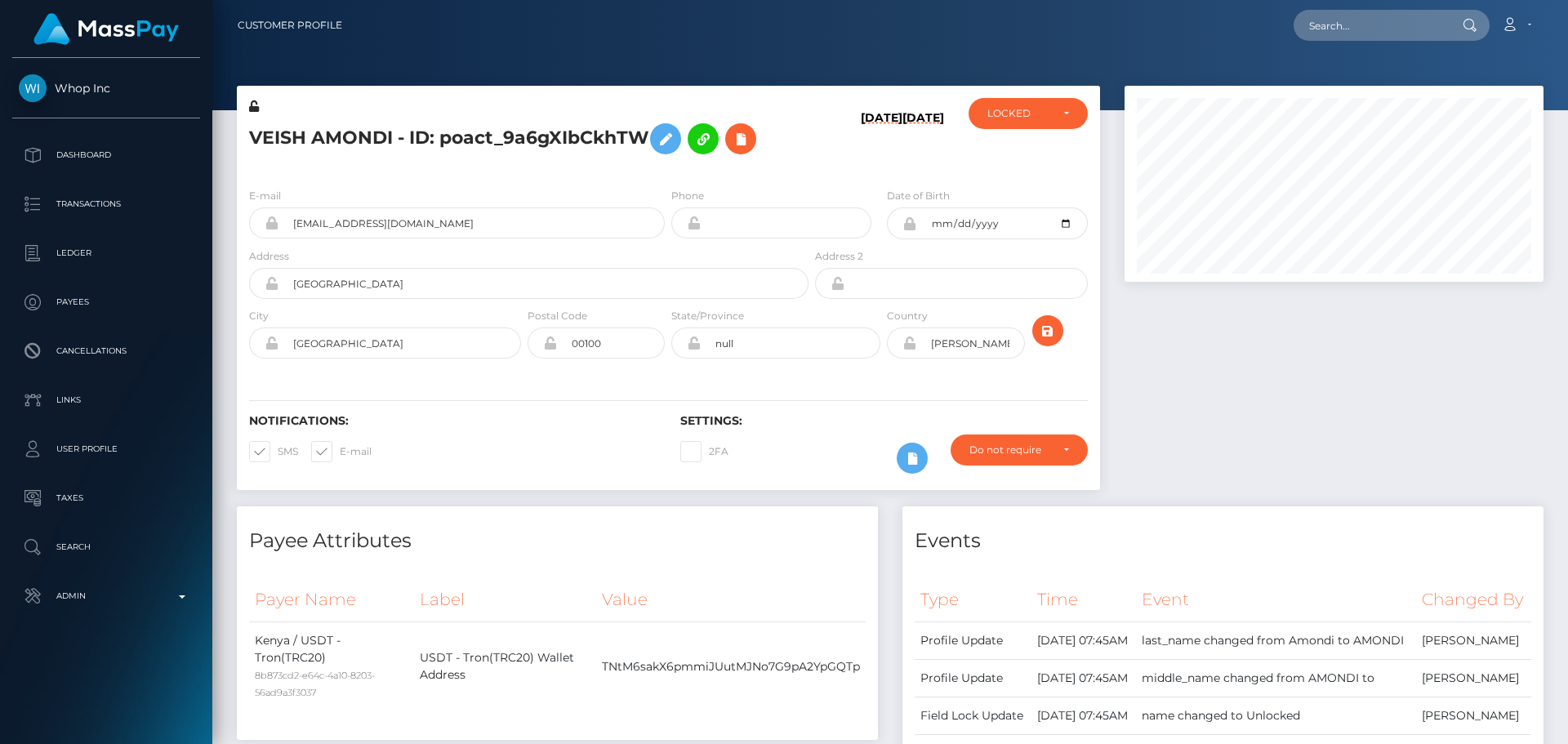
scroll to position [196, 420]
click at [254, 106] on icon at bounding box center [254, 105] width 10 height 11
drag, startPoint x: 912, startPoint y: 342, endPoint x: 1046, endPoint y: 116, distance: 262.7
click at [913, 342] on icon at bounding box center [909, 342] width 14 height 13
click at [1046, 116] on div "LOCKED" at bounding box center [1018, 113] width 63 height 13
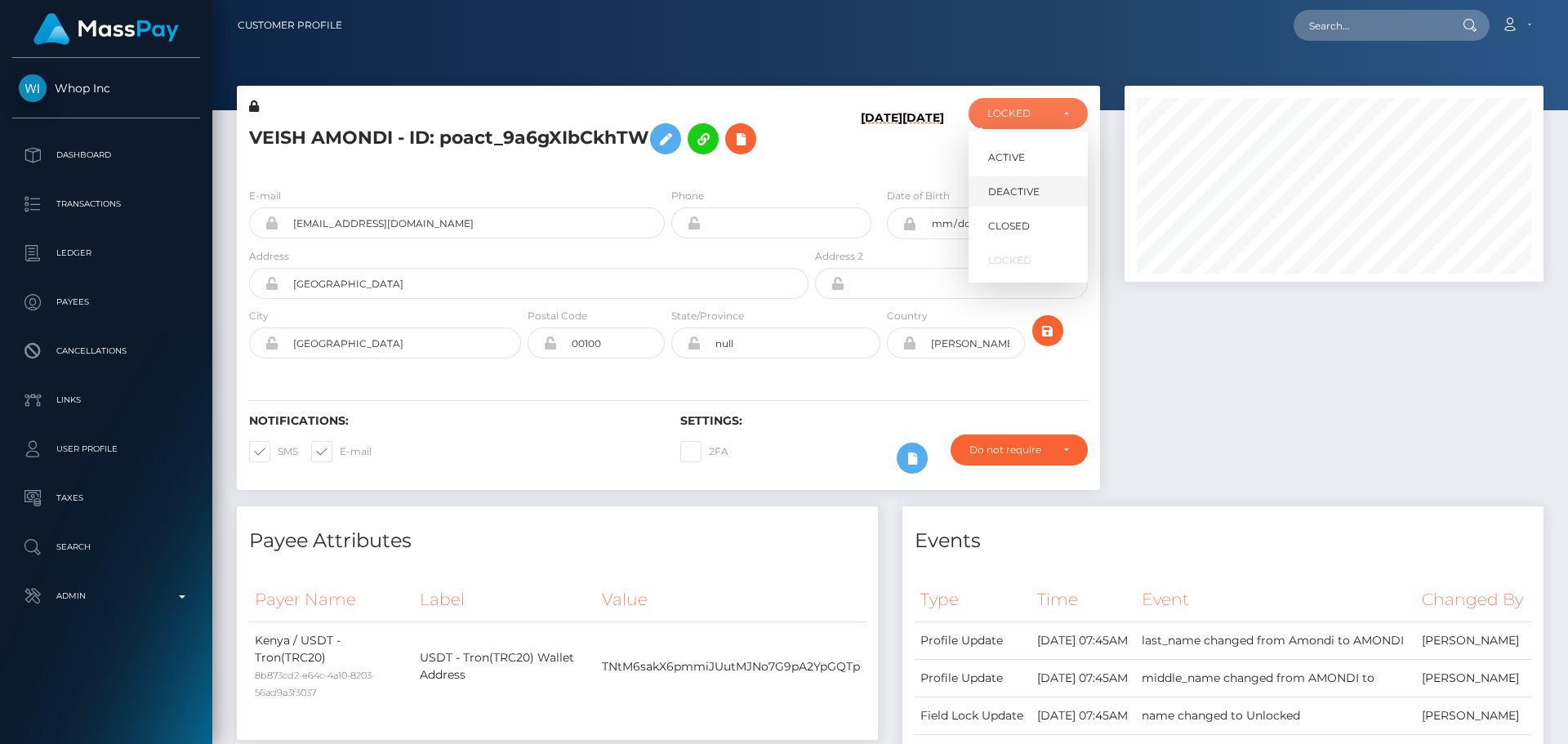
click at [1023, 187] on span "DEACTIVE" at bounding box center [1014, 192] width 52 height 15
select select "DEACTIVE"
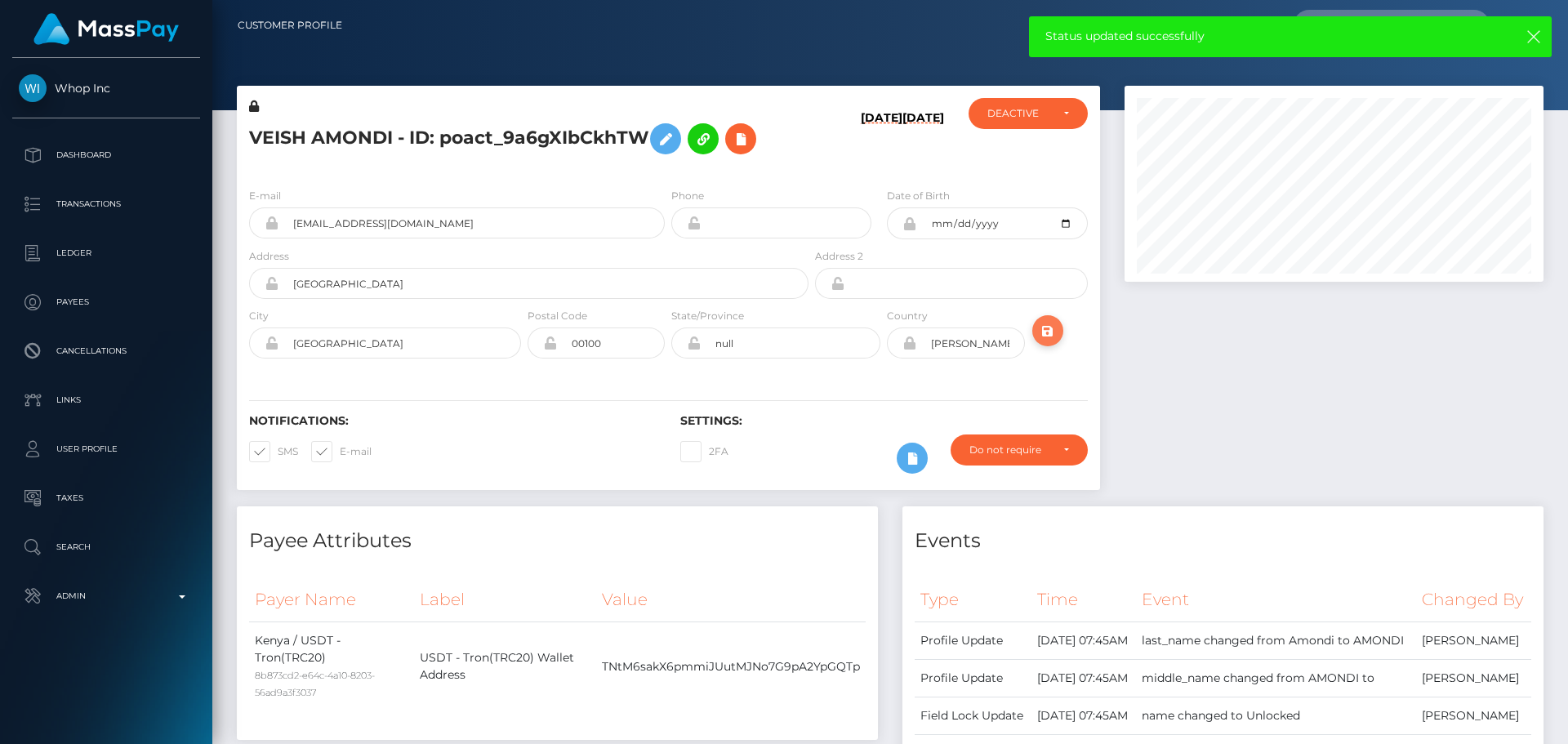
click at [1045, 332] on icon "submit" at bounding box center [1048, 331] width 20 height 21
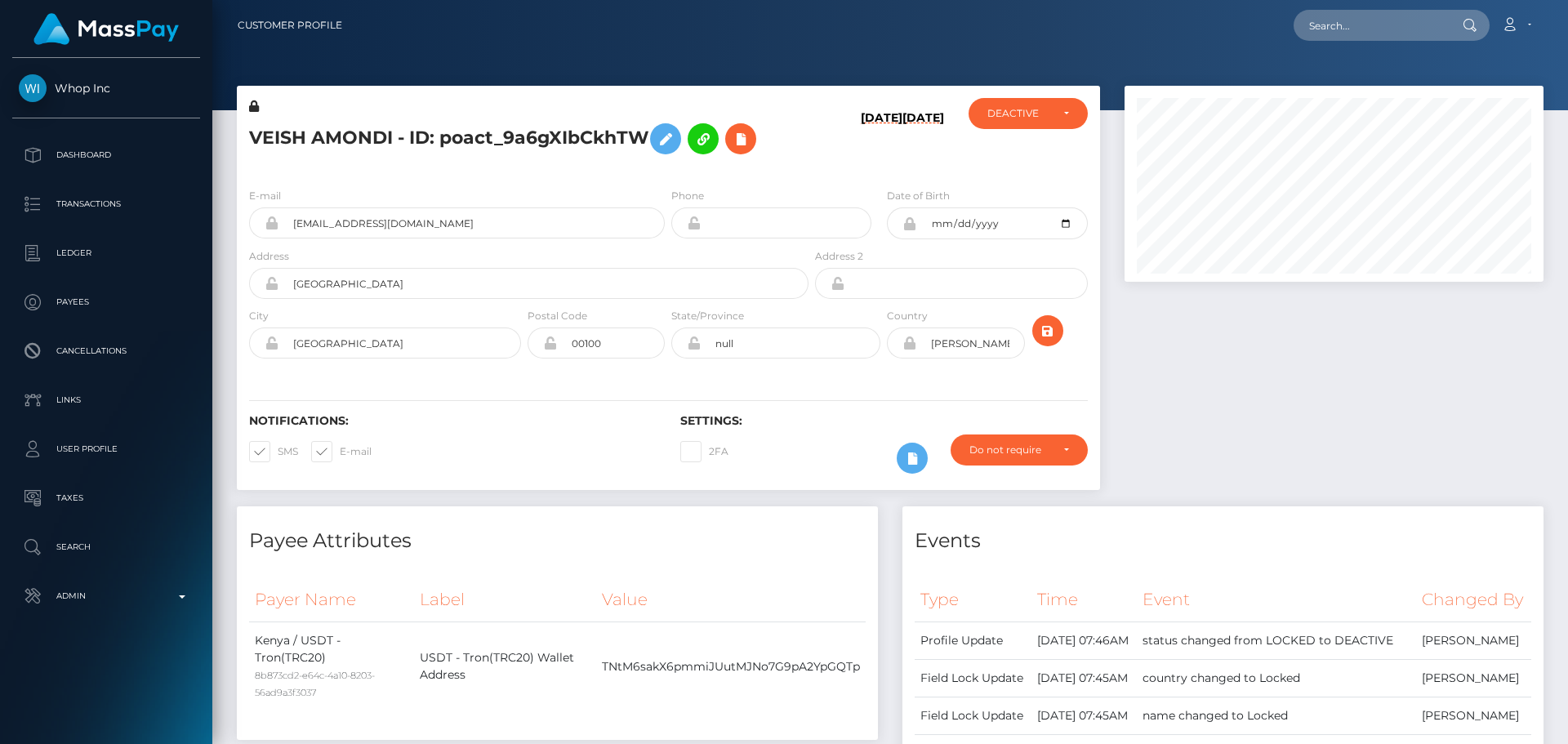
scroll to position [196, 420]
click at [956, 148] on div "ACTIVE DEACTIVE CLOSED DEACTIVE" at bounding box center [1028, 135] width 143 height 77
click at [790, 171] on div "VEISH AMONDI - ID: poact_9a6gXIbCkhTW" at bounding box center [524, 135] width 575 height 77
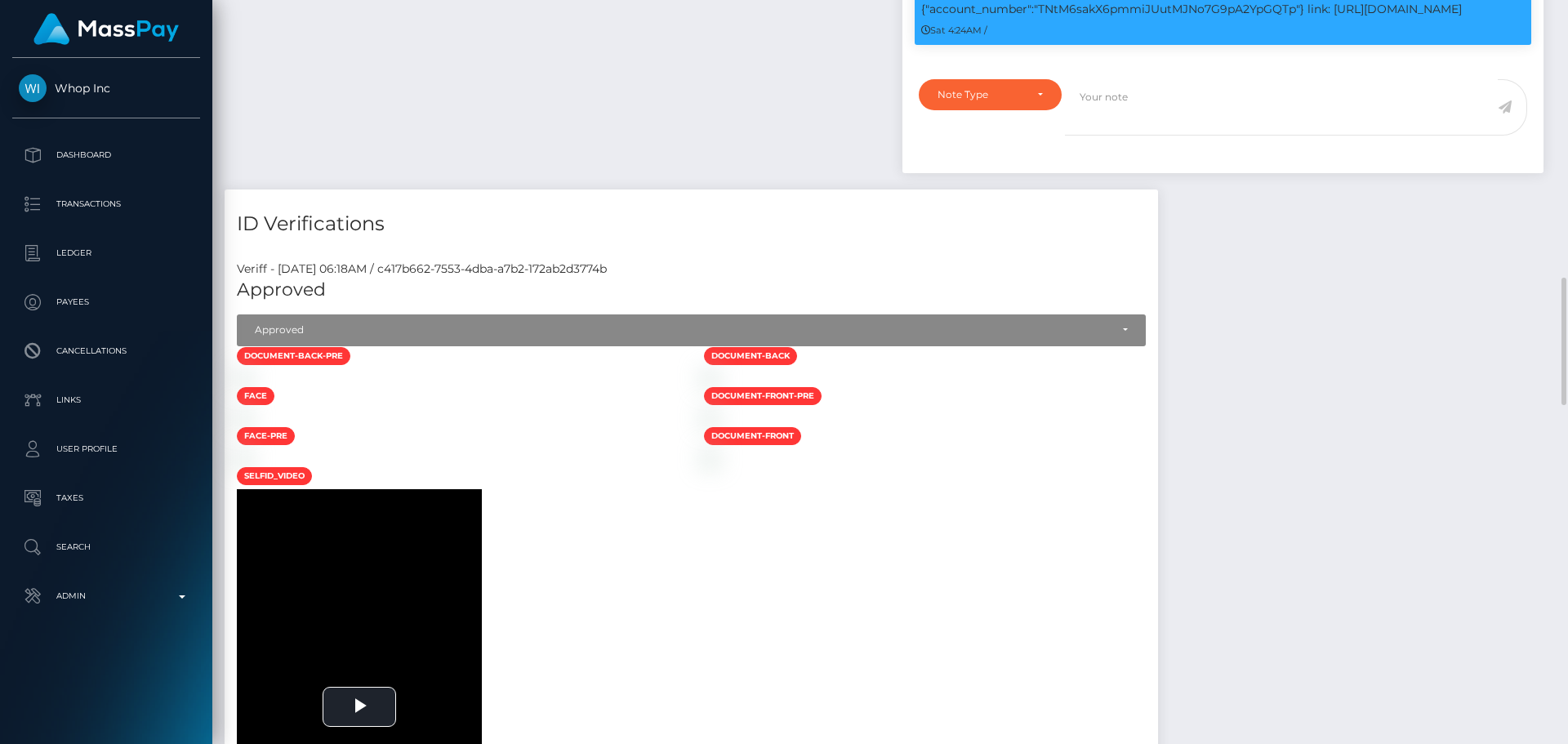
scroll to position [1143, 0]
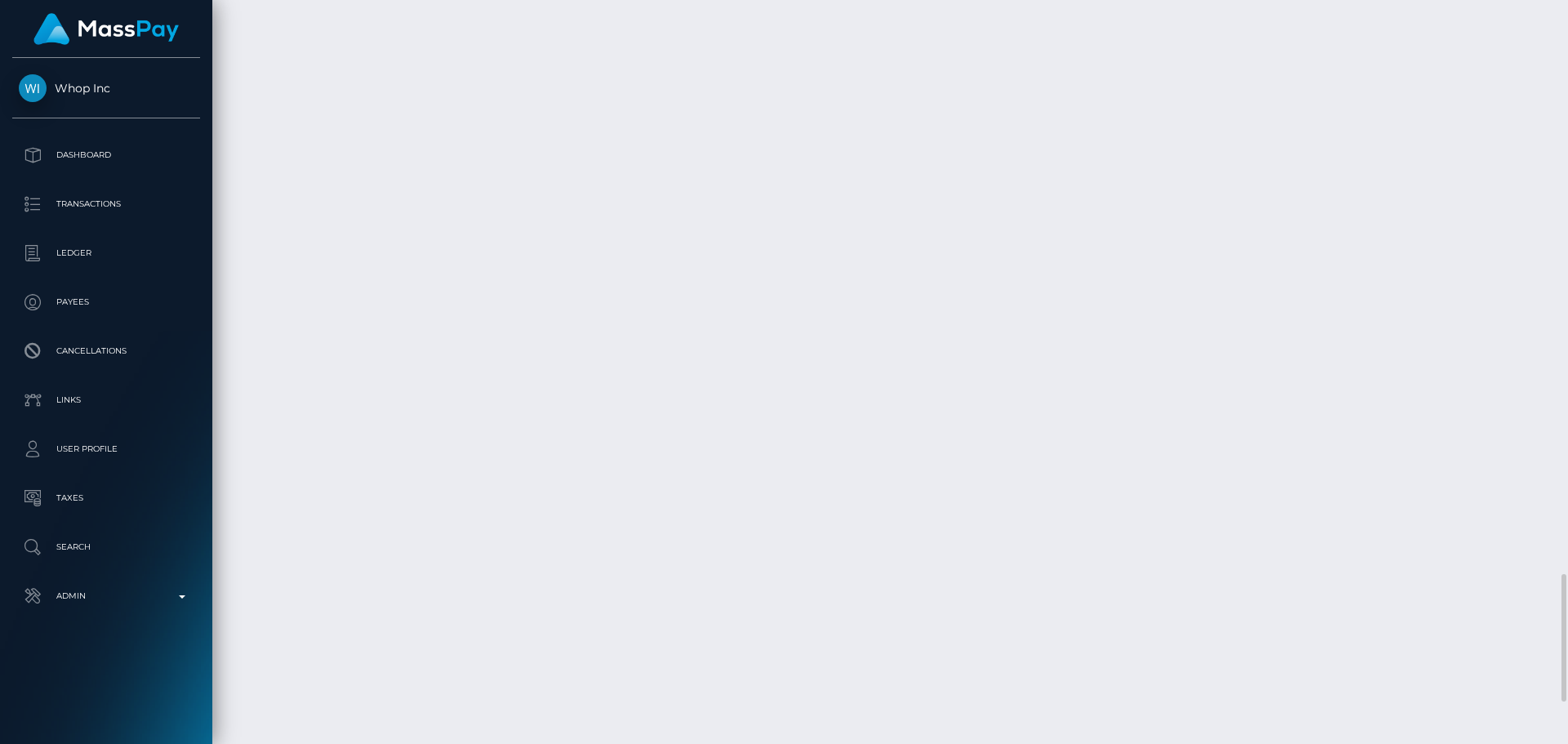
scroll to position [3429, 0]
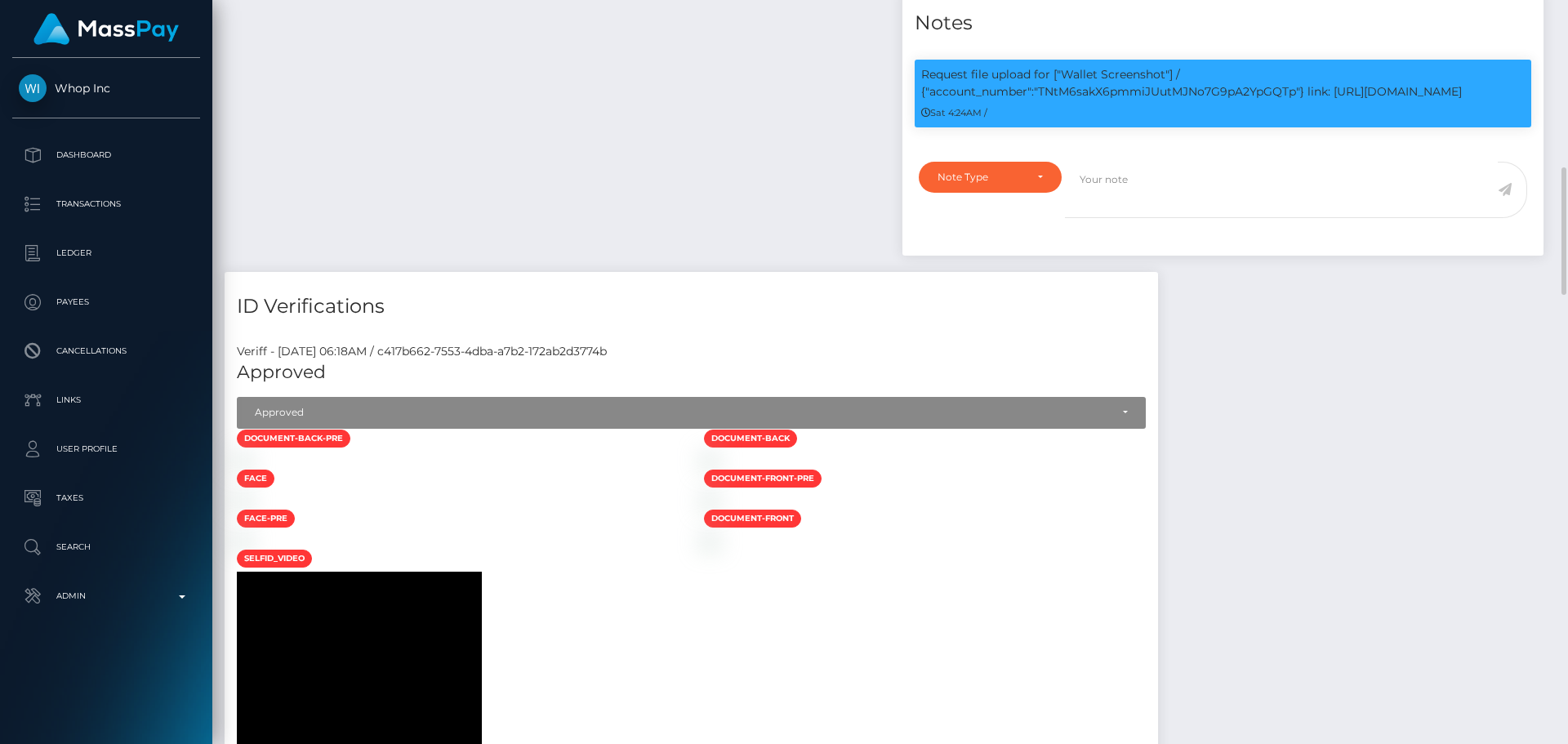
scroll to position [196, 420]
click at [1114, 100] on p "Request file upload for ["Wallet Screenshot"] / {"account_number":"TNtM6sakX6pm…" at bounding box center [1223, 83] width 604 height 34
copy p "TNtM6sakX6pmmiJUutMJNo7G9pA2YpGQTp"
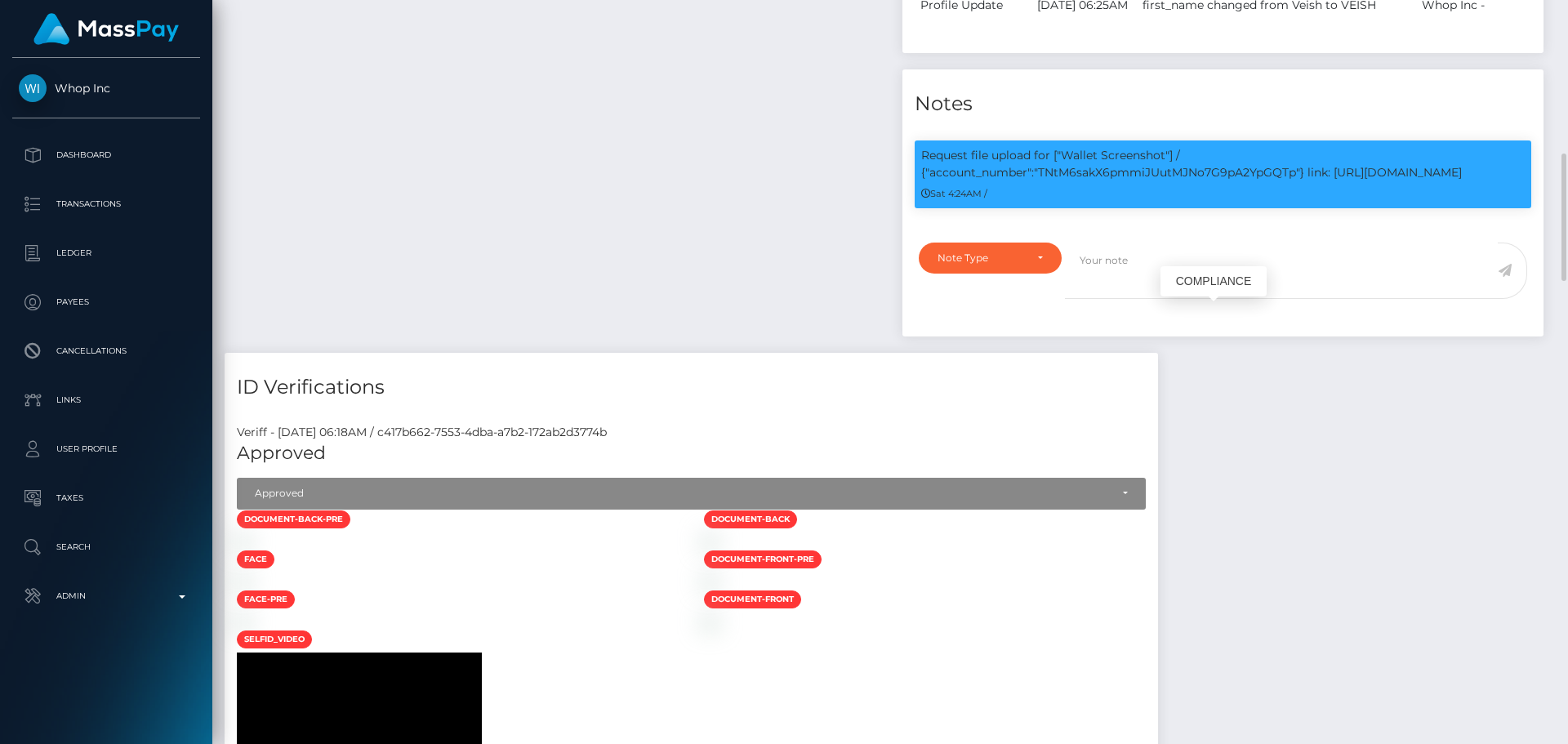
click at [1352, 181] on p "Request file upload for ["Wallet Screenshot"] / {"account_number":"TNtM6sakX6pm…" at bounding box center [1223, 164] width 604 height 34
drag, startPoint x: 1352, startPoint y: 335, endPoint x: 1449, endPoint y: 335, distance: 97.0
click at [1449, 181] on p "Request file upload for ["Wallet Screenshot"] / {"account_number":"TNtM6sakX6pm…" at bounding box center [1223, 164] width 604 height 34
copy p "[URL][DOMAIN_NAME]"
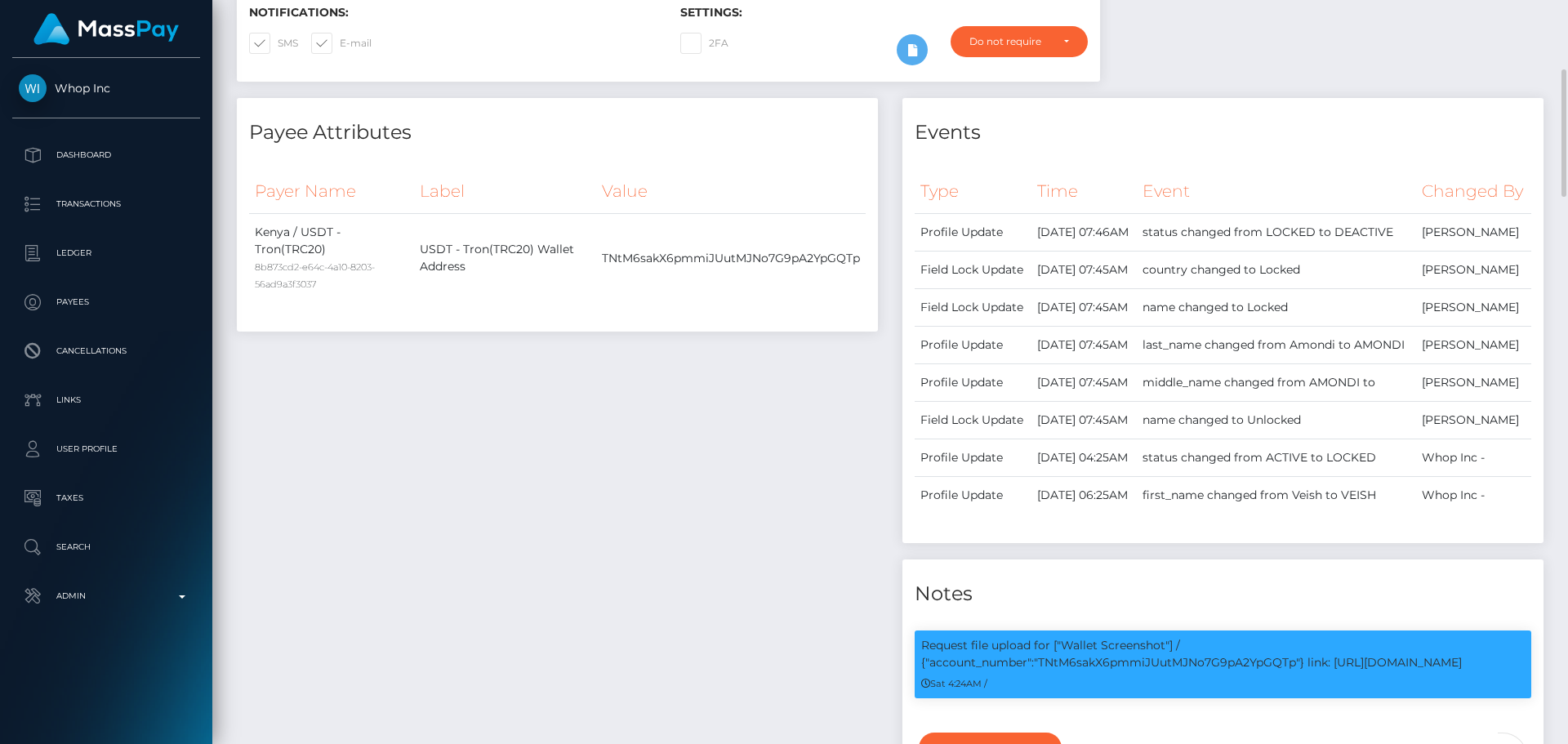
scroll to position [0, 0]
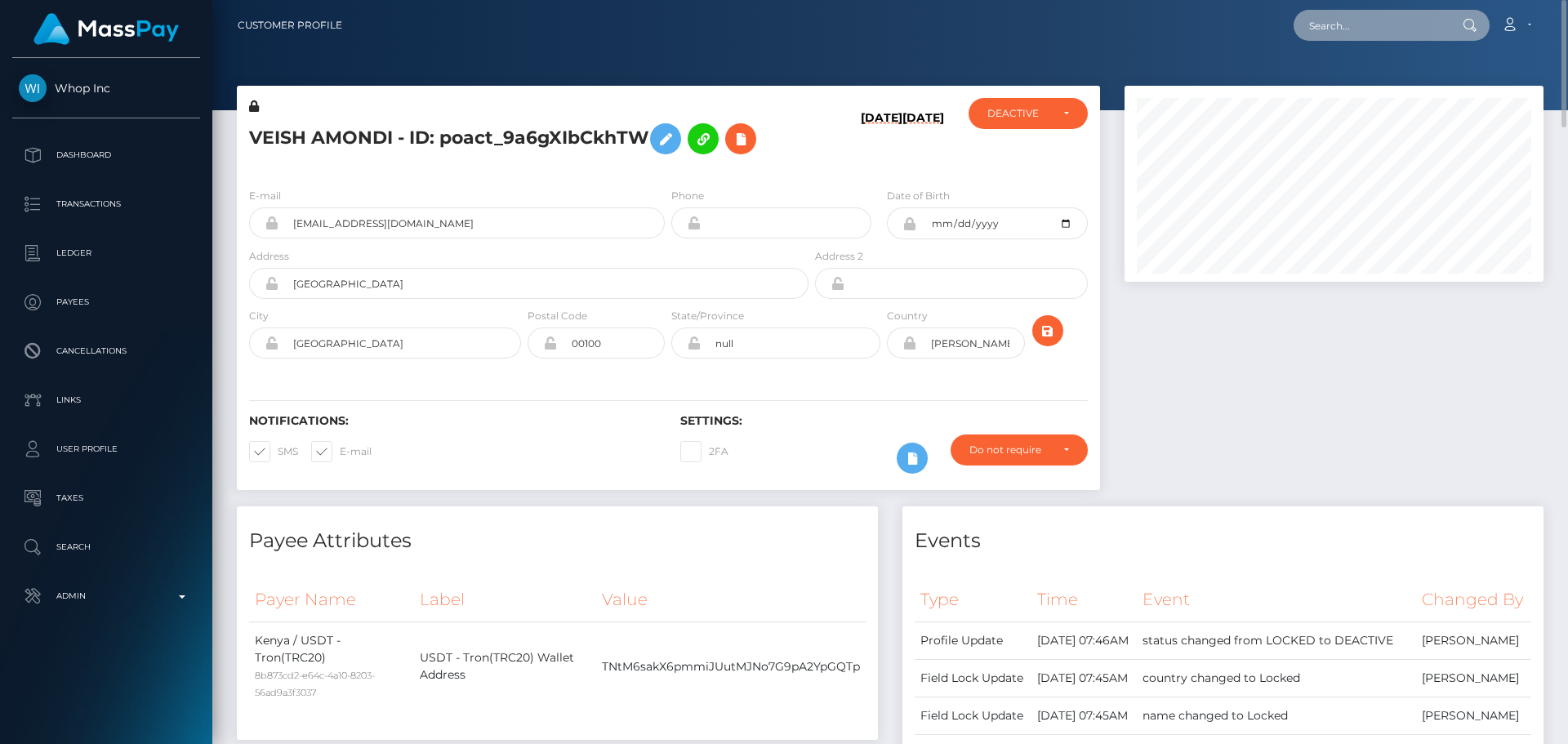
click at [1365, 29] on input "text" at bounding box center [1370, 25] width 153 height 31
paste input "poact_aAyR2PSOD4Mu"
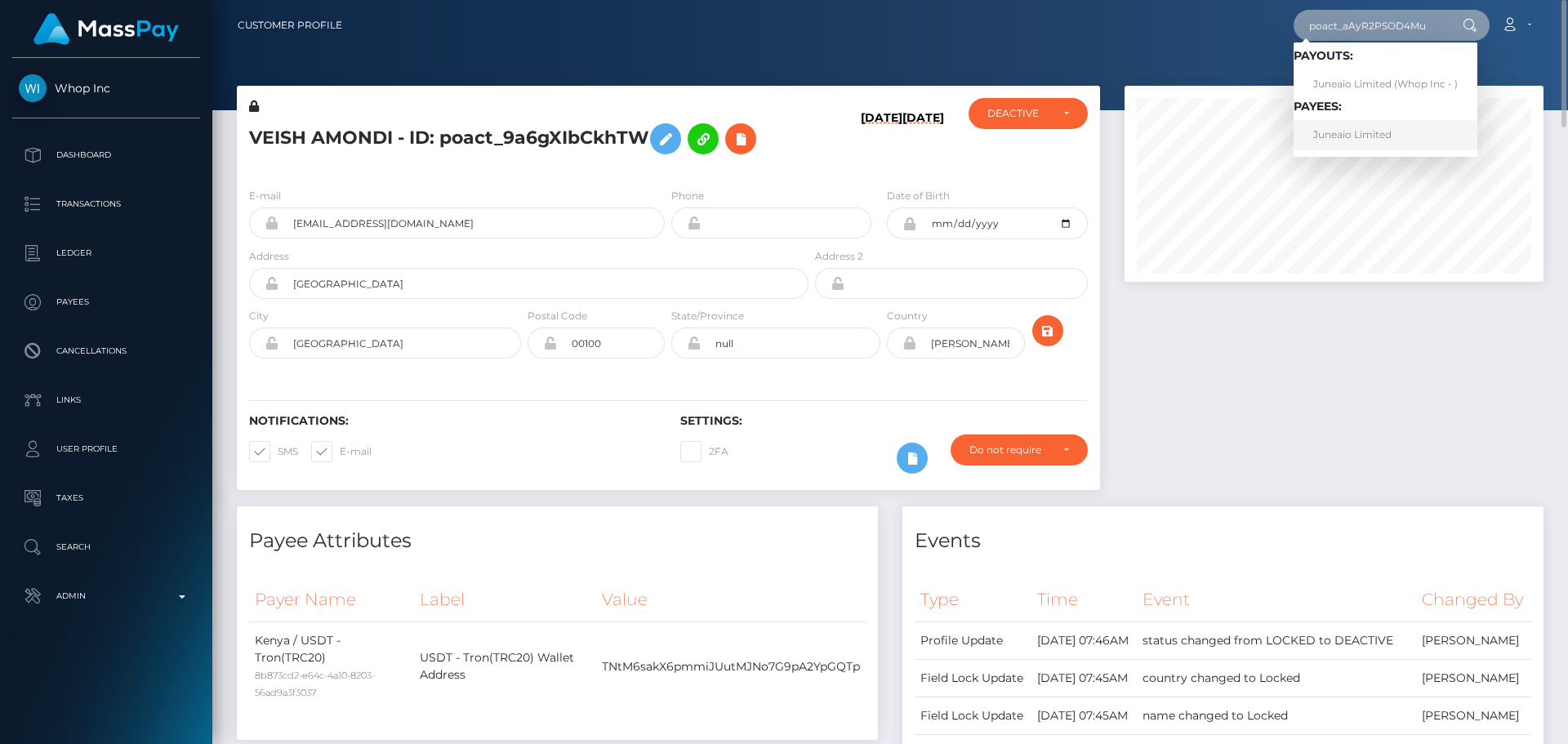
type input "poact_aAyR2PSOD4Mu"
click at [1354, 127] on link "Juneaio Limited" at bounding box center [1385, 135] width 184 height 30
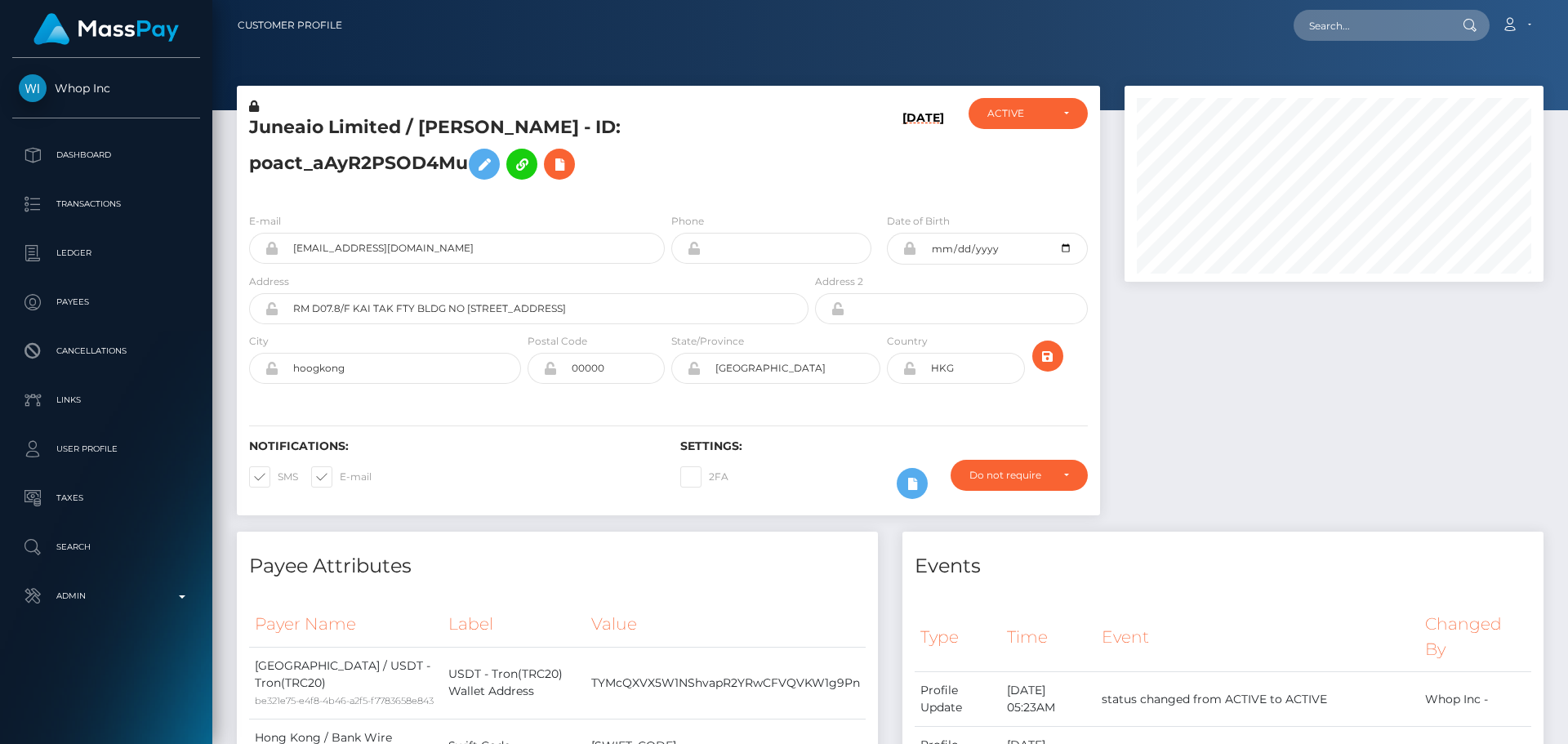
scroll to position [196, 420]
click at [717, 185] on h5 "Juneaio Limited / [PERSON_NAME] - ID: poact_aAyR2PSOD4Mu" at bounding box center [523, 151] width 550 height 73
click at [695, 177] on h5 "Juneaio Limited / [PERSON_NAME] - ID: poact_aAyR2PSOD4Mu" at bounding box center [523, 151] width 550 height 73
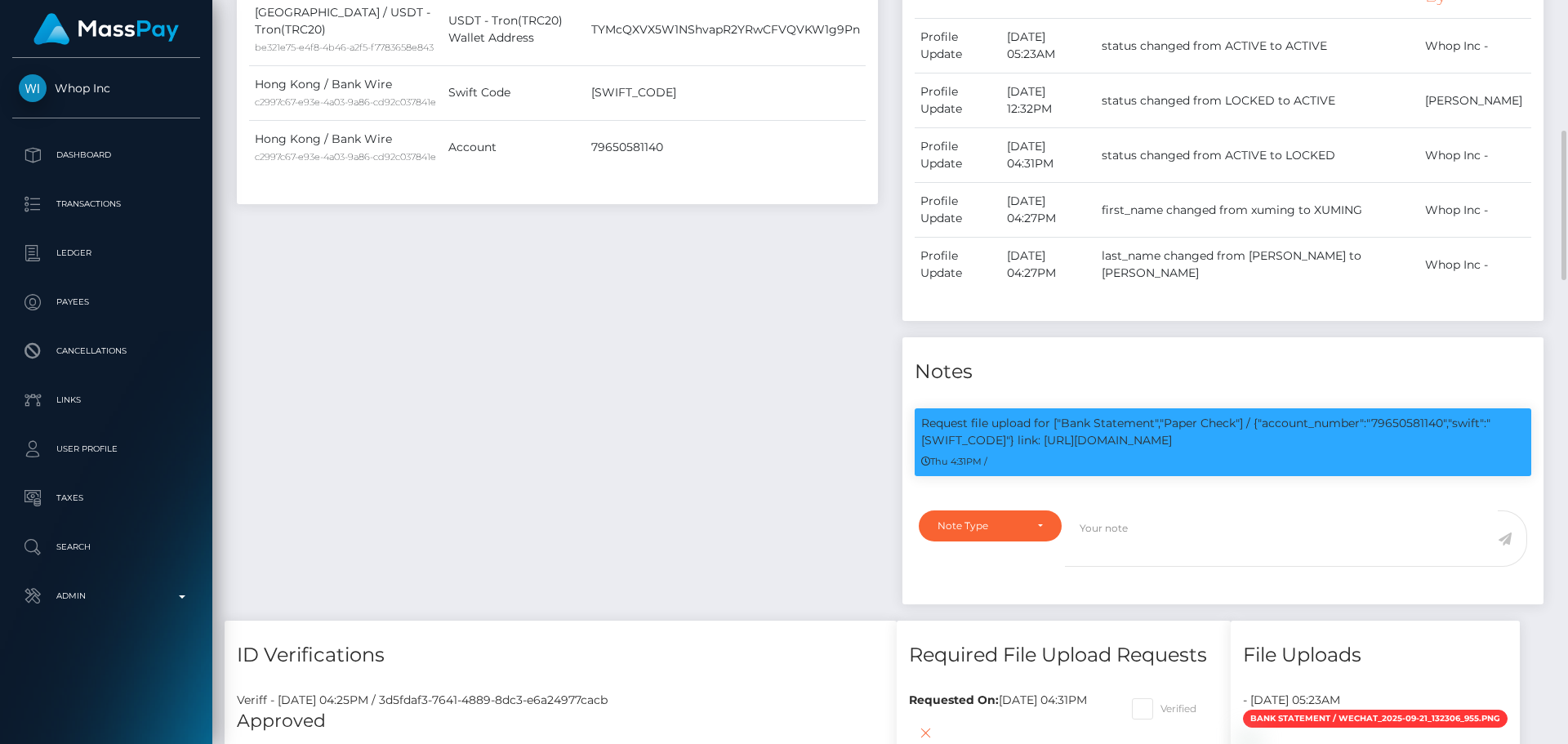
scroll to position [572, 0]
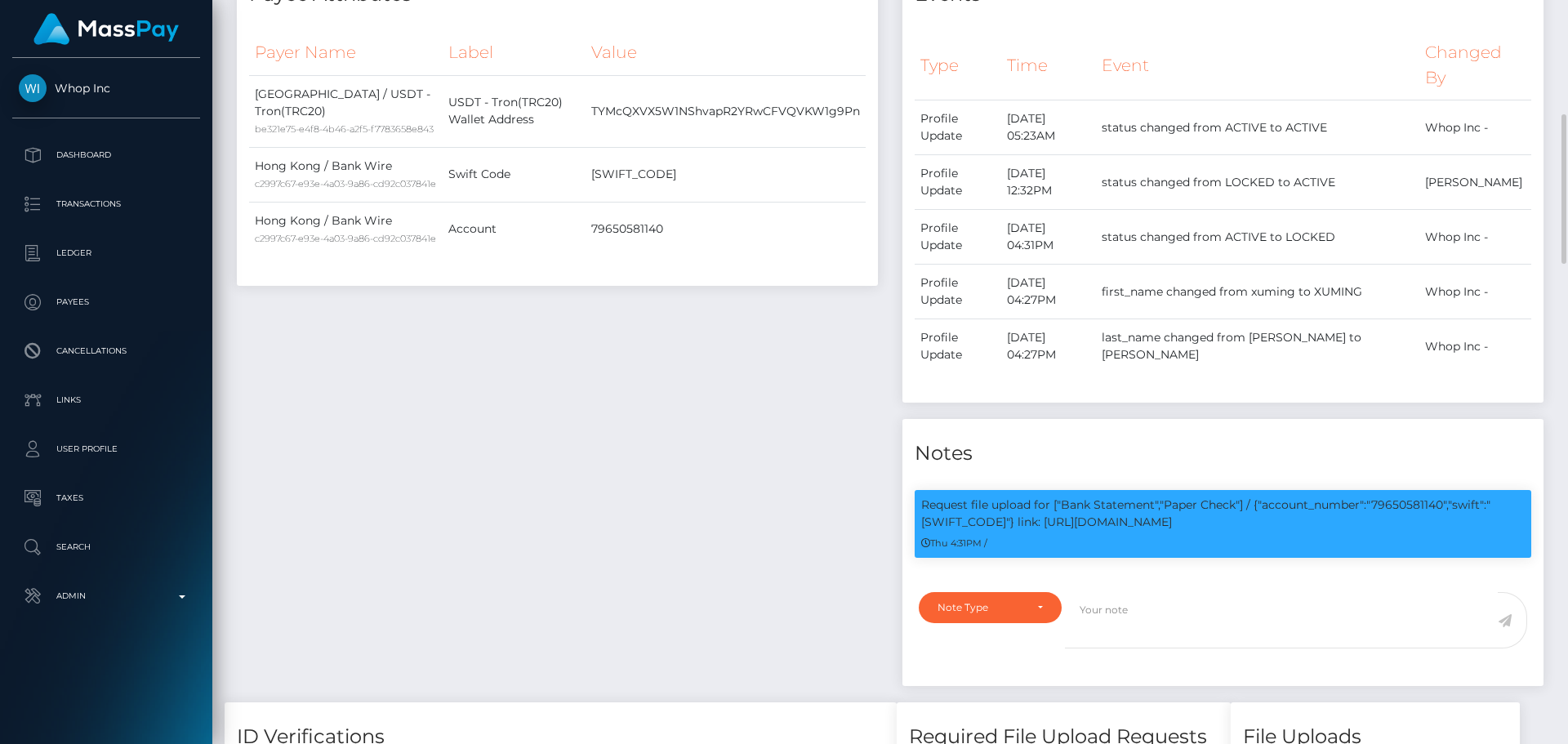
click at [814, 408] on div "Payee Attributes Payer Name Label Value Hong Kong / USDT - Tron(TRC20) be321e75…" at bounding box center [557, 331] width 666 height 742
click at [1067, 522] on p "Request file upload for ["Bank Statement","Paper Check"] / {"account_number":"7…" at bounding box center [1223, 513] width 604 height 34
copy p "79650581140"
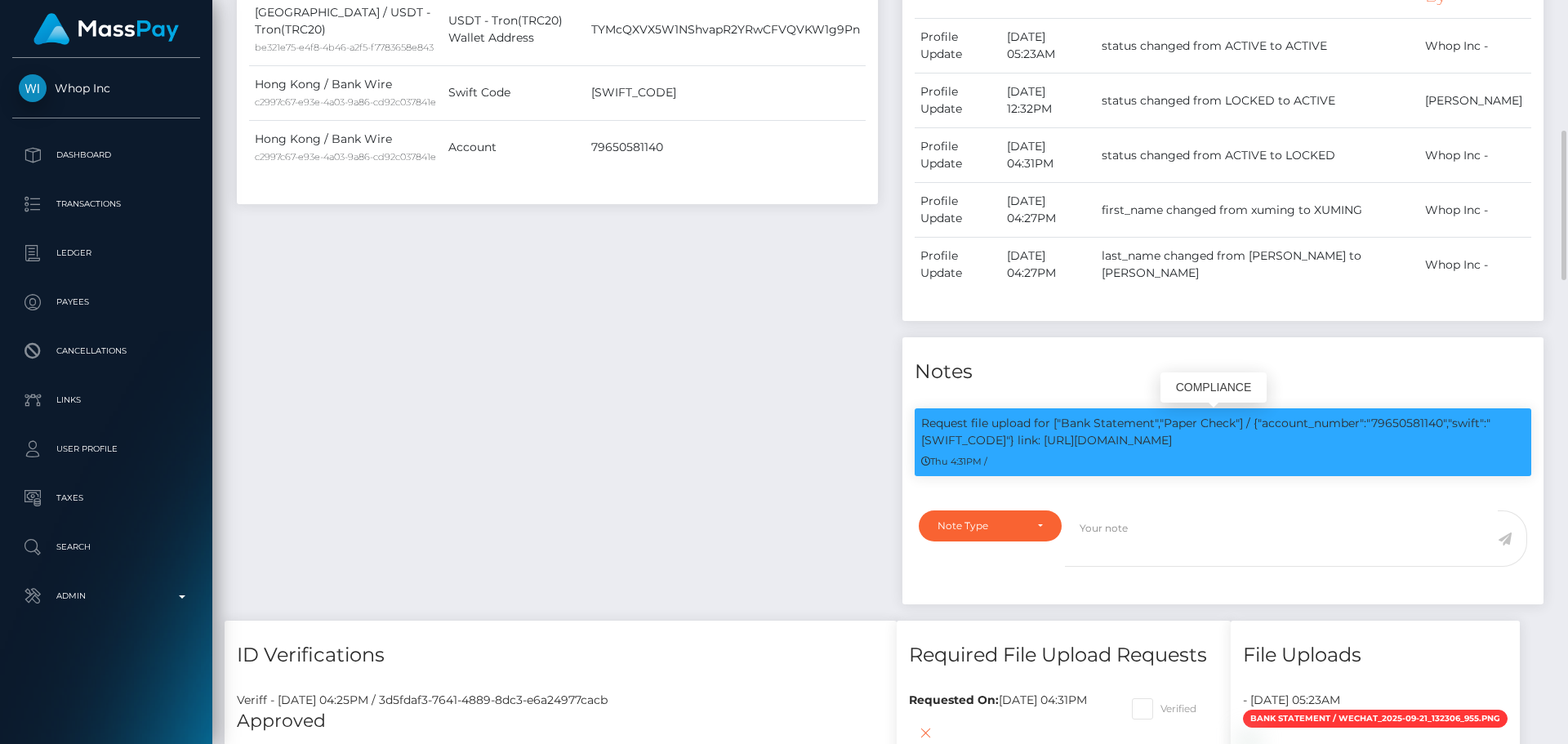
click at [1286, 445] on p "Request file upload for ["Bank Statement","Paper Check"] / {"account_number":"7…" at bounding box center [1223, 432] width 604 height 34
drag, startPoint x: 1286, startPoint y: 445, endPoint x: 1388, endPoint y: 447, distance: 102.0
click at [1388, 447] on p "Request file upload for ["Bank Statement","Paper Check"] / {"account_number":"7…" at bounding box center [1223, 432] width 604 height 34
copy p "https://l.maspay.io/AkFgs"
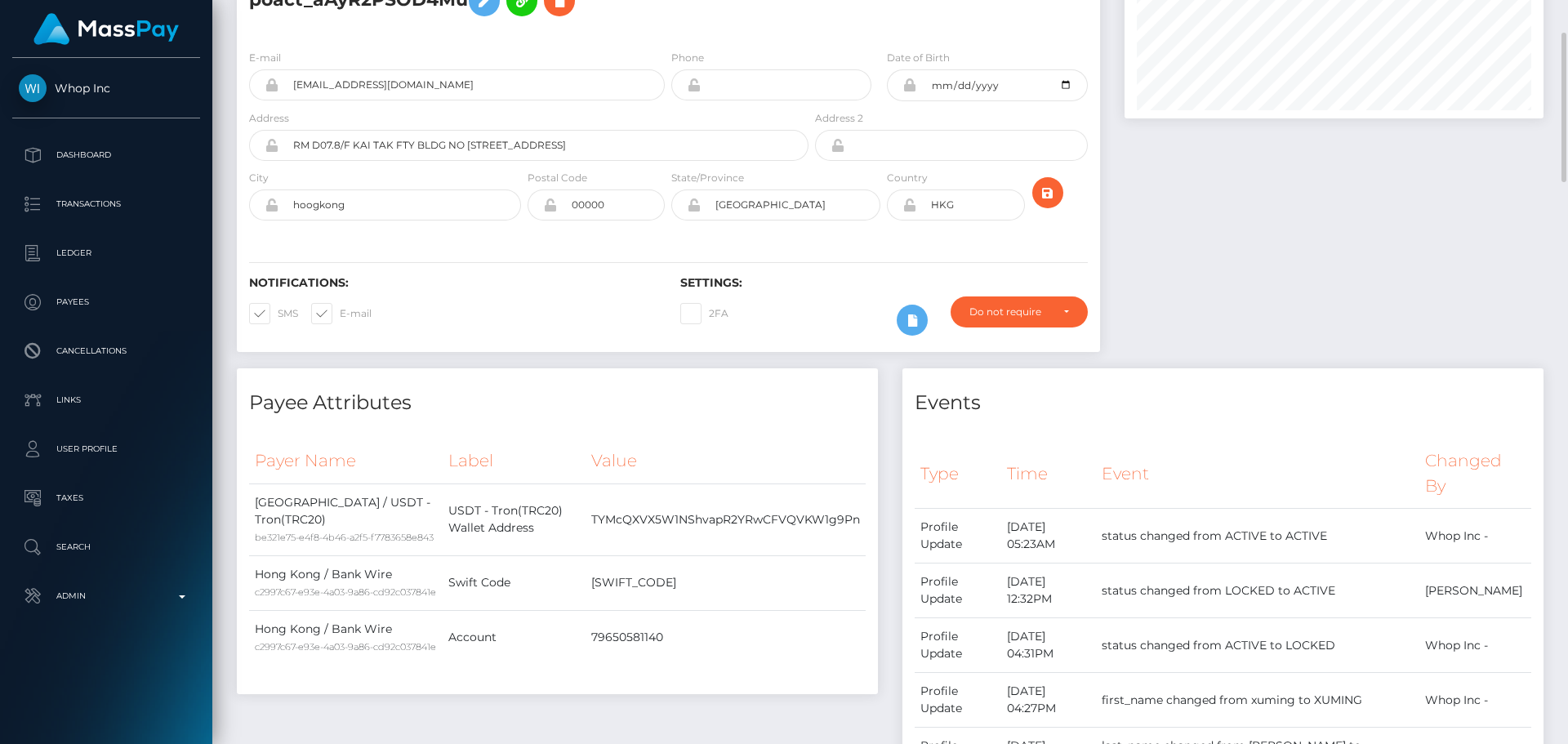
scroll to position [0, 0]
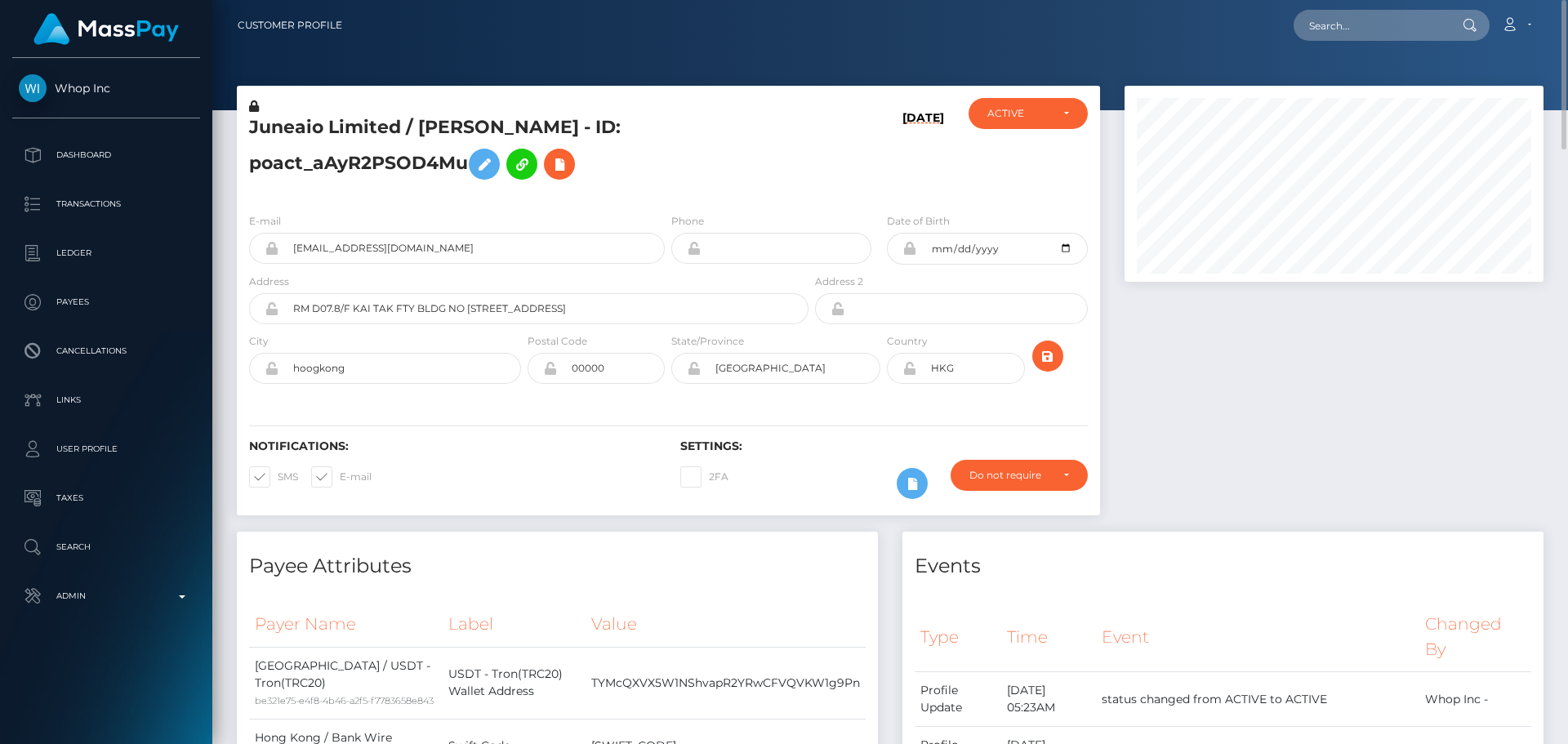
click at [673, 191] on div "Juneaio Limited / XUMING ZHOU - ID: poact_aAyR2PSOD4Mu" at bounding box center [524, 148] width 575 height 102
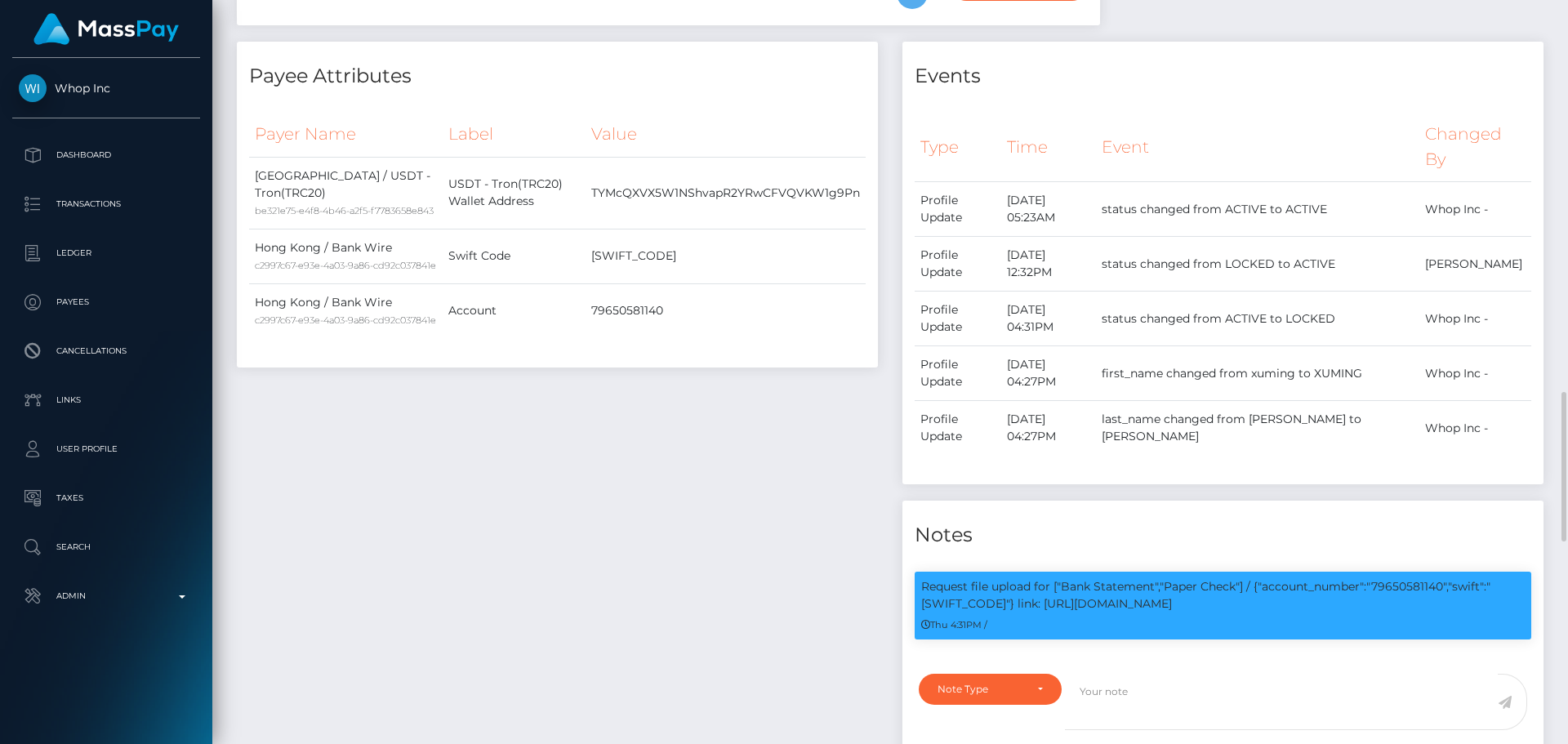
scroll to position [817, 0]
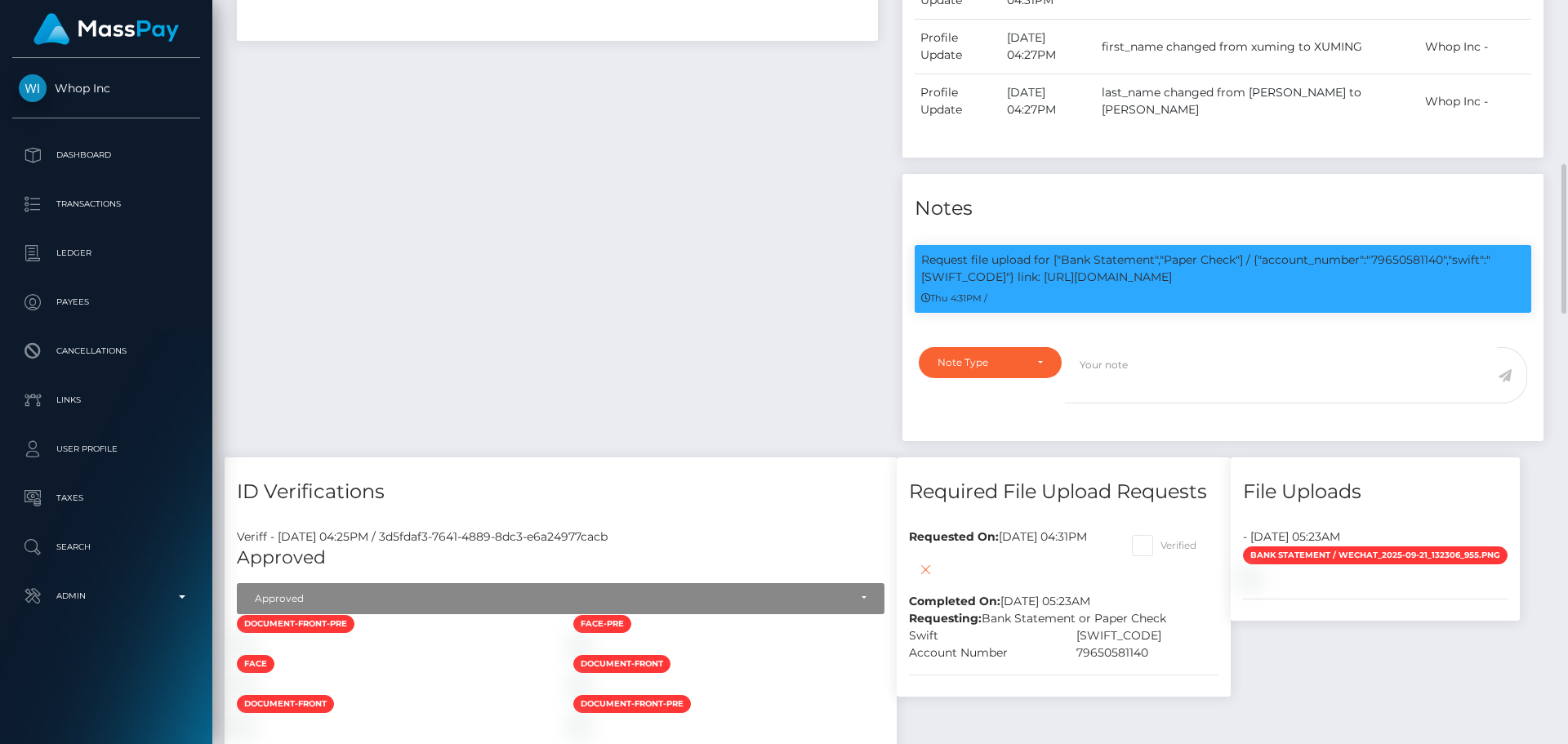
click at [778, 303] on div "Payee Attributes Payer Name Label Value Hong Kong / USDT - Tron(TRC20) be321e75…" at bounding box center [557, 87] width 666 height 742
click at [709, 270] on div "Payee Attributes Payer Name Label Value Hong Kong / USDT - Tron(TRC20) be321e75…" at bounding box center [557, 87] width 666 height 742
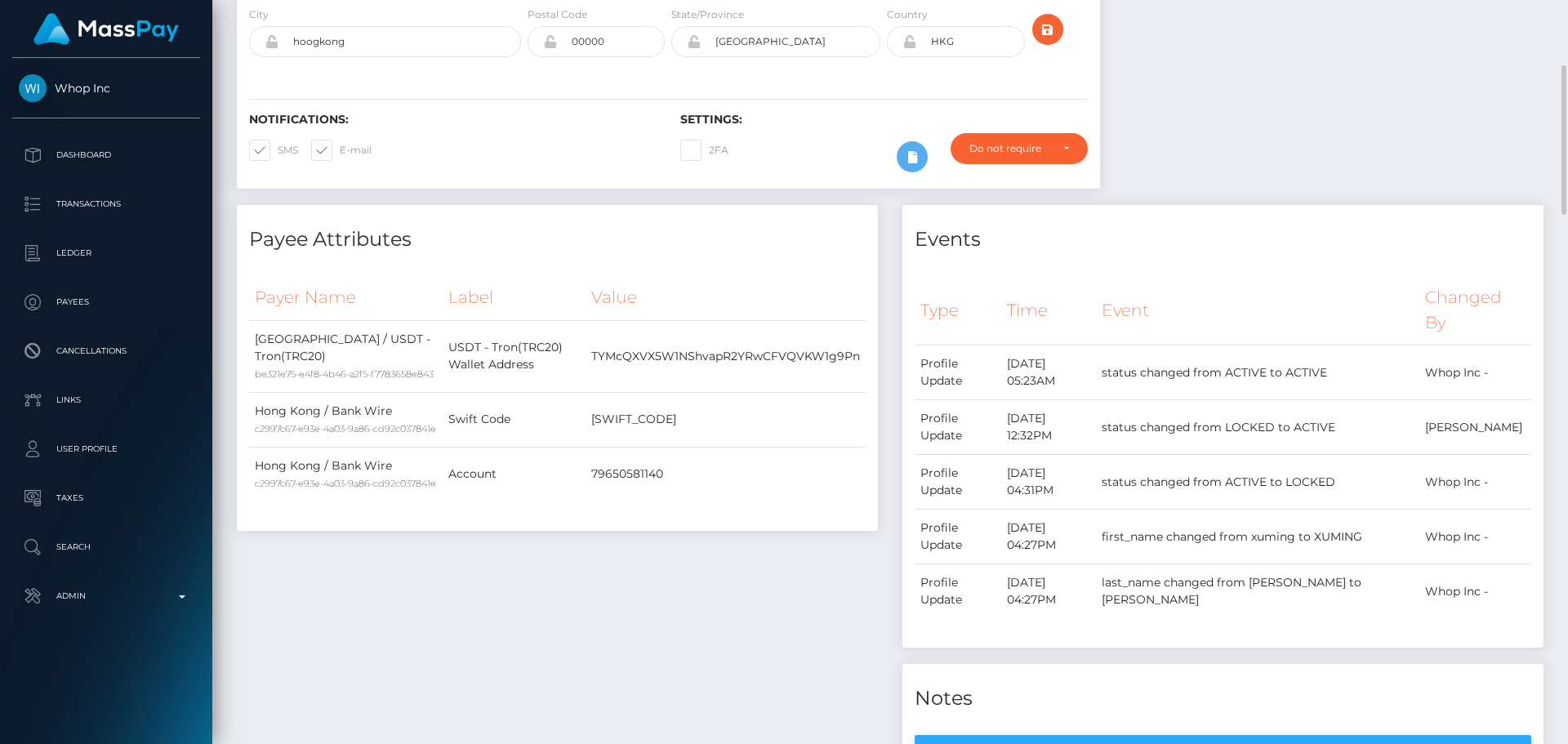
scroll to position [0, 0]
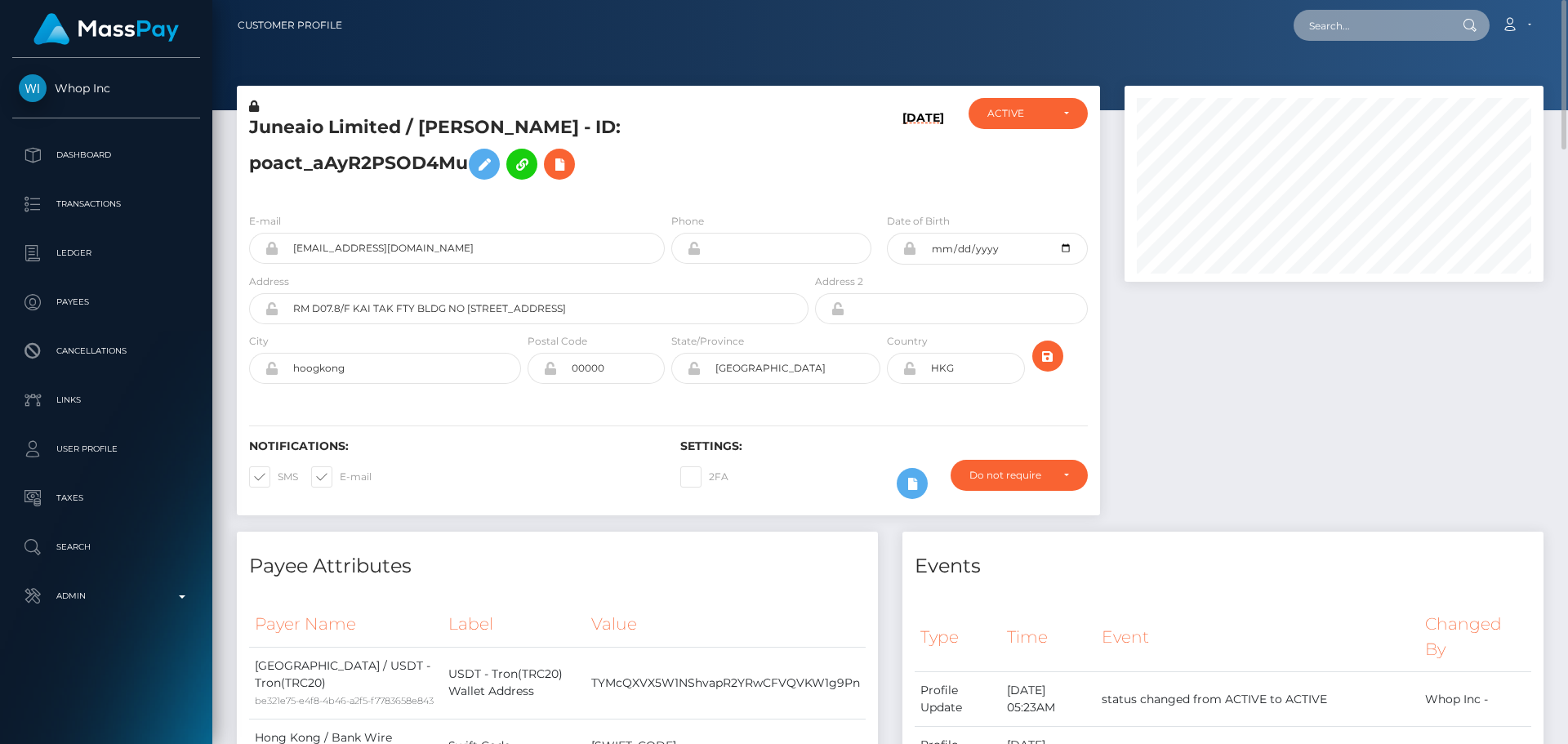
click at [1365, 26] on input "text" at bounding box center [1370, 25] width 153 height 31
paste input "poact_WMe7fIrBFgYz"
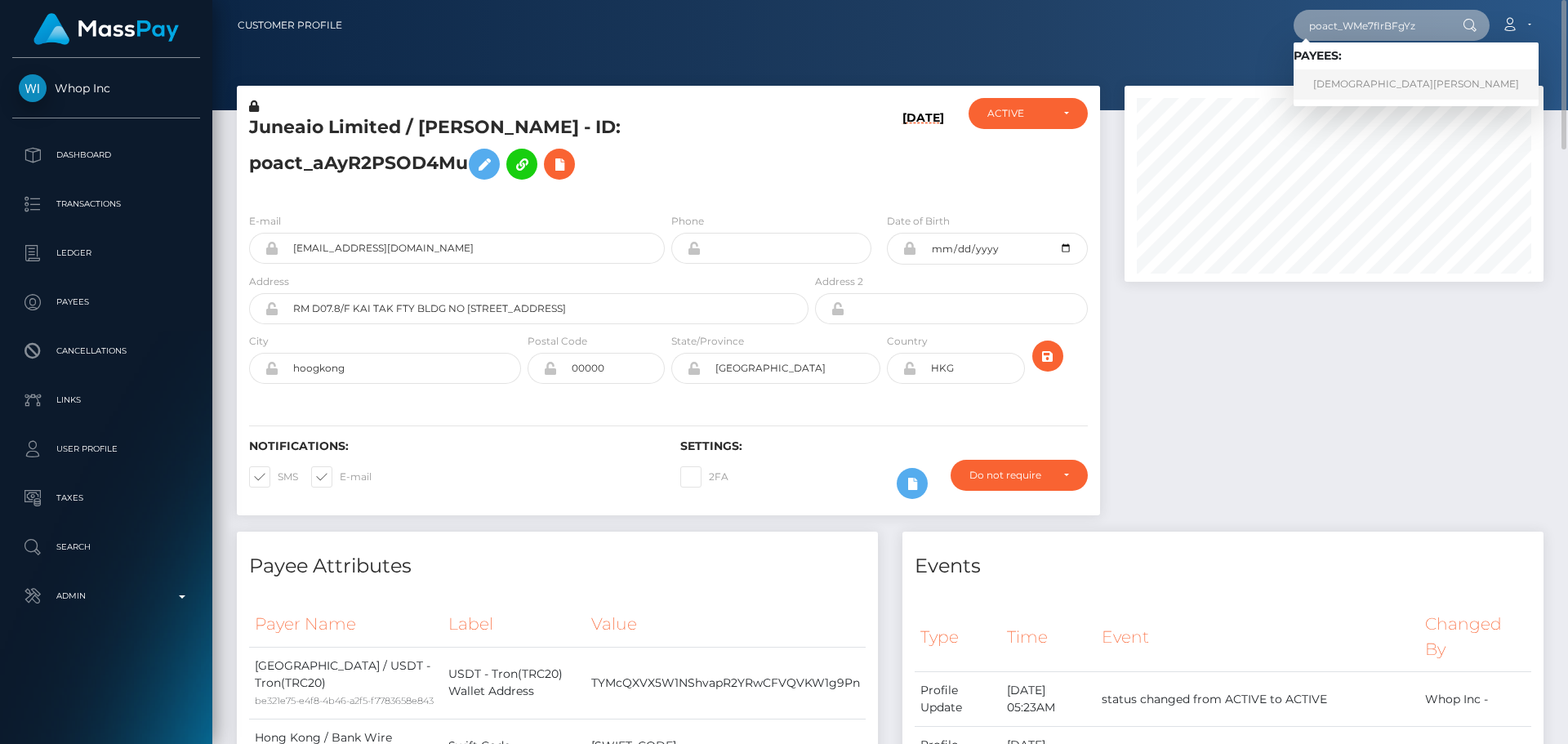
type input "poact_WMe7fIrBFgYz"
click at [1359, 82] on link "Vedant Misra" at bounding box center [1416, 85] width 245 height 30
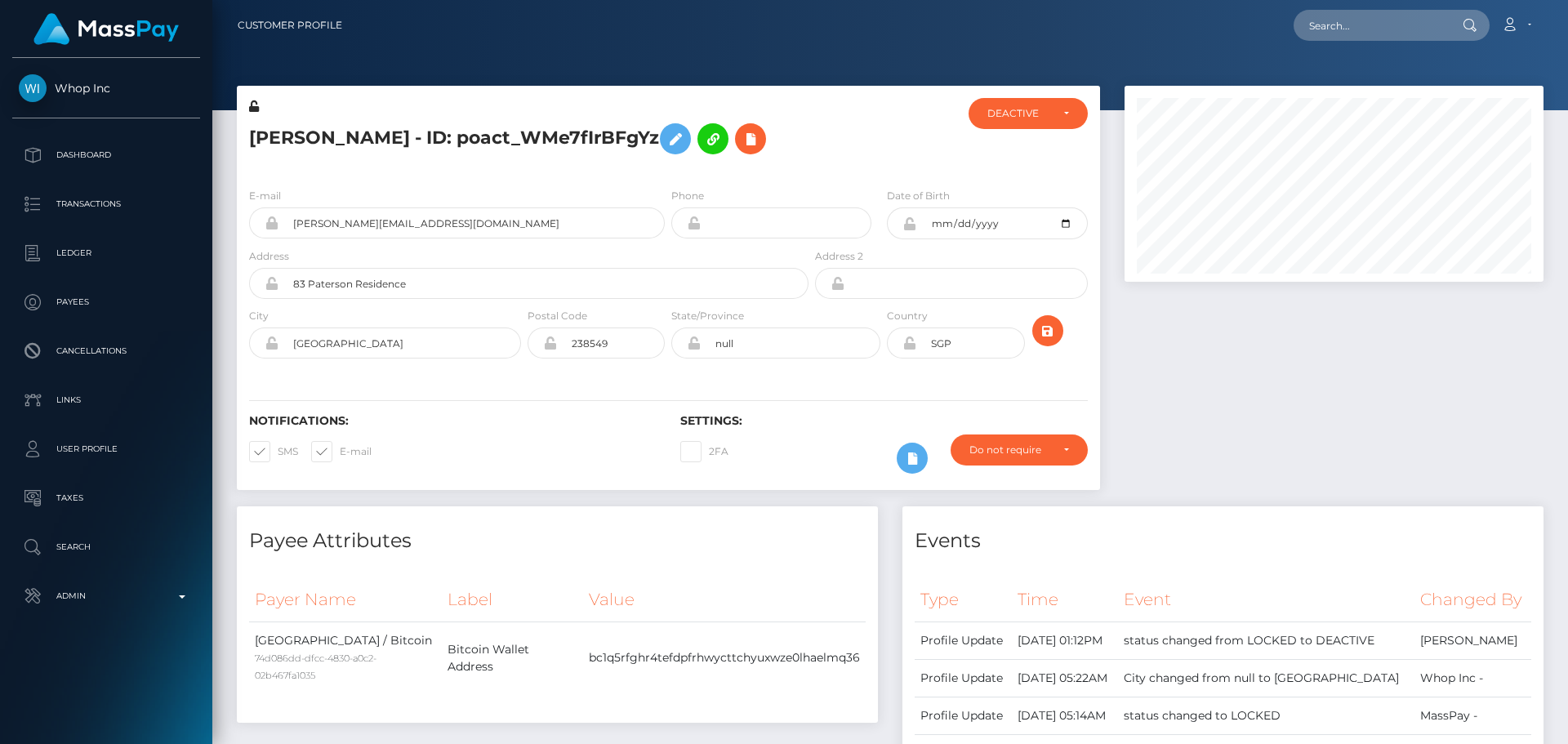
scroll to position [196, 420]
click at [667, 172] on div "[PERSON_NAME] - ID: poact_WMe7fIrBFgYz" at bounding box center [524, 135] width 575 height 77
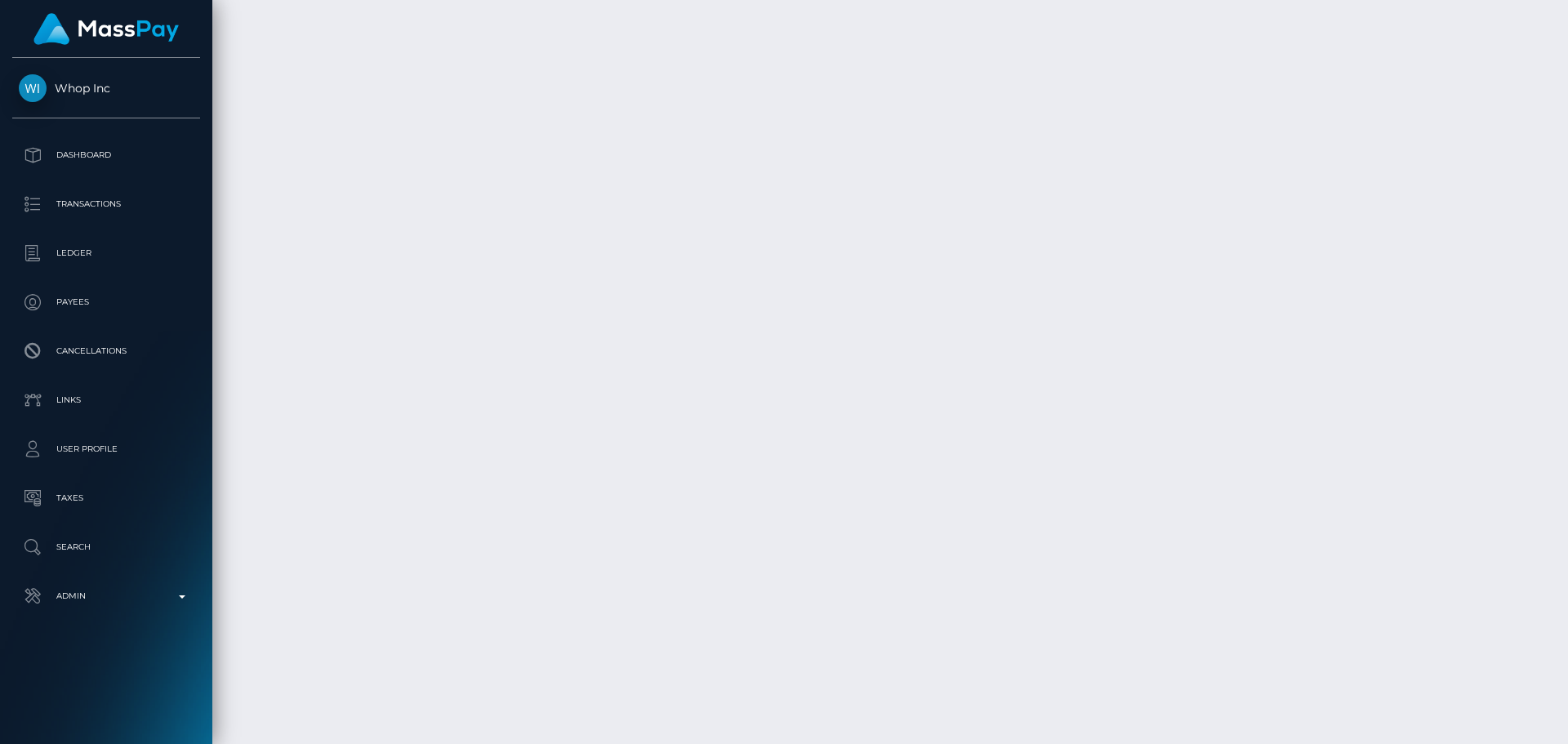
scroll to position [2724, 0]
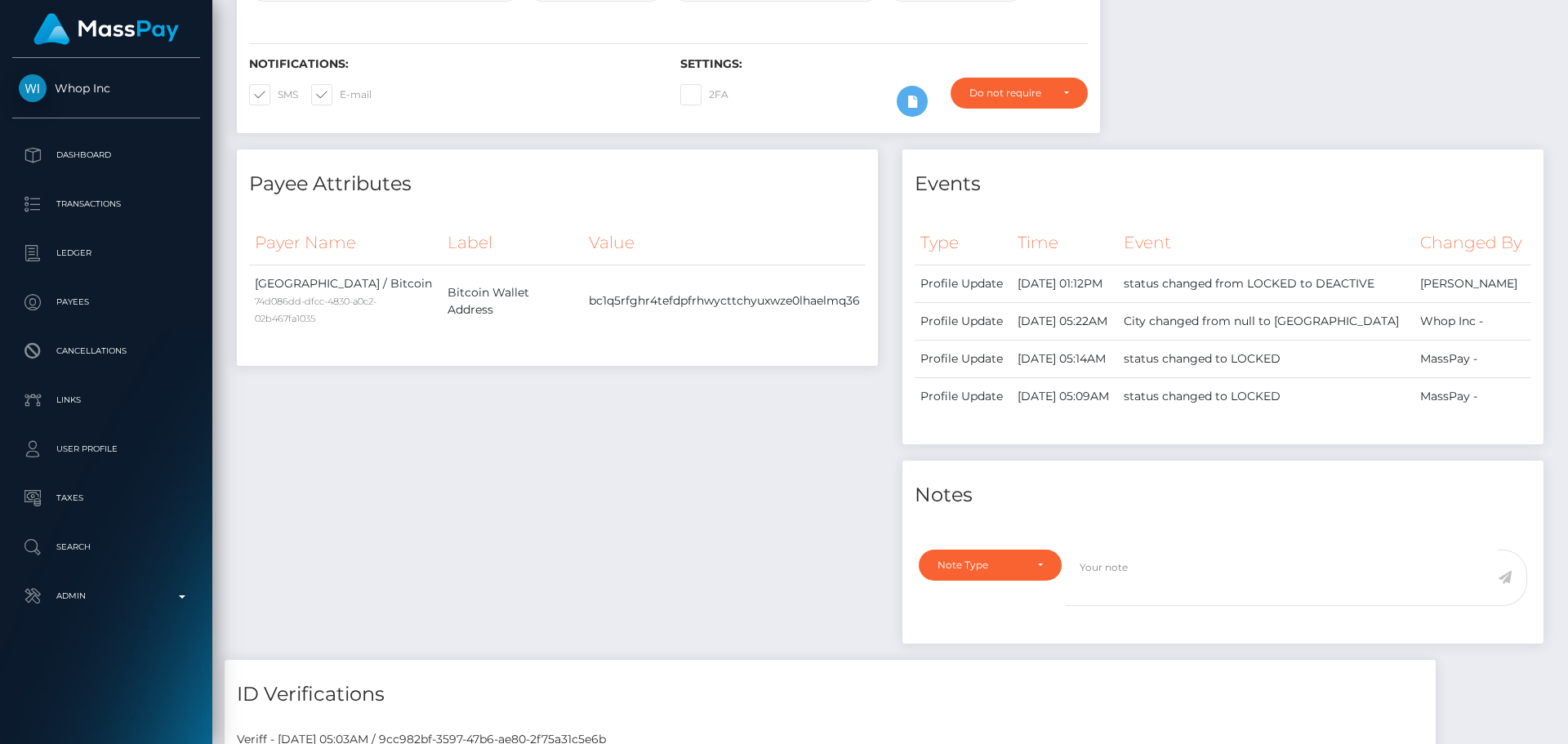
scroll to position [0, 0]
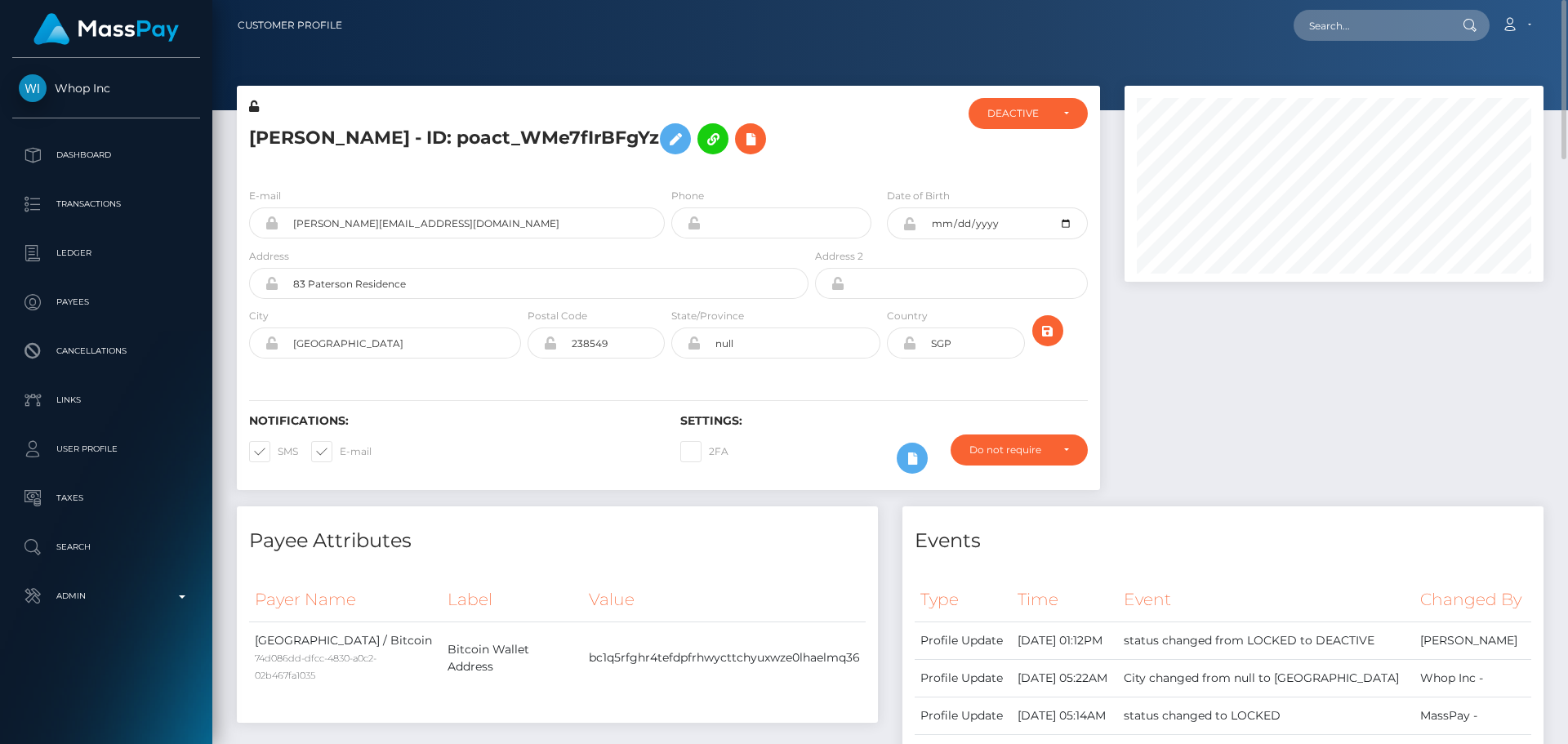
click at [451, 137] on h5 "[PERSON_NAME] - ID: poact_WMe7fIrBFgYz" at bounding box center [523, 139] width 550 height 48
copy h5 "[PERSON_NAME] - ID: poact_WMe7fIrBFgYz"
drag, startPoint x: 358, startPoint y: 222, endPoint x: 253, endPoint y: 219, distance: 105.0
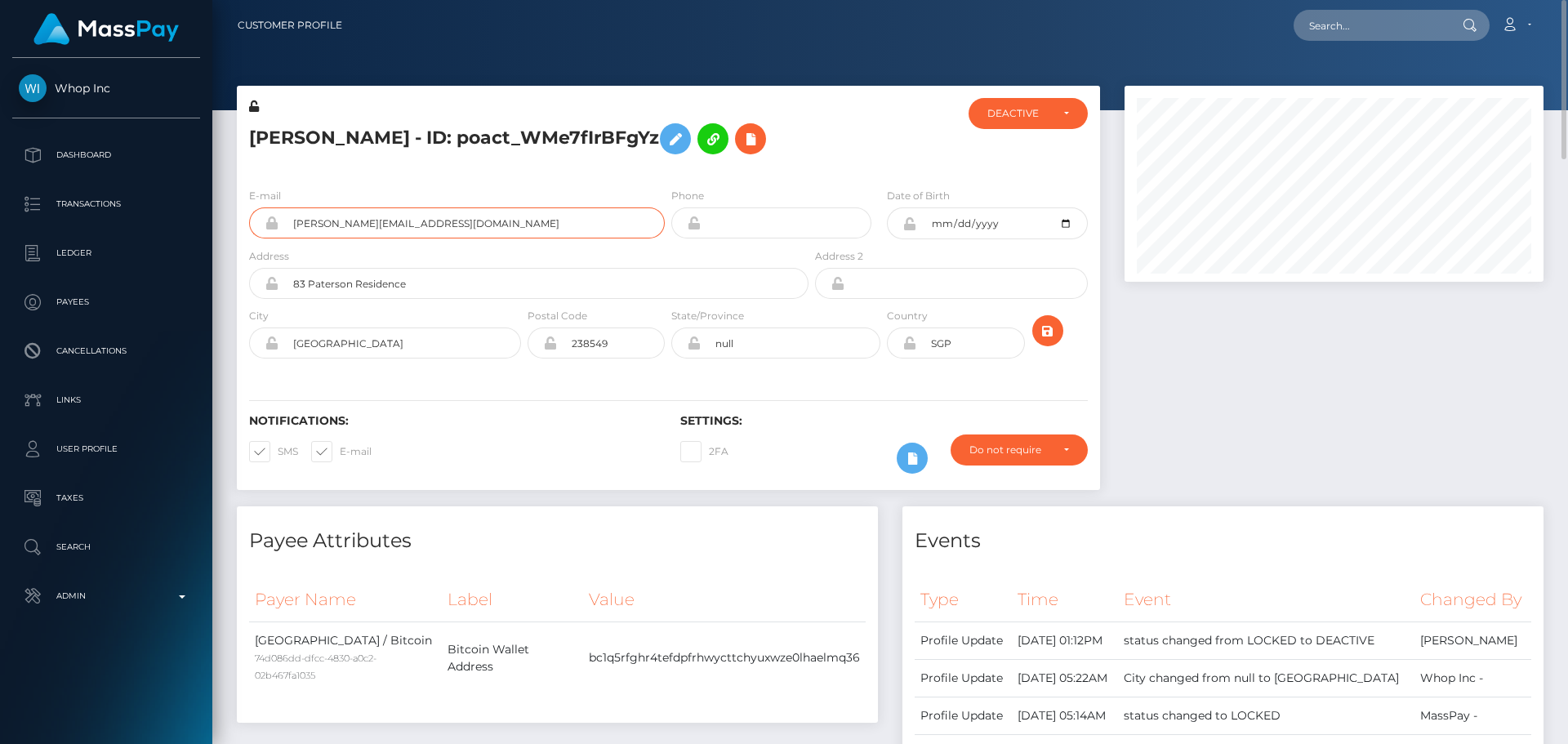
click at [253, 219] on div "[PERSON_NAME][EMAIL_ADDRESS][DOMAIN_NAME]" at bounding box center [457, 222] width 416 height 31
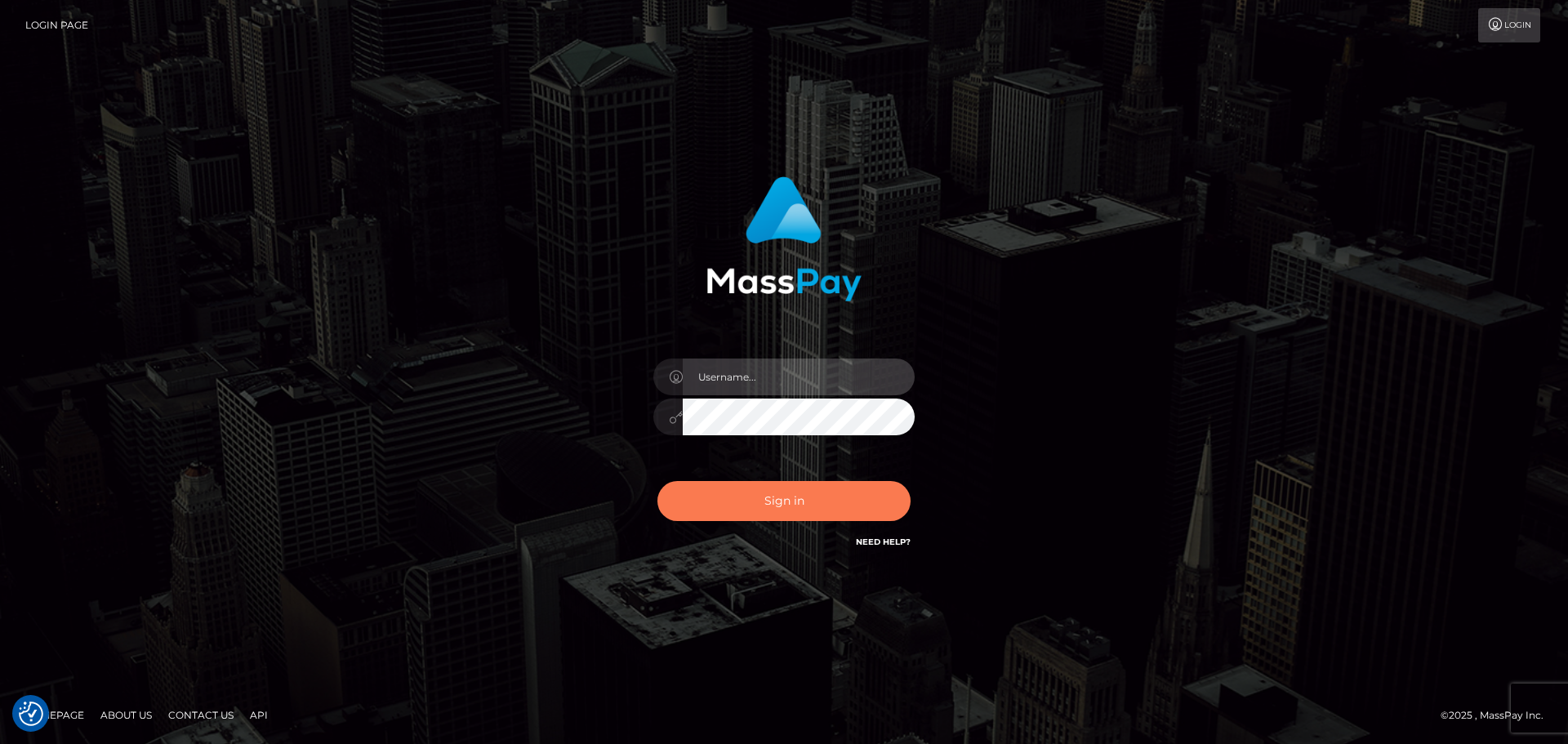
type input "[DOMAIN_NAME]"
click at [798, 505] on button "Sign in" at bounding box center [784, 500] width 253 height 40
type input "[DOMAIN_NAME]"
click at [805, 503] on button "Sign in" at bounding box center [784, 500] width 253 height 40
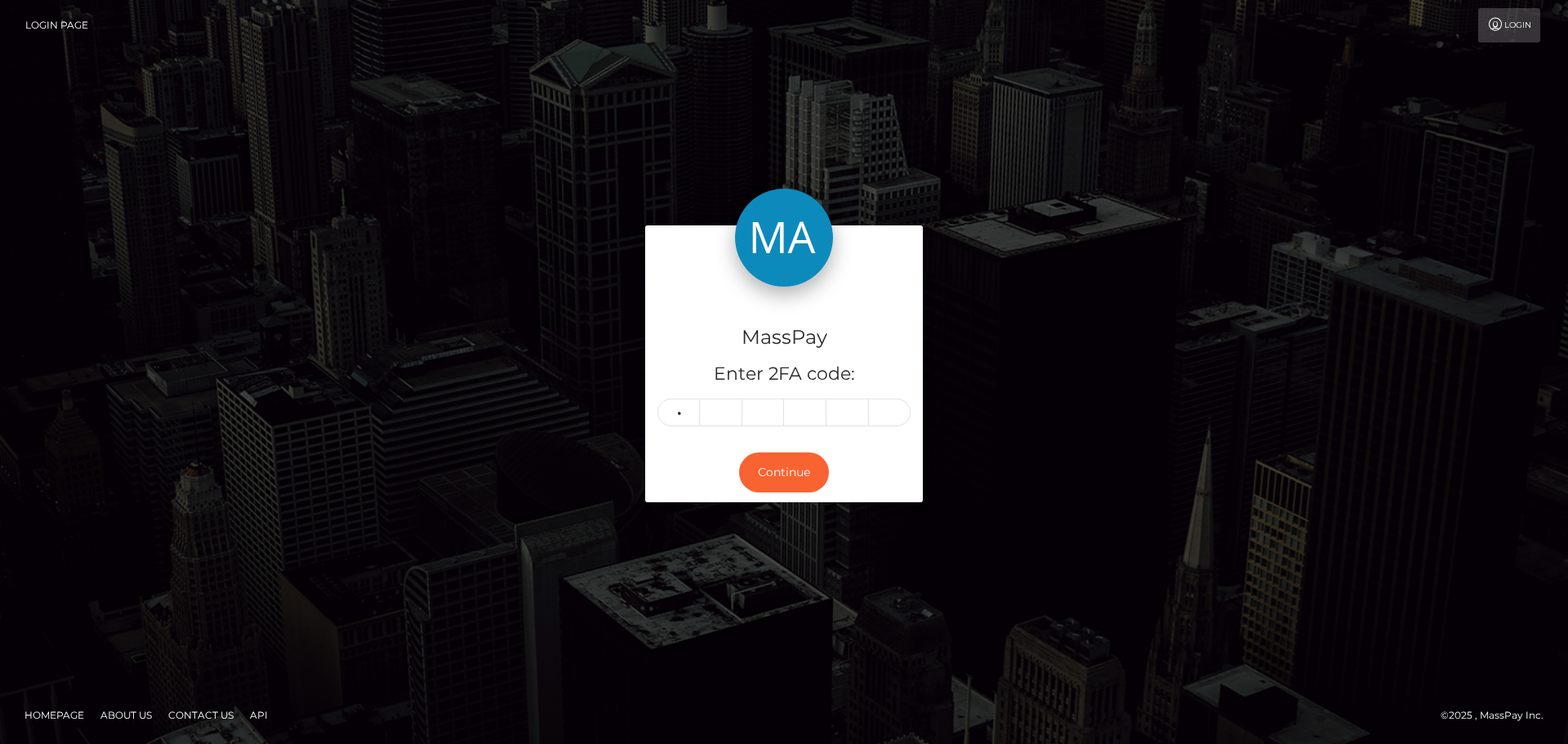
type input "2"
type input "5"
type input "6"
type input "2"
type input "1"
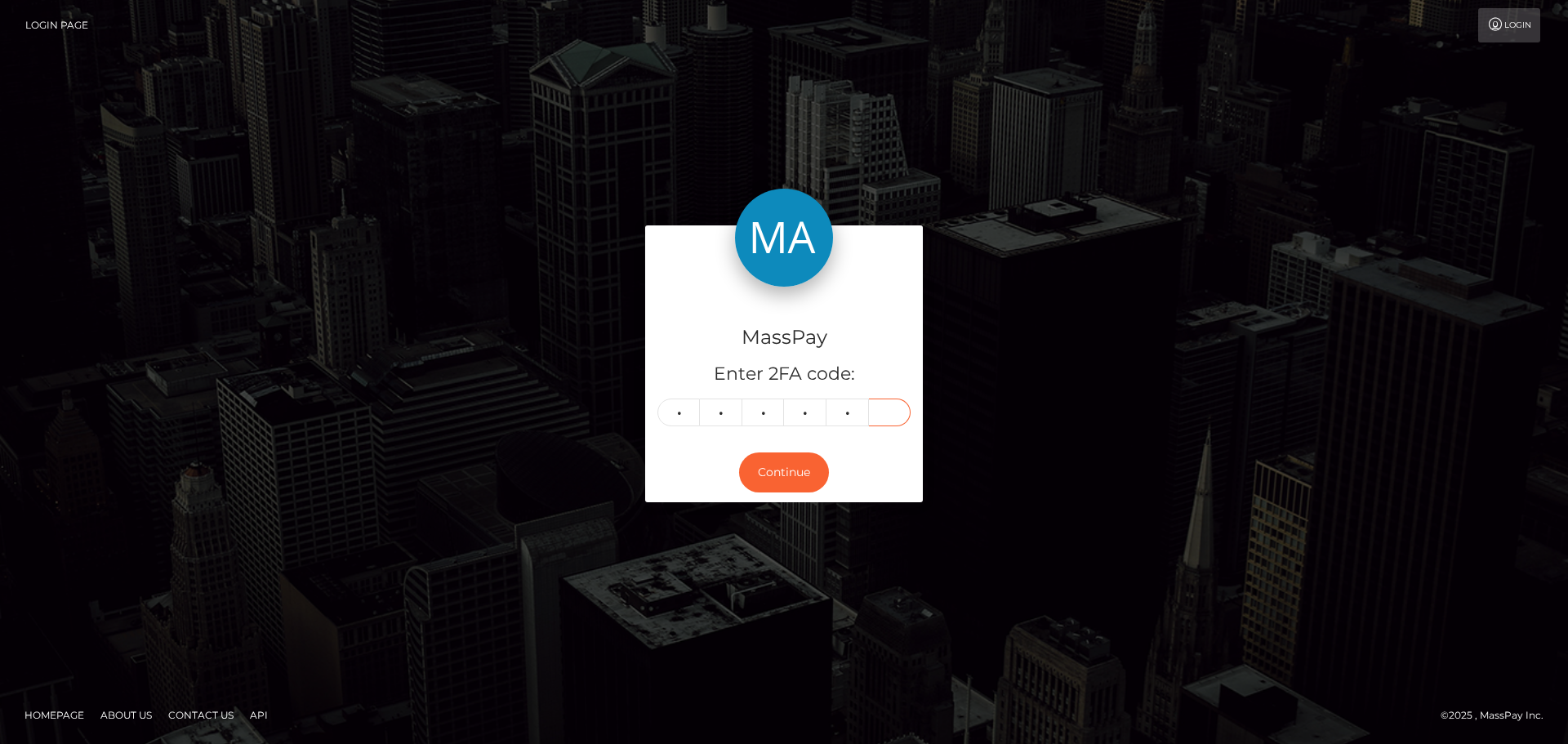
type input "3"
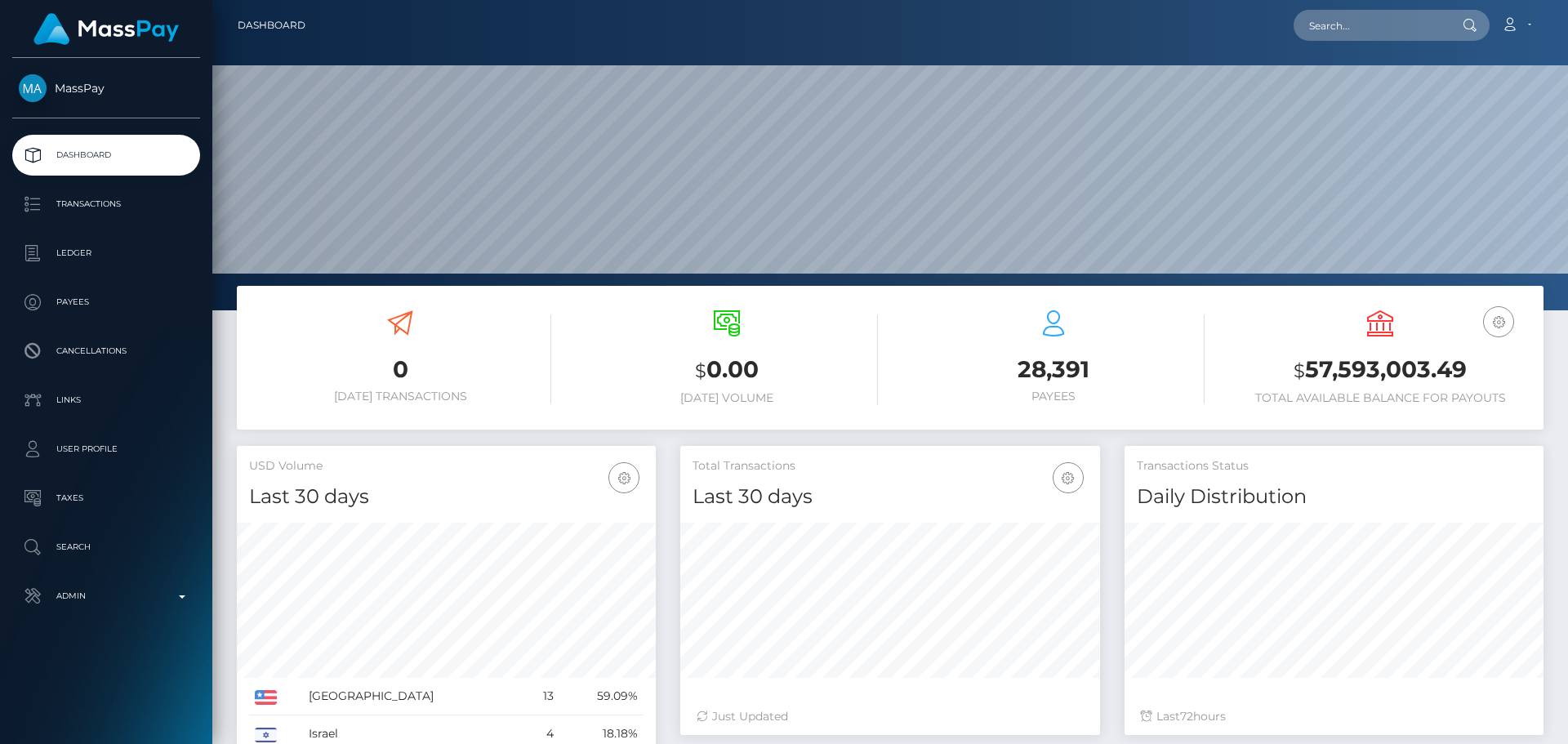
scroll to position [310, 1356]
click at [1400, 16] on input "text" at bounding box center [1370, 25] width 153 height 31
paste input "poact_l3c9lTsSQ61v"
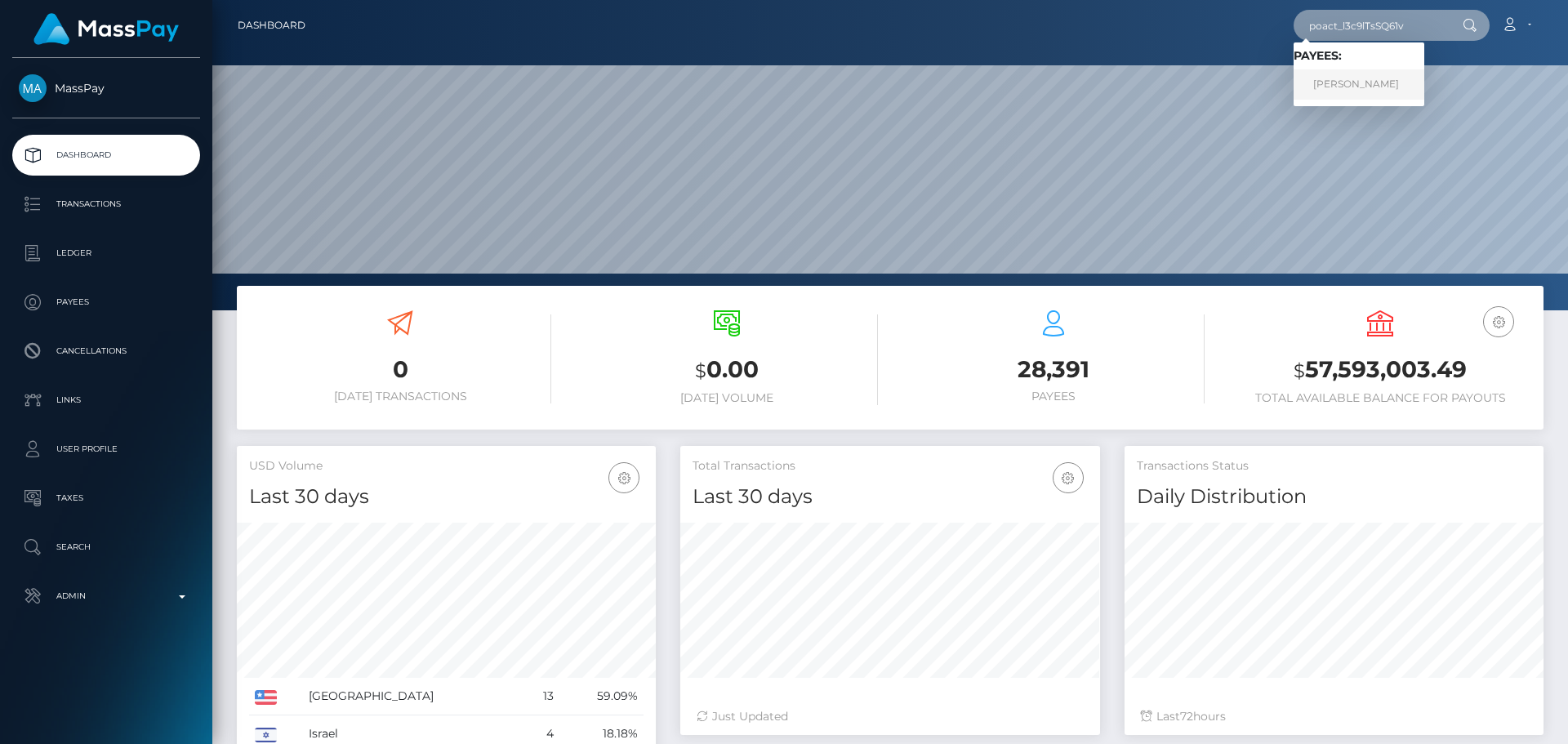
type input "poact_l3c9lTsSQ61v"
click at [1352, 81] on link "[PERSON_NAME]" at bounding box center [1358, 85] width 130 height 30
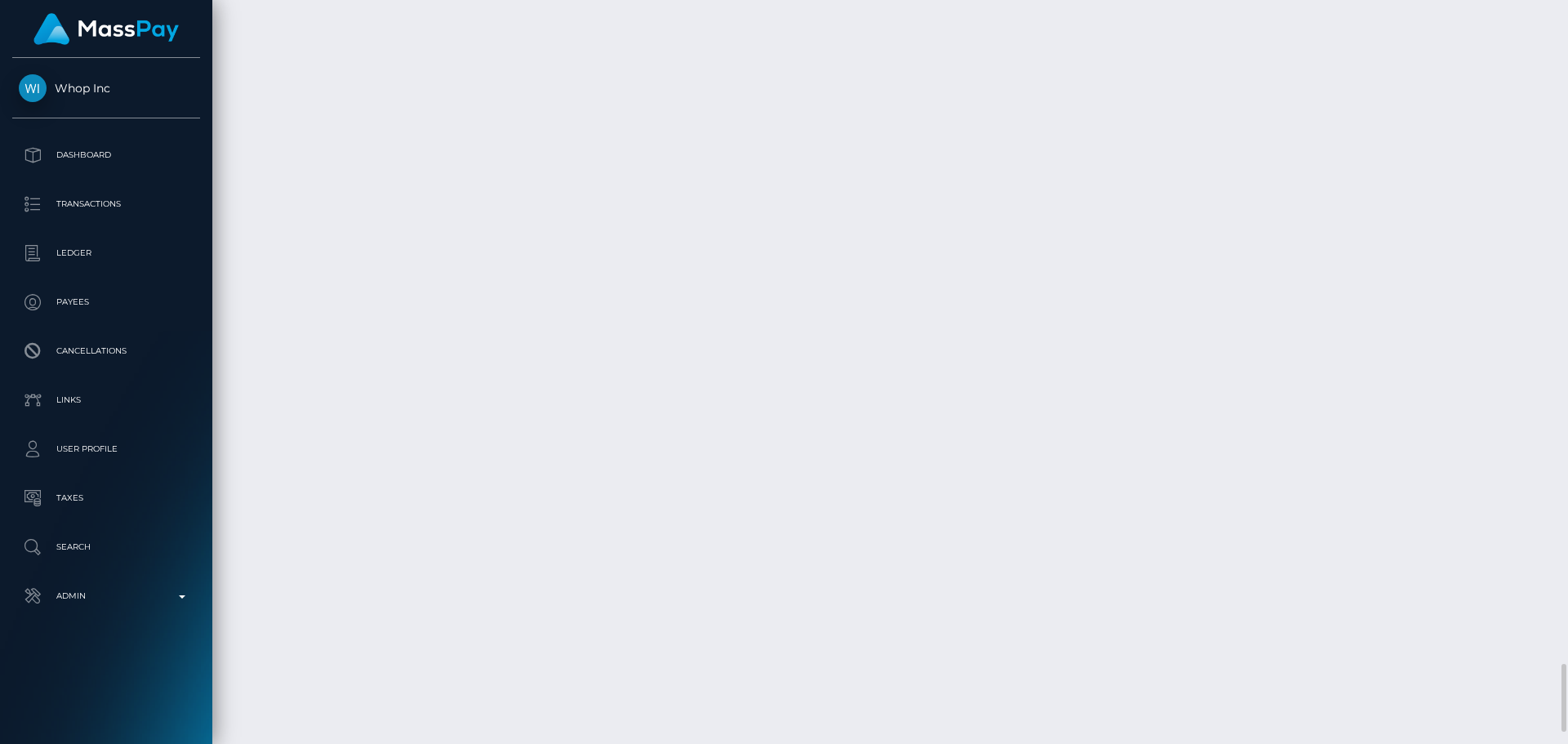
scroll to position [7400, 0]
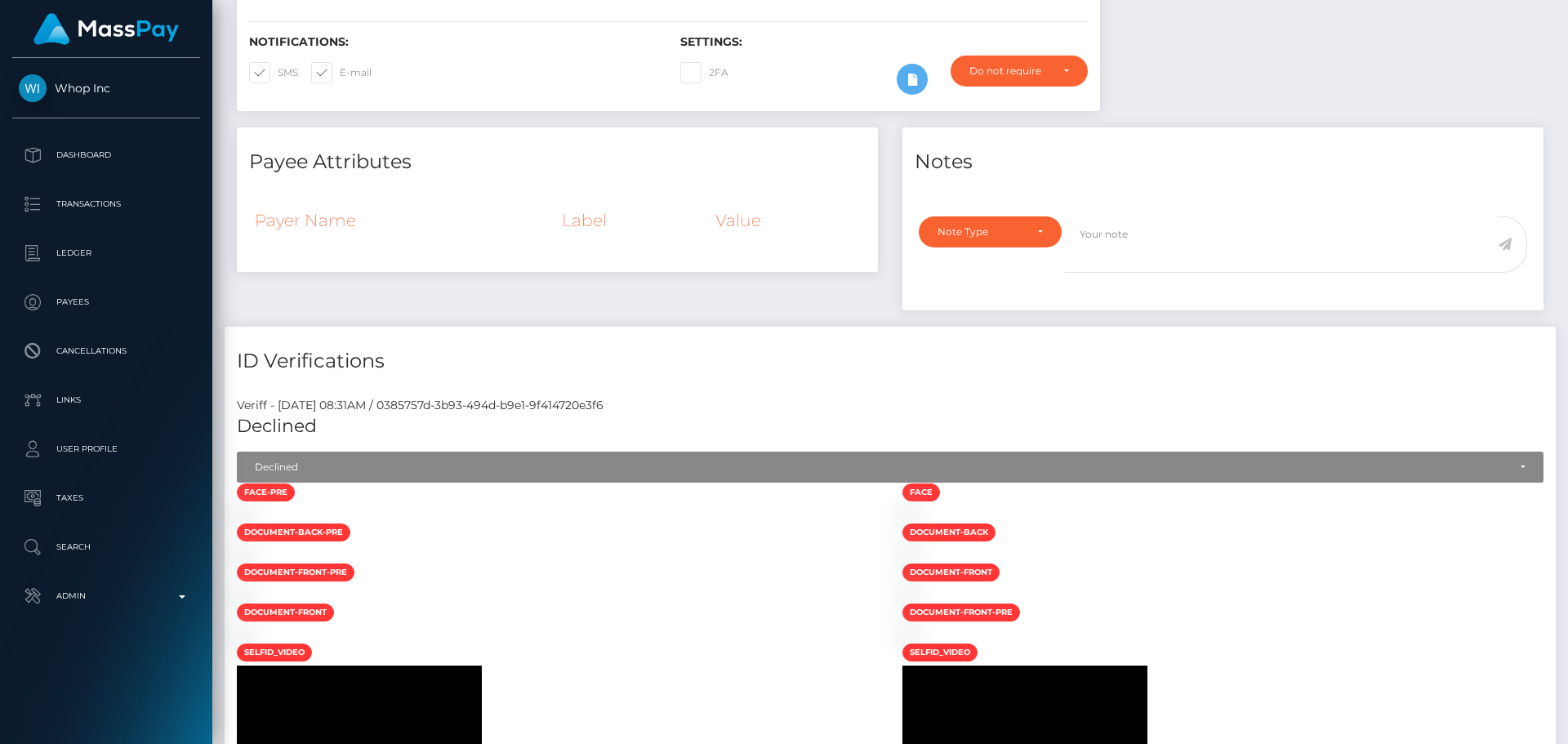
scroll to position [0, 0]
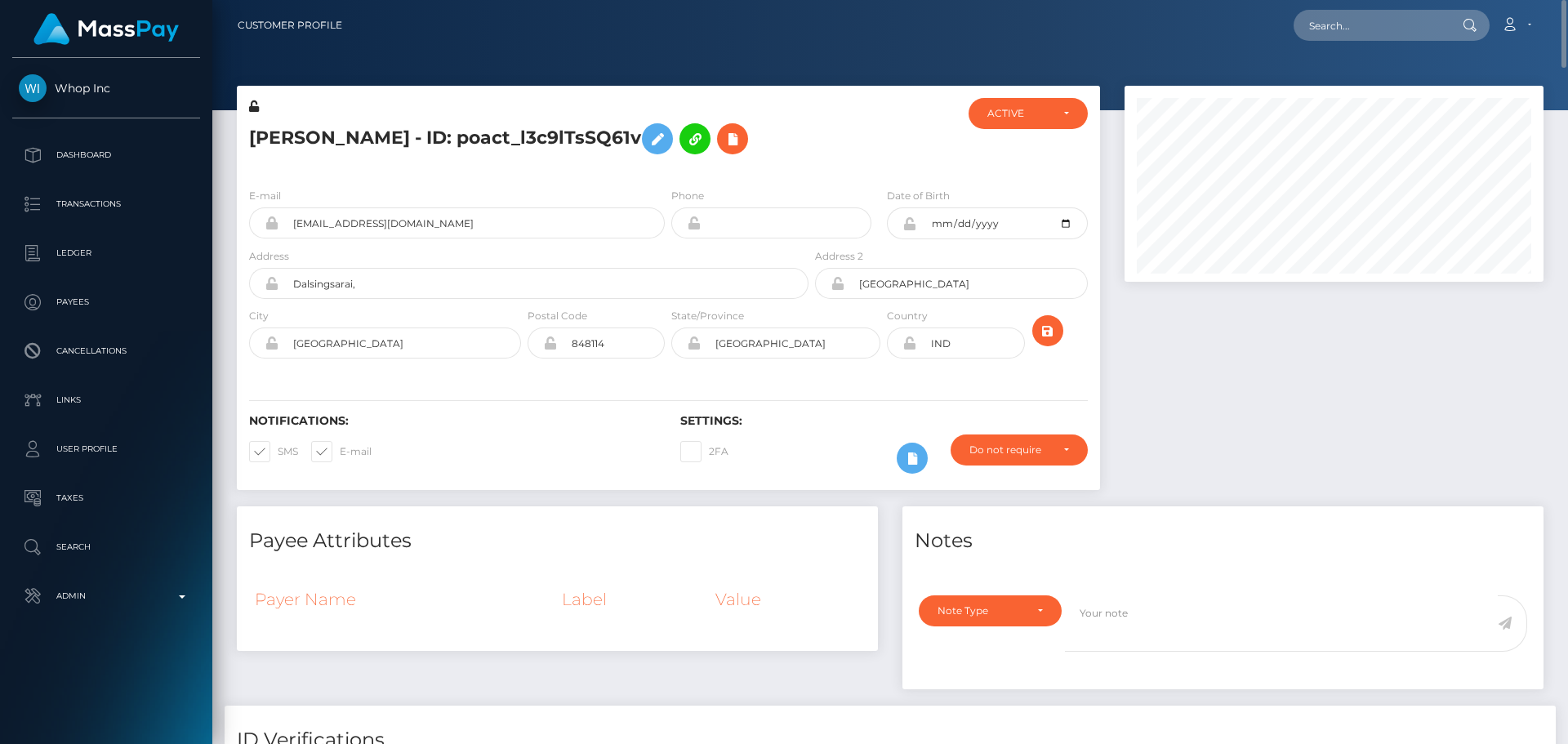
click at [871, 168] on div at bounding box center [883, 135] width 143 height 77
click at [994, 449] on div "Do not require" at bounding box center [1009, 450] width 81 height 13
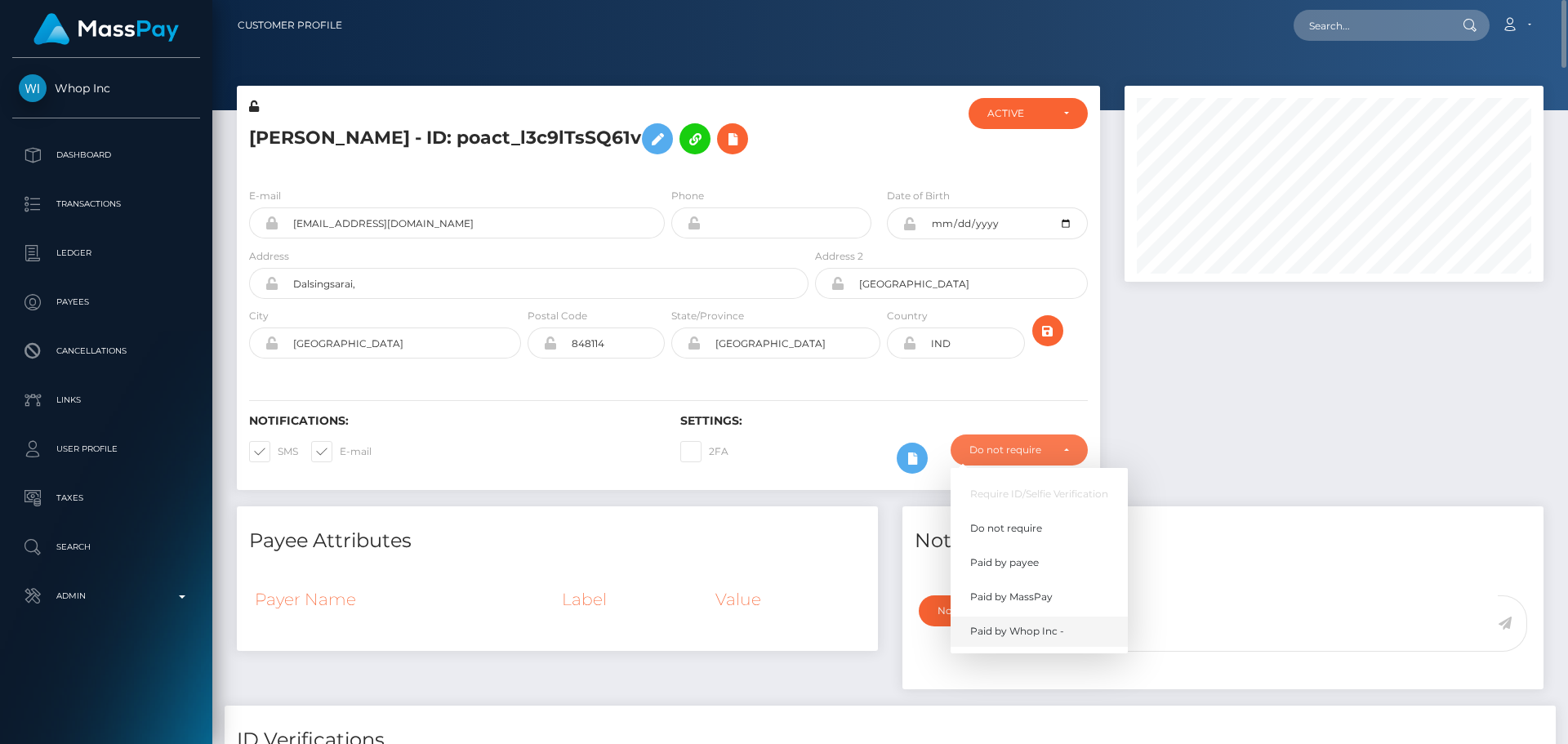
click at [1010, 636] on span "Paid by Whop Inc -" at bounding box center [1017, 631] width 94 height 15
select select "338"
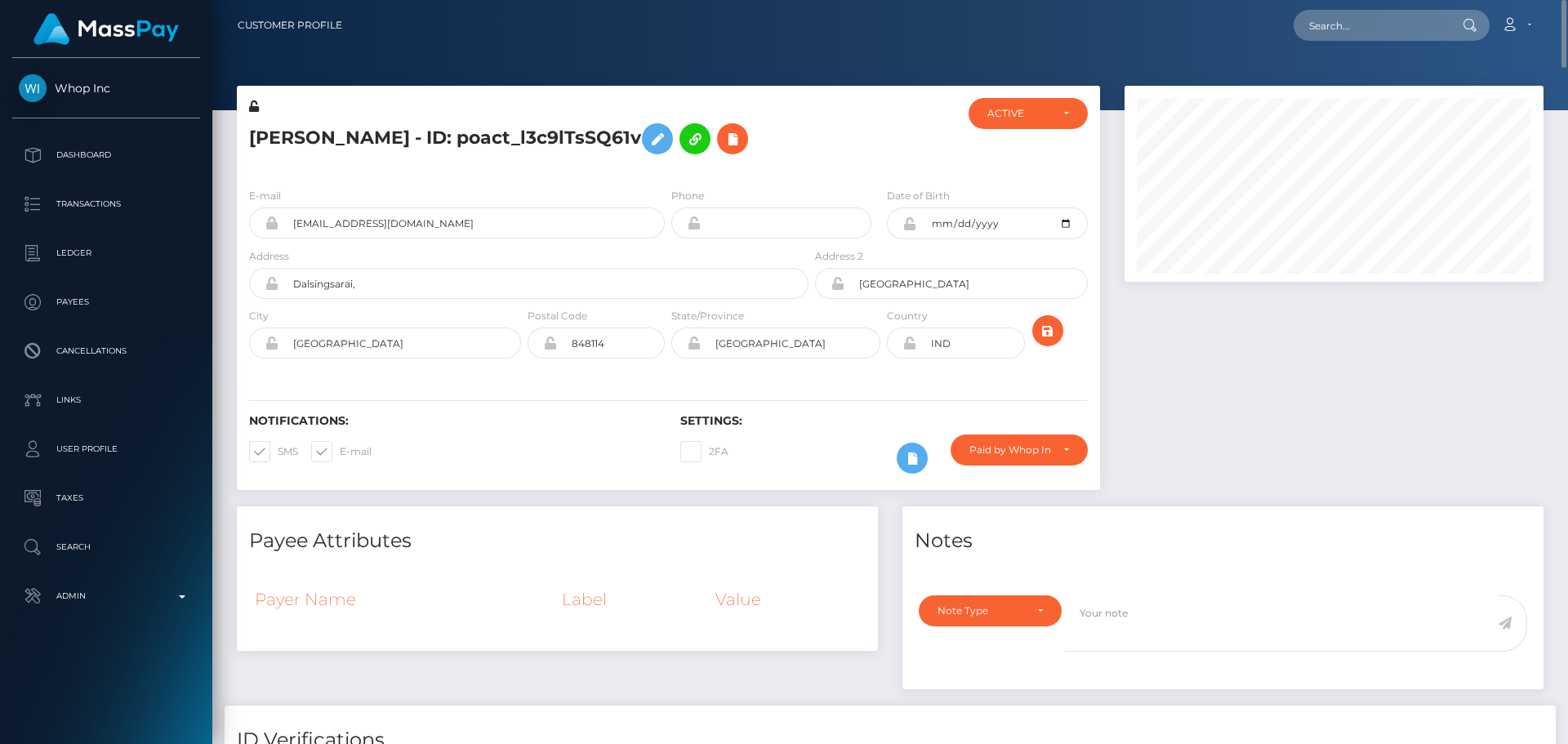
click at [276, 143] on h5 "Satya Prakash Monu - ID: poact_l3c9lTsSQ61v" at bounding box center [523, 139] width 550 height 48
drag, startPoint x: 276, startPoint y: 143, endPoint x: 393, endPoint y: 129, distance: 117.8
click at [393, 129] on h5 "Satya Prakash Monu - ID: poact_l3c9lTsSQ61v" at bounding box center [523, 139] width 550 height 48
copy h5 "Satya Prakash Monu"
click at [742, 142] on icon at bounding box center [732, 139] width 20 height 21
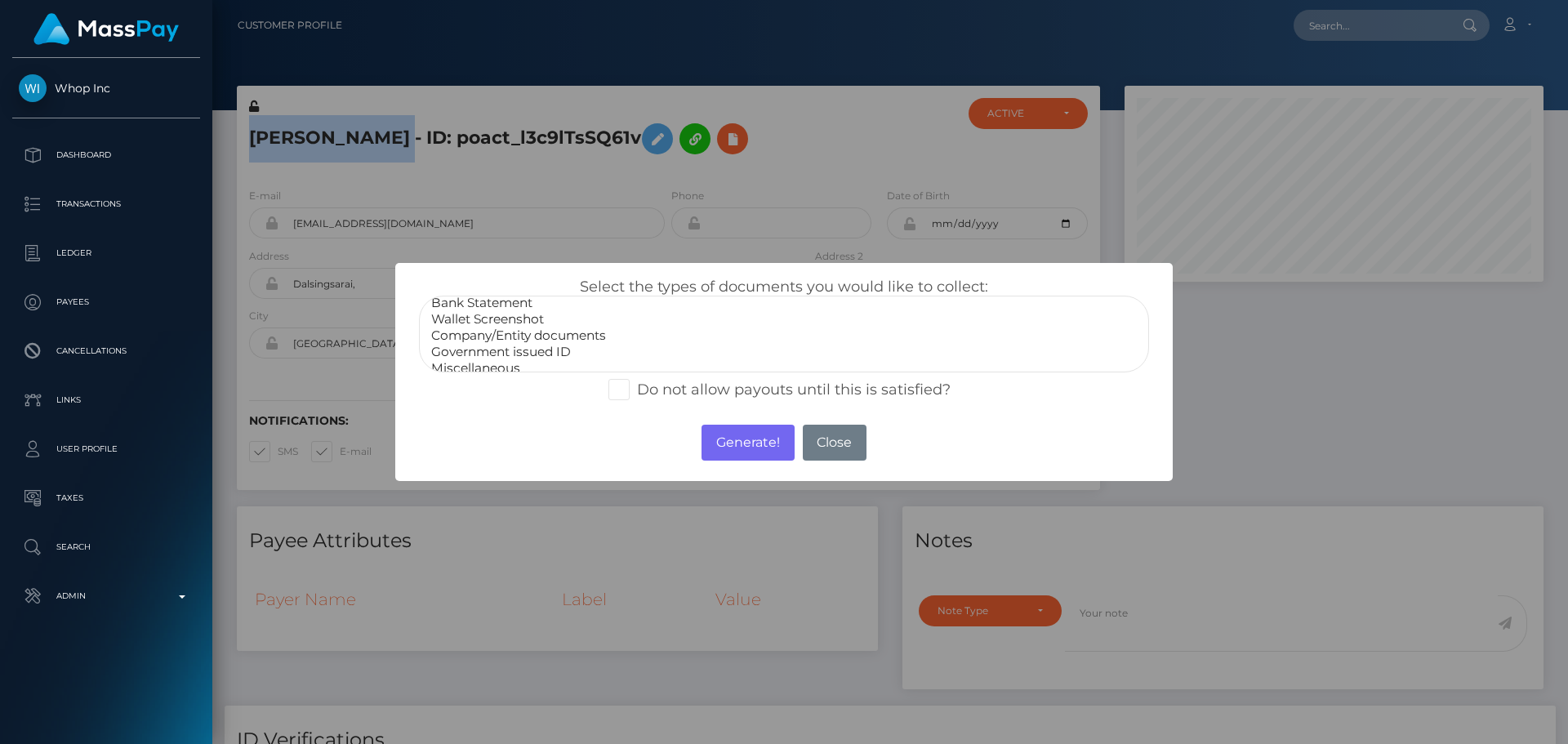
scroll to position [33, 0]
select select "Government issued ID"
click at [518, 344] on option "Government issued ID" at bounding box center [784, 342] width 708 height 16
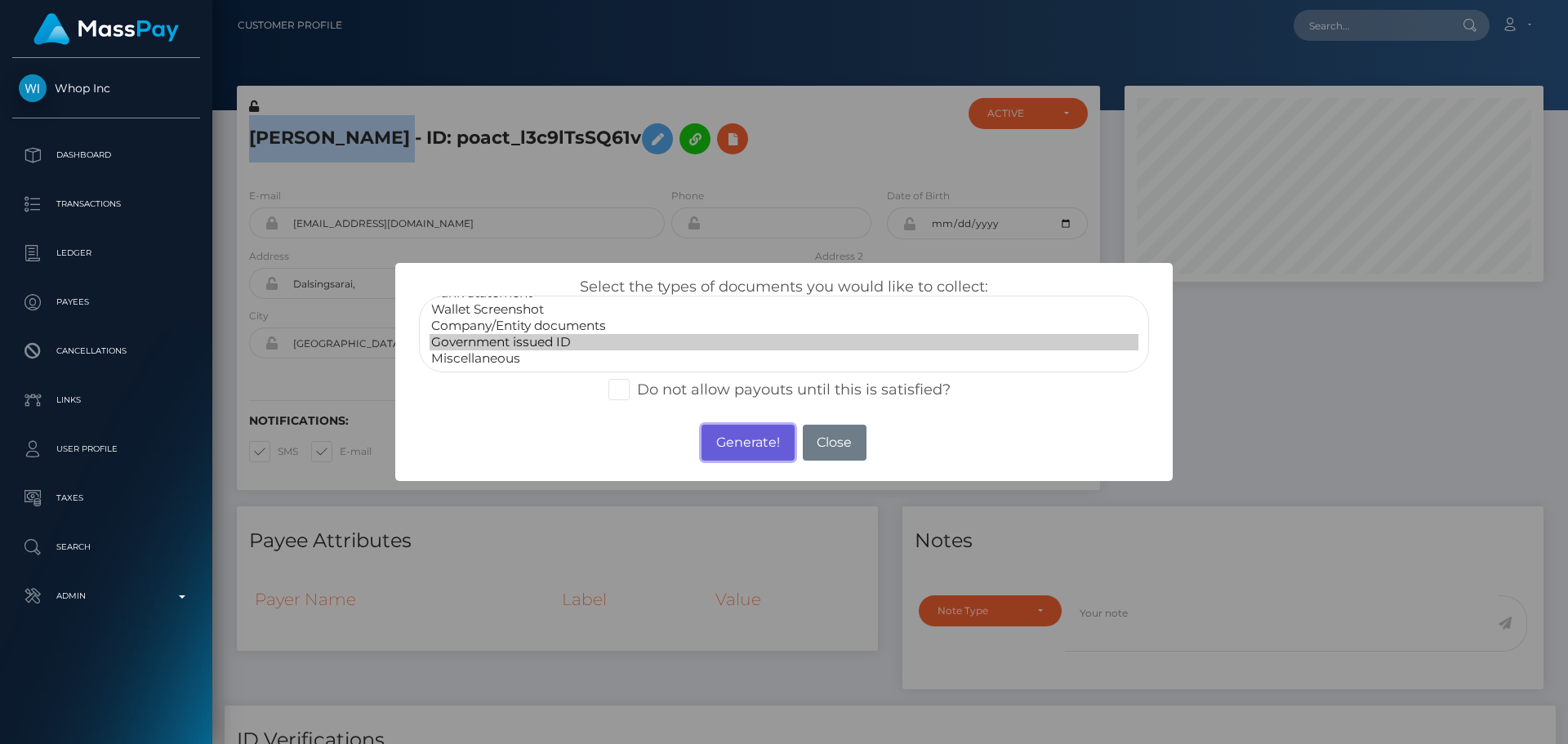
click at [731, 452] on button "Generate!" at bounding box center [747, 443] width 93 height 36
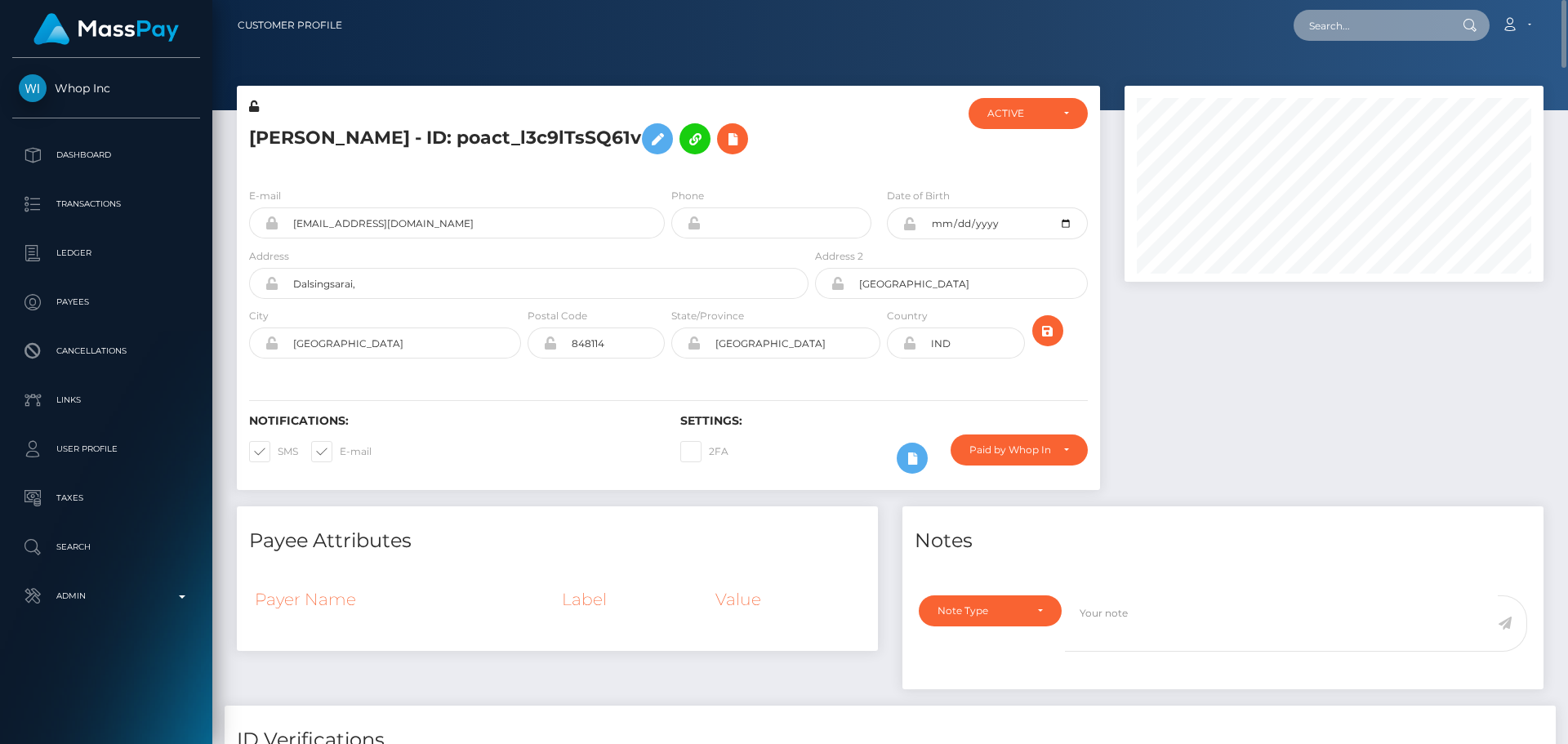
click at [1328, 29] on input "text" at bounding box center [1370, 25] width 153 height 31
paste input "poact_MBEoZB5IUbSv"
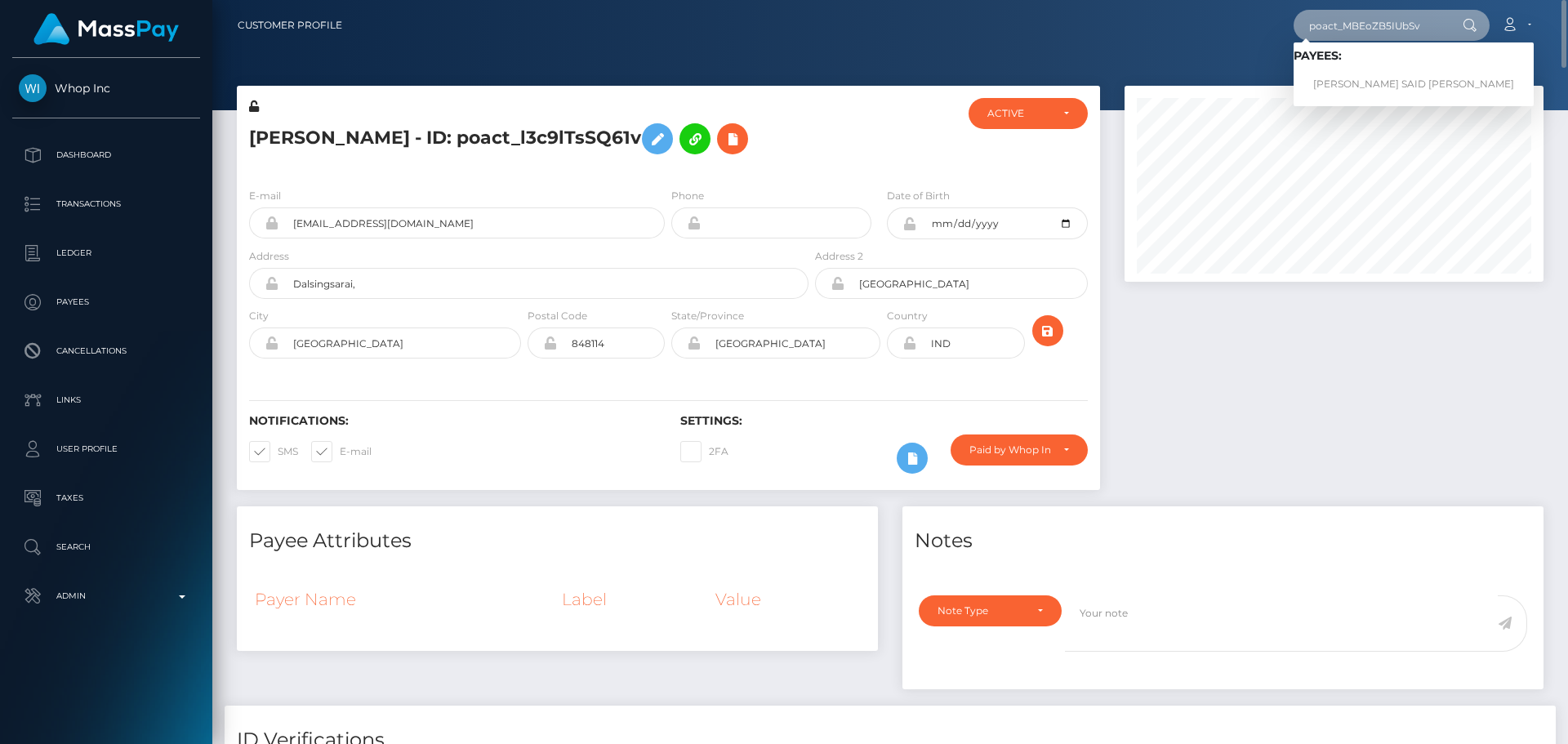
type input "poact_MBEoZB5IUbSv"
click at [1343, 87] on link "ABDALLAH ASHRAF SAID HAMED HASSAN ELNEMAKY" at bounding box center [1413, 85] width 240 height 30
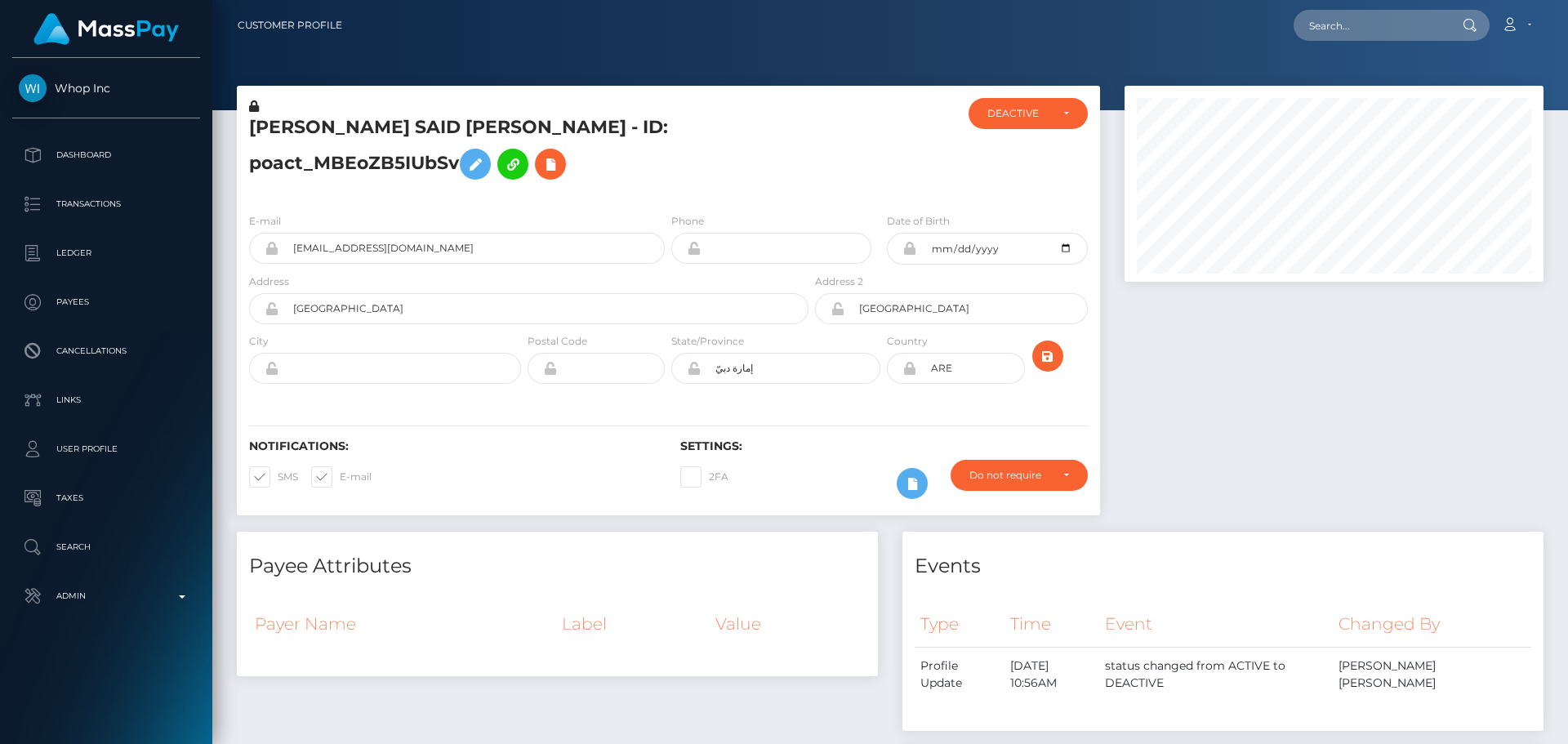
scroll to position [196, 420]
click at [681, 182] on h5 "[PERSON_NAME] SAID [PERSON_NAME] - ID: poact_MBEoZB5IUbSv" at bounding box center [523, 151] width 550 height 73
click at [707, 187] on h5 "[PERSON_NAME] SAID [PERSON_NAME] - ID: poact_MBEoZB5IUbSv" at bounding box center [523, 151] width 550 height 73
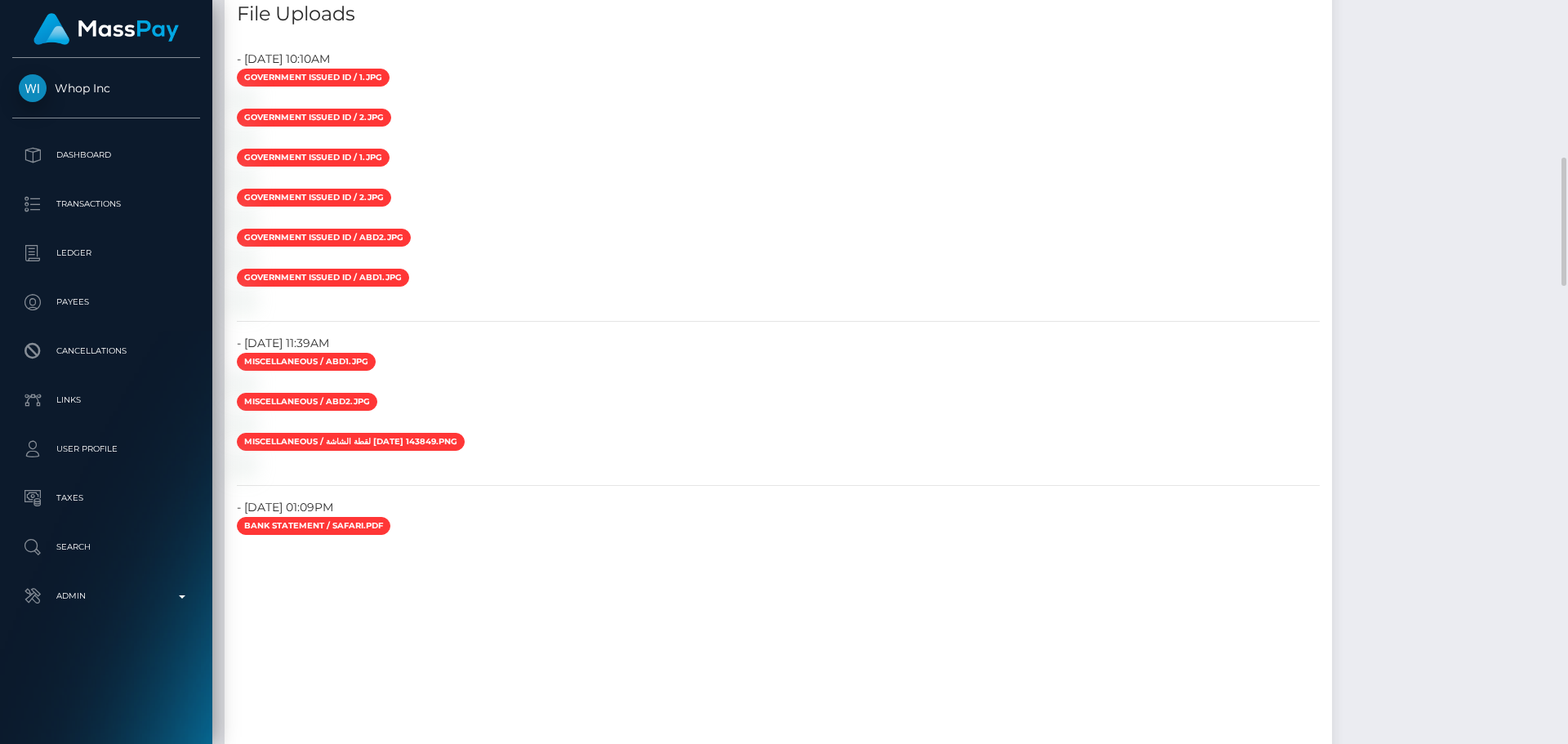
scroll to position [1224, 0]
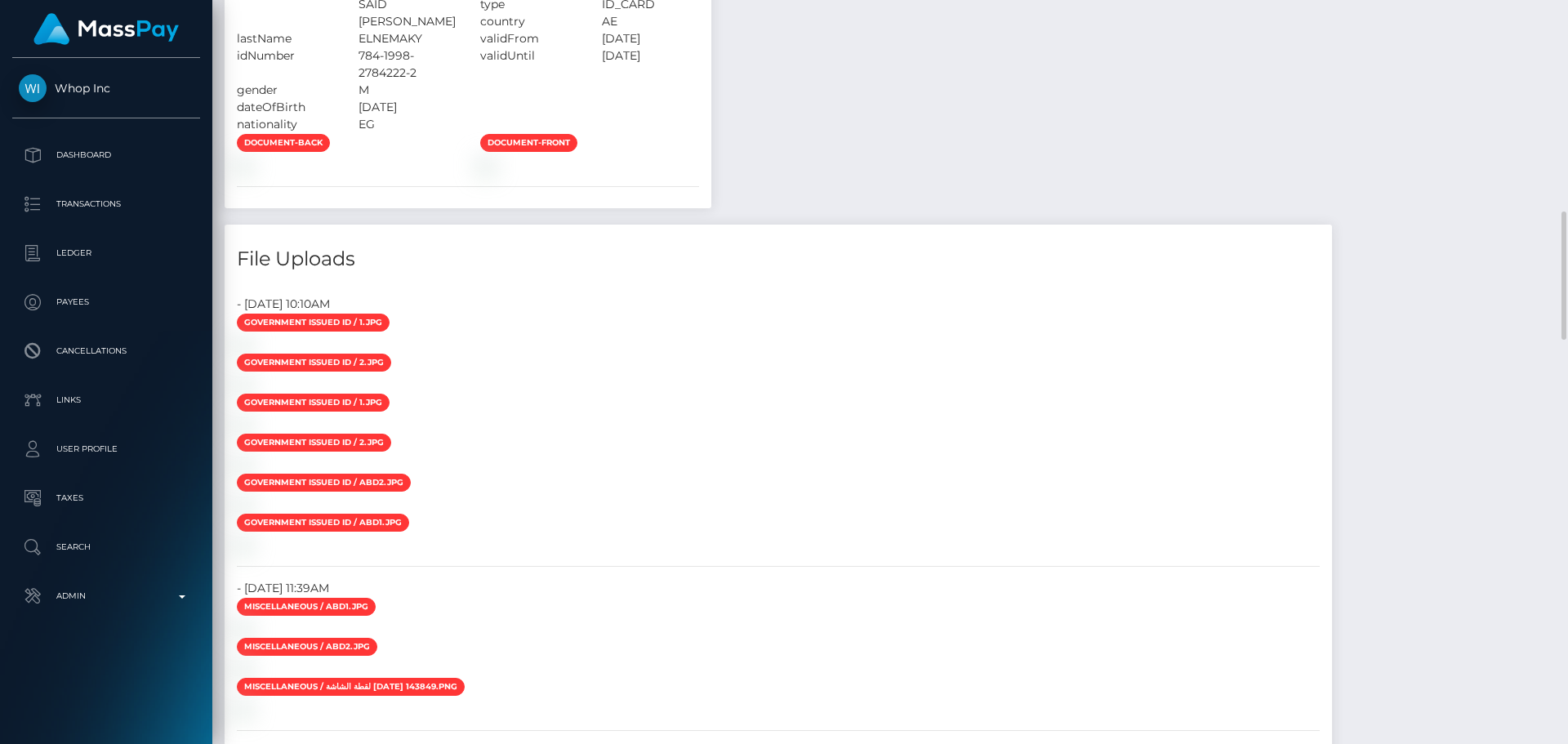
click at [1118, 312] on div "- [DATE] 10:10AM" at bounding box center [778, 303] width 1107 height 17
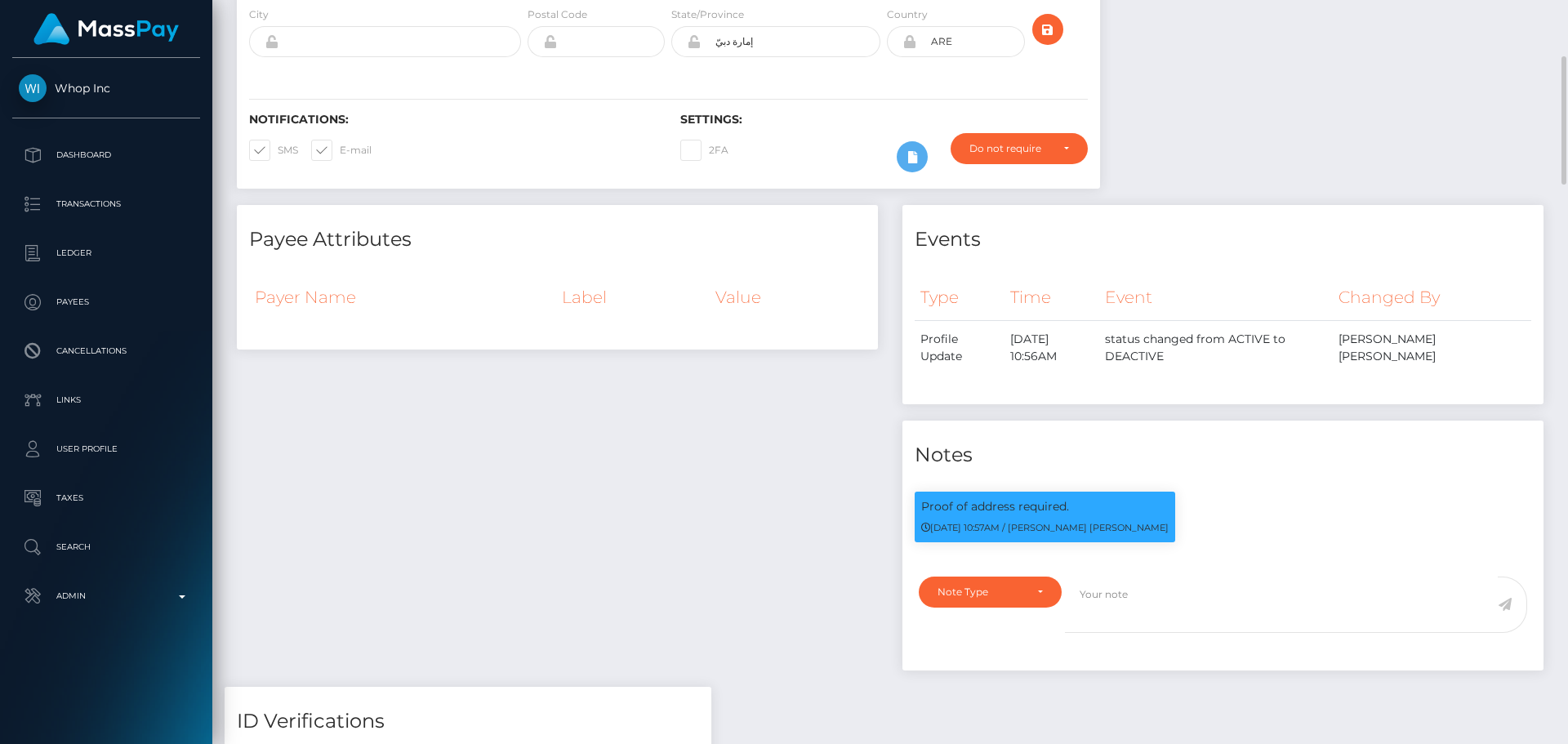
scroll to position [0, 0]
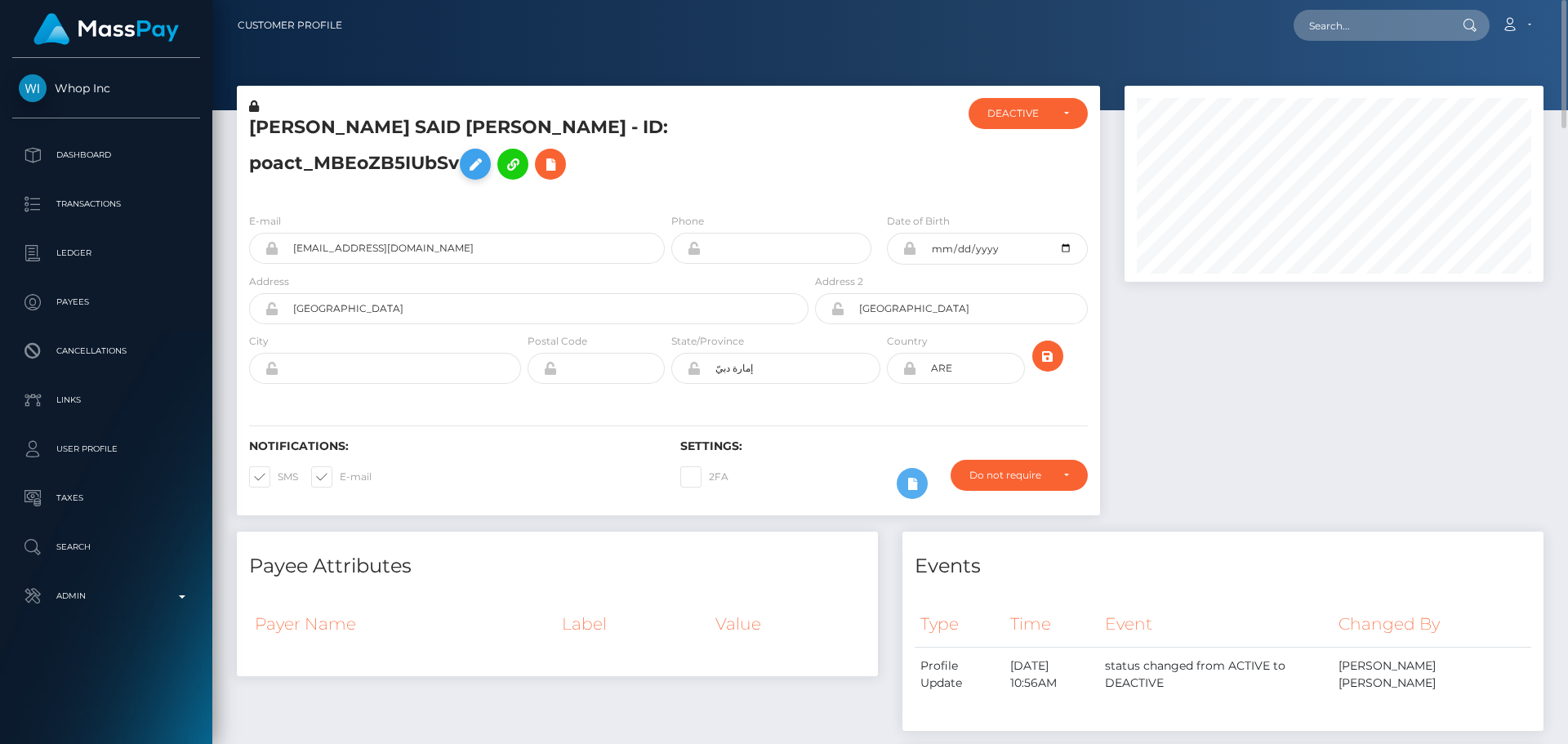
click at [486, 162] on icon at bounding box center [476, 164] width 20 height 21
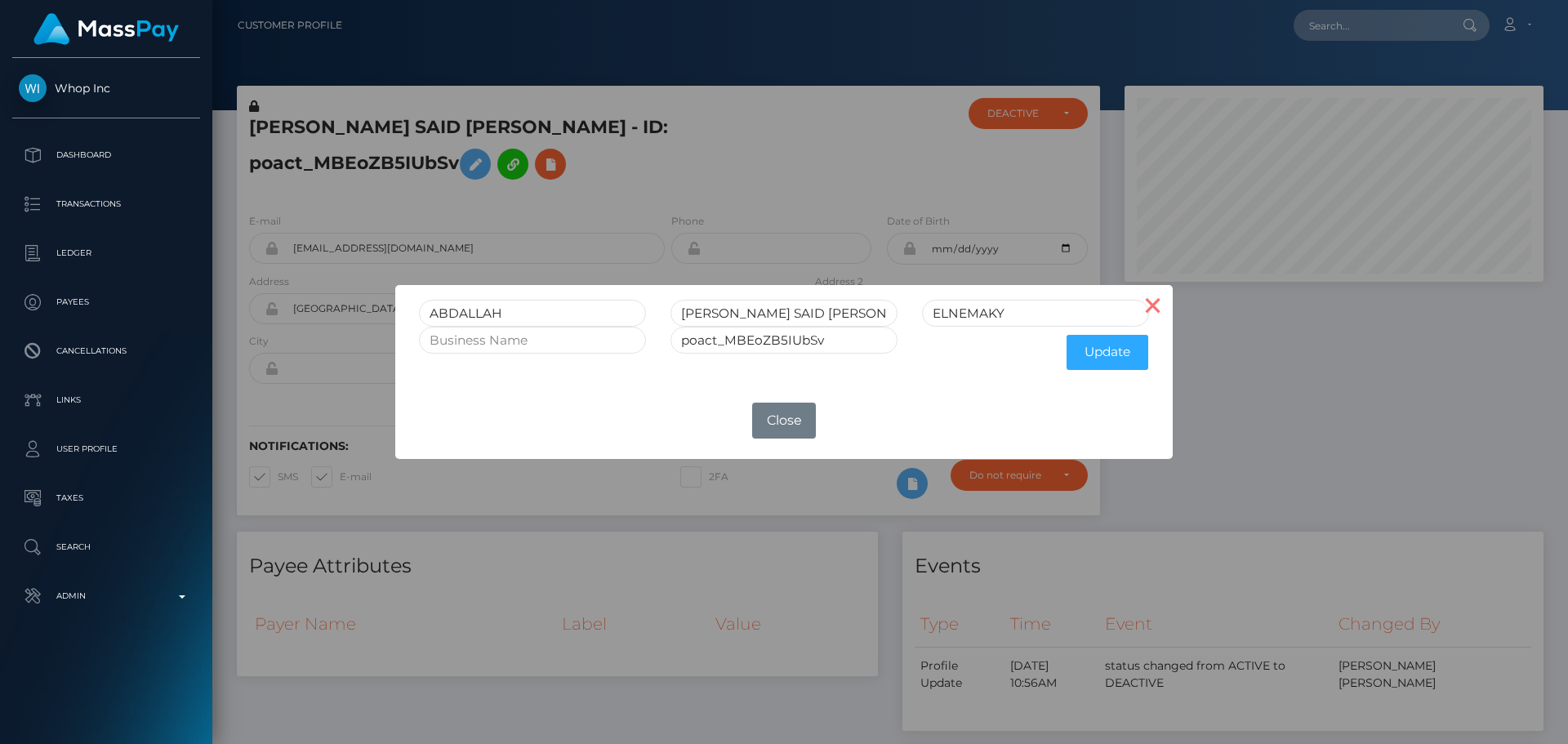
click at [1162, 299] on button "×" at bounding box center [1152, 303] width 39 height 39
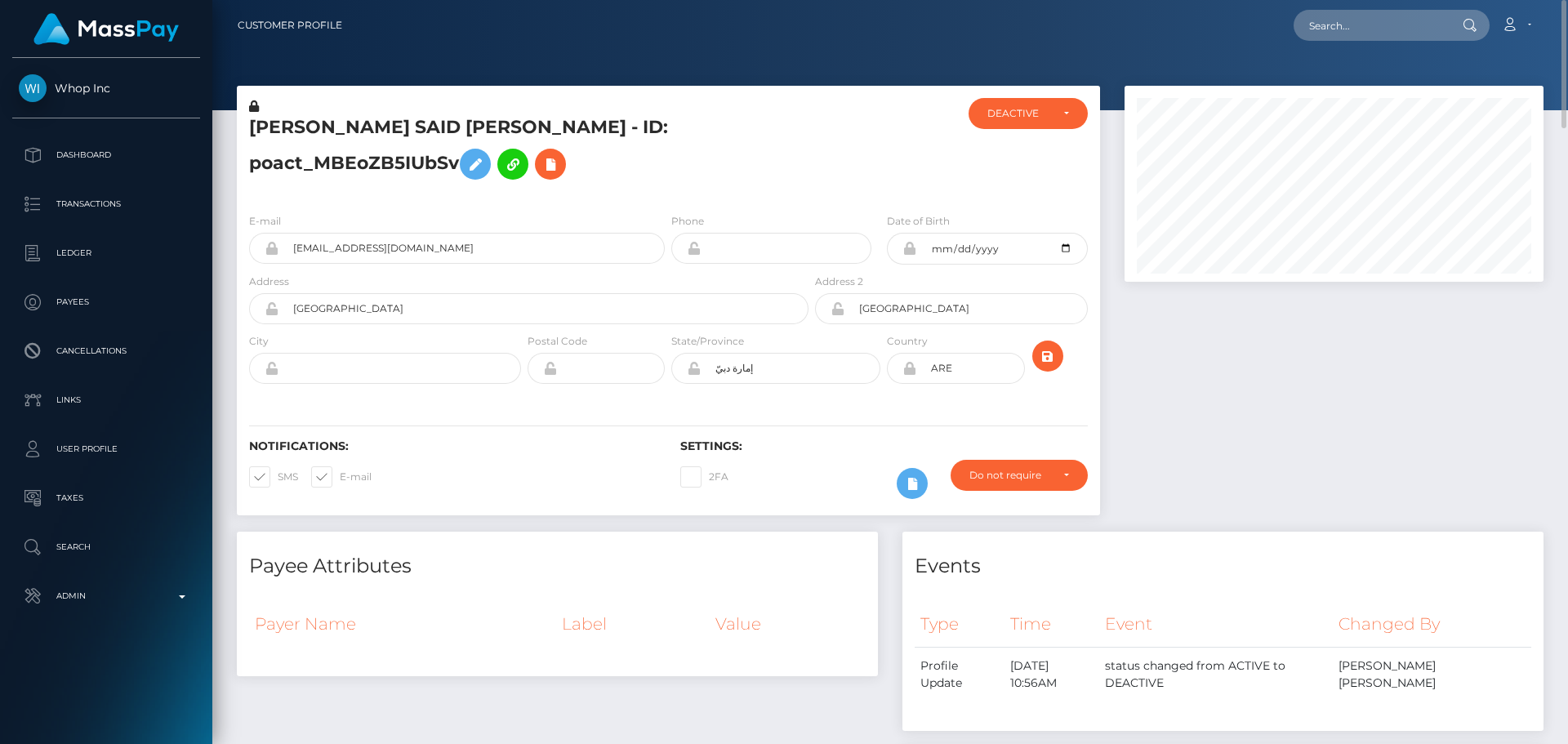
click at [738, 178] on h5 "[PERSON_NAME] SAID [PERSON_NAME] - ID: poact_MBEoZB5IUbSv" at bounding box center [523, 151] width 550 height 73
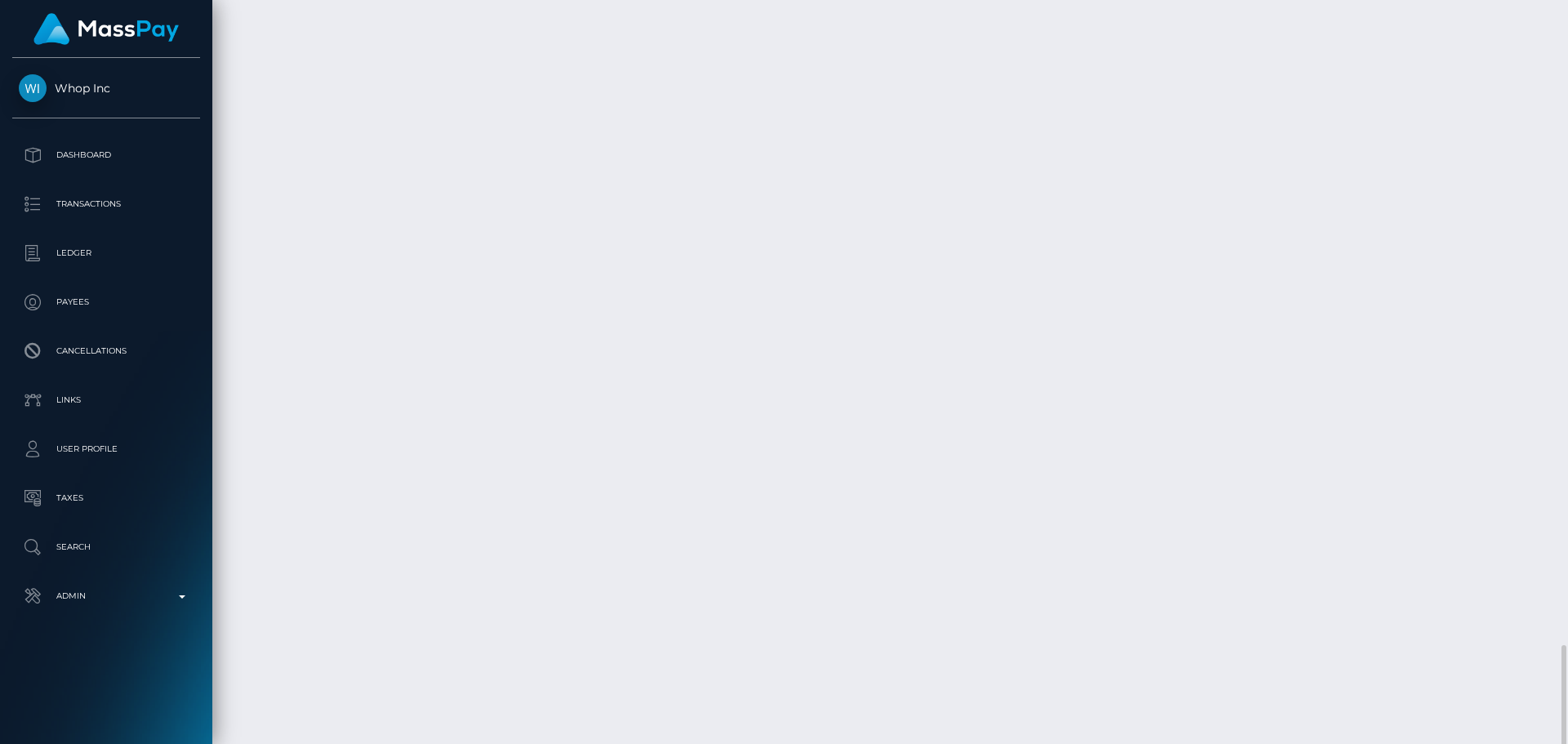
scroll to position [3425, 0]
drag, startPoint x: 563, startPoint y: 241, endPoint x: 556, endPoint y: 246, distance: 8.6
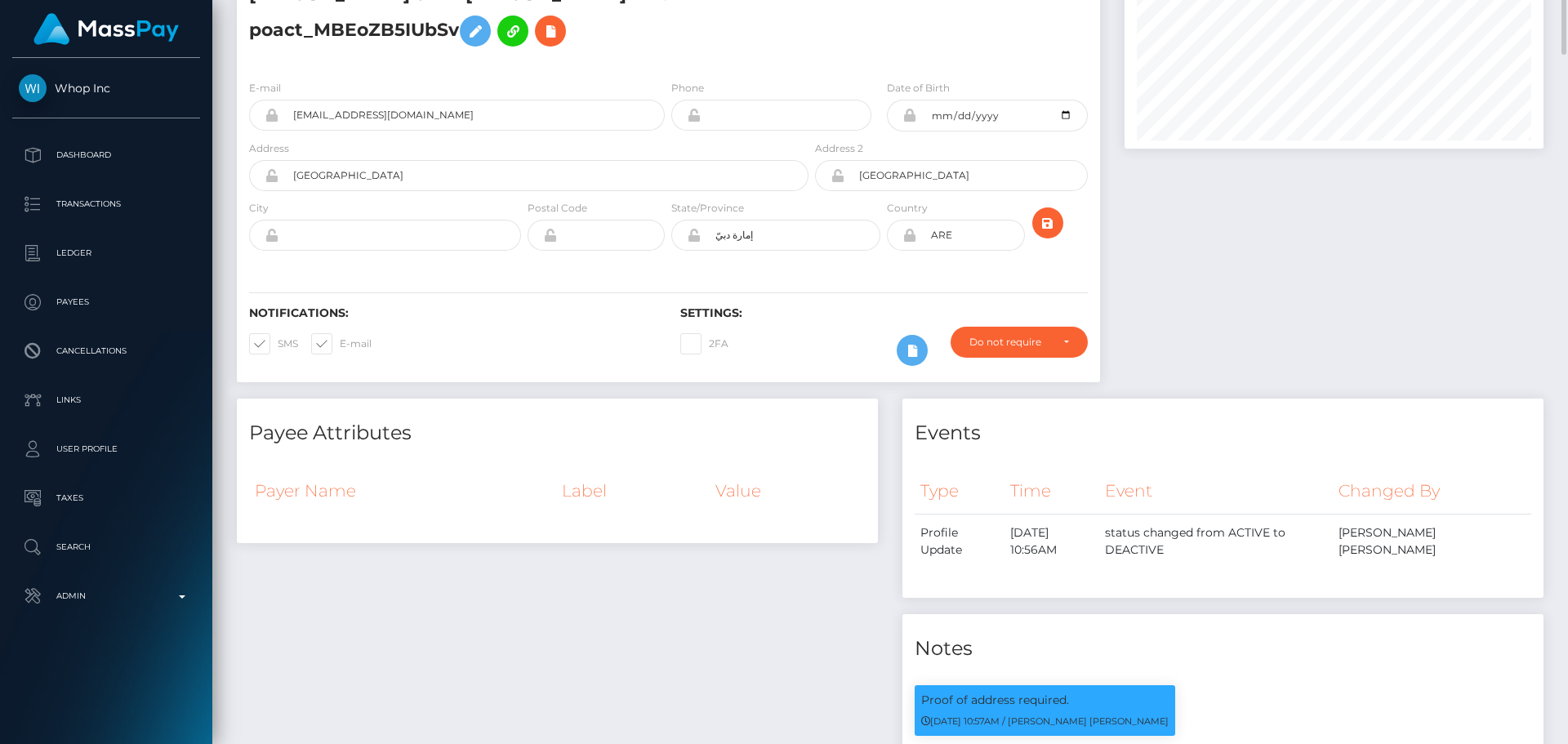
scroll to position [0, 0]
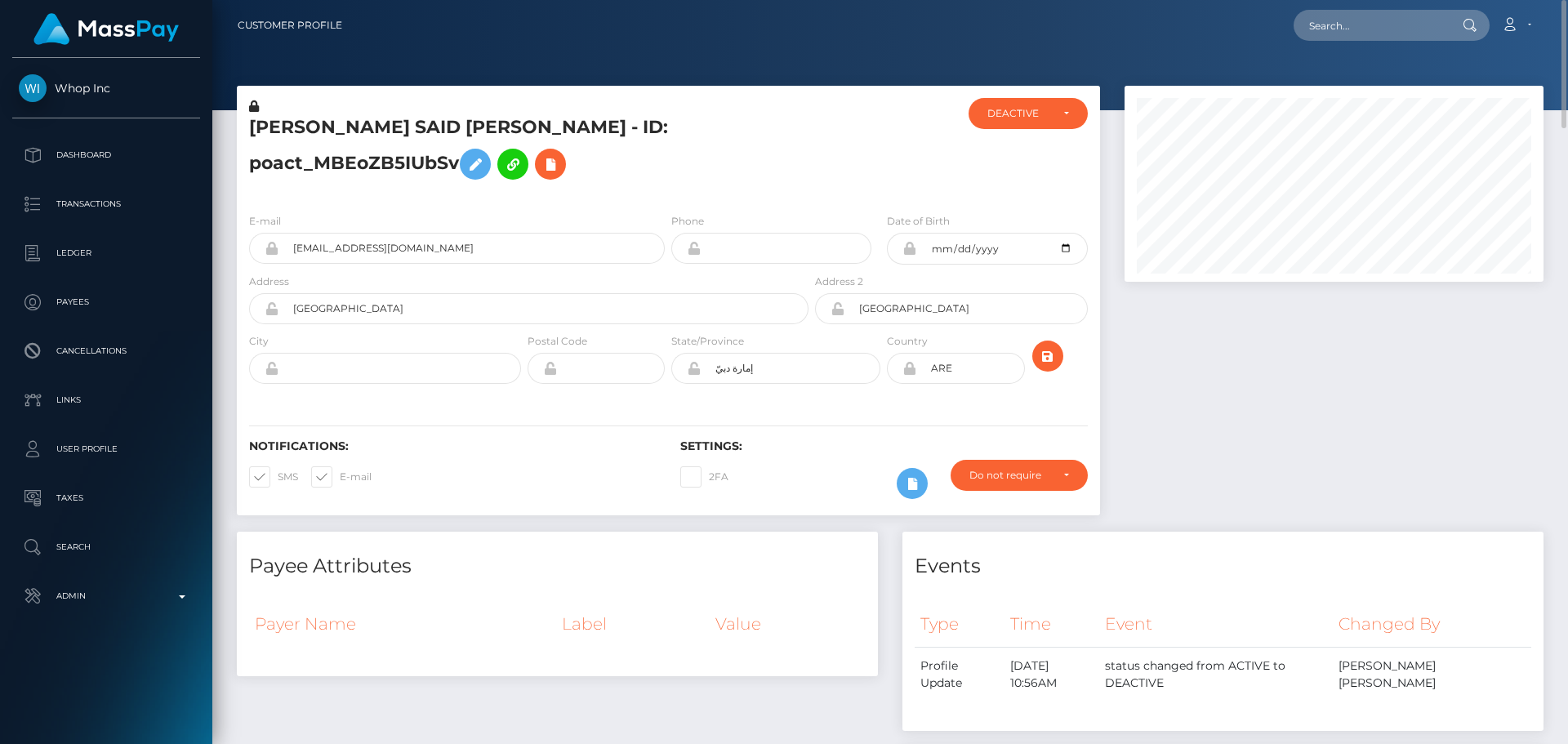
click at [465, 124] on h5 "[PERSON_NAME] SAID [PERSON_NAME] - ID: poact_MBEoZB5IUbSv" at bounding box center [523, 151] width 550 height 73
copy h5 "[PERSON_NAME] SAID [PERSON_NAME] - ID: poact_MBEoZB5IUbSv"
click at [576, 198] on div "ABDALLAH ASHRAF SAID HAMED HASSAN ELNEMAKY - ID: poact_MBEoZB5IUbSv" at bounding box center [524, 148] width 575 height 102
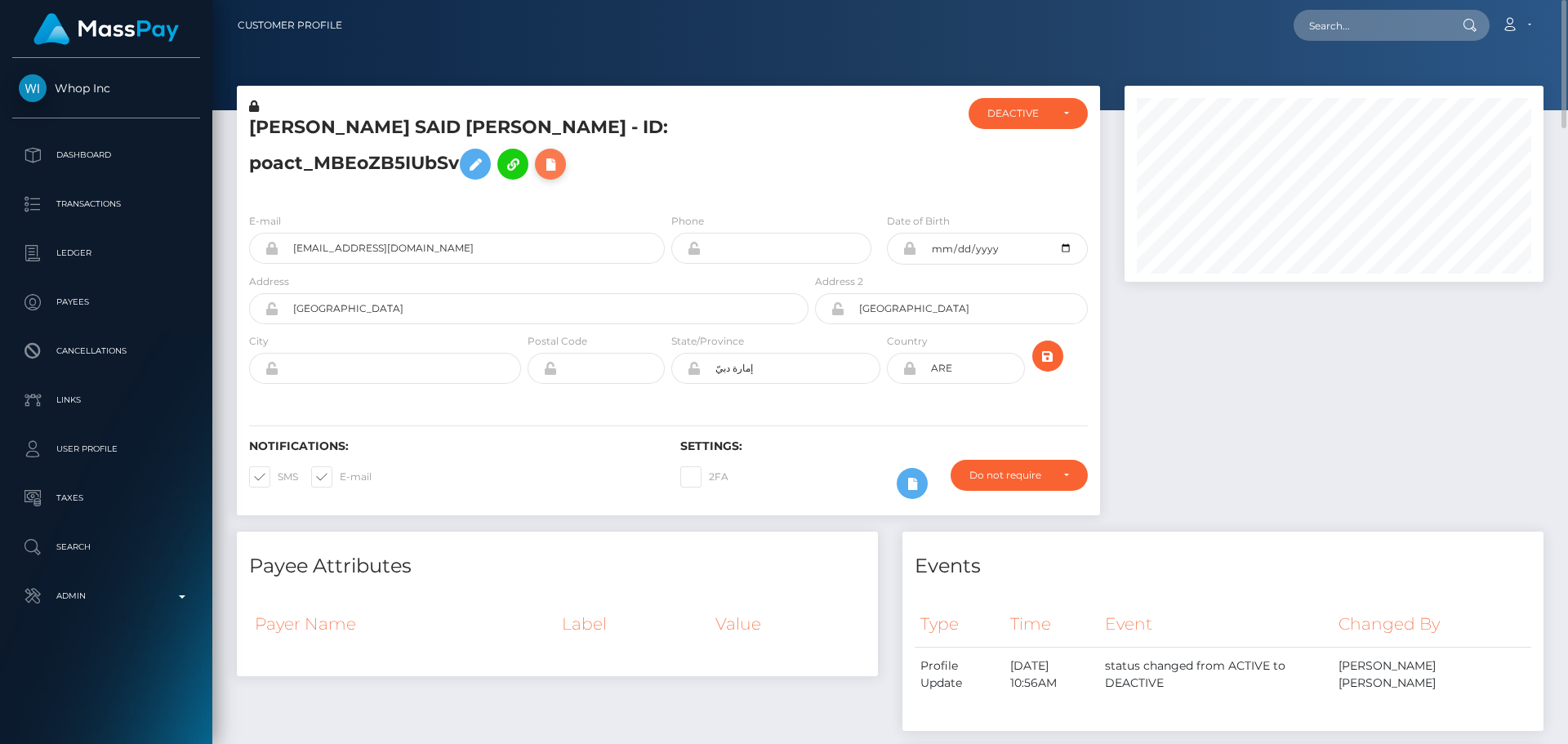
click at [560, 166] on icon at bounding box center [550, 164] width 20 height 21
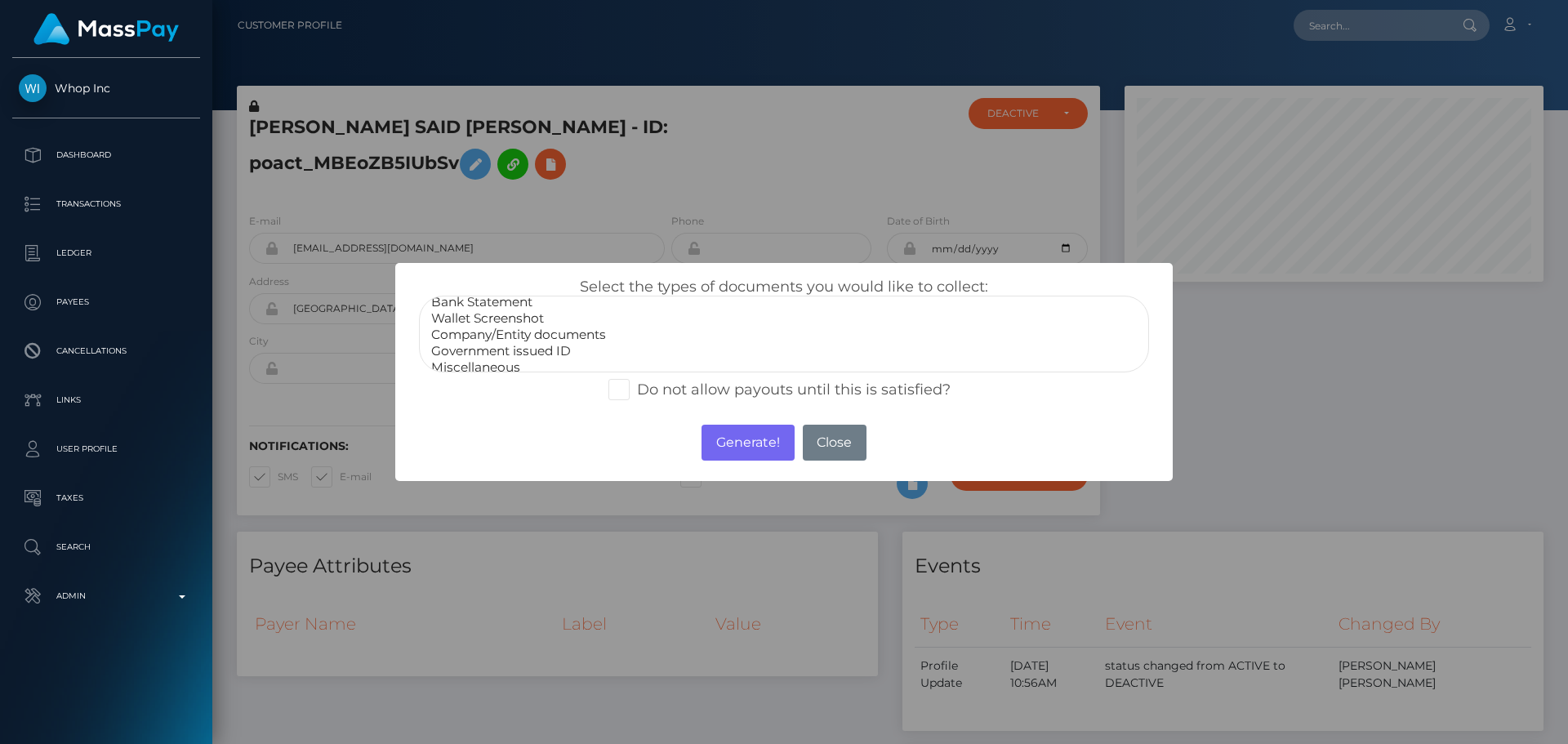
scroll to position [33, 0]
select select "Miscellaneous"
click at [492, 362] on option "Miscellaneous" at bounding box center [784, 358] width 708 height 16
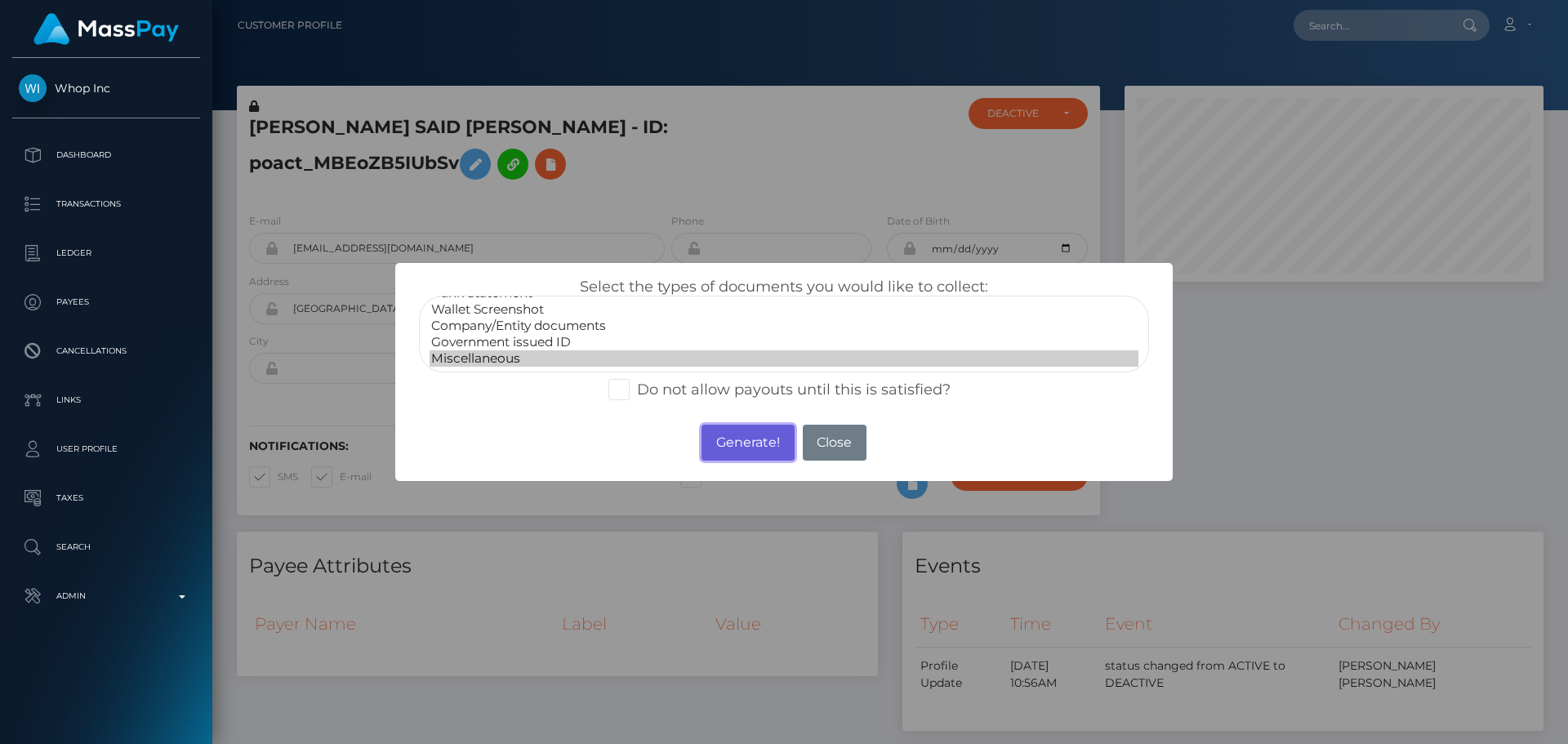
click at [743, 449] on button "Generate!" at bounding box center [747, 443] width 93 height 36
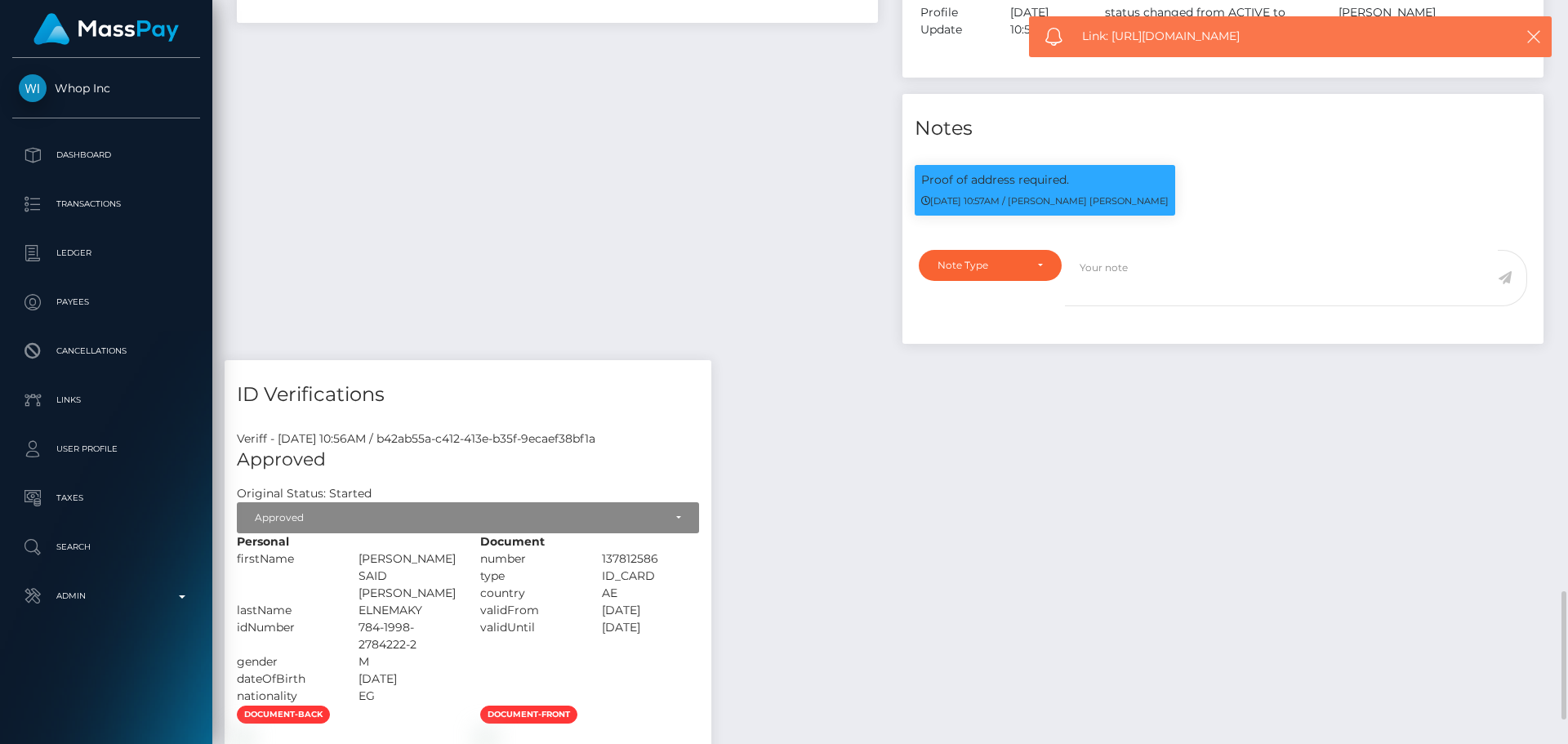
scroll to position [1224, 0]
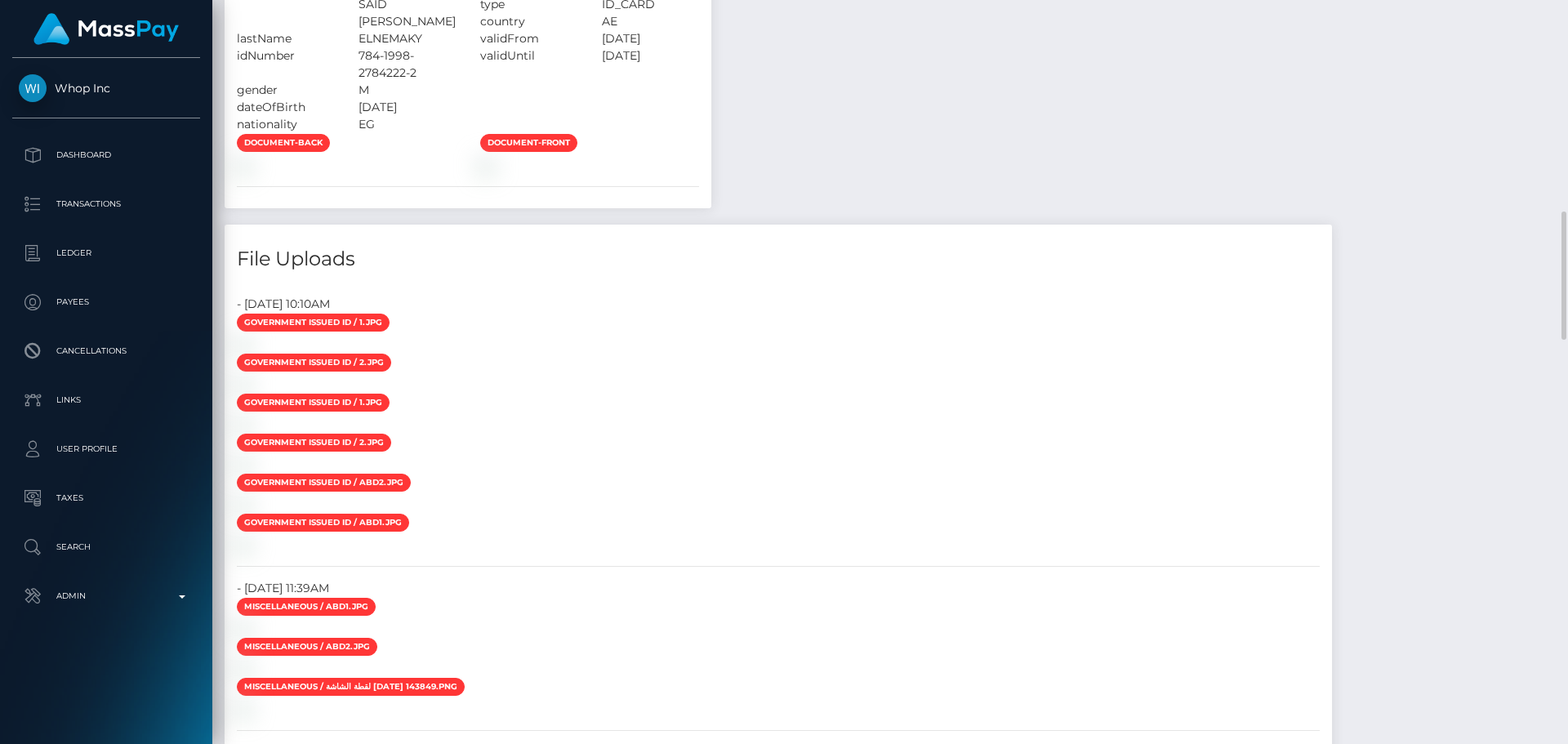
drag, startPoint x: 896, startPoint y: 297, endPoint x: 851, endPoint y: 304, distance: 45.5
click at [890, 295] on div "Payee Attributes Payer Name Label Value Notes" at bounding box center [890, 383] width 1331 height 2152
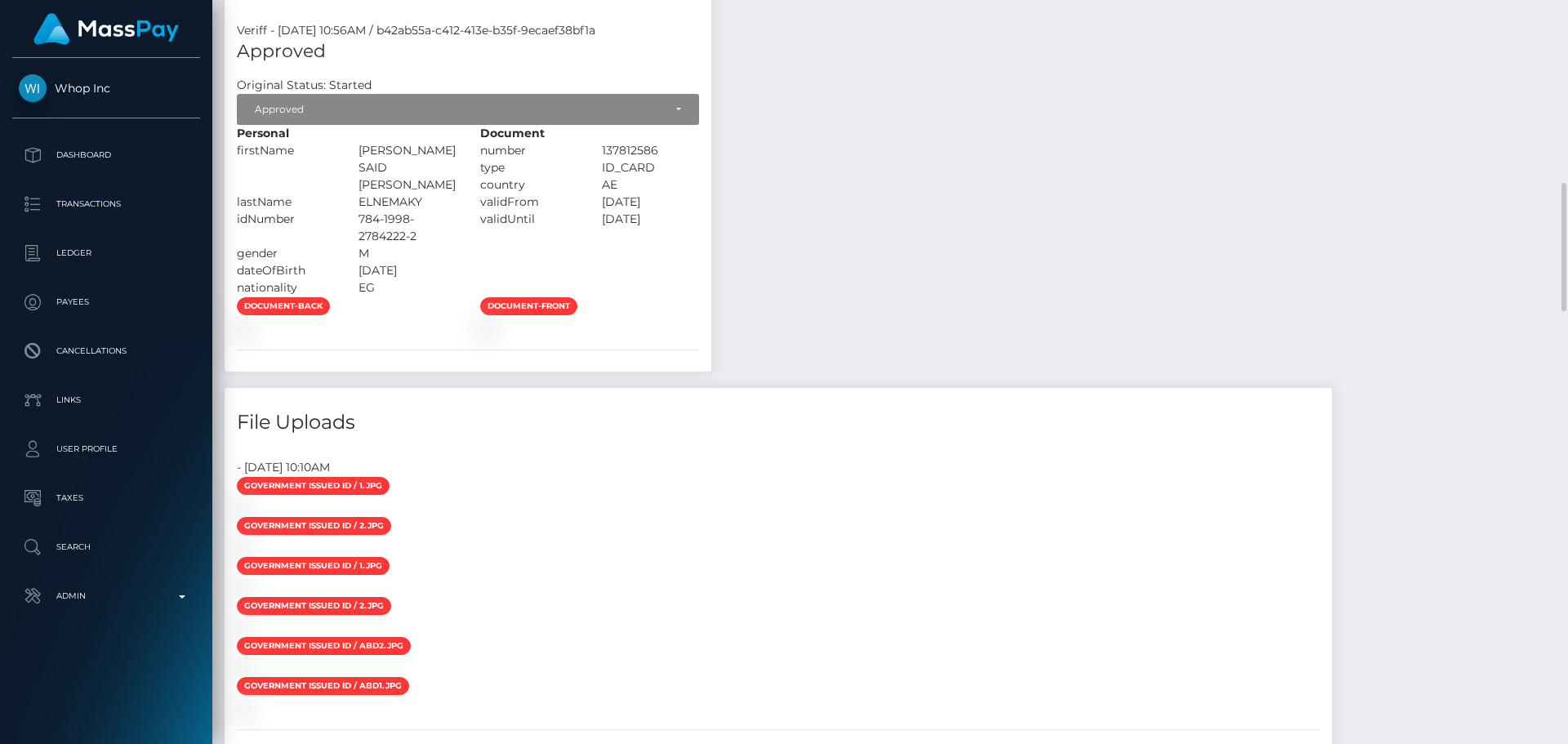
scroll to position [980, 0]
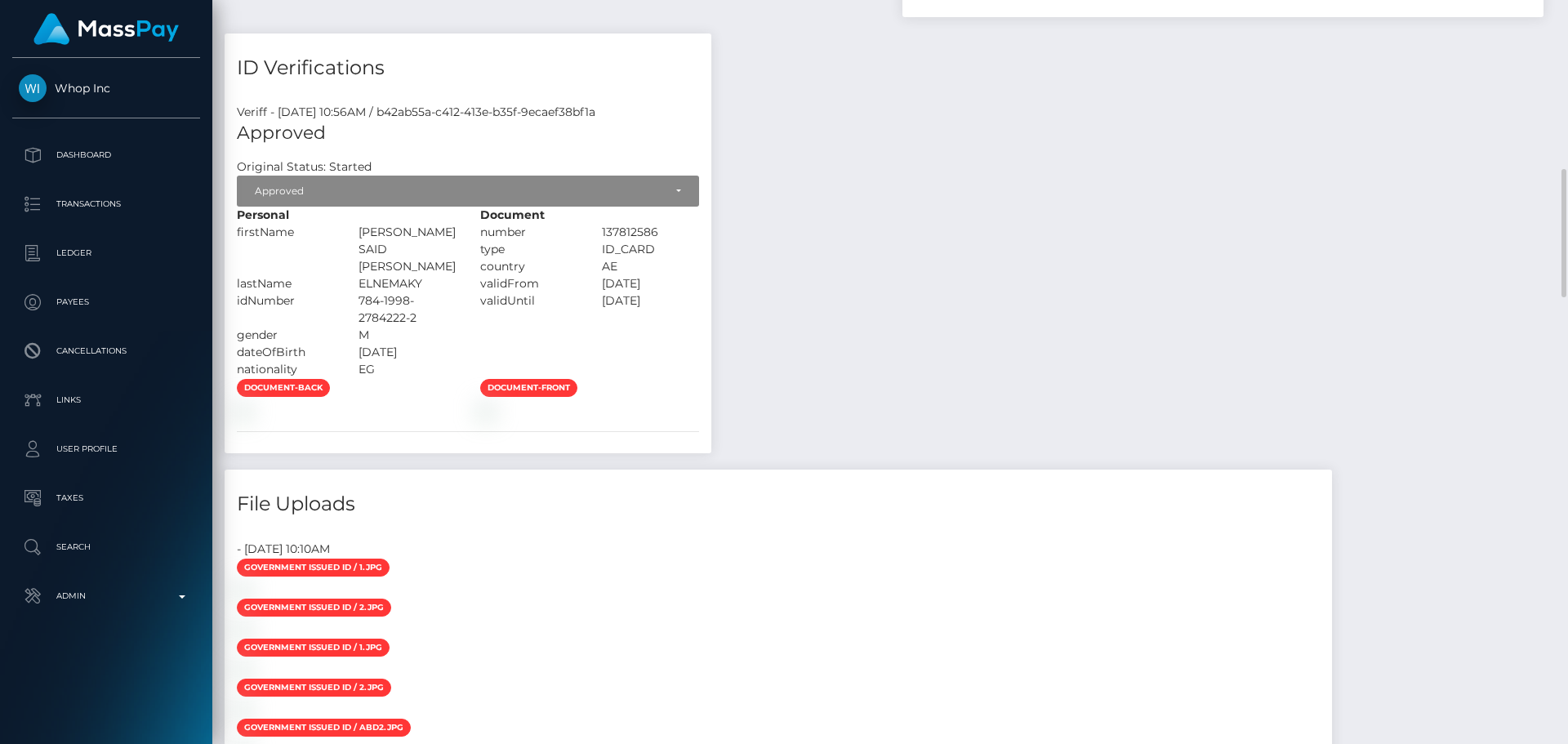
click at [495, 299] on div "Document number 137812586 type" at bounding box center [589, 292] width 244 height 171
click at [494, 299] on div "Document number 137812586 type" at bounding box center [589, 292] width 244 height 171
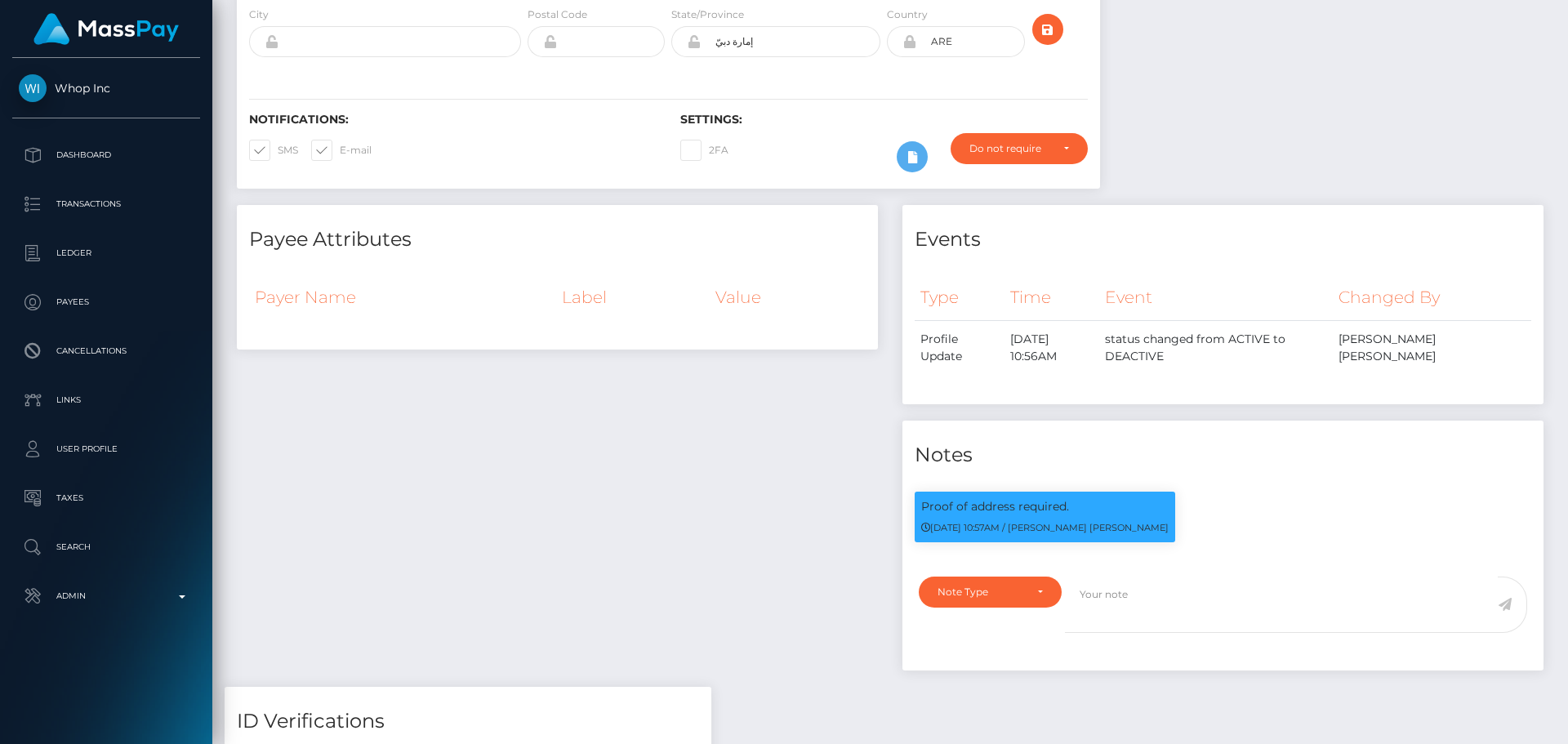
scroll to position [0, 0]
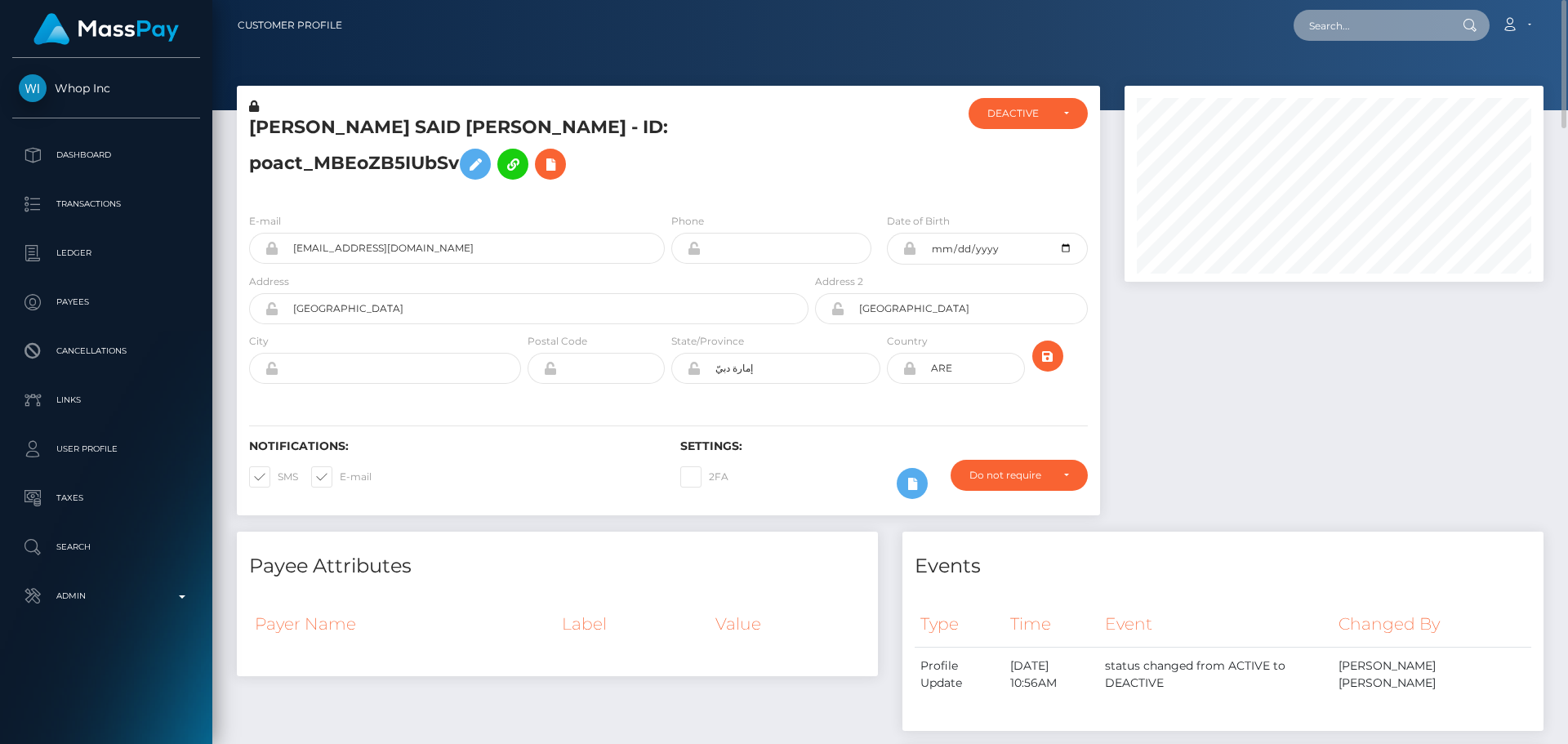
click at [1344, 25] on input "text" at bounding box center [1370, 25] width 153 height 31
paste input "ashcroftandrew2001@gmail.com"
type input "ashcroftandrew2001@gmail.com"
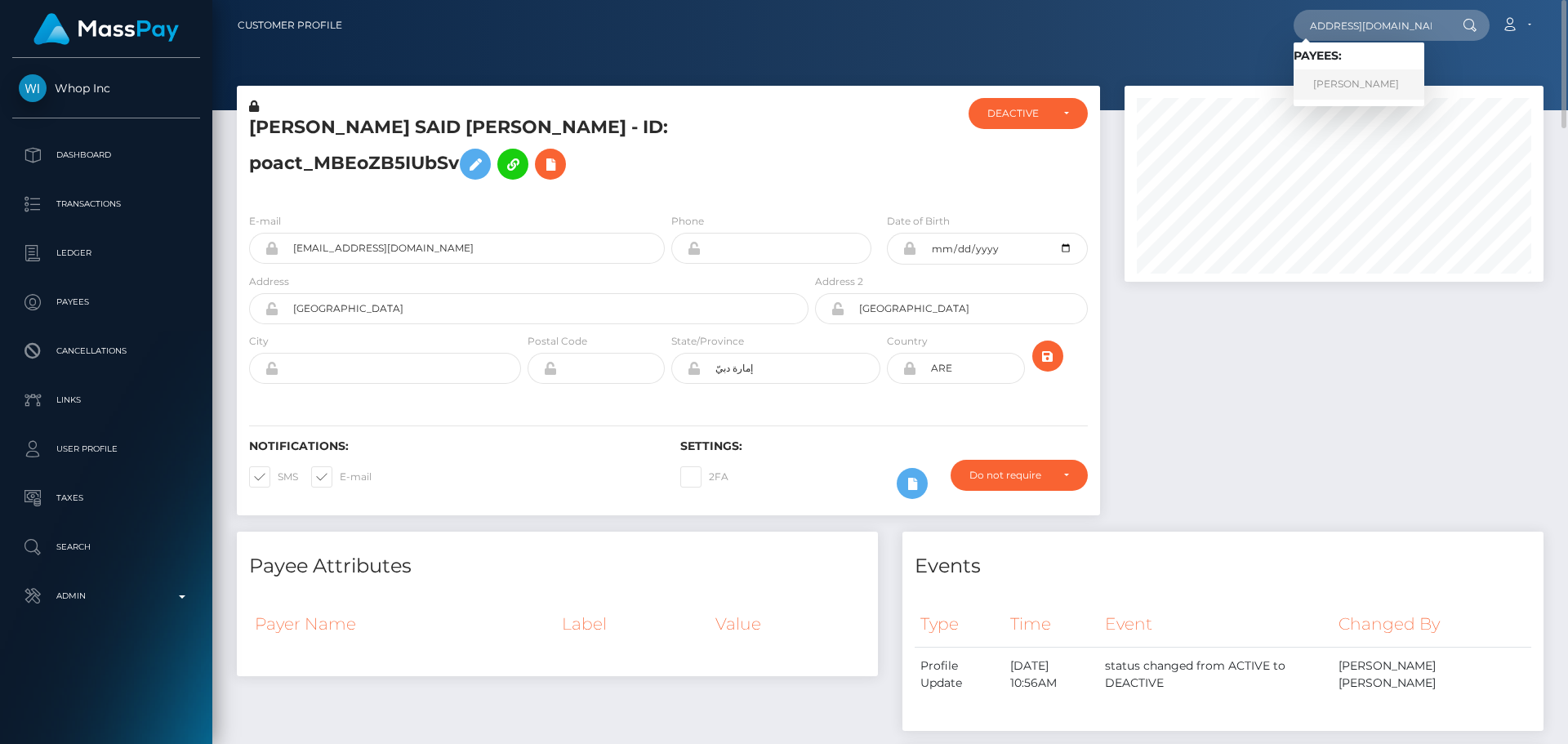
click at [1341, 89] on link "Andrew Ashcroft" at bounding box center [1358, 85] width 130 height 30
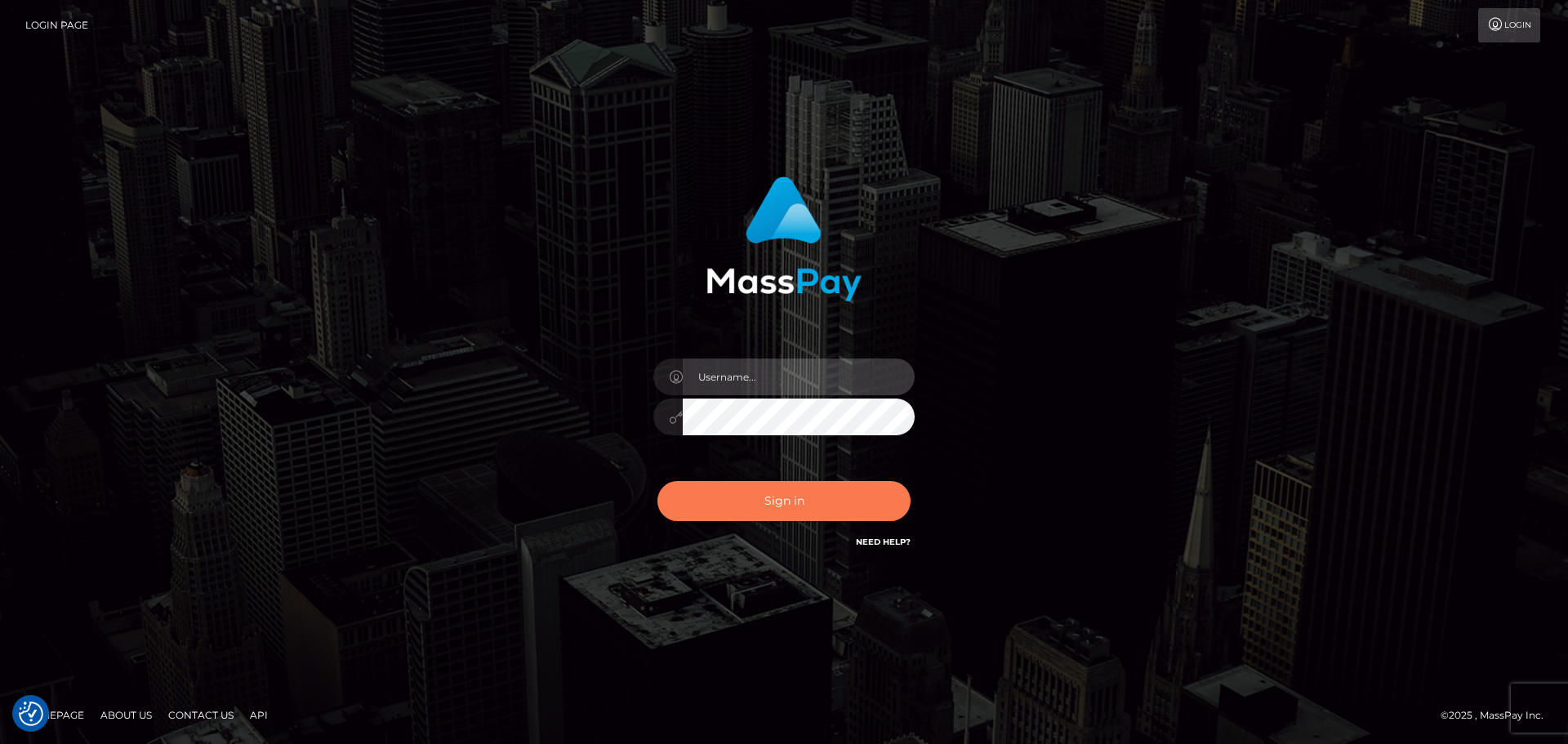
type input "[DOMAIN_NAME]"
click at [802, 503] on button "Sign in" at bounding box center [784, 500] width 253 height 40
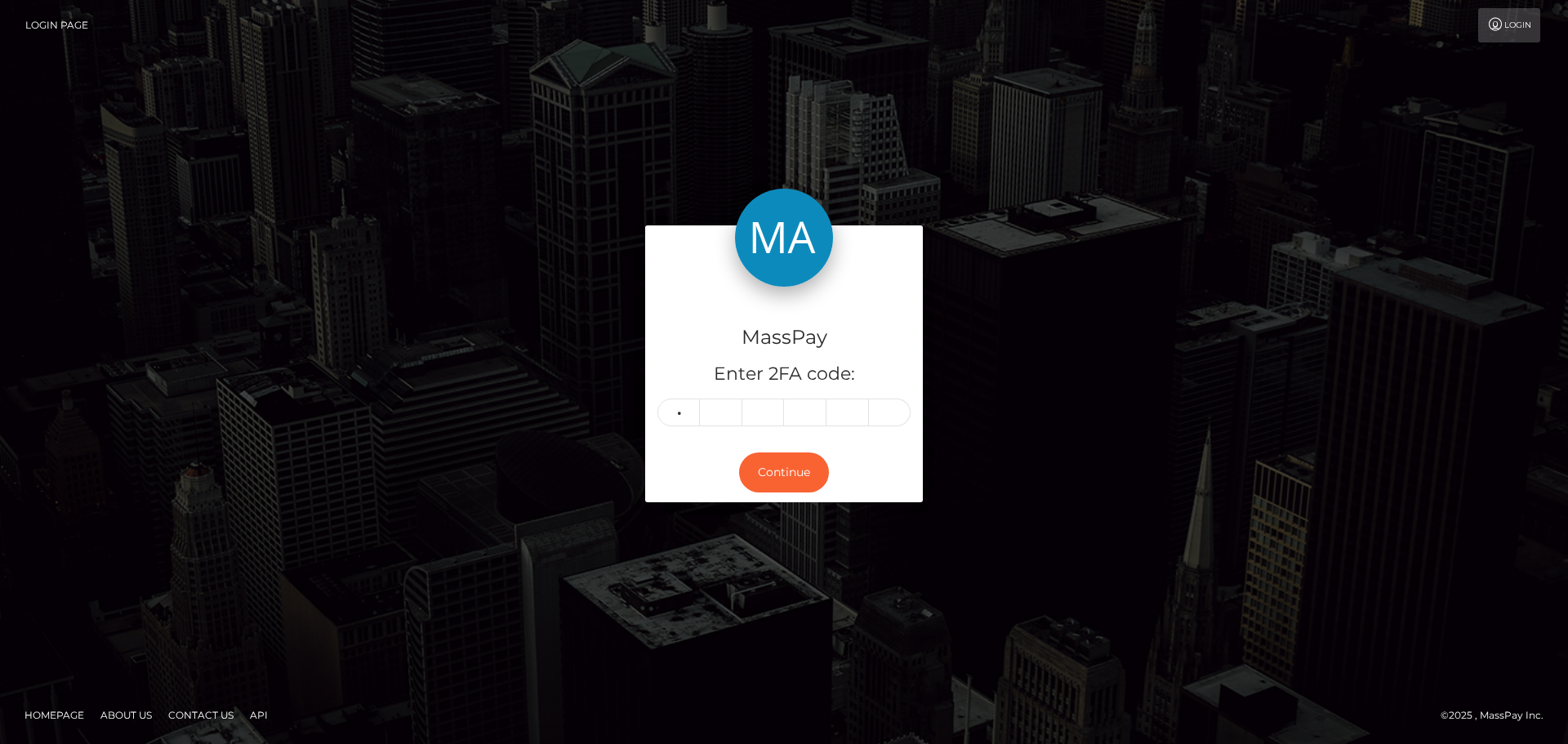
type input "7"
type input "2"
type input "3"
type input "1"
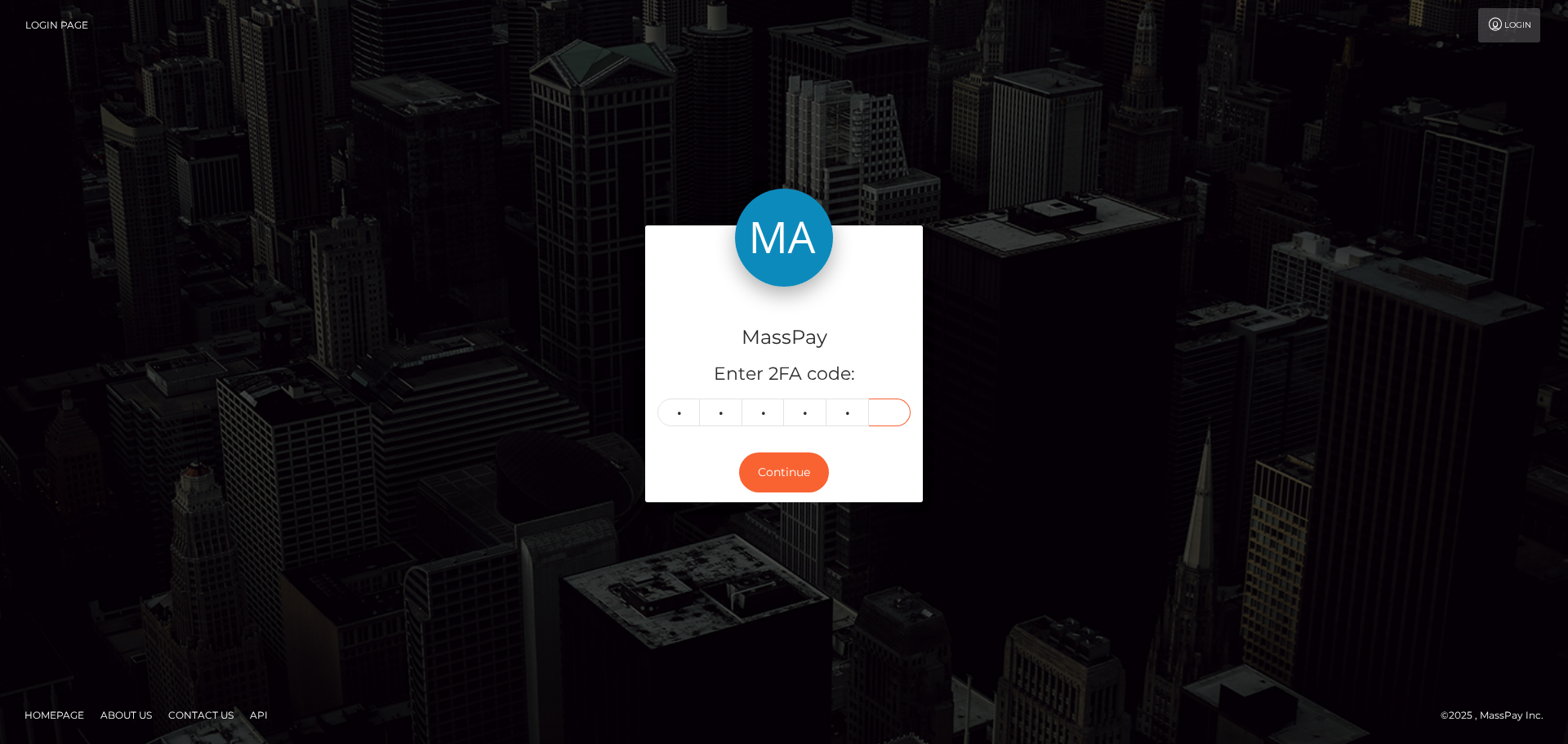
type input "4"
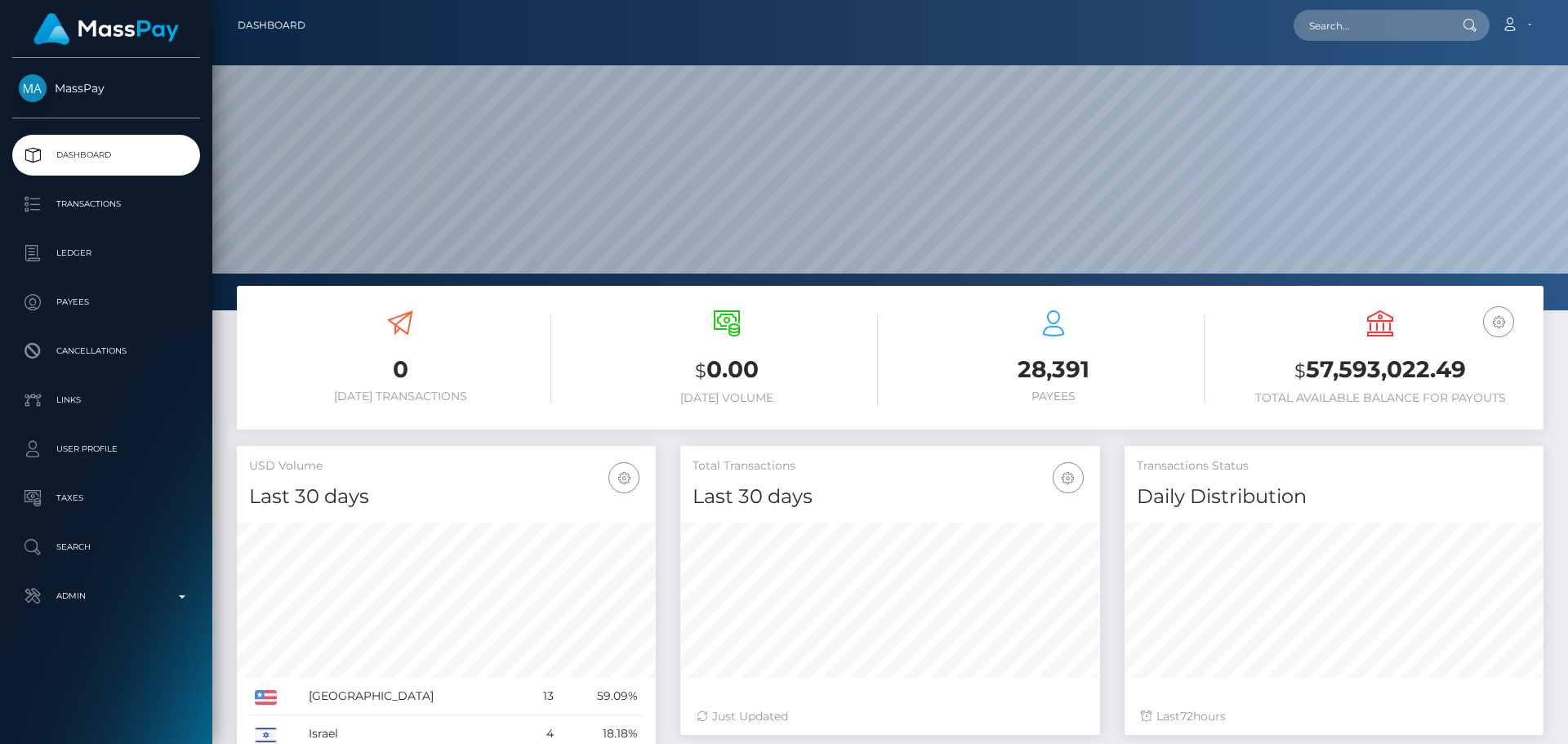
scroll to position [289, 420]
click at [1371, 12] on input "text" at bounding box center [1370, 25] width 153 height 31
paste input "[EMAIL_ADDRESS][DOMAIN_NAME]"
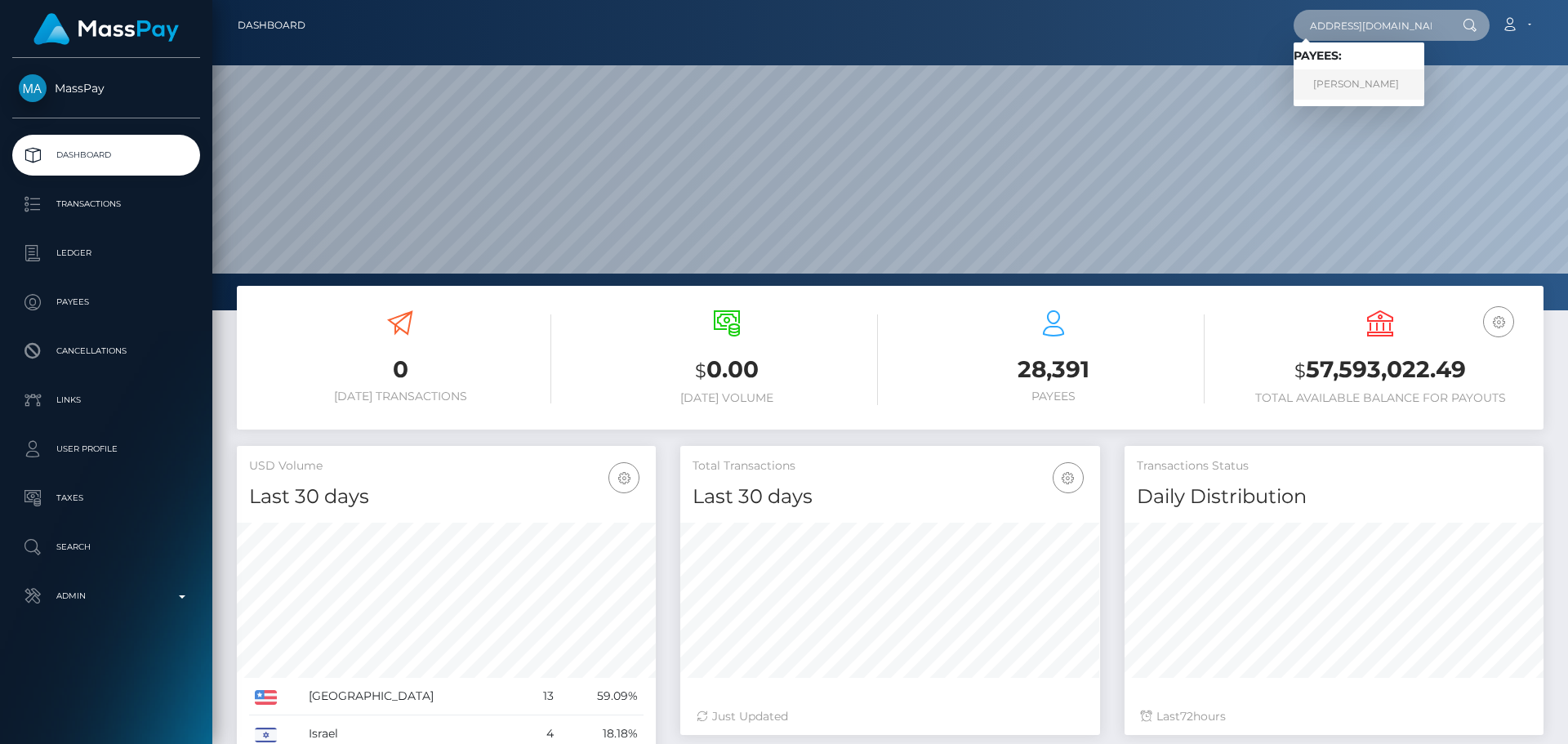
type input "[EMAIL_ADDRESS][DOMAIN_NAME]"
click at [1331, 93] on link "[PERSON_NAME]" at bounding box center [1358, 85] width 130 height 30
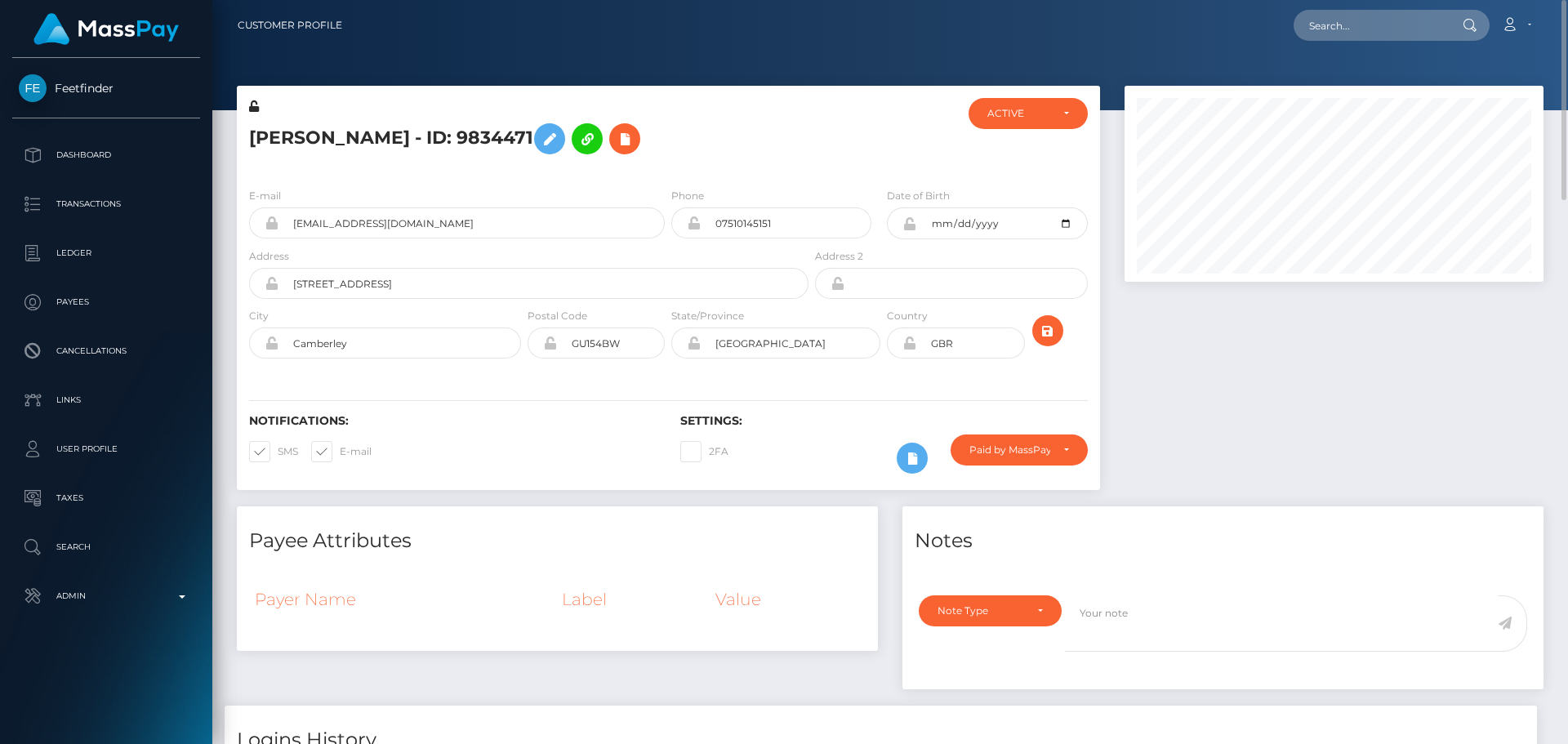
click at [708, 155] on h5 "[PERSON_NAME] - ID: 9834471" at bounding box center [523, 139] width 550 height 48
click at [699, 147] on h5 "[PERSON_NAME] - ID: 9834471" at bounding box center [523, 139] width 550 height 48
click at [917, 456] on icon at bounding box center [912, 459] width 20 height 21
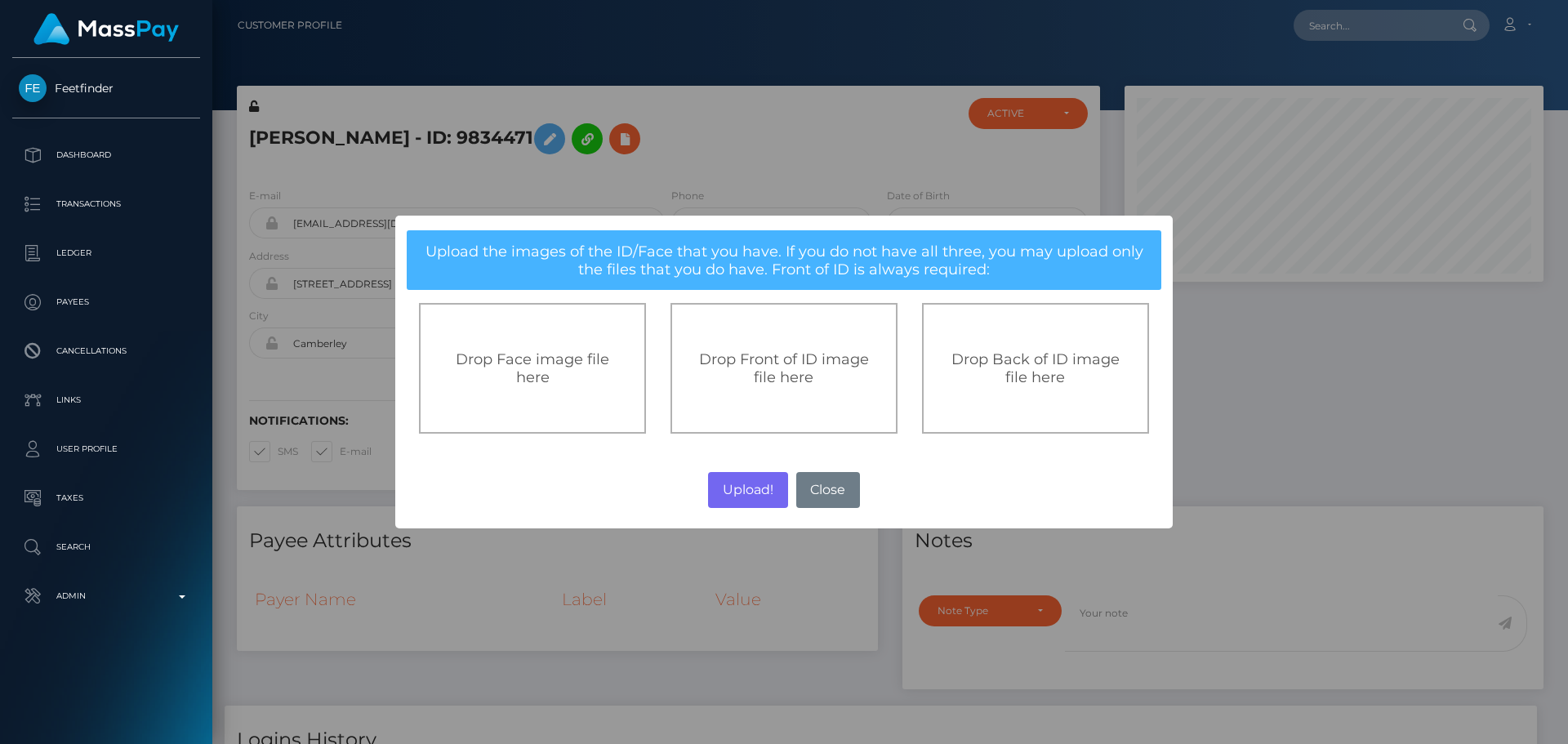
click at [750, 372] on div "Drop Front of ID image file here" at bounding box center [784, 368] width 191 height 36
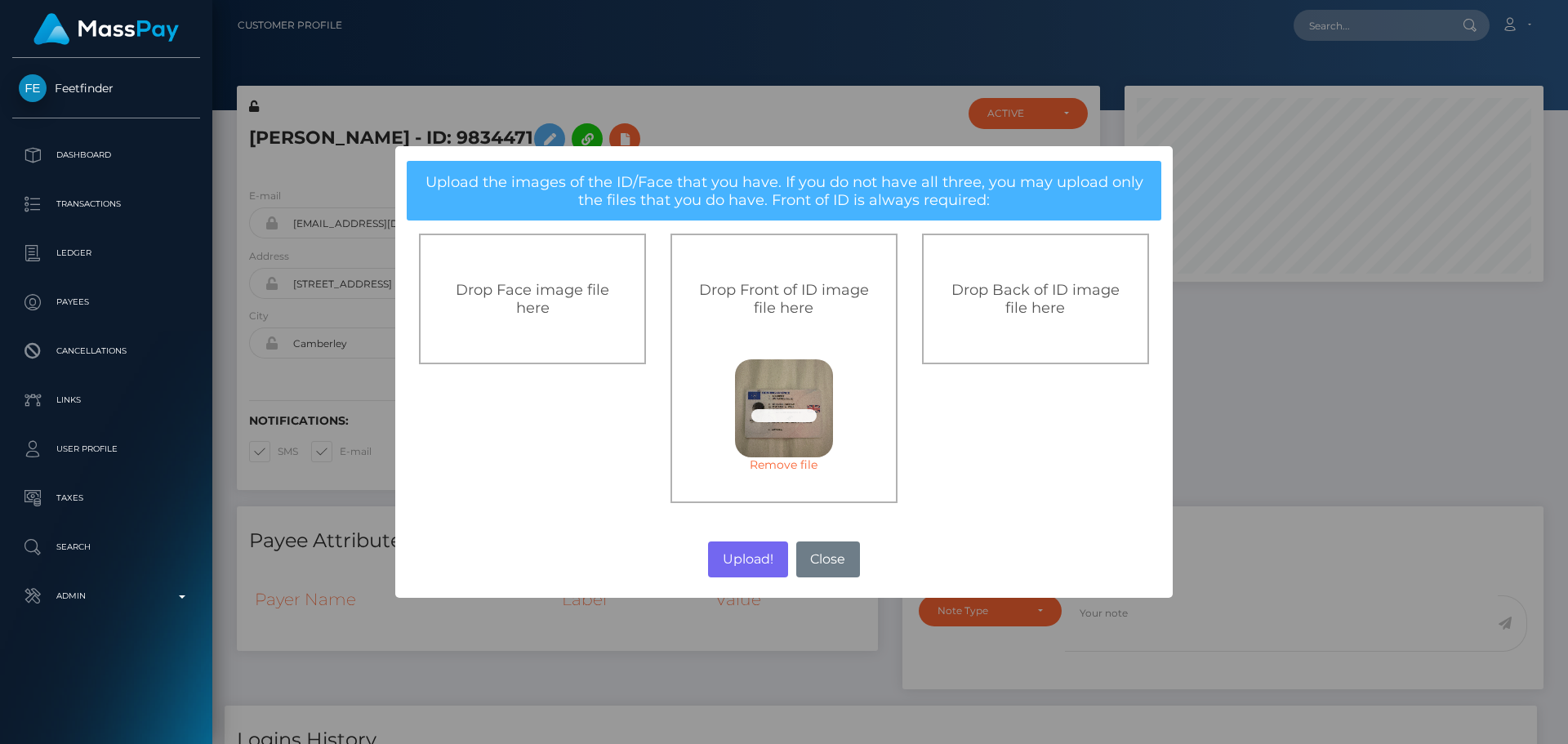
click at [1011, 298] on span "Drop Back of ID image file here" at bounding box center [1035, 298] width 168 height 36
click at [750, 558] on button "Upload!" at bounding box center [748, 559] width 80 height 36
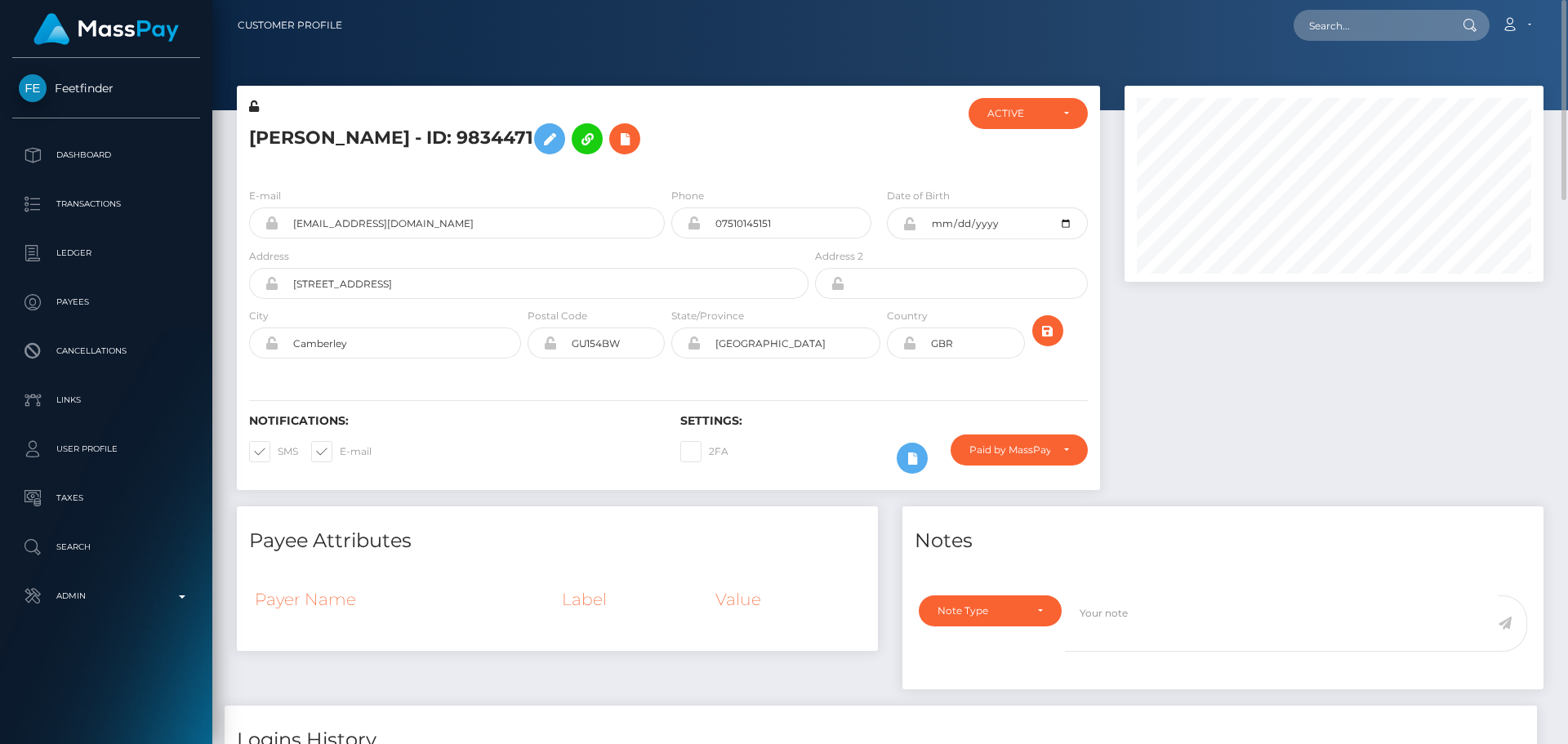
click at [668, 170] on div "[PERSON_NAME] - ID: 9834471" at bounding box center [524, 135] width 575 height 77
click at [1047, 331] on icon "submit" at bounding box center [1048, 331] width 20 height 21
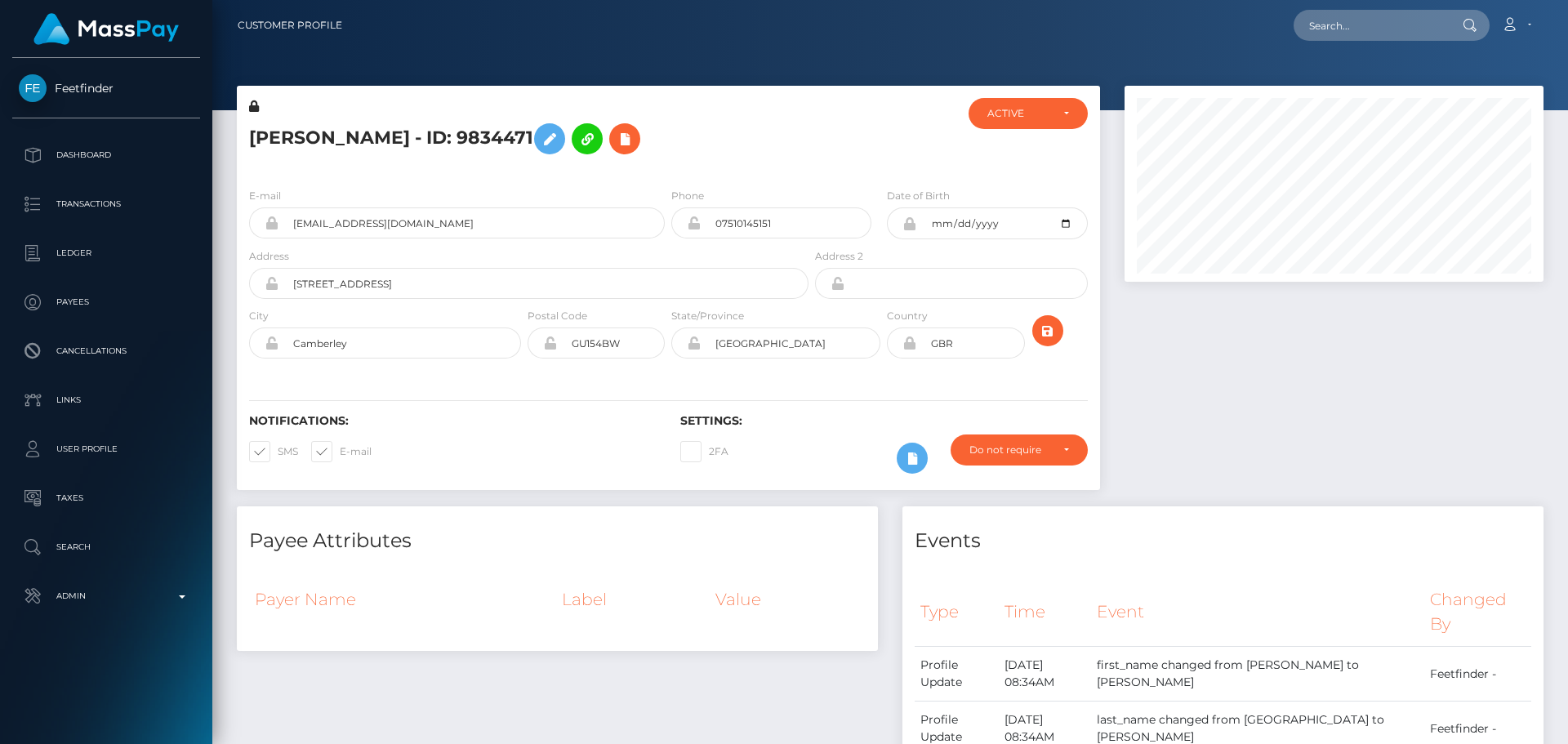
scroll to position [196, 420]
click at [667, 172] on div "ANDREW DAVID ASHCROFT - ID: 9834471" at bounding box center [524, 135] width 575 height 77
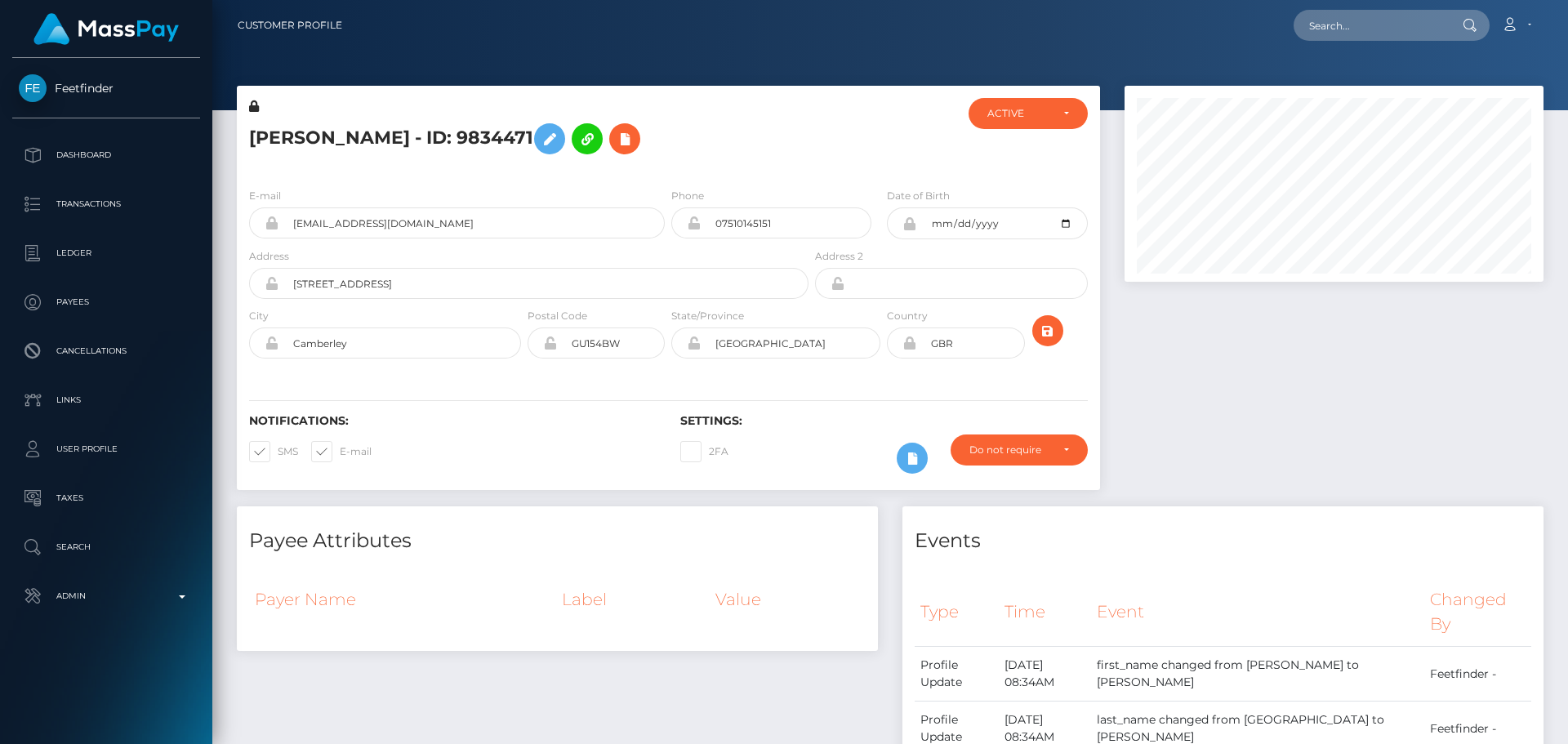
click at [669, 245] on div "Phone 07510145151" at bounding box center [775, 217] width 216 height 61
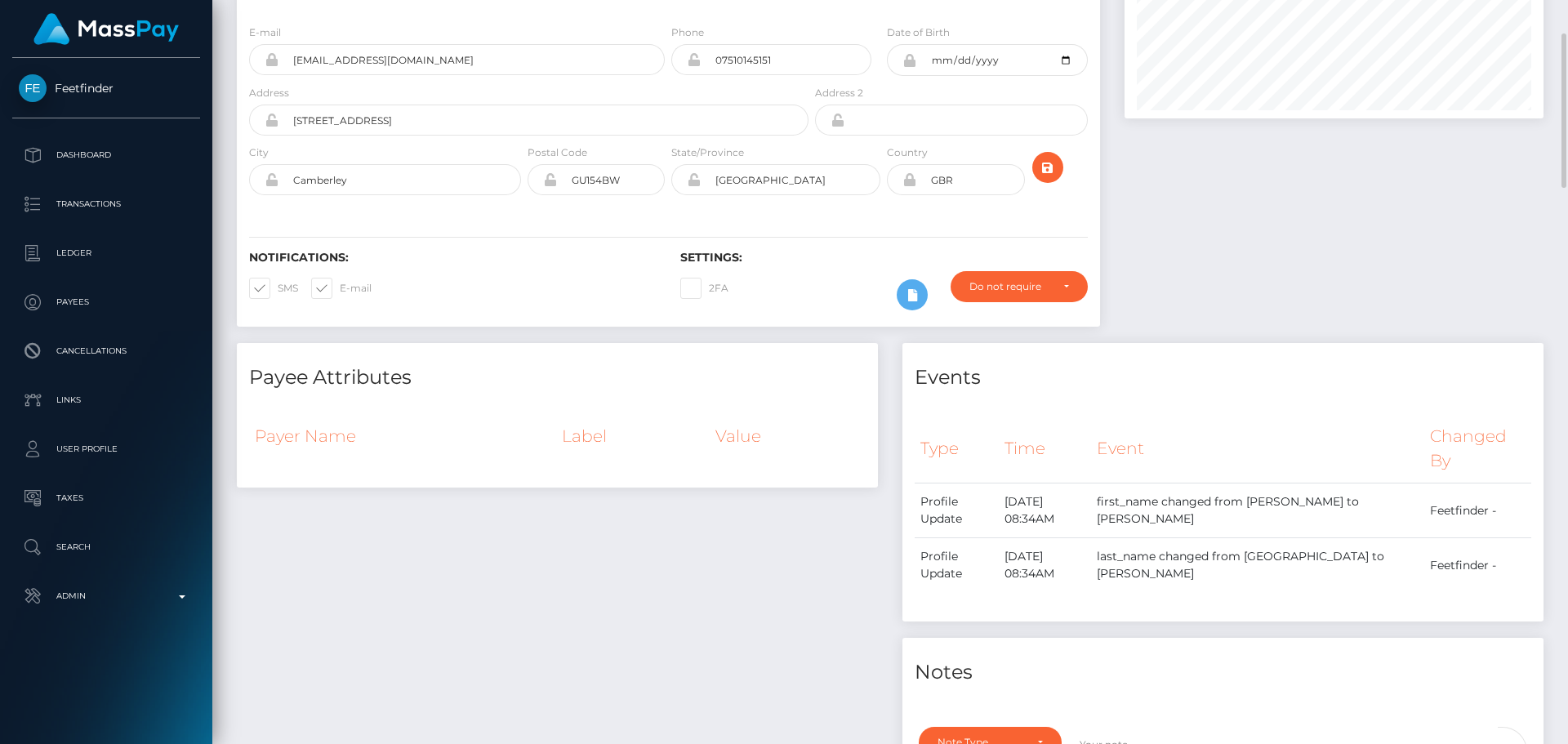
scroll to position [0, 0]
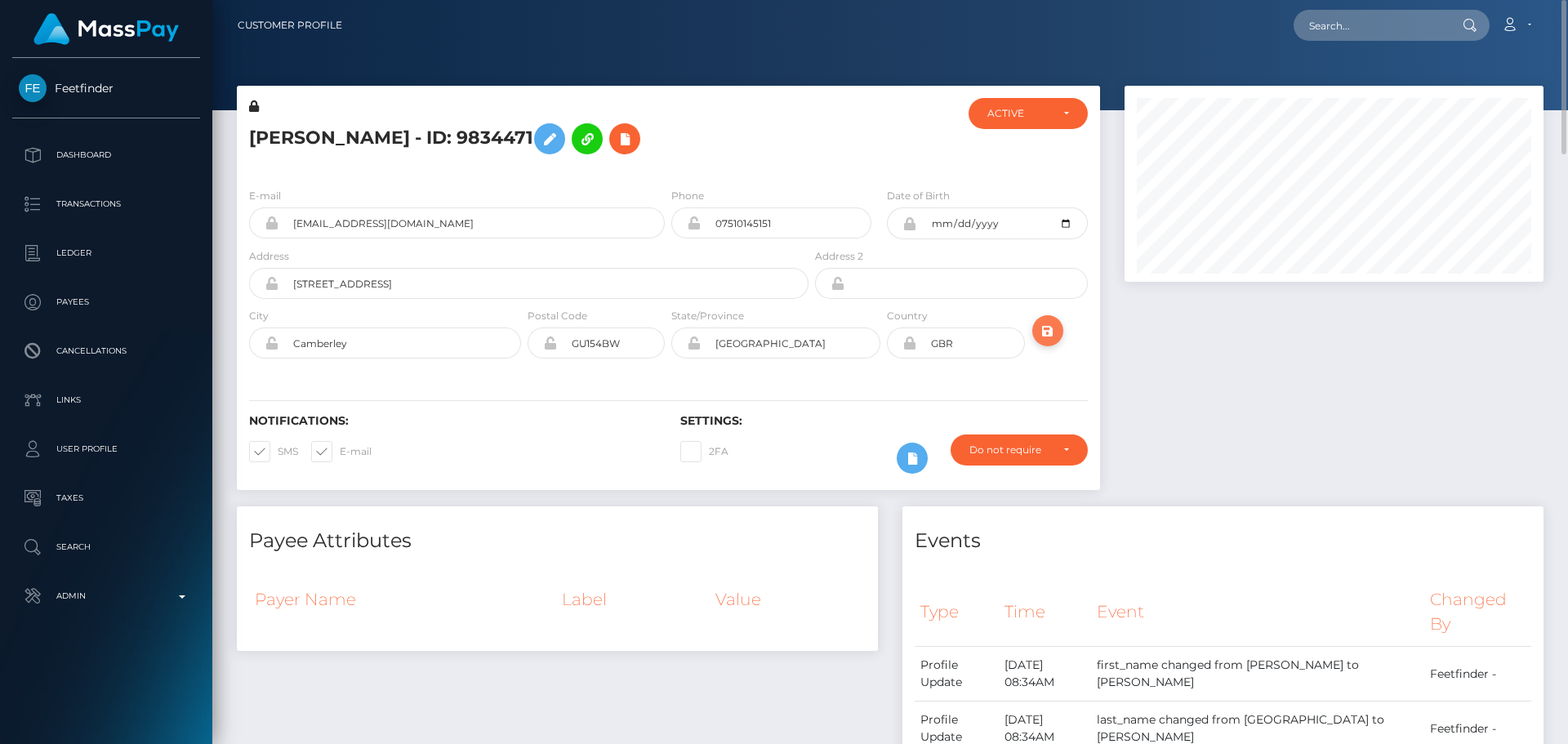
click at [1047, 334] on icon "submit" at bounding box center [1048, 331] width 20 height 21
click at [668, 367] on div "E-mail ashcroftandrew2001@gmail.com Phone Address" at bounding box center [669, 275] width 864 height 200
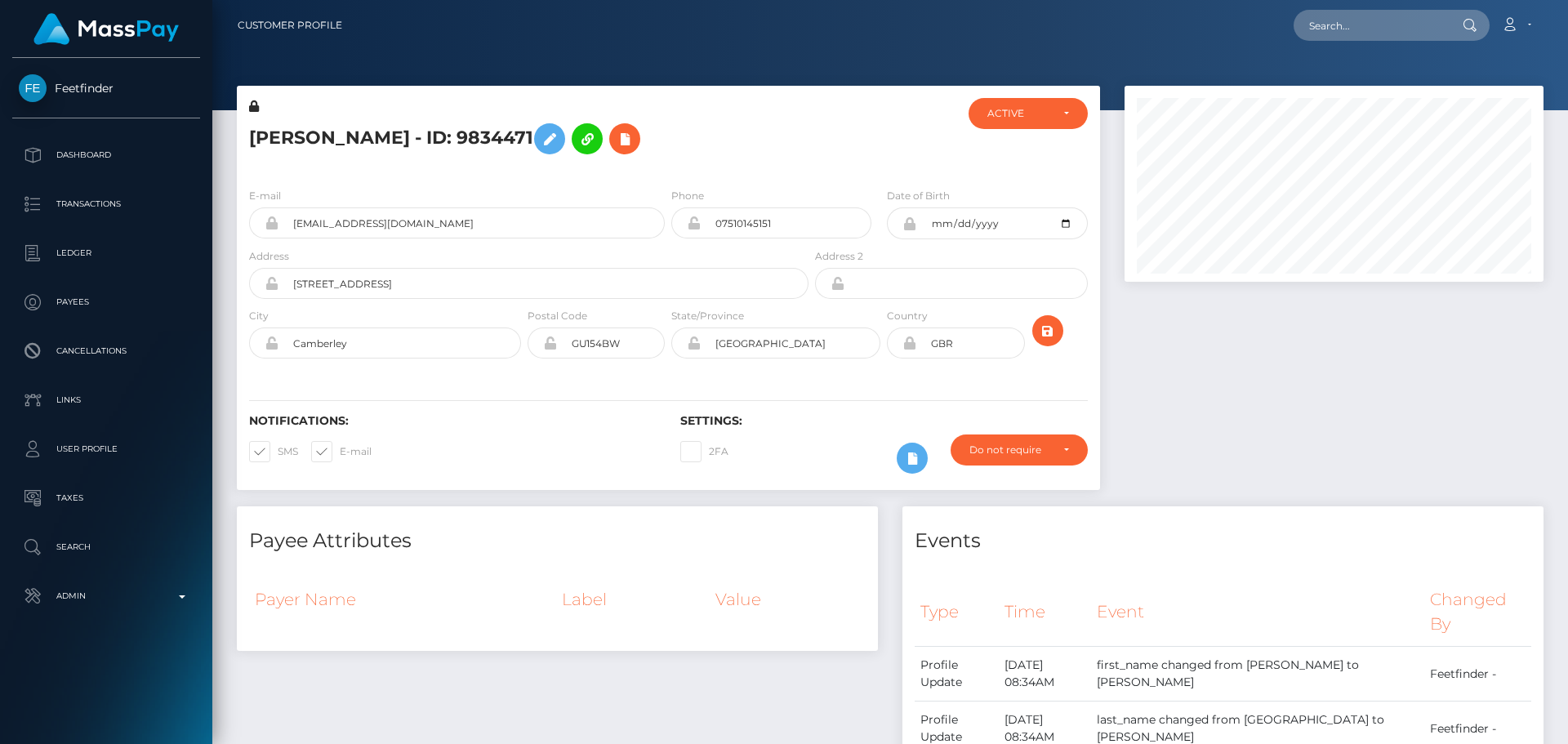
click at [668, 367] on div "E-mail ashcroftandrew2001@gmail.com Phone Address" at bounding box center [669, 275] width 864 height 200
click at [666, 367] on div "E-mail ashcroftandrew2001@gmail.com Phone Address" at bounding box center [669, 275] width 864 height 200
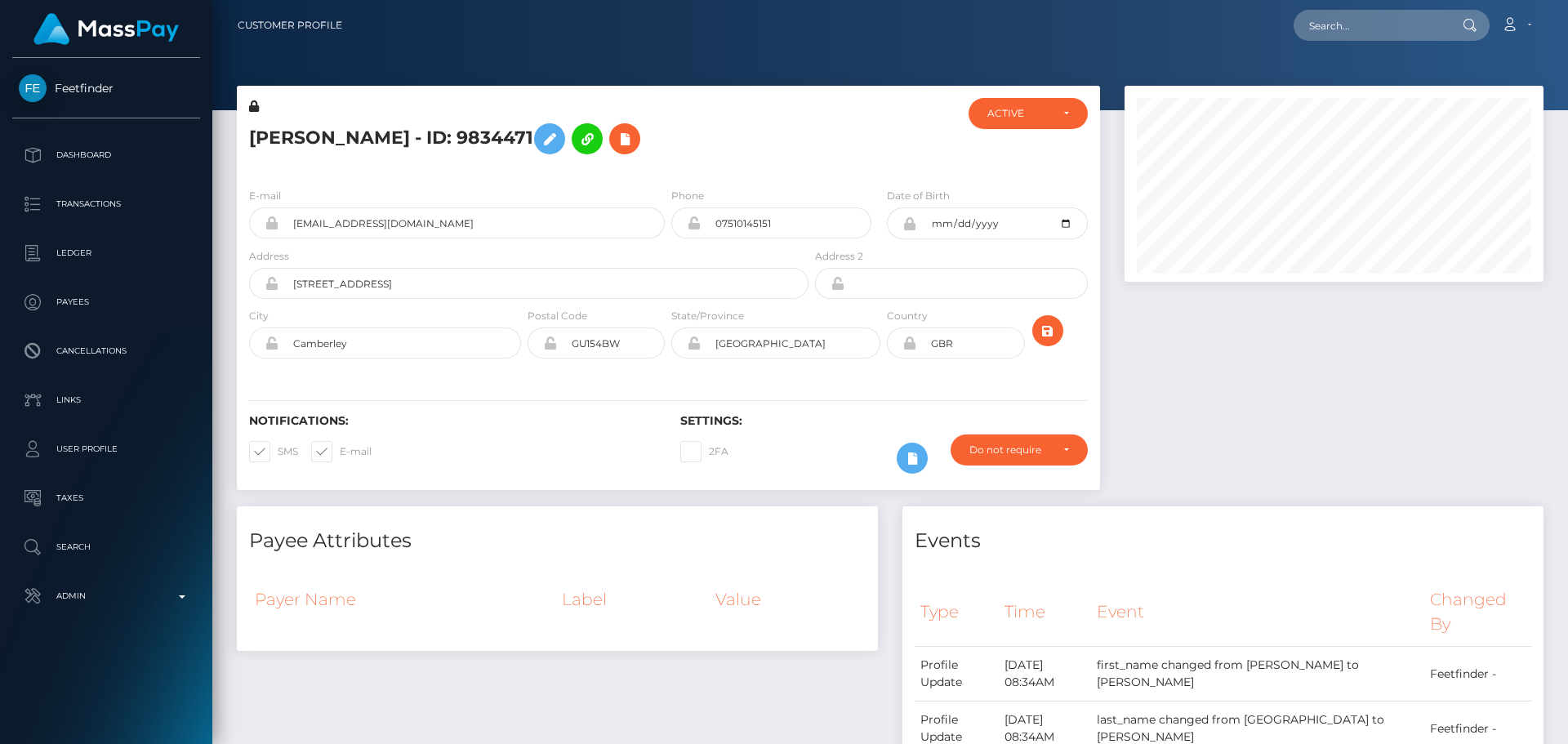
click at [666, 367] on div "E-mail ashcroftandrew2001@gmail.com Phone Address" at bounding box center [669, 275] width 864 height 200
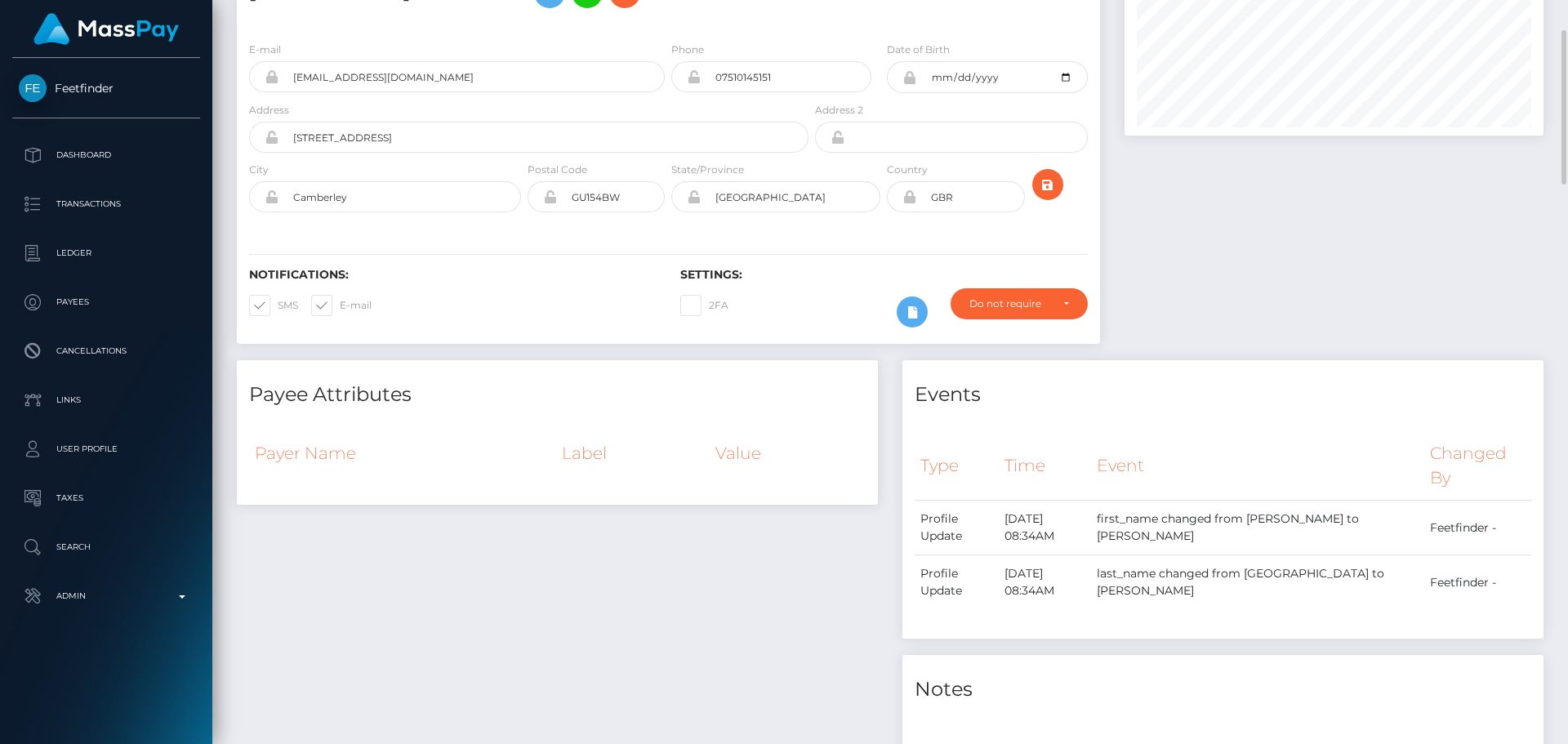
scroll to position [0, 0]
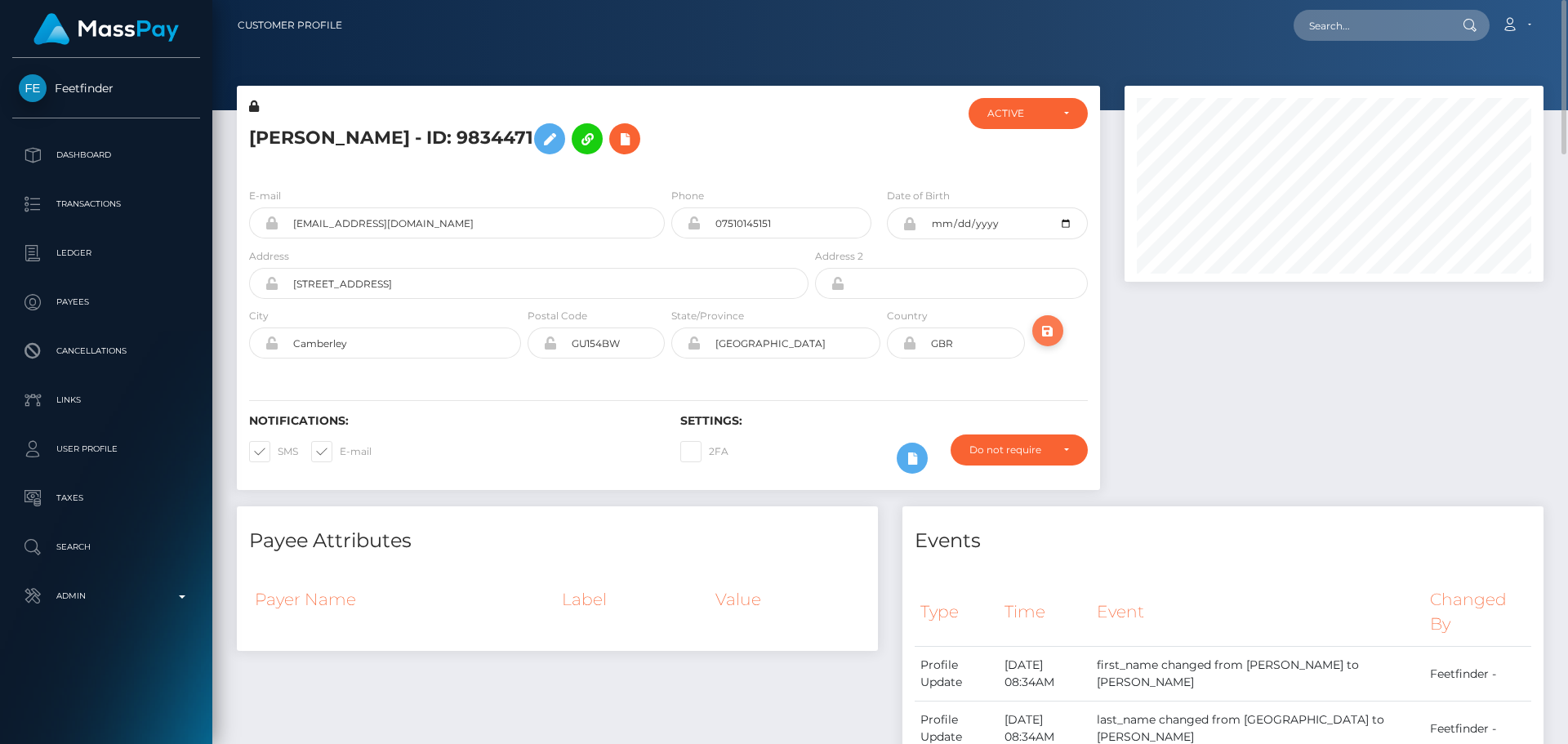
click at [1051, 340] on icon "submit" at bounding box center [1048, 331] width 20 height 21
click at [465, 128] on h5 "[PERSON_NAME] - ID: 9834471" at bounding box center [523, 139] width 550 height 48
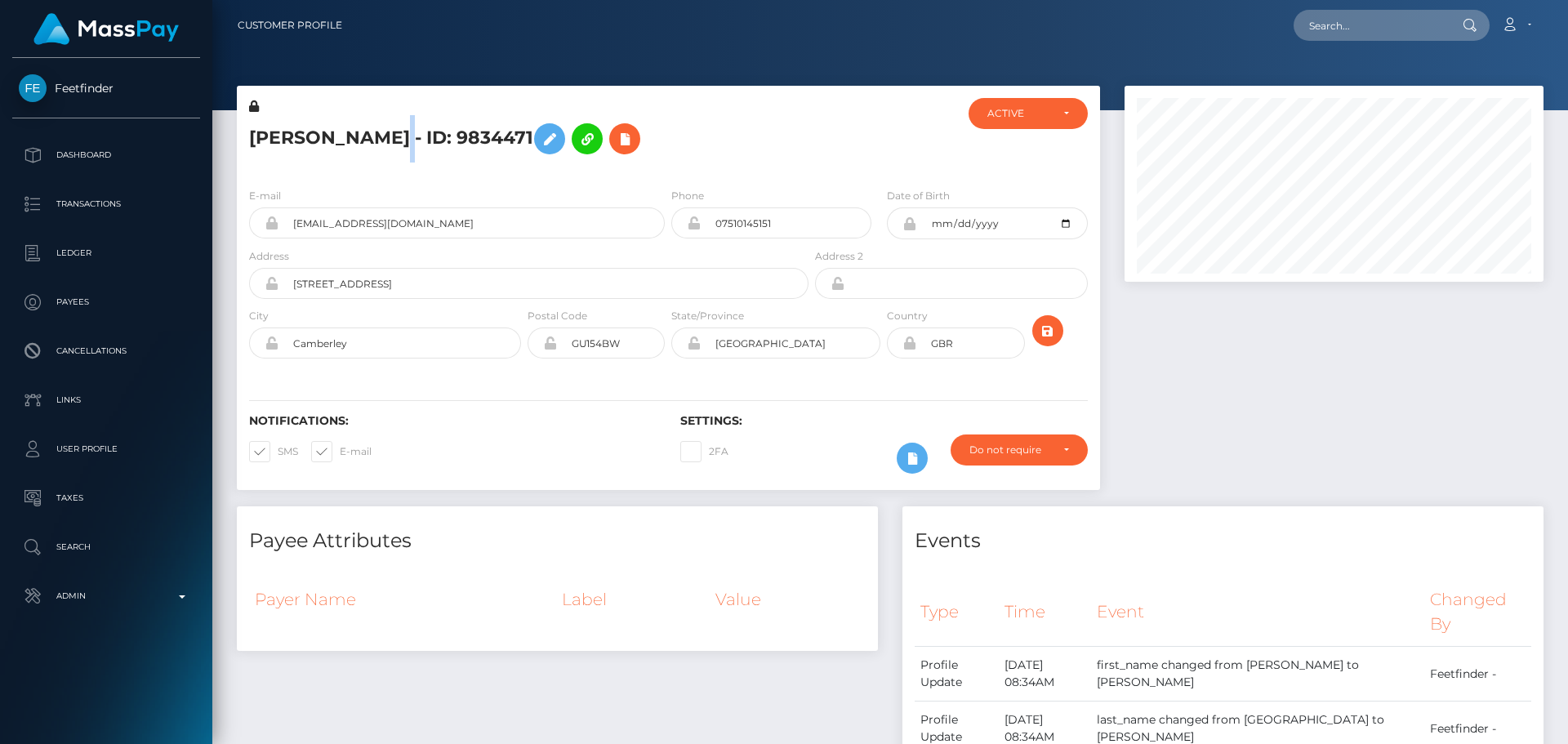
copy h5 "[PERSON_NAME] - ID: 9834471"
drag, startPoint x: 474, startPoint y: 229, endPoint x: 249, endPoint y: 196, distance: 227.4
click at [249, 196] on div "E-mail [EMAIL_ADDRESS][DOMAIN_NAME]" at bounding box center [457, 213] width 416 height 52
click at [1384, 34] on input "text" at bounding box center [1370, 25] width 153 height 31
paste input "315497115147051008"
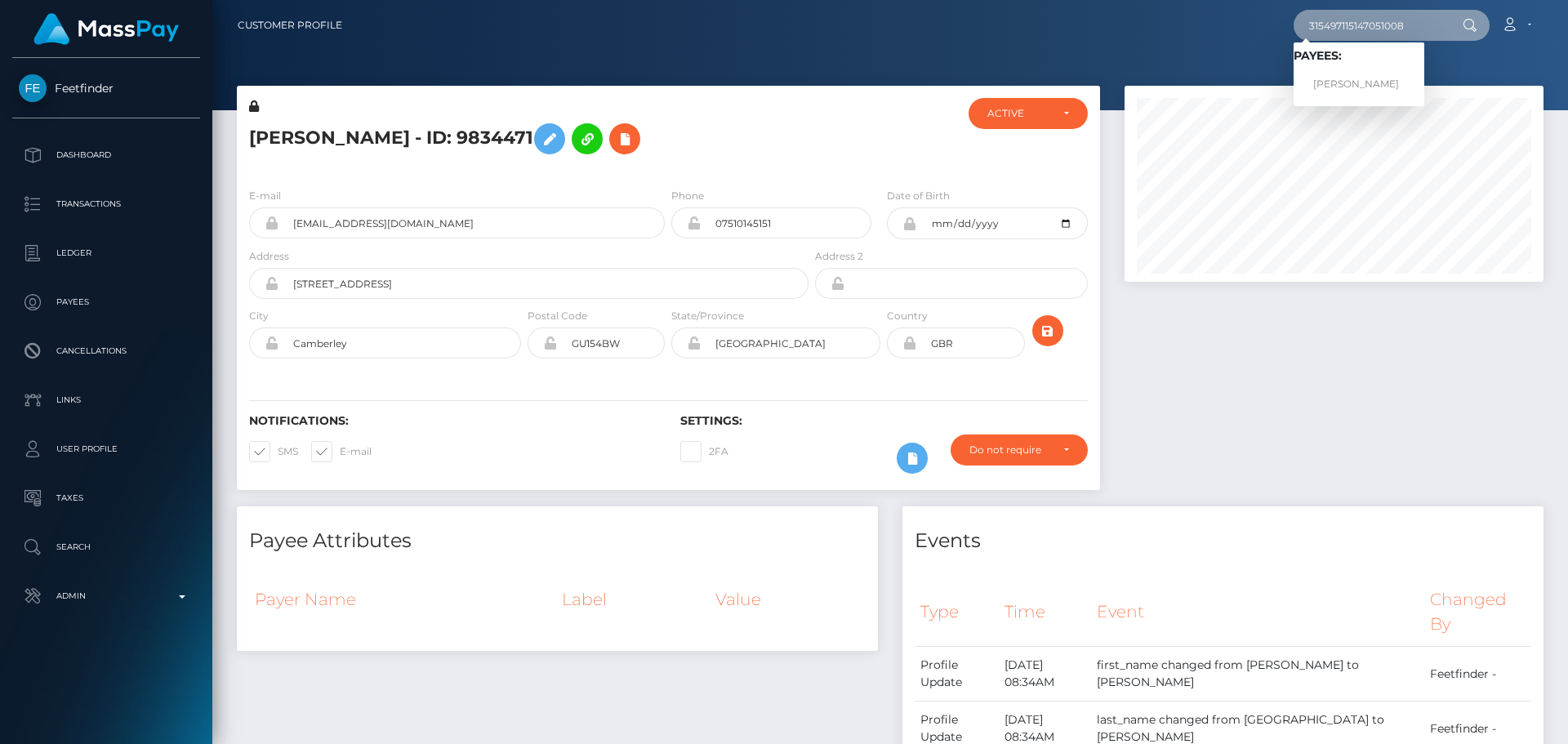
type input "315497115147051008"
click at [1351, 78] on link "MAKI SOEJIMA" at bounding box center [1358, 85] width 130 height 30
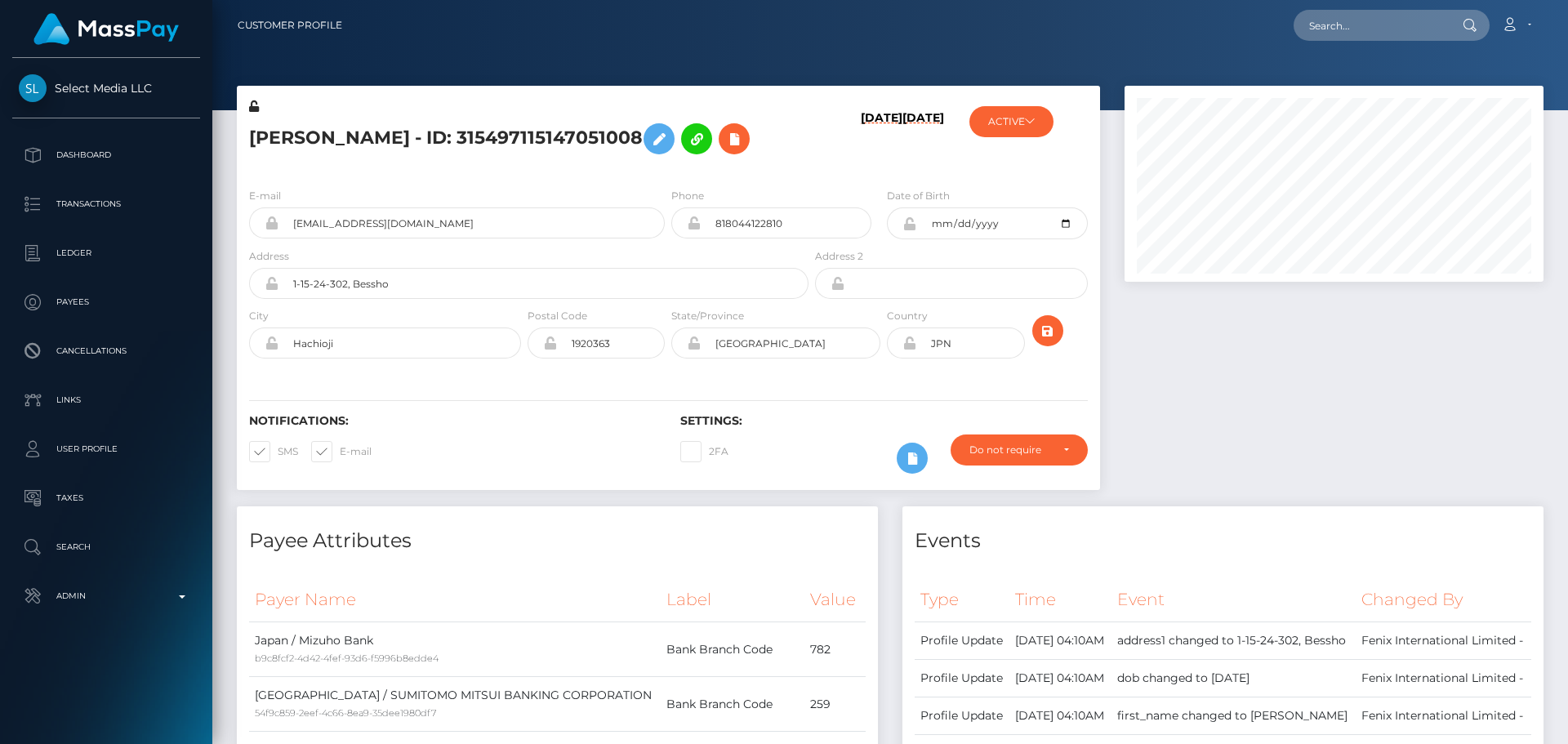
scroll to position [196, 420]
click at [795, 148] on h5 "[PERSON_NAME] - ID: 315497115147051008" at bounding box center [523, 139] width 550 height 48
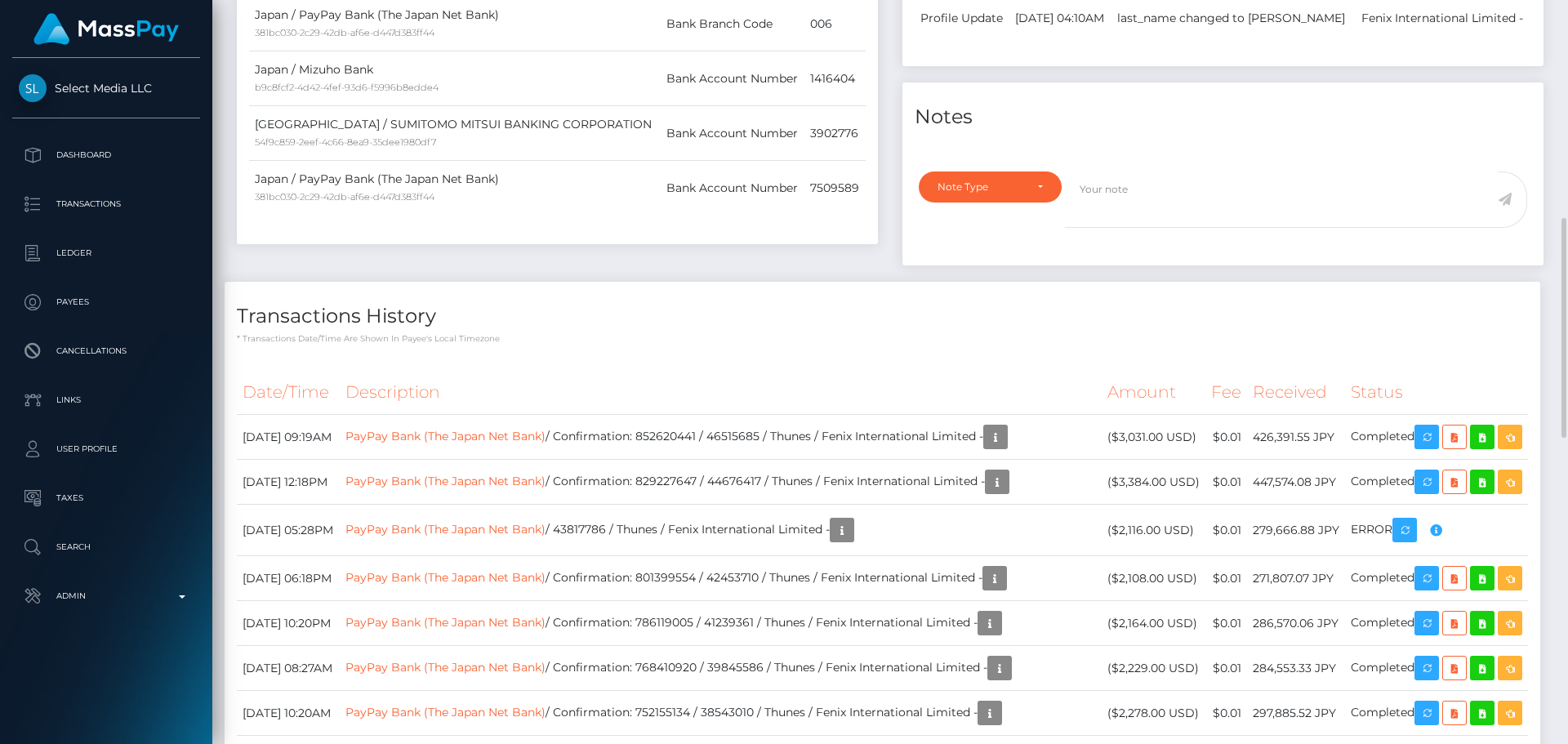
scroll to position [572, 0]
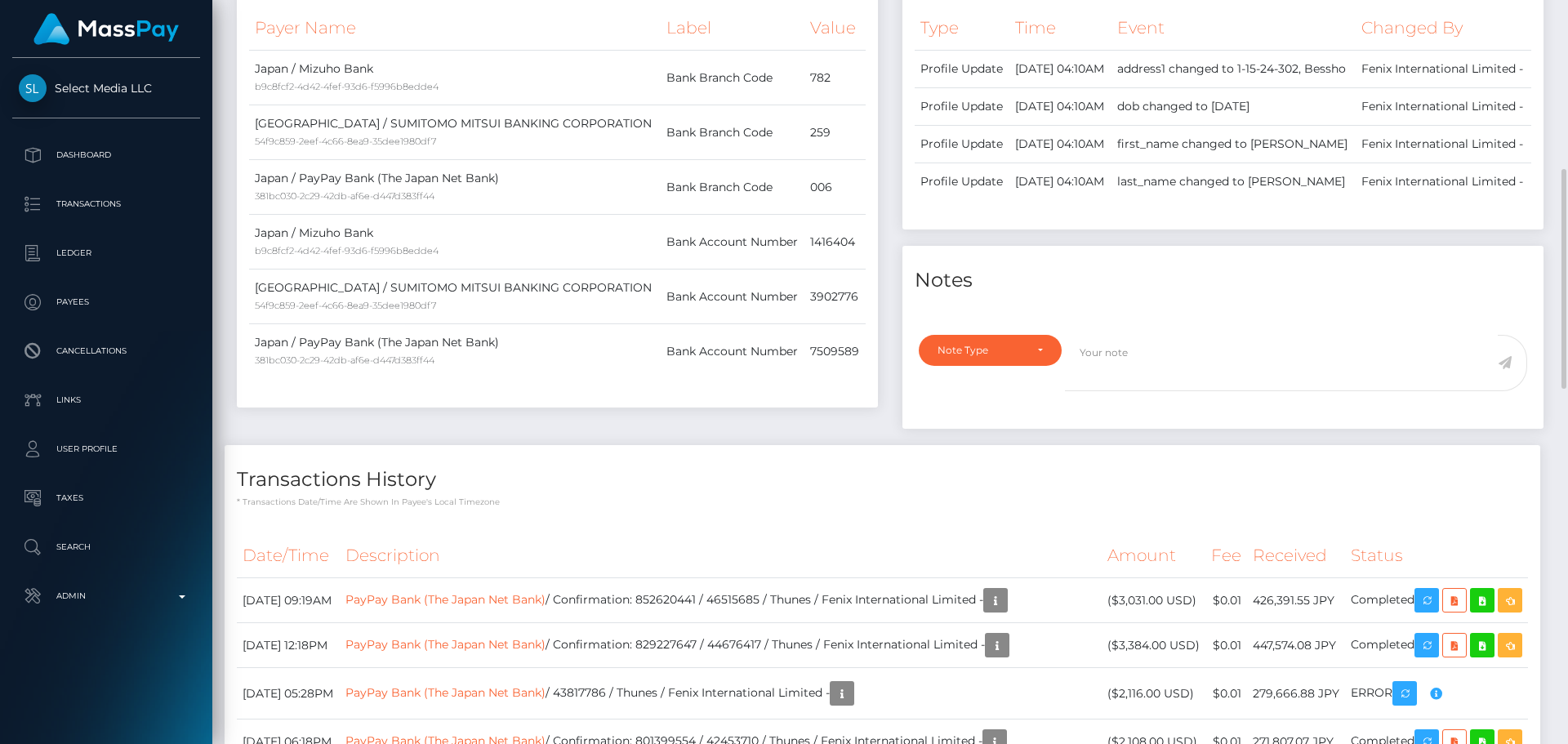
click at [830, 425] on div "Payee Attributes Payer Name Label Value Japan / Mizuho Bank b9c8fcf2-4d42-4fef-…" at bounding box center [557, 189] width 666 height 510
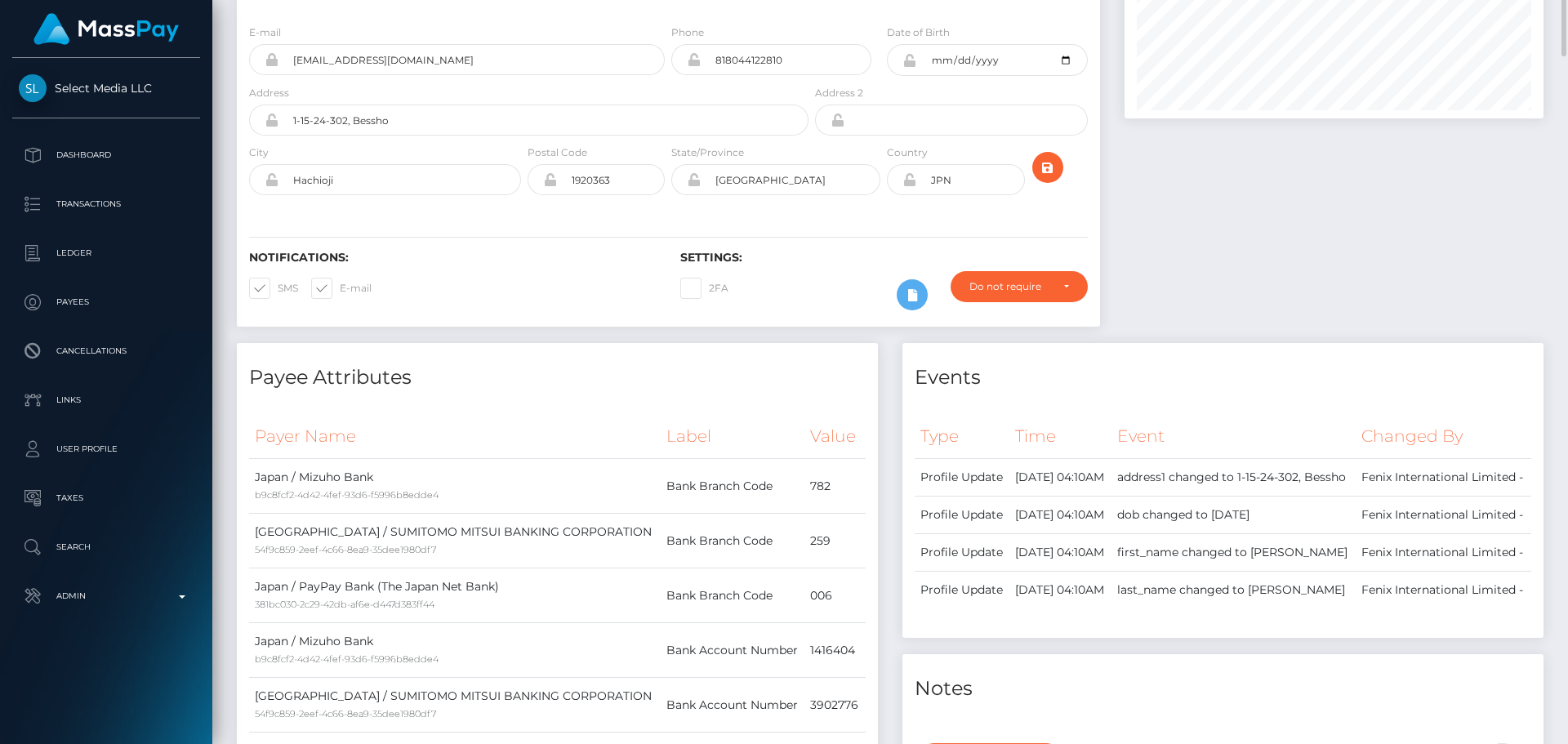
scroll to position [0, 0]
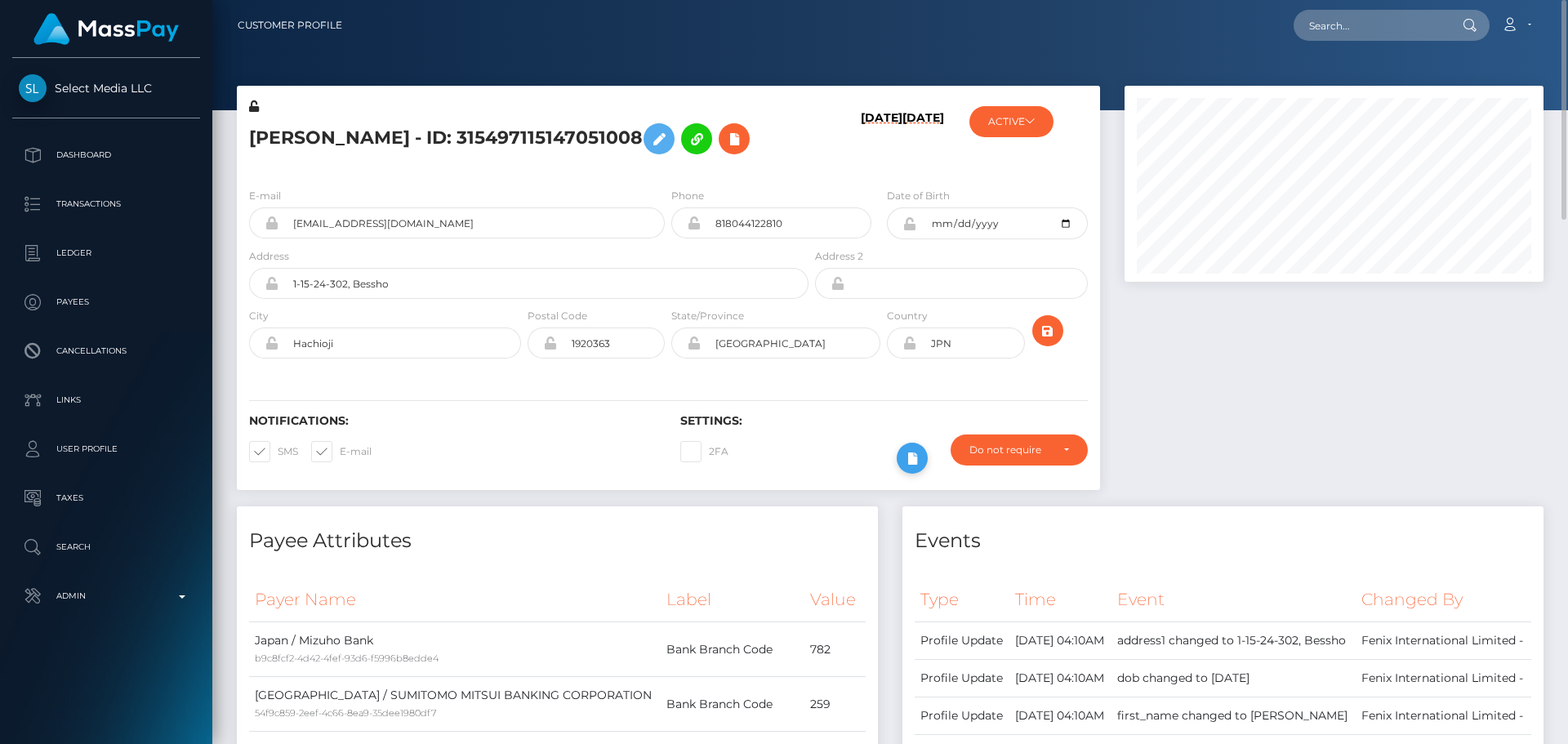
click at [912, 458] on icon at bounding box center [912, 459] width 20 height 21
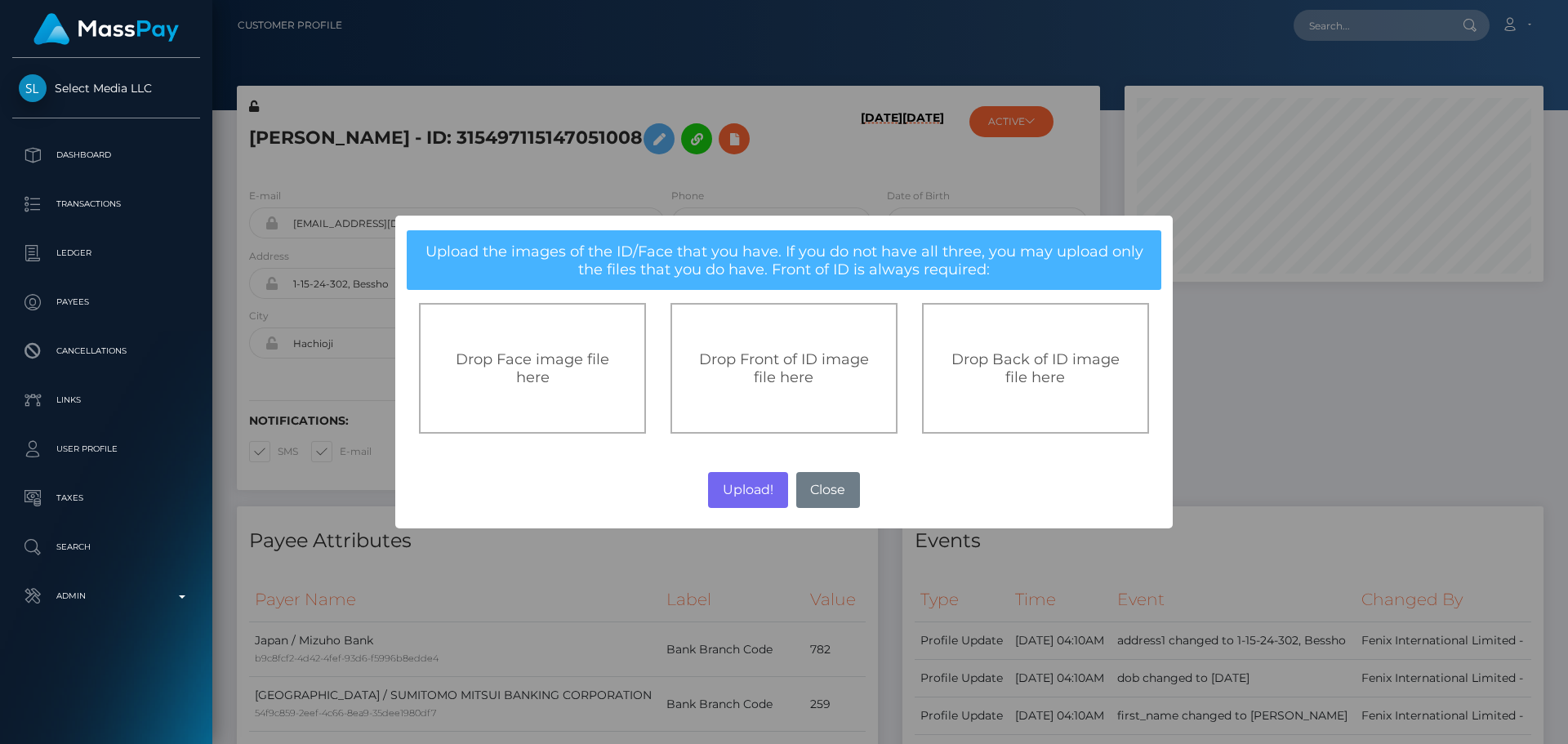
click at [750, 397] on div "Drop Front of ID image file here" at bounding box center [784, 368] width 227 height 130
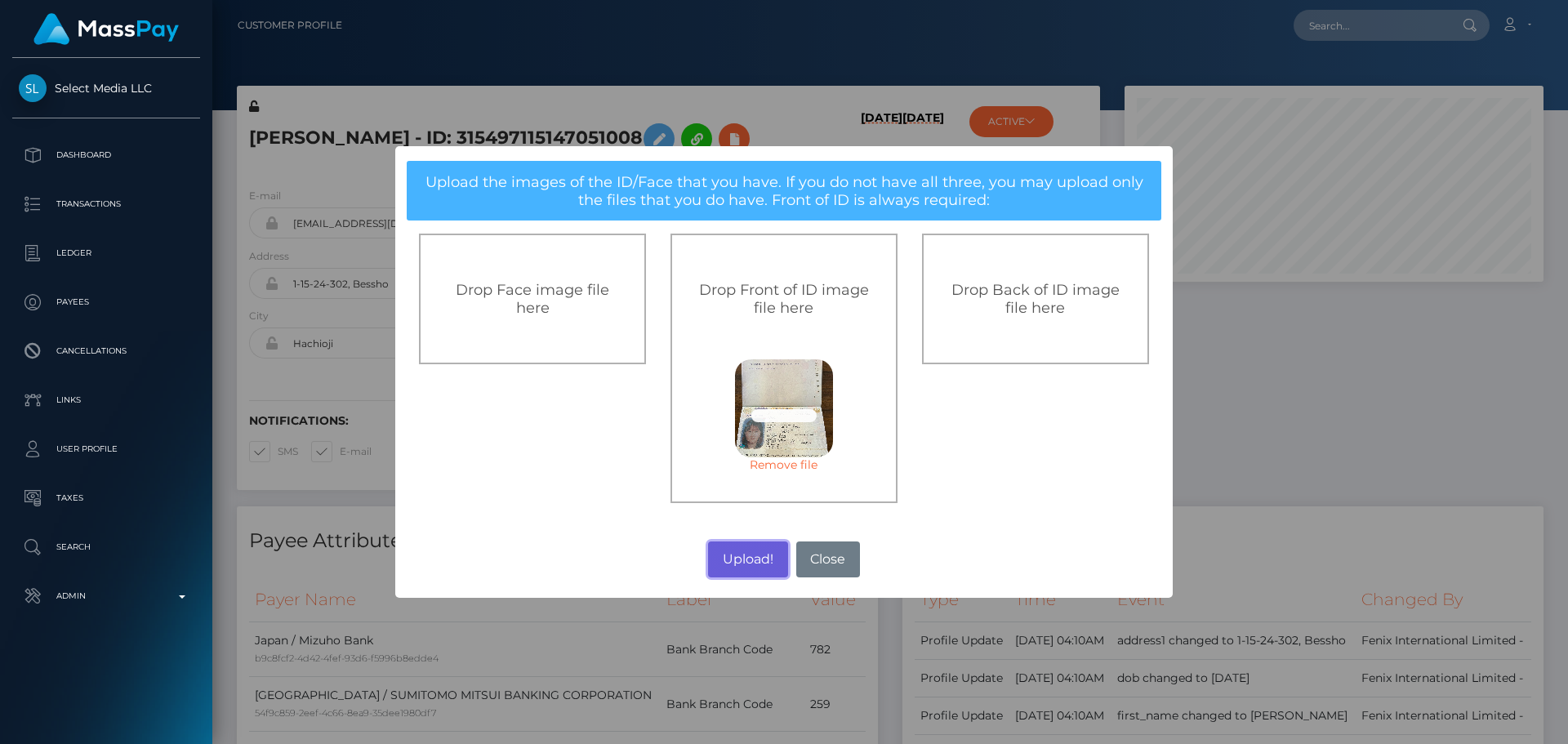
click at [741, 554] on button "Upload!" at bounding box center [748, 559] width 80 height 36
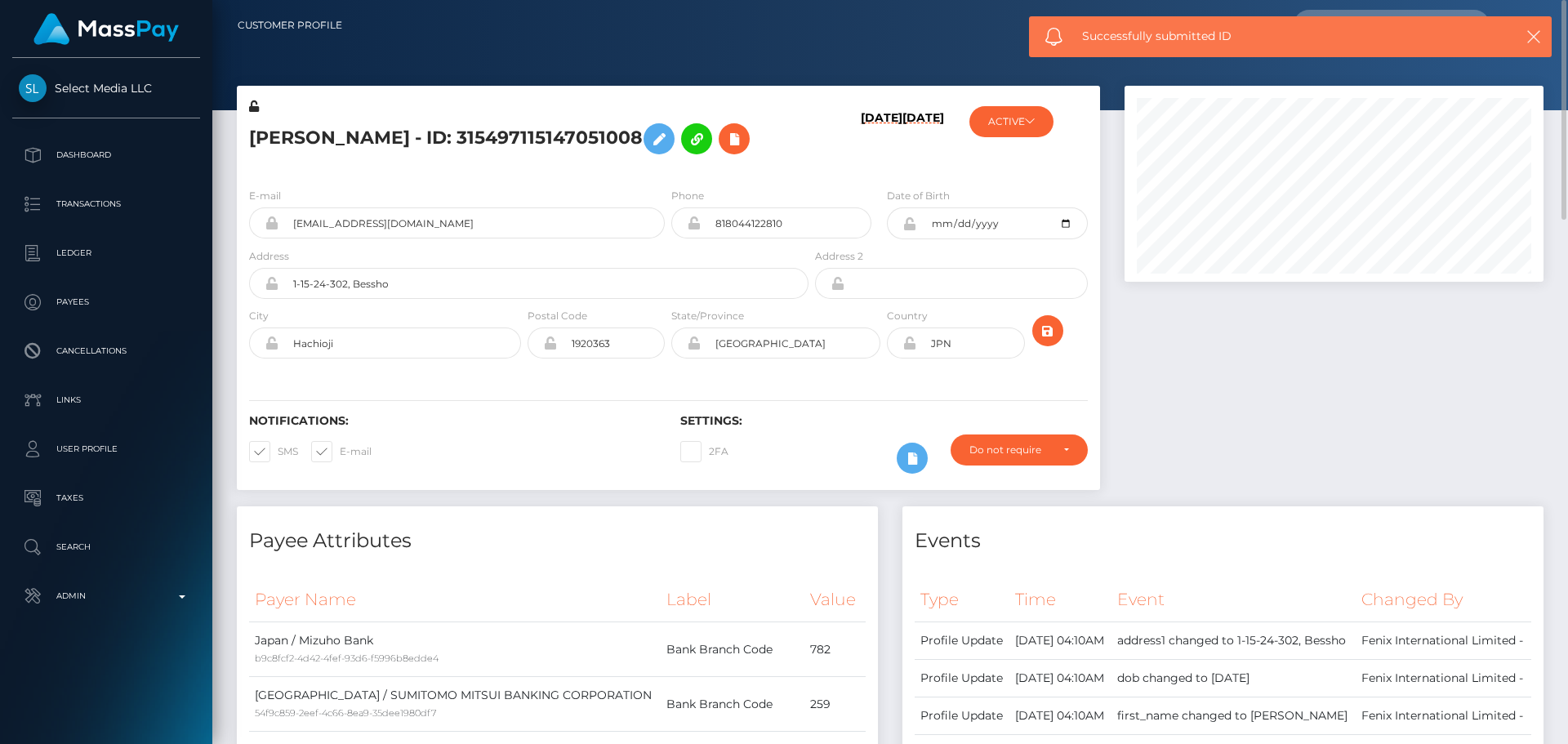
click at [1162, 382] on div at bounding box center [1334, 295] width 444 height 421
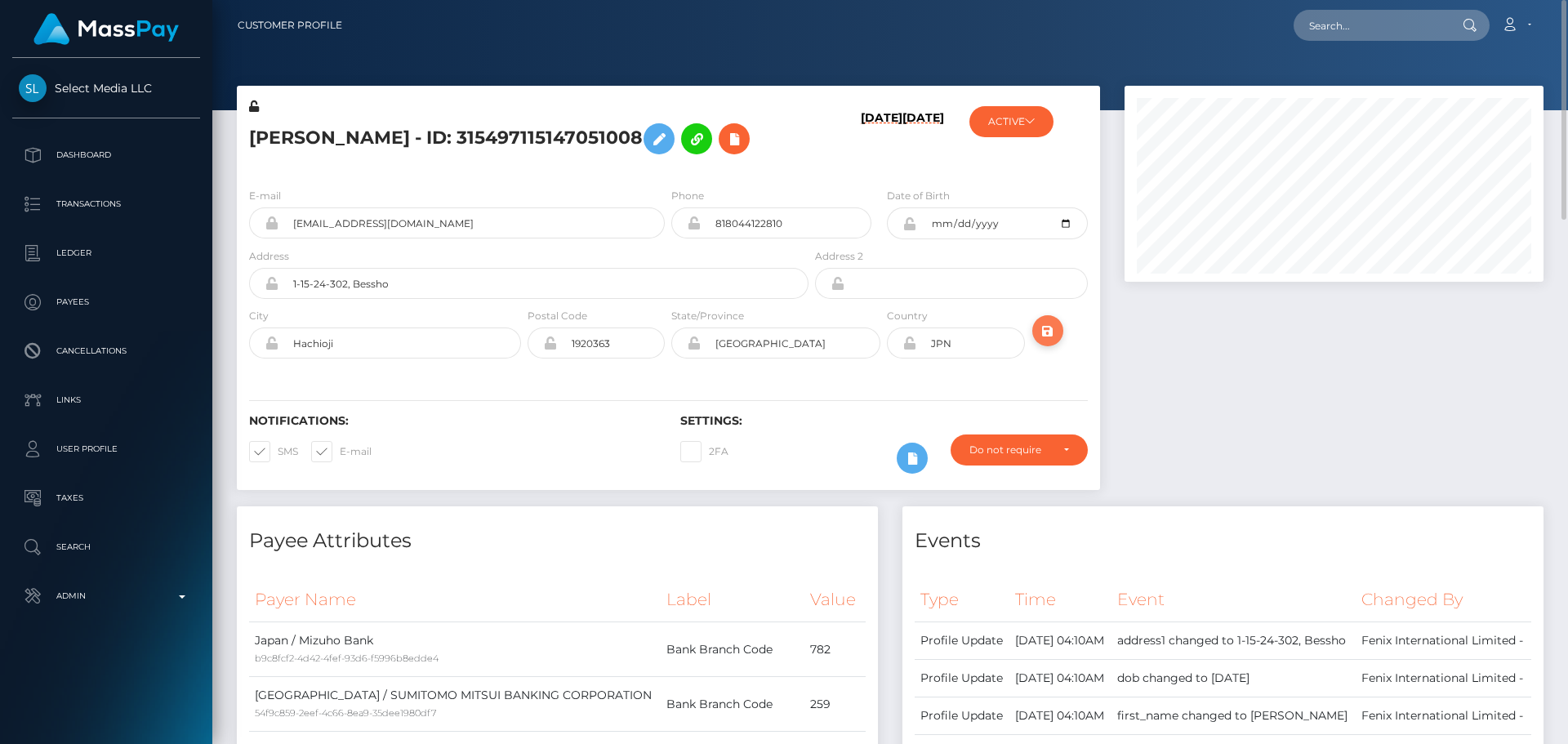
click at [1048, 330] on icon "submit" at bounding box center [1048, 331] width 20 height 21
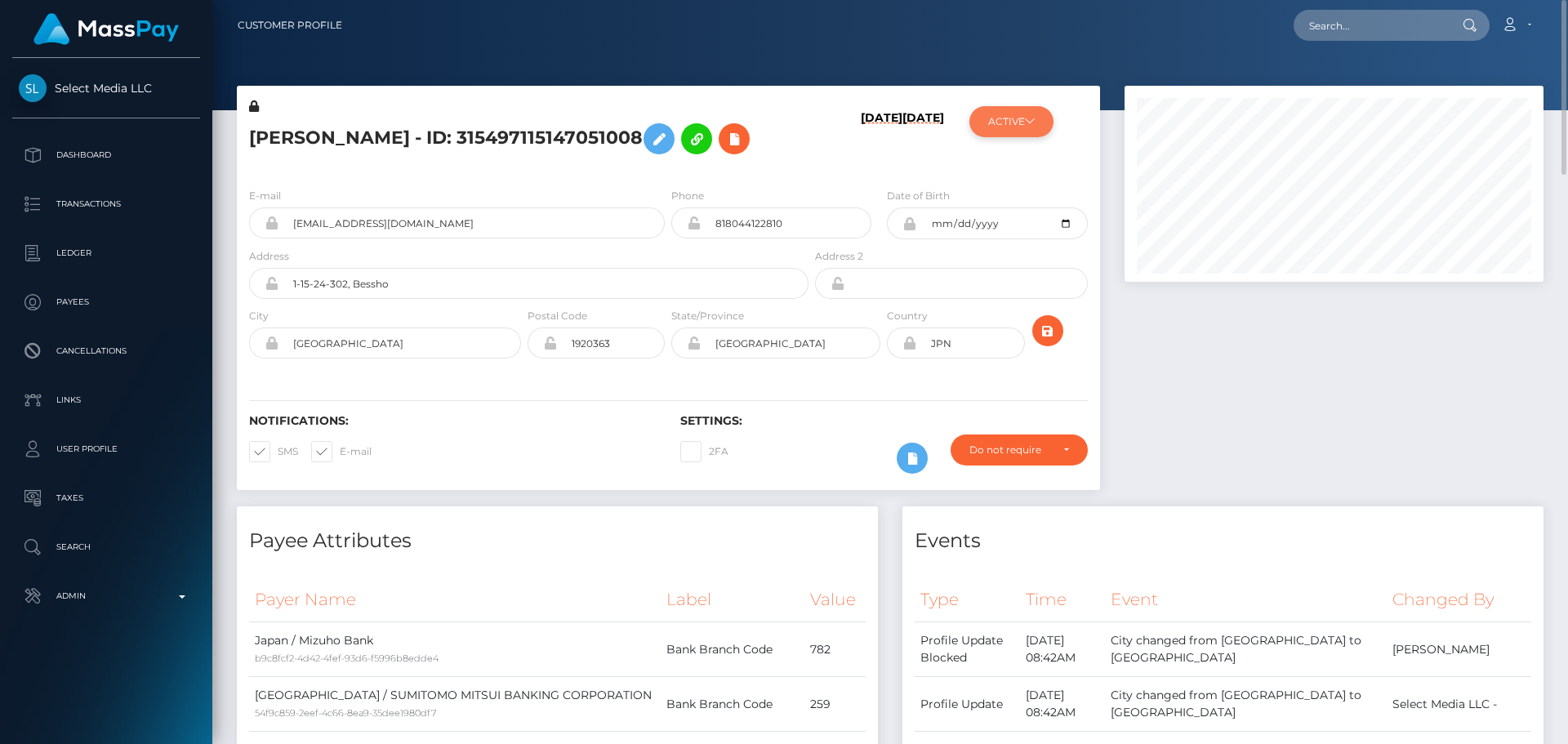
click at [1000, 125] on button "ACTIVE" at bounding box center [1011, 121] width 85 height 31
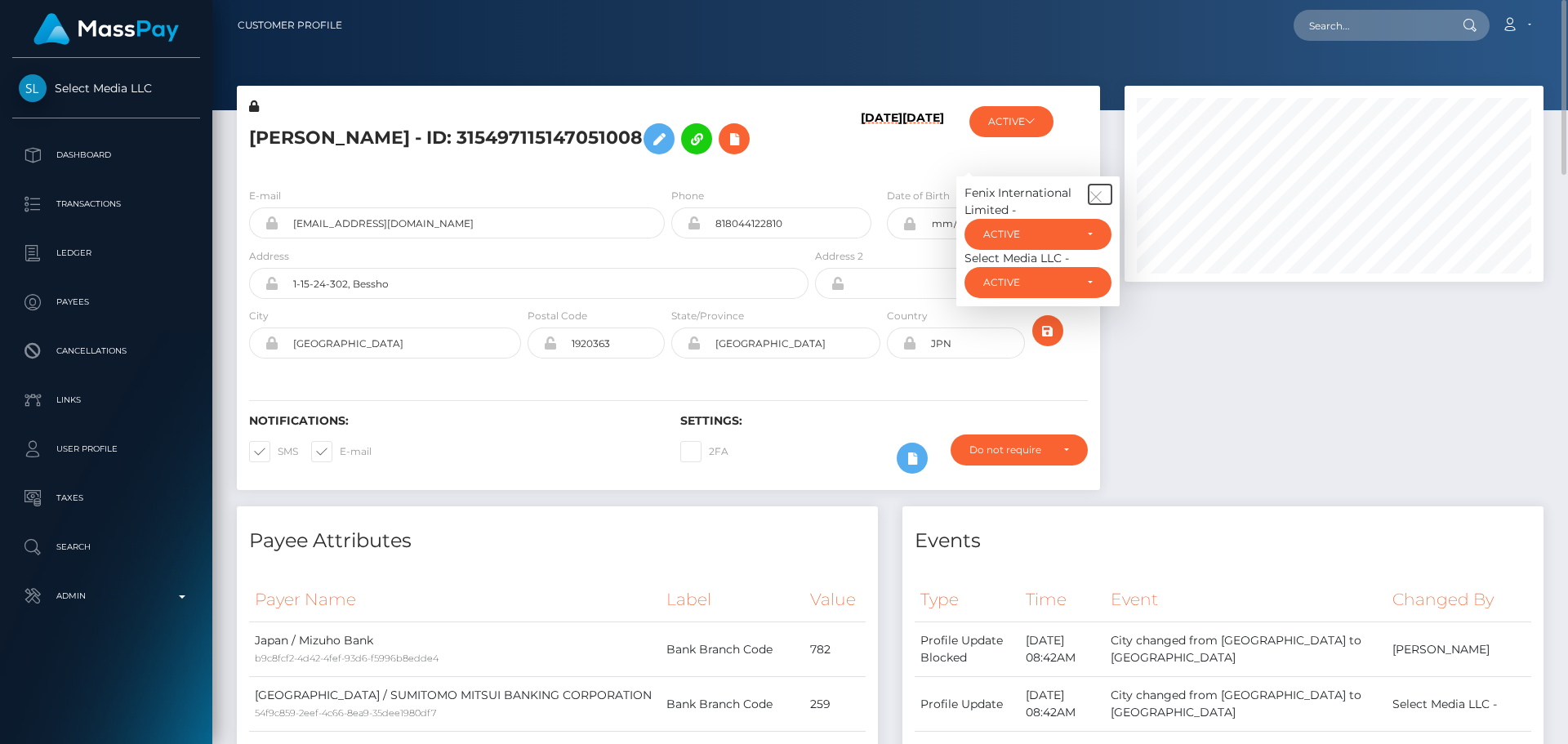
drag, startPoint x: 1109, startPoint y: 194, endPoint x: 1057, endPoint y: 187, distance: 52.5
click at [1109, 194] on button "button" at bounding box center [1099, 195] width 23 height 20
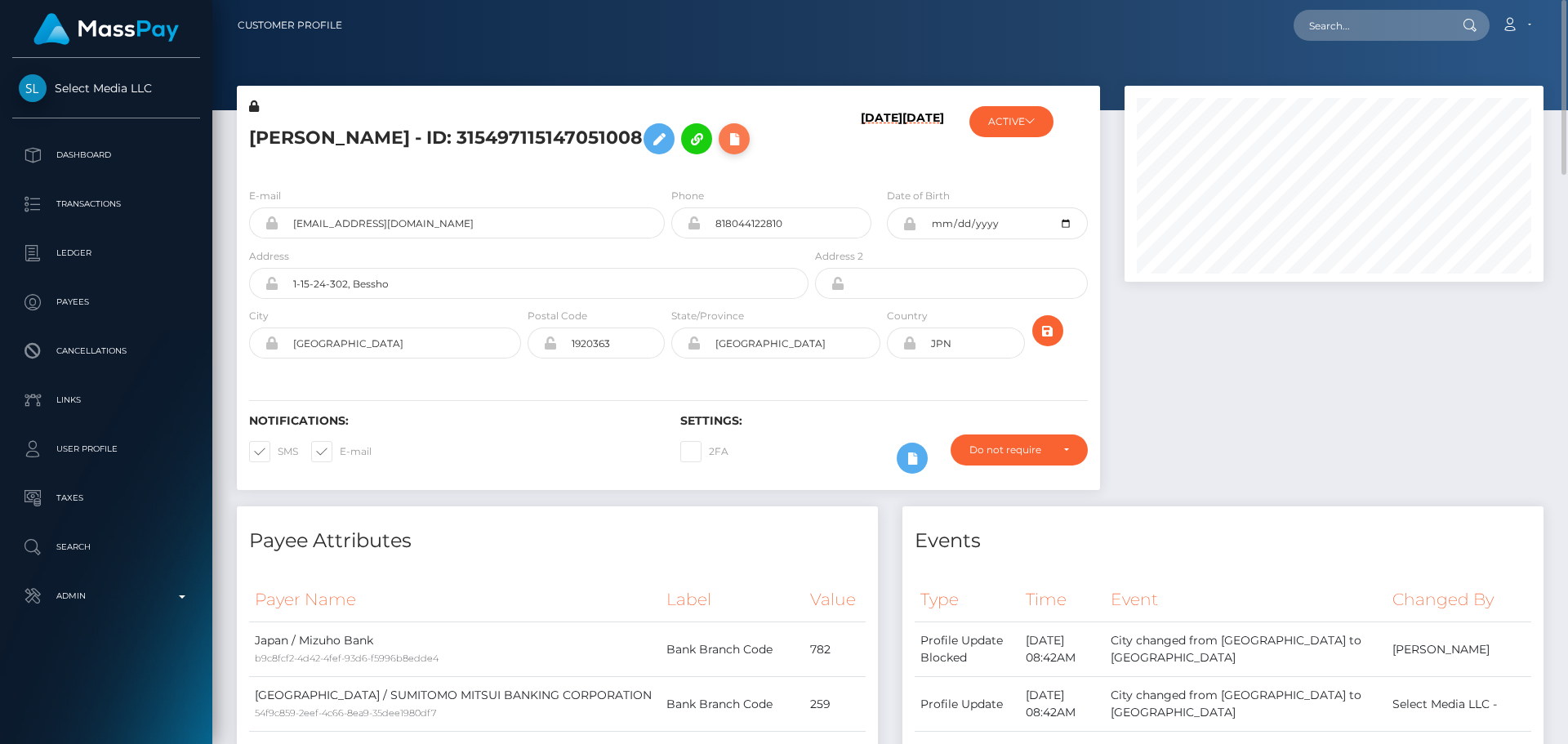
click at [724, 135] on icon at bounding box center [734, 139] width 20 height 21
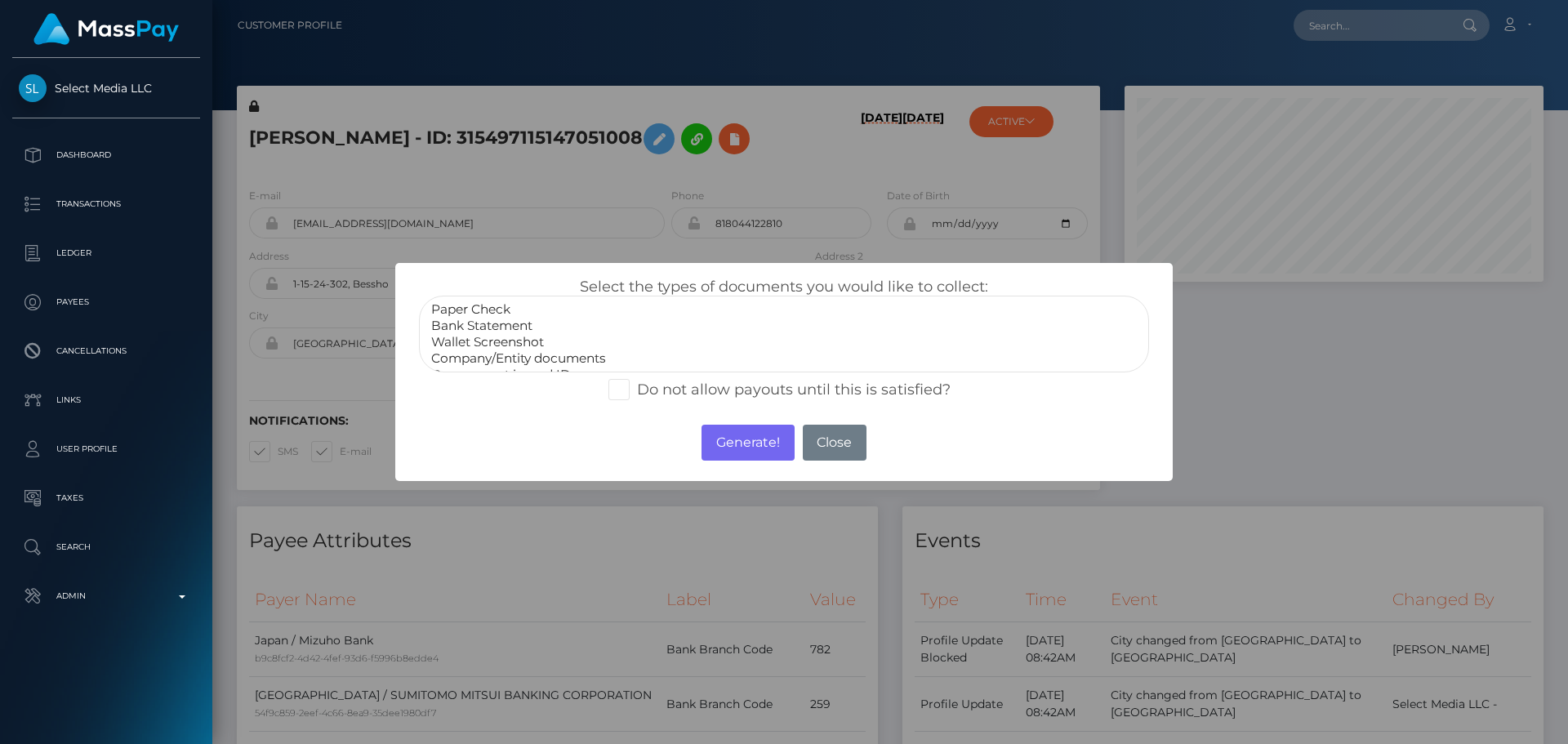
scroll to position [33, 0]
select select "Miscellaneous"
click at [470, 364] on option "Miscellaneous" at bounding box center [784, 358] width 708 height 16
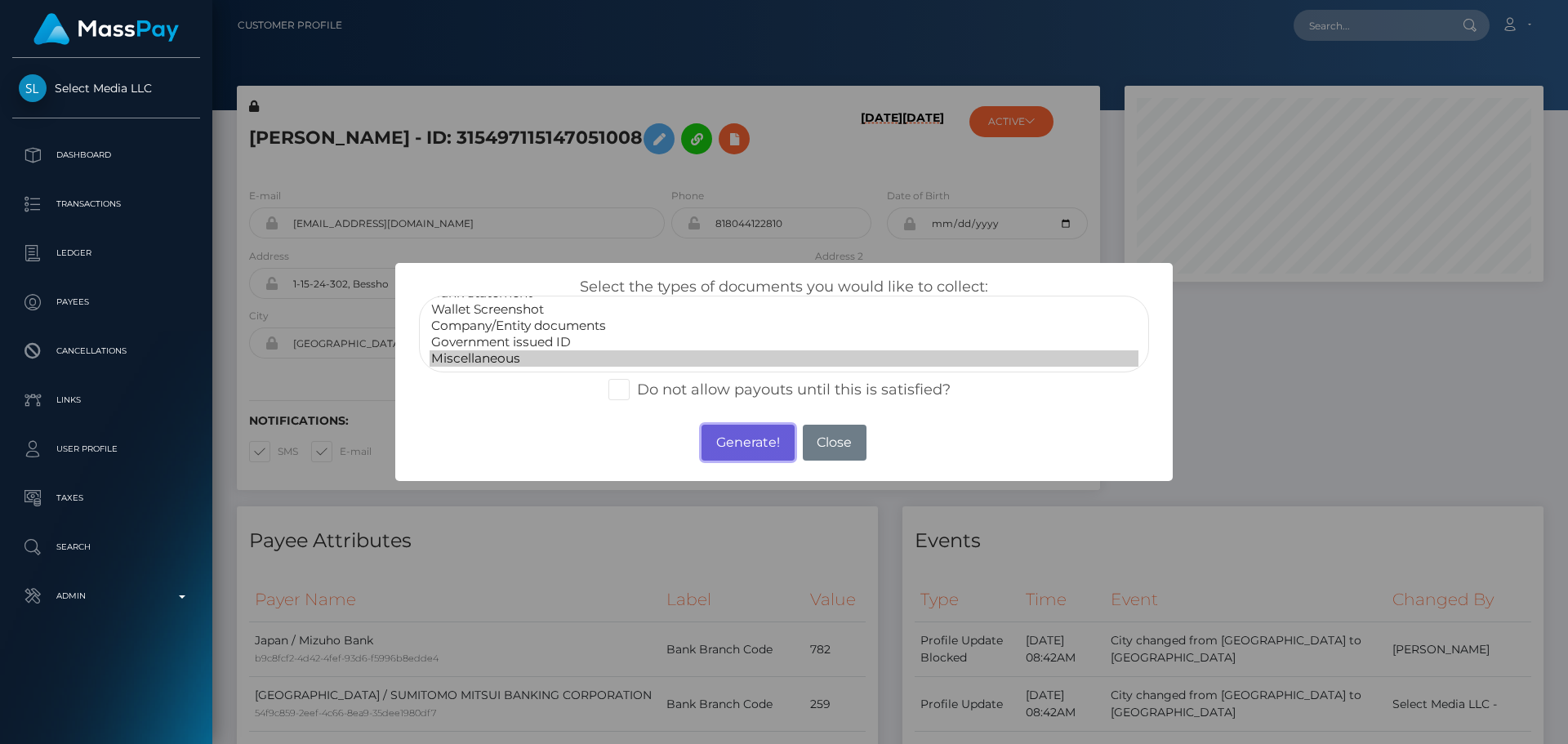
click at [734, 440] on button "Generate!" at bounding box center [747, 443] width 93 height 36
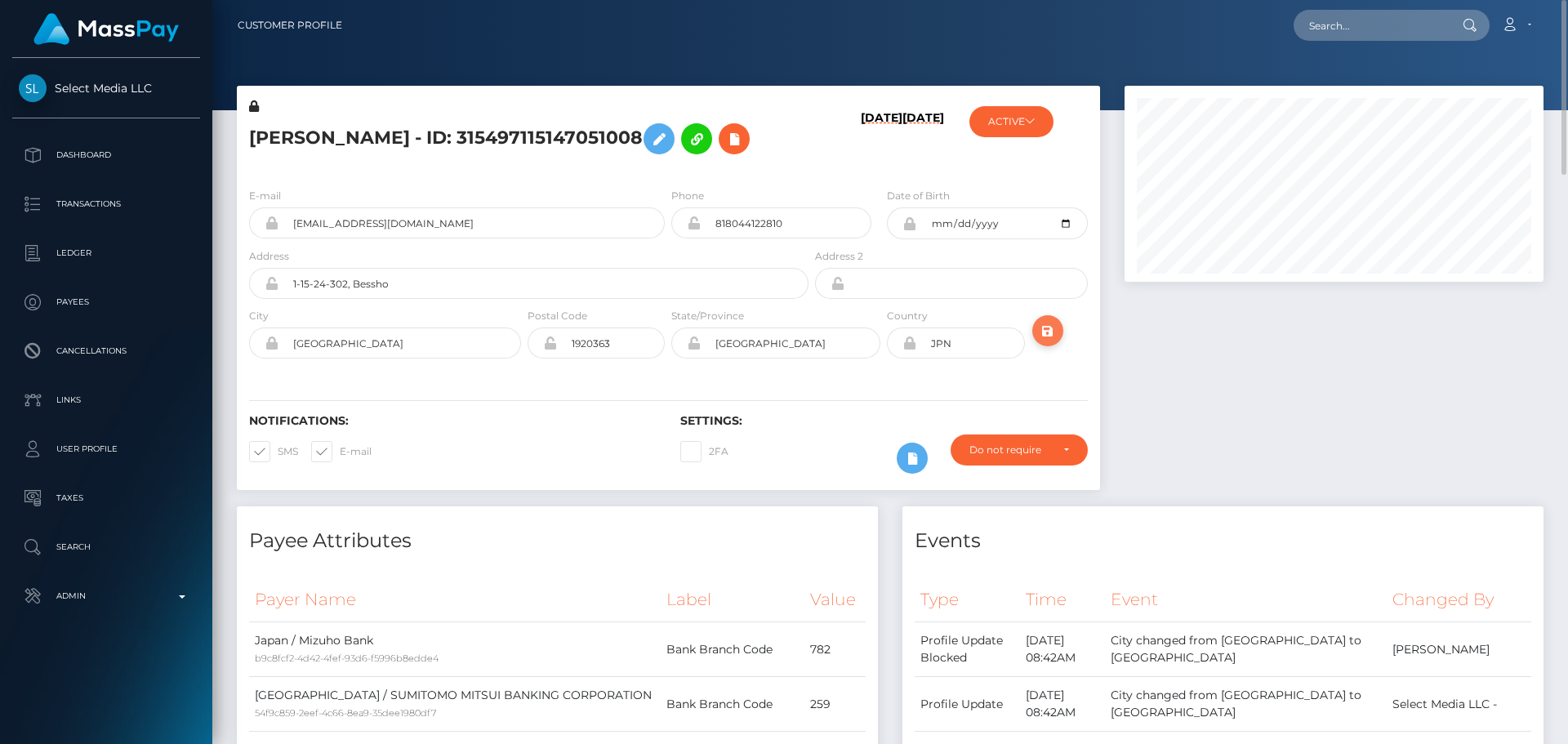
click at [1046, 325] on icon "submit" at bounding box center [1048, 331] width 20 height 21
click at [1027, 133] on button "ACTIVE" at bounding box center [1011, 121] width 85 height 31
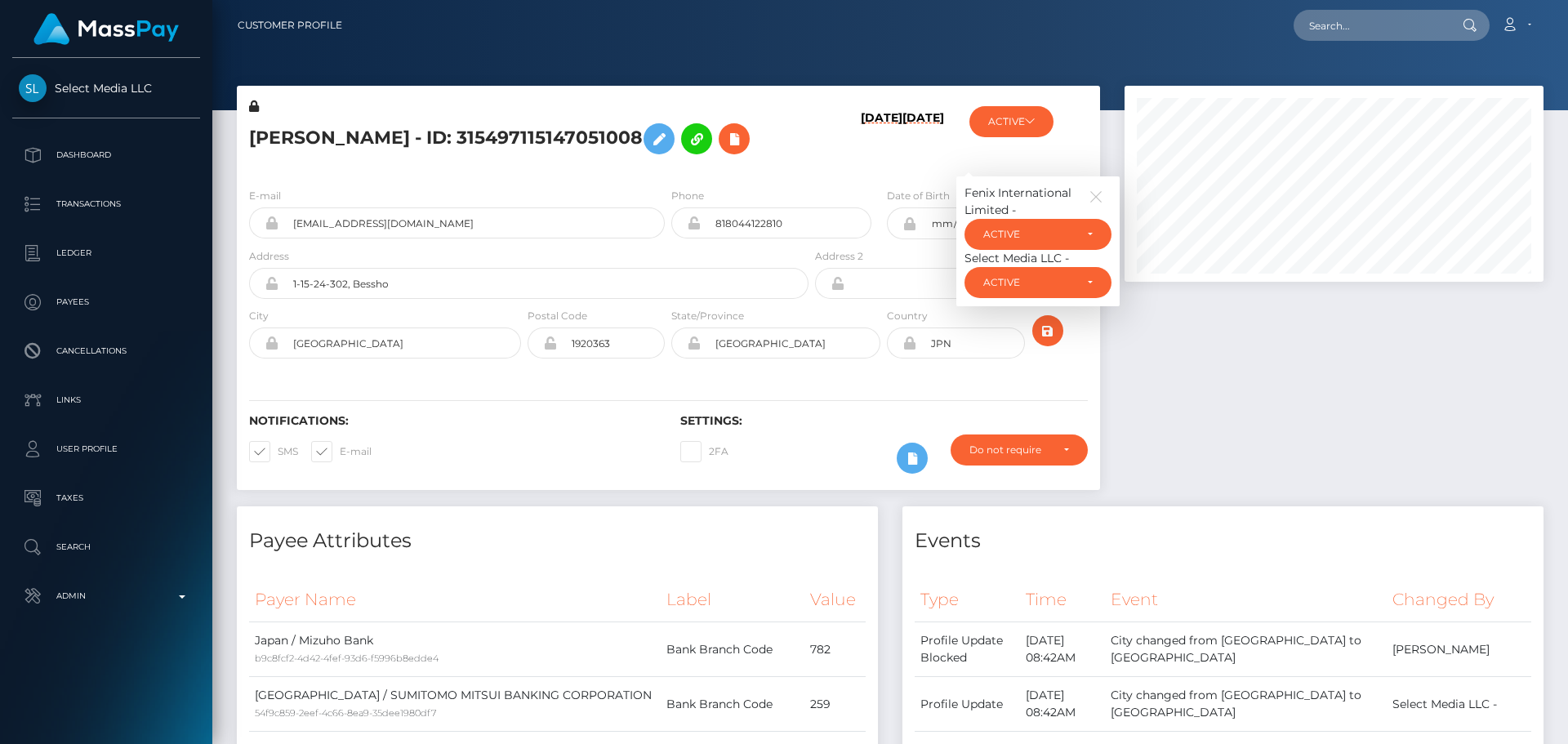
click at [822, 160] on div "06/23/23 02/25/23" at bounding box center [883, 135] width 143 height 77
click at [1084, 186] on div "Fenix International Limited -" at bounding box center [1038, 202] width 147 height 34
click at [1088, 194] on icon "button" at bounding box center [1095, 196] width 15 height 15
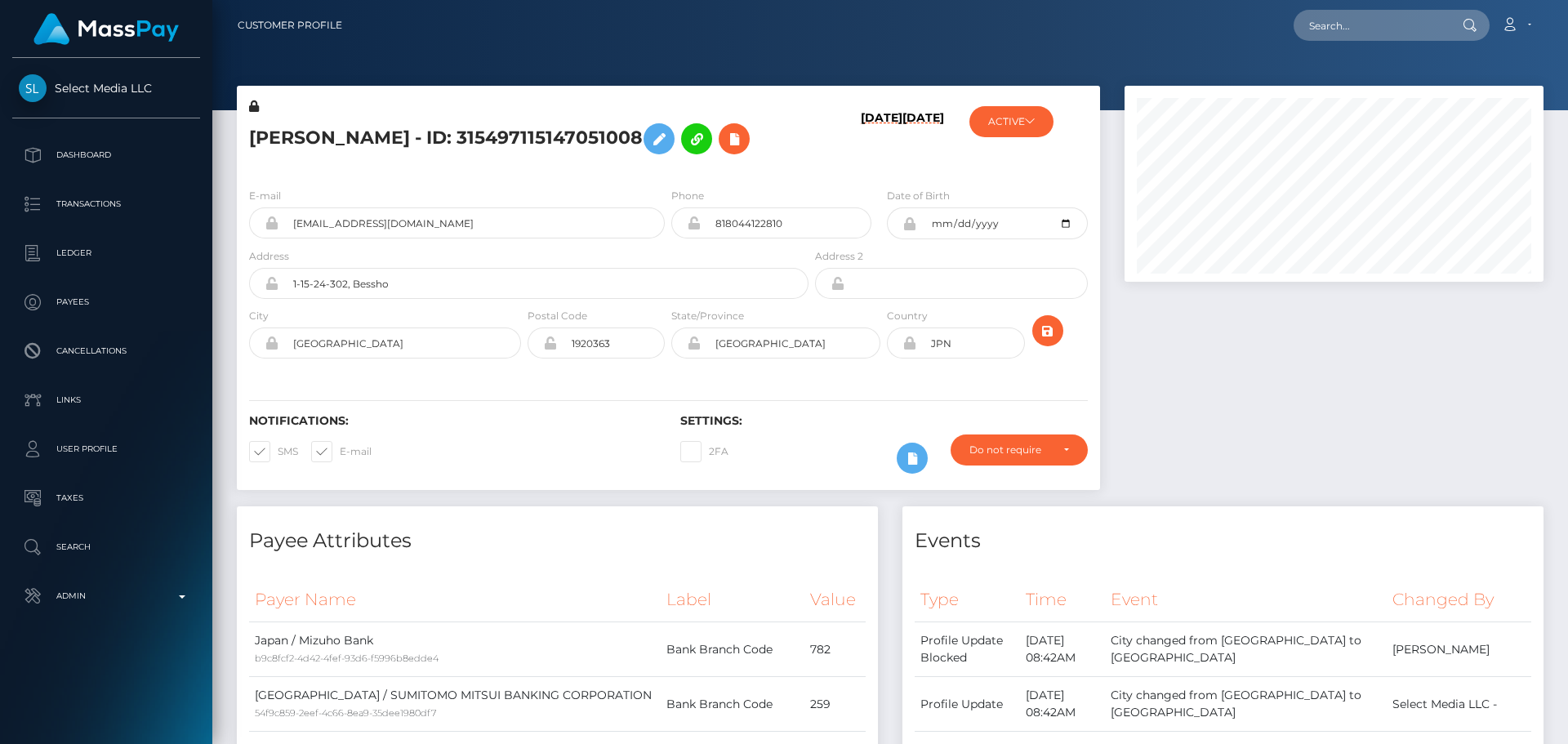
click at [812, 152] on div "06/23/23 02/25/23" at bounding box center [883, 135] width 143 height 77
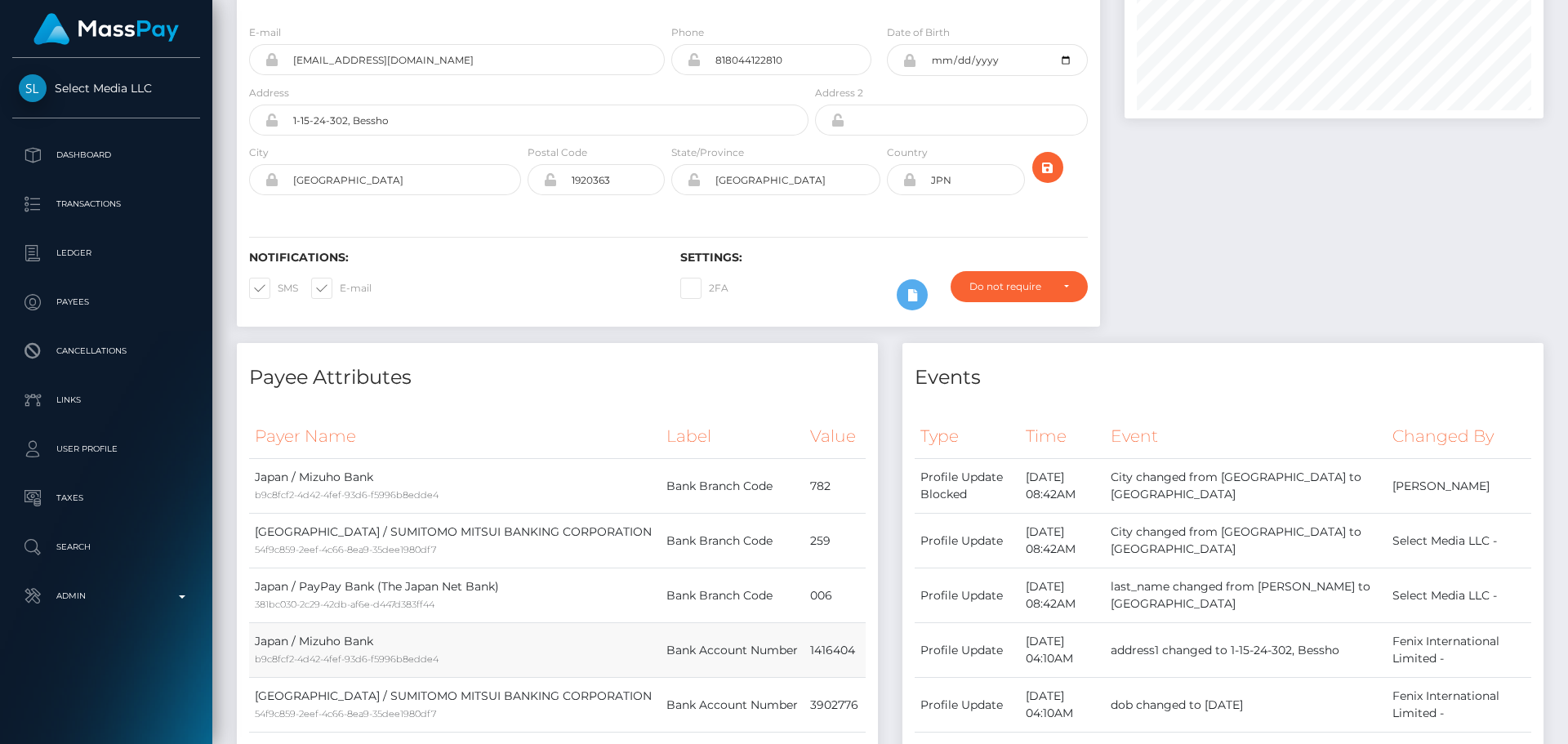
scroll to position [0, 0]
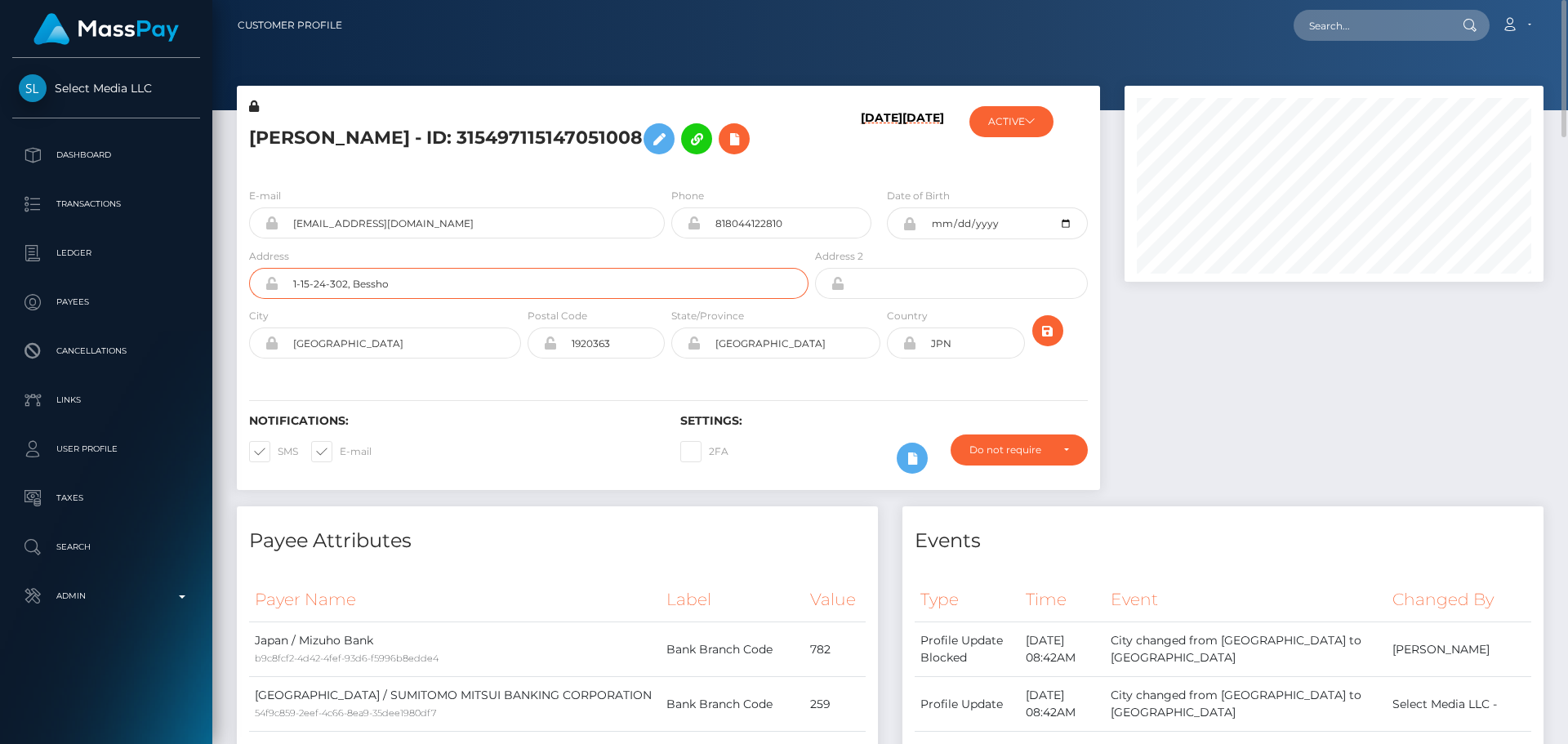
drag, startPoint x: 426, startPoint y: 285, endPoint x: 236, endPoint y: 275, distance: 190.3
click at [236, 275] on div "MAKI TAOKA - ID: 315497115147051008 06/23/23 02/25/23 ACTIVE ACTIVE" at bounding box center [669, 295] width 887 height 421
drag, startPoint x: 631, startPoint y: 351, endPoint x: 507, endPoint y: 344, distance: 124.2
click at [507, 344] on div "City tokyo Postal Code 1920363 State/Province Tokyo" at bounding box center [669, 337] width 864 height 60
click at [423, 384] on div "Notifications: SMS E-mail Settings: 2FA" at bounding box center [669, 433] width 864 height 115
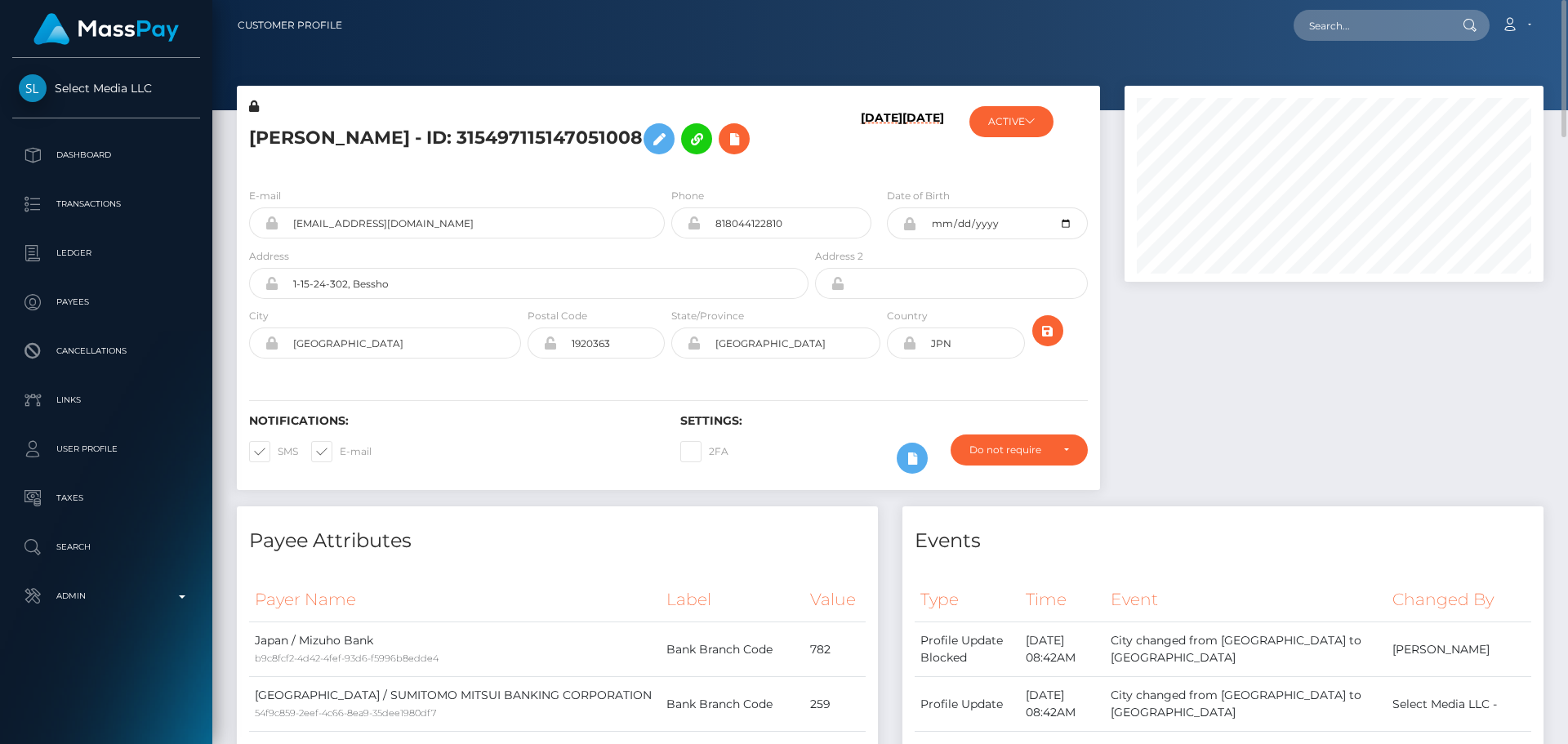
click at [273, 350] on div at bounding box center [264, 342] width 30 height 31
click at [274, 344] on icon at bounding box center [272, 342] width 14 height 13
click at [384, 333] on input "tokyo" at bounding box center [400, 342] width 243 height 31
click input "tokyo"
paste input "Hachiōji"
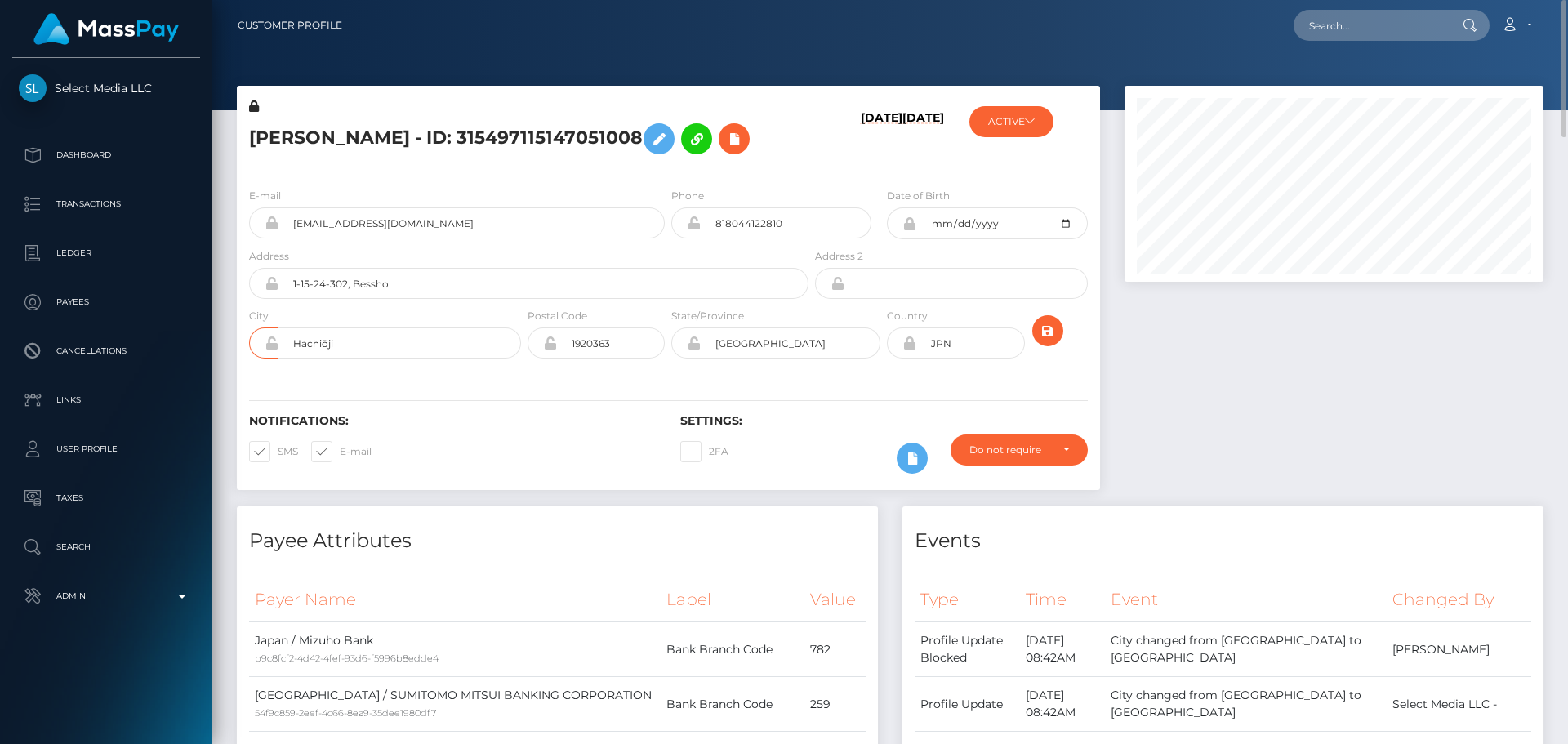
click div "Notifications: SMS E-mail Settings: 2FA"
click input "Hachiōji"
type input "Hachioji"
click div "Notifications: SMS E-mail Settings: 2FA"
click icon "submit"
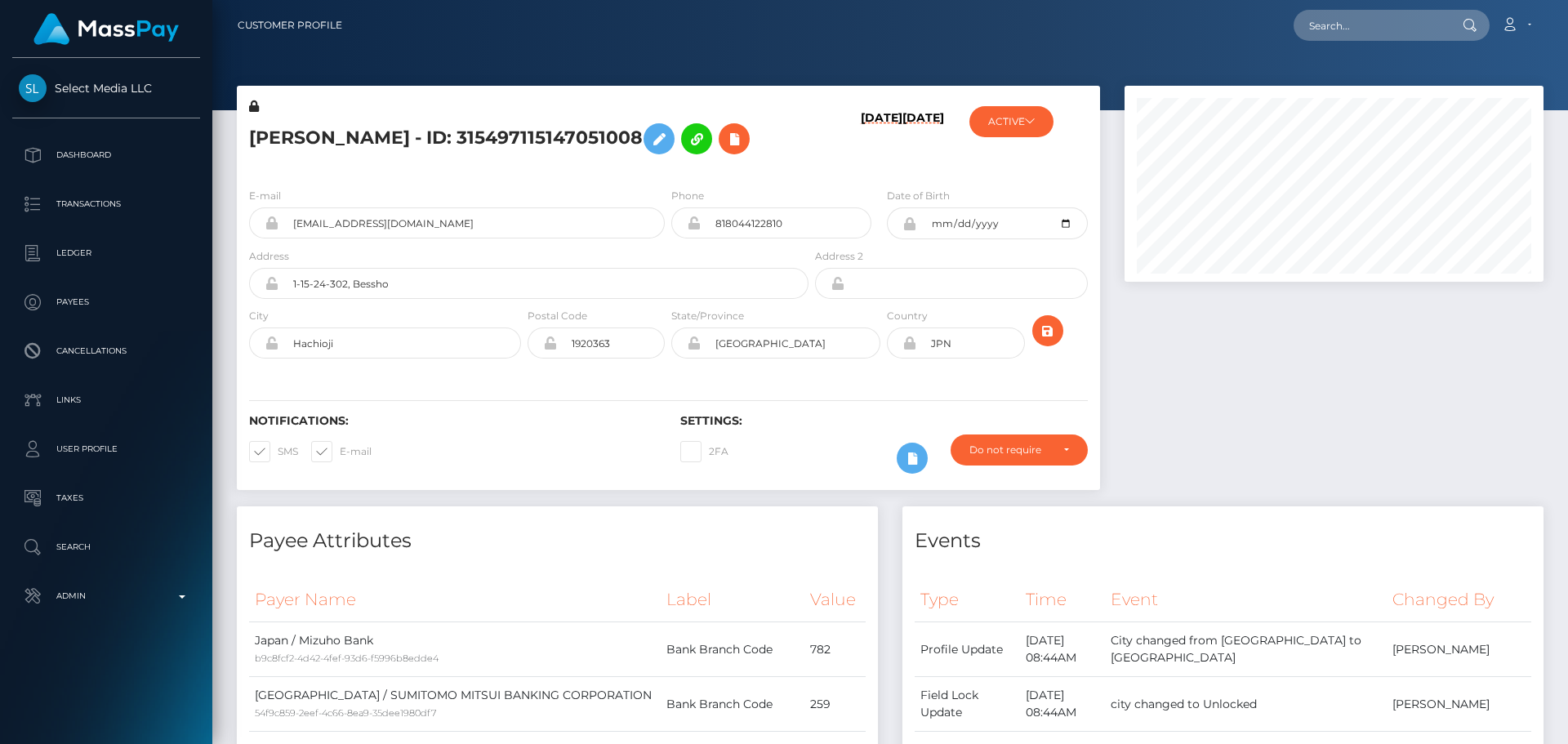
scroll to position [196, 420]
click at [622, 422] on h6 "Notifications:" at bounding box center [452, 421] width 407 height 14
click at [1052, 330] on icon "submit" at bounding box center [1048, 331] width 20 height 21
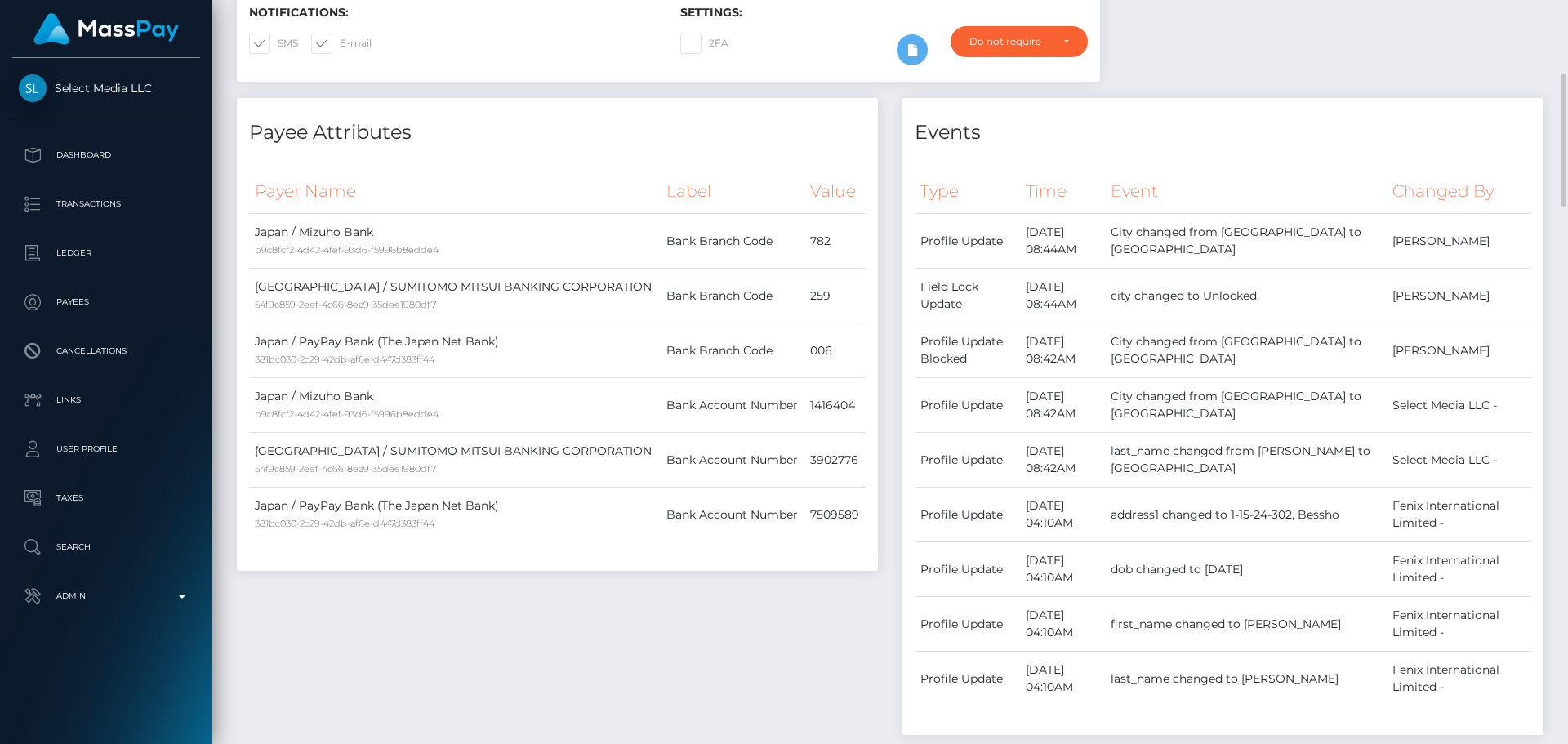
scroll to position [0, 0]
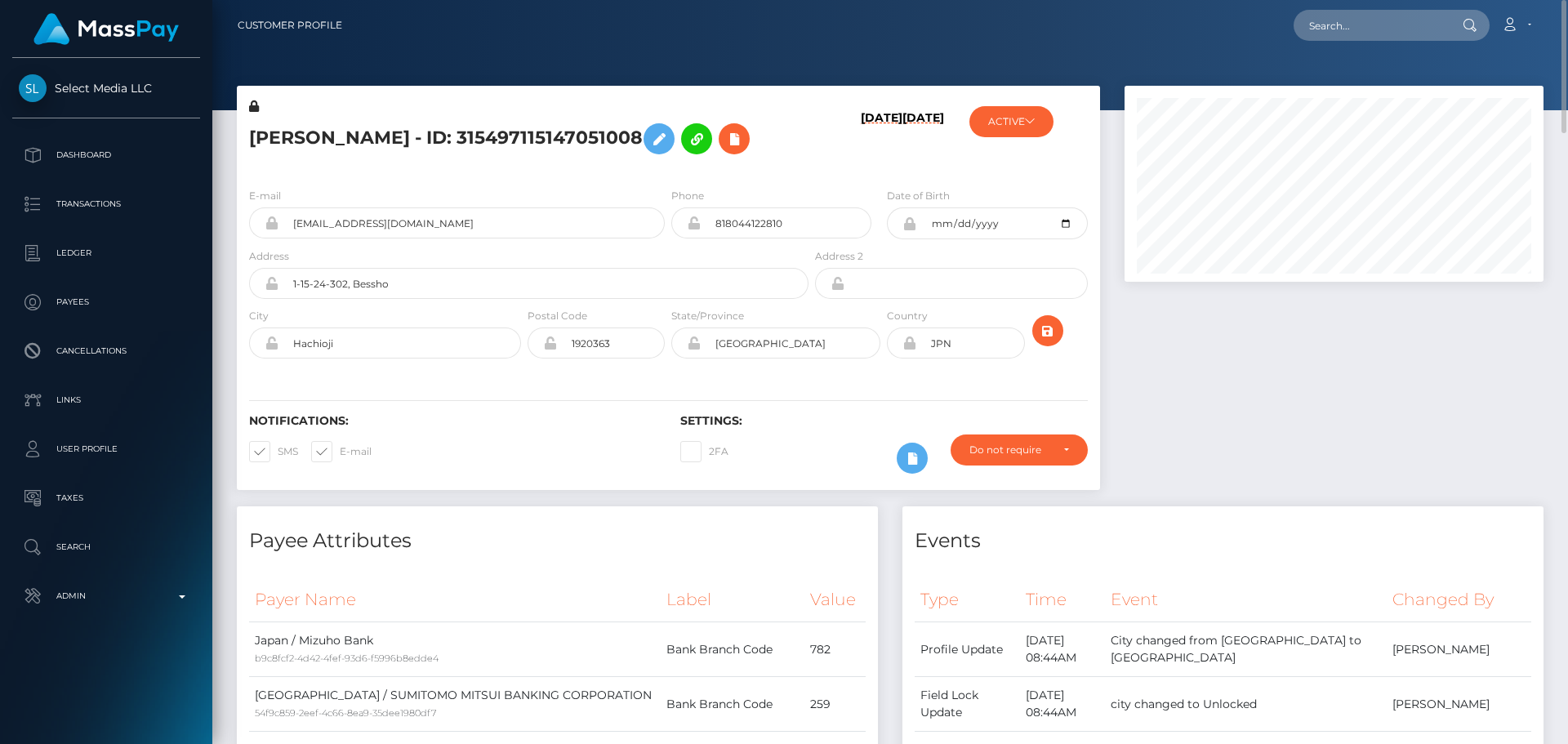
click at [460, 141] on h5 "[PERSON_NAME] - ID: 315497115147051008" at bounding box center [523, 139] width 550 height 48
click at [460, 141] on h5 "MAKI TAOKA - ID: 315497115147051008" at bounding box center [523, 139] width 550 height 48
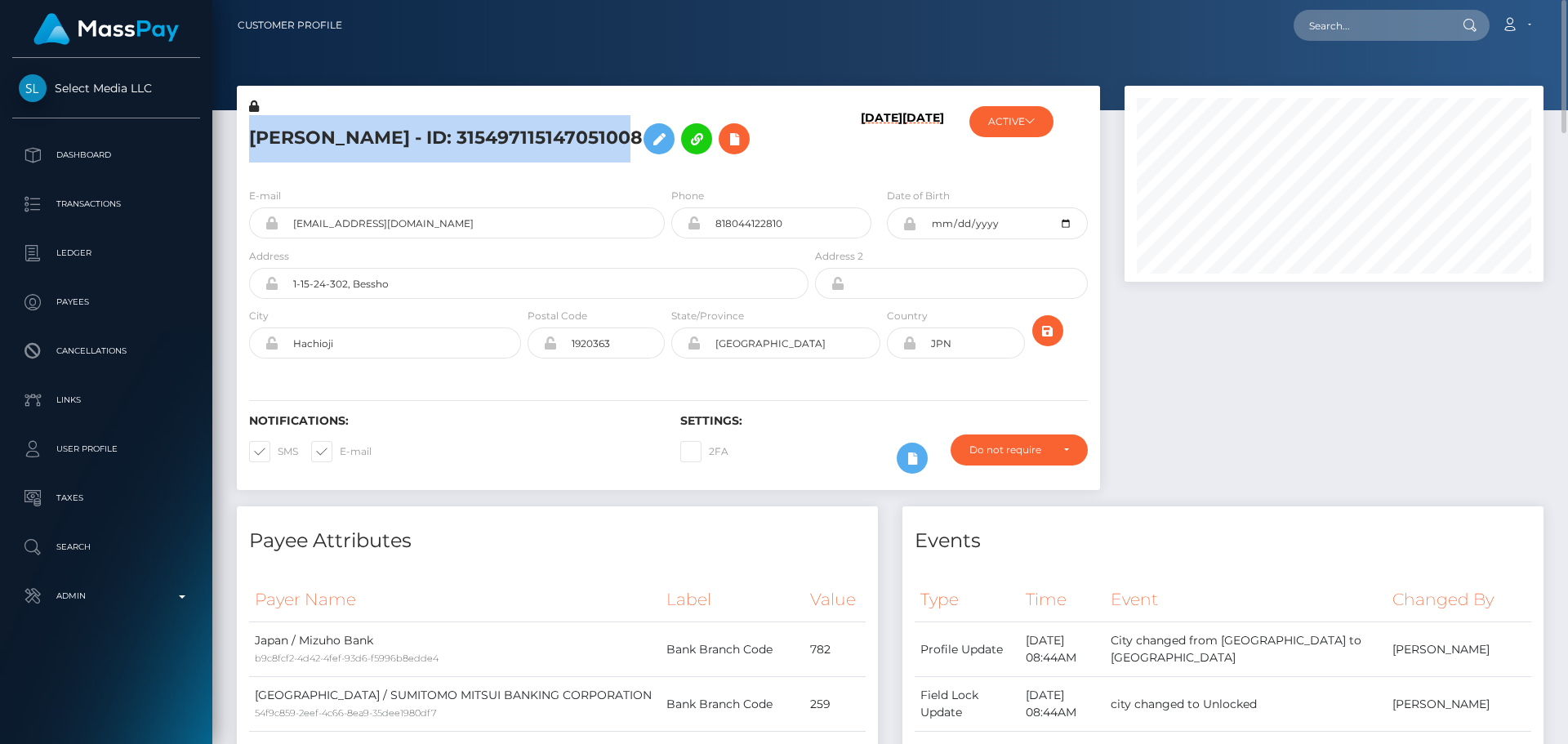
click at [460, 141] on h5 "[PERSON_NAME] - ID: 315497115147051008" at bounding box center [523, 139] width 550 height 48
copy h5 "[PERSON_NAME] - ID: 315497115147051008"
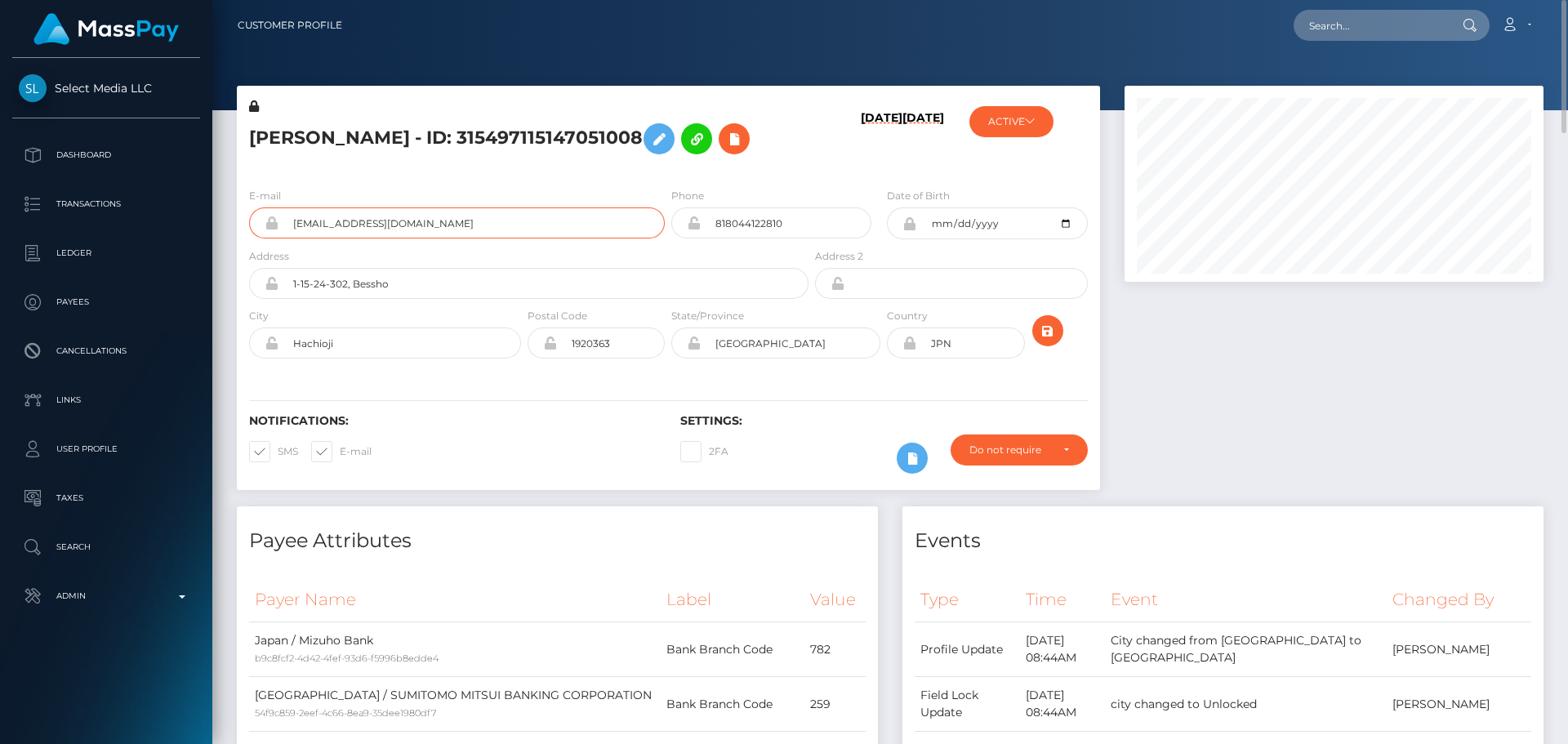
drag, startPoint x: 501, startPoint y: 235, endPoint x: 249, endPoint y: 221, distance: 252.4
click at [249, 221] on div "[EMAIL_ADDRESS][DOMAIN_NAME]" at bounding box center [457, 222] width 416 height 31
click at [1358, 32] on input "text" at bounding box center [1370, 25] width 153 height 31
paste input "776980349895847936"
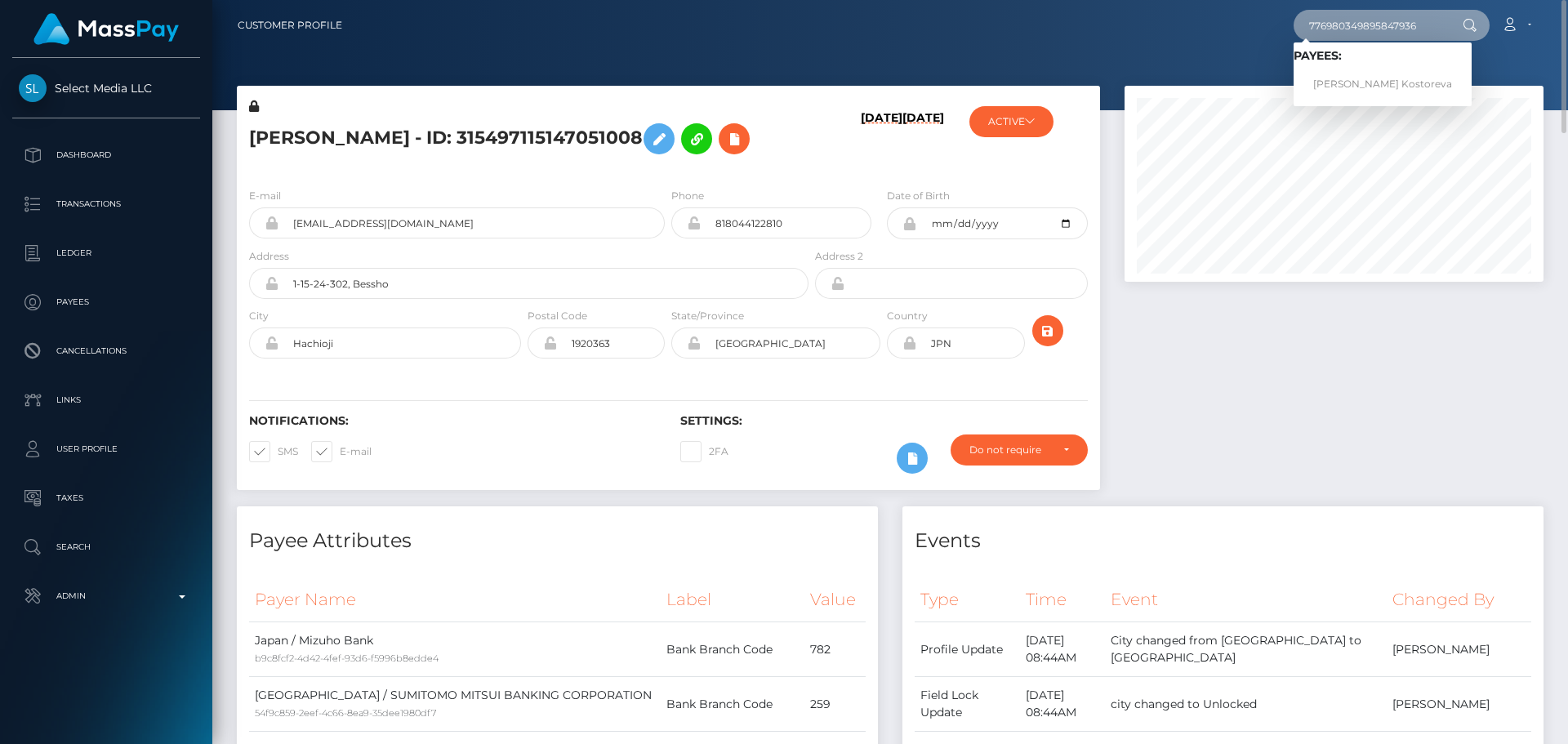
type input "776980349895847936"
click at [1336, 77] on link "Polina Kostoreva" at bounding box center [1382, 85] width 178 height 30
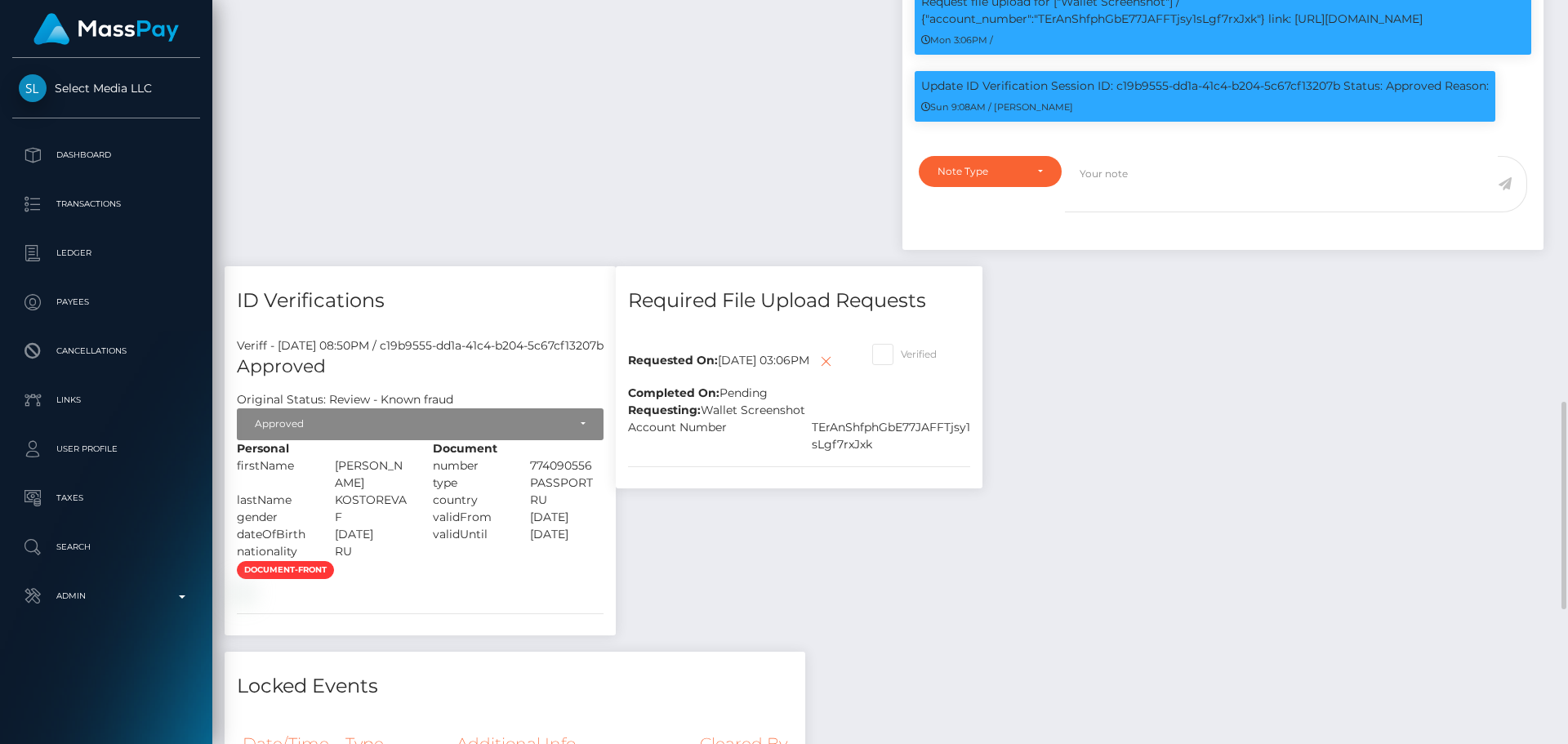
scroll to position [1469, 0]
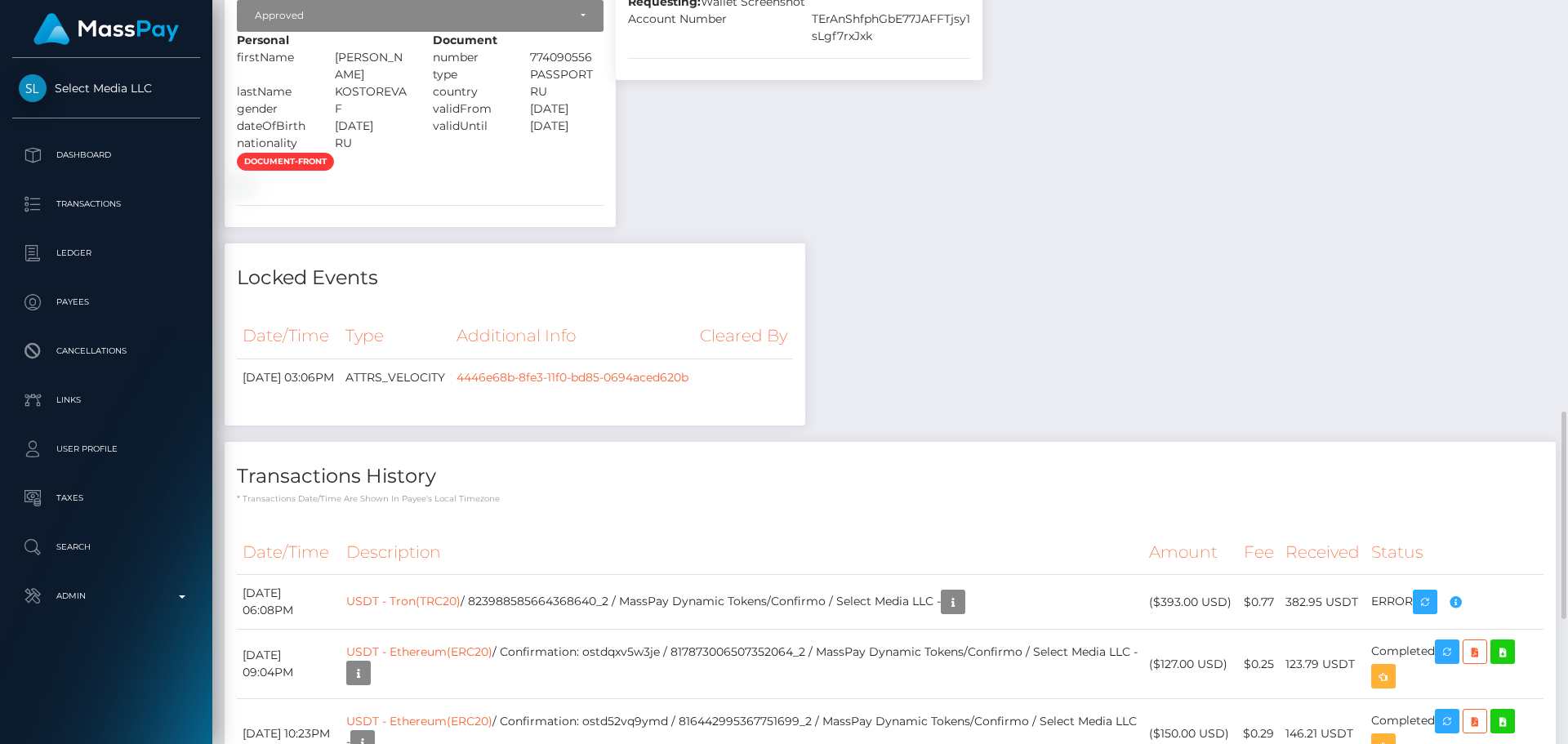
click at [605, 192] on div "document-front" at bounding box center [420, 172] width 391 height 40
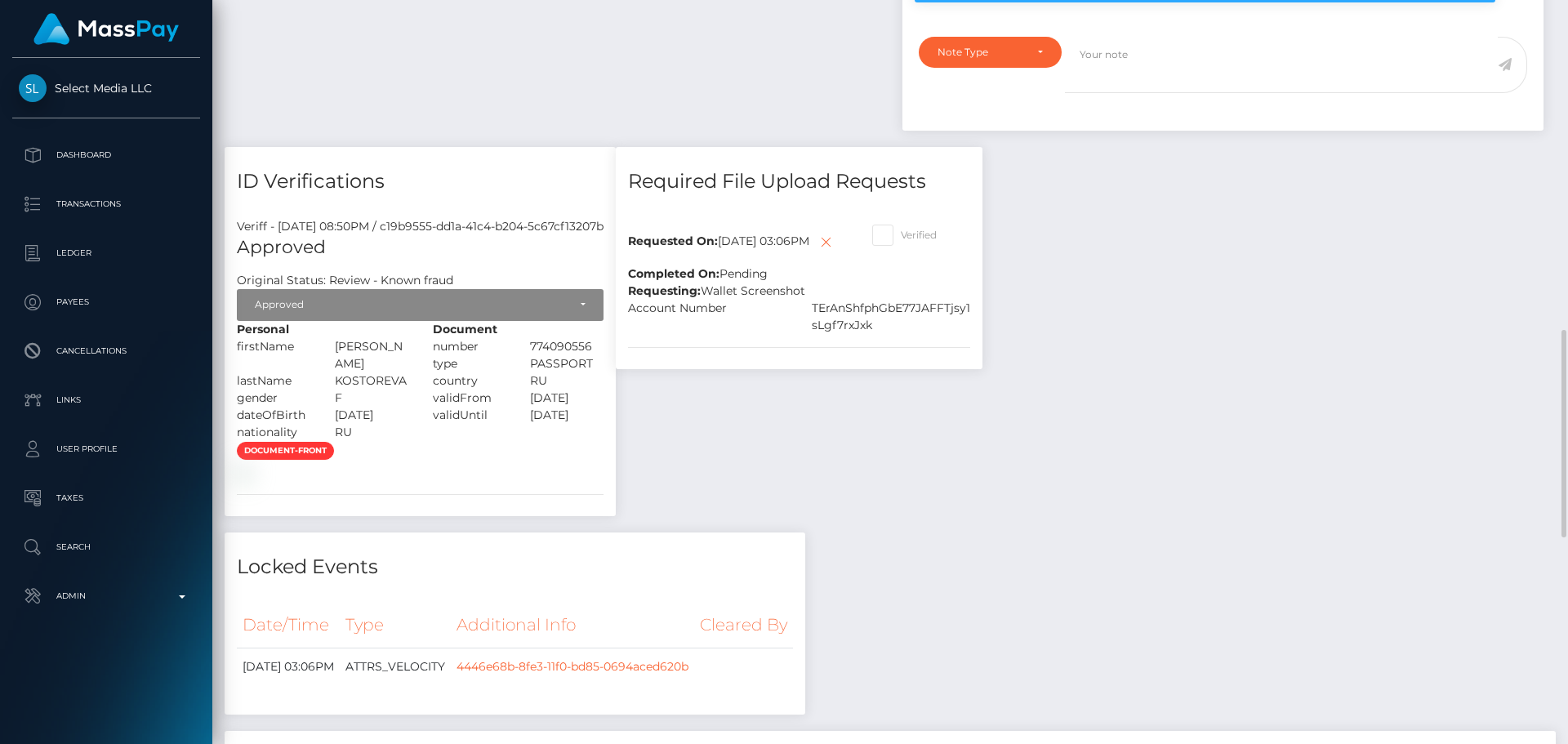
scroll to position [196, 420]
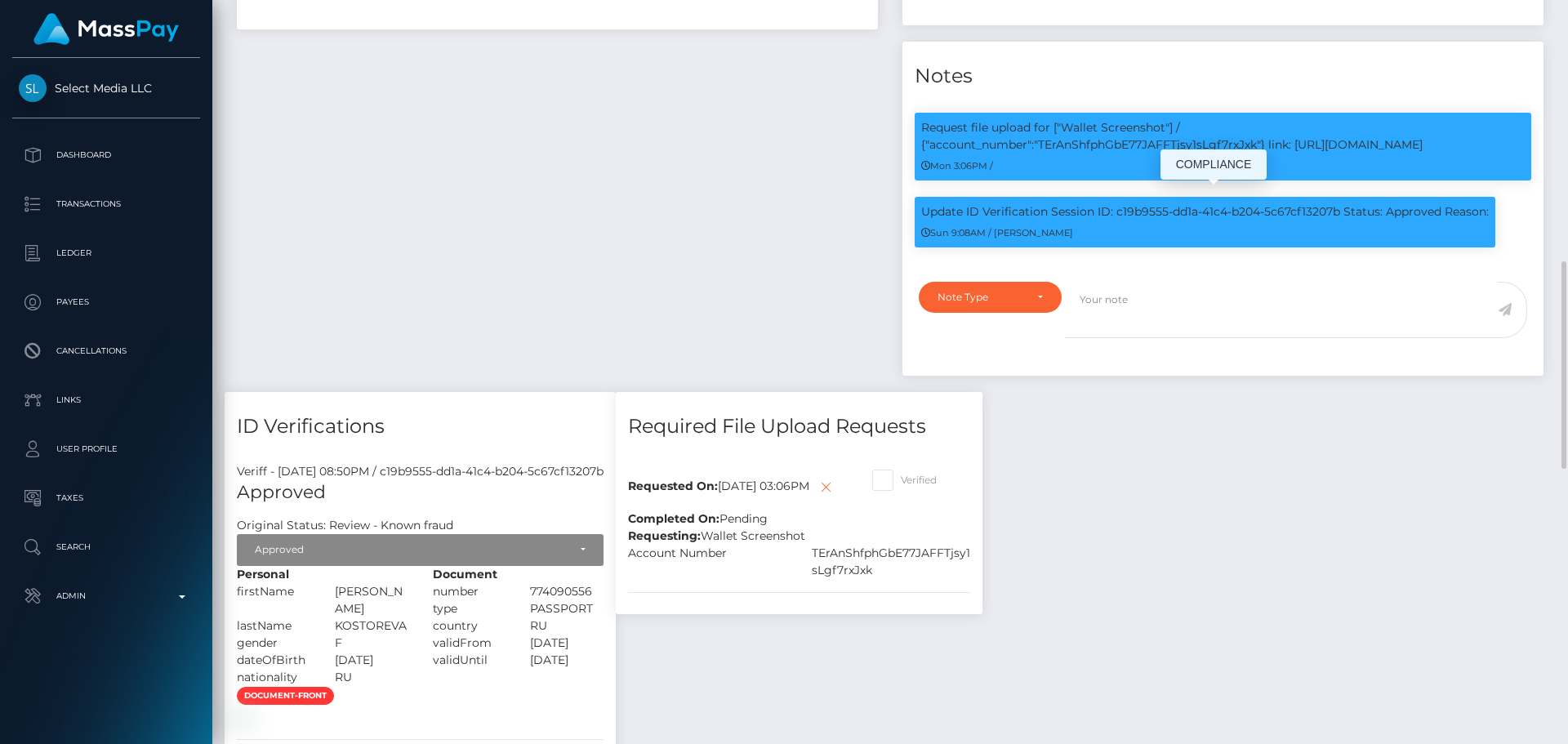
click at [1308, 153] on p "Request file upload for ["Wallet Screenshot"] / {"account_number":"TErAnShfphGb…" at bounding box center [1223, 136] width 604 height 34
drag, startPoint x: 1308, startPoint y: 221, endPoint x: 1424, endPoint y: 221, distance: 116.0
click at [1424, 153] on p "Request file upload for ["Wallet Screenshot"] / {"account_number":"TErAnShfphGb…" at bounding box center [1223, 136] width 604 height 34
copy p "https://l.maspay.io/ukj3y"
click at [710, 240] on div "Payee Attributes Payer Name Label Value Russia / USDT - Tron(TRC20) 4c122e54-bd…" at bounding box center [557, 5] width 666 height 774
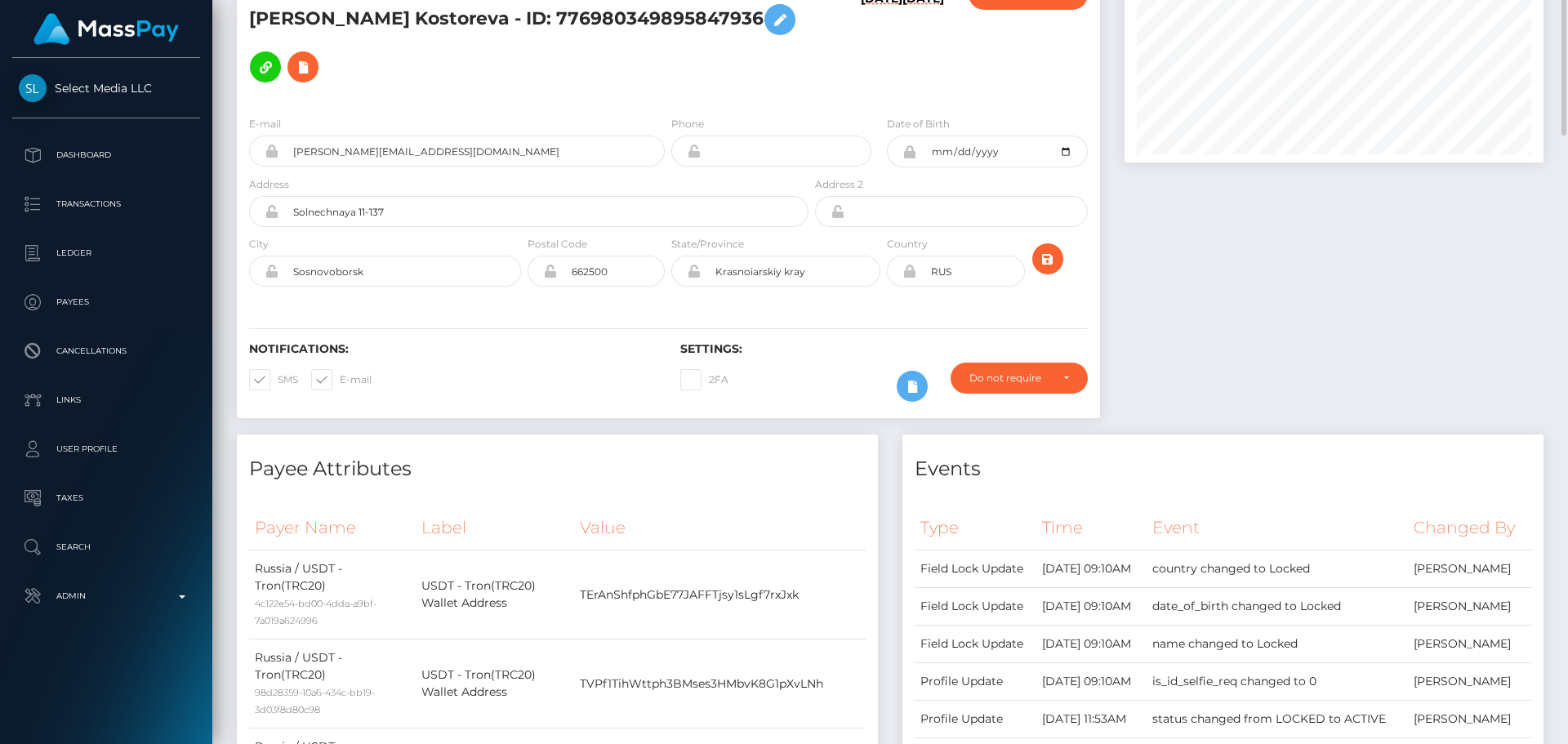
scroll to position [0, 0]
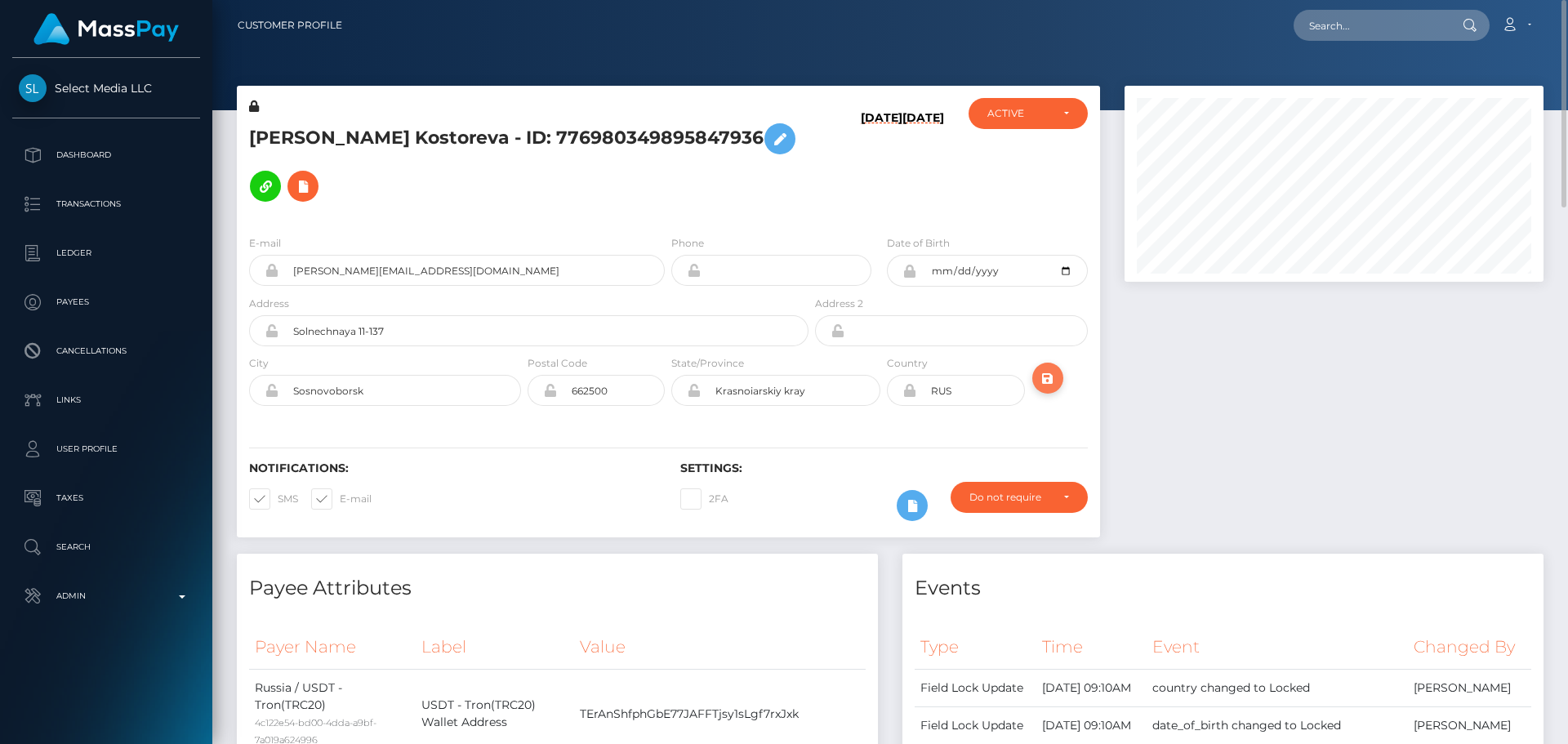
click at [1047, 368] on icon "submit" at bounding box center [1048, 378] width 20 height 21
click at [667, 169] on div "[PERSON_NAME] Kostoreva - ID: 776980349895847936" at bounding box center [524, 159] width 575 height 124
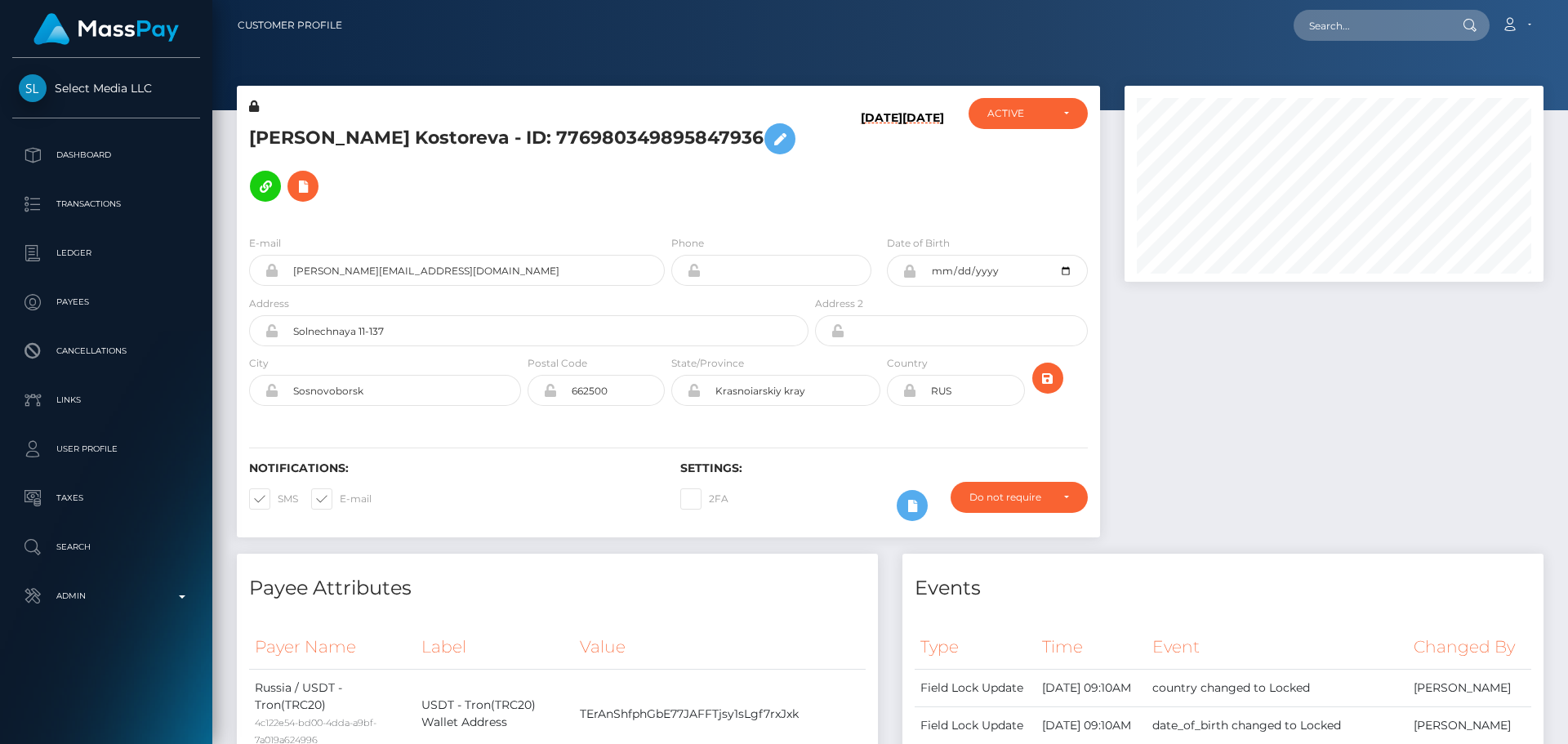
click at [668, 173] on div "[PERSON_NAME] Kostoreva - ID: 776980349895847936" at bounding box center [524, 159] width 575 height 124
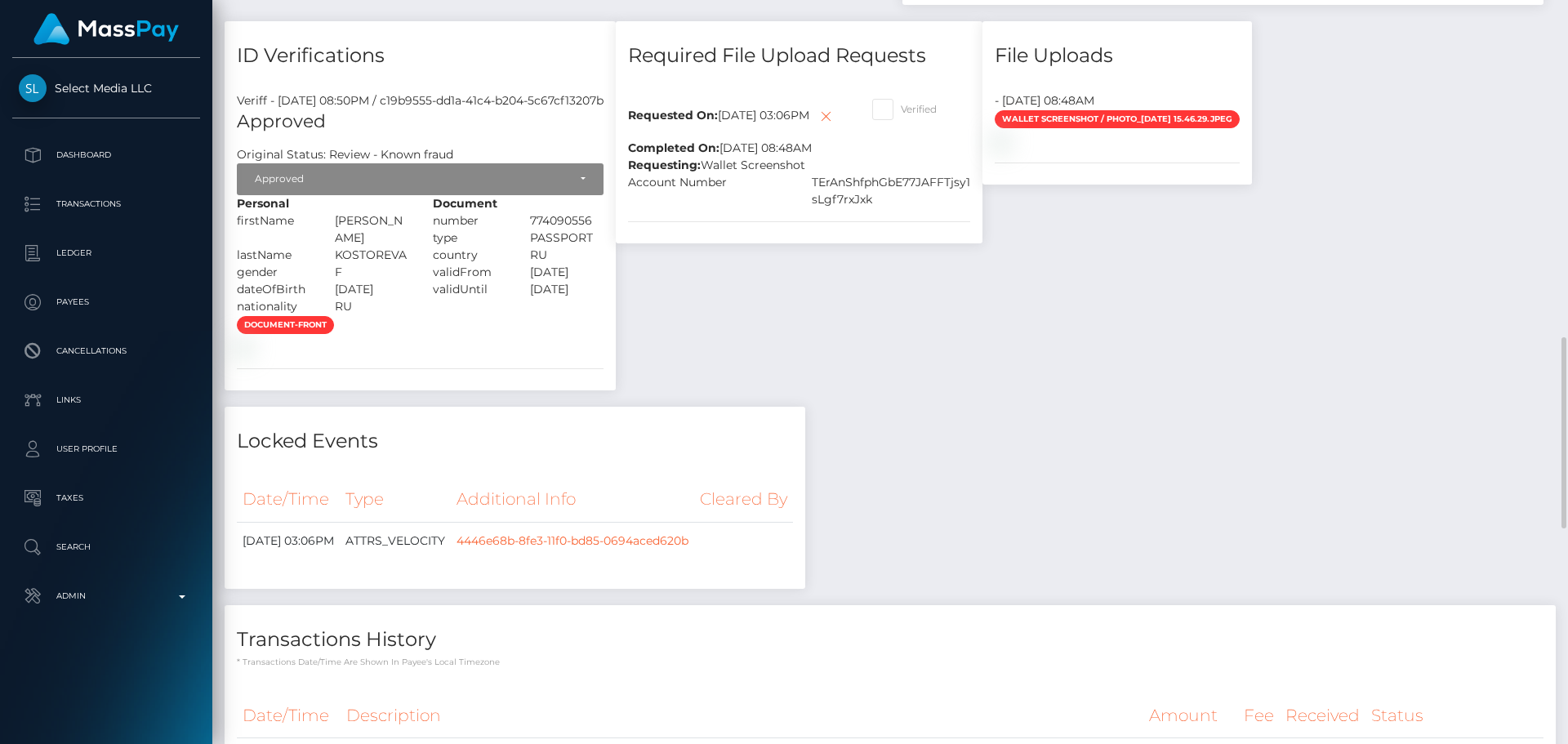
scroll to position [1388, 0]
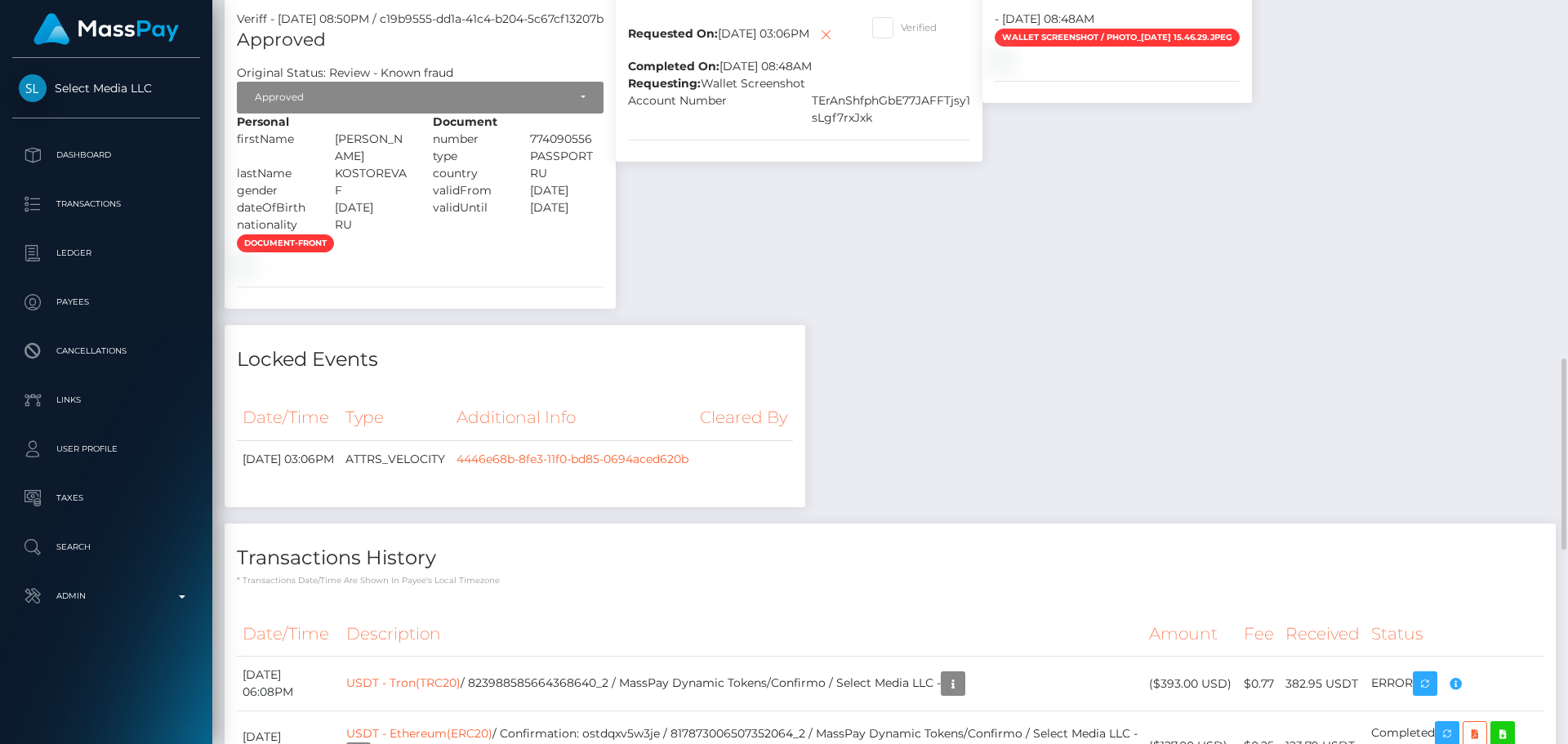
click at [838, 325] on div "Required File Upload Requests Requested On: September 15, 2025 03:06PM Complete…" at bounding box center [799, 131] width 391 height 385
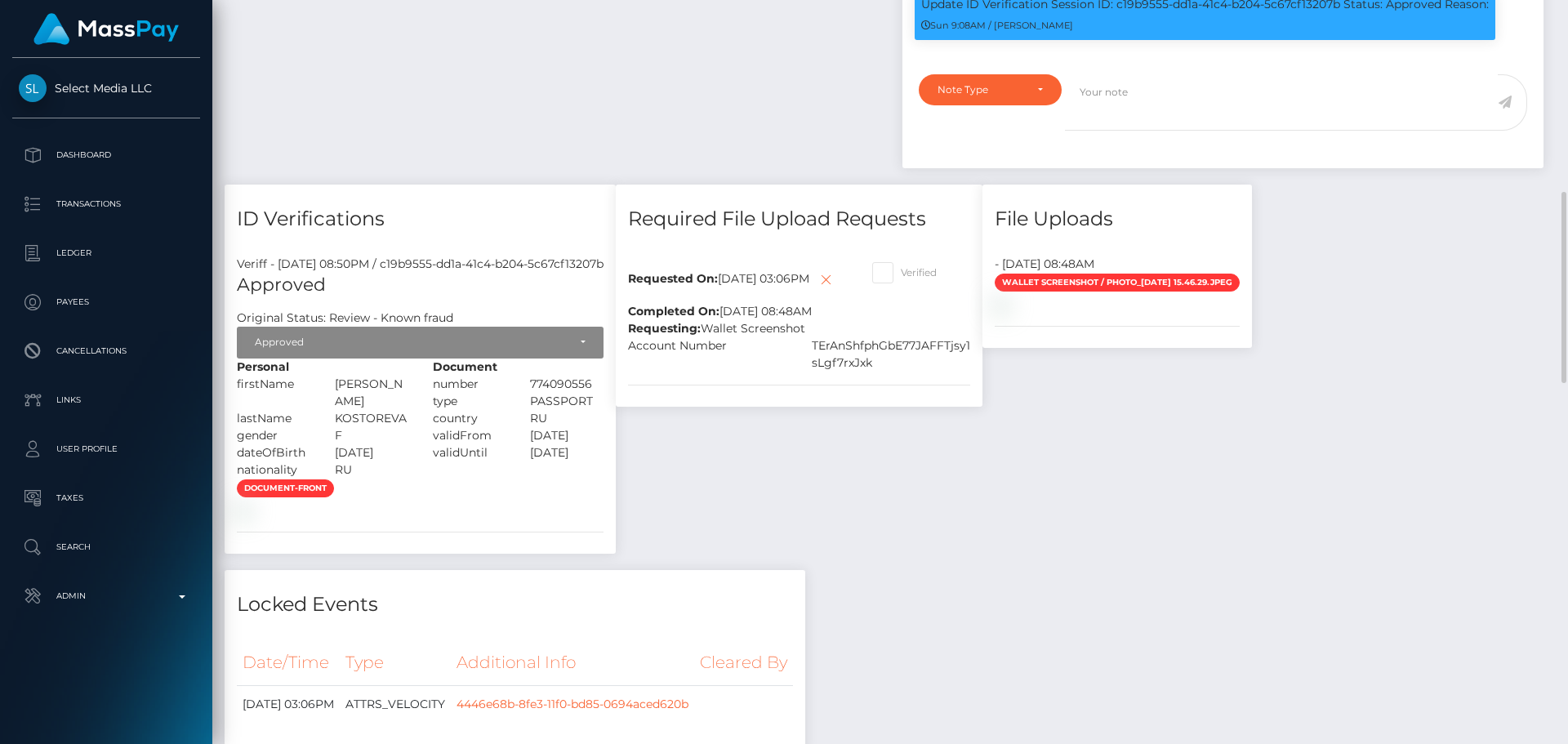
scroll to position [1061, 0]
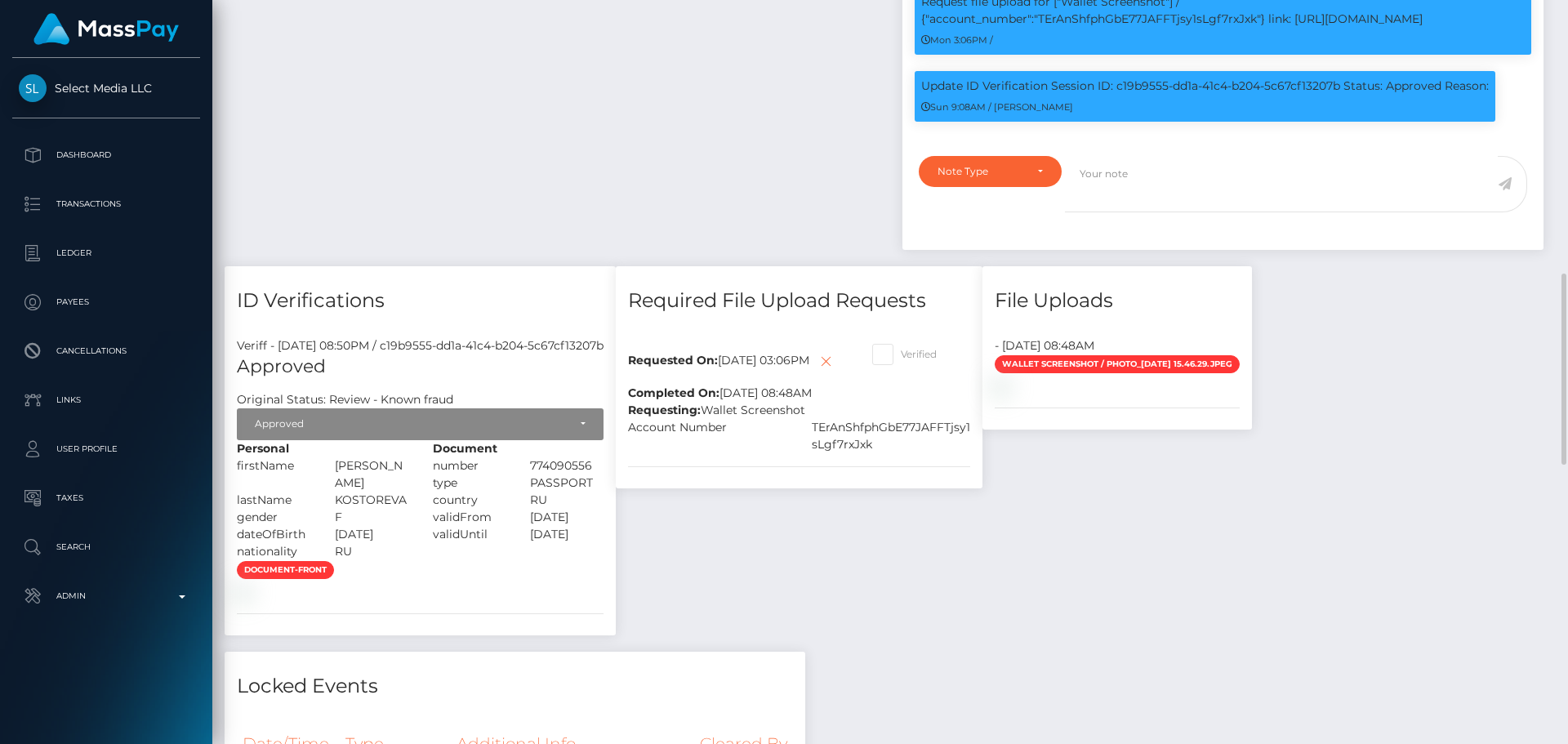
click at [1033, 178] on div "Note Type" at bounding box center [990, 171] width 105 height 13
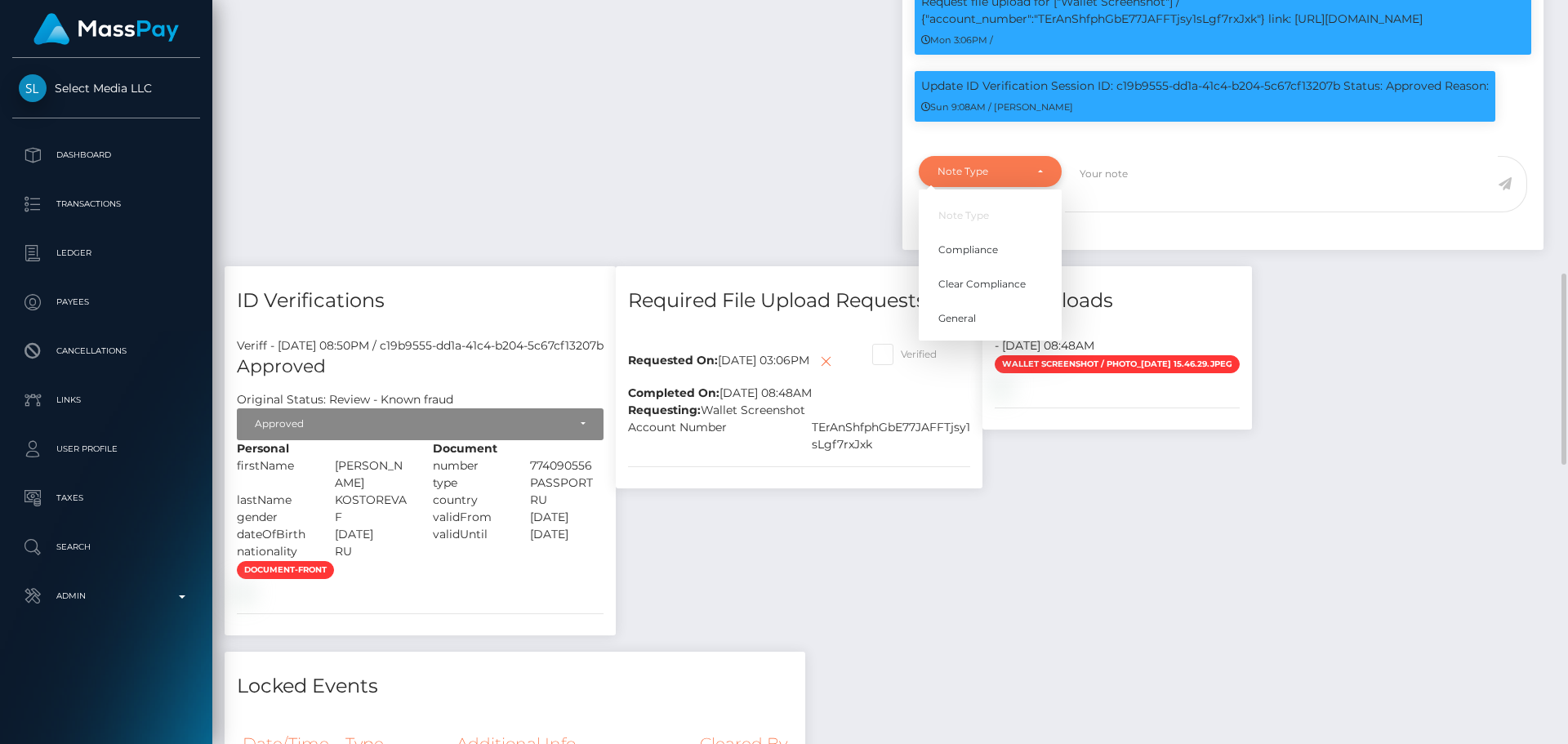
scroll to position [196, 420]
click at [982, 265] on link "Compliance" at bounding box center [990, 250] width 143 height 30
select select "COMPLIANCE"
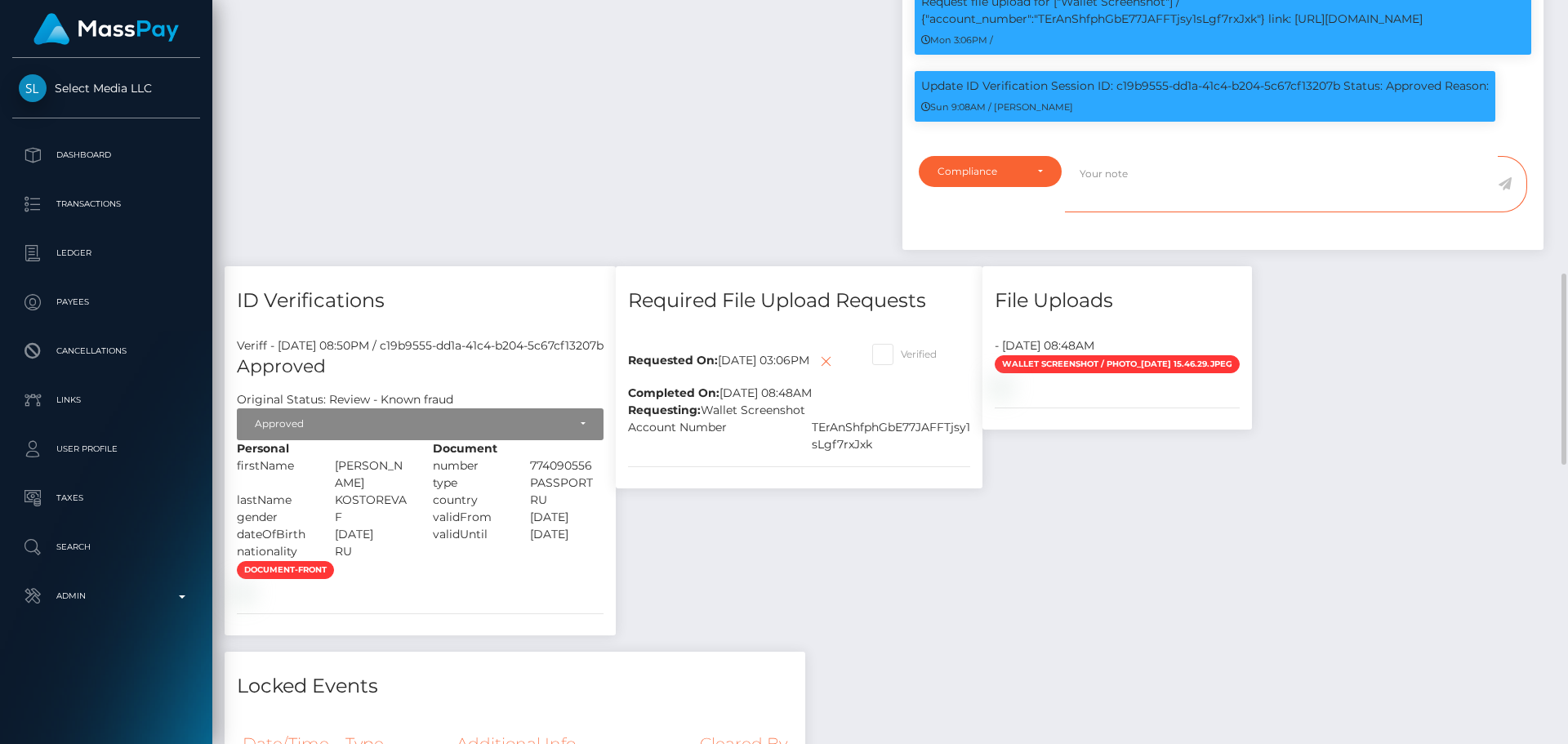
click at [1176, 212] on textarea at bounding box center [1280, 184] width 433 height 57
paste textarea "Crypto wallet screenshot for TJ1JVLhSiu5ToSyV63dhPCo6unjJescfAB provided. The p…"
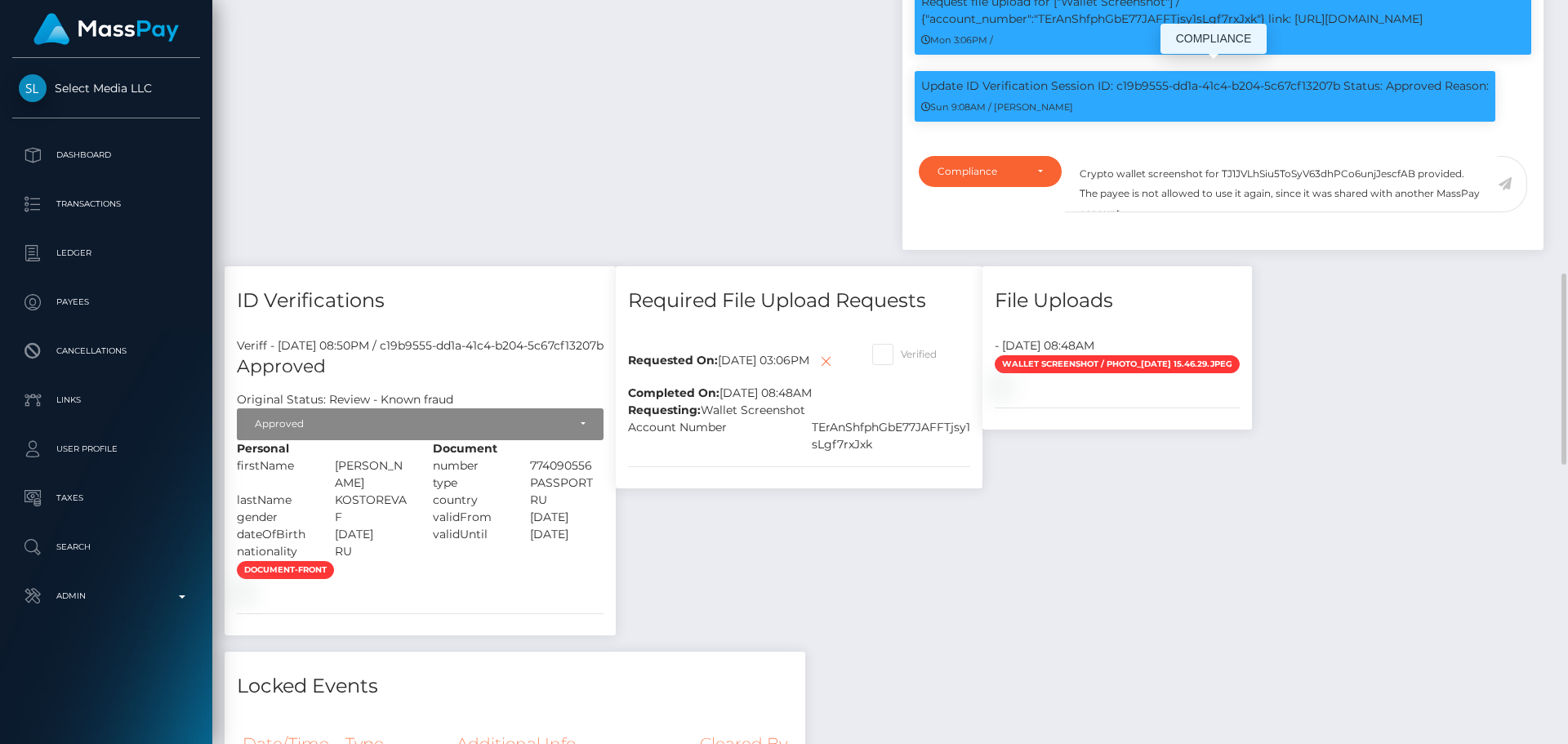
click at [1092, 28] on p "Request file upload for ["Wallet Screenshot"] / {"account_number":"TErAnShfphGb…" at bounding box center [1223, 10] width 604 height 34
copy p "TErAnShfphGbE77JAFFTjsy1sLgf7rxJxk"
click at [1255, 212] on textarea "Crypto wallet screenshot for TJ1JVLhSiu5ToSyV63dhPCo6unjJescfAB provided. The p…" at bounding box center [1280, 184] width 433 height 57
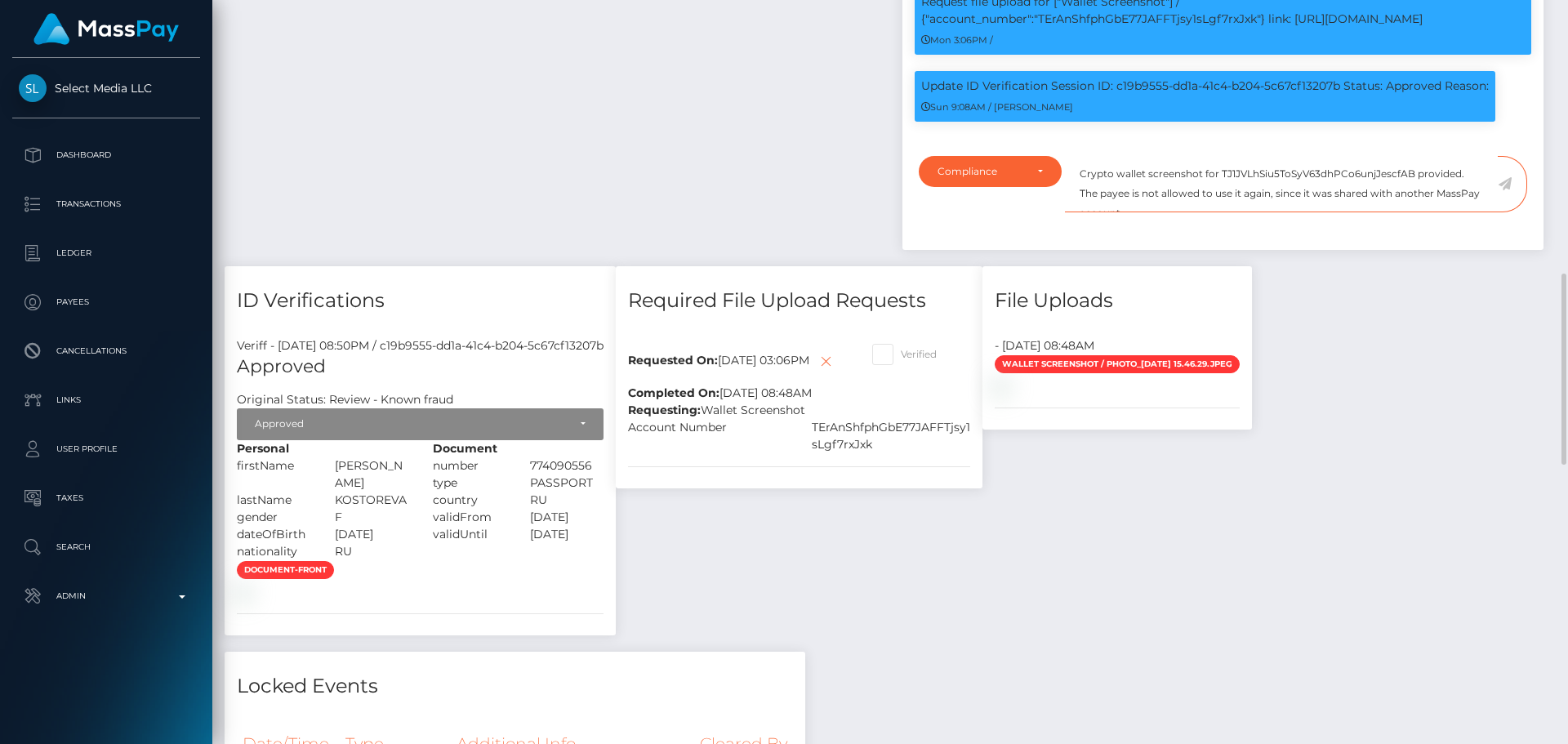
paste textarea "ErAnShfphGbE77JAFFTjsy1sLgf7rxJxk"
click at [1256, 212] on textarea "Crypto wallet screenshot for TErAnShfphGbE77JAFFTjsy1sLgf7rxJxk provided. The p…" at bounding box center [1280, 184] width 433 height 57
paste textarea "Ticket #131475"
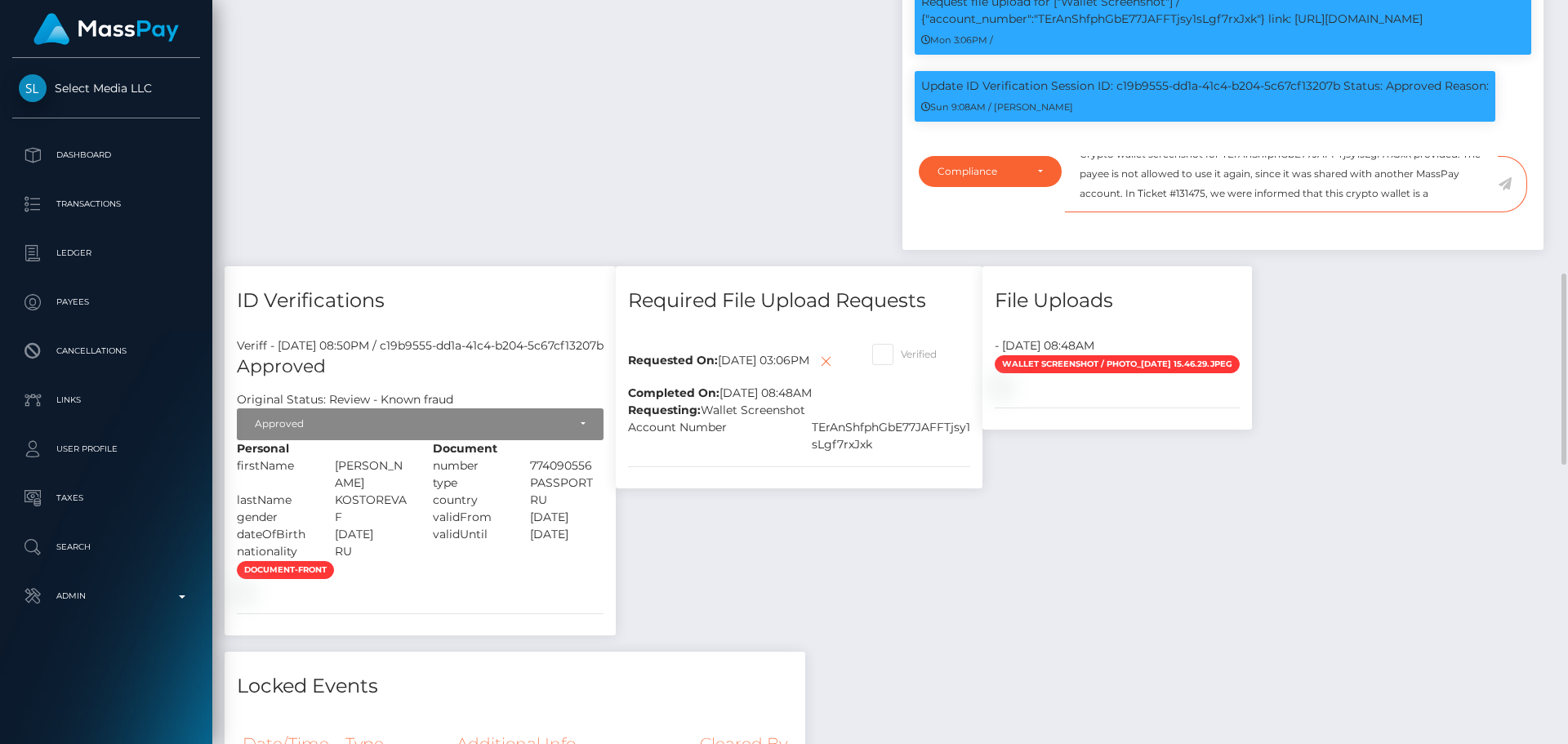
paste textarea "noncustodial"
click at [1189, 212] on textarea "Crypto wallet screenshot for TErAnShfphGbE77JAFFTjsy1sLgf7rxJxk provided. The p…" at bounding box center [1280, 184] width 433 height 57
type textarea "Crypto wallet screenshot for TErAnShfphGbE77JAFFTjsy1sLgf7rxJxk provided. The p…"
click at [1507, 190] on icon at bounding box center [1504, 183] width 14 height 13
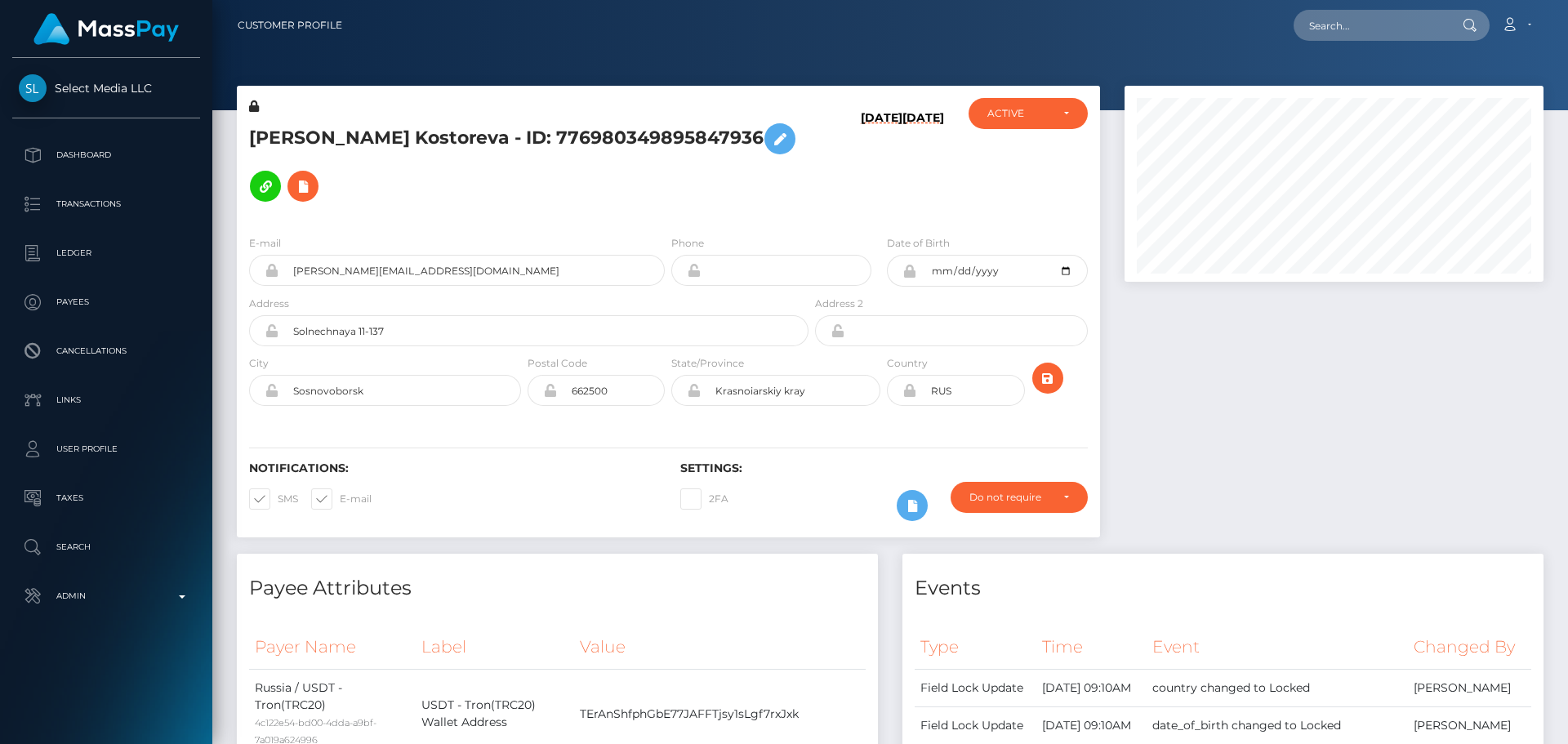
scroll to position [196, 420]
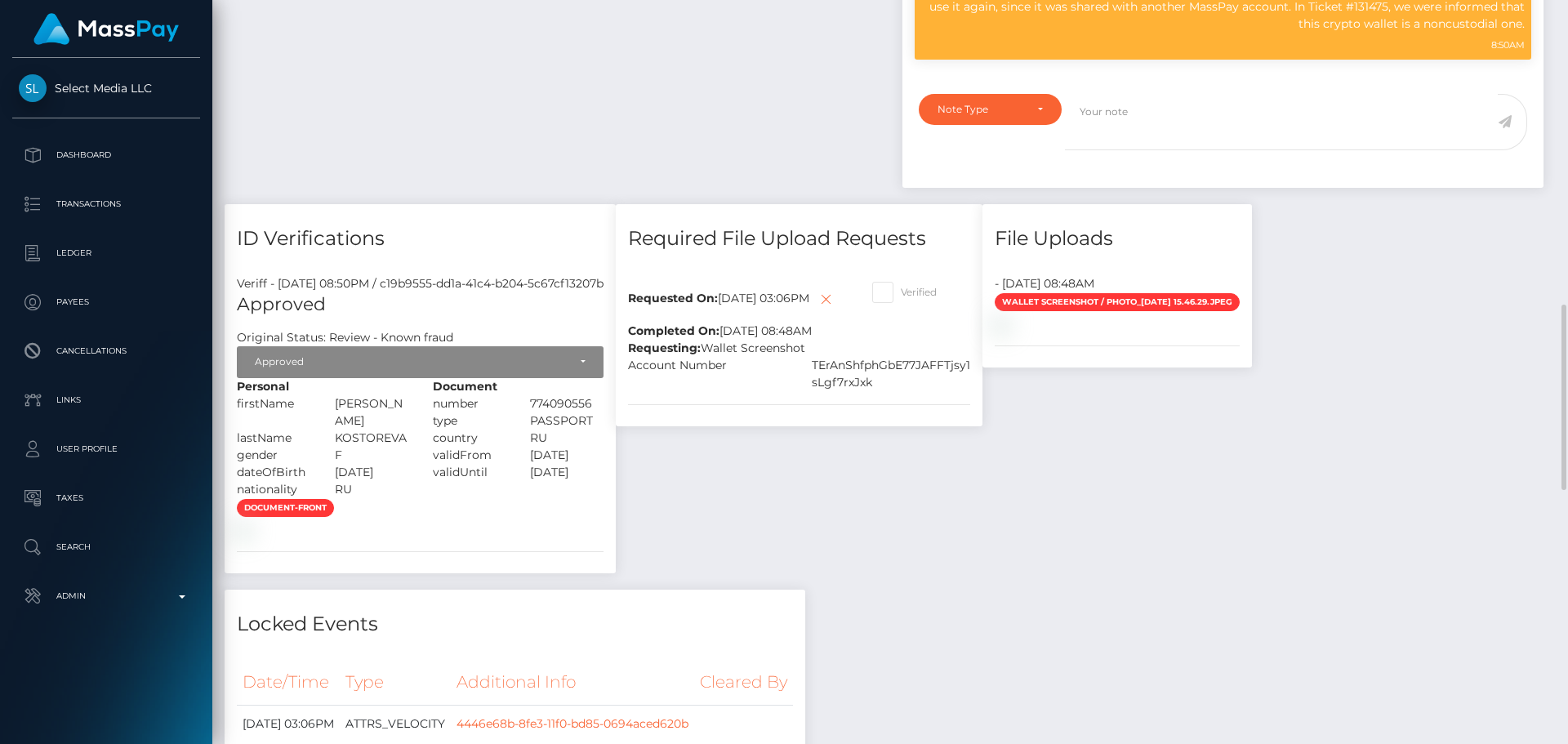
click at [900, 298] on span at bounding box center [900, 291] width 0 height 12
click at [911, 292] on input "Verified" at bounding box center [905, 286] width 11 height 11
checkbox input "true"
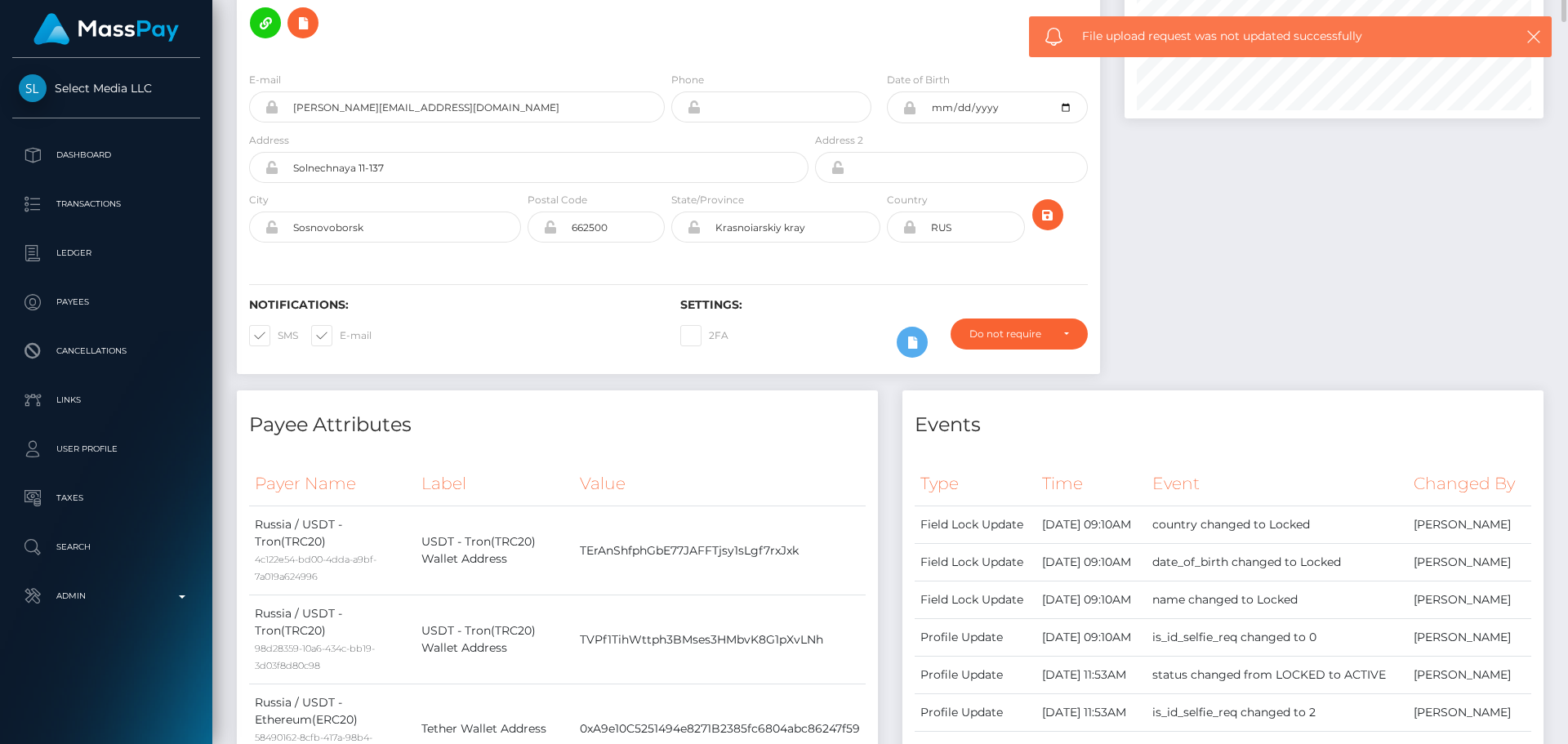
scroll to position [0, 0]
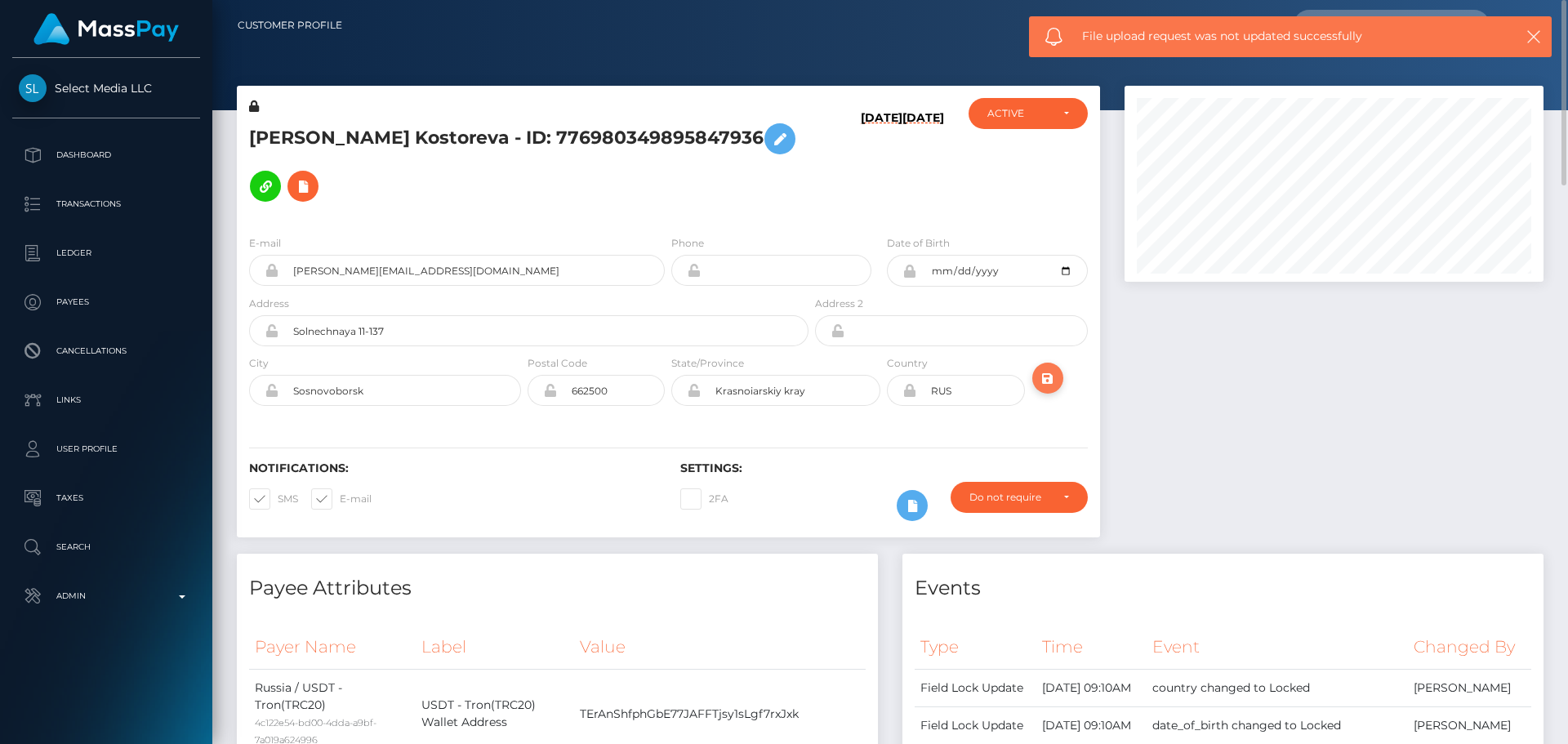
click at [1048, 368] on icon "submit" at bounding box center [1048, 378] width 20 height 21
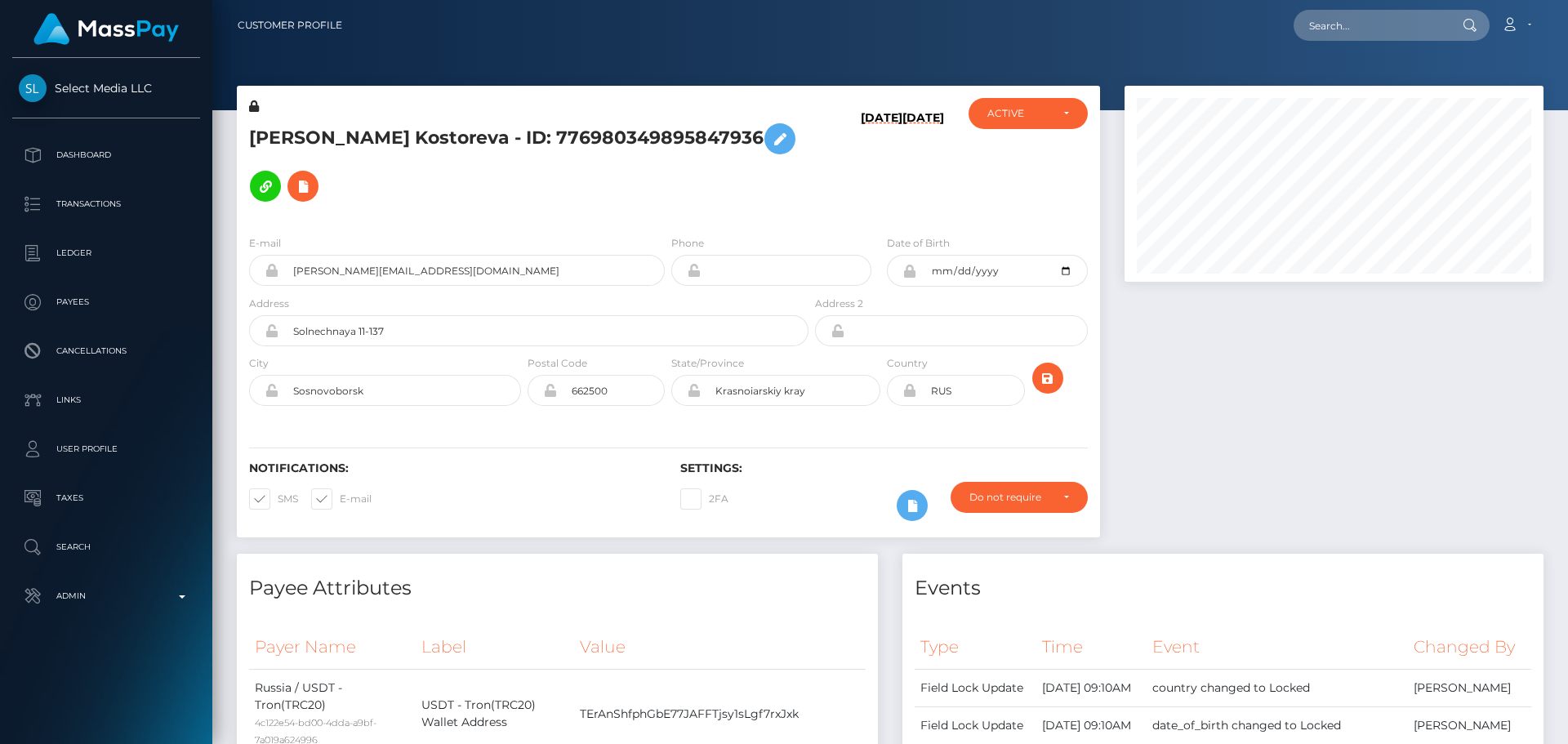
scroll to position [196, 420]
click at [787, 422] on div "Notifications: SMS E-mail Settings: 2FA" at bounding box center [669, 479] width 864 height 115
click at [793, 422] on div "Notifications: SMS E-mail Settings: 2FA" at bounding box center [669, 479] width 864 height 115
click at [799, 373] on div "E-mail [PERSON_NAME][EMAIL_ADDRESS][DOMAIN_NAME] Phone Date of Birth" at bounding box center [669, 321] width 864 height 200
click at [796, 372] on div "E-mail [PERSON_NAME][EMAIL_ADDRESS][DOMAIN_NAME] Phone Date of Birth" at bounding box center [669, 321] width 864 height 200
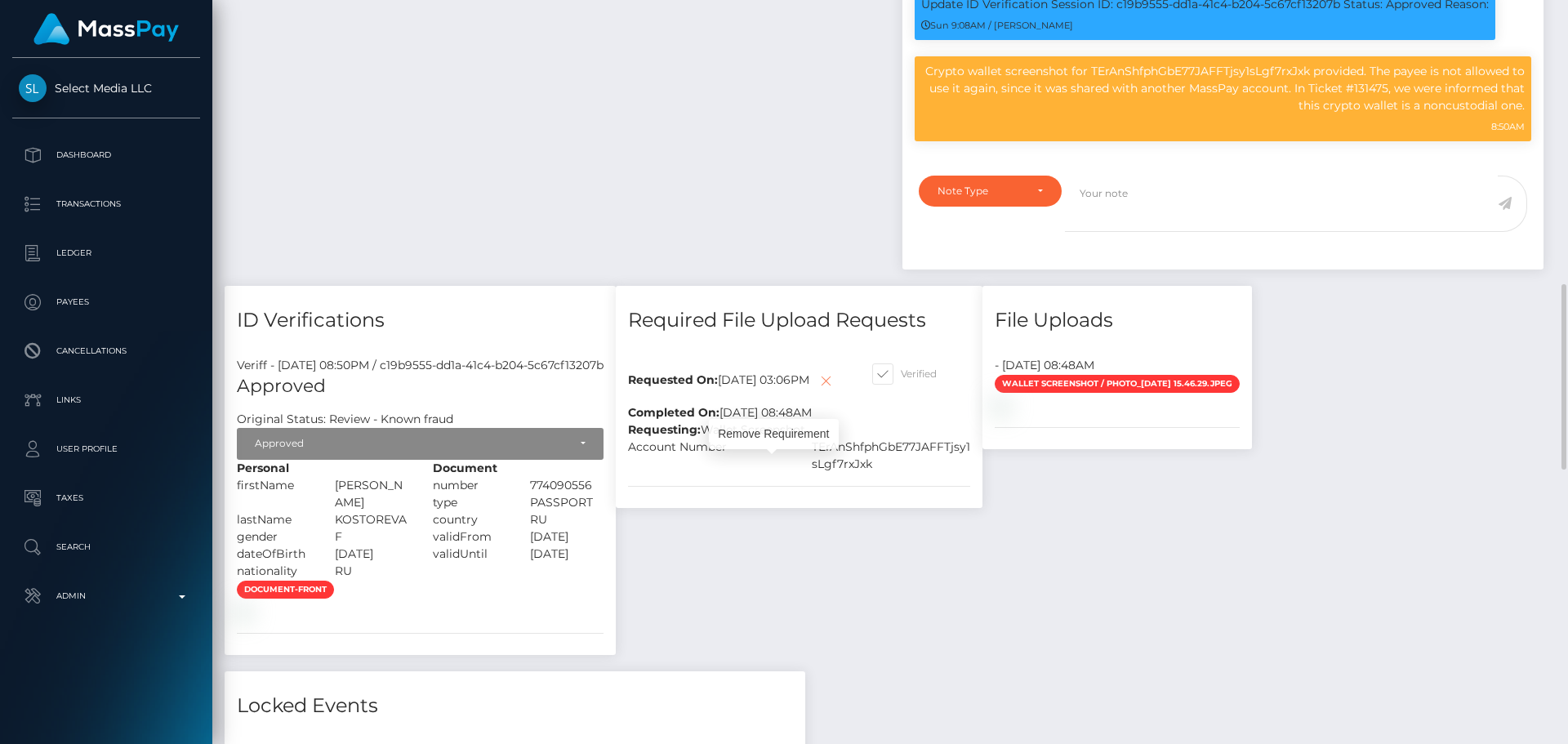
click at [816, 391] on icon at bounding box center [826, 381] width 20 height 21
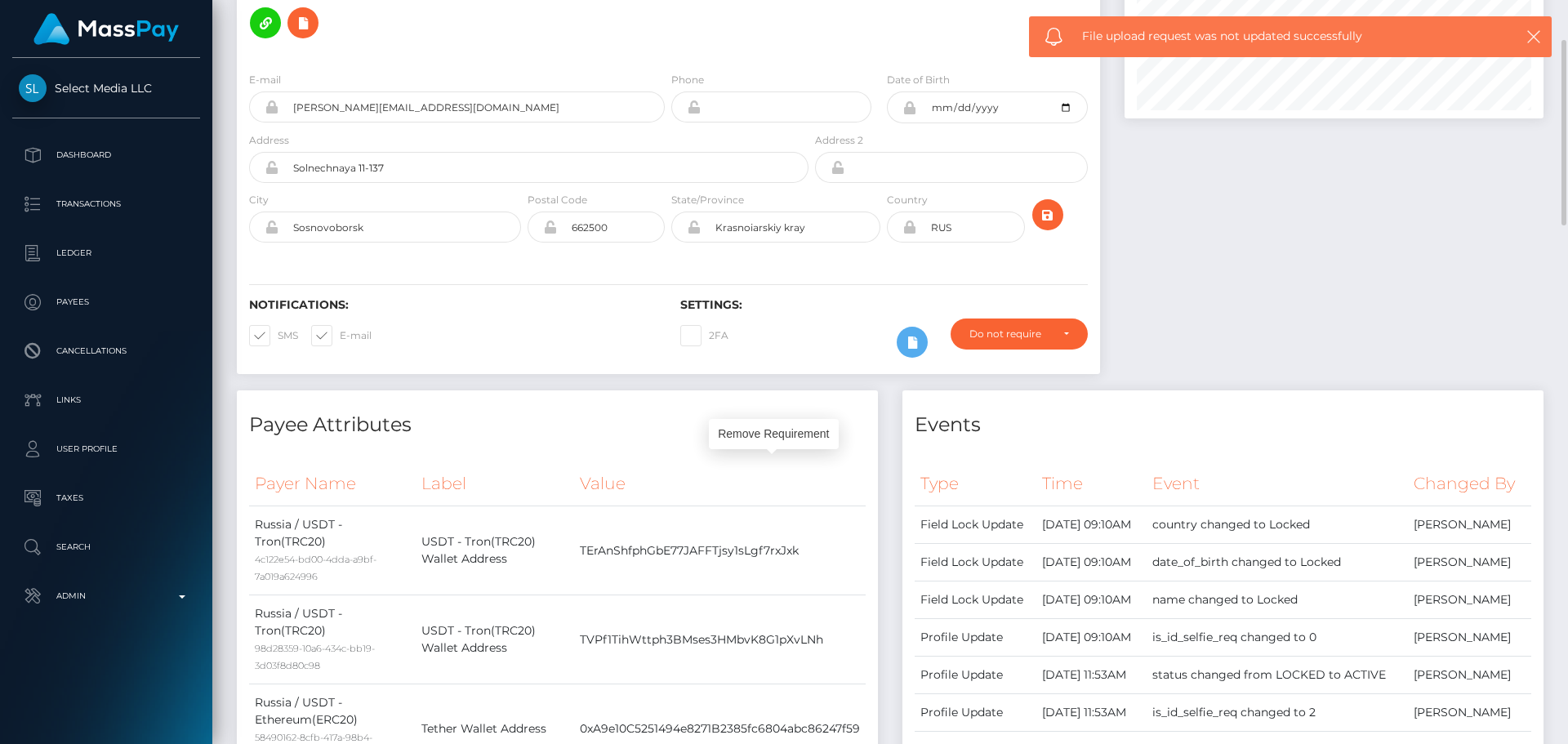
scroll to position [0, 0]
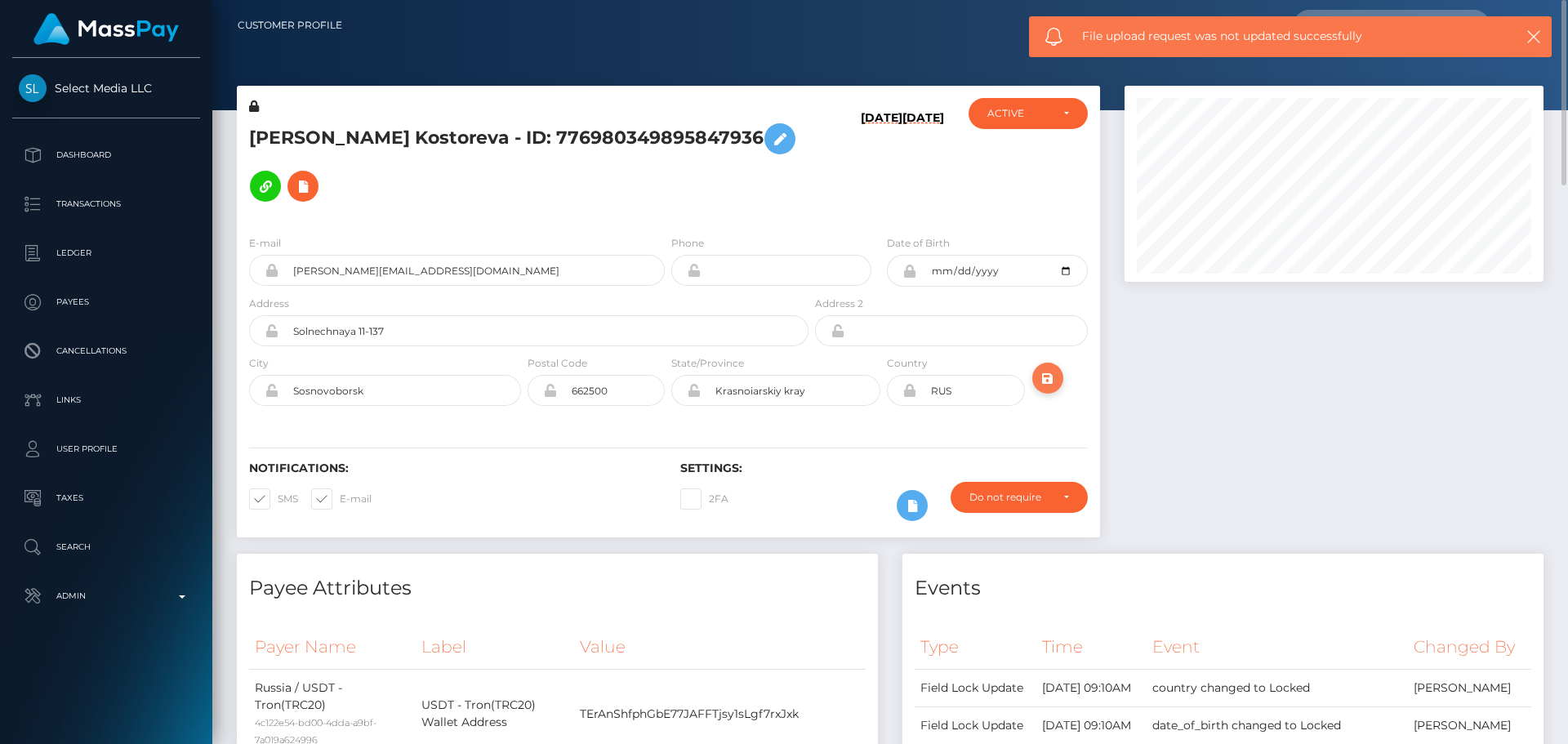
click at [1050, 368] on icon "submit" at bounding box center [1048, 378] width 20 height 21
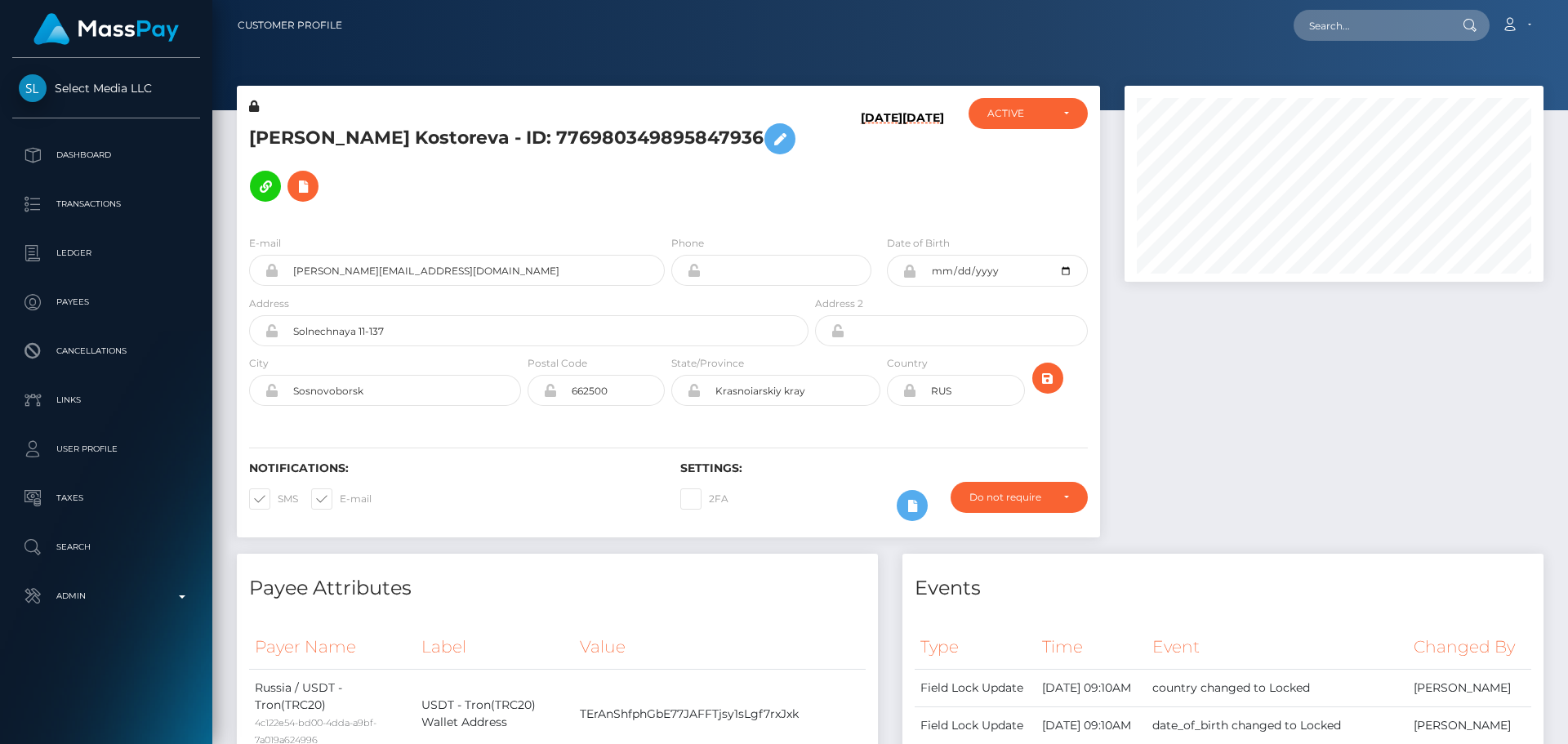
scroll to position [196, 420]
click at [668, 371] on div "E-mail [PERSON_NAME][EMAIL_ADDRESS][DOMAIN_NAME] Phone Date of Birth" at bounding box center [669, 321] width 864 height 200
click at [668, 370] on div "E-mail [PERSON_NAME][EMAIL_ADDRESS][DOMAIN_NAME] Phone Date of Birth" at bounding box center [669, 321] width 864 height 200
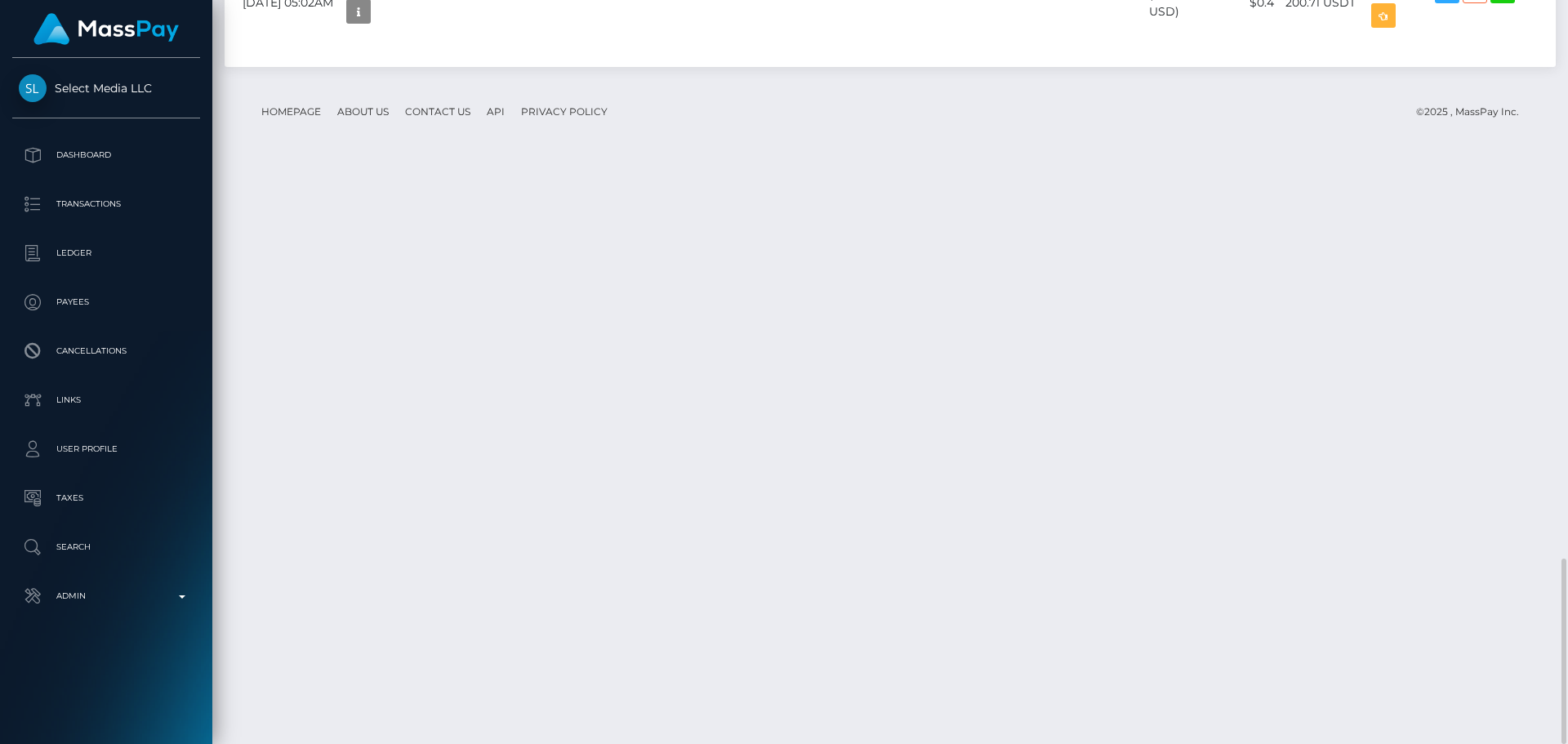
scroll to position [1996, 0]
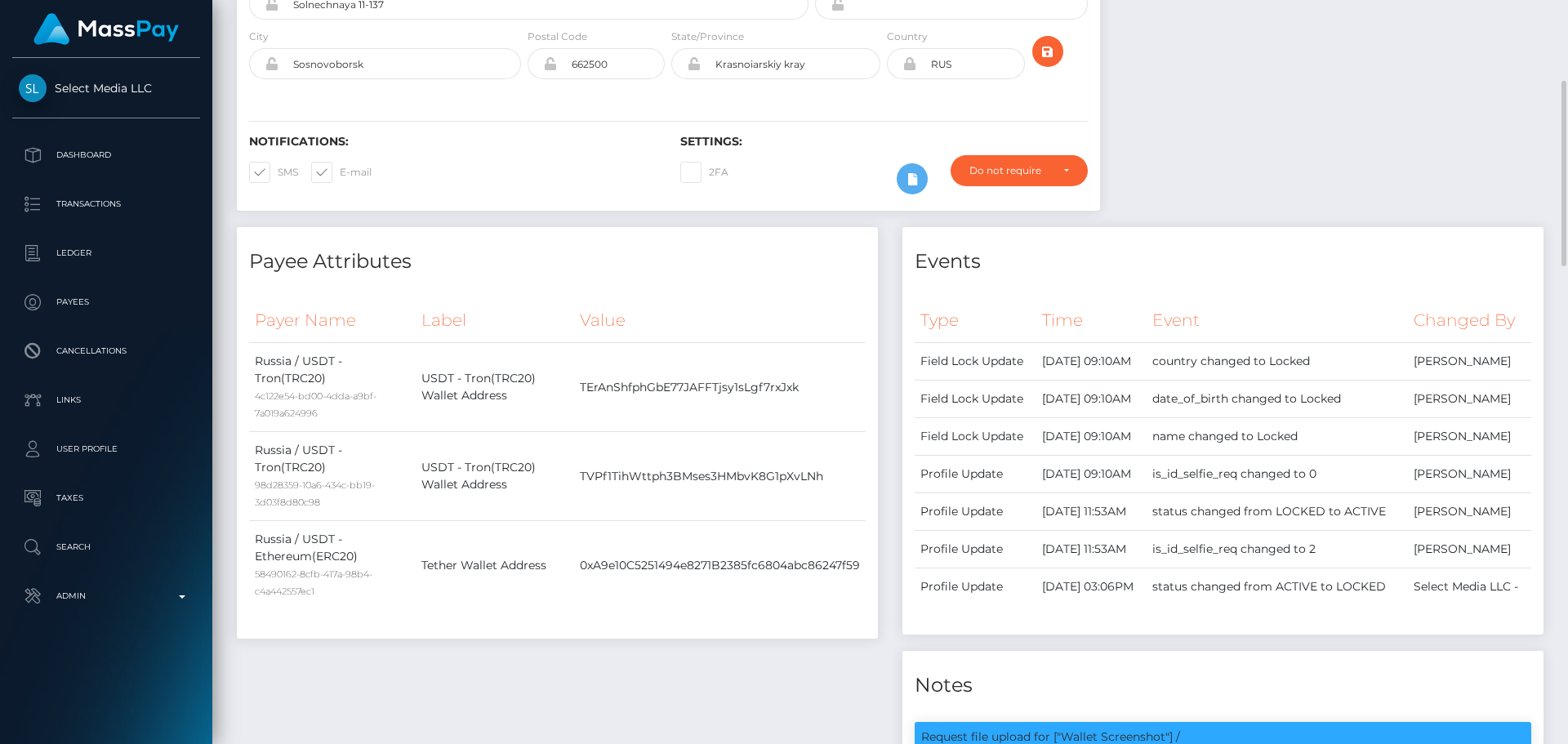
scroll to position [0, 0]
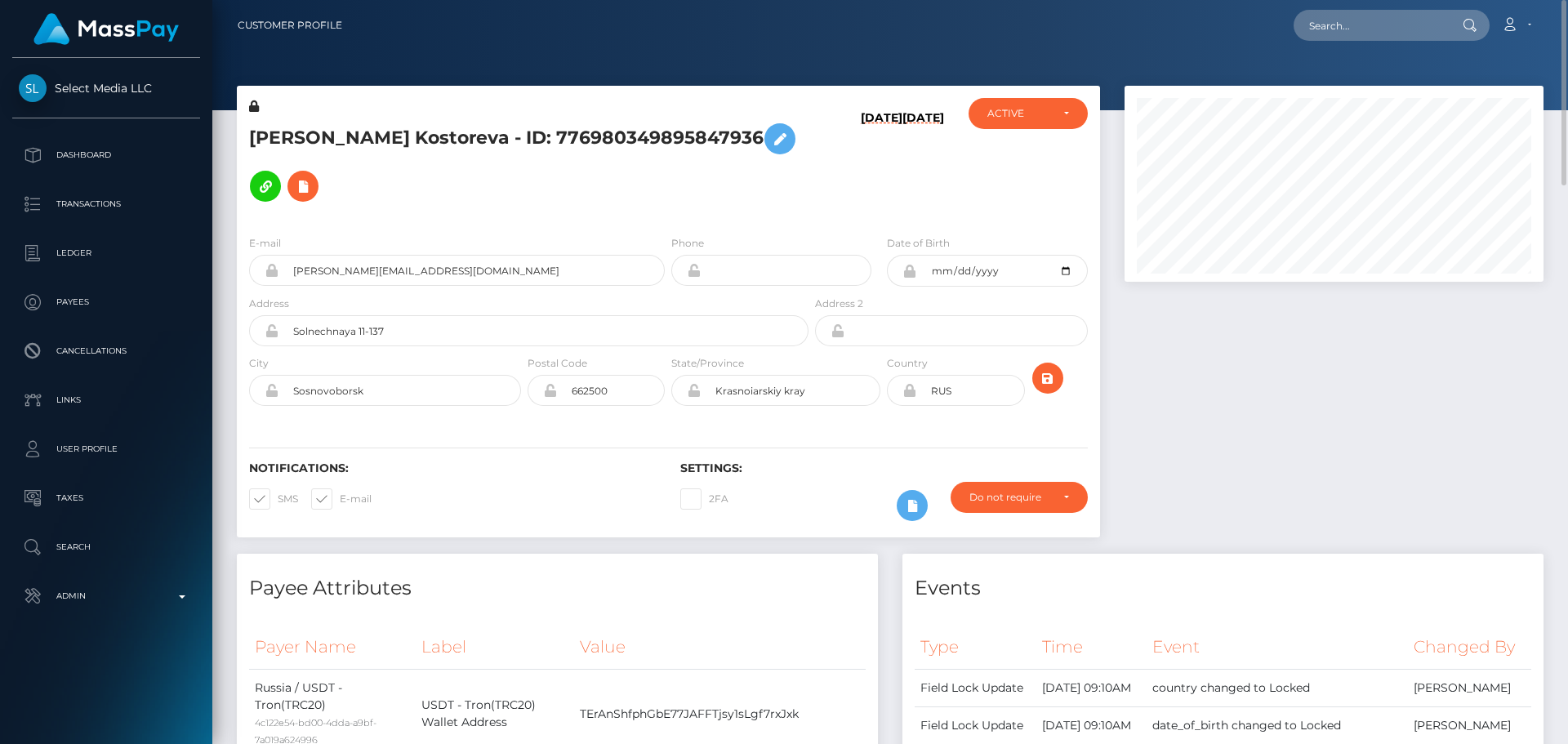
click at [814, 171] on div "09/15/25 09/15/25" at bounding box center [883, 159] width 143 height 124
click at [473, 134] on h5 "Polina Kostoreva - ID: 776980349895847936" at bounding box center [523, 162] width 550 height 94
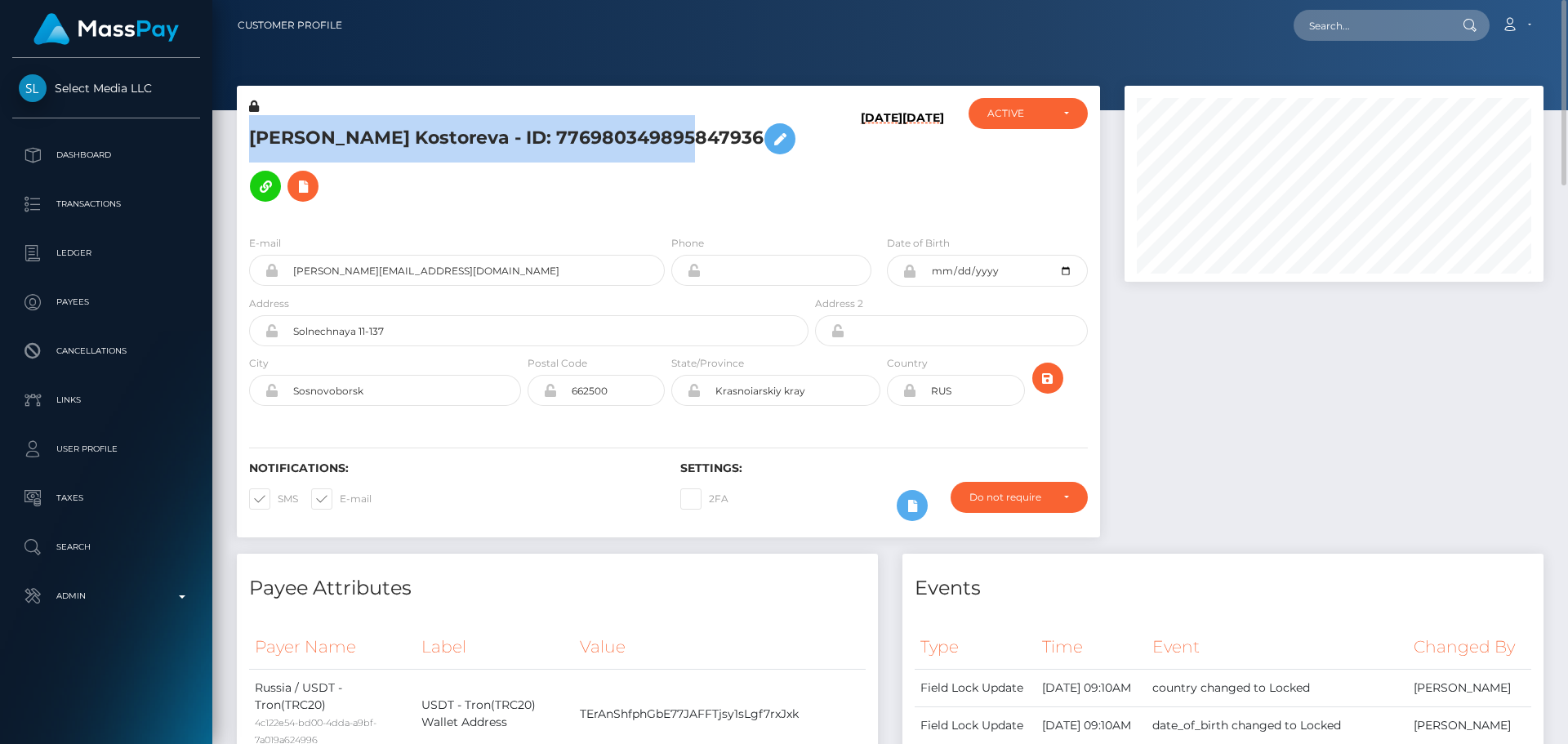
click at [473, 134] on h5 "Polina Kostoreva - ID: 776980349895847936" at bounding box center [523, 162] width 550 height 94
copy h5 "Polina Kostoreva - ID: 776980349895847936"
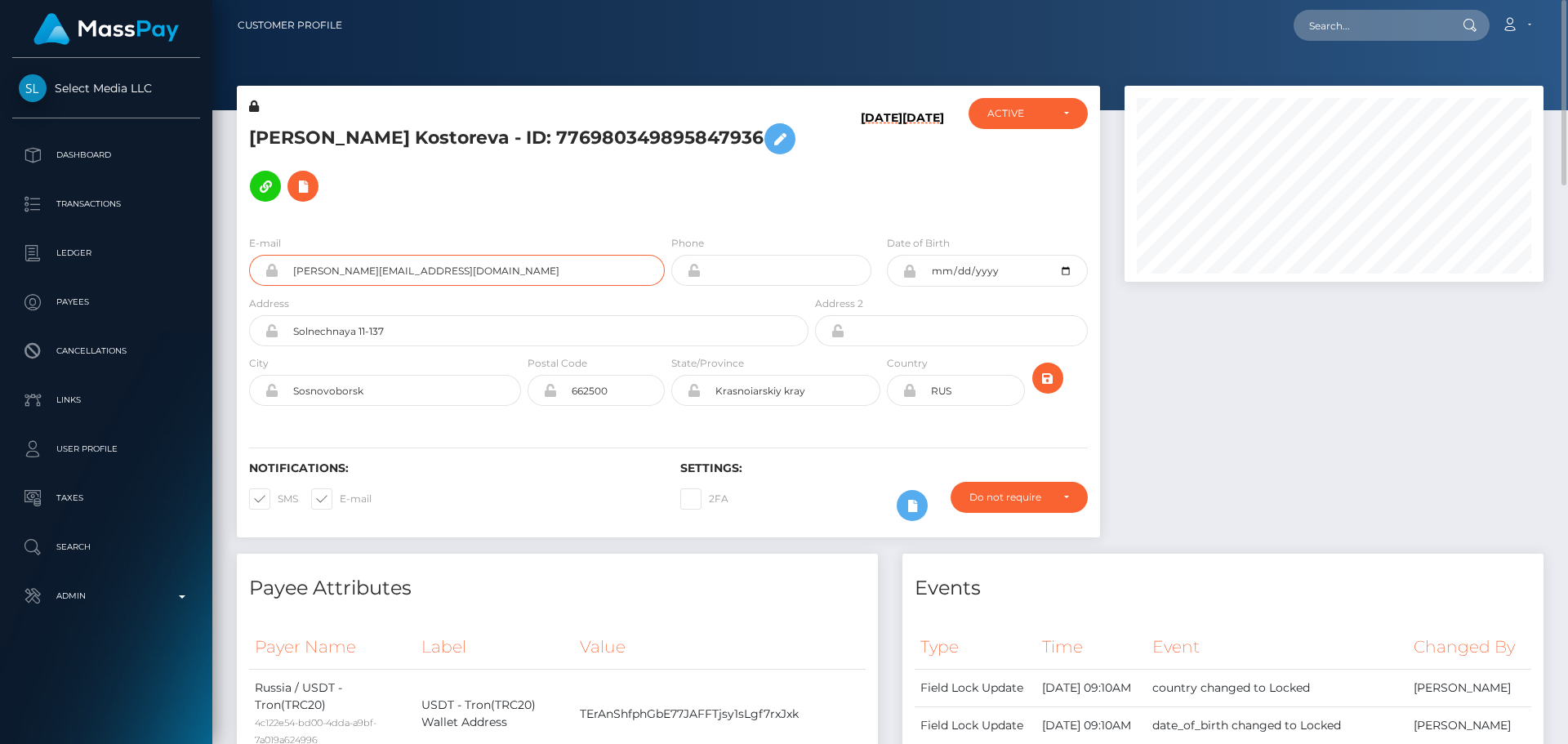
drag, startPoint x: 438, startPoint y: 221, endPoint x: 230, endPoint y: 204, distance: 208.7
click at [230, 206] on div "Polina Kostoreva - ID: 776980349895847936 09/15/25 09/15/25" at bounding box center [669, 319] width 887 height 467
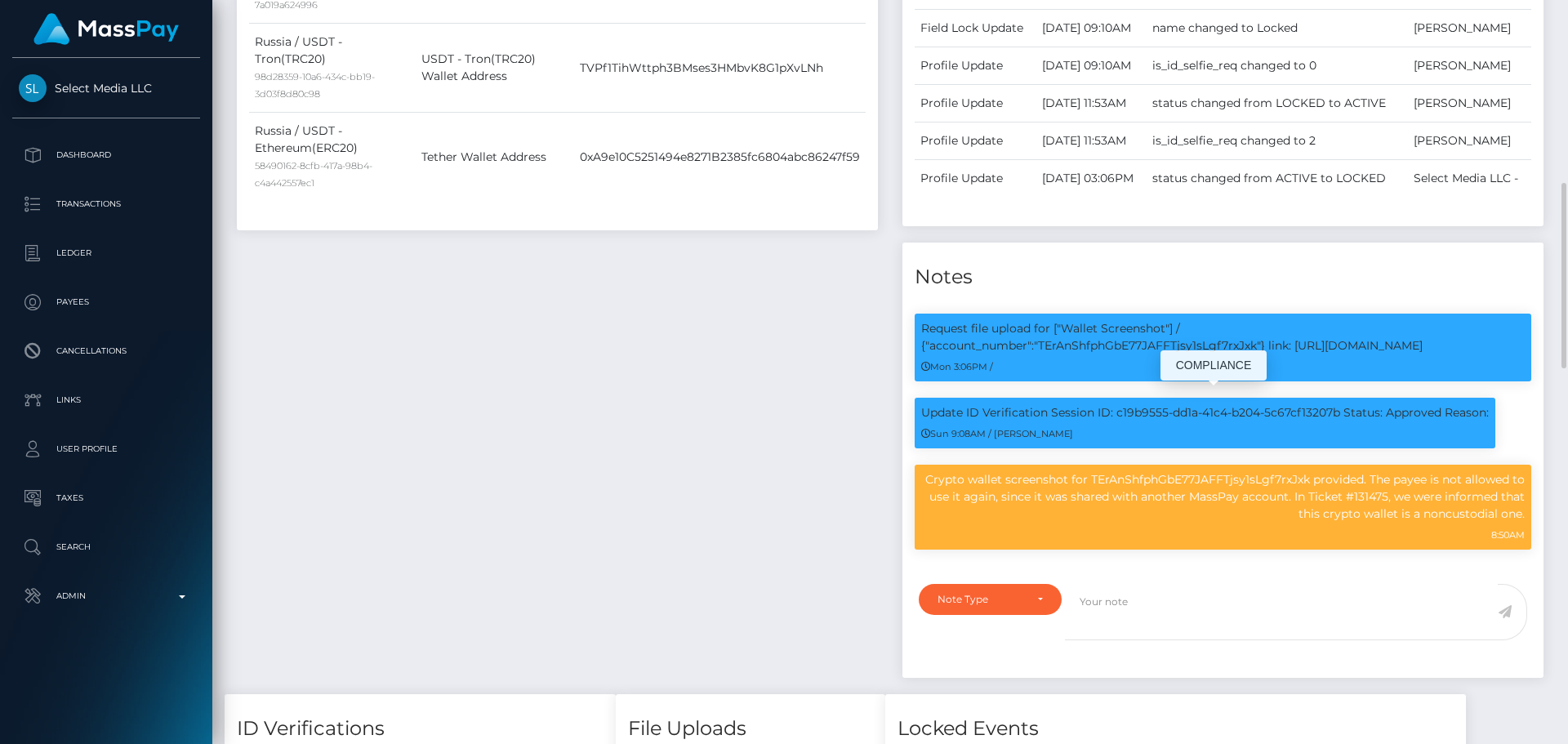
scroll to position [196, 420]
click at [1147, 354] on p "Request file upload for ["Wallet Screenshot"] / {"account_number":"TErAnShfphGb…" at bounding box center [1223, 337] width 604 height 34
copy p "TErAnShfphGbE77JAFFTjsy1sLgf7rxJxk"
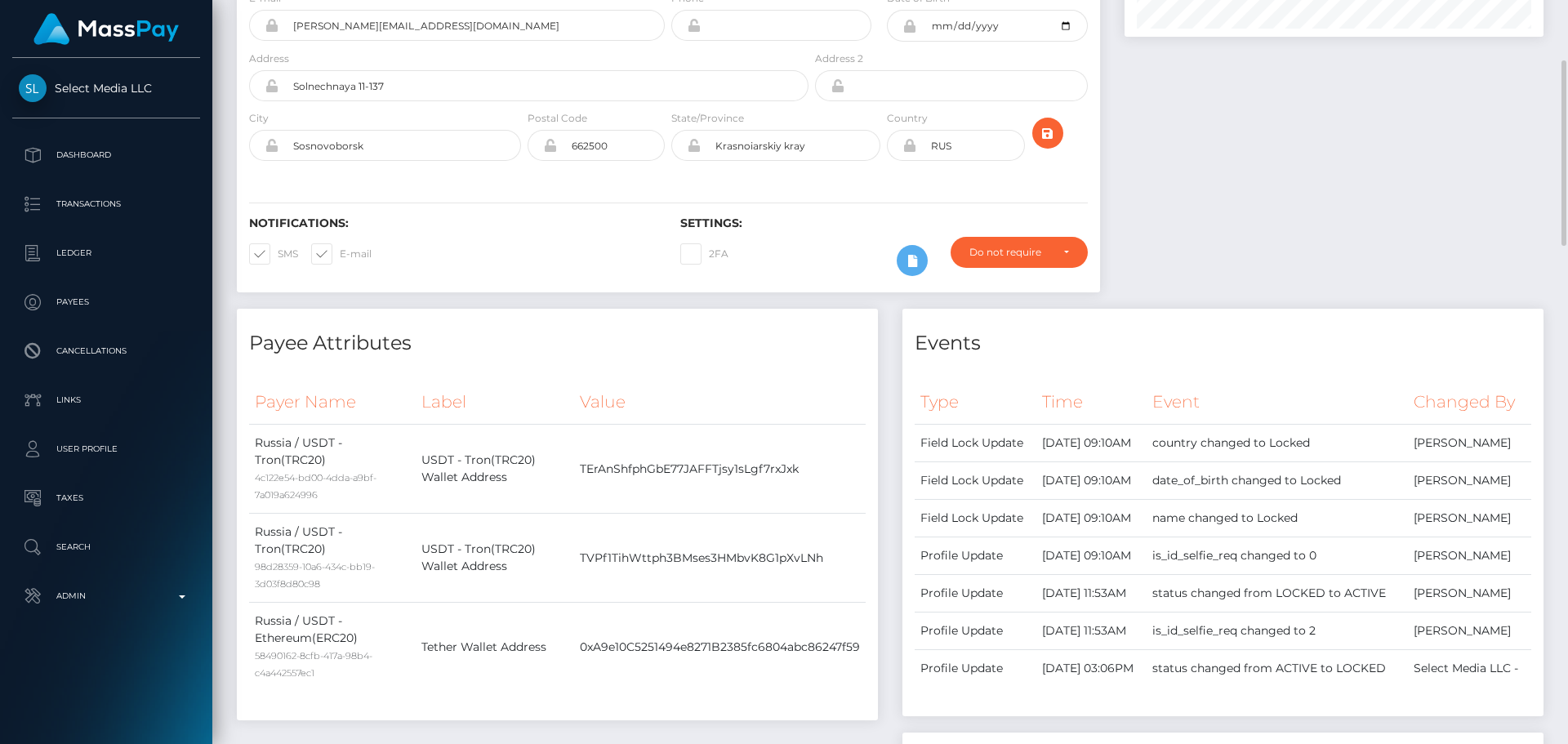
scroll to position [0, 0]
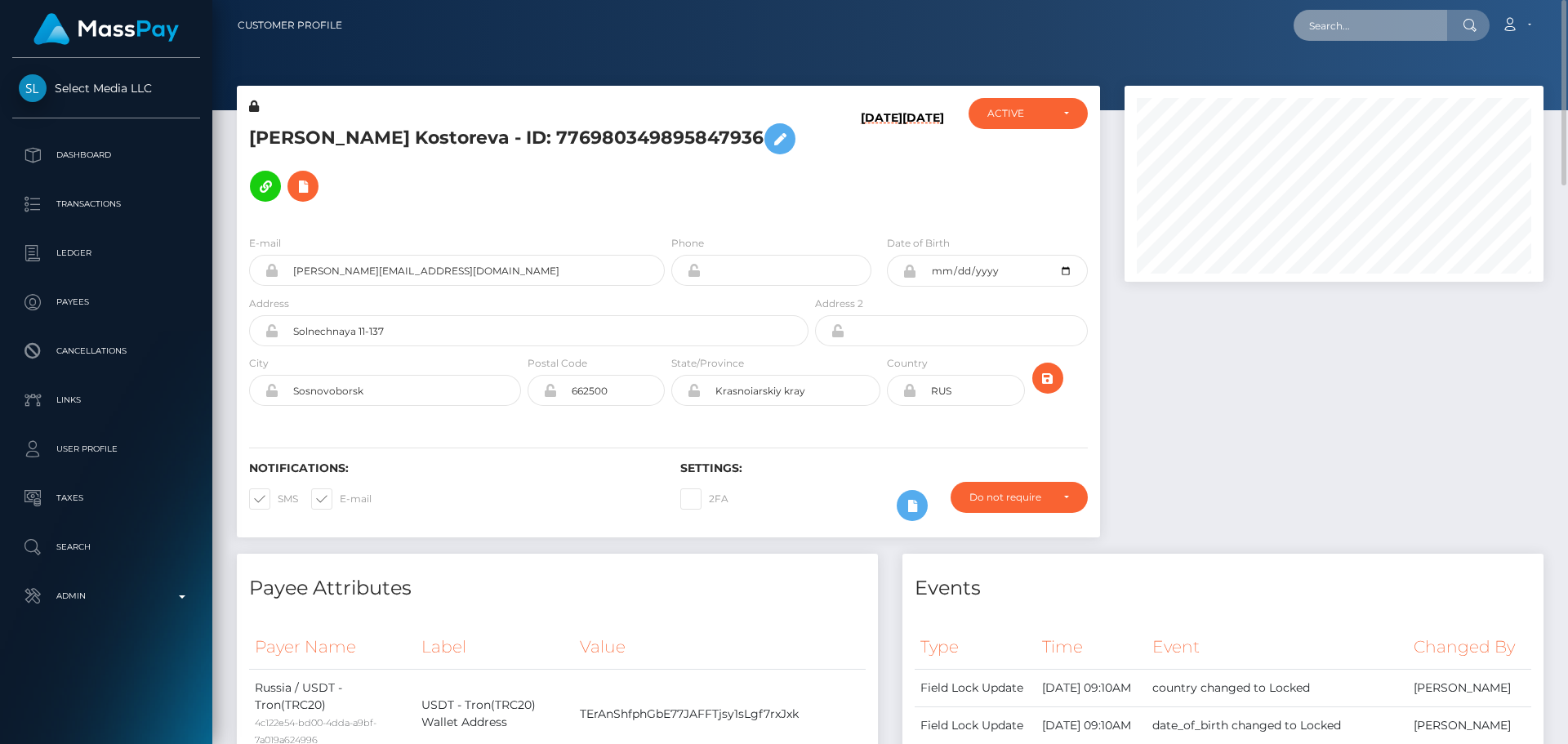
click at [1354, 26] on input "text" at bounding box center [1370, 25] width 153 height 31
paste input "ashcroftandrew2001@gmail.com"
type input "ashcroftandrew2001@gmail.com"
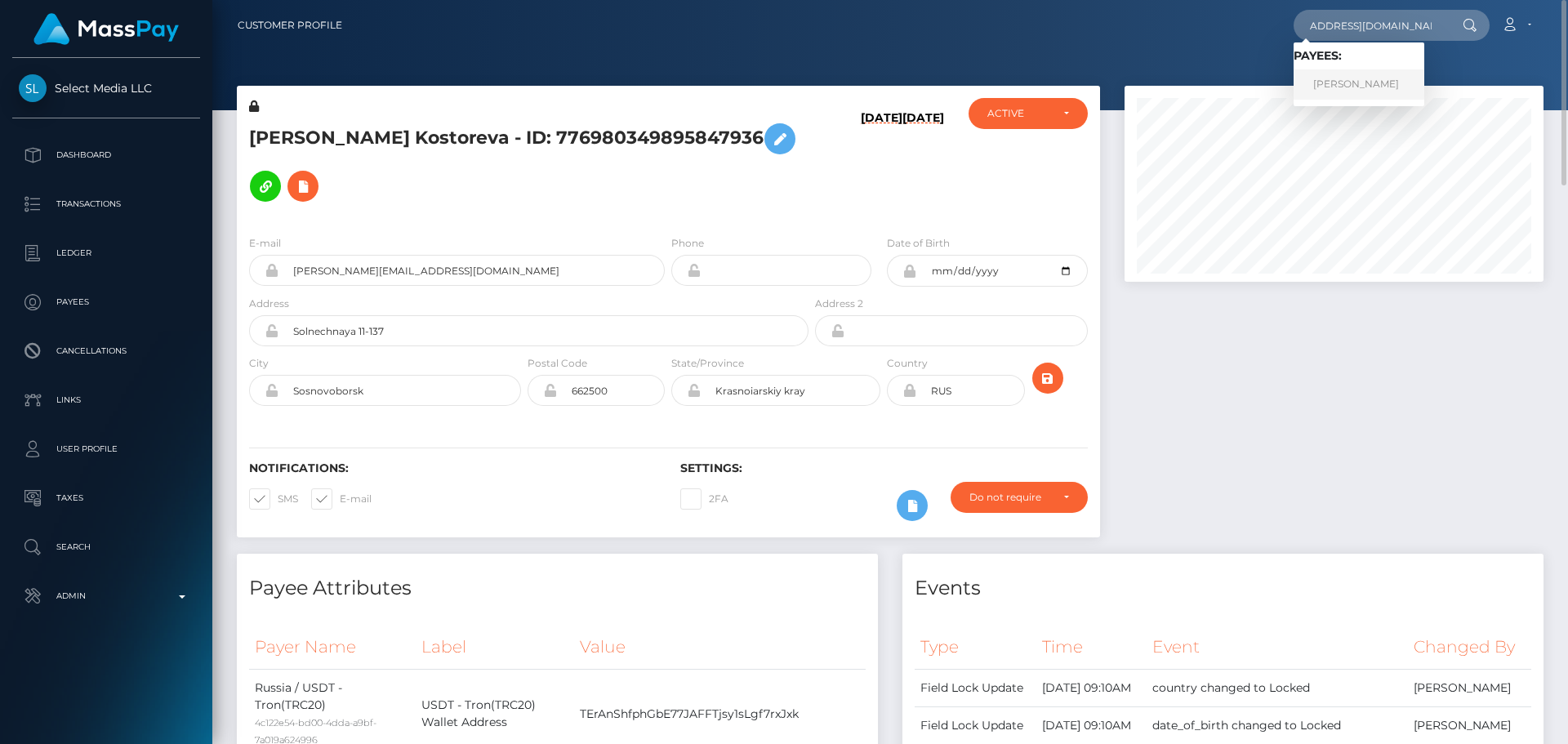
click at [1342, 76] on link "ANDREW DAVID ASHCROFT" at bounding box center [1358, 85] width 130 height 30
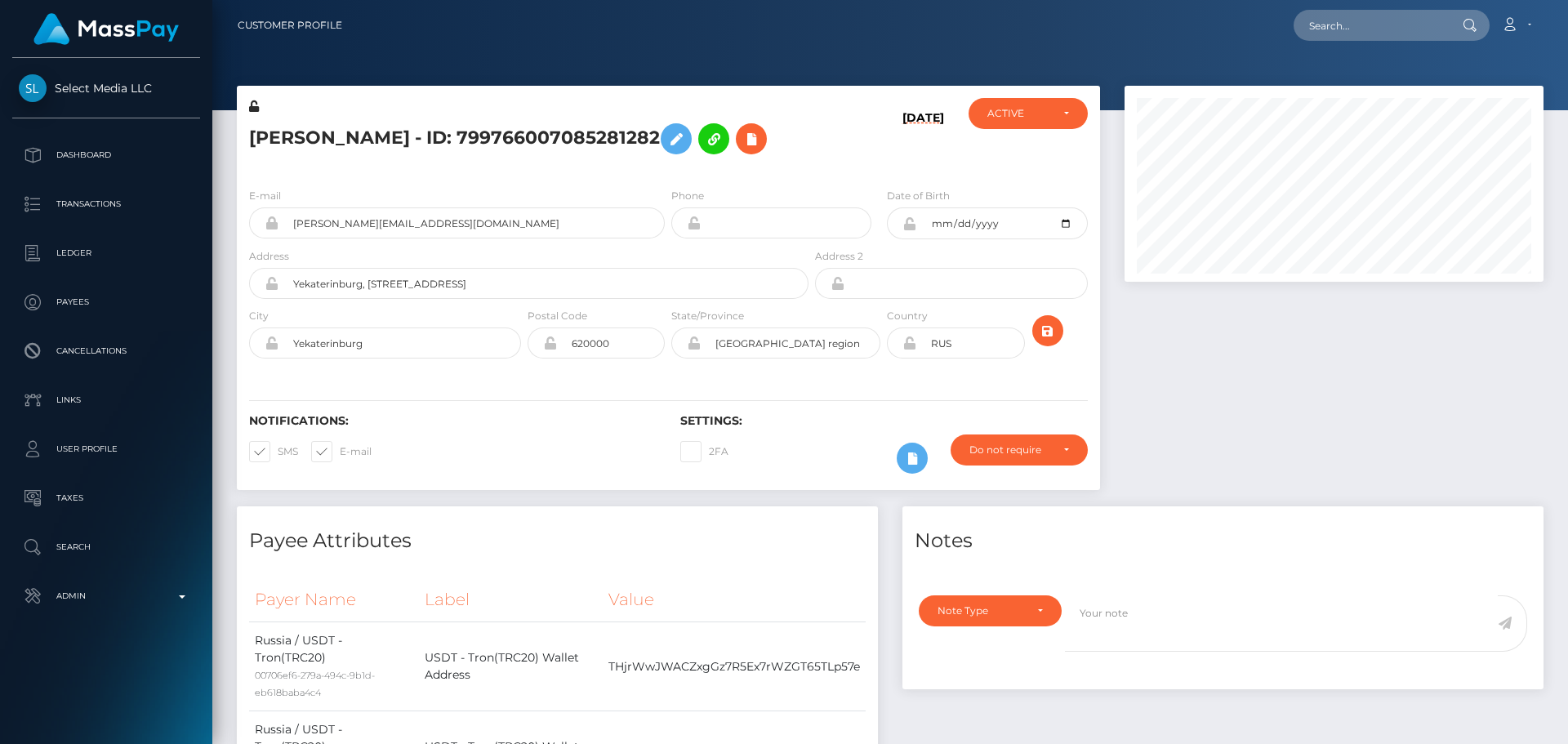
scroll to position [196, 420]
click at [671, 162] on h5 "[PERSON_NAME] - ID: 799766007085281282" at bounding box center [523, 139] width 550 height 48
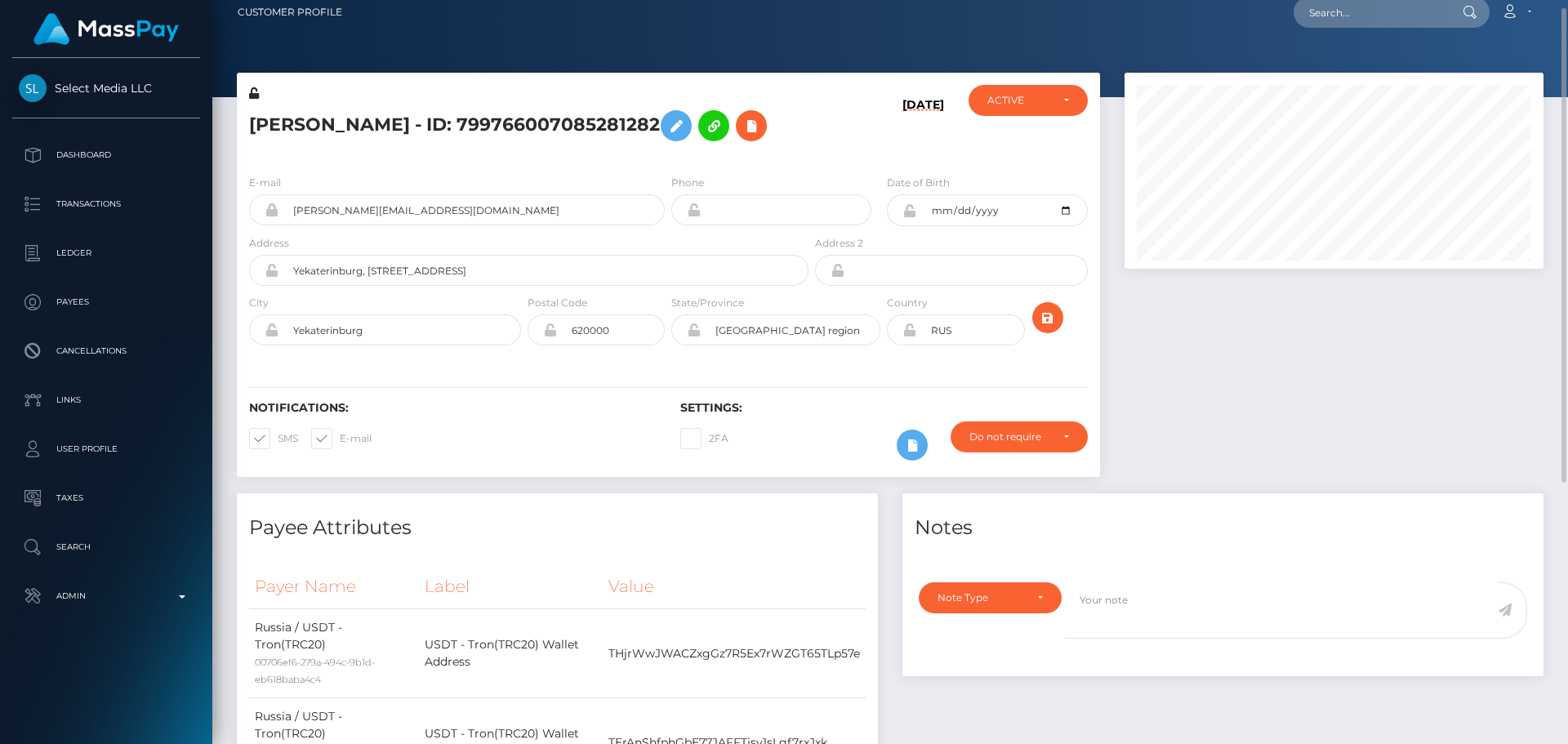
scroll to position [0, 0]
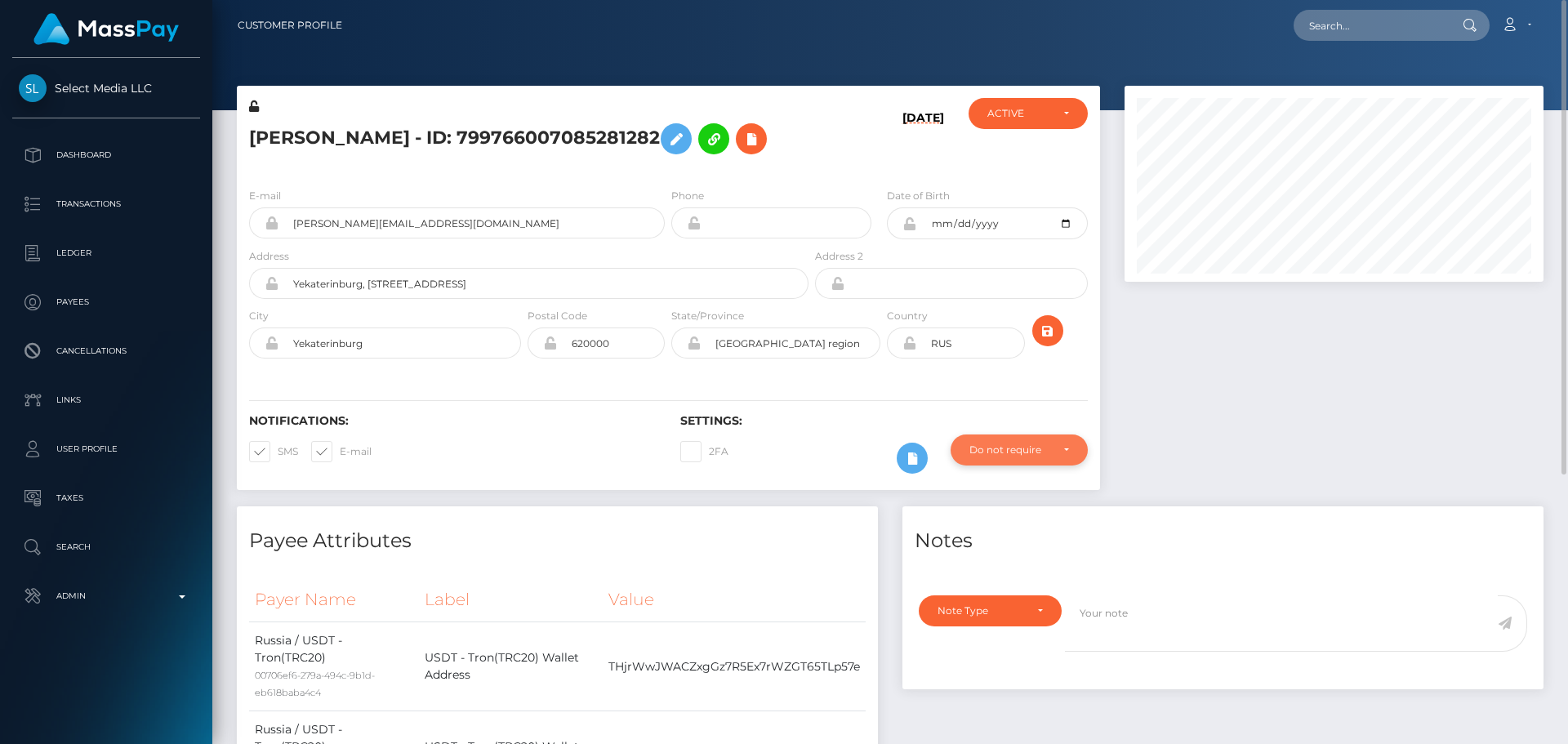
click at [1030, 465] on div "Do not require" at bounding box center [1019, 450] width 137 height 31
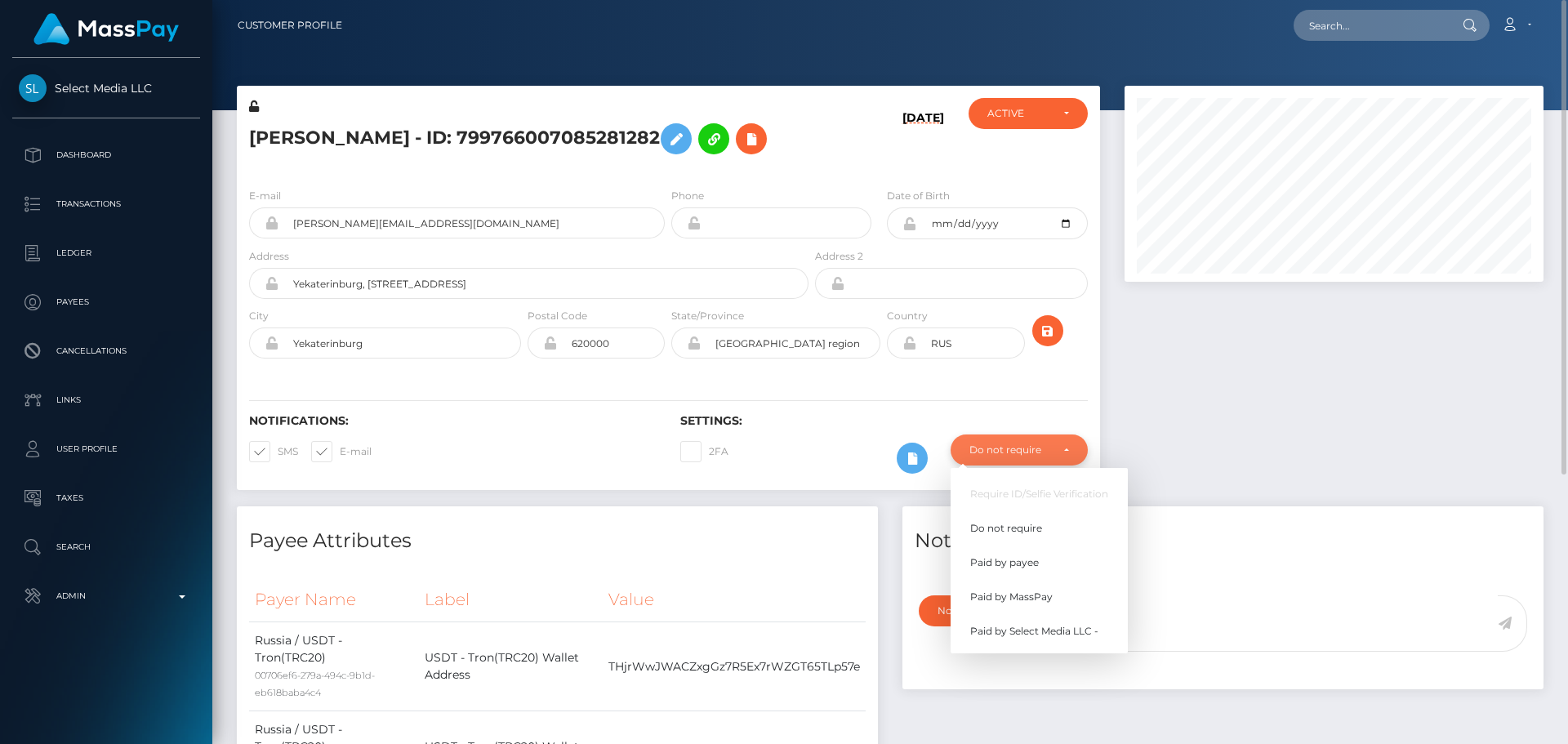
scroll to position [196, 420]
click at [1037, 613] on link "Paid by MassPay" at bounding box center [1039, 597] width 177 height 30
select select "2"
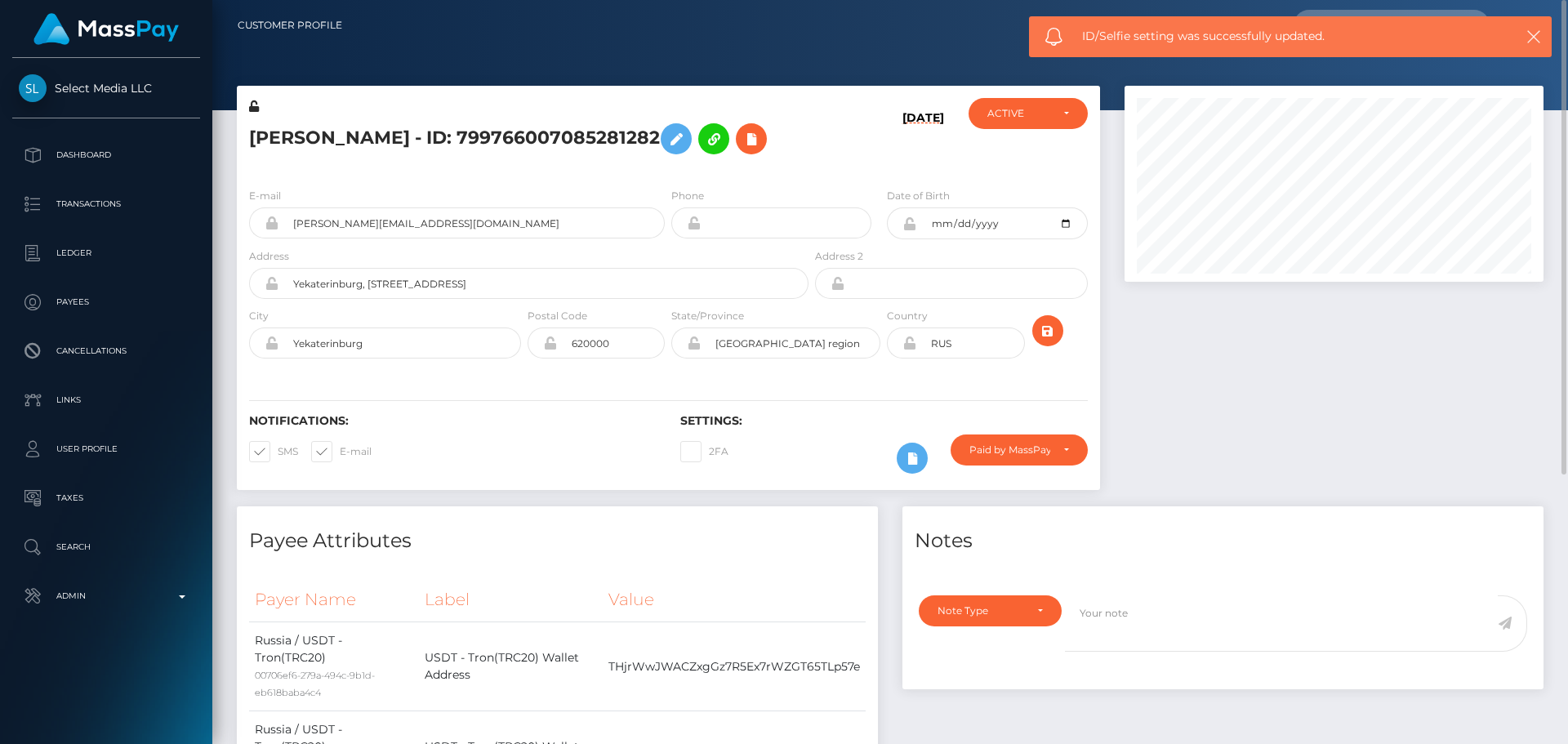
click at [774, 481] on div "2FA" at bounding box center [775, 459] width 216 height 48
click at [741, 149] on icon at bounding box center [751, 139] width 20 height 21
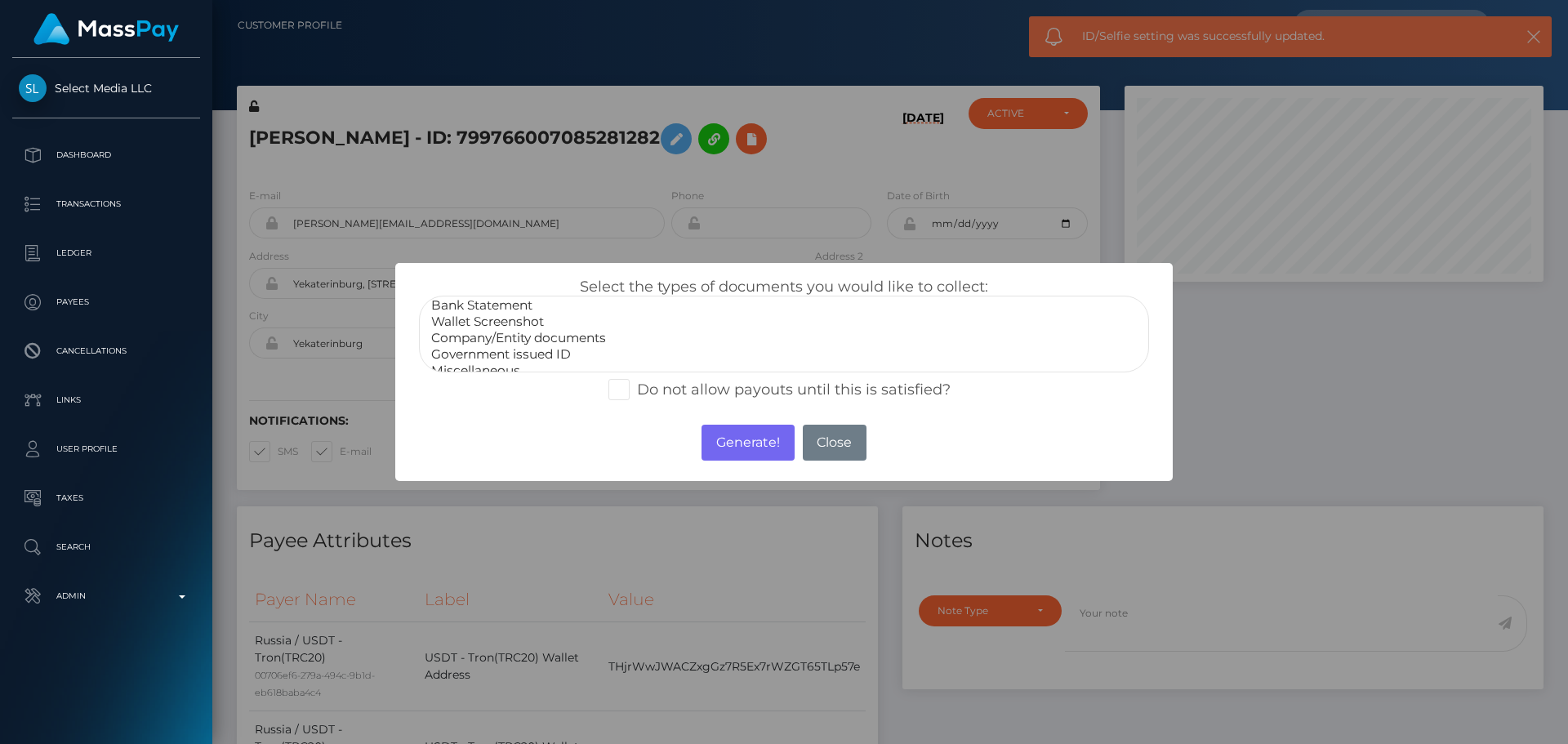
scroll to position [33, 0]
select select "Miscellaneous"
click at [491, 359] on option "Miscellaneous" at bounding box center [784, 358] width 708 height 16
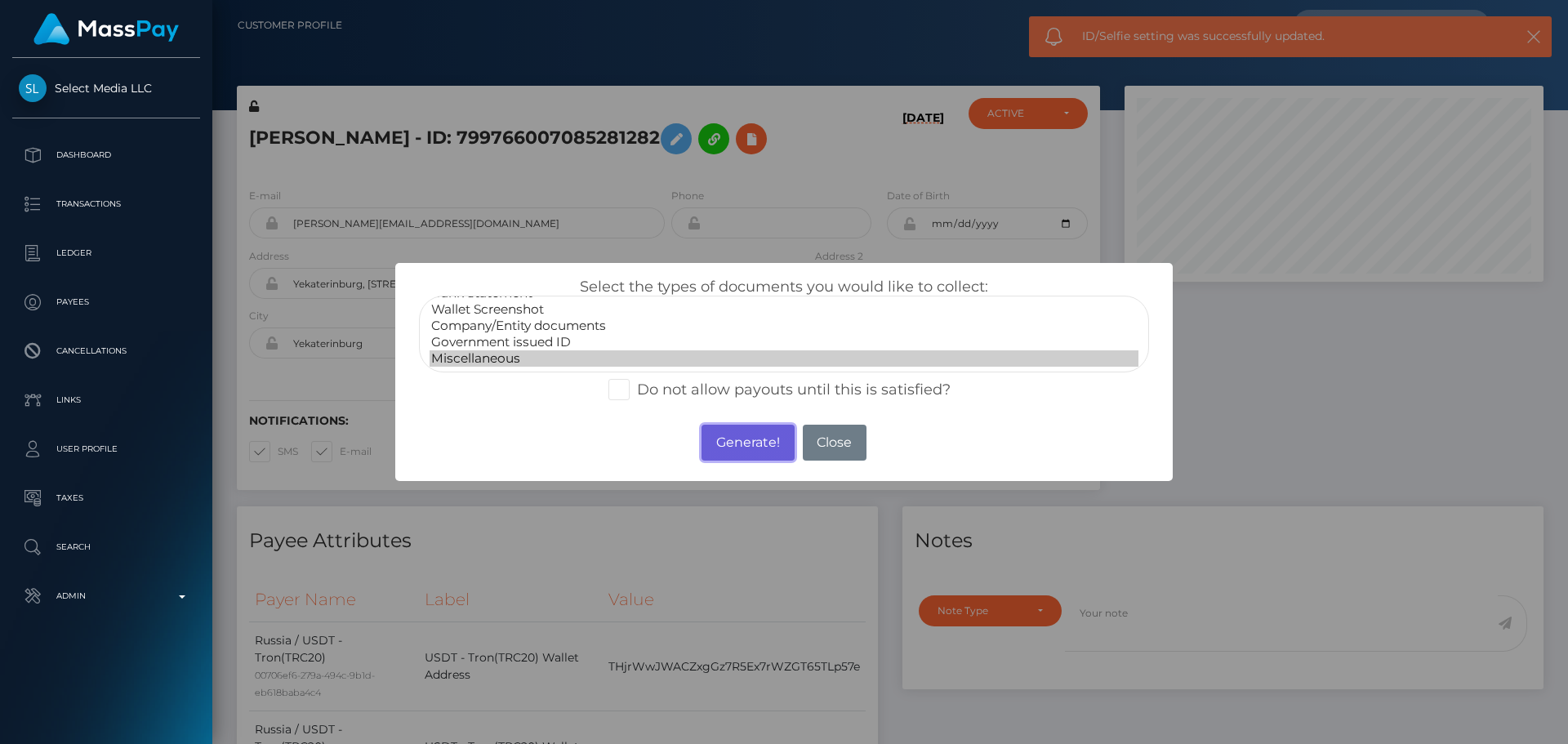
click at [745, 445] on button "Generate!" at bounding box center [747, 443] width 93 height 36
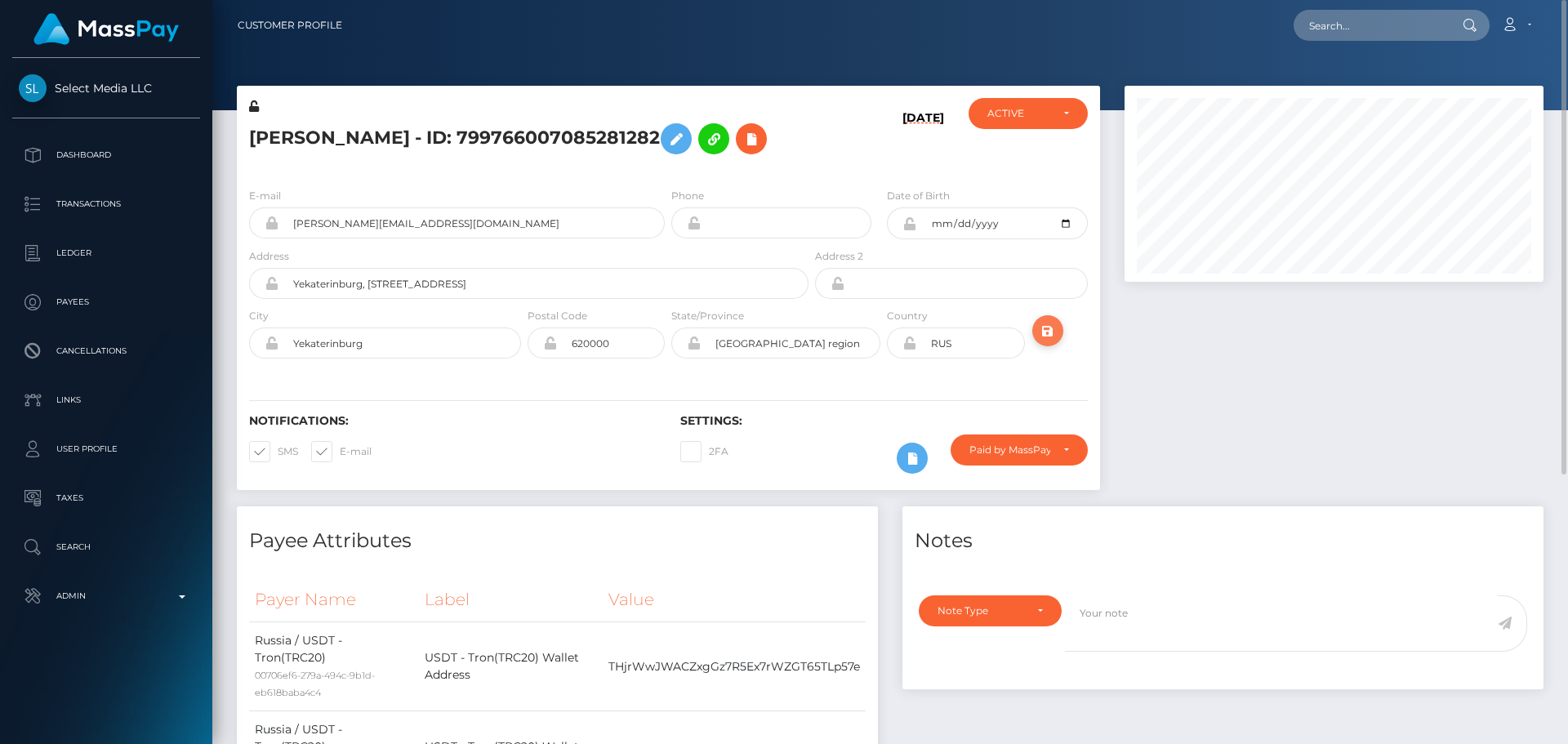
click at [1053, 341] on icon "submit" at bounding box center [1048, 331] width 20 height 21
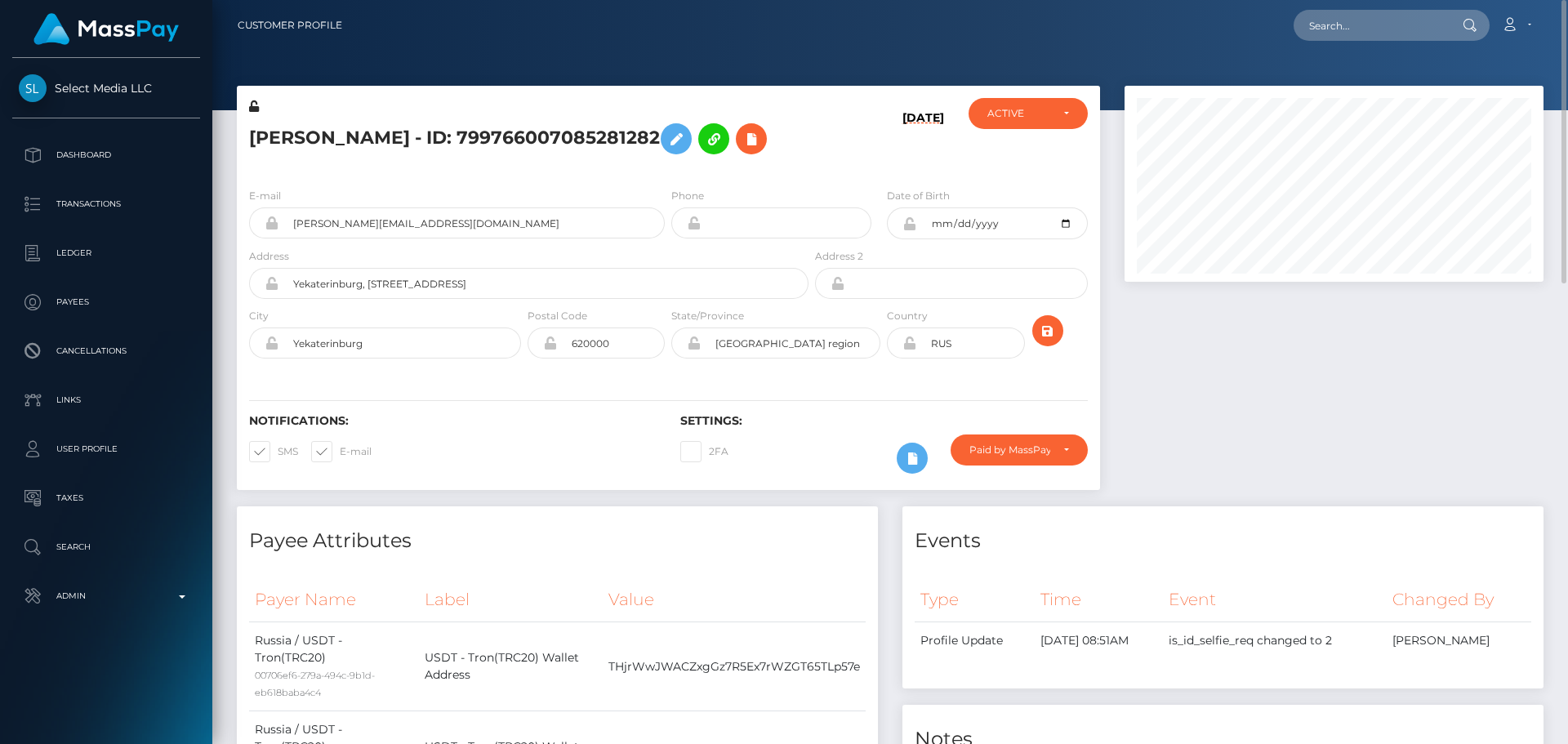
click at [529, 130] on h5 "[PERSON_NAME] - ID: 799766007085281282" at bounding box center [523, 139] width 550 height 48
copy h5 "[PERSON_NAME] - ID: 799766007085281282"
drag, startPoint x: 457, startPoint y: 251, endPoint x: 240, endPoint y: 243, distance: 217.1
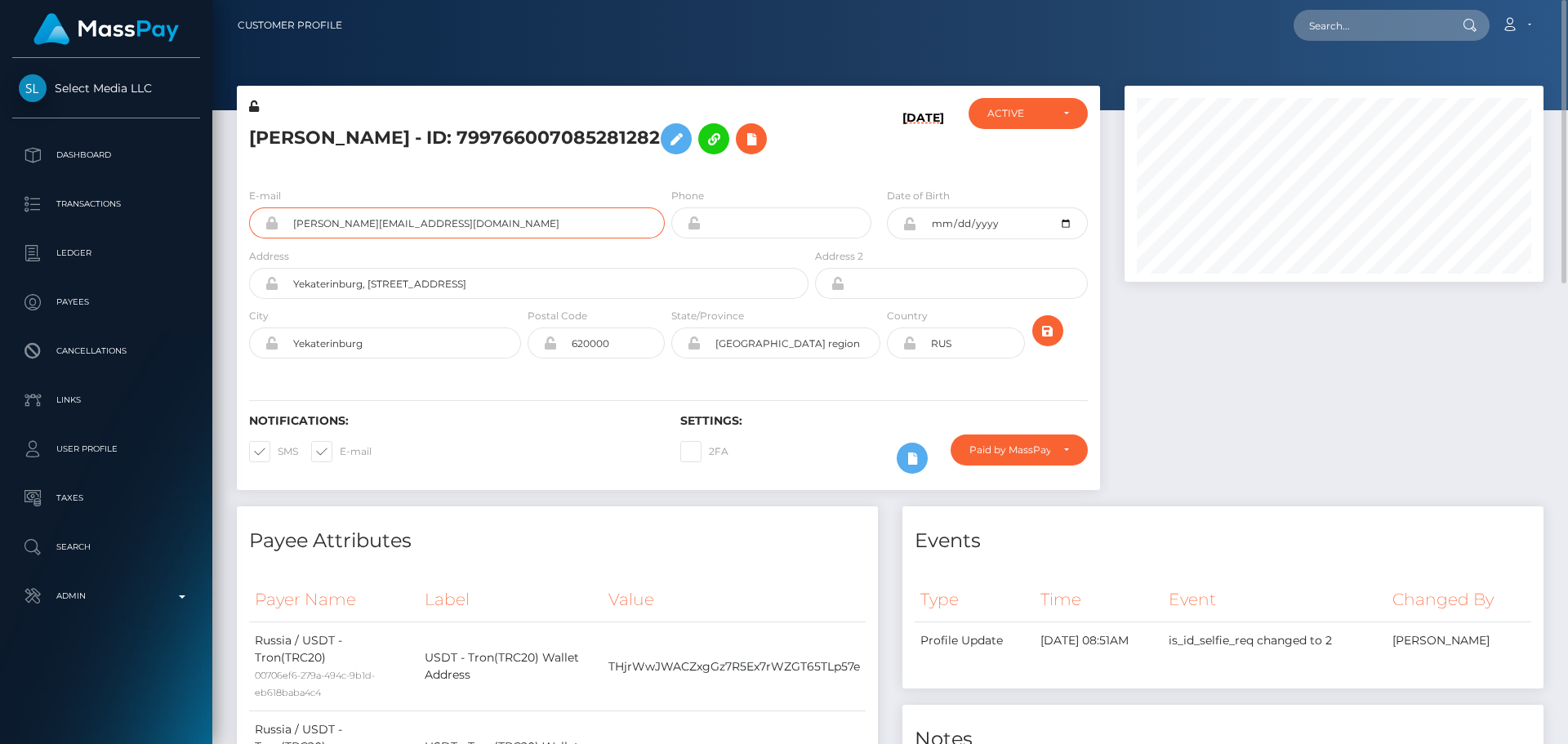
click at [240, 243] on div "E-mail [PERSON_NAME][EMAIL_ADDRESS][DOMAIN_NAME]" at bounding box center [452, 217] width 431 height 61
